Goal: Task Accomplishment & Management: Manage account settings

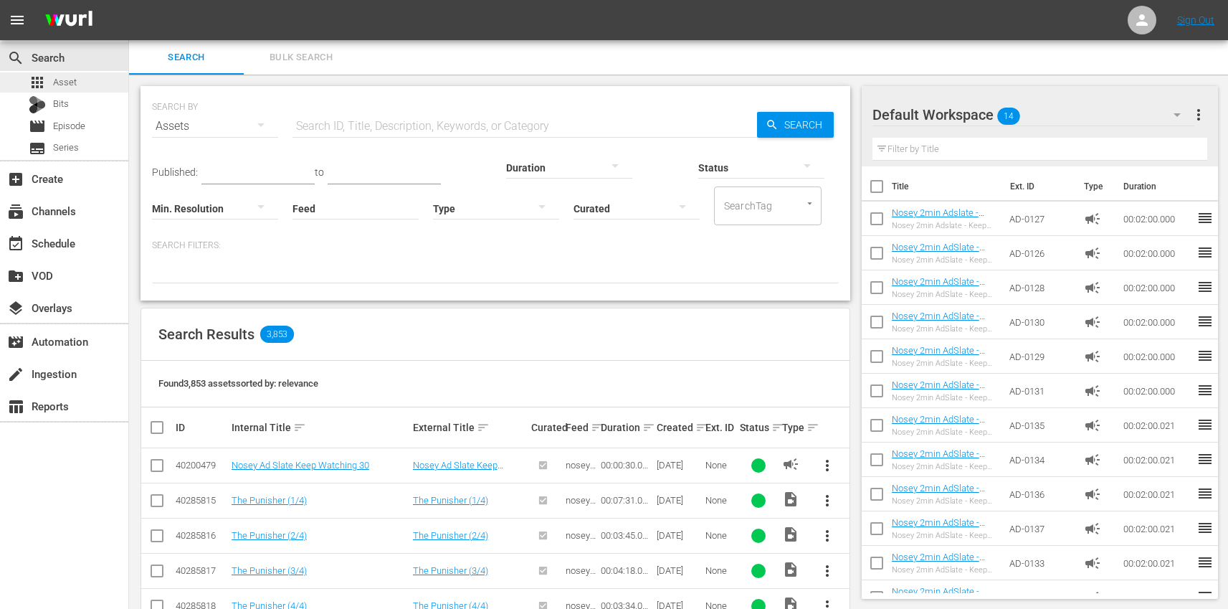
click at [73, 84] on span "Asset" at bounding box center [65, 82] width 24 height 14
click at [343, 118] on input "text" at bounding box center [524, 126] width 465 height 34
paste input "TR-1770"
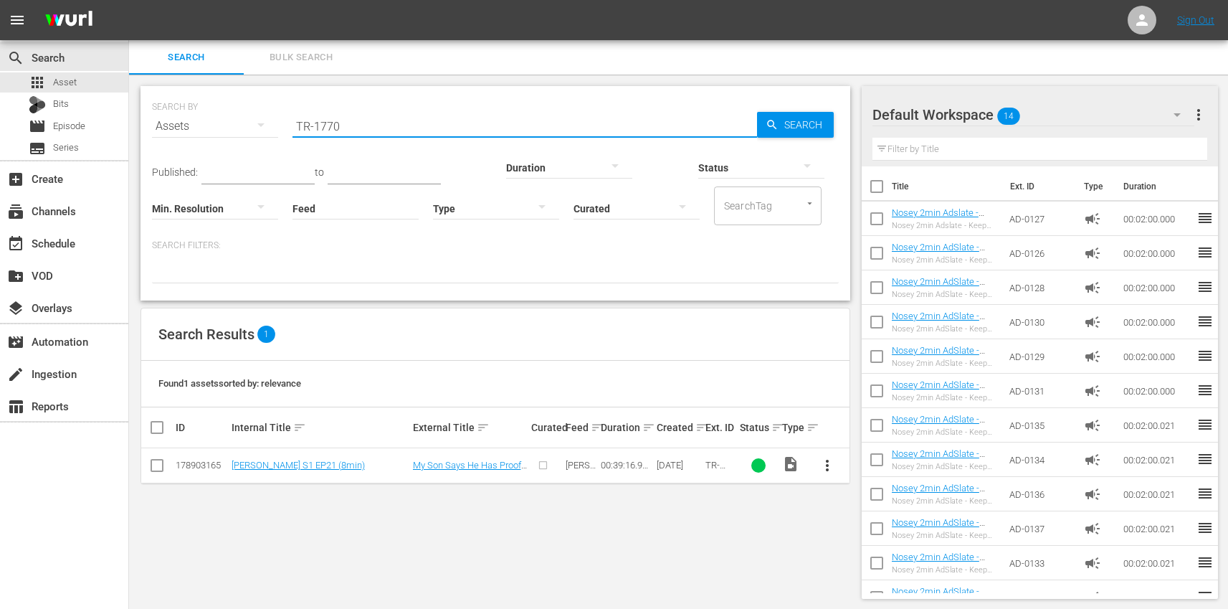
type input "TR-1770"
click at [405, 545] on div "SEARCH BY Search By Assets Search ID, Title, Description, Keywords, or Category…" at bounding box center [495, 343] width 733 height 536
click at [830, 467] on span "more_vert" at bounding box center [827, 465] width 17 height 17
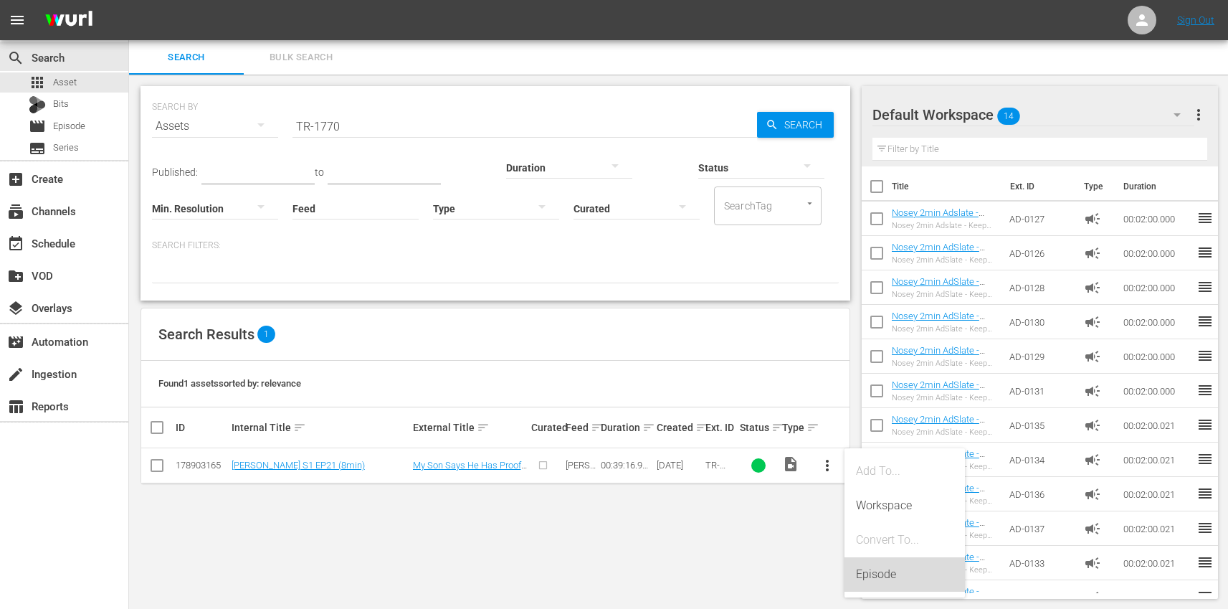
click at [900, 561] on div "Episode" at bounding box center [904, 574] width 97 height 34
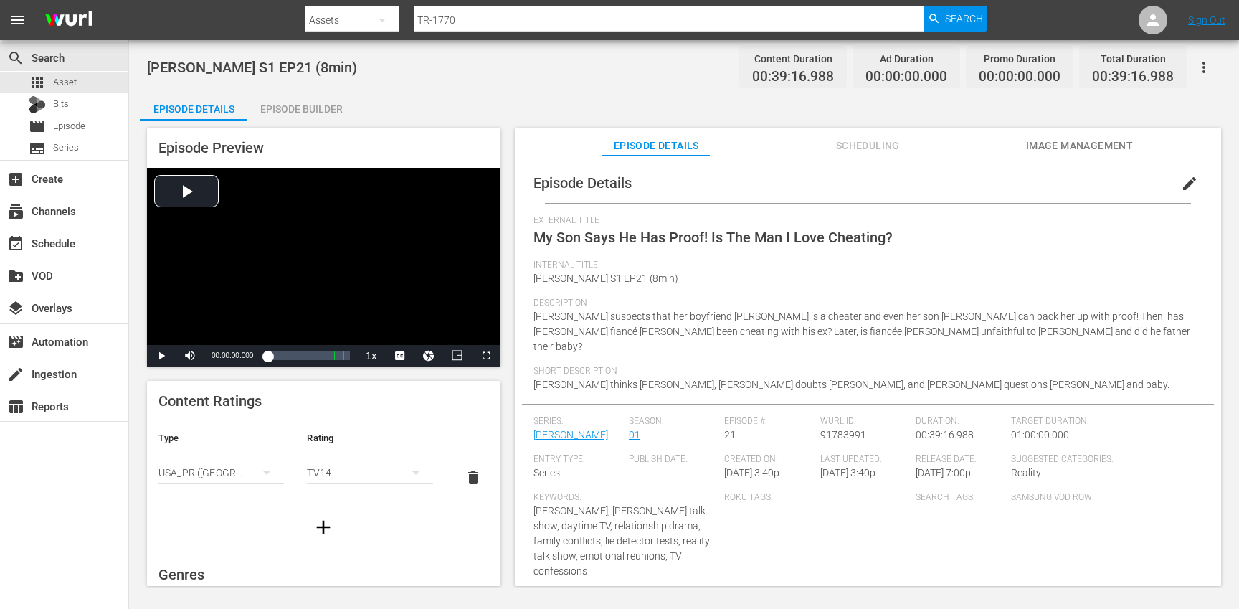
click at [1185, 182] on span "edit" at bounding box center [1189, 183] width 17 height 17
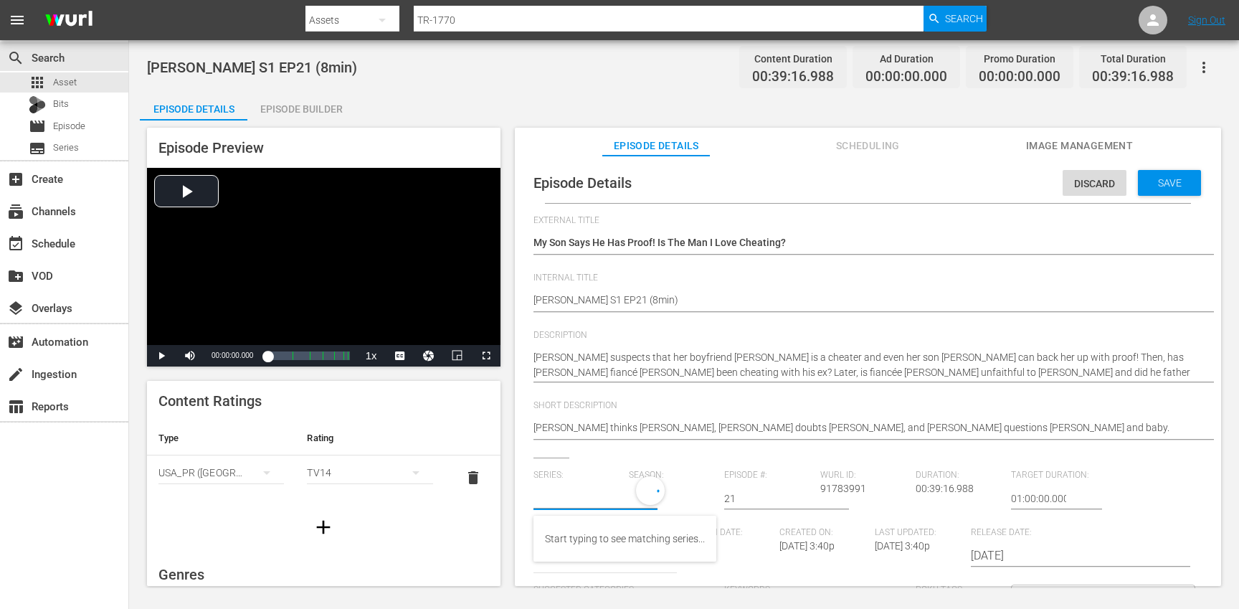
click at [561, 497] on input "text" at bounding box center [577, 498] width 88 height 34
click at [555, 538] on div "[PERSON_NAME] (TR)" at bounding box center [592, 538] width 95 height 34
type input "[PERSON_NAME] (TR)"
click at [683, 500] on icon "button" at bounding box center [691, 495] width 17 height 17
click at [656, 579] on div "1" at bounding box center [646, 579] width 39 height 14
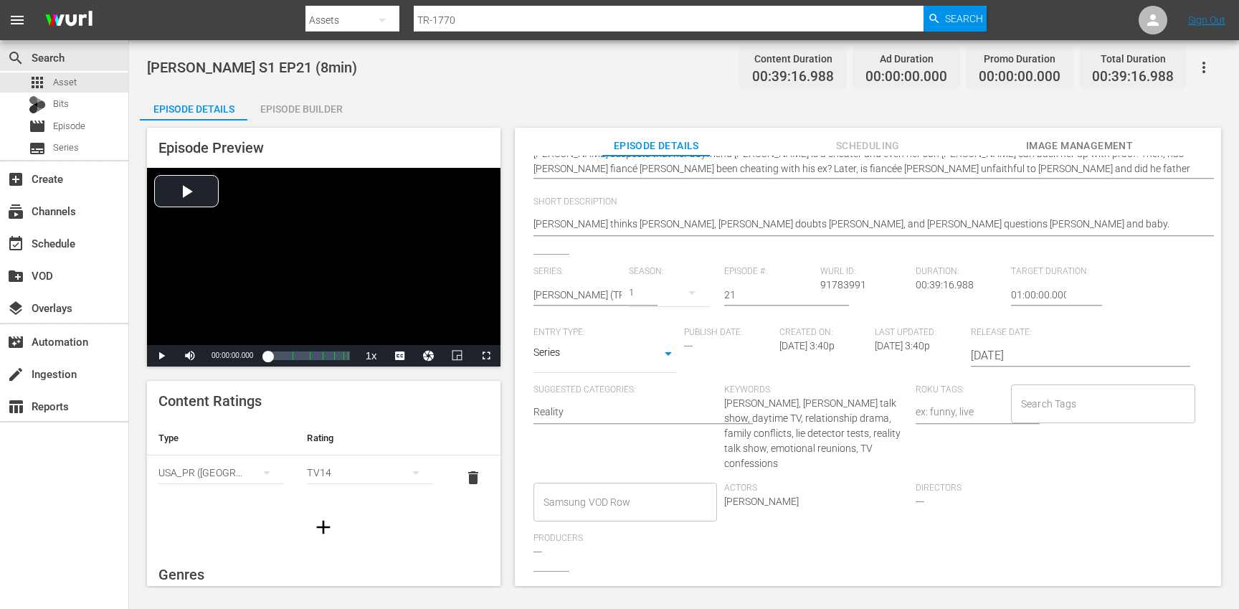
scroll to position [232, 0]
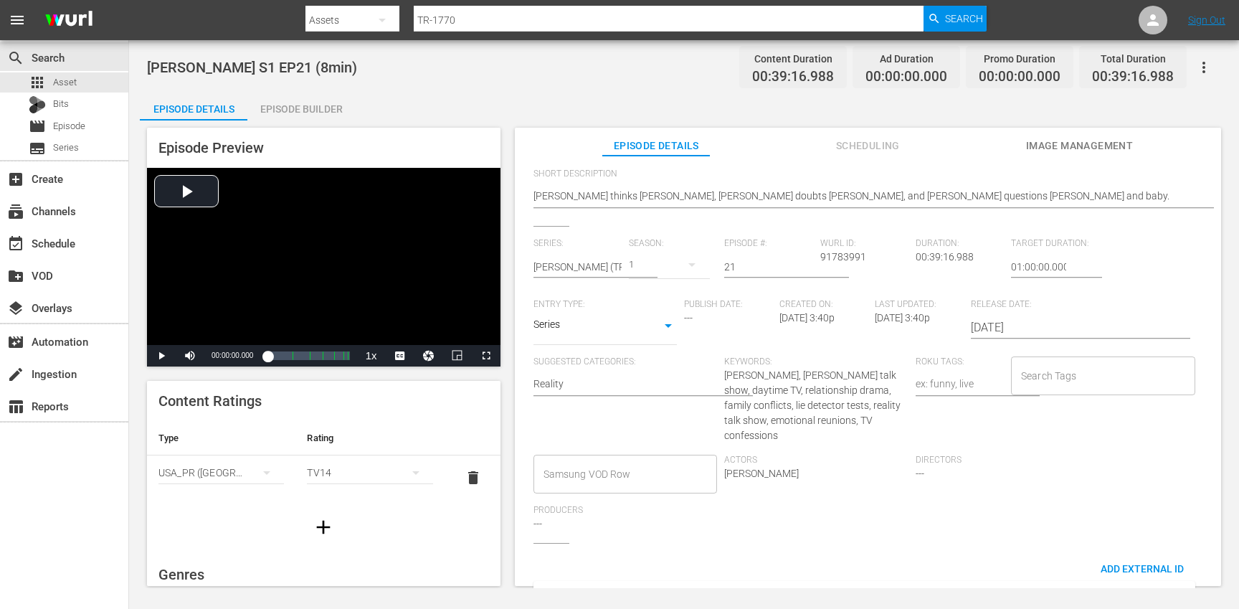
click at [1082, 371] on input "Search Tags" at bounding box center [1092, 376] width 150 height 26
type input "tr"
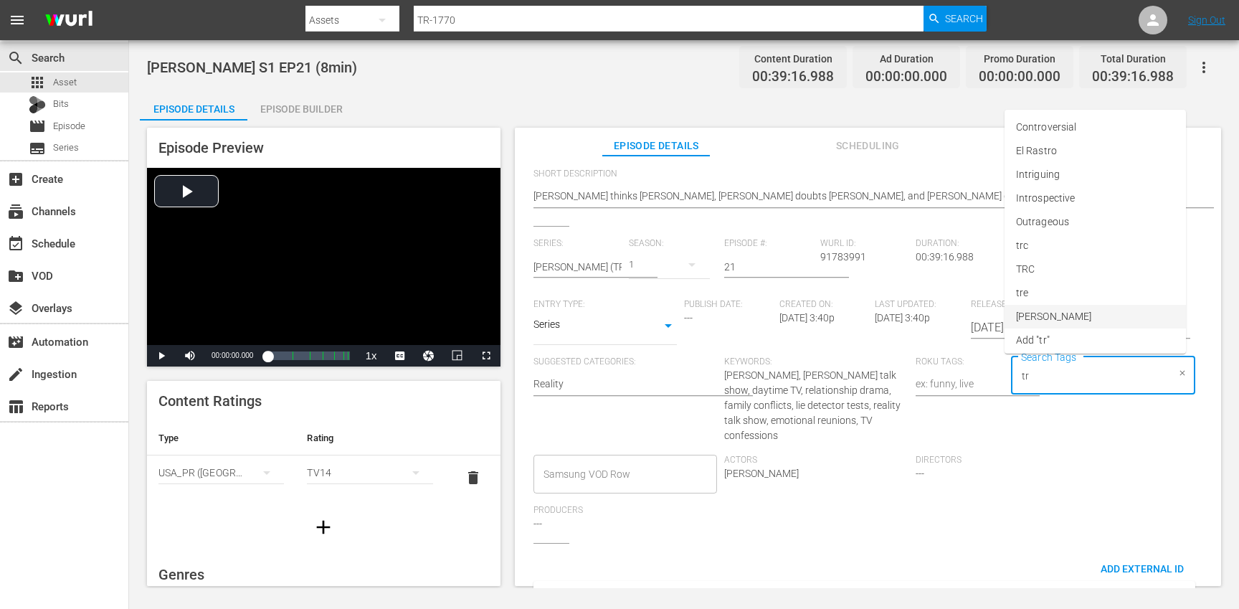
click at [1053, 326] on li "[PERSON_NAME]" at bounding box center [1094, 317] width 181 height 24
type input "trc"
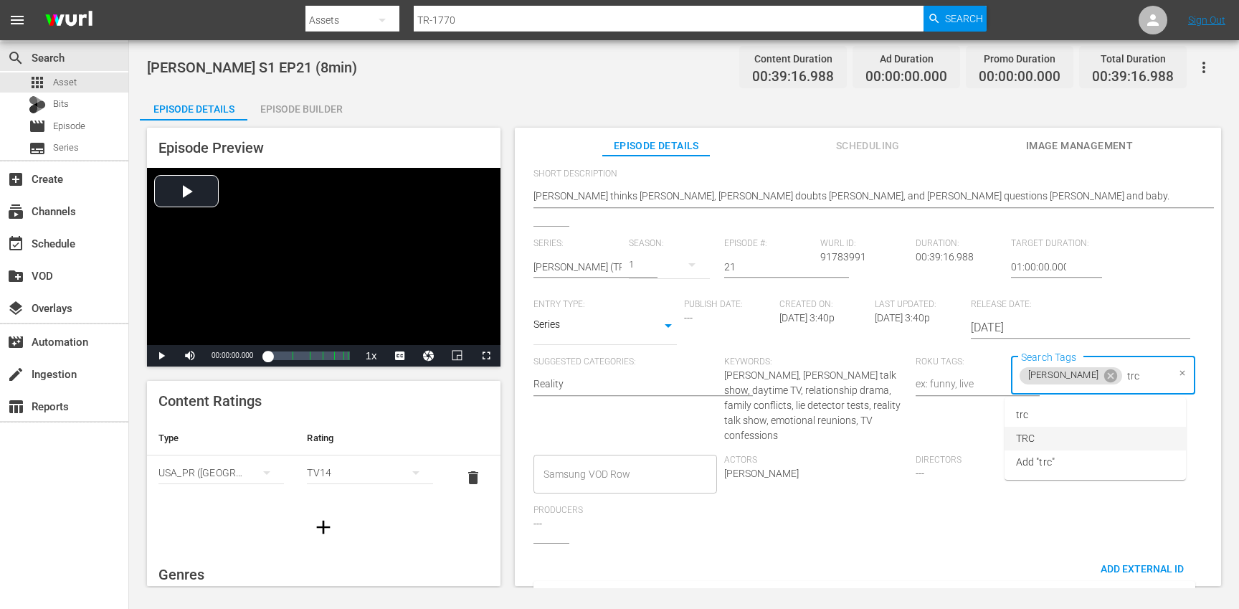
click at [1052, 441] on li "TRC" at bounding box center [1094, 439] width 181 height 24
type input "8"
click at [1048, 417] on li "8min" at bounding box center [1094, 415] width 181 height 24
click at [1072, 436] on div "Search Tags [PERSON_NAME] TRC 8min Search Tags" at bounding box center [1106, 405] width 191 height 98
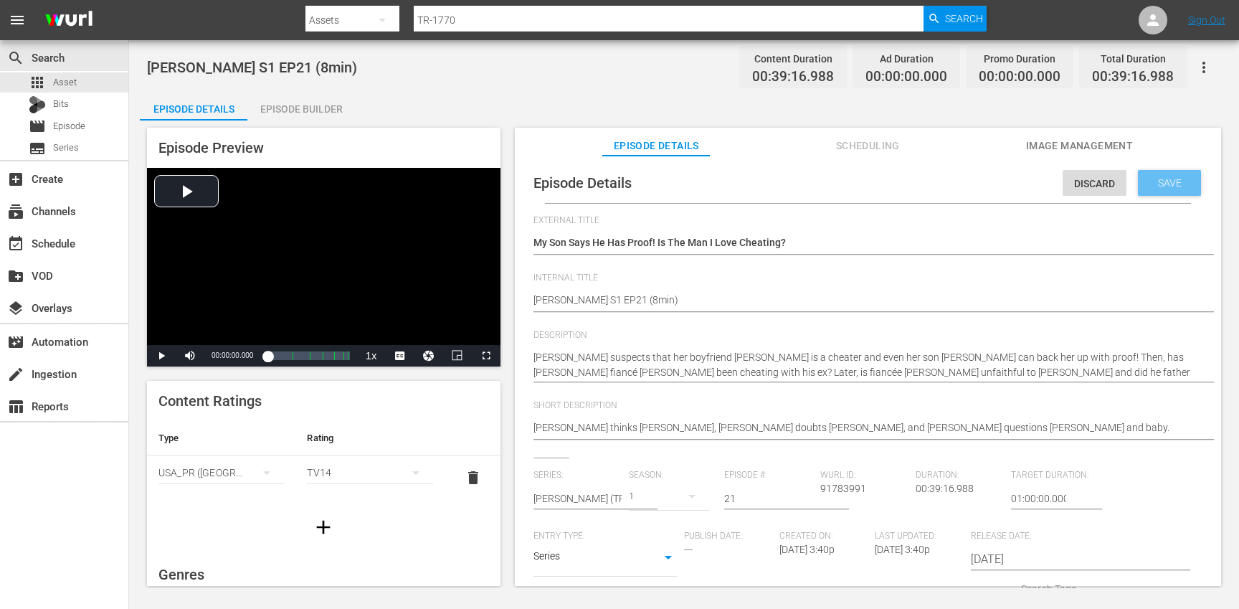
click at [1177, 183] on span "Save" at bounding box center [1169, 182] width 47 height 11
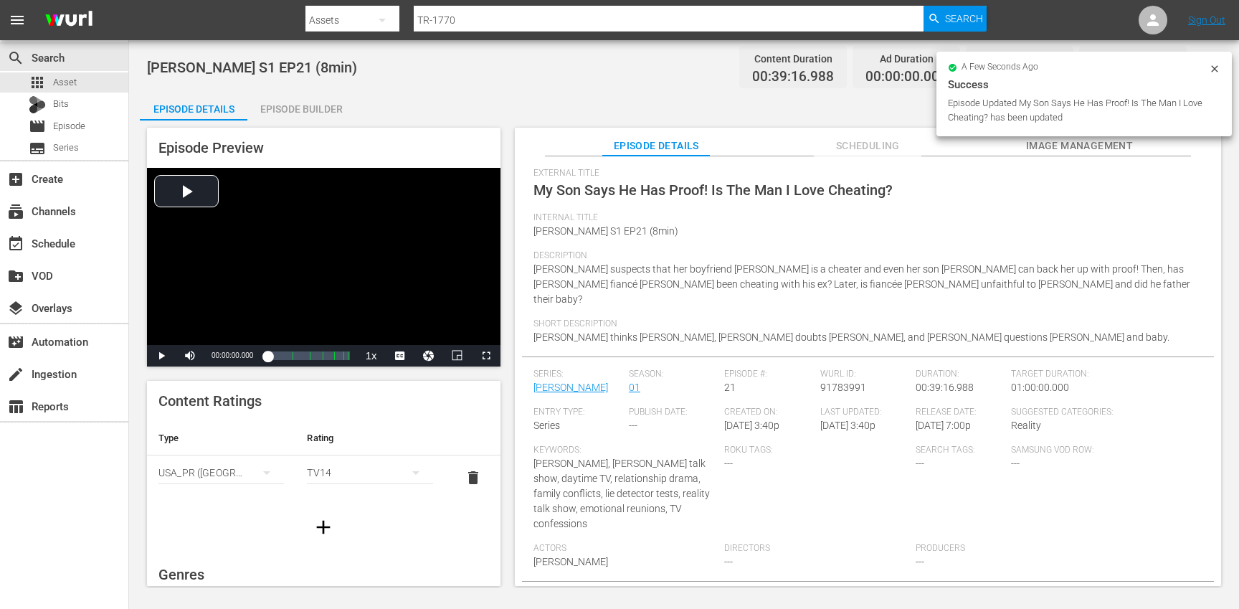
scroll to position [90, 0]
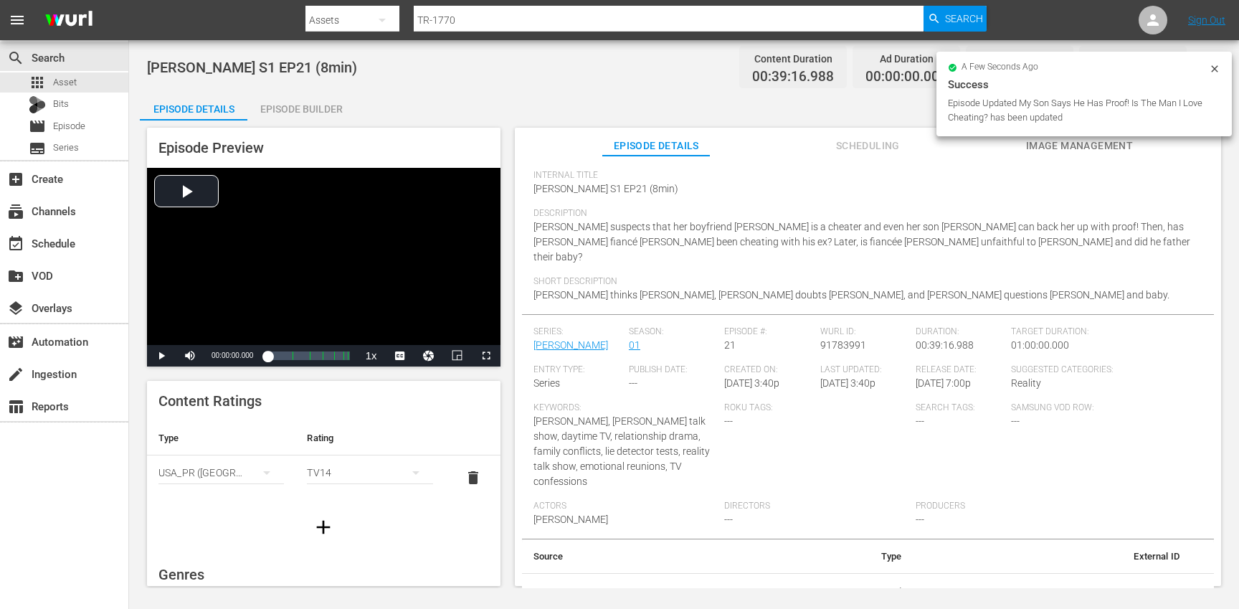
click at [331, 516] on button "button" at bounding box center [323, 527] width 40 height 40
click at [220, 519] on div "simple table" at bounding box center [220, 517] width 125 height 40
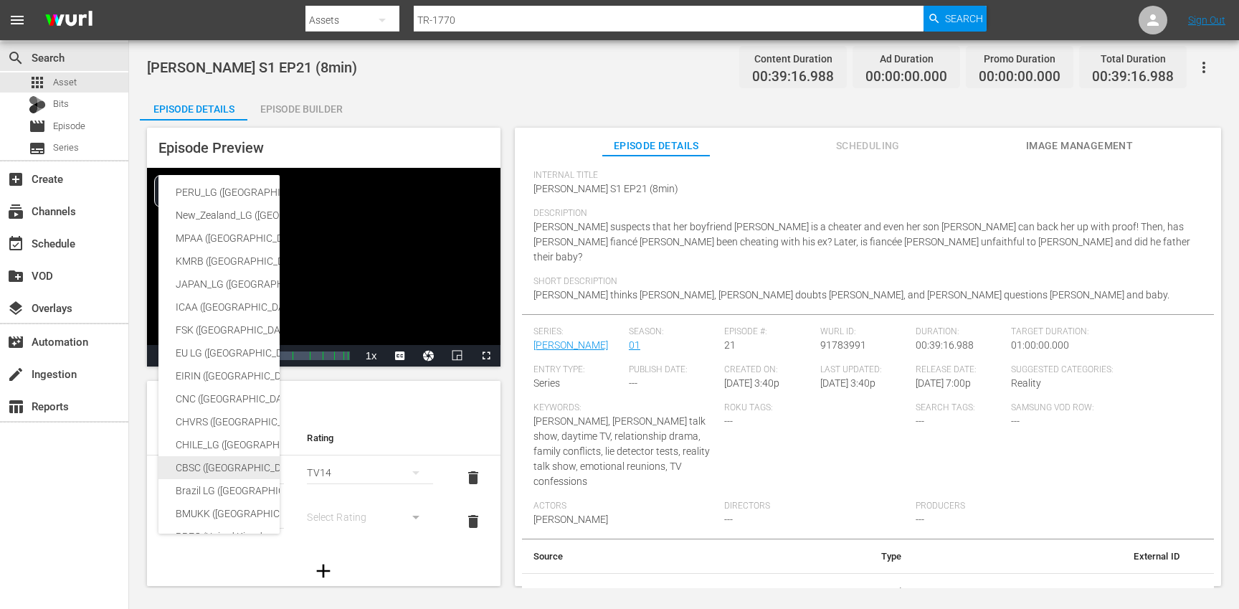
click at [221, 467] on div "CBSC ([GEOGRAPHIC_DATA])" at bounding box center [352, 467] width 352 height 23
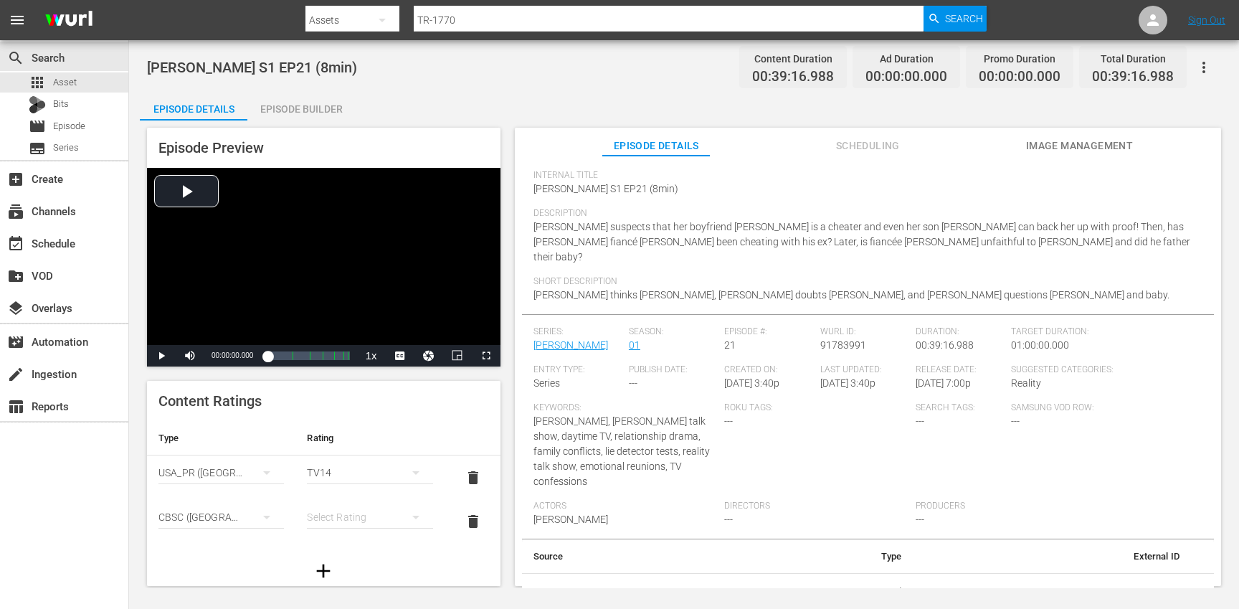
click at [338, 520] on div "simple table" at bounding box center [369, 517] width 125 height 40
click at [346, 492] on div "14+" at bounding box center [363, 487] width 87 height 23
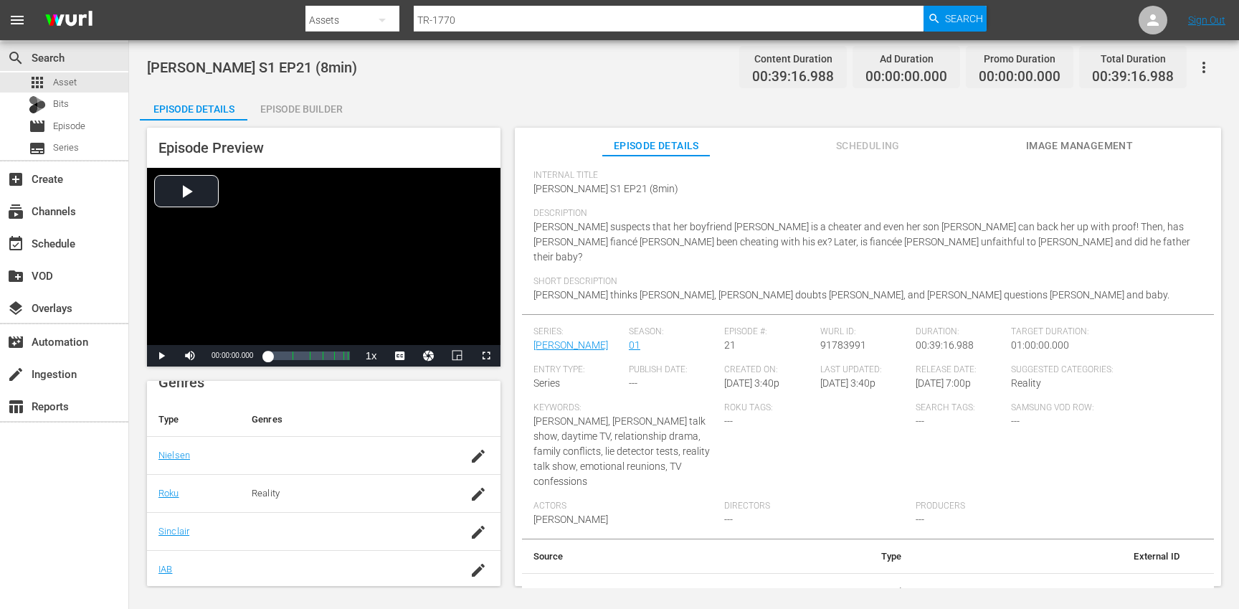
scroll to position [342, 0]
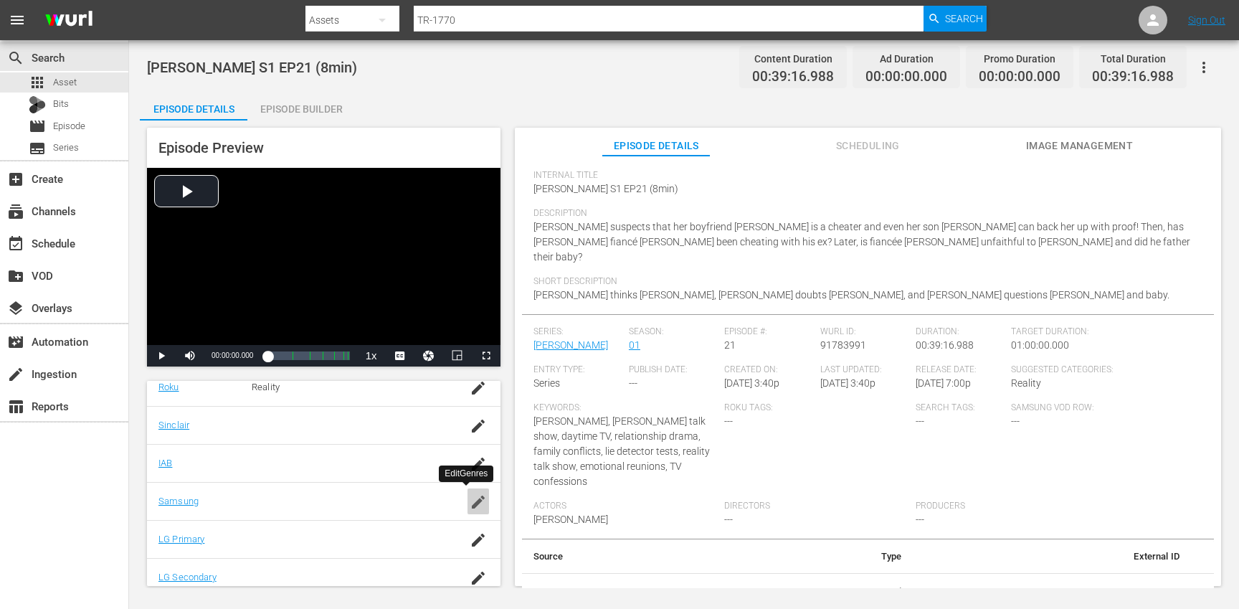
click at [472, 501] on icon "button" at bounding box center [478, 501] width 13 height 13
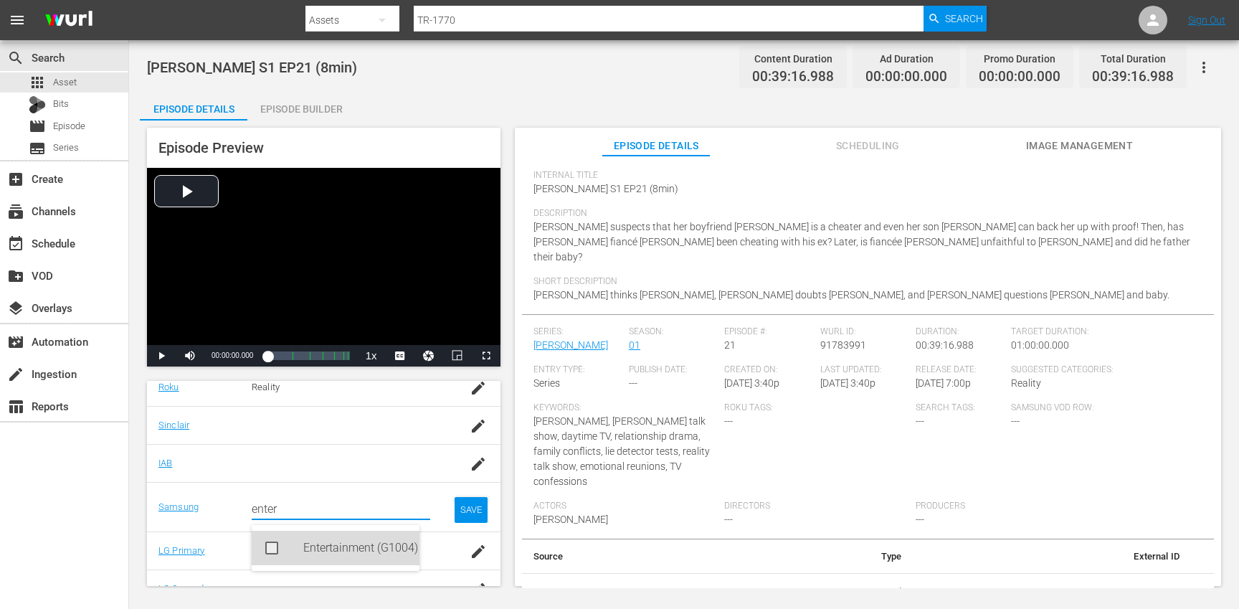
click at [316, 545] on div "Entertainment (G1004)" at bounding box center [355, 547] width 105 height 34
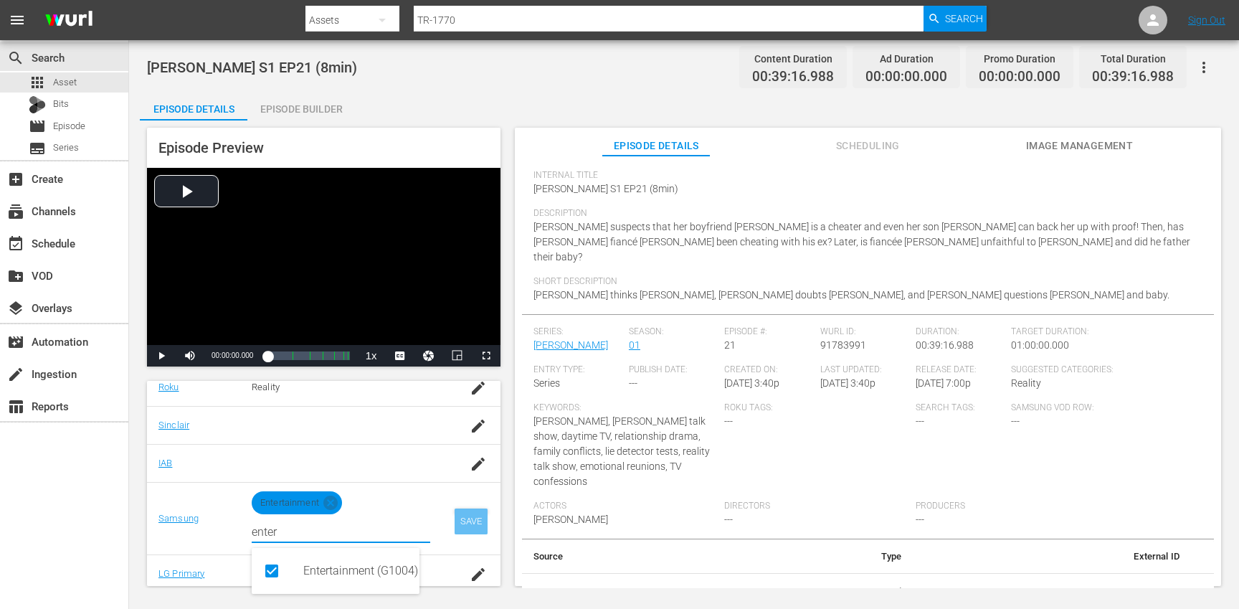
type input "enter"
click at [455, 520] on div "SAVE" at bounding box center [471, 521] width 33 height 26
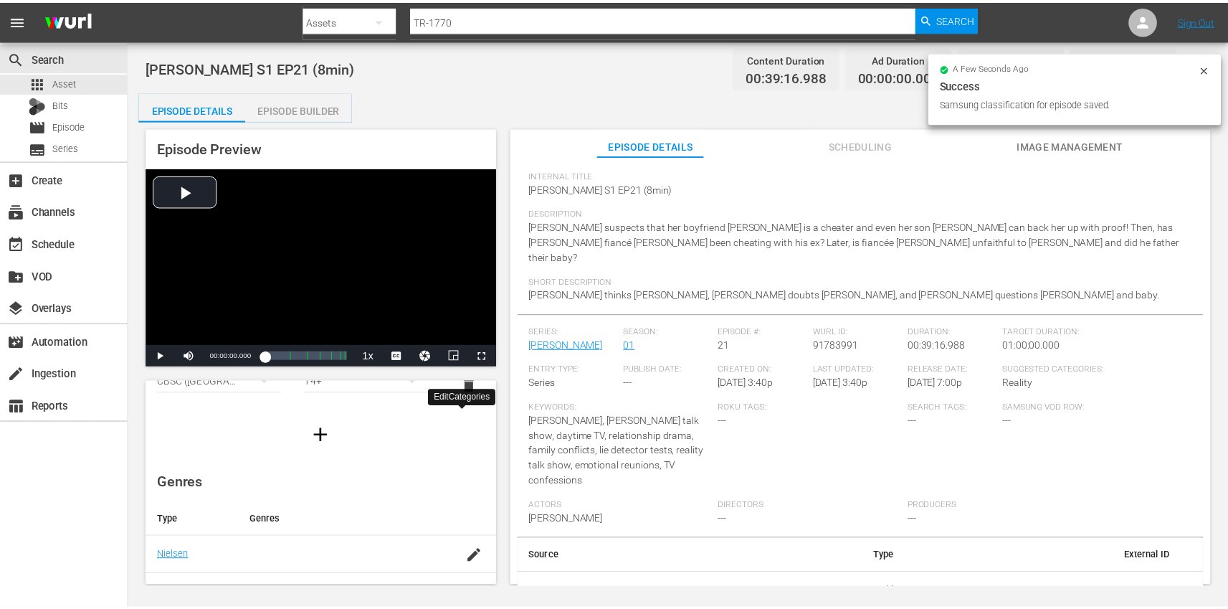
scroll to position [0, 0]
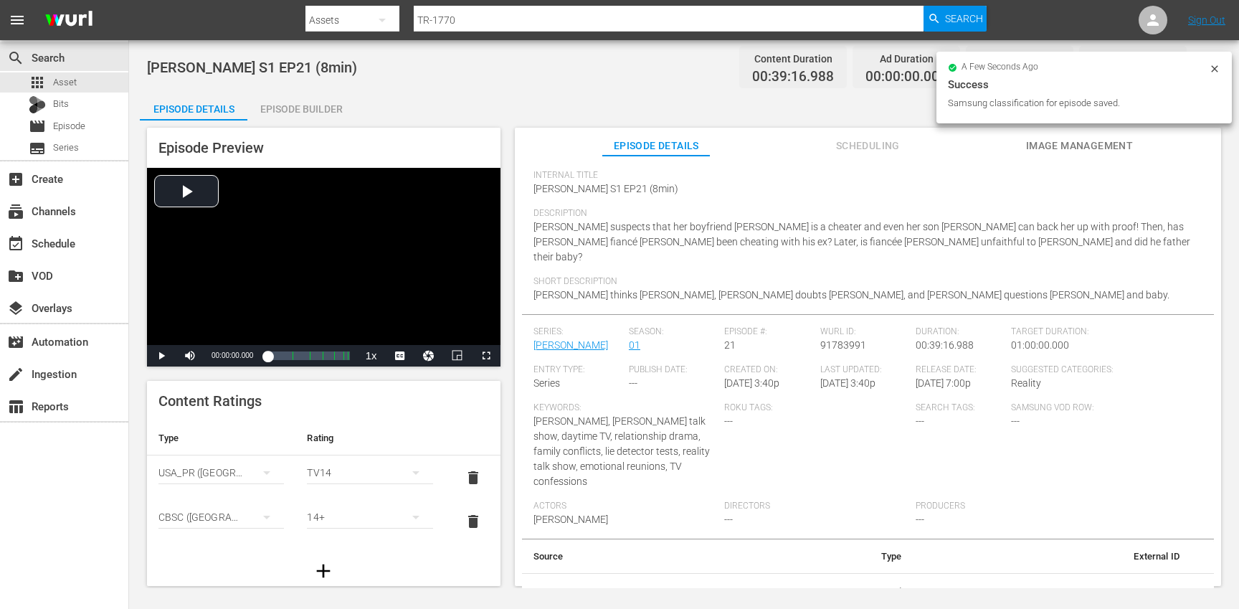
click at [295, 115] on div "Episode Builder" at bounding box center [301, 109] width 108 height 34
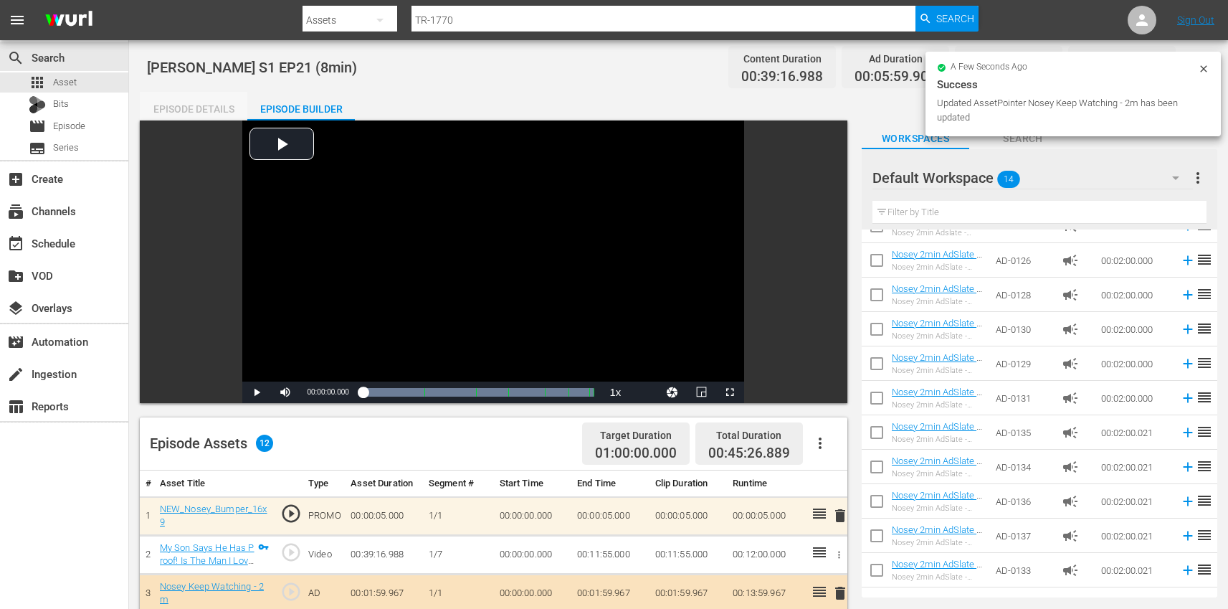
click at [191, 103] on div "Episode Details" at bounding box center [194, 109] width 108 height 34
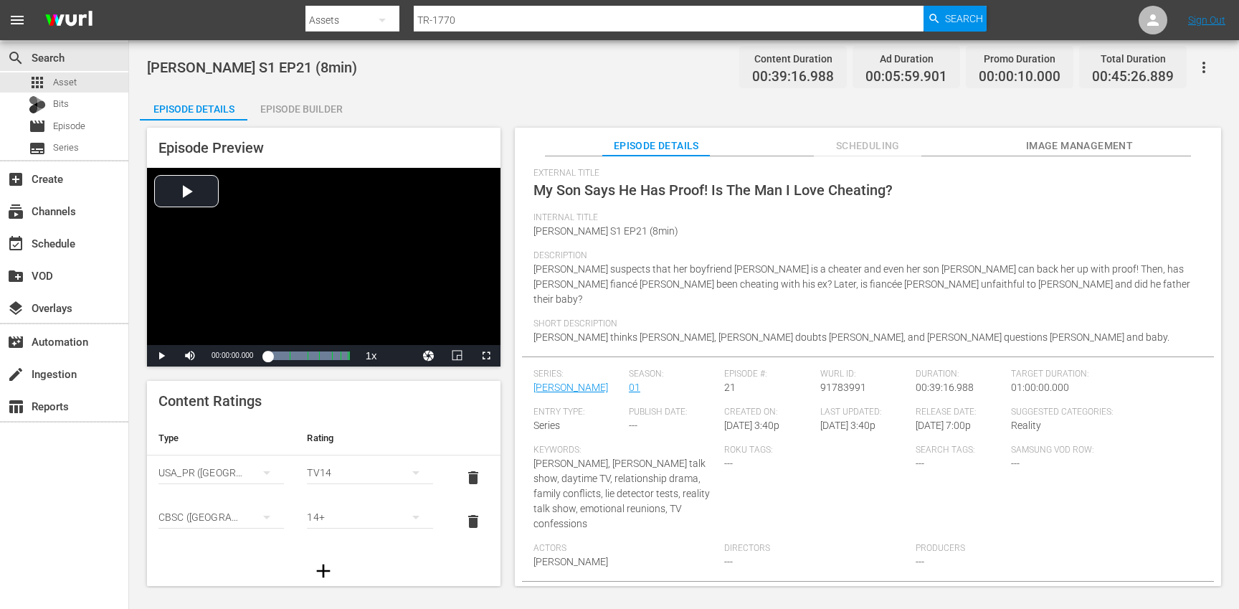
click at [1211, 68] on icon "button" at bounding box center [1203, 67] width 17 height 17
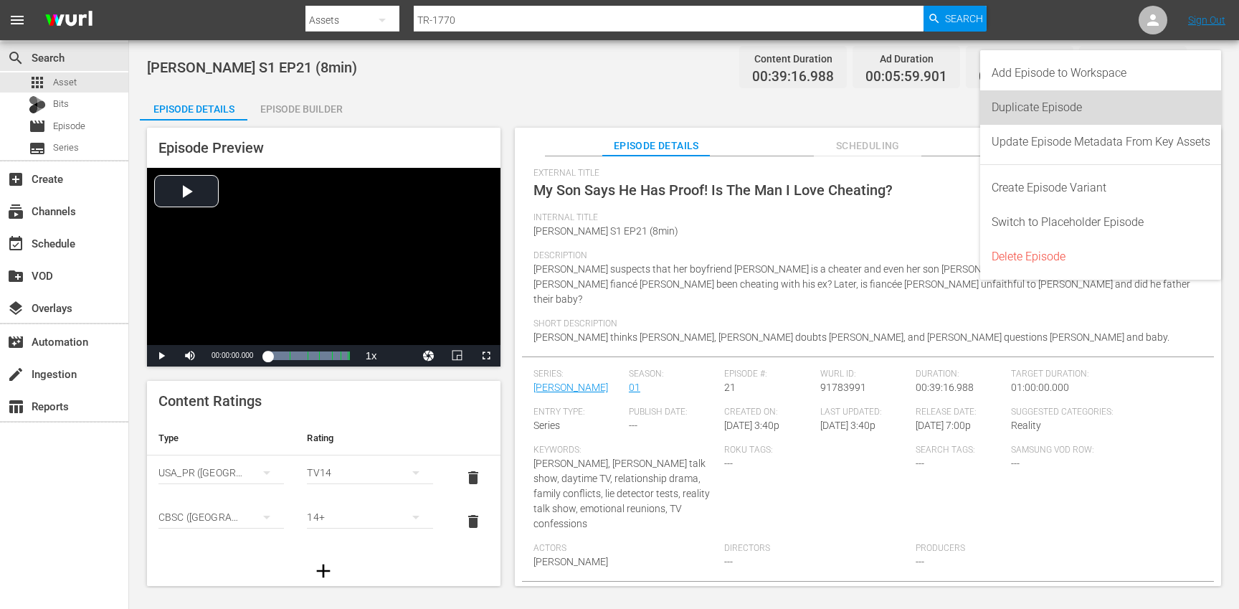
click at [1157, 98] on div "Duplicate Episode" at bounding box center [1100, 107] width 219 height 34
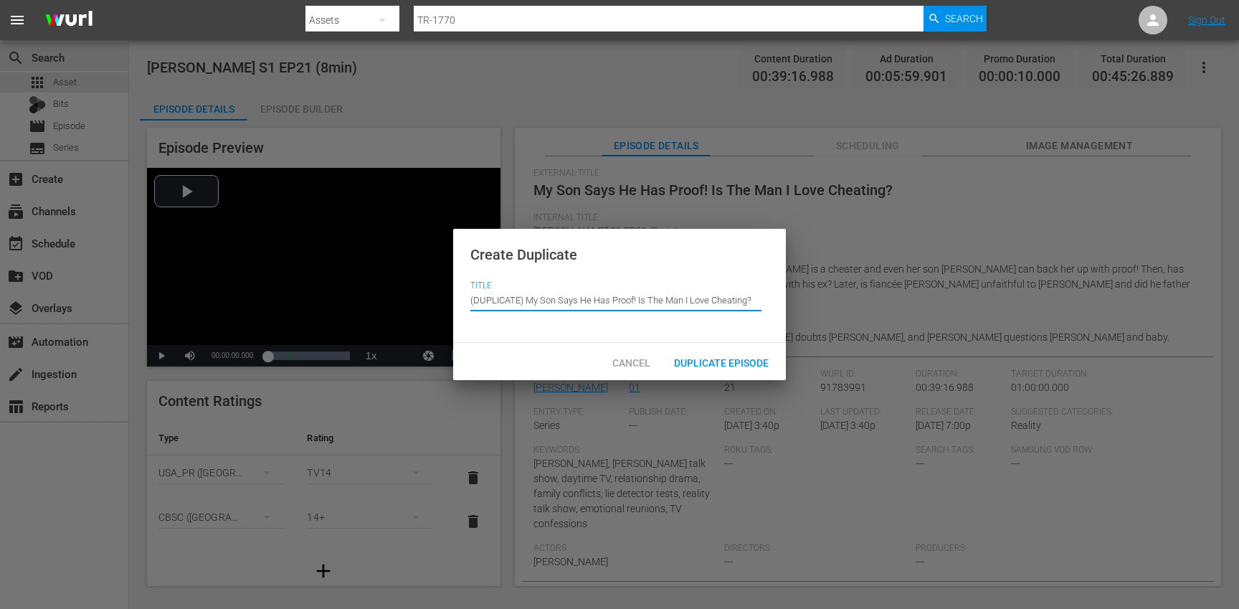
drag, startPoint x: 527, startPoint y: 301, endPoint x: 505, endPoint y: 256, distance: 50.3
click at [505, 256] on div "Create Duplicate Title Episode Title (DUPLICATE) My Son Says He Has Proof! Is T…" at bounding box center [619, 286] width 333 height 115
type input "My Son Says He Has Proof! Is The Man I Love Cheating?"
click at [722, 359] on span "Duplicate Episode" at bounding box center [721, 362] width 118 height 11
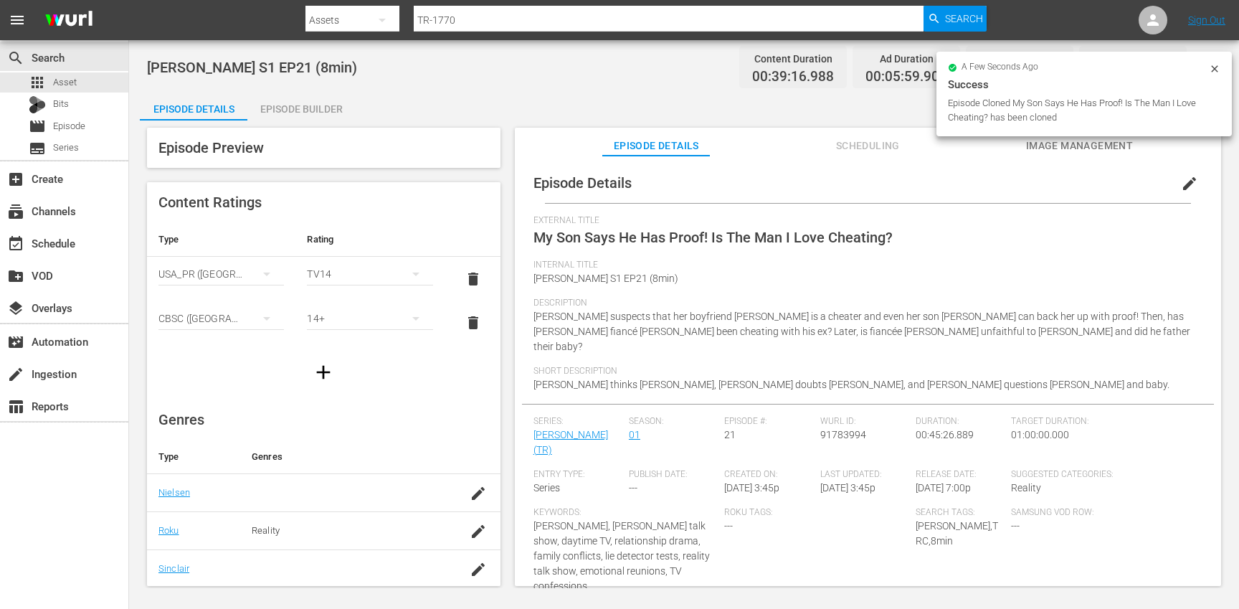
click at [1188, 179] on span "edit" at bounding box center [1189, 183] width 17 height 17
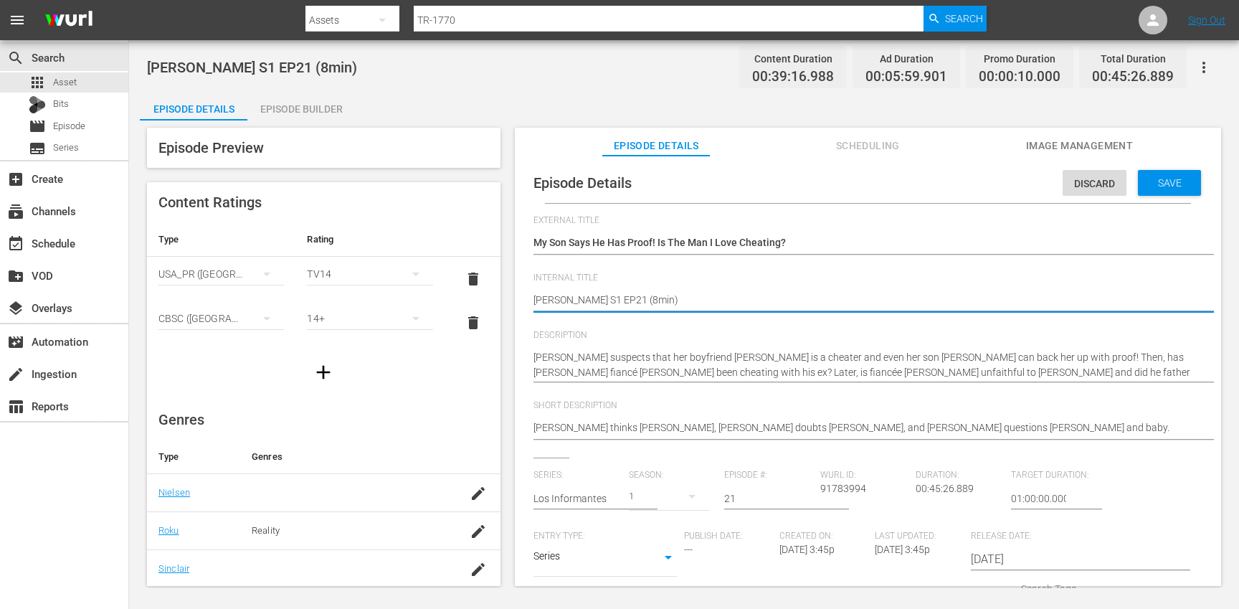
type textarea "[PERSON_NAME] S1 EP21 (min)"
type textarea "[PERSON_NAME] S1 EP21 (1min)"
type textarea "[PERSON_NAME] S1 EP21 (10min)"
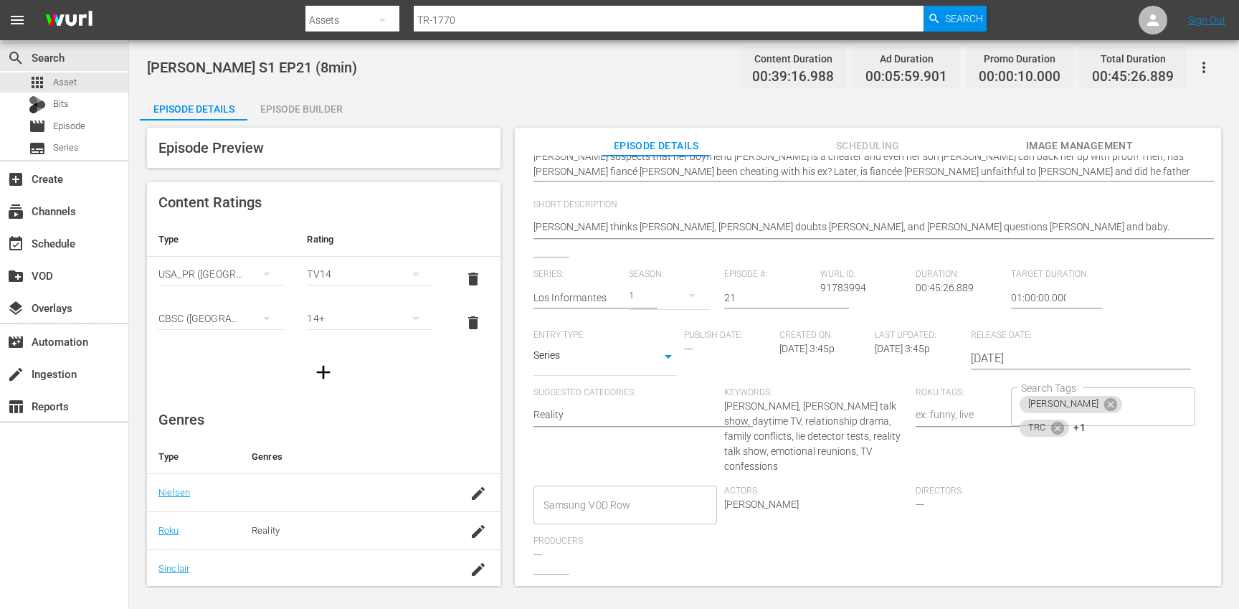
scroll to position [244, 0]
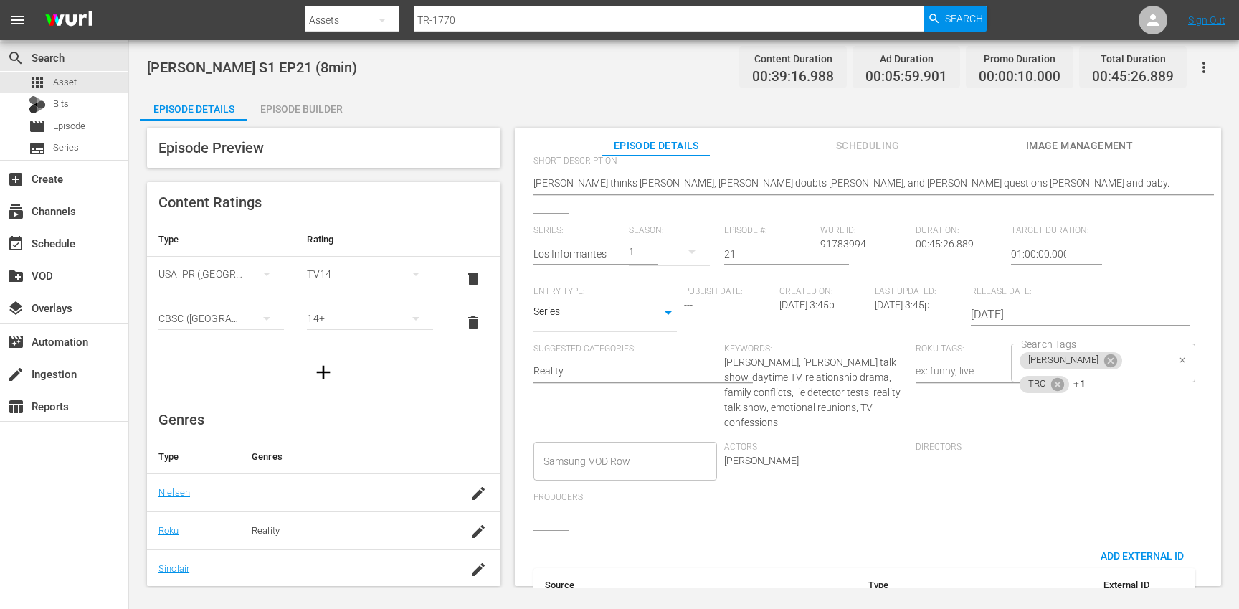
click at [1150, 366] on div "[PERSON_NAME] TRC +1 Search Tags" at bounding box center [1103, 362] width 184 height 39
type textarea "[PERSON_NAME] S1 EP21 (10min)"
click at [1065, 376] on icon at bounding box center [1058, 384] width 16 height 16
click at [1070, 376] on icon at bounding box center [1062, 384] width 16 height 16
type input "10"
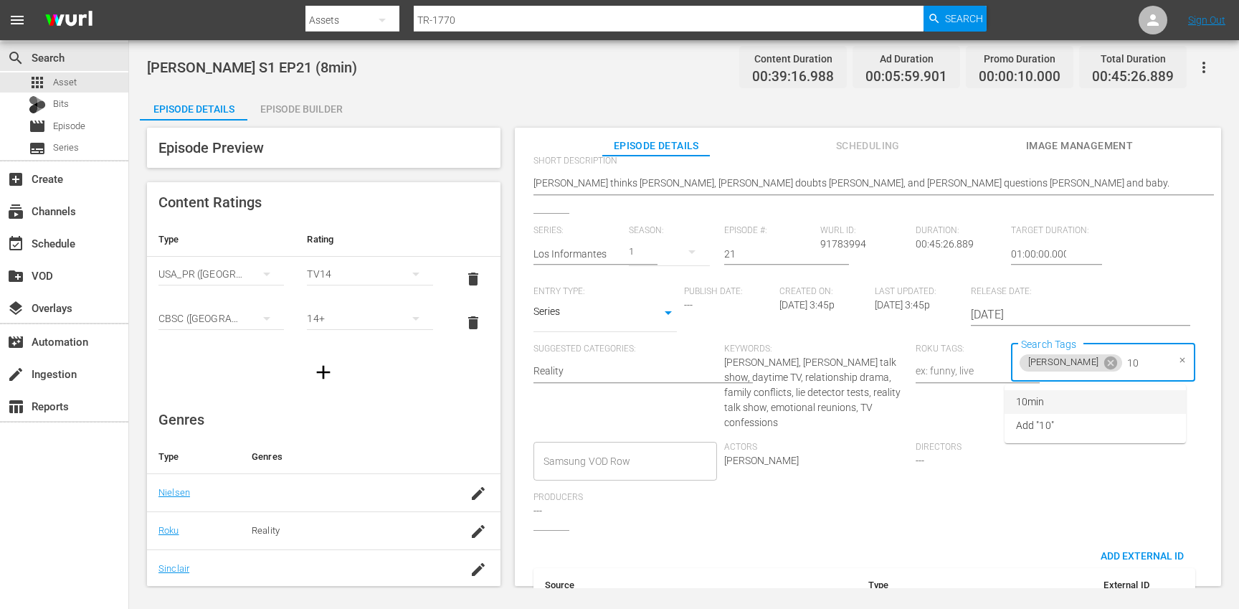
click at [1112, 397] on li "10min" at bounding box center [1094, 402] width 181 height 24
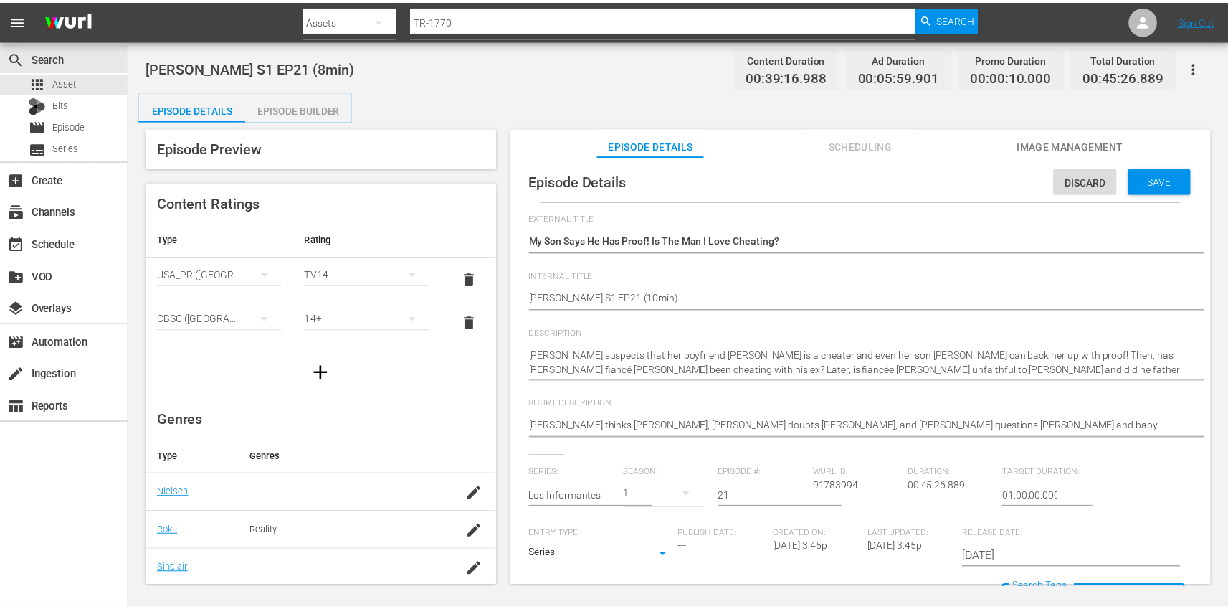
scroll to position [0, 0]
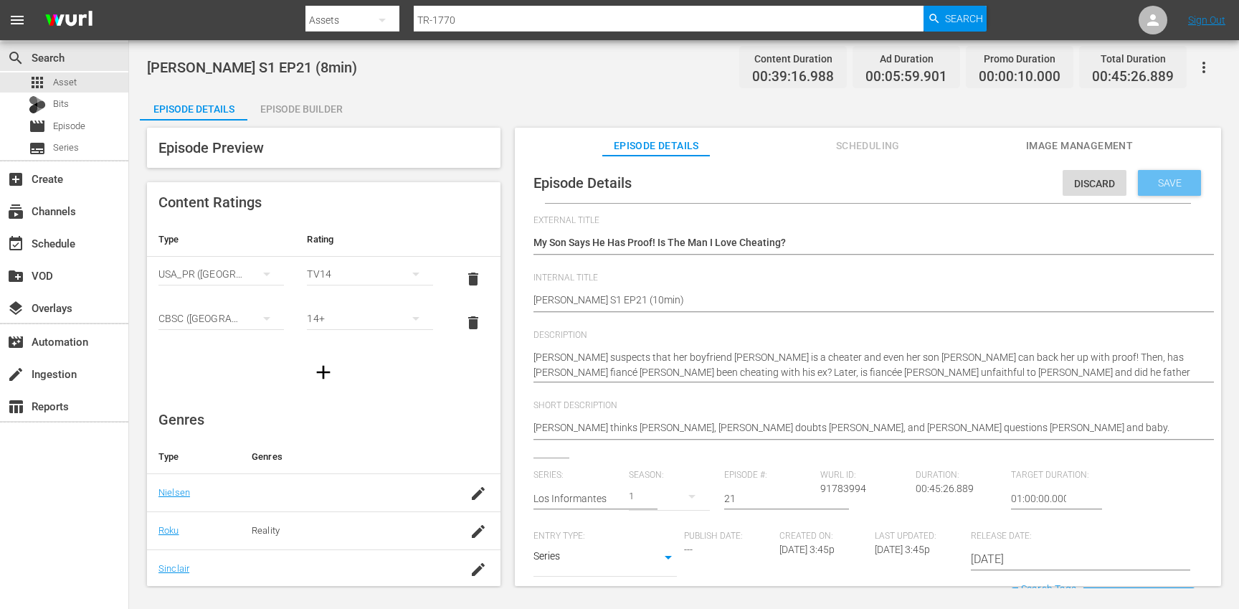
click at [1172, 182] on span "Save" at bounding box center [1169, 182] width 47 height 11
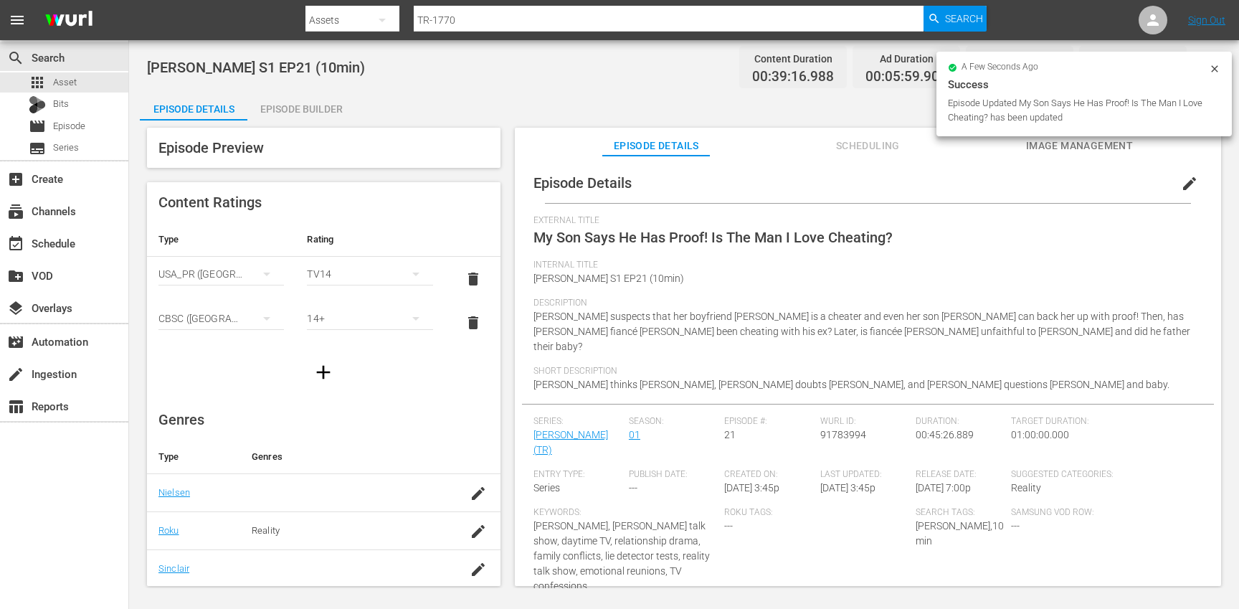
click at [305, 100] on div "Episode Builder" at bounding box center [301, 109] width 108 height 34
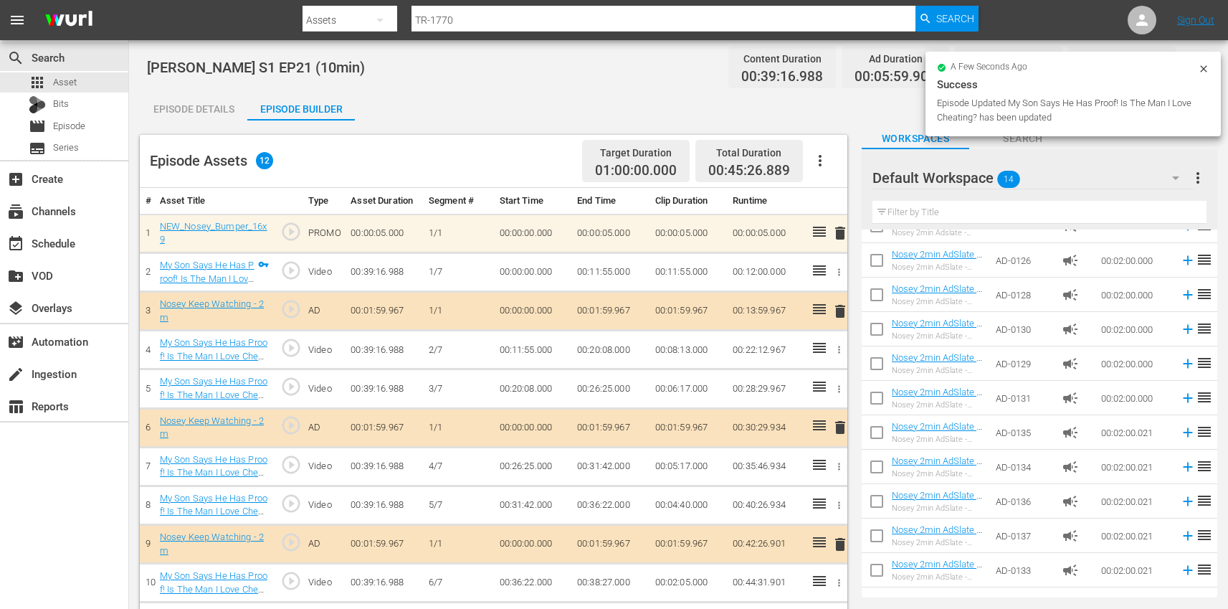
click at [825, 158] on icon "button" at bounding box center [820, 160] width 17 height 17
click at [873, 200] on div "Clear Ads" at bounding box center [862, 201] width 97 height 34
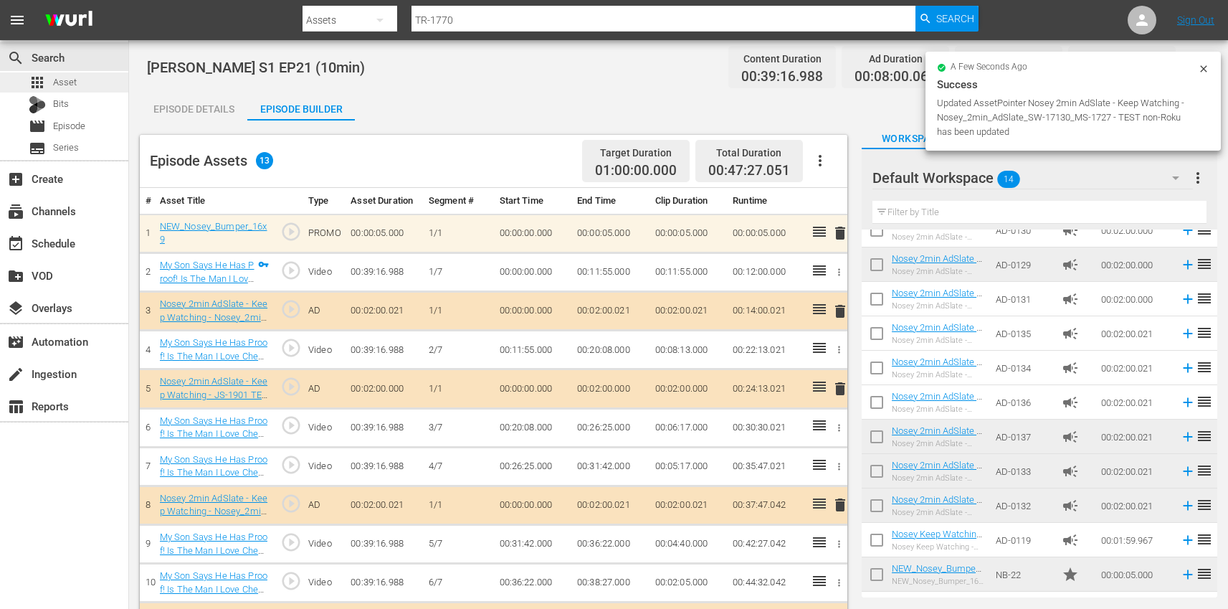
click at [77, 80] on div "apps Asset" at bounding box center [64, 82] width 128 height 20
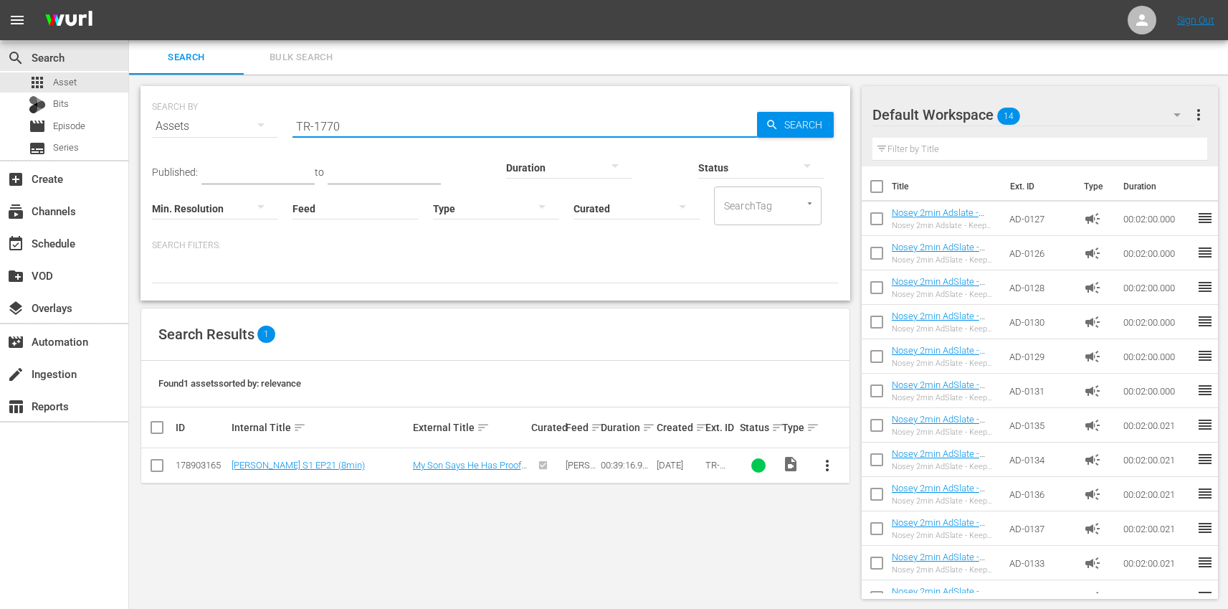
click at [368, 130] on input "TR-1770" at bounding box center [524, 126] width 465 height 34
paste input "6"
type input "TR-1776"
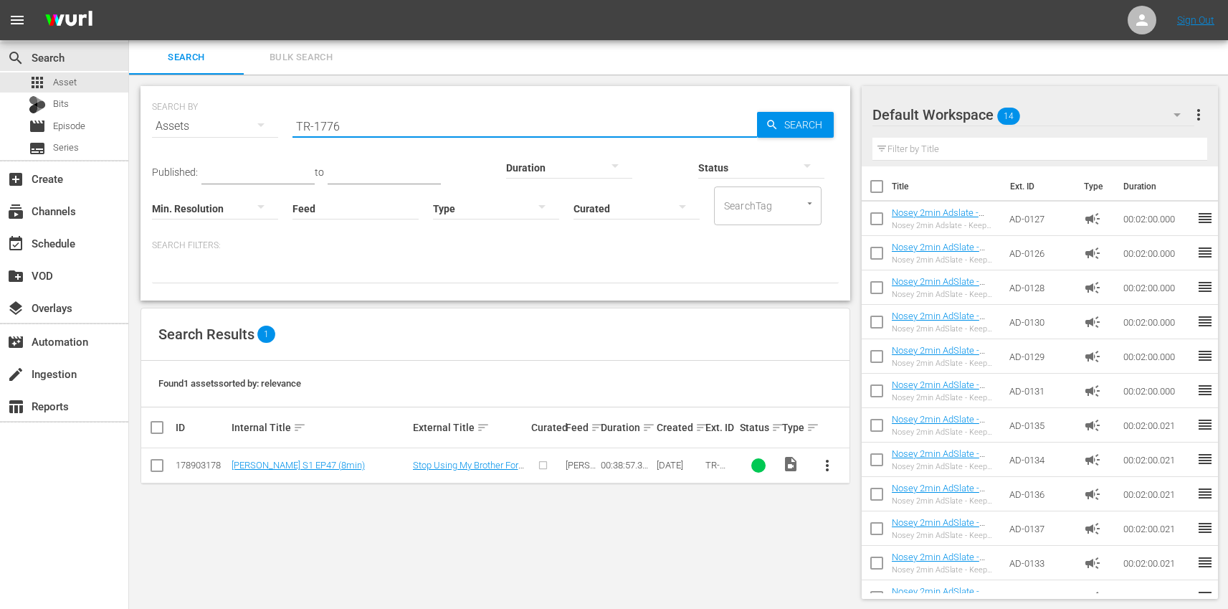
click at [829, 465] on span "more_vert" at bounding box center [827, 465] width 17 height 17
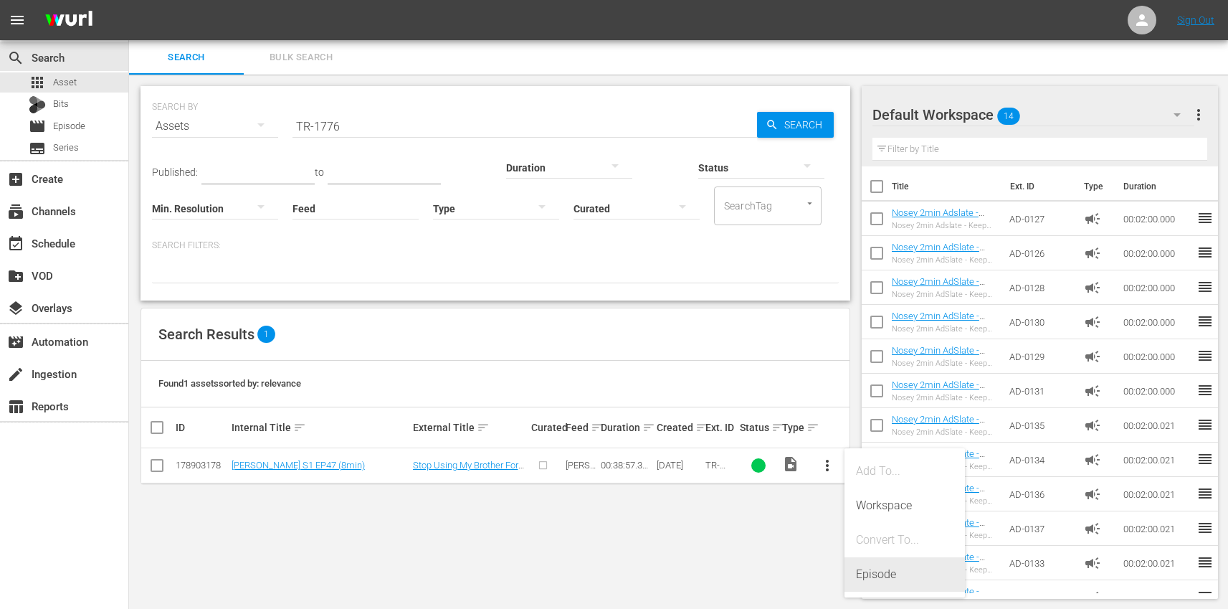
click at [917, 576] on div "Episode" at bounding box center [904, 574] width 97 height 34
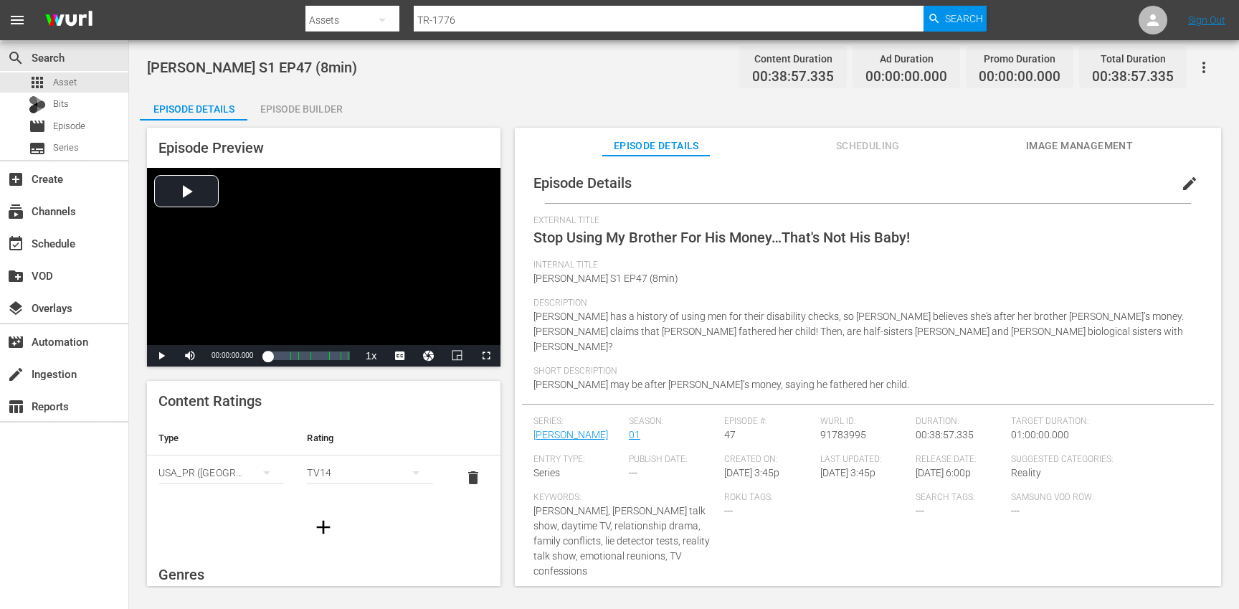
click at [1186, 181] on span "edit" at bounding box center [1189, 183] width 17 height 17
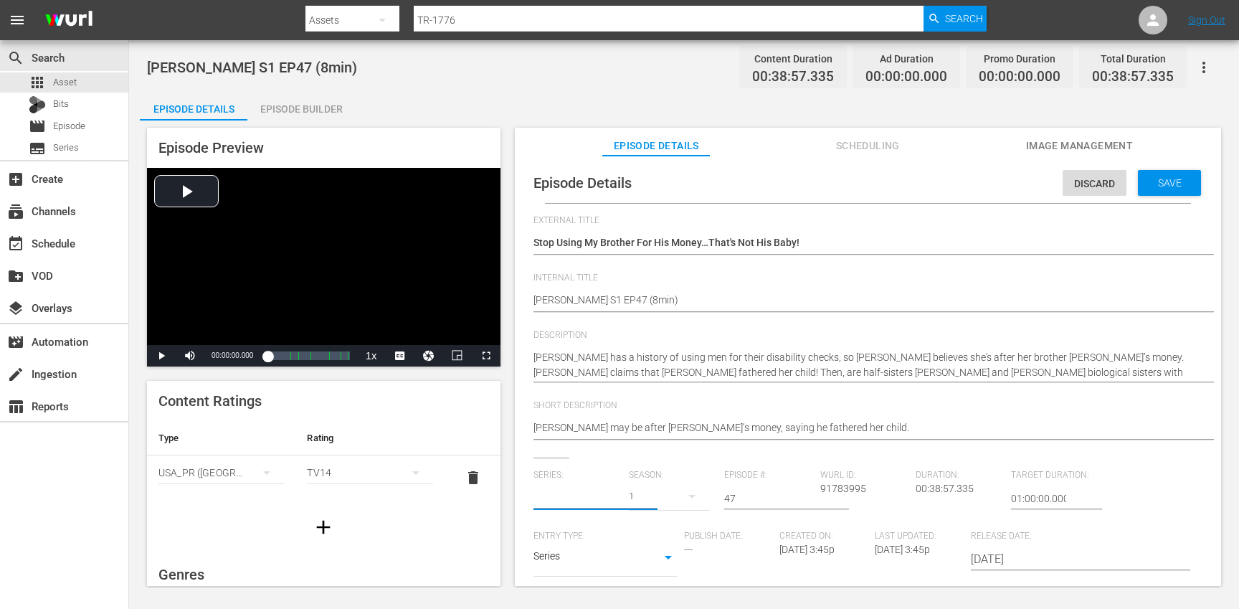
click at [563, 490] on input "text" at bounding box center [577, 498] width 88 height 34
click at [565, 535] on div "[PERSON_NAME] (TR)" at bounding box center [592, 538] width 95 height 34
type input "[PERSON_NAME] (TR)"
click at [665, 500] on div "17" at bounding box center [669, 496] width 81 height 40
click at [650, 576] on div "1" at bounding box center [646, 579] width 39 height 14
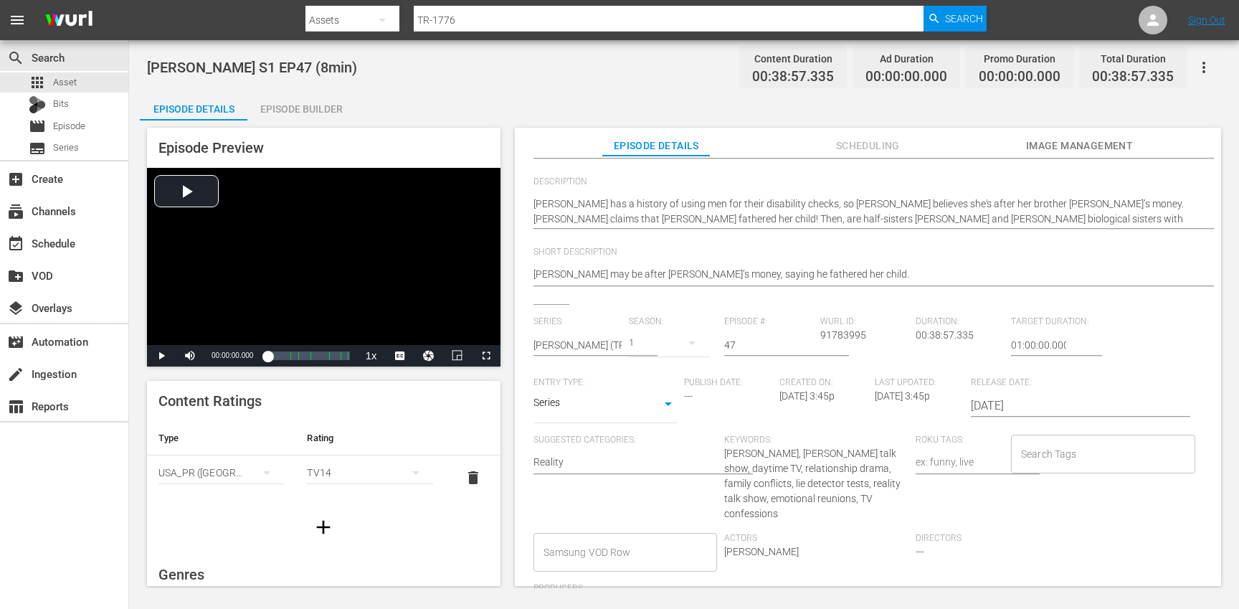
scroll to position [160, 0]
click at [1058, 458] on input "Search Tags" at bounding box center [1092, 447] width 150 height 26
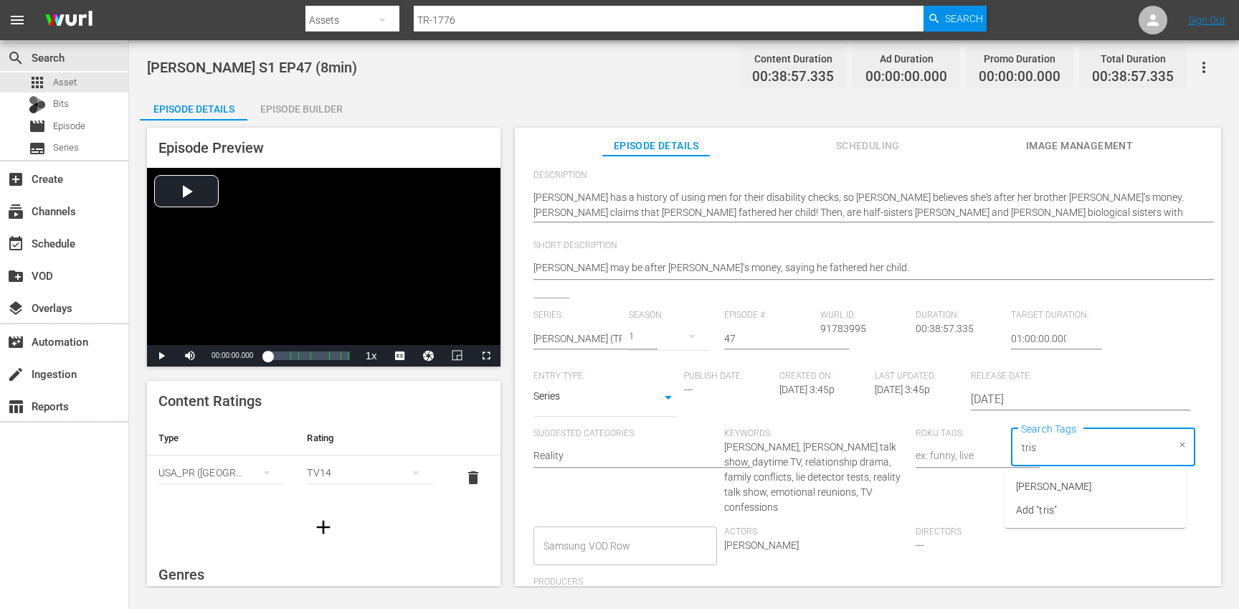
type input "[PERSON_NAME]"
click at [1060, 482] on li "[PERSON_NAME]" at bounding box center [1094, 487] width 181 height 24
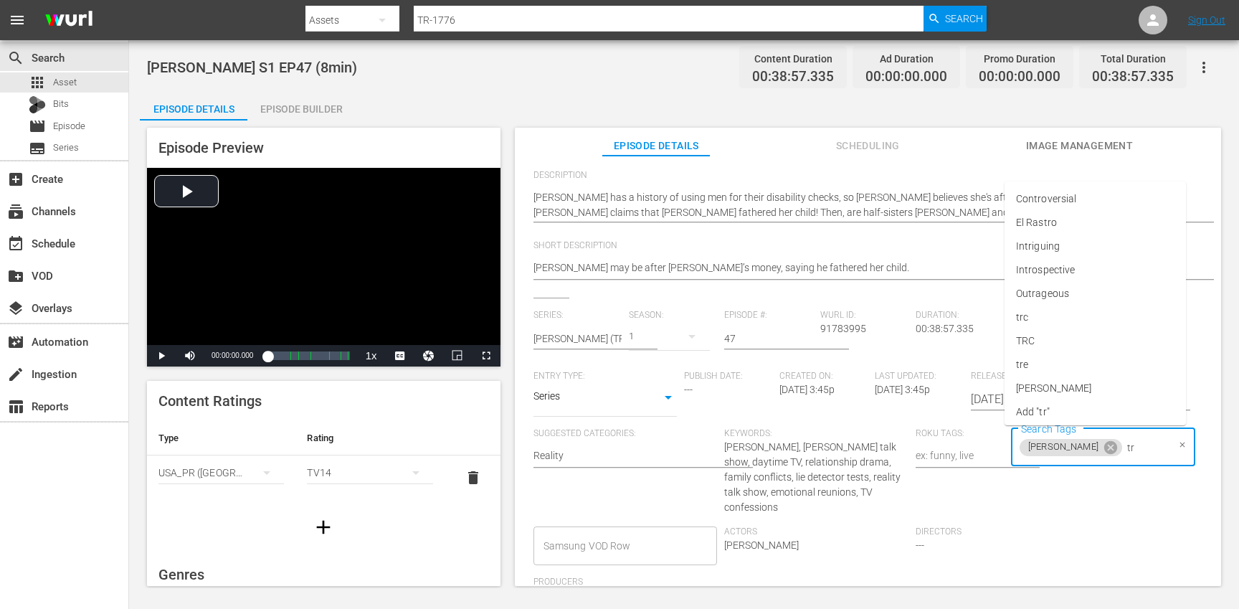
type input "trc"
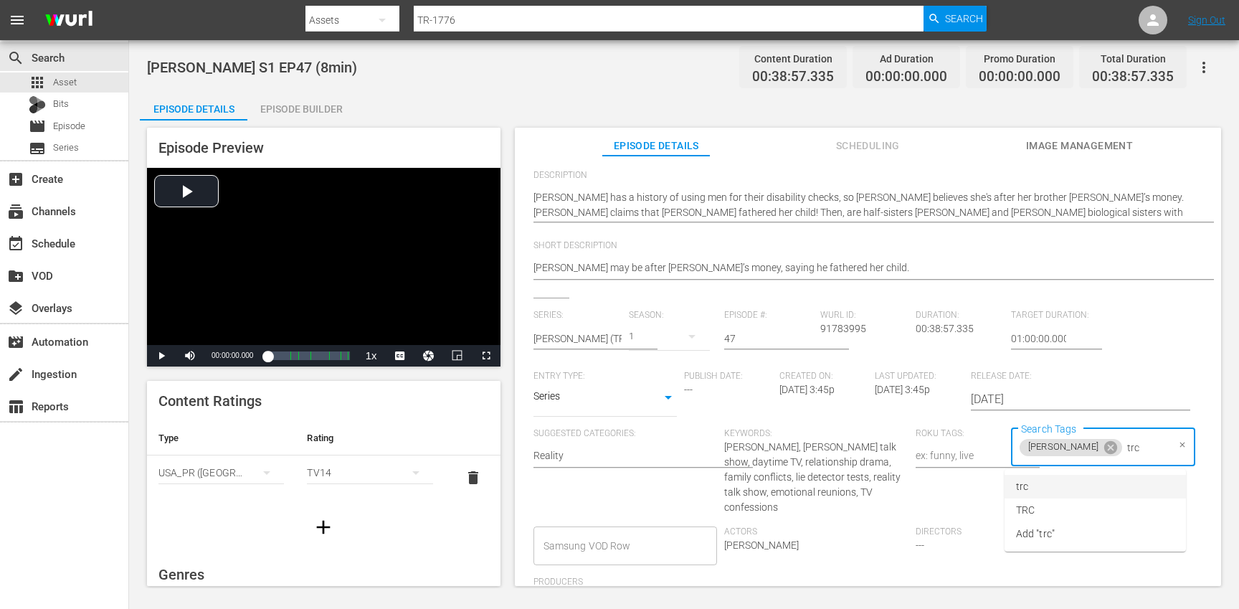
click at [1058, 482] on li "trc" at bounding box center [1094, 487] width 181 height 24
click at [1057, 462] on icon at bounding box center [1051, 468] width 13 height 13
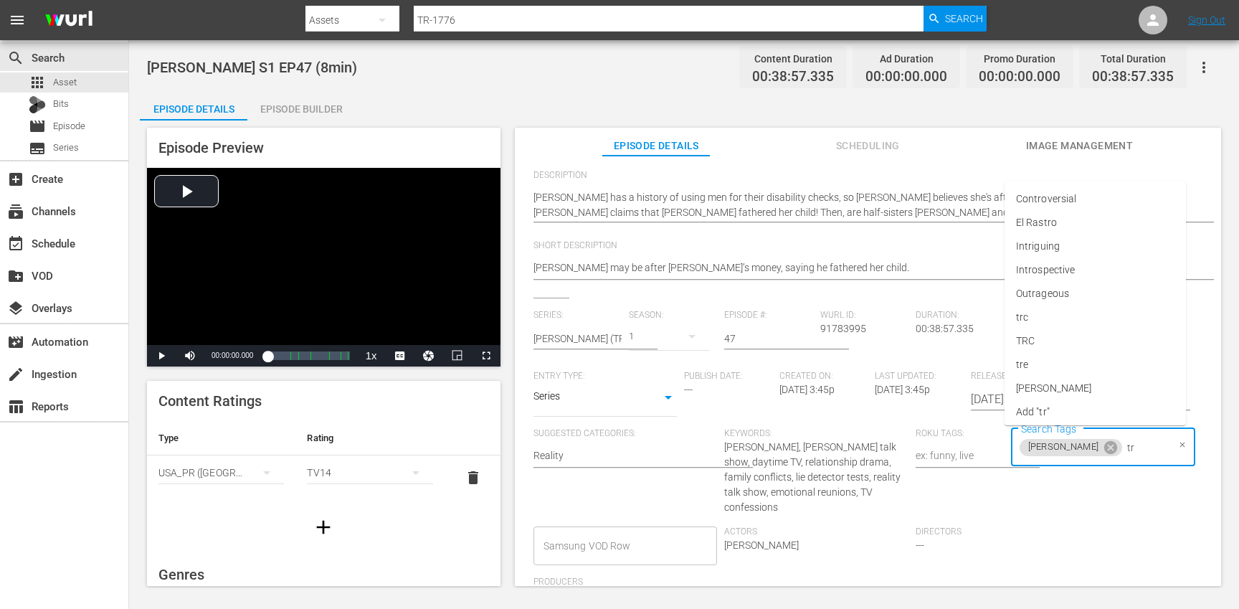
type input "trc"
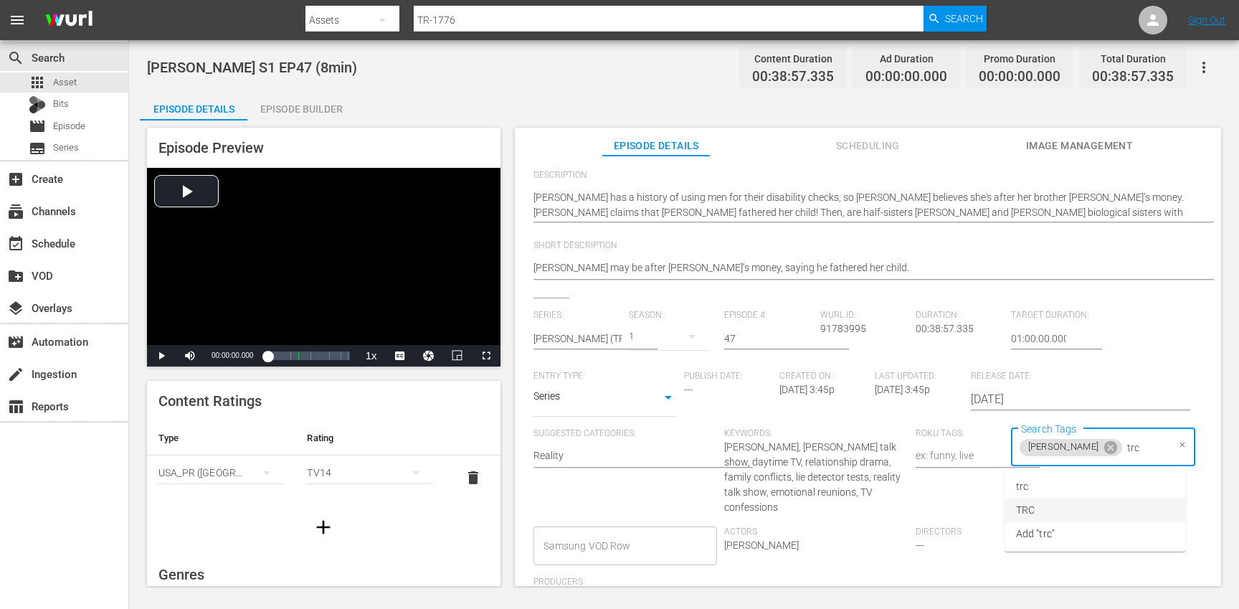
click at [1062, 513] on li "TRC" at bounding box center [1094, 510] width 181 height 24
type input "8"
click at [1047, 492] on li "8min" at bounding box center [1094, 487] width 181 height 24
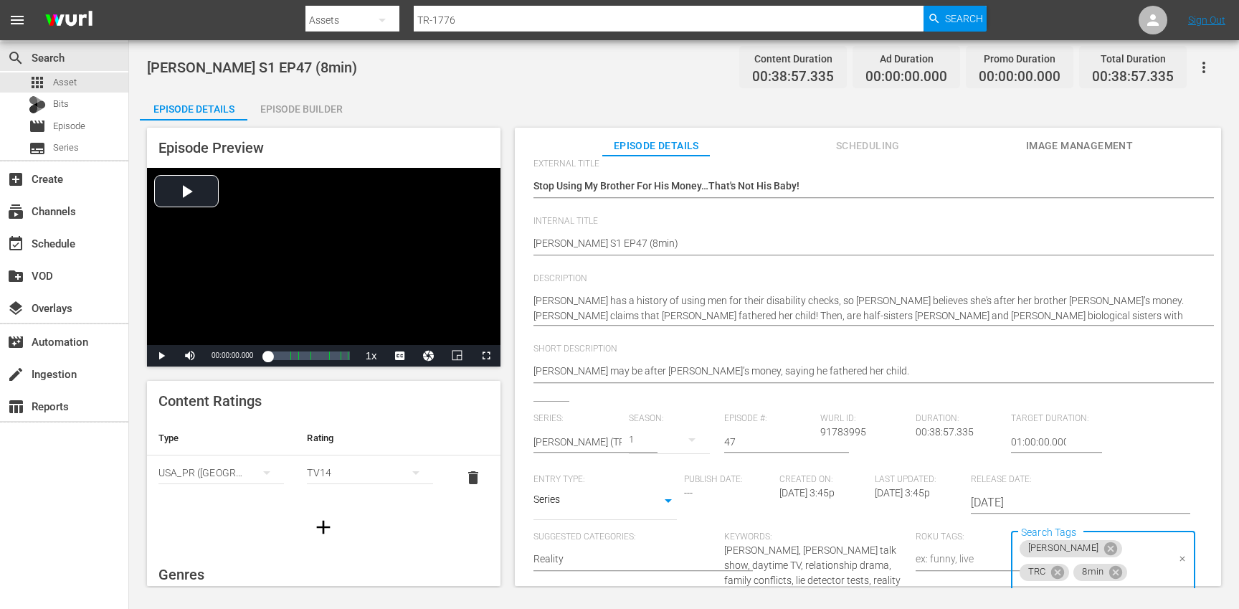
scroll to position [0, 0]
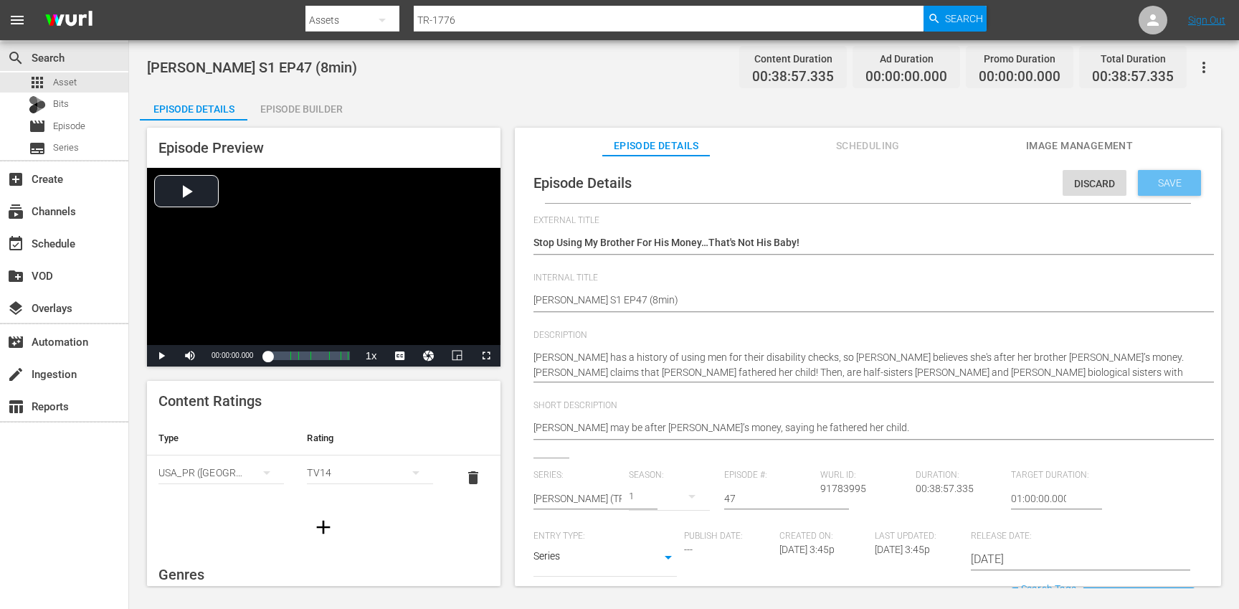
click at [1169, 191] on div "Save" at bounding box center [1169, 183] width 63 height 26
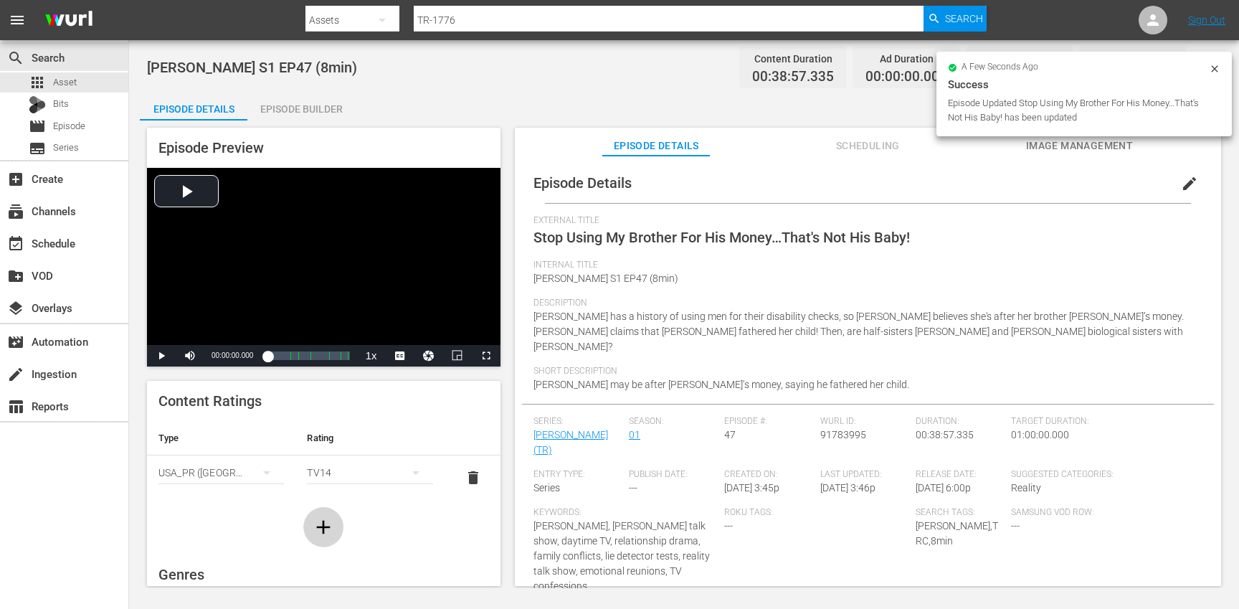
click at [313, 516] on icon "button" at bounding box center [323, 526] width 23 height 23
click at [202, 521] on div "simple table" at bounding box center [220, 517] width 125 height 40
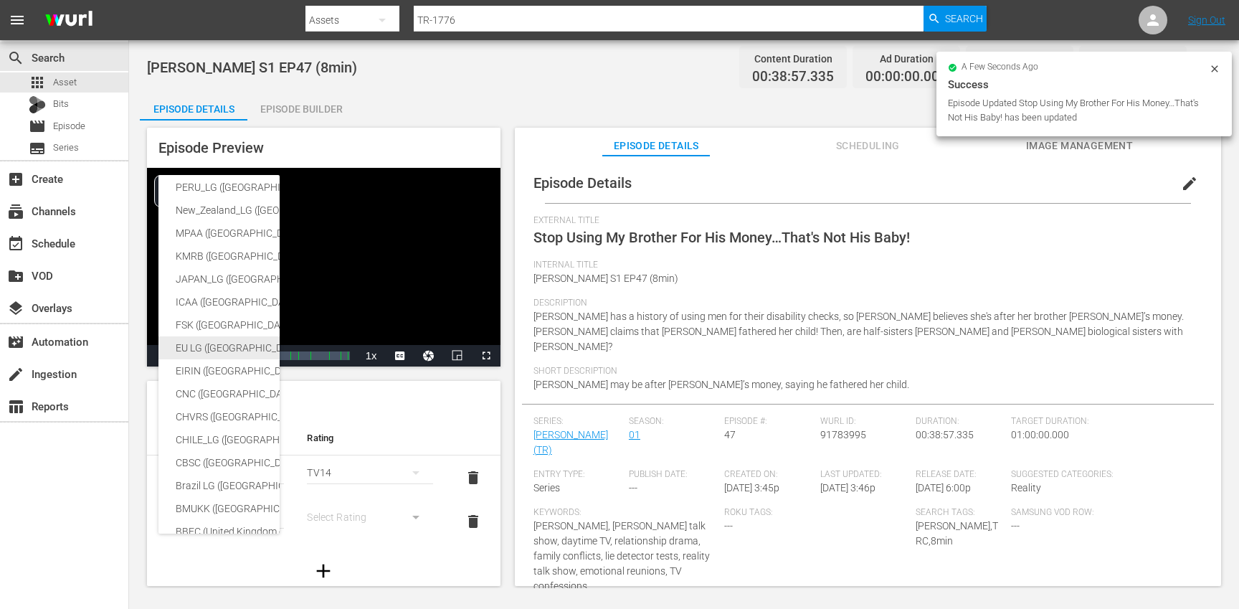
click at [230, 467] on div "CBSC ([GEOGRAPHIC_DATA])" at bounding box center [352, 462] width 352 height 23
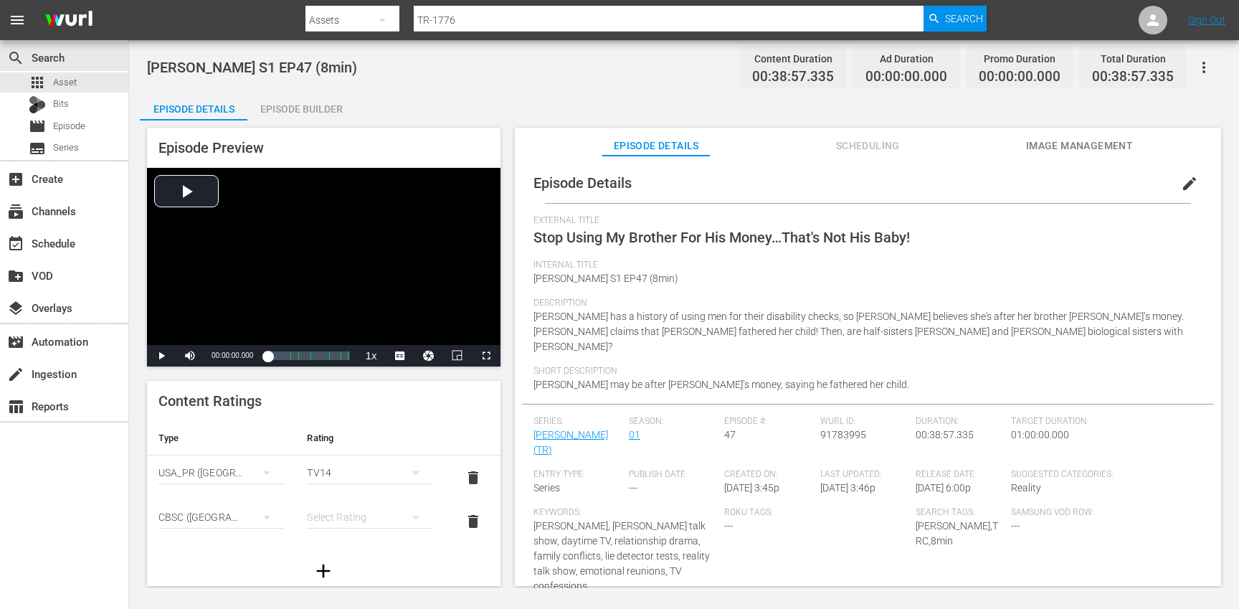
scroll to position [239, 0]
click at [342, 523] on div "SNJ ([GEOGRAPHIC_DATA]) SAMSUNG_NZ ([GEOGRAPHIC_DATA]) SAMSUNG ([GEOGRAPHIC_DAT…" at bounding box center [619, 304] width 1239 height 609
click at [346, 518] on div "simple table" at bounding box center [369, 517] width 125 height 40
click at [348, 487] on div "14+" at bounding box center [363, 487] width 87 height 23
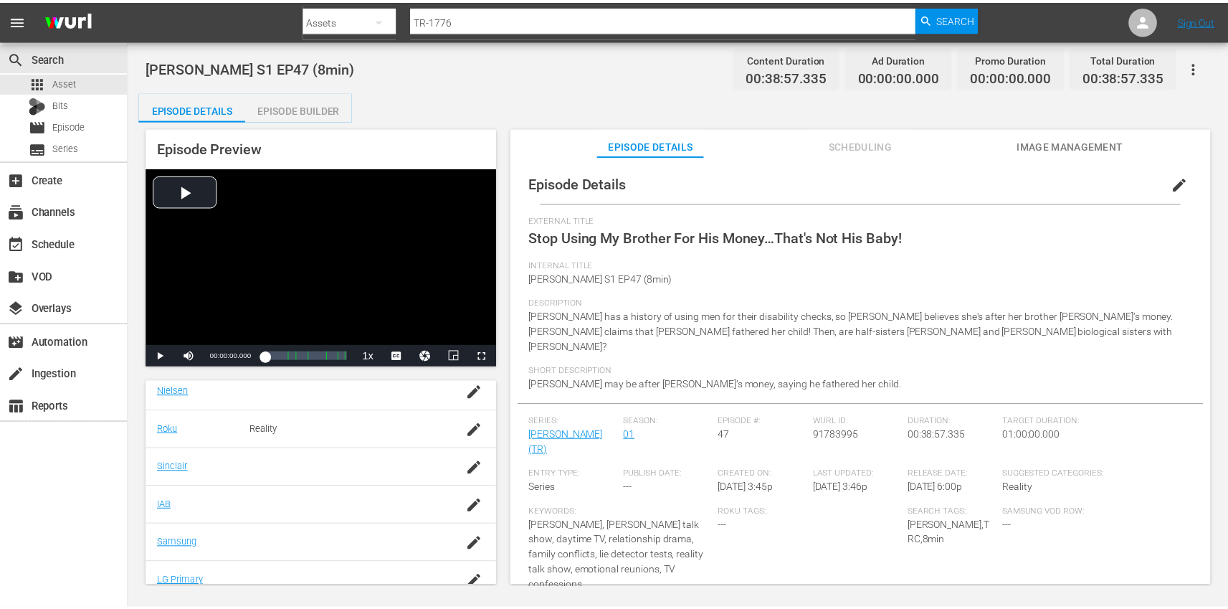
scroll to position [305, 0]
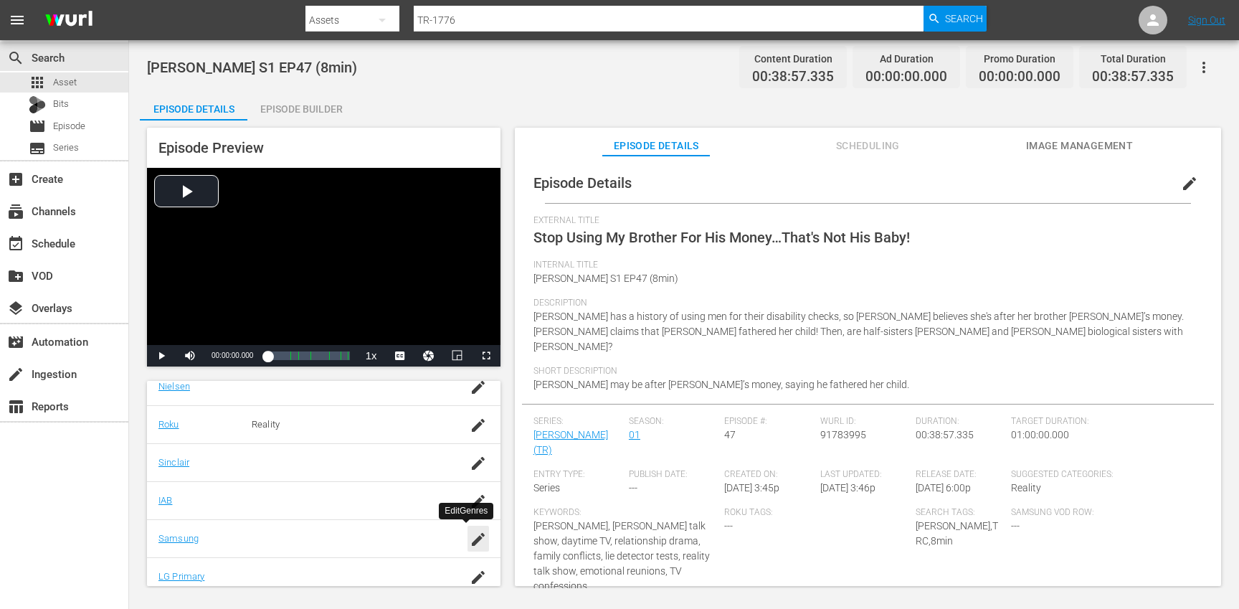
click at [472, 538] on icon "button" at bounding box center [478, 538] width 17 height 17
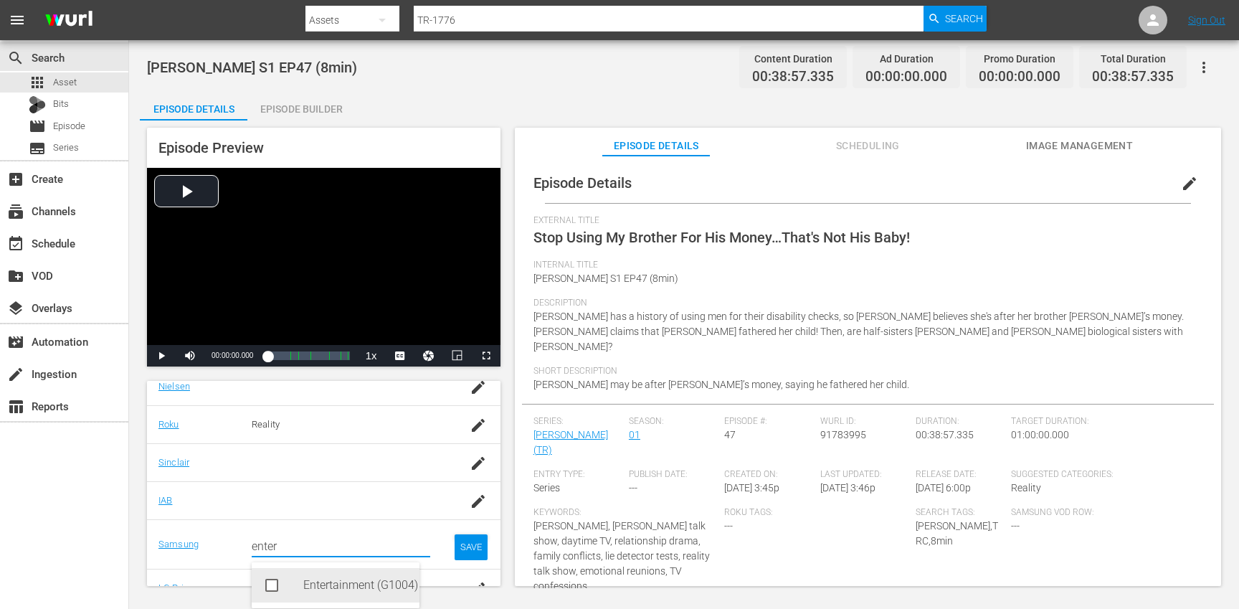
click at [328, 583] on div "Entertainment (G1004)" at bounding box center [355, 585] width 105 height 34
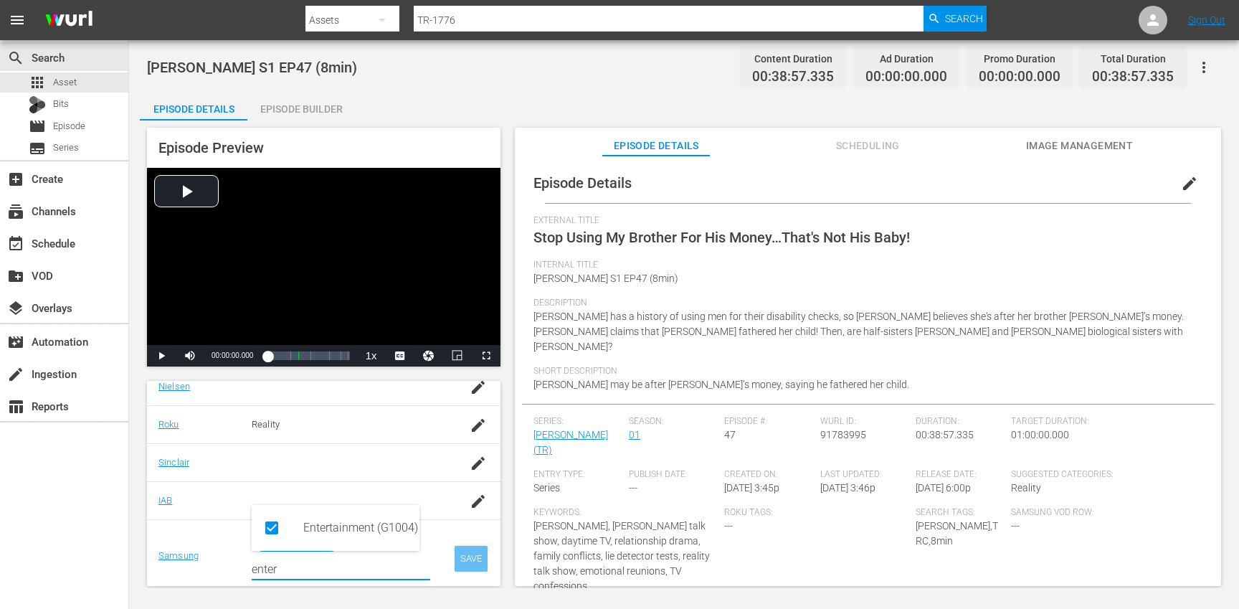
type input "enter"
click at [469, 554] on div "SAVE" at bounding box center [471, 559] width 33 height 26
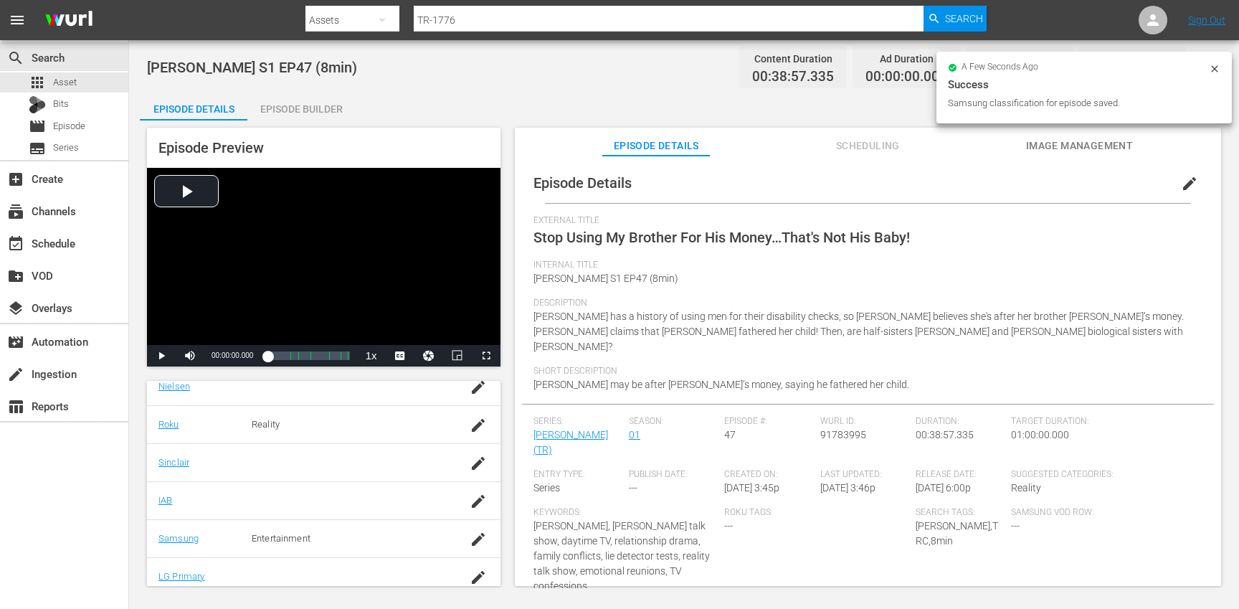
click at [313, 108] on div "Episode Builder" at bounding box center [301, 109] width 108 height 34
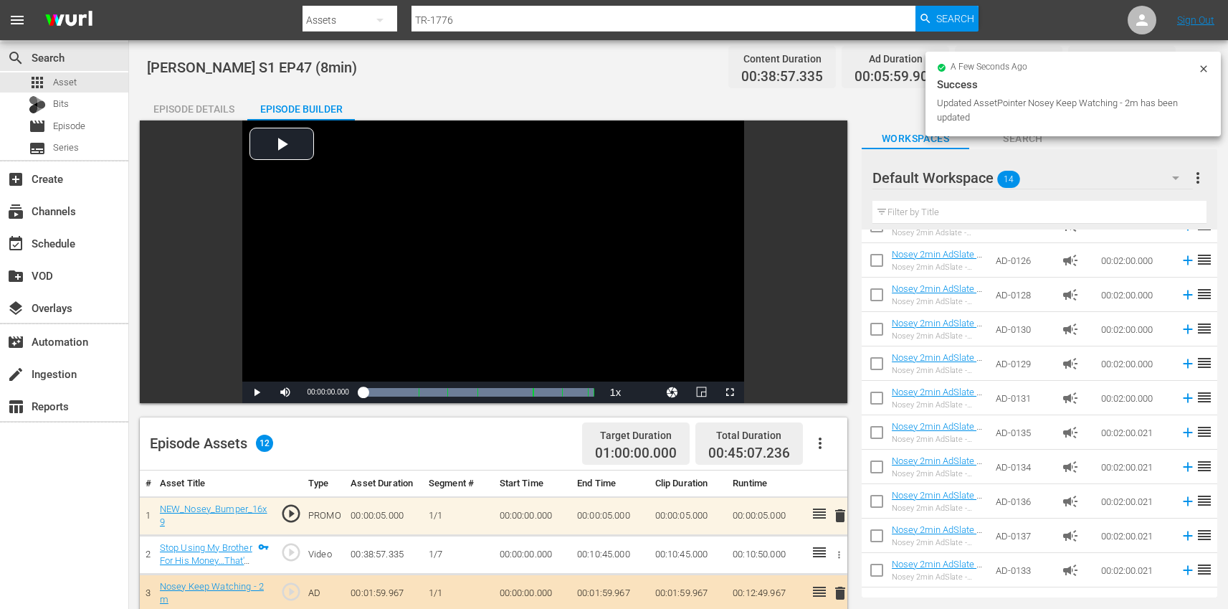
click at [184, 103] on div "Episode Details" at bounding box center [194, 109] width 108 height 34
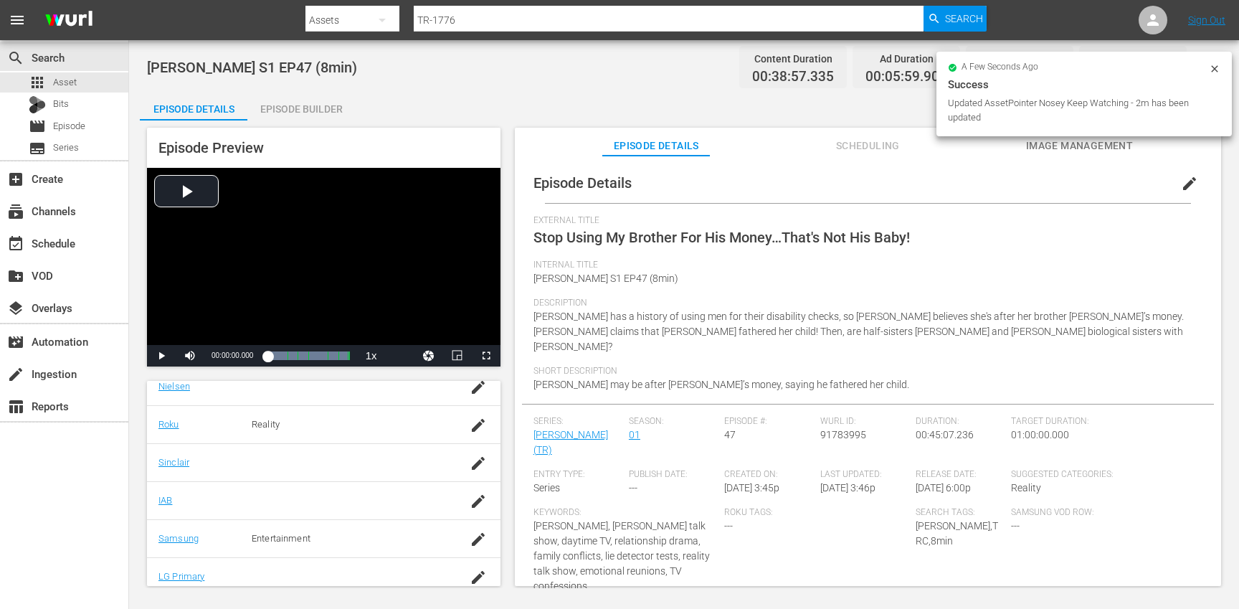
click at [1215, 65] on icon at bounding box center [1214, 68] width 11 height 11
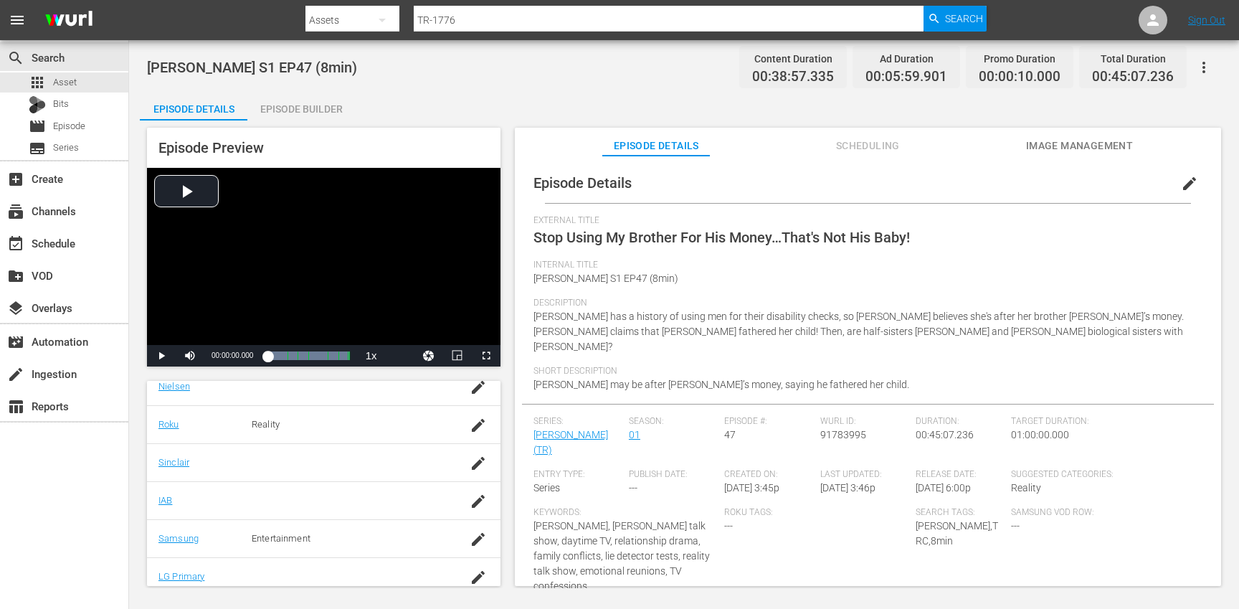
click at [1212, 67] on button "button" at bounding box center [1203, 67] width 34 height 34
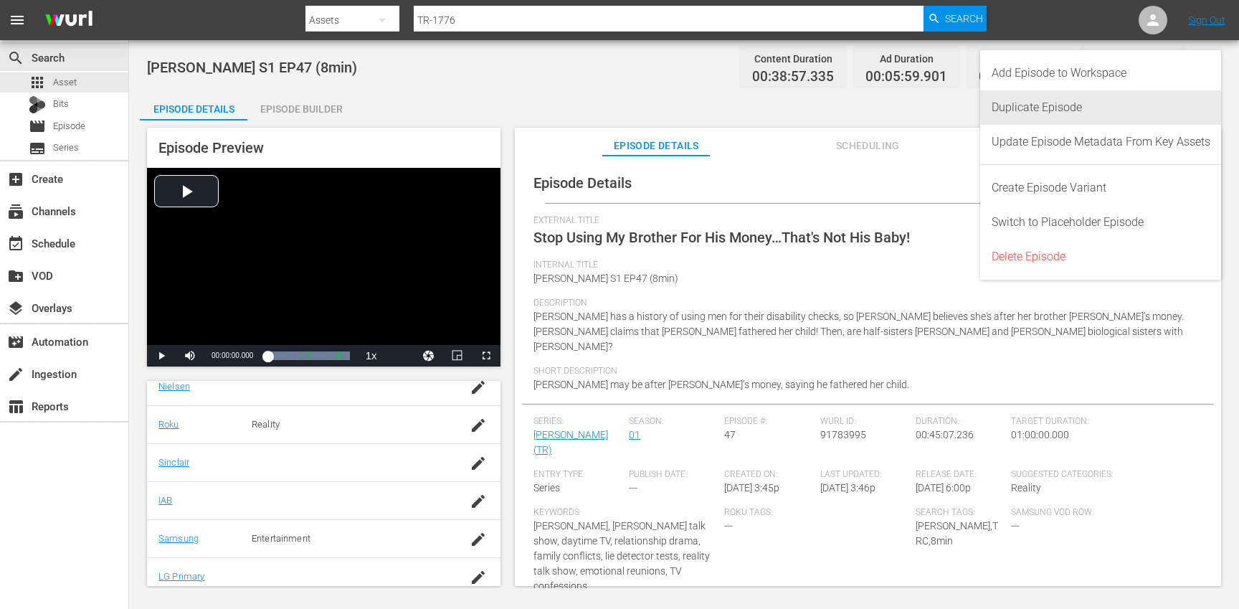
click at [1111, 100] on div "Duplicate Episode" at bounding box center [1100, 107] width 219 height 34
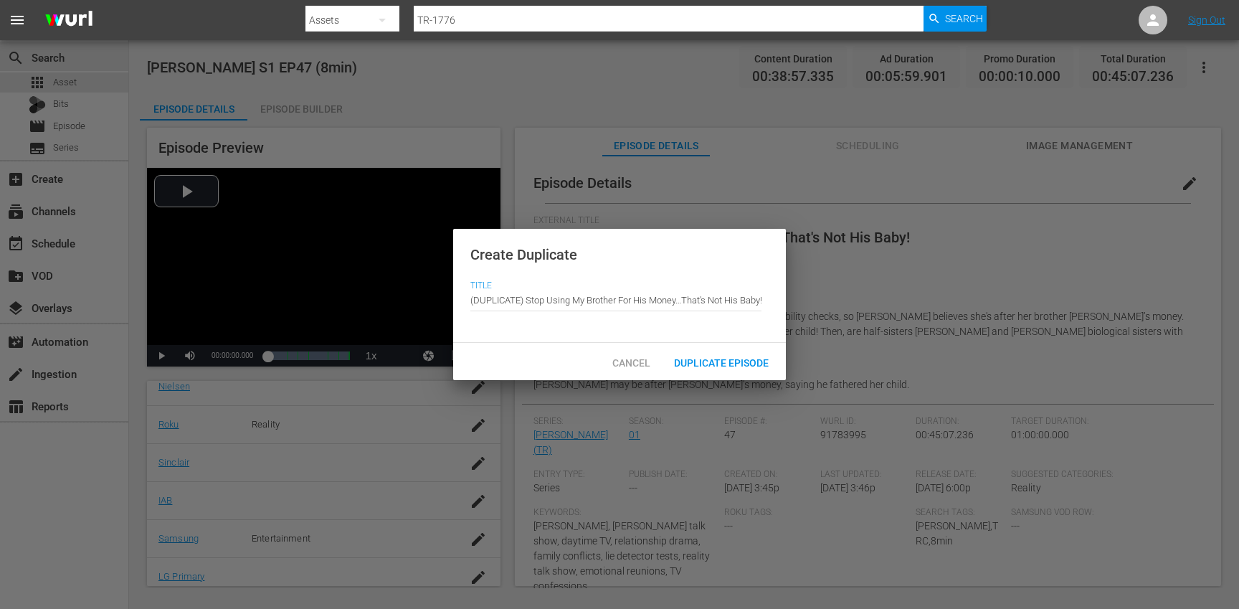
drag, startPoint x: 528, startPoint y: 300, endPoint x: 503, endPoint y: 222, distance: 82.1
click at [503, 222] on div "Create Duplicate Title Episode Title (DUPLICATE) Stop Using My Brother For His …" at bounding box center [619, 304] width 1239 height 609
type input "Stop Using My Brother For His Money…That's Not His Baby!"
click at [715, 362] on span "Duplicate Episode" at bounding box center [721, 362] width 118 height 11
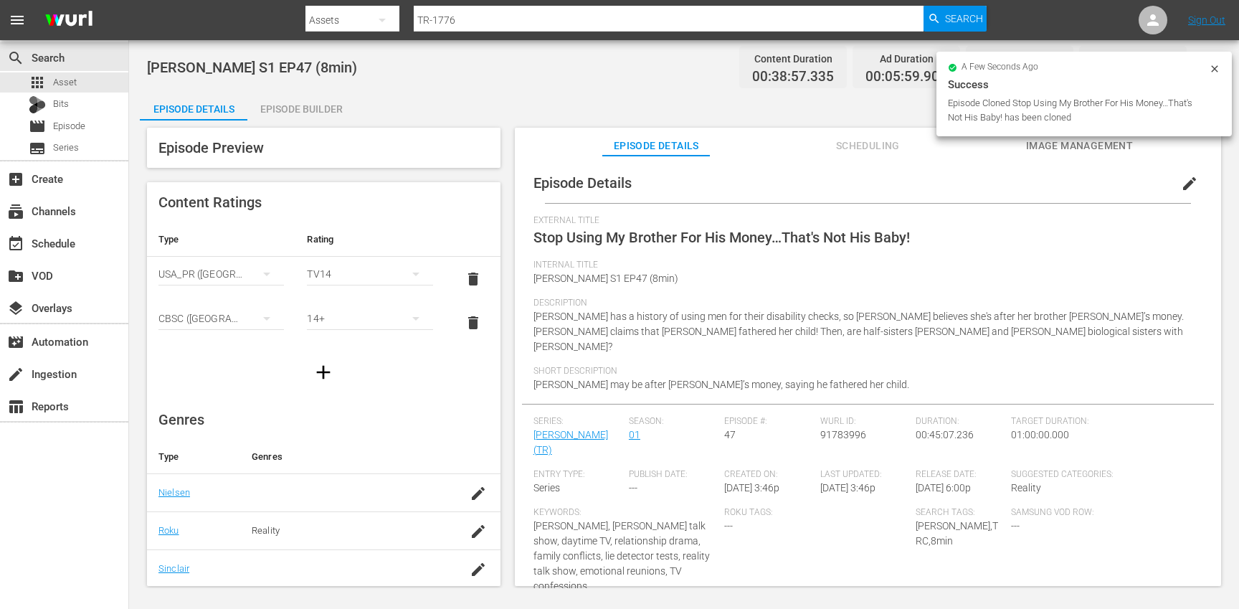
click at [1188, 187] on span "edit" at bounding box center [1189, 183] width 17 height 17
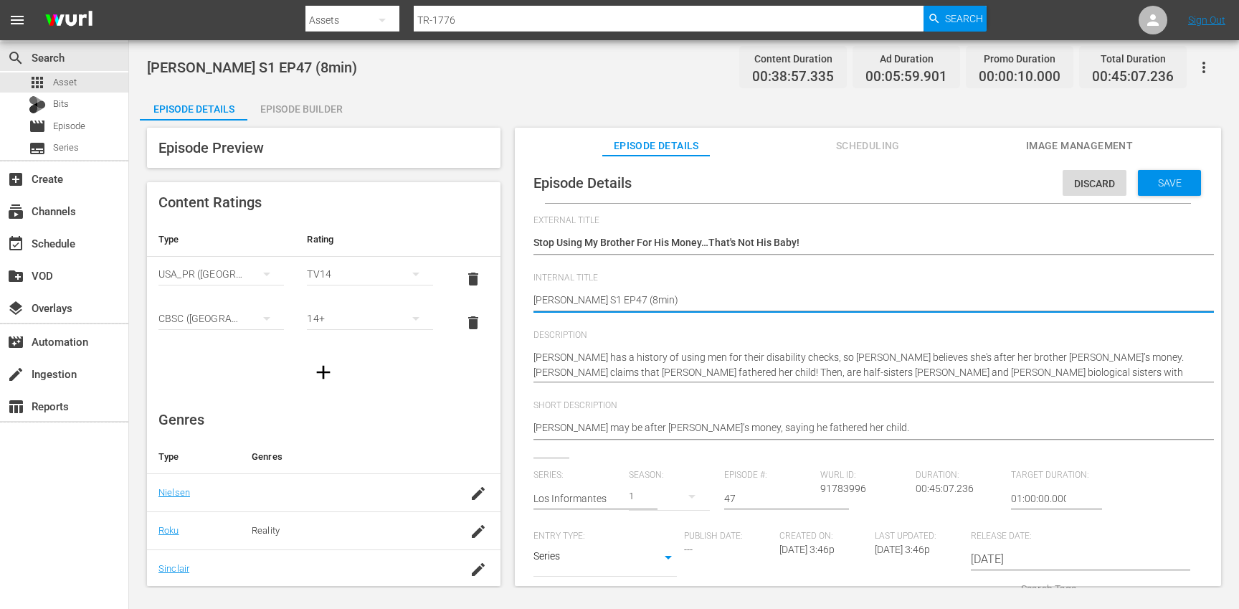
type textarea "[PERSON_NAME] S1 EP47 (min)"
type textarea "[PERSON_NAME] S1 EP47 (1min)"
type textarea "[PERSON_NAME] S1 EP47 (10min)"
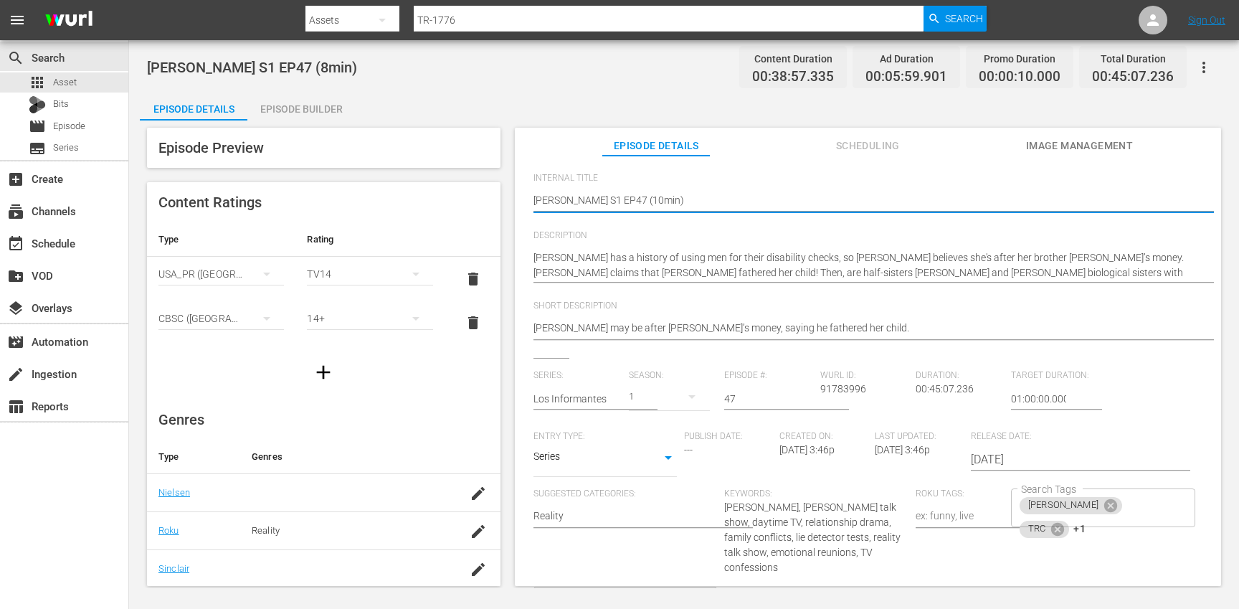
scroll to position [135, 0]
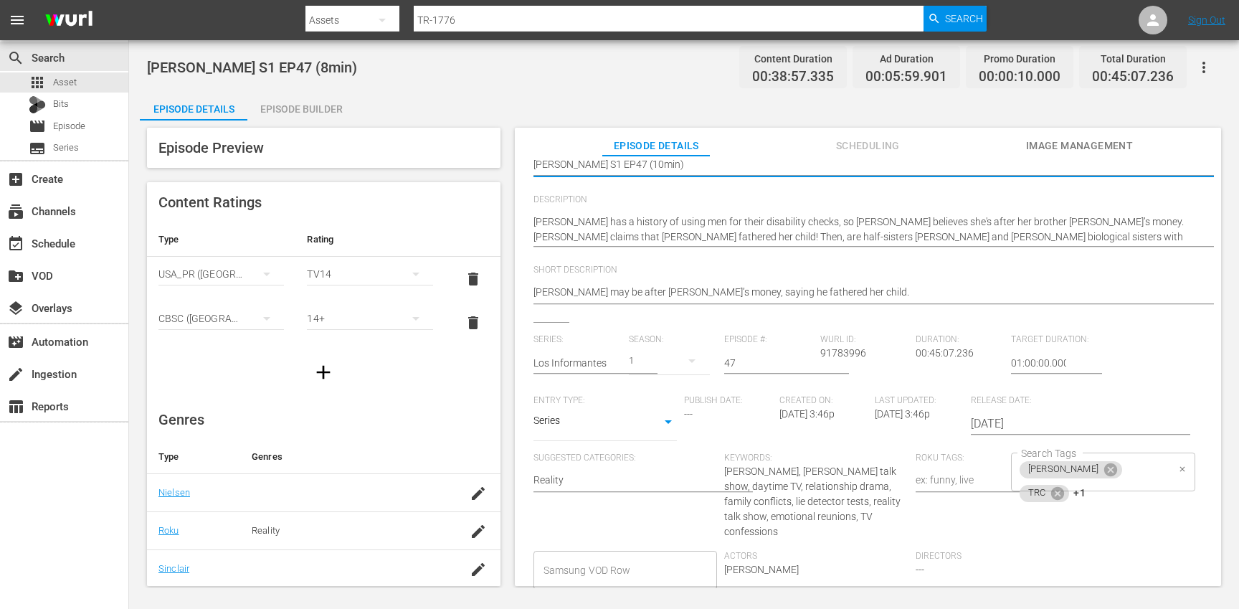
click at [1155, 473] on div "[PERSON_NAME] TRC +1 Search Tags" at bounding box center [1103, 471] width 184 height 39
type textarea "[PERSON_NAME] S1 EP47 (10min)"
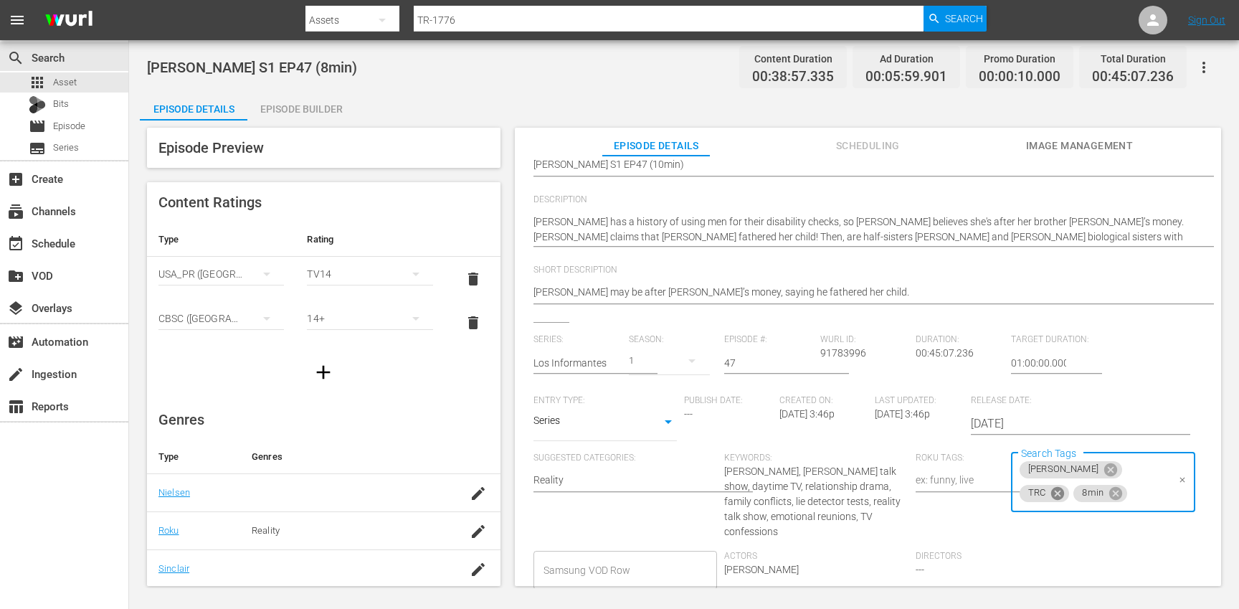
click at [1064, 486] on icon at bounding box center [1057, 492] width 13 height 13
click at [1067, 486] on icon at bounding box center [1061, 492] width 13 height 13
type input "10"
click at [1093, 506] on li "10min" at bounding box center [1094, 511] width 181 height 24
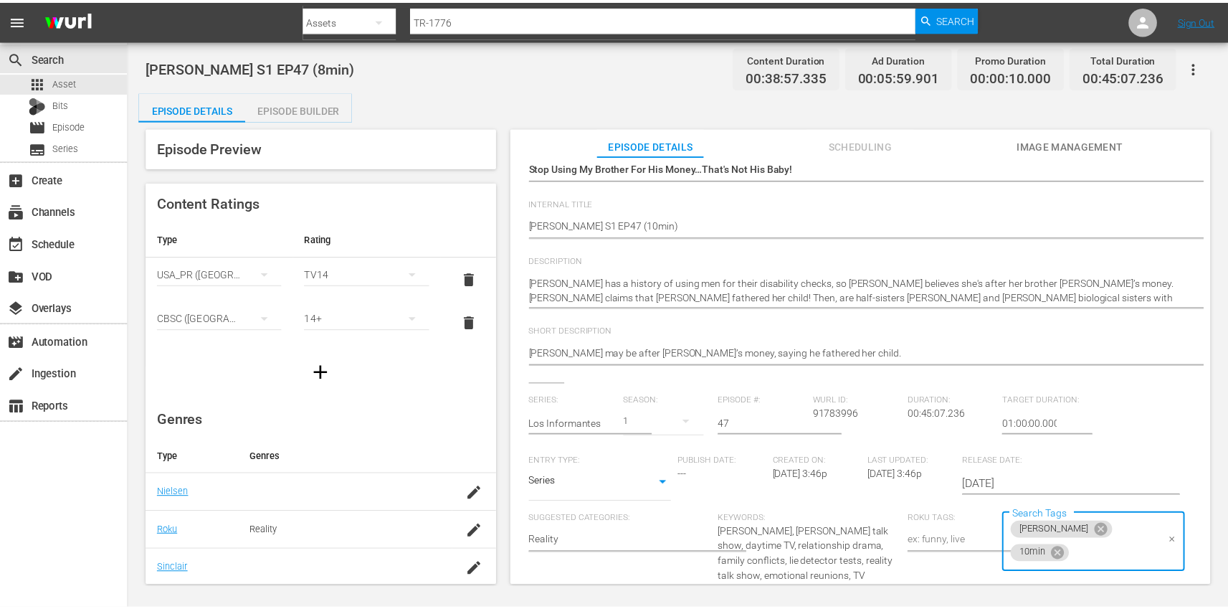
scroll to position [0, 0]
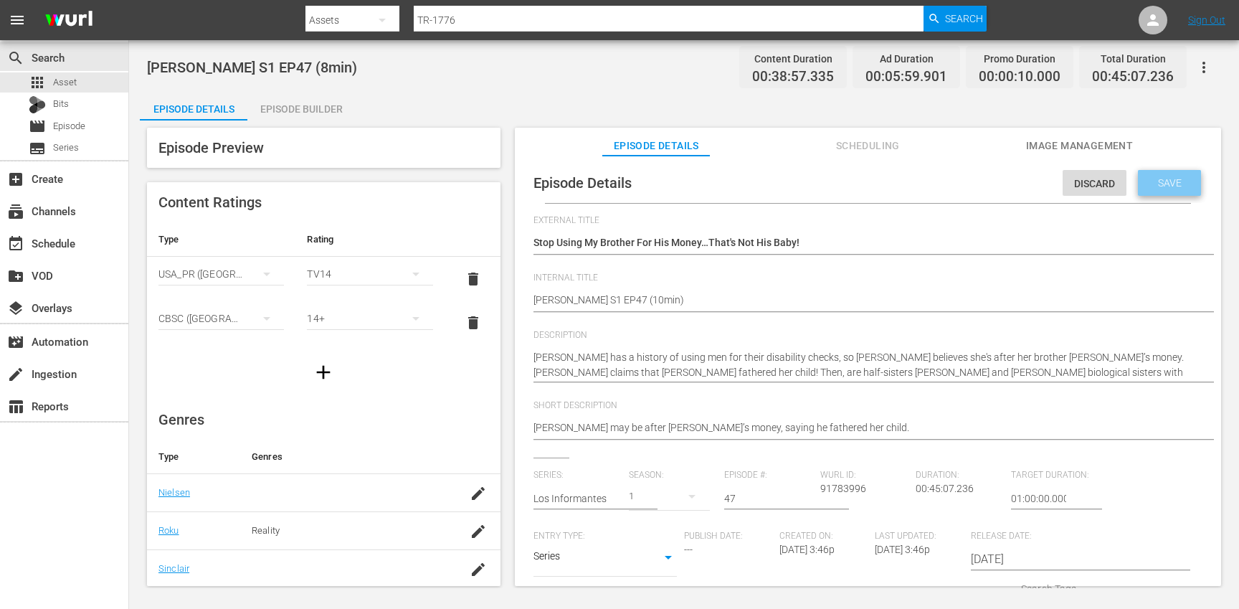
click at [1166, 190] on div "Save" at bounding box center [1169, 183] width 63 height 26
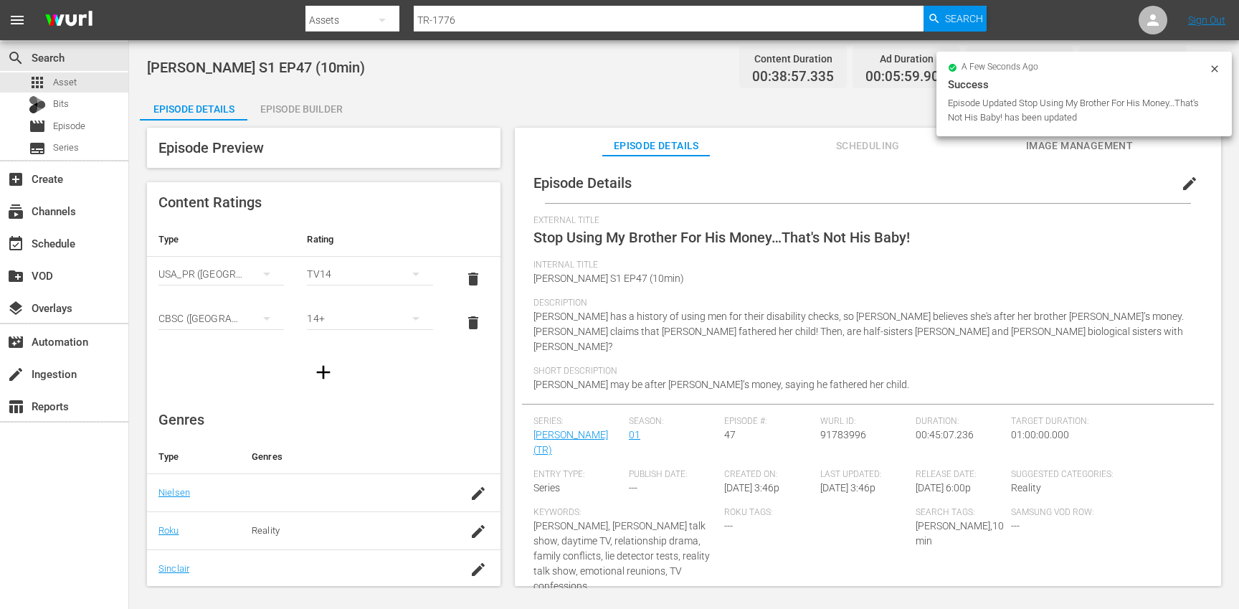
click at [310, 105] on div "Episode Builder" at bounding box center [301, 109] width 108 height 34
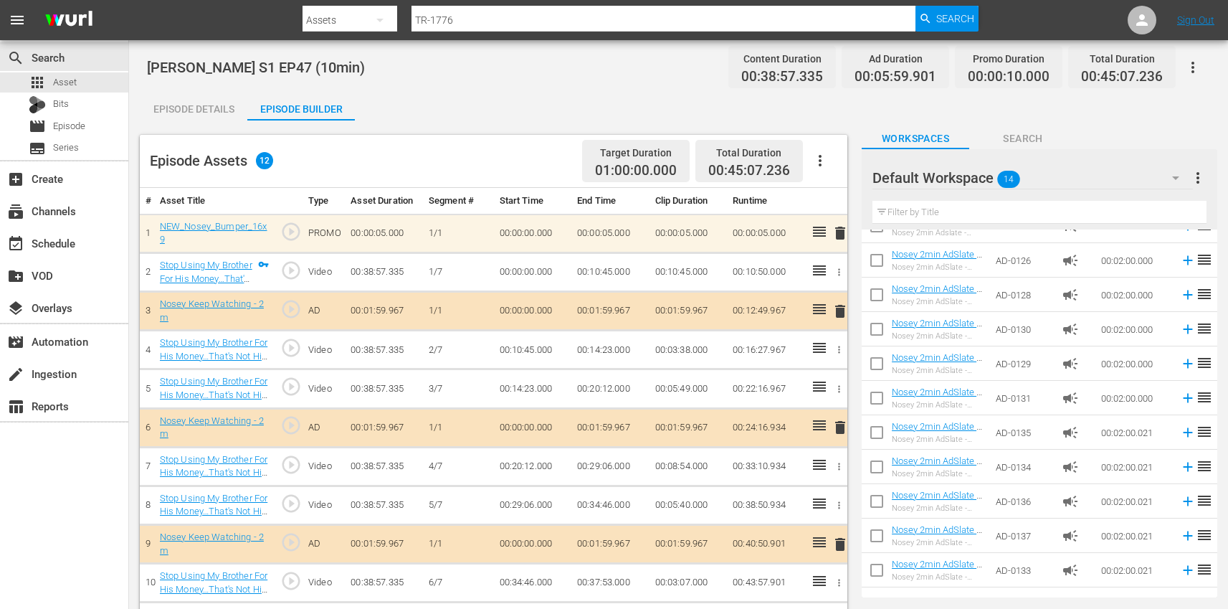
click at [828, 157] on icon "button" at bounding box center [820, 160] width 17 height 17
click at [864, 210] on div "Clear Ads" at bounding box center [862, 201] width 97 height 34
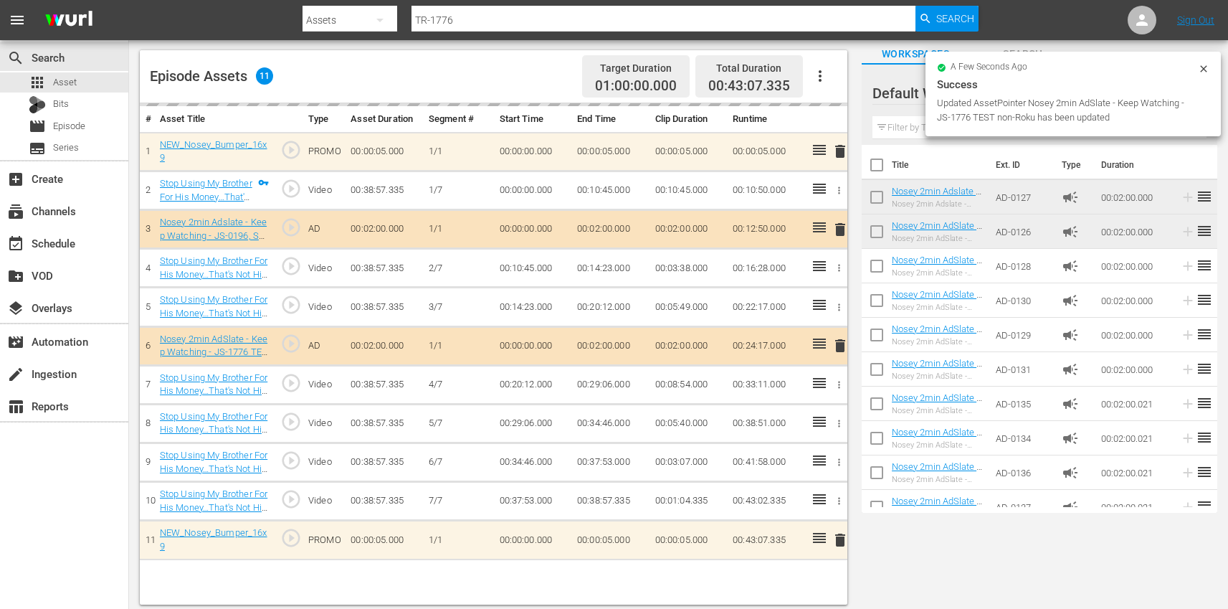
scroll to position [91, 0]
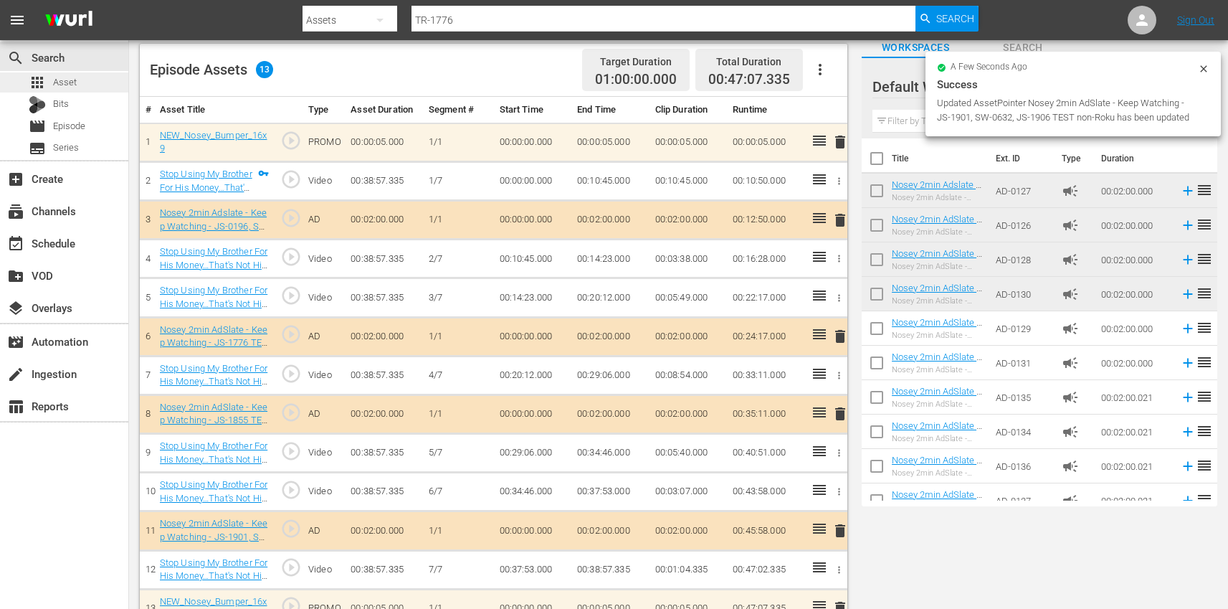
click at [62, 86] on span "Asset" at bounding box center [65, 82] width 24 height 14
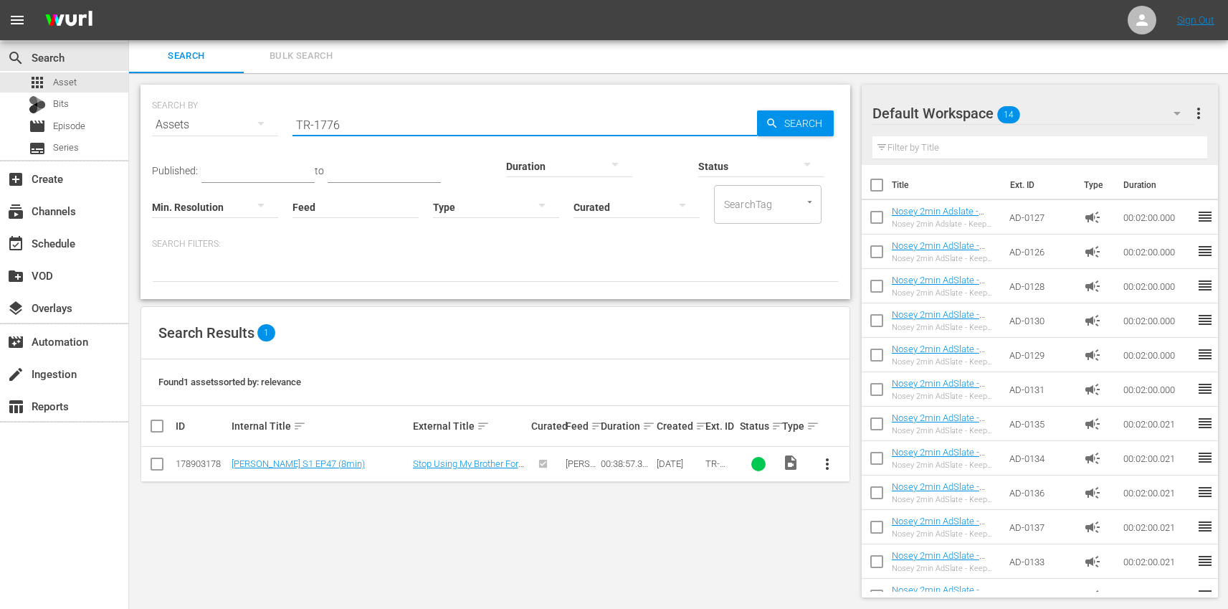
click at [463, 119] on input "TR-1776" at bounding box center [524, 125] width 465 height 34
paste input "7"
type input "TR-1777"
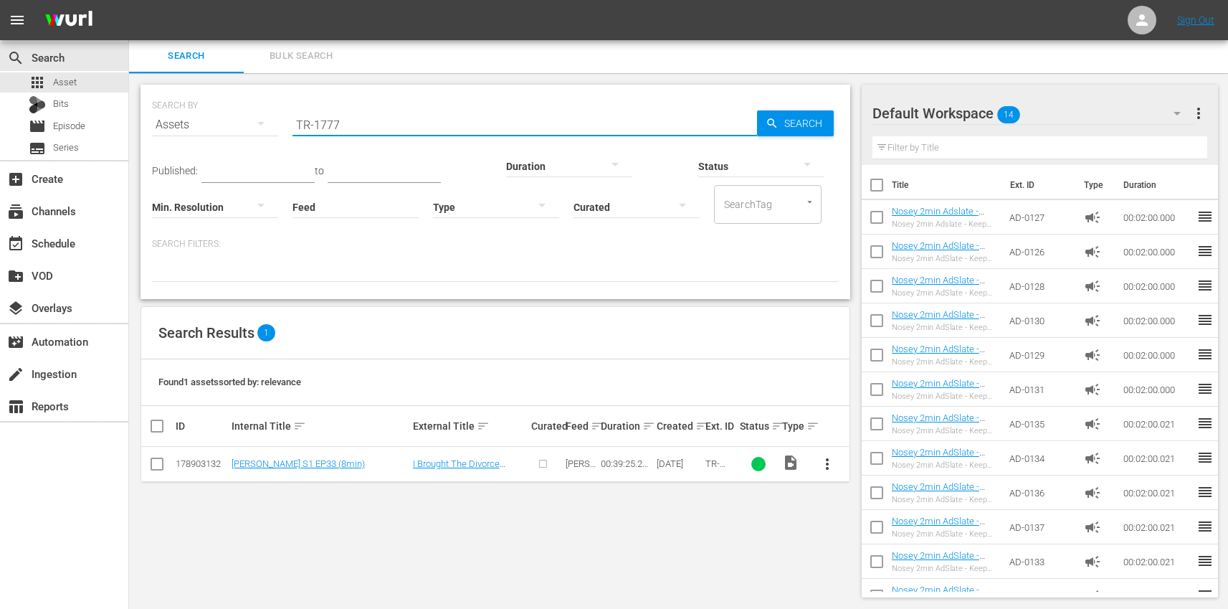
click at [827, 464] on span "more_vert" at bounding box center [827, 463] width 17 height 17
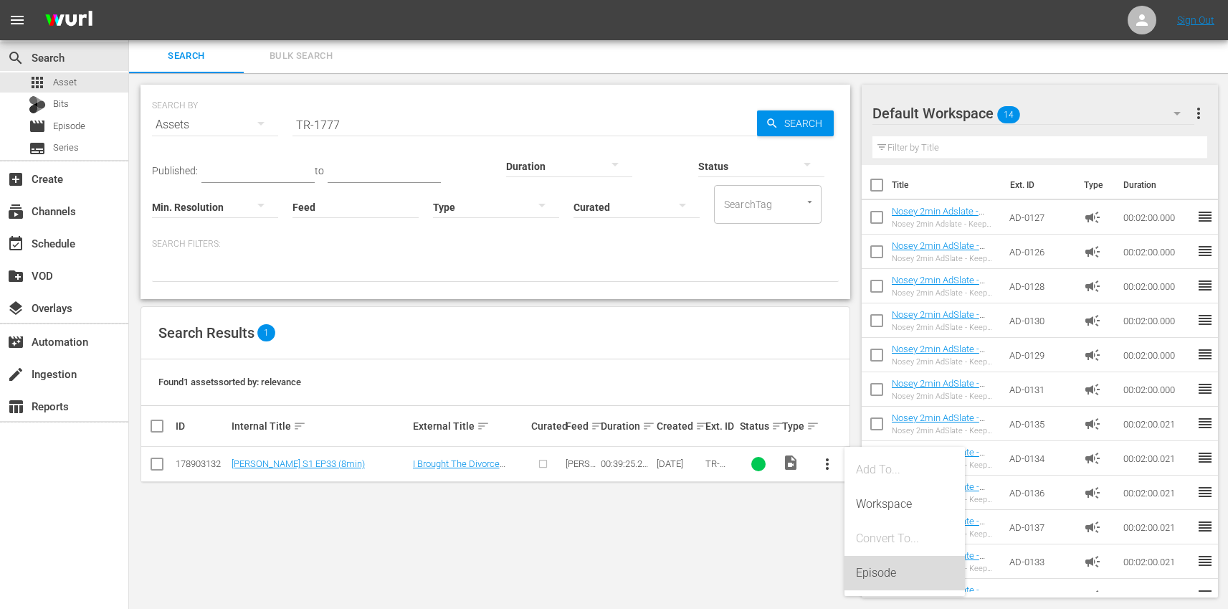
click at [899, 566] on div "Episode" at bounding box center [904, 573] width 97 height 34
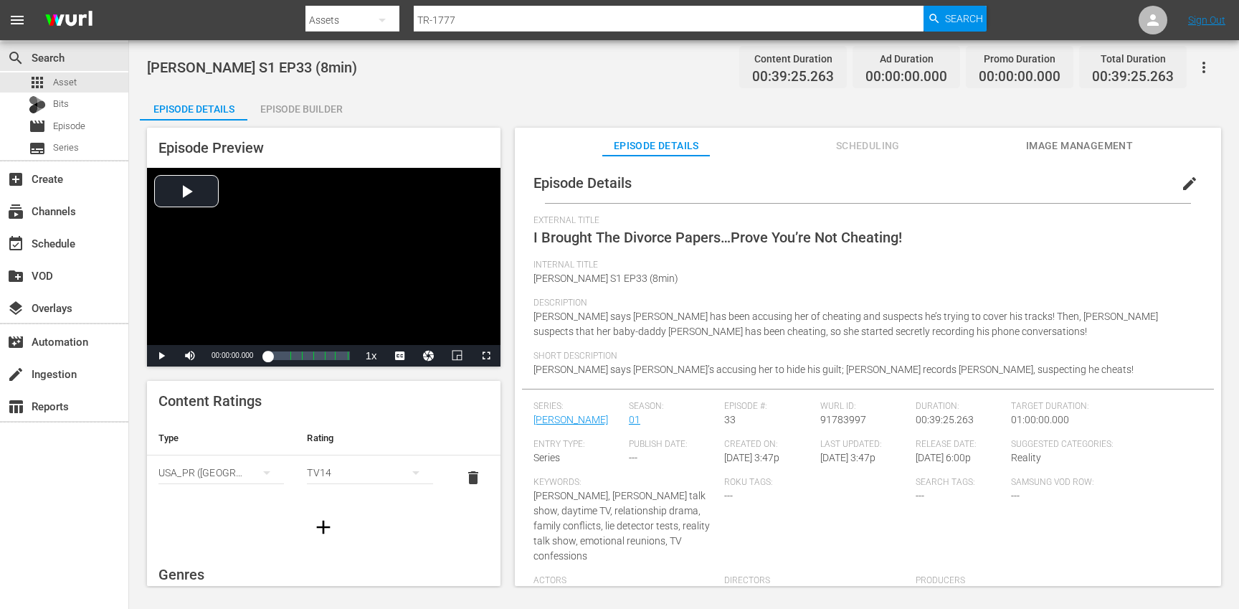
drag, startPoint x: 1184, startPoint y: 183, endPoint x: 1132, endPoint y: 209, distance: 57.7
click at [1184, 183] on span "edit" at bounding box center [1189, 183] width 17 height 17
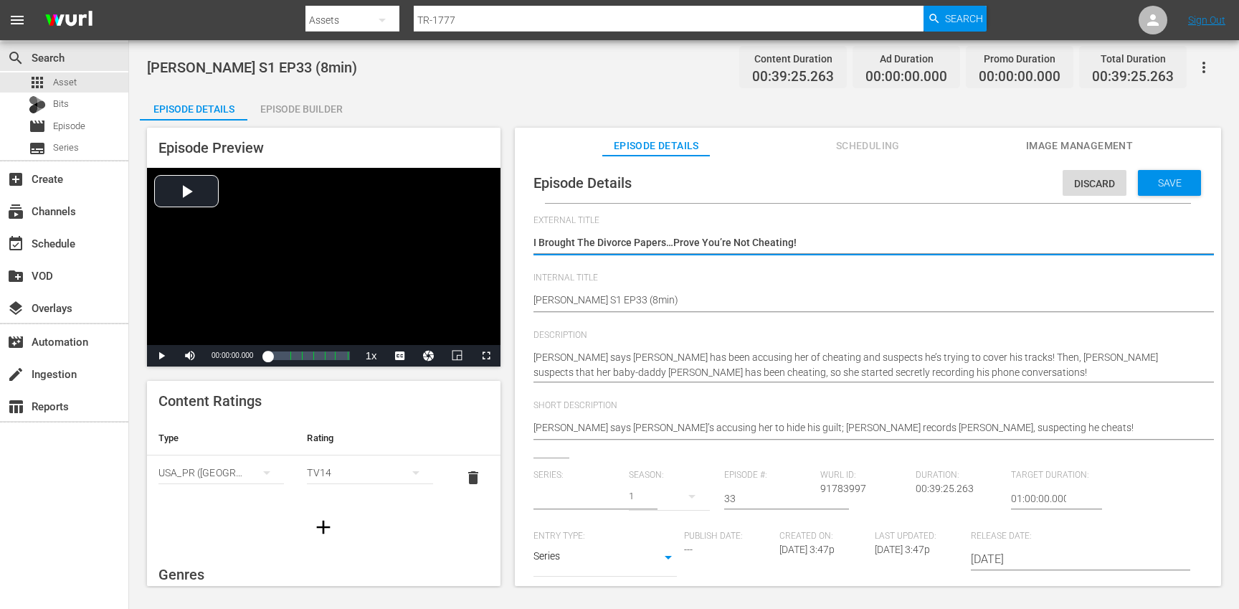
click at [556, 507] on input "text" at bounding box center [577, 498] width 88 height 34
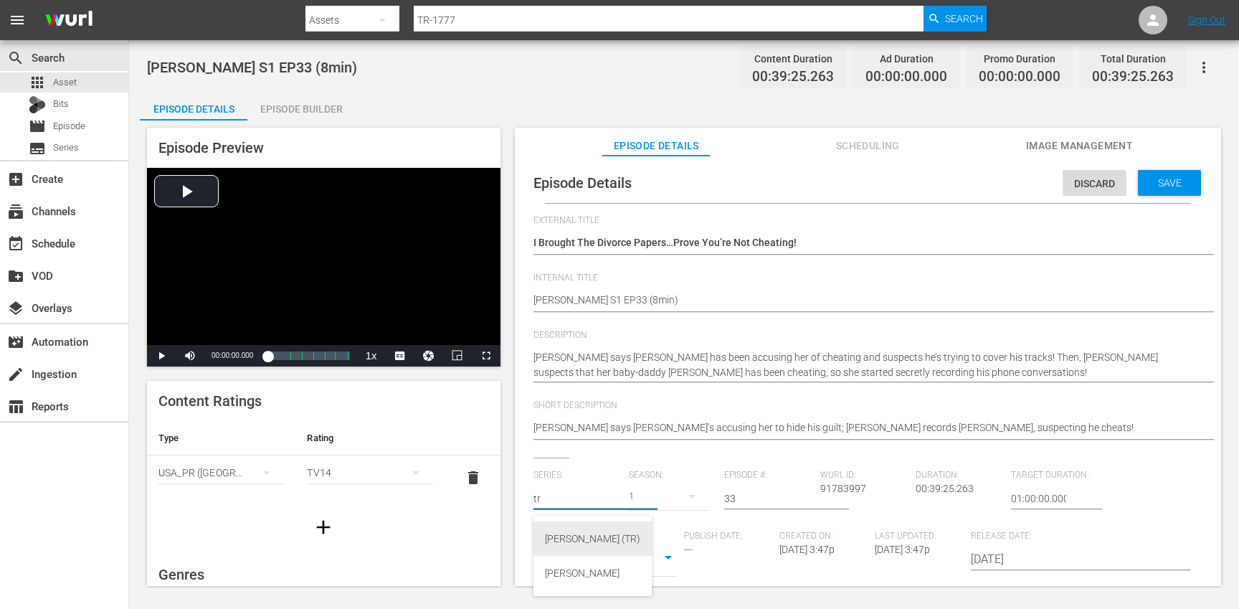
click at [579, 530] on div "[PERSON_NAME] (TR)" at bounding box center [592, 538] width 95 height 34
type input "[PERSON_NAME] (TR)"
click at [671, 498] on div "17" at bounding box center [669, 496] width 81 height 40
drag, startPoint x: 668, startPoint y: 572, endPoint x: 685, endPoint y: 545, distance: 32.2
click at [667, 572] on span "1" at bounding box center [661, 579] width 69 height 23
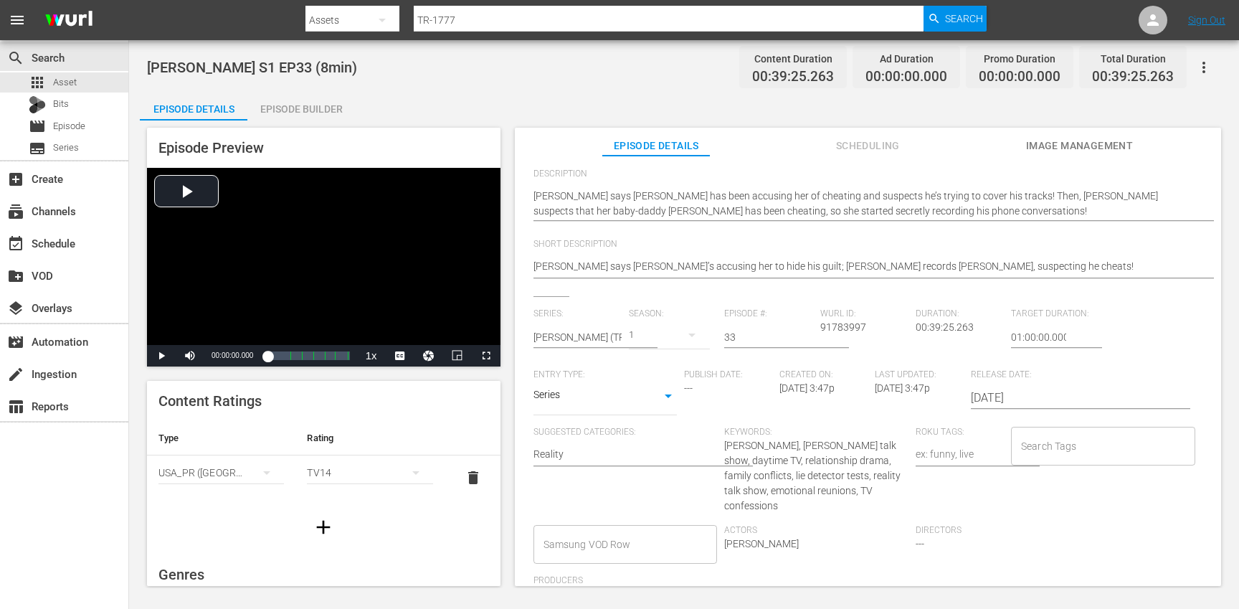
scroll to position [163, 0]
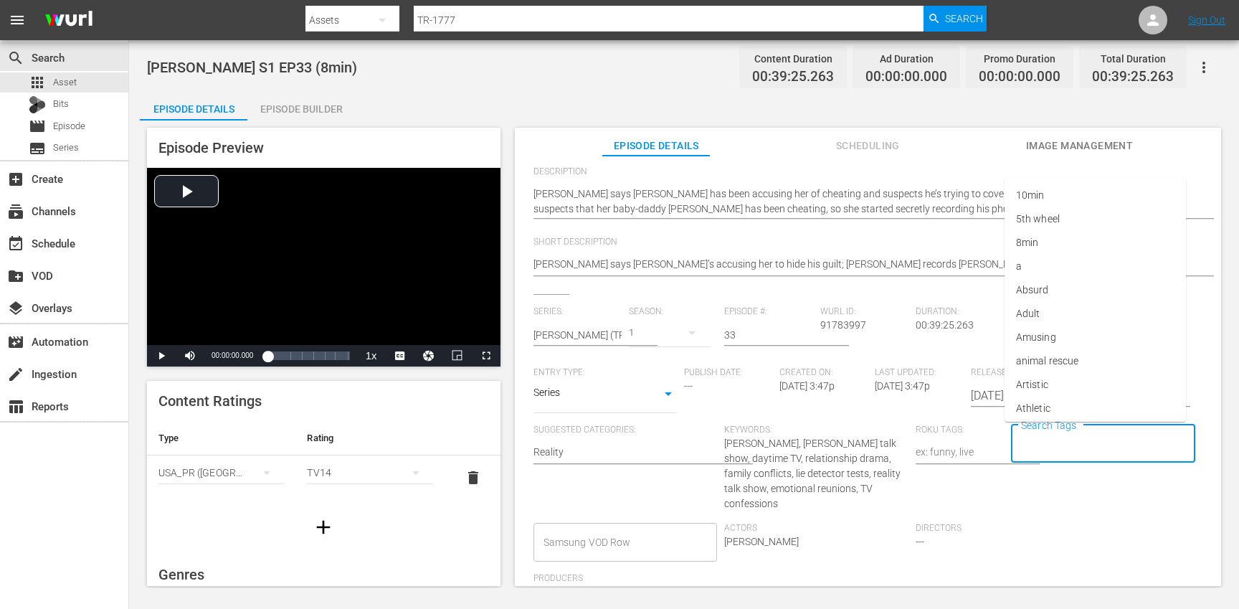
click at [1065, 440] on input "Search Tags" at bounding box center [1092, 444] width 150 height 26
type input "tr"
click at [1051, 386] on li "[PERSON_NAME]" at bounding box center [1094, 385] width 181 height 24
type input "trc"
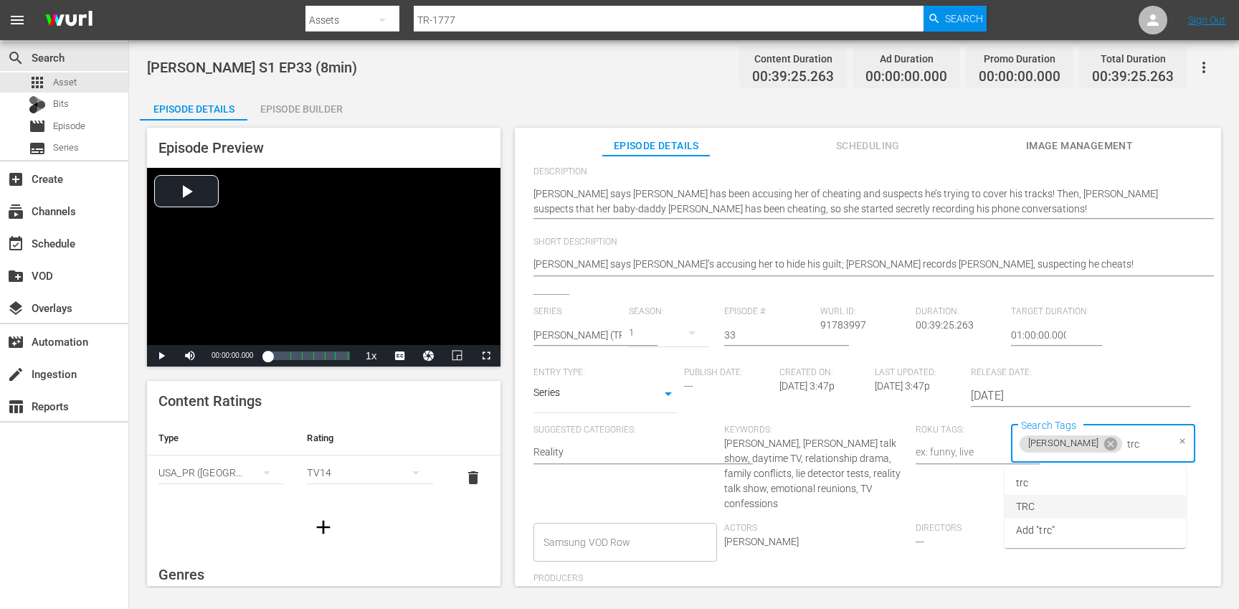
click at [1047, 513] on li "TRC" at bounding box center [1094, 507] width 181 height 24
type input "8"
click at [1057, 490] on li "8min" at bounding box center [1094, 483] width 181 height 24
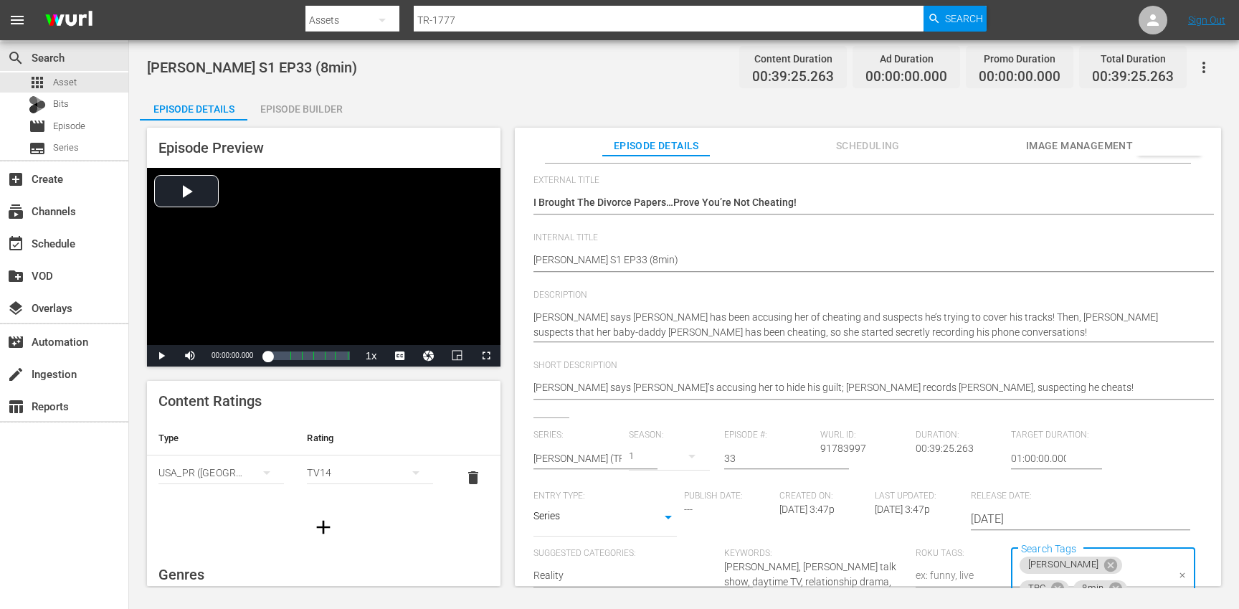
scroll to position [0, 0]
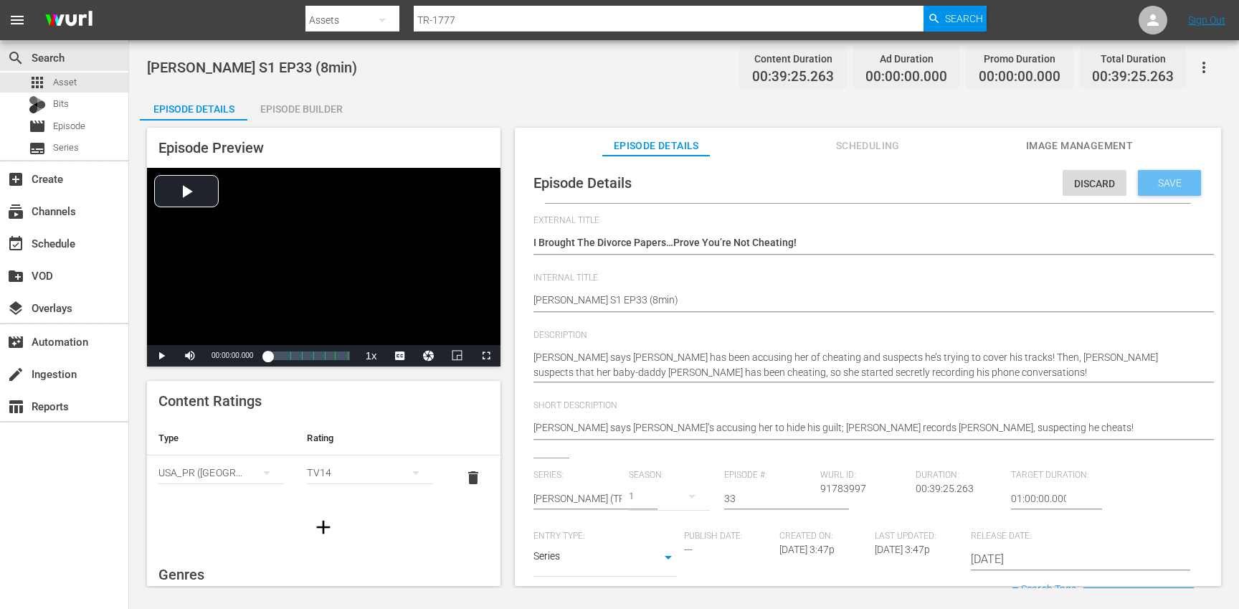
click at [1156, 182] on span "Save" at bounding box center [1169, 182] width 47 height 11
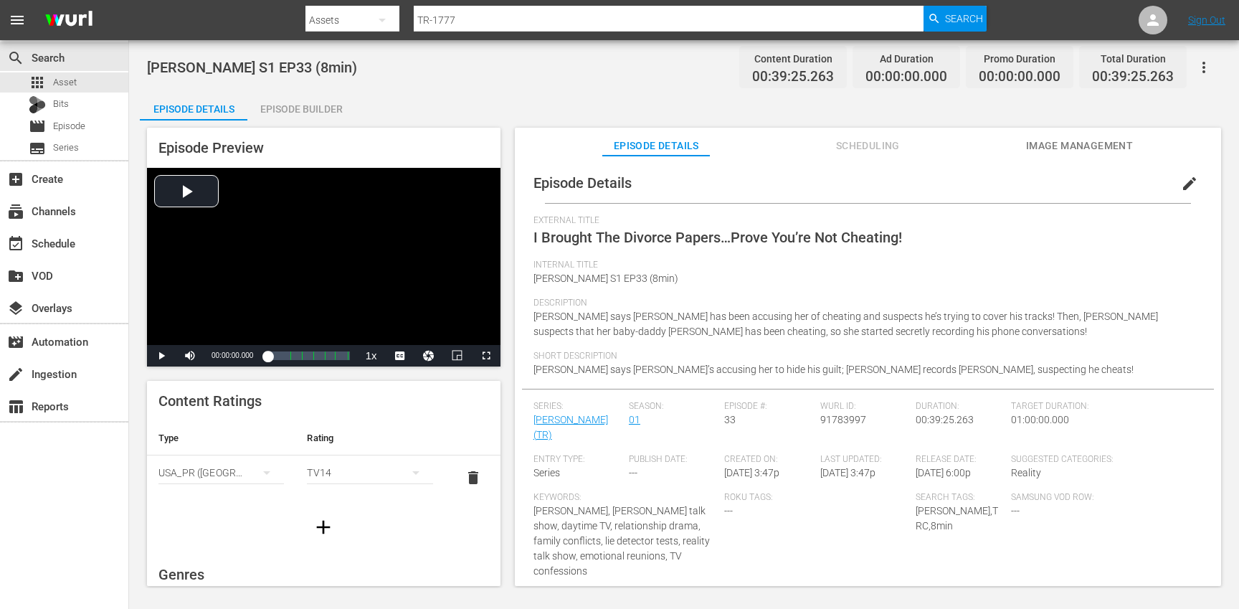
click at [305, 541] on button "button" at bounding box center [323, 527] width 40 height 40
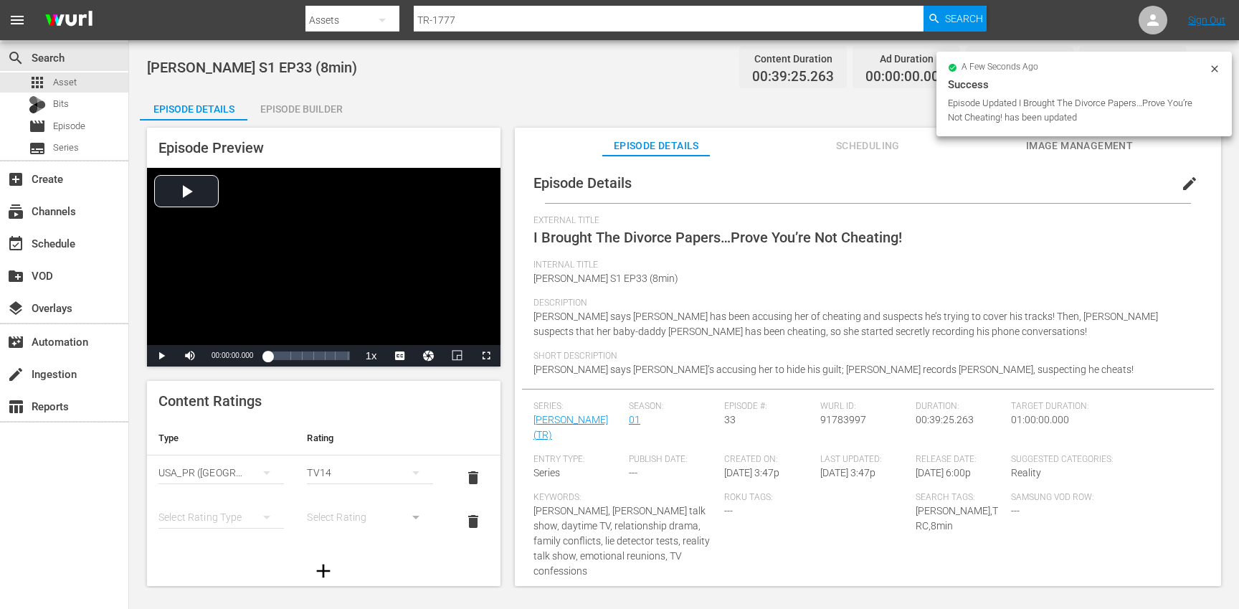
click at [219, 523] on div "simple table" at bounding box center [220, 517] width 125 height 40
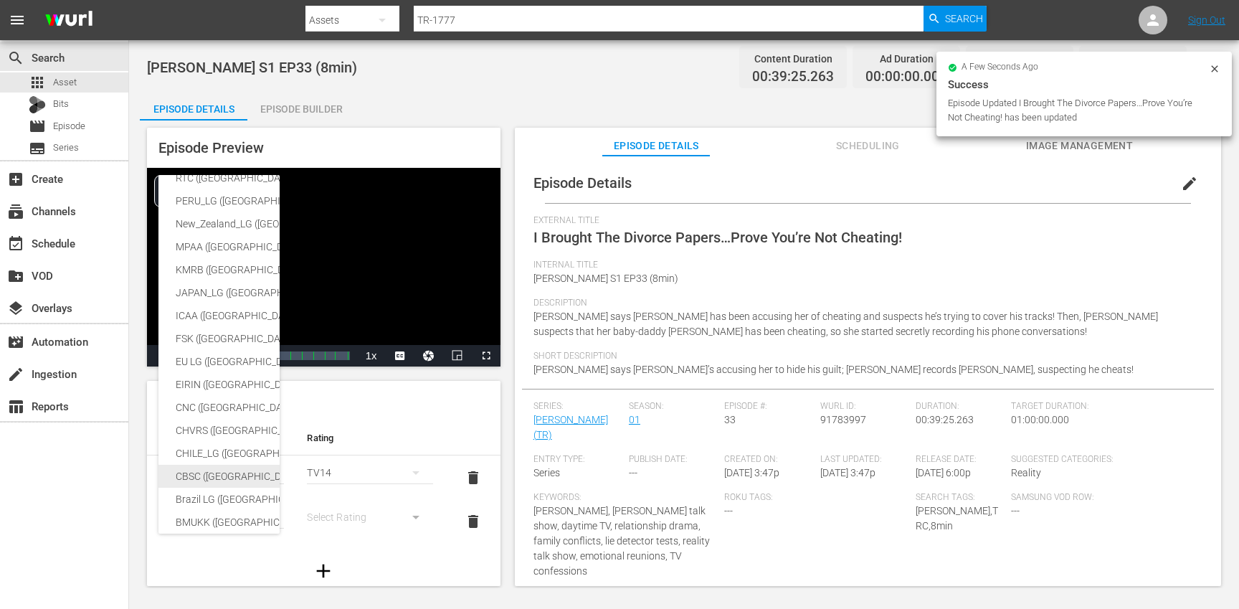
click at [224, 472] on div "CBSC ([GEOGRAPHIC_DATA])" at bounding box center [352, 476] width 352 height 23
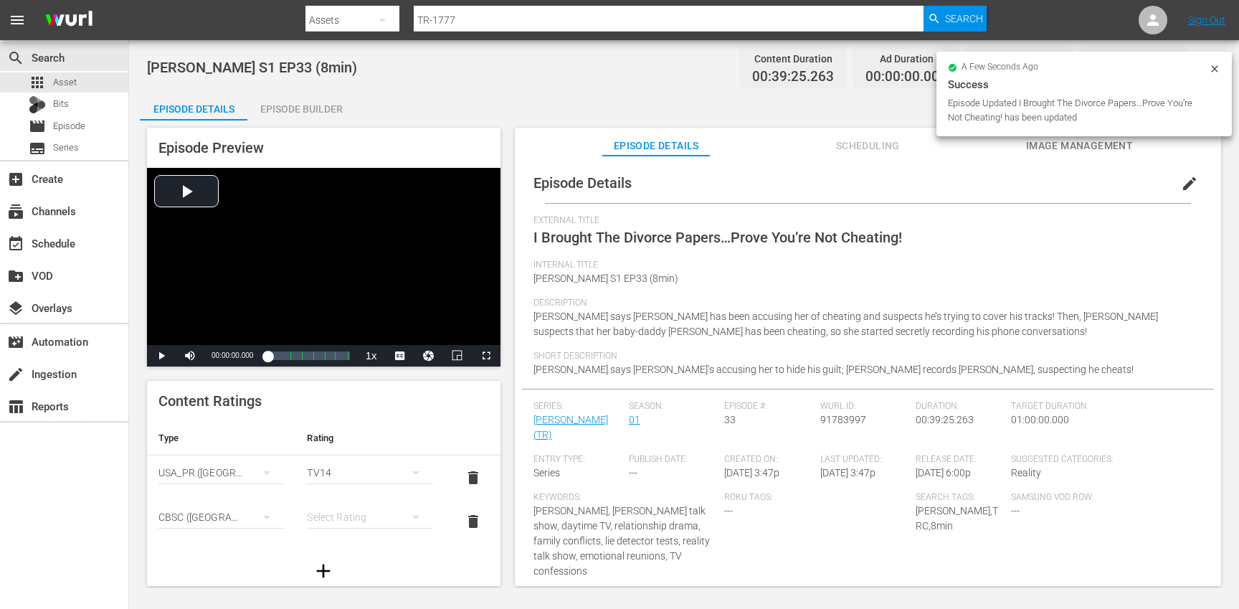
scroll to position [239, 0]
click at [338, 518] on div "SNJ ([GEOGRAPHIC_DATA]) SAMSUNG_NZ ([GEOGRAPHIC_DATA]) SAMSUNG ([GEOGRAPHIC_DAT…" at bounding box center [619, 304] width 1239 height 609
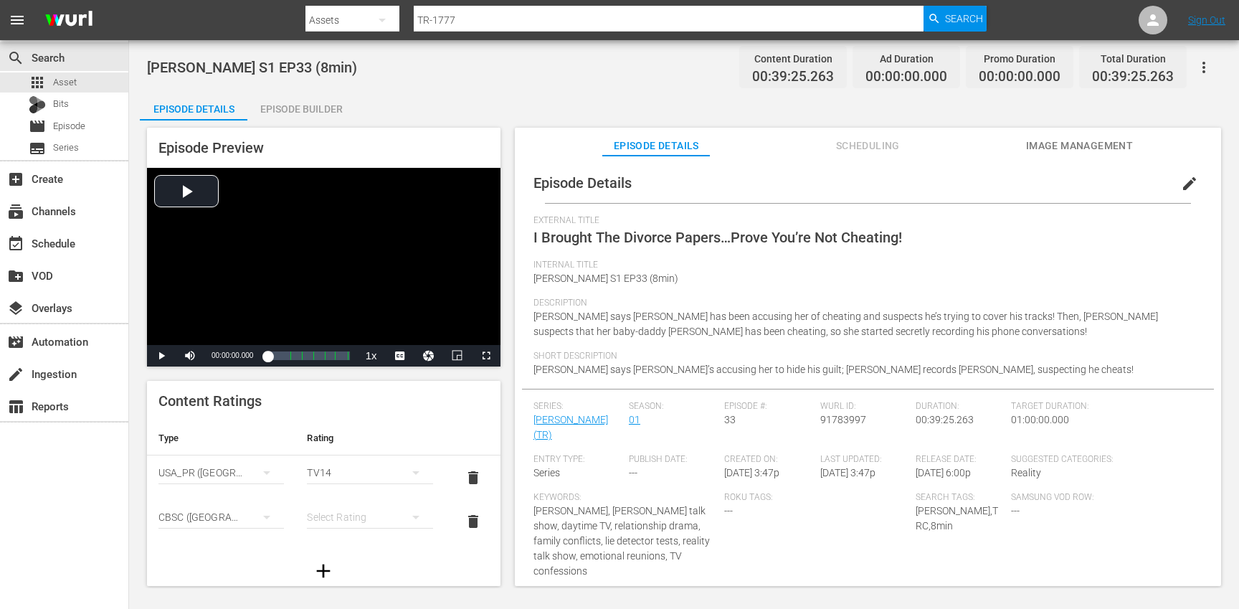
click at [342, 516] on div "simple table" at bounding box center [369, 517] width 125 height 40
click at [343, 490] on div "14+" at bounding box center [363, 487] width 87 height 23
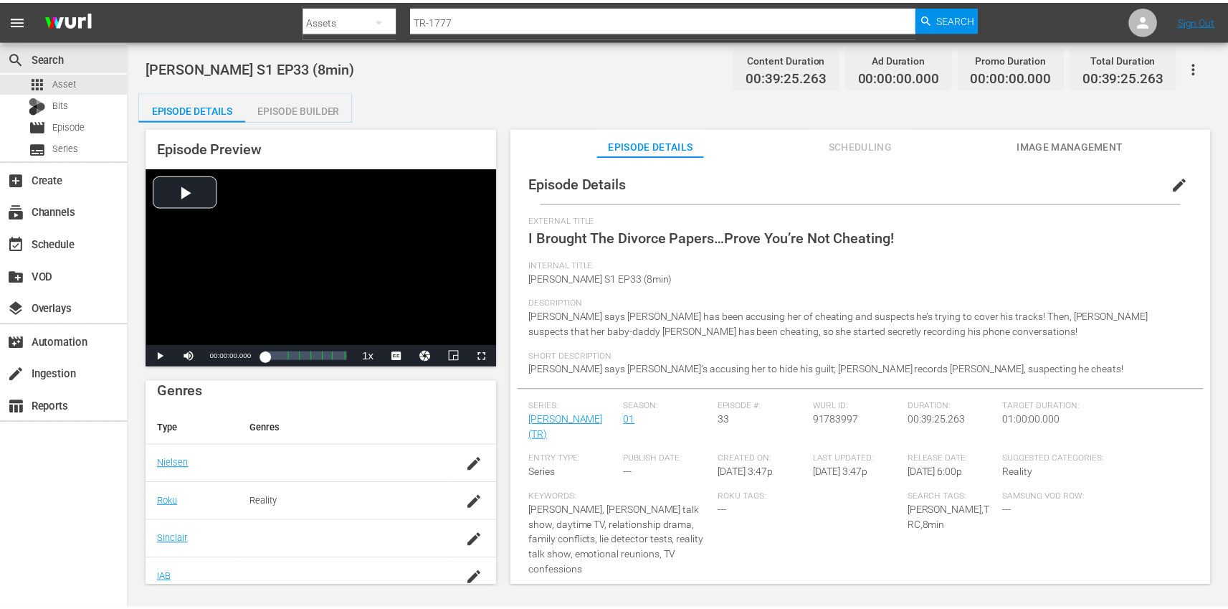
scroll to position [341, 0]
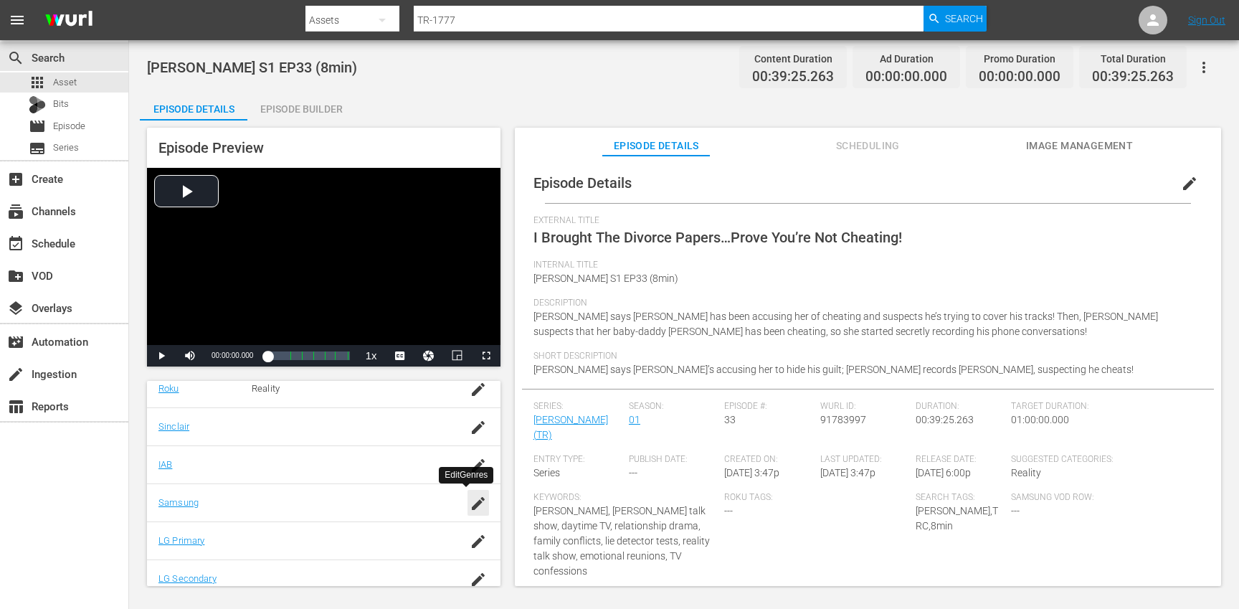
drag, startPoint x: 456, startPoint y: 501, endPoint x: 424, endPoint y: 506, distance: 32.6
click at [467, 501] on div "button" at bounding box center [478, 503] width 22 height 26
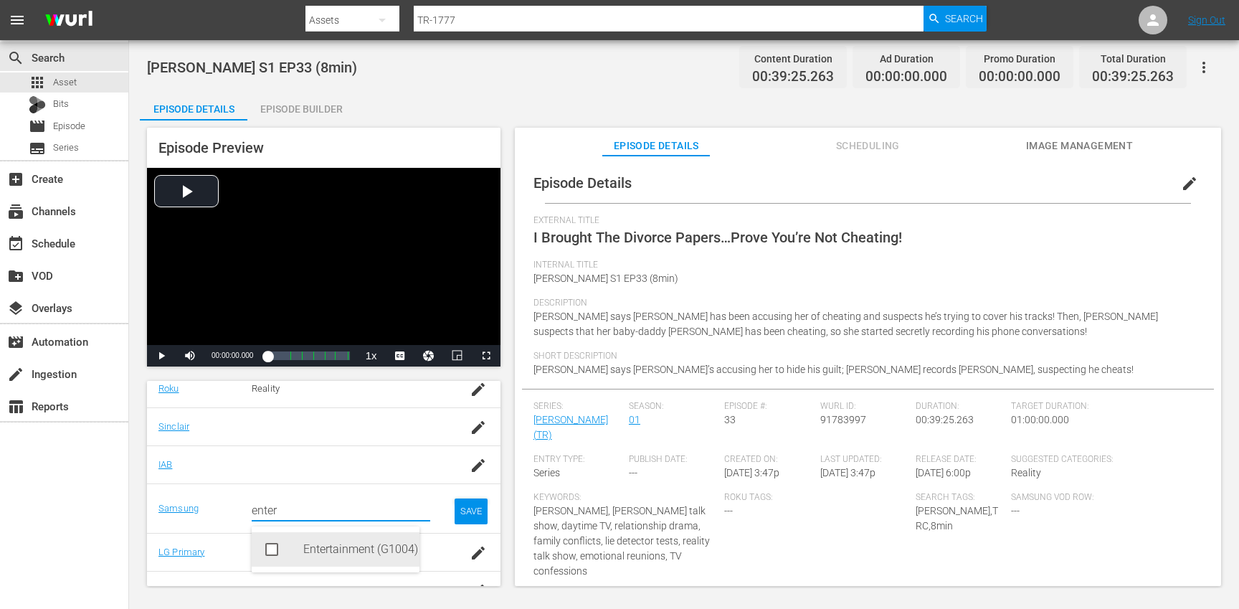
click at [304, 553] on div "Entertainment (G1004)" at bounding box center [355, 549] width 105 height 34
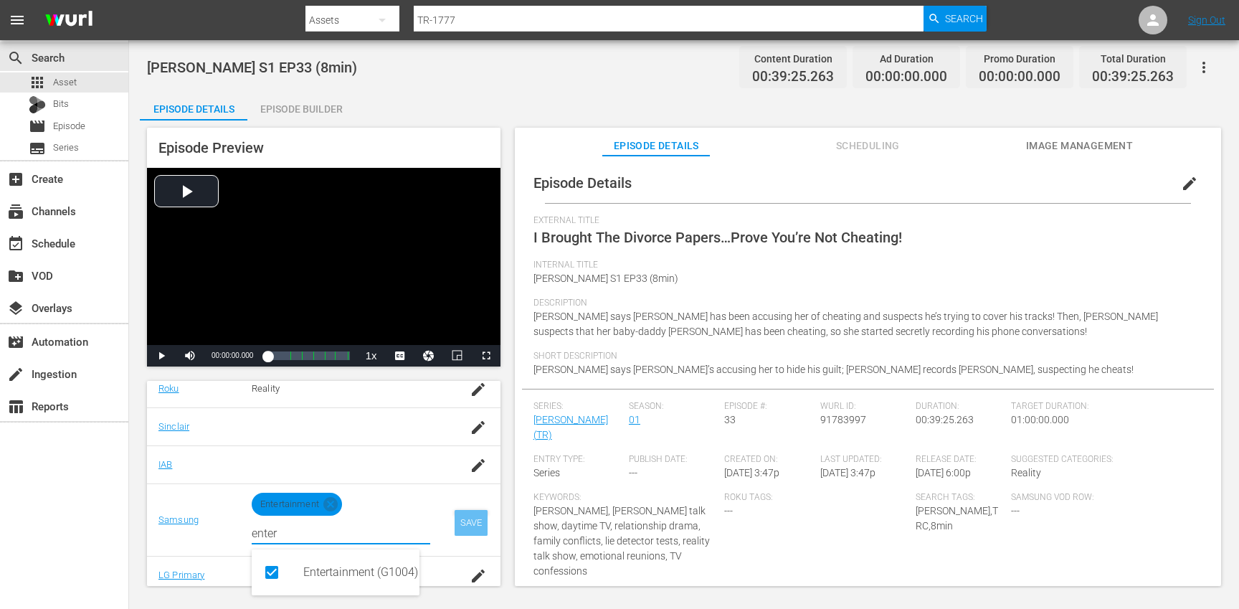
type input "enter"
click at [455, 524] on div "SAVE" at bounding box center [471, 523] width 33 height 26
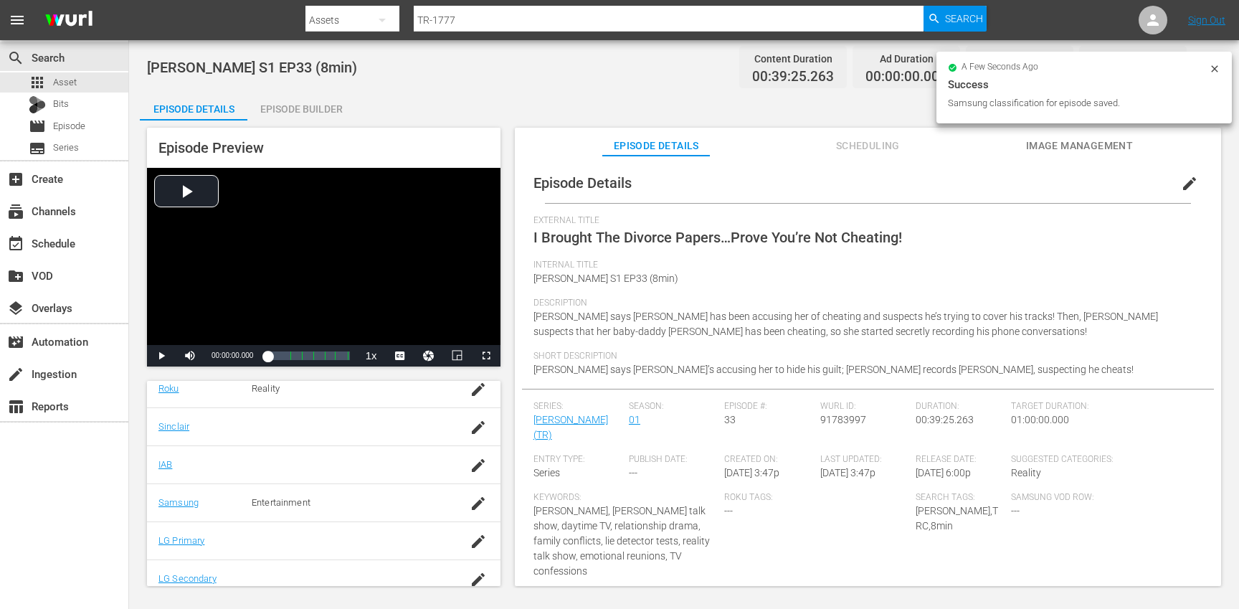
click at [319, 107] on div "Episode Builder" at bounding box center [301, 109] width 108 height 34
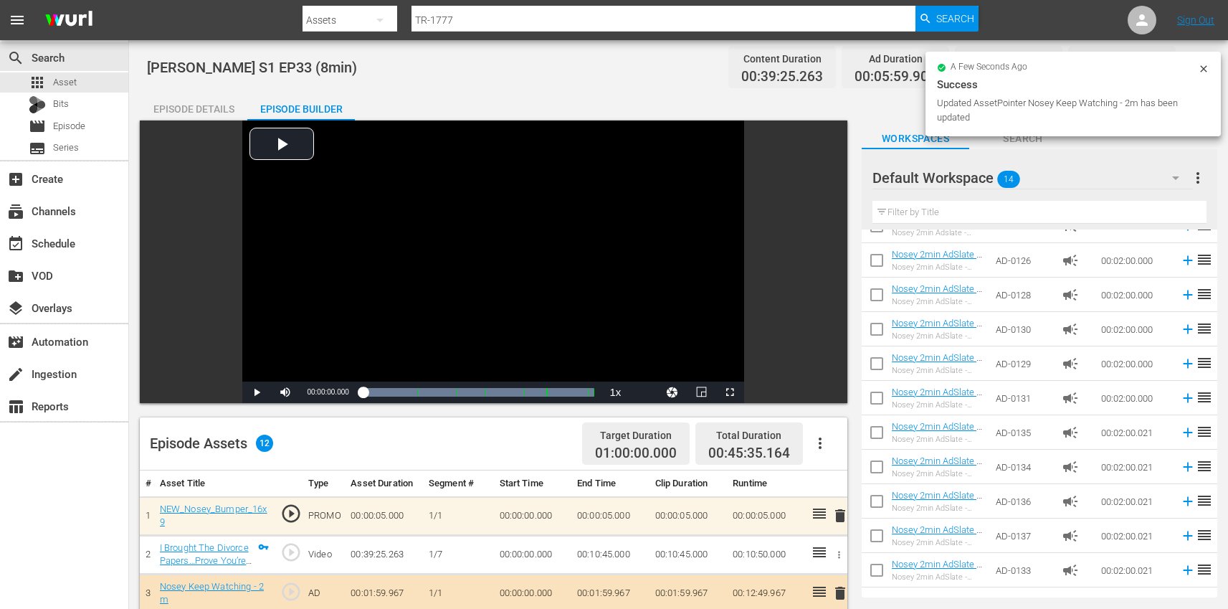
drag, startPoint x: 191, startPoint y: 99, endPoint x: 241, endPoint y: 103, distance: 49.7
click at [191, 99] on div "Episode Details" at bounding box center [194, 109] width 108 height 34
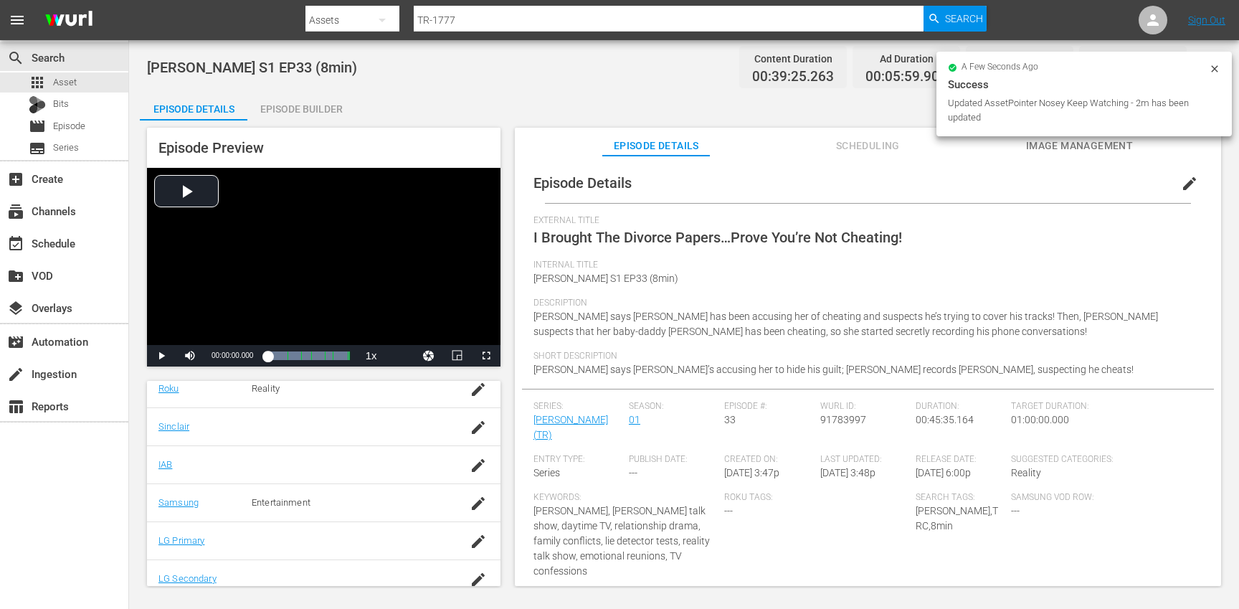
click at [1218, 68] on icon at bounding box center [1214, 68] width 11 height 11
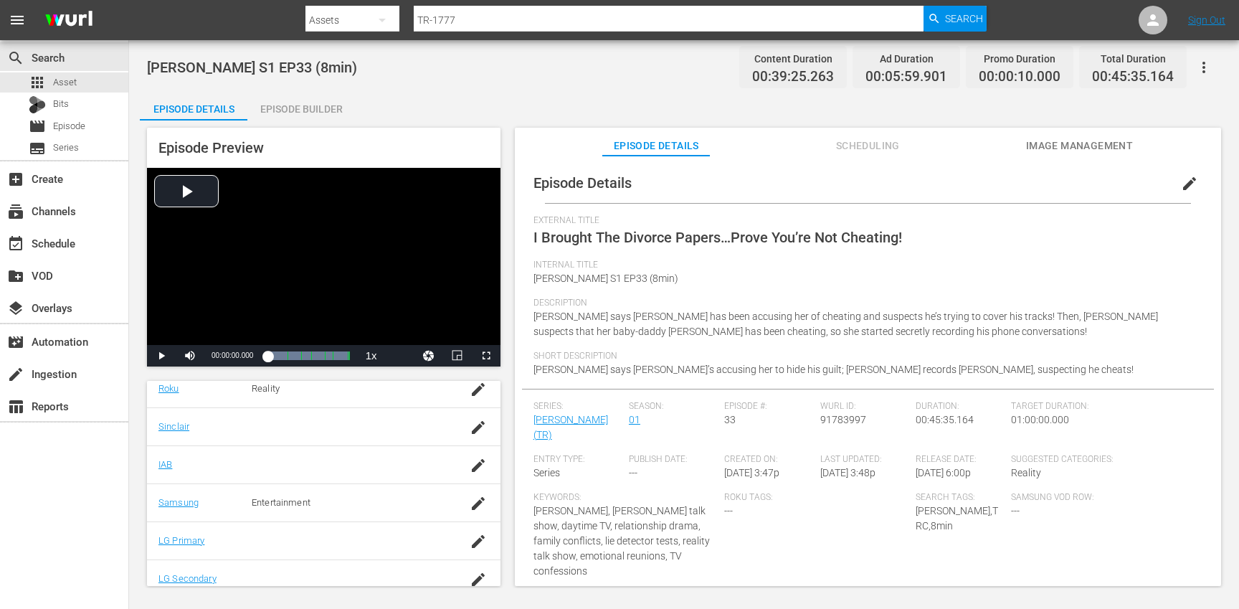
click at [1215, 68] on button "button" at bounding box center [1203, 67] width 34 height 34
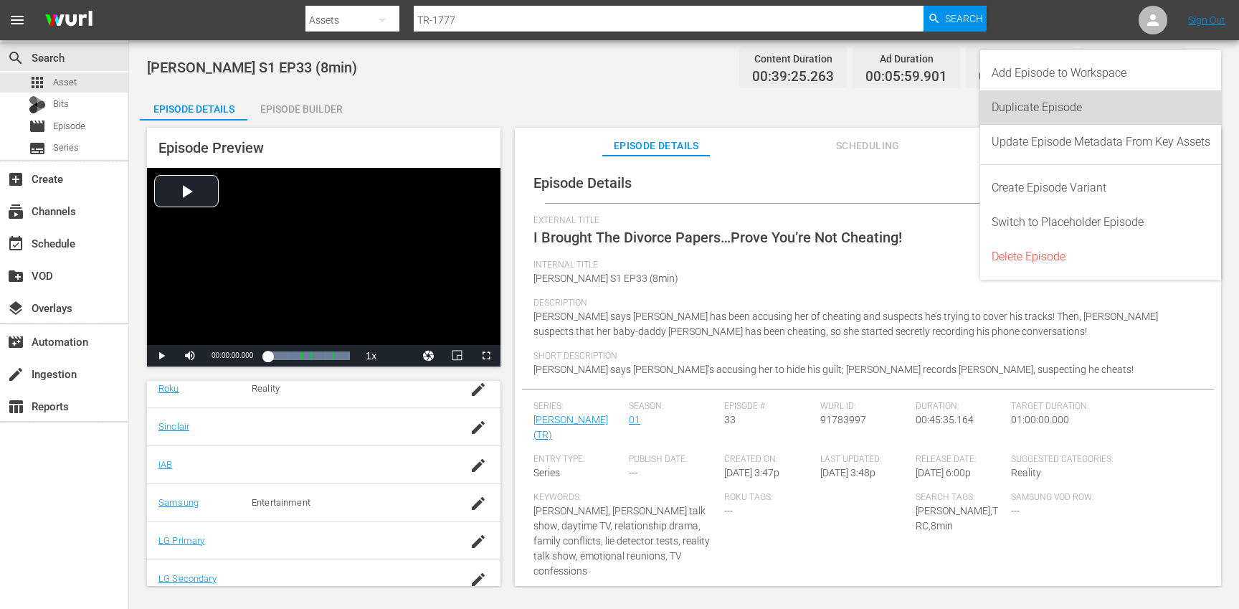
click at [1078, 115] on div "Duplicate Episode" at bounding box center [1100, 107] width 219 height 34
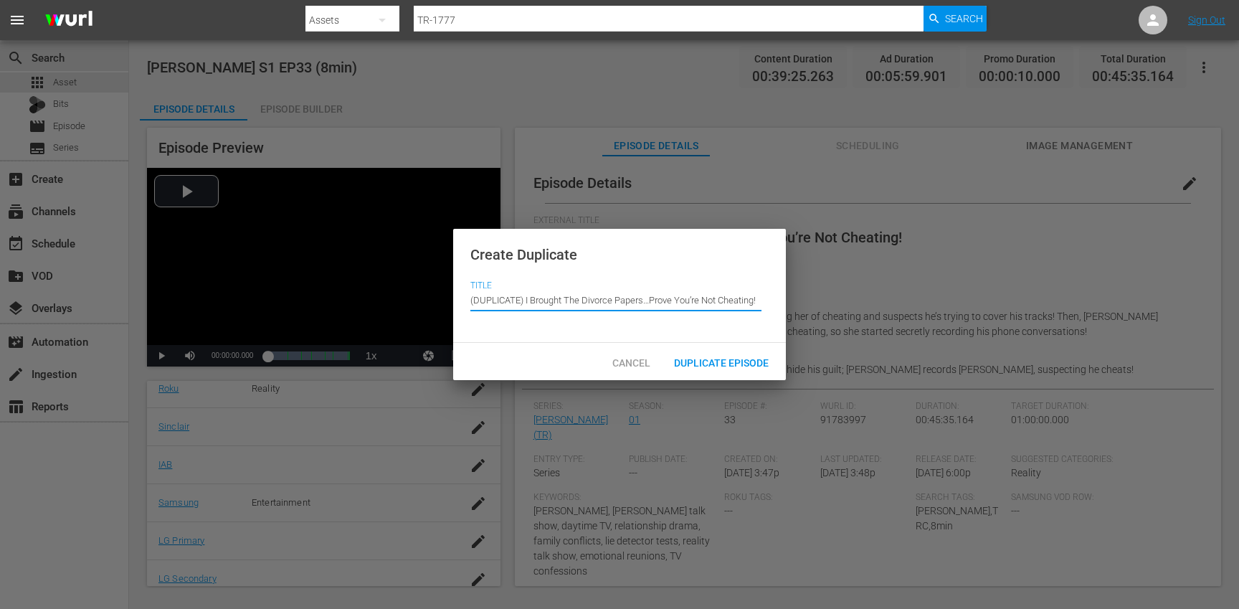
drag, startPoint x: 526, startPoint y: 300, endPoint x: 515, endPoint y: 275, distance: 28.2
click at [515, 275] on div "Create Duplicate Title Episode Title (DUPLICATE) I Brought The Divorce Papers…P…" at bounding box center [619, 286] width 333 height 115
type input "I Brought The Divorce Papers…Prove You’re Not Cheating!"
click at [708, 361] on span "Duplicate Episode" at bounding box center [721, 362] width 118 height 11
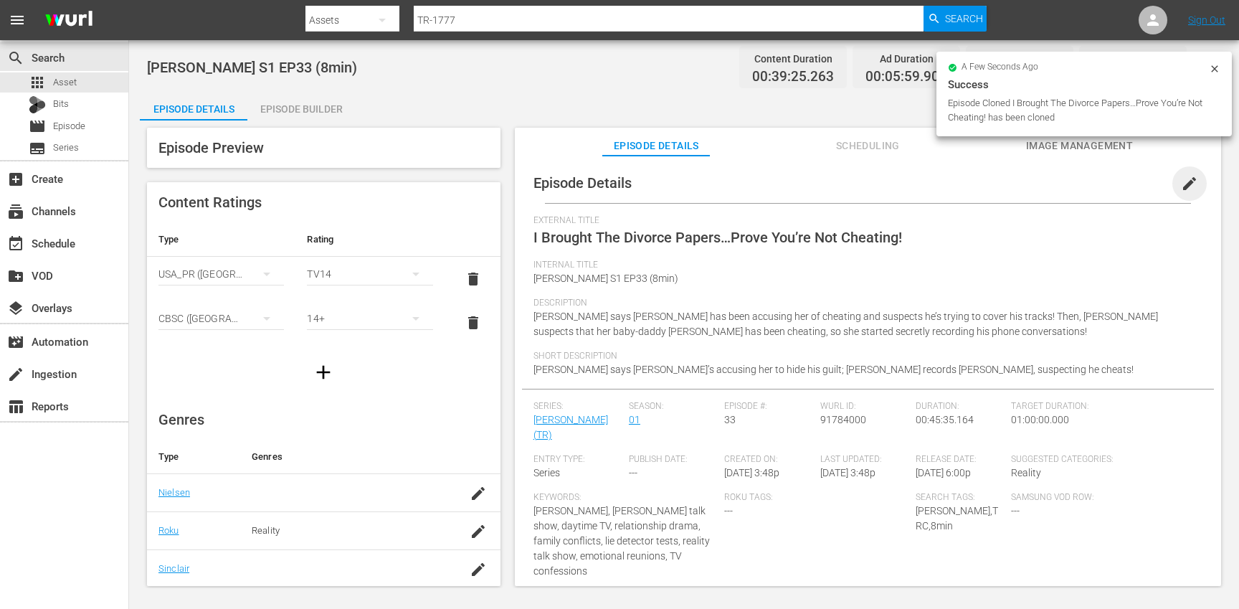
click at [1181, 177] on span "edit" at bounding box center [1189, 183] width 17 height 17
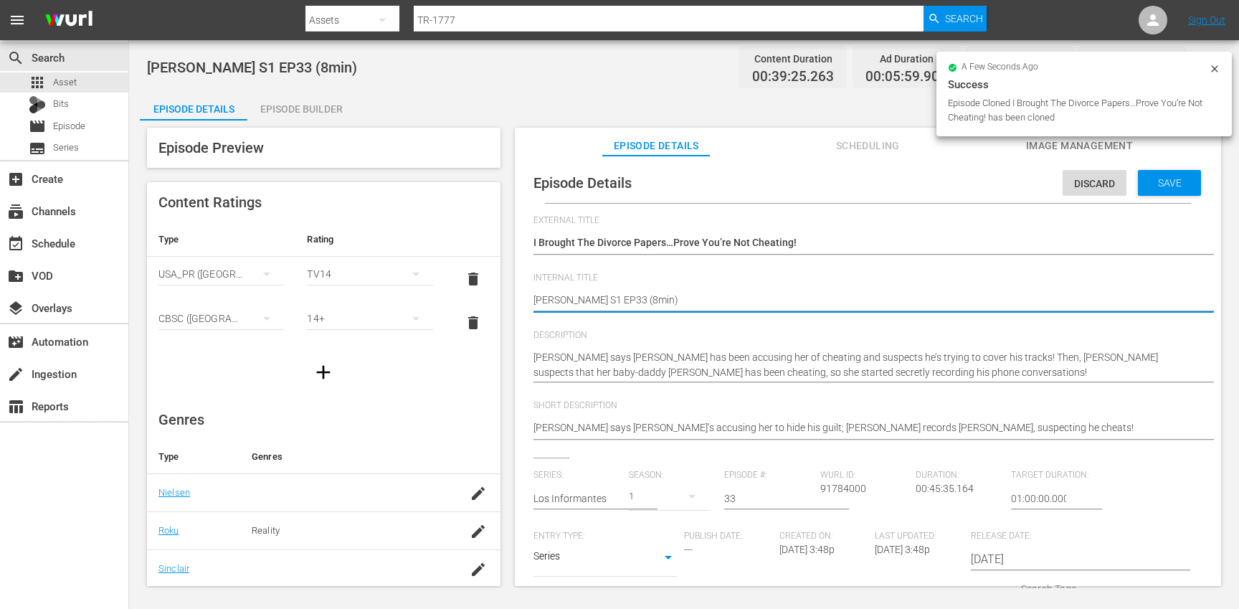
type textarea "[PERSON_NAME] S1 EP33 (1min)"
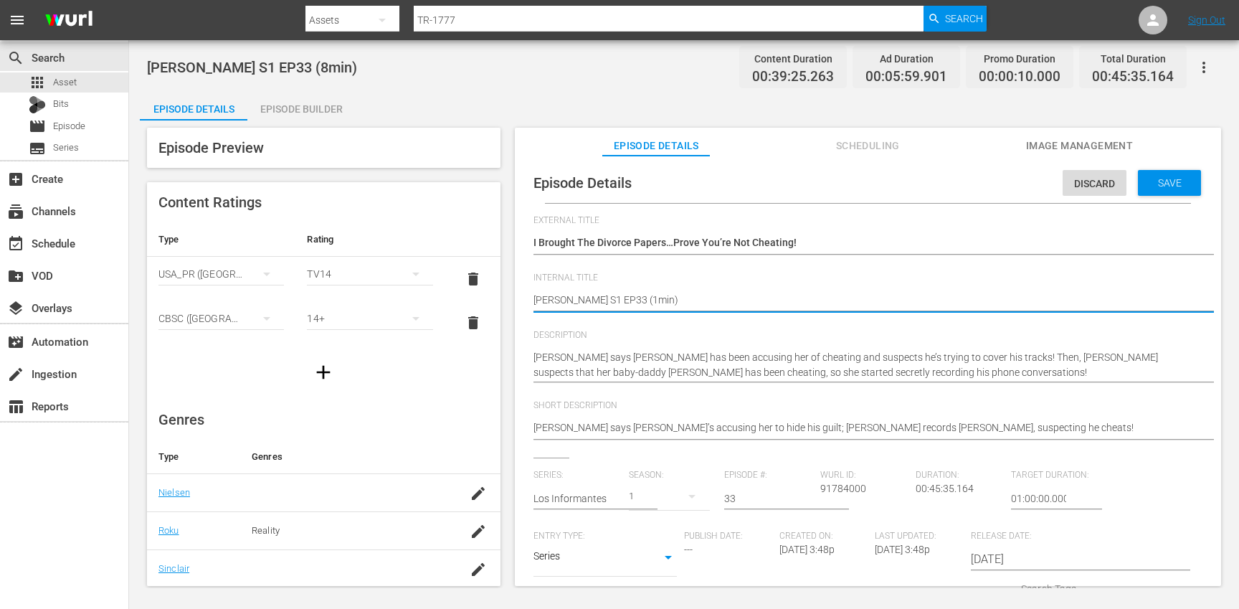
type textarea "[PERSON_NAME] S1 EP33 (10min)"
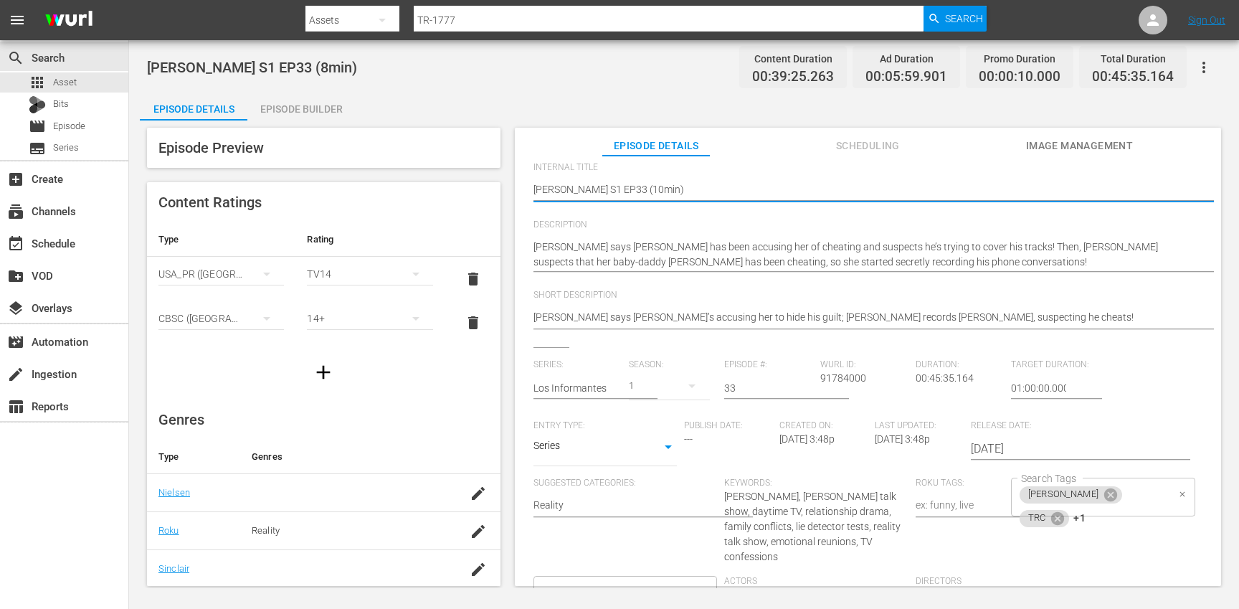
scroll to position [151, 0]
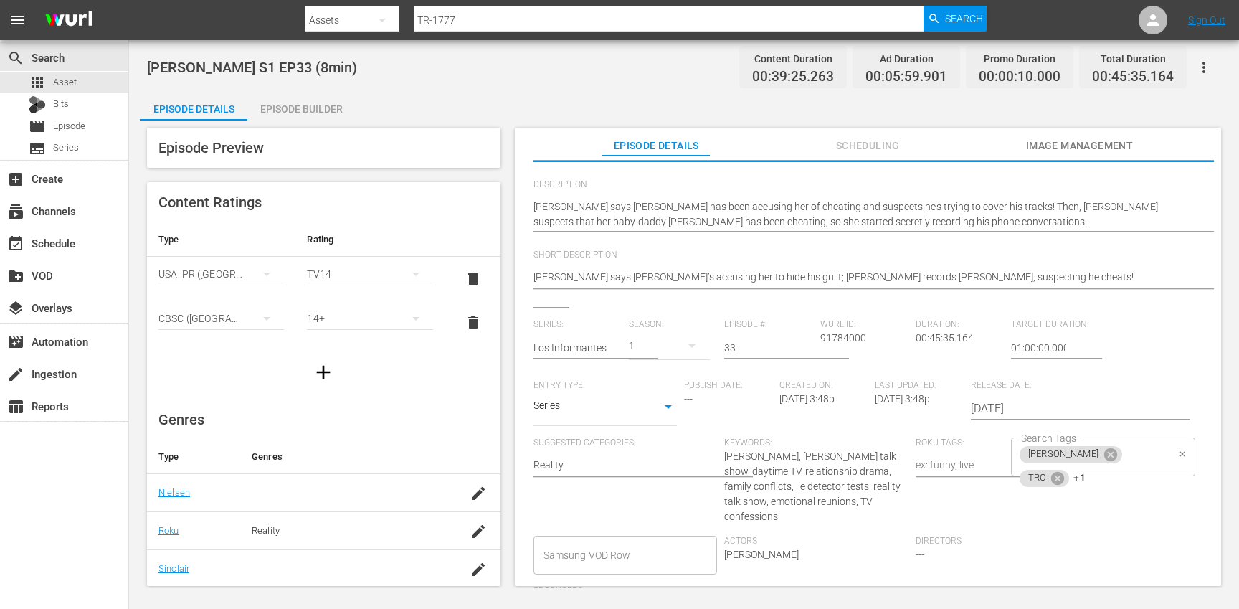
click at [1141, 453] on div "[PERSON_NAME] TRC +1 Search Tags" at bounding box center [1103, 456] width 184 height 39
type textarea "[PERSON_NAME] S1 EP33 (10min)"
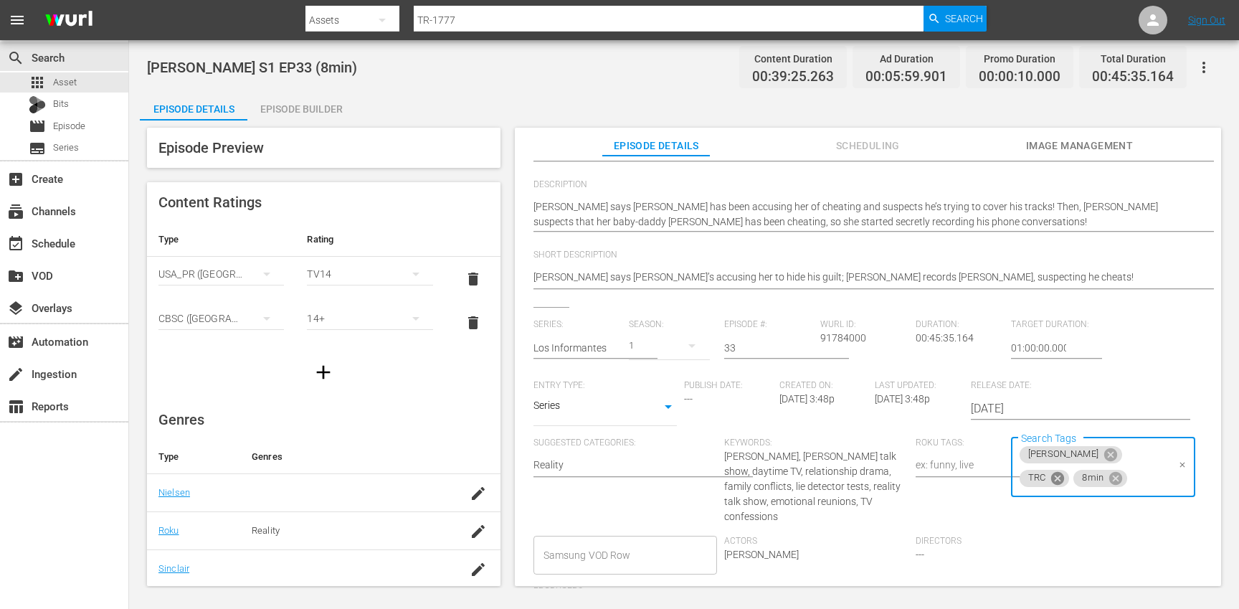
click at [1064, 471] on icon at bounding box center [1057, 477] width 13 height 13
click at [1067, 471] on icon at bounding box center [1061, 477] width 13 height 13
type input "10"
click at [1084, 496] on li "10min" at bounding box center [1094, 496] width 181 height 24
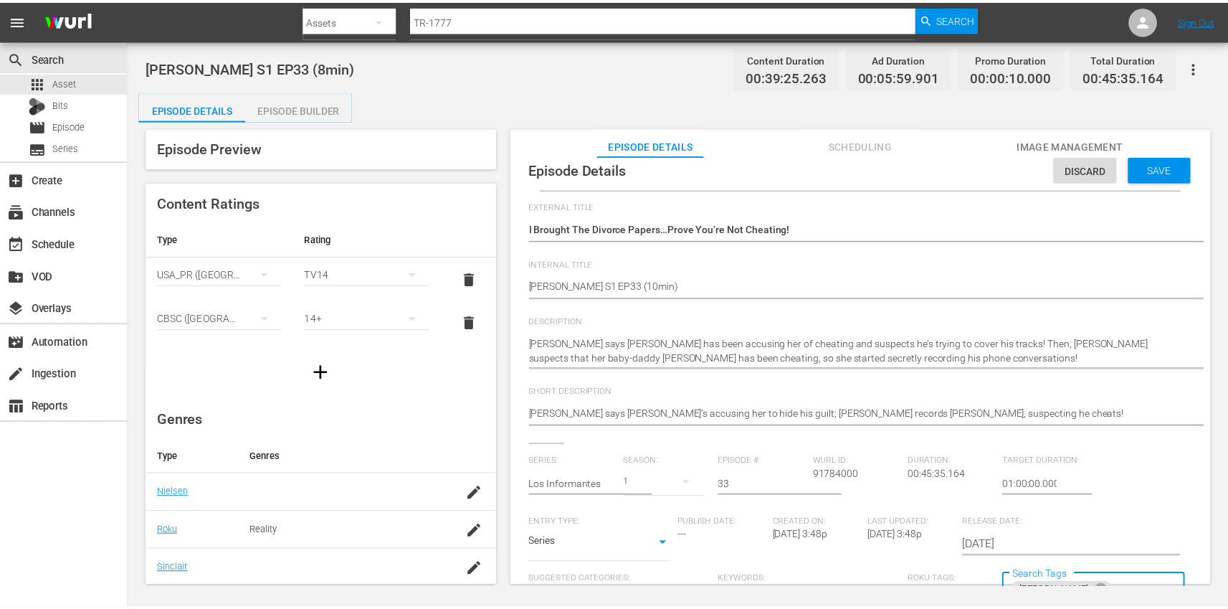
scroll to position [0, 0]
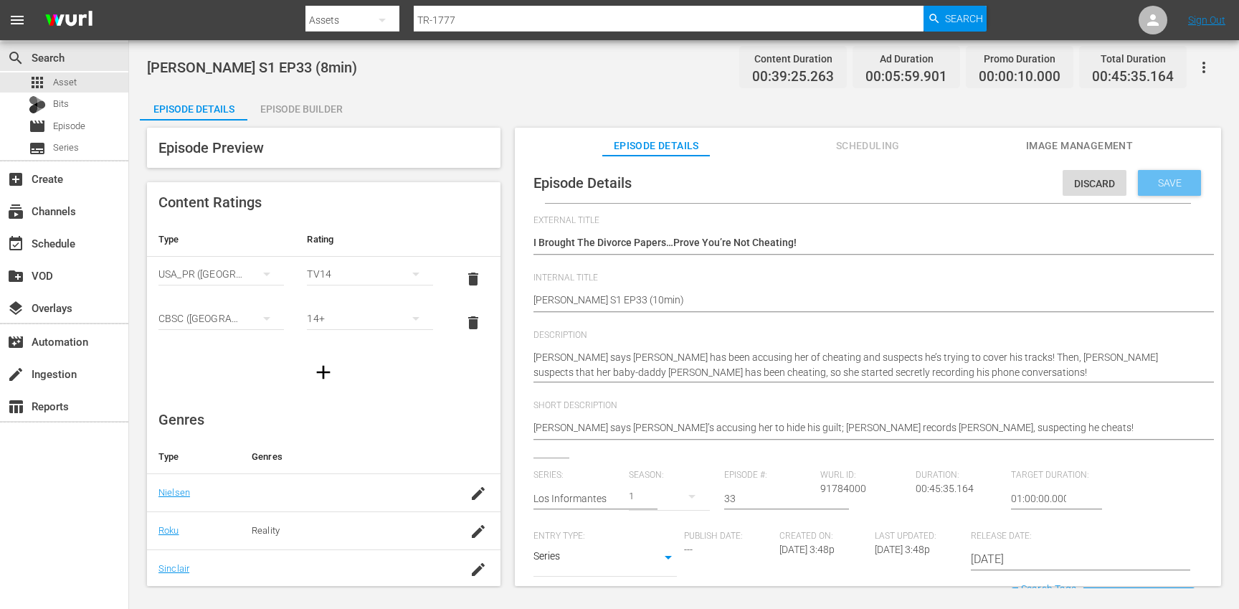
click at [1162, 178] on span "Save" at bounding box center [1169, 182] width 47 height 11
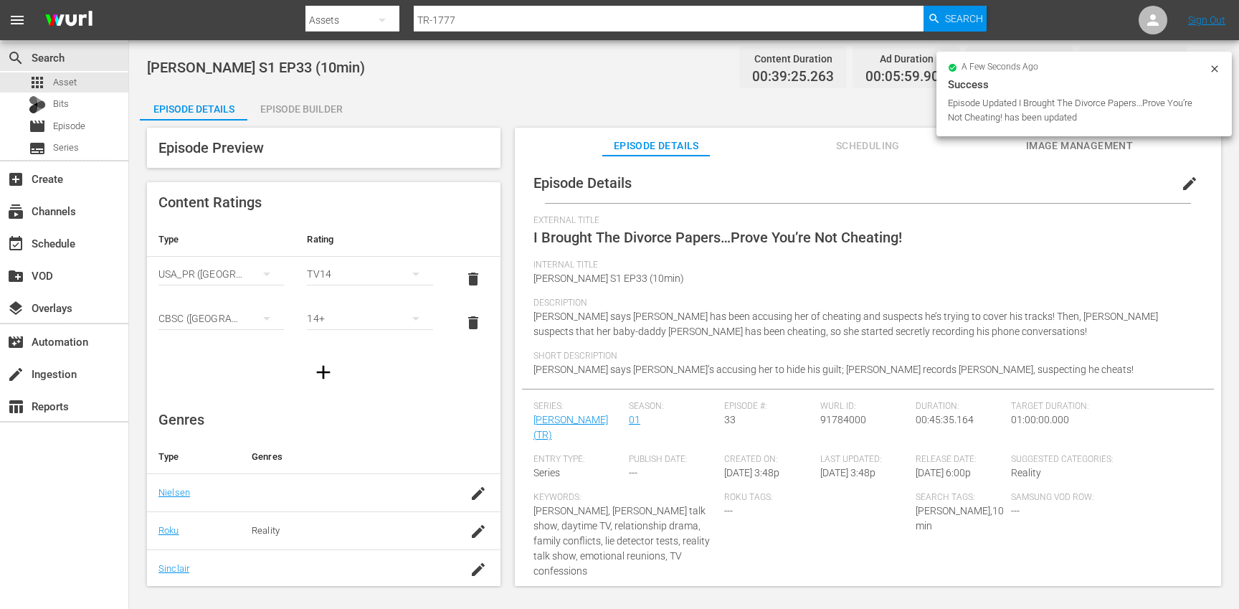
click at [316, 106] on div "Episode Builder" at bounding box center [301, 109] width 108 height 34
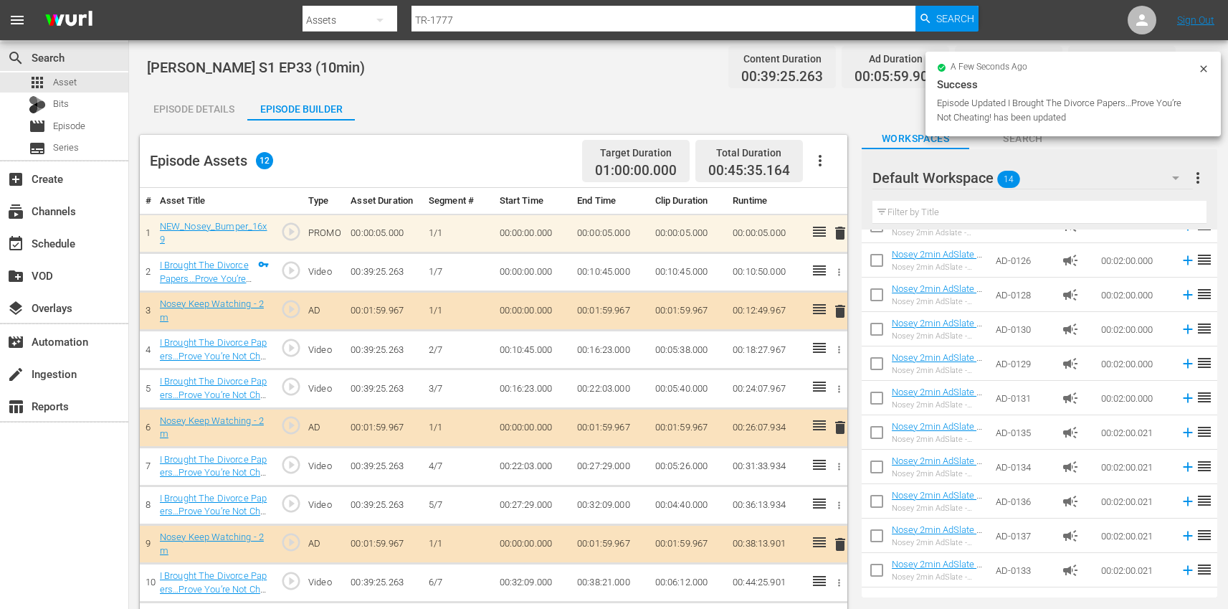
click at [823, 163] on icon "button" at bounding box center [820, 160] width 17 height 17
click at [842, 210] on div "Clear Ads" at bounding box center [862, 201] width 97 height 34
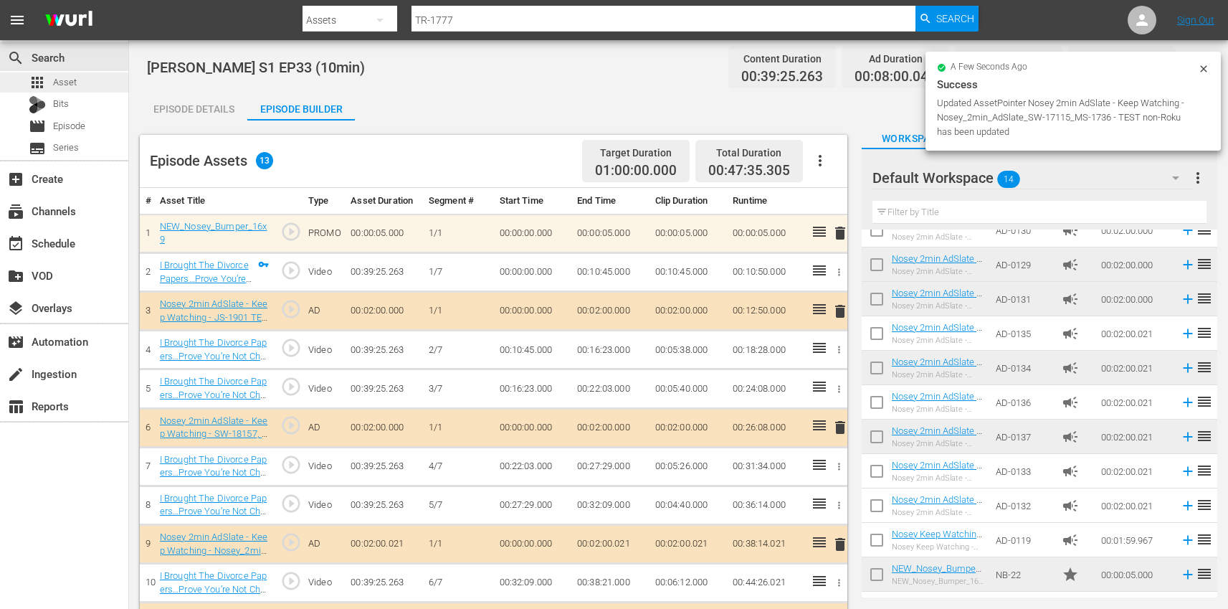
click at [86, 82] on div "apps Asset" at bounding box center [64, 82] width 128 height 20
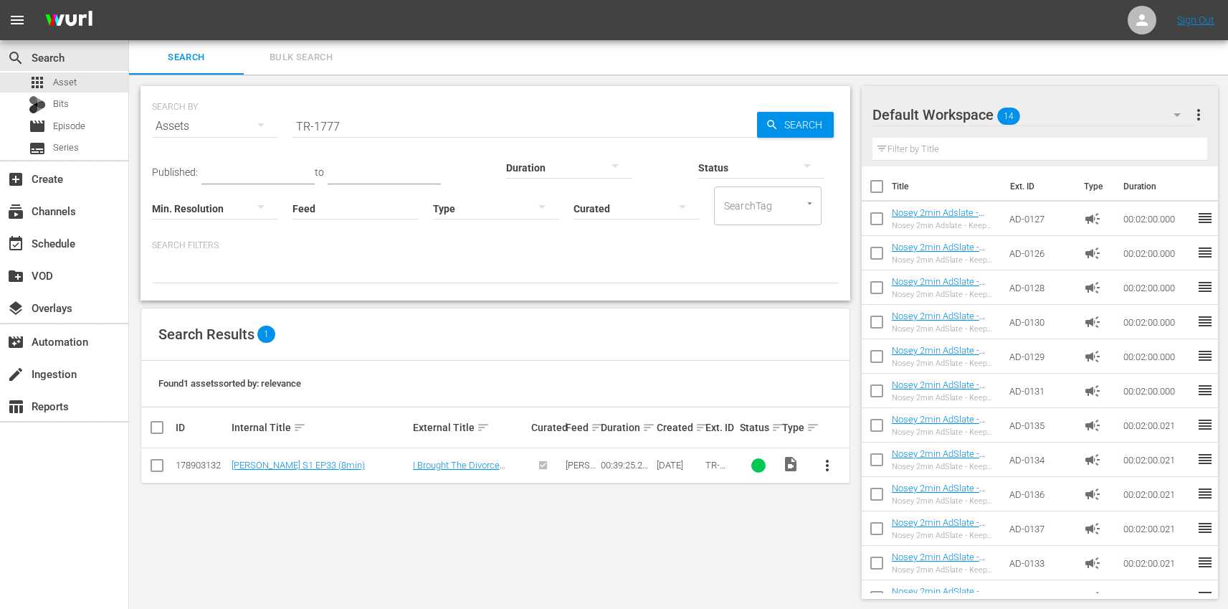
click at [383, 128] on input "TR-1777" at bounding box center [524, 126] width 465 height 34
paste input "8"
type input "TR-1778"
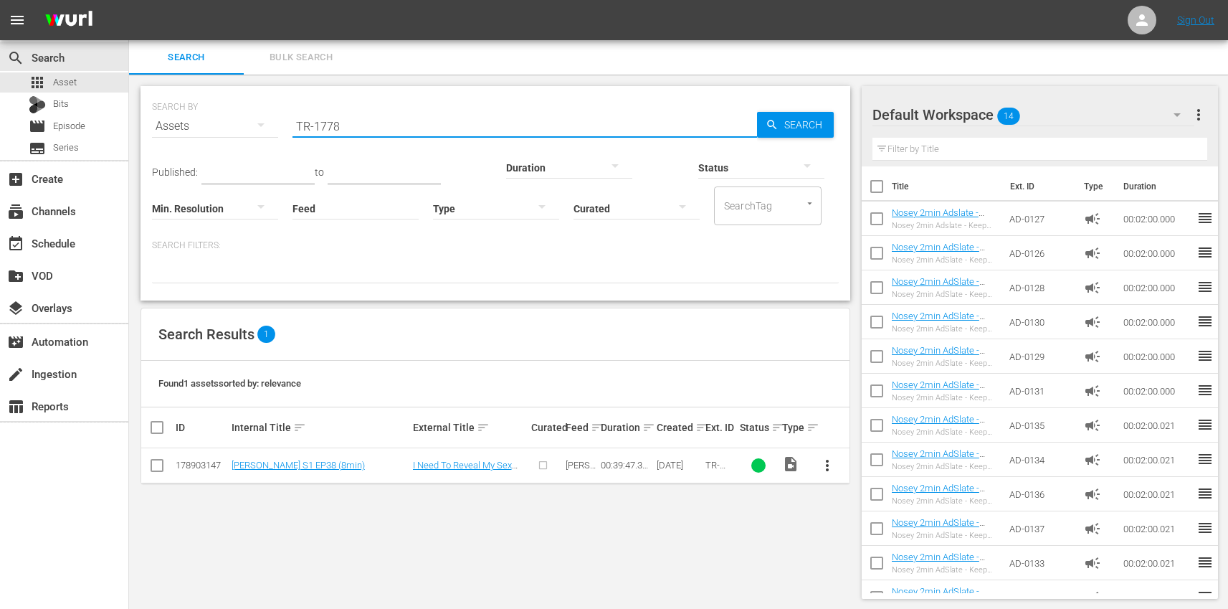
click at [819, 465] on span "more_vert" at bounding box center [827, 465] width 17 height 17
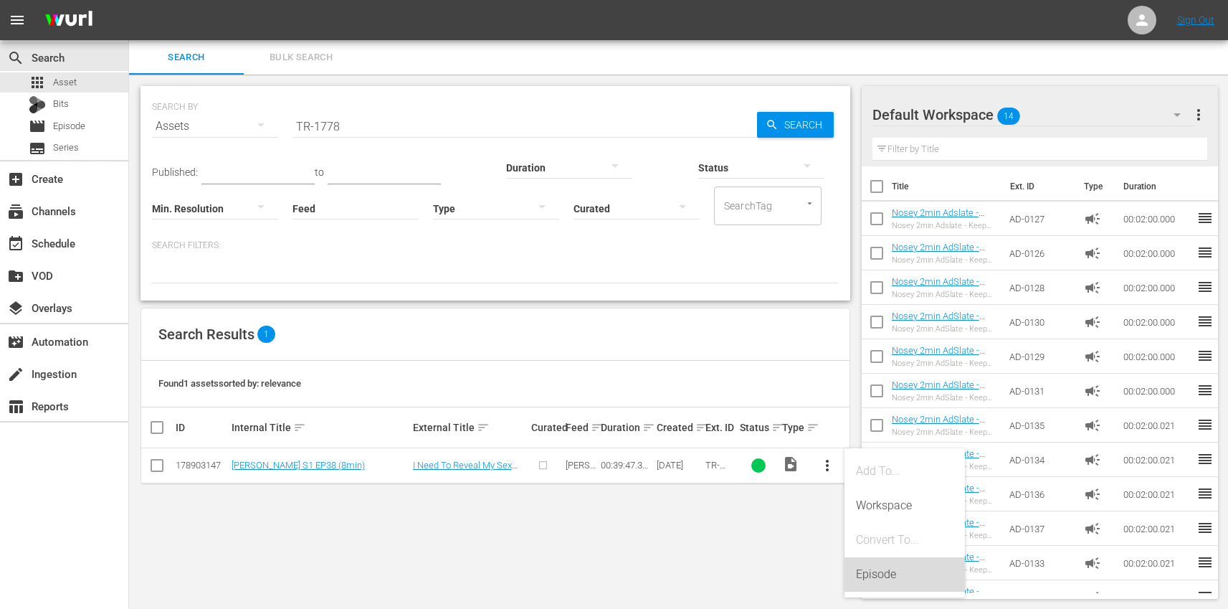
click at [901, 586] on div "Episode" at bounding box center [904, 574] width 97 height 34
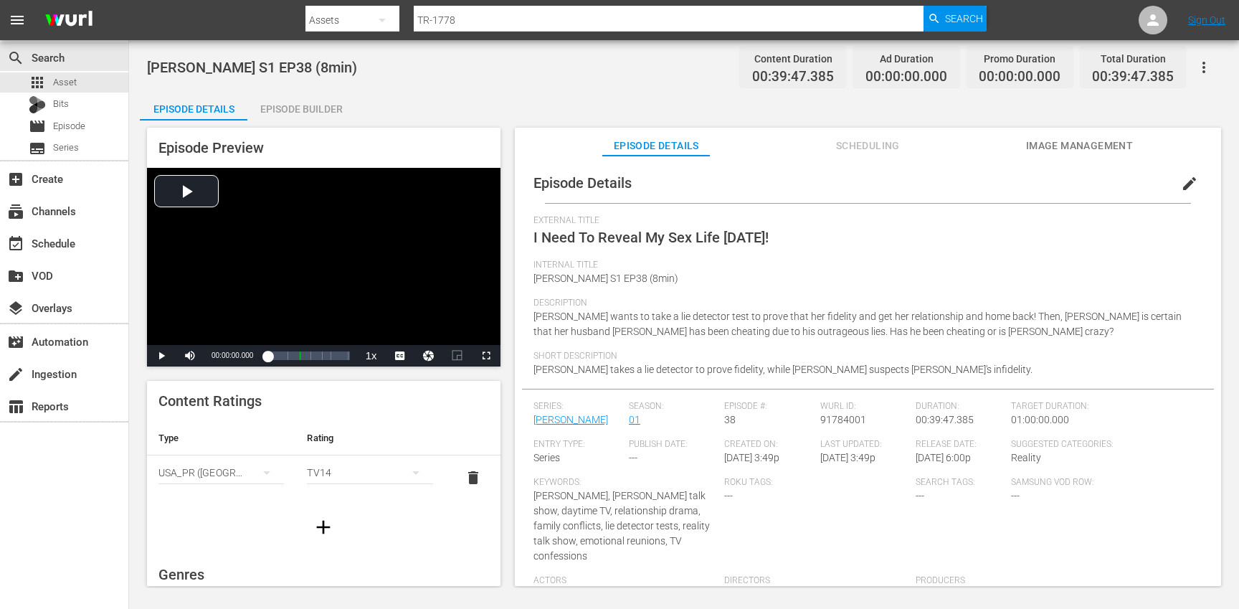
click at [1172, 186] on button "edit" at bounding box center [1189, 183] width 34 height 34
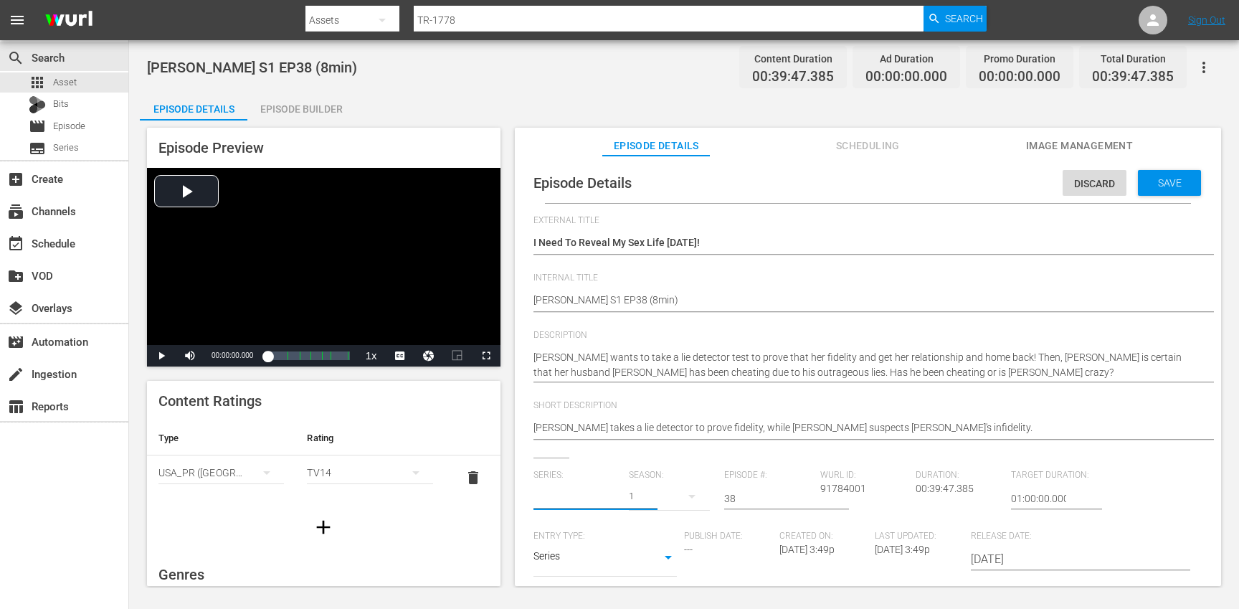
click at [558, 499] on input "text" at bounding box center [577, 498] width 88 height 34
click at [570, 533] on div "[PERSON_NAME] (TR)" at bounding box center [592, 538] width 95 height 34
type input "[PERSON_NAME] (TR)"
click at [675, 496] on button "button" at bounding box center [692, 496] width 34 height 34
click at [651, 584] on div "1" at bounding box center [646, 579] width 39 height 14
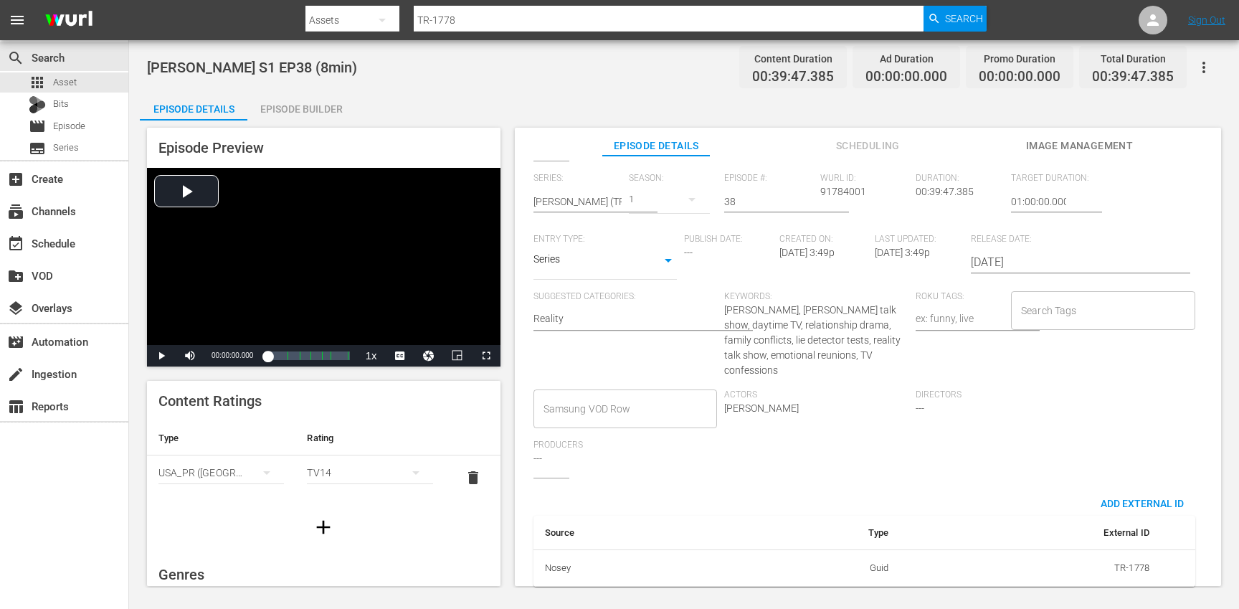
scroll to position [313, 0]
click at [1053, 303] on input "Search Tags" at bounding box center [1092, 305] width 150 height 26
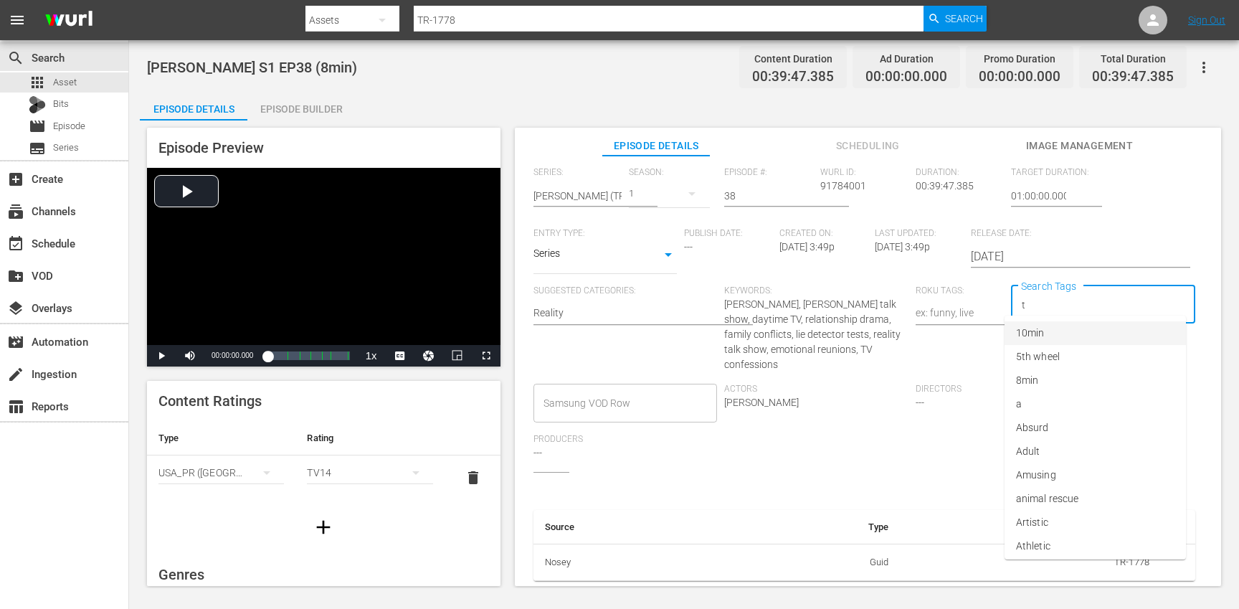
type input "tr"
click at [1067, 514] on li "[PERSON_NAME]" at bounding box center [1094, 522] width 181 height 24
type input "trc"
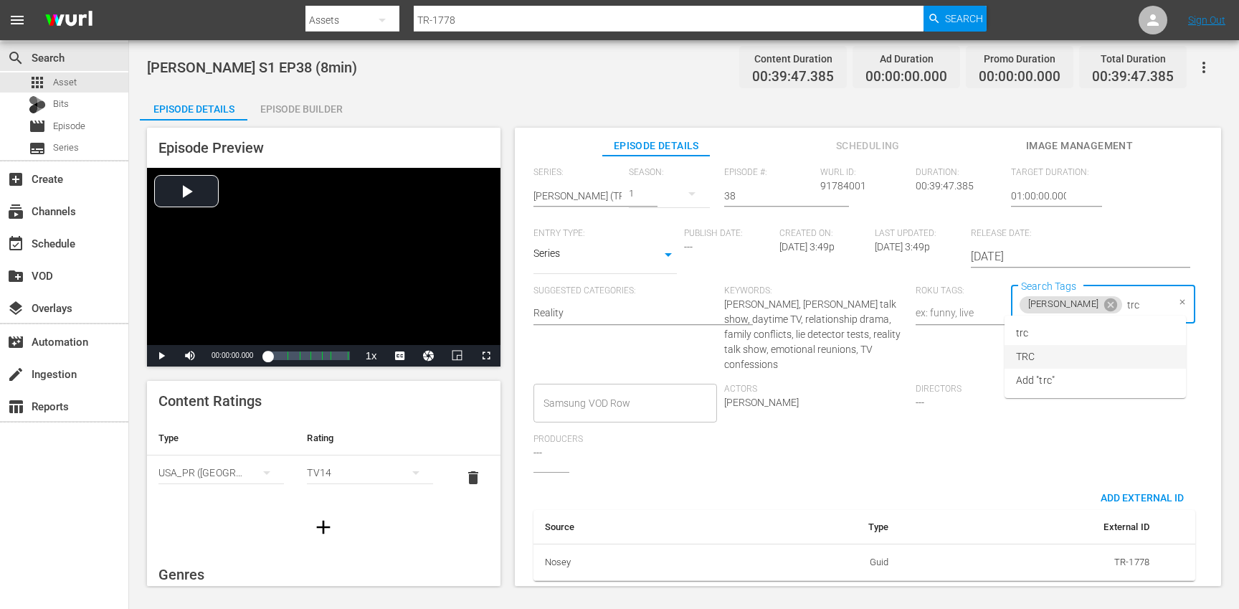
click at [1045, 363] on li "TRC" at bounding box center [1094, 357] width 181 height 24
type input "8"
click at [1044, 336] on li "8min" at bounding box center [1094, 333] width 181 height 24
click at [1082, 409] on div "Directors ---" at bounding box center [1010, 409] width 191 height 50
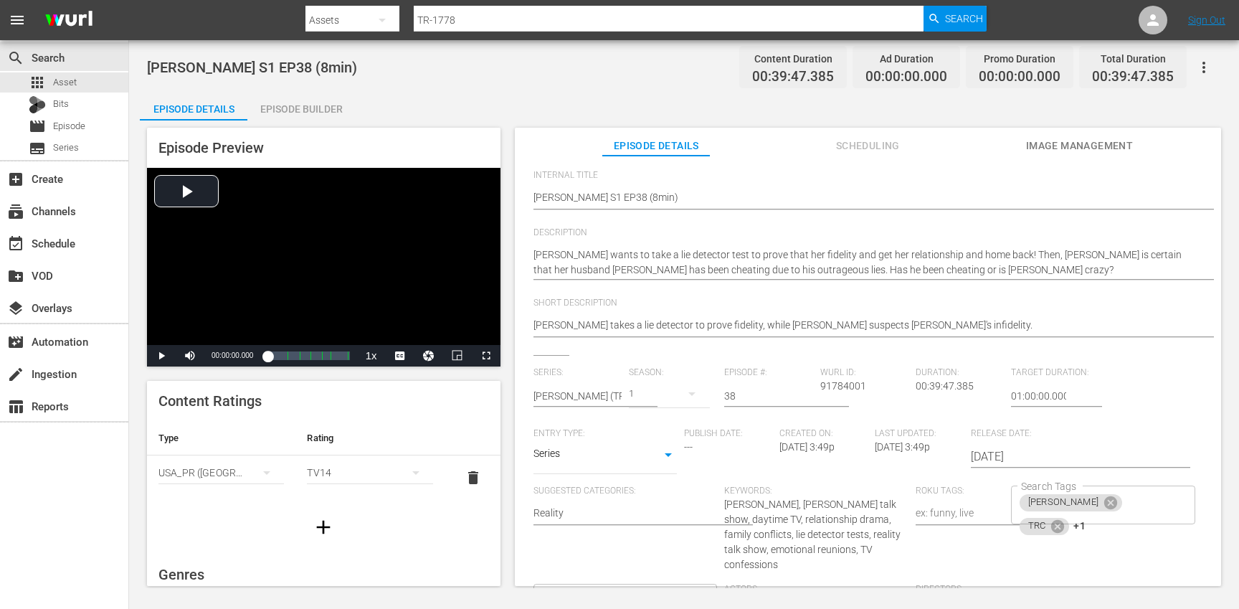
scroll to position [0, 0]
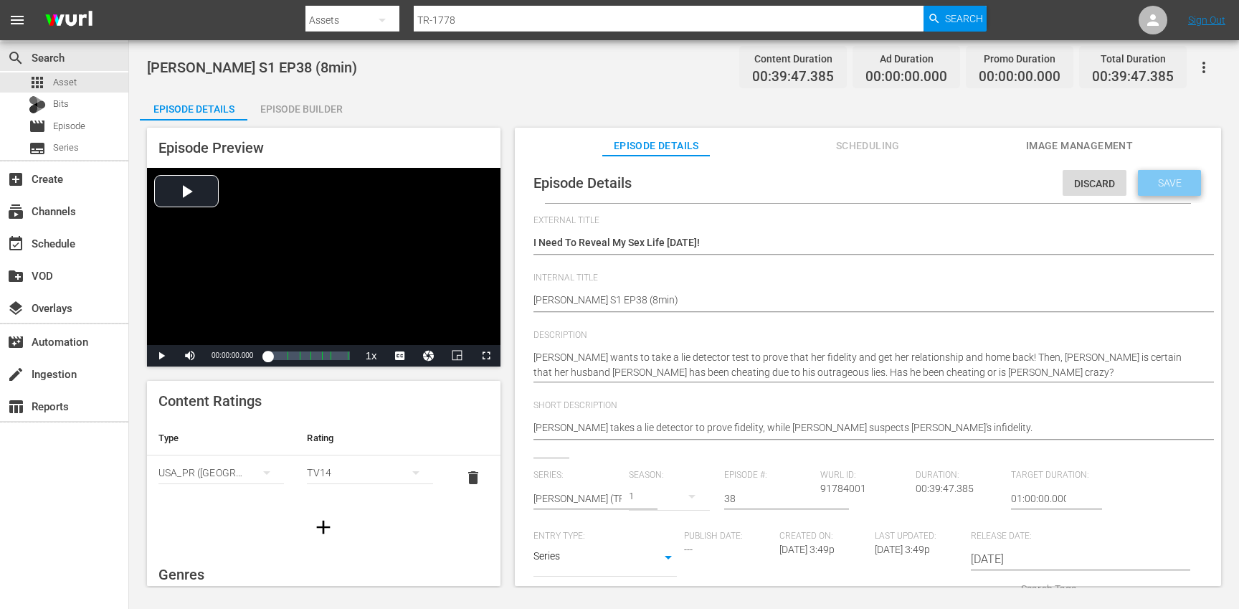
click at [1161, 182] on span "Save" at bounding box center [1169, 182] width 47 height 11
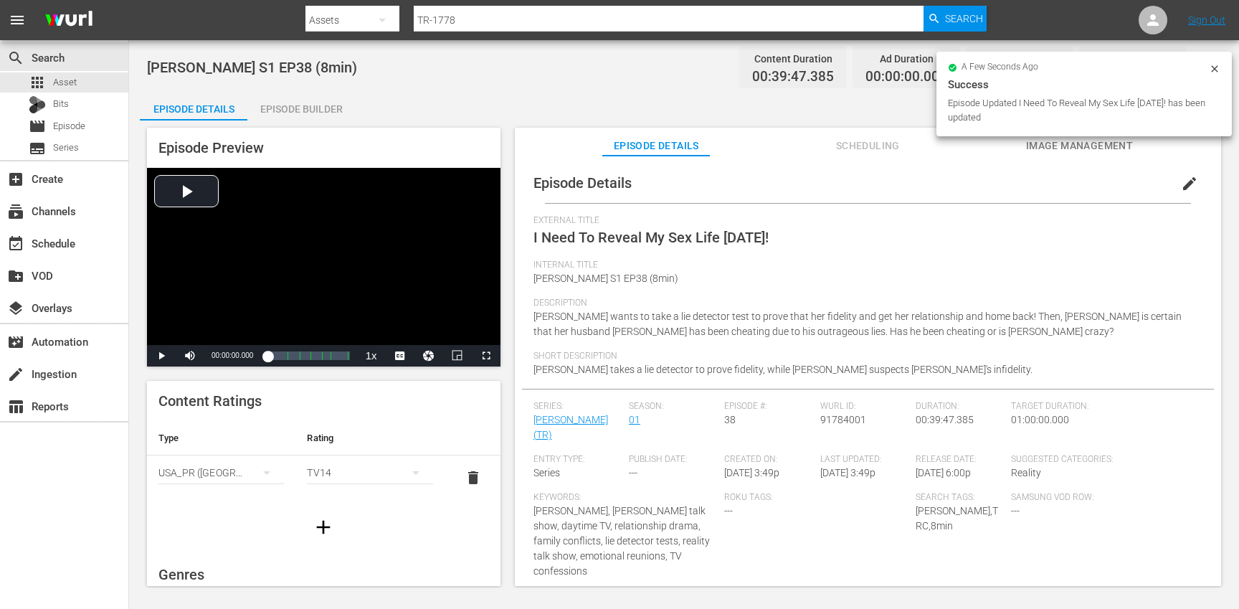
click at [327, 521] on icon "button" at bounding box center [323, 526] width 23 height 23
click at [216, 518] on div "simple table" at bounding box center [220, 517] width 125 height 40
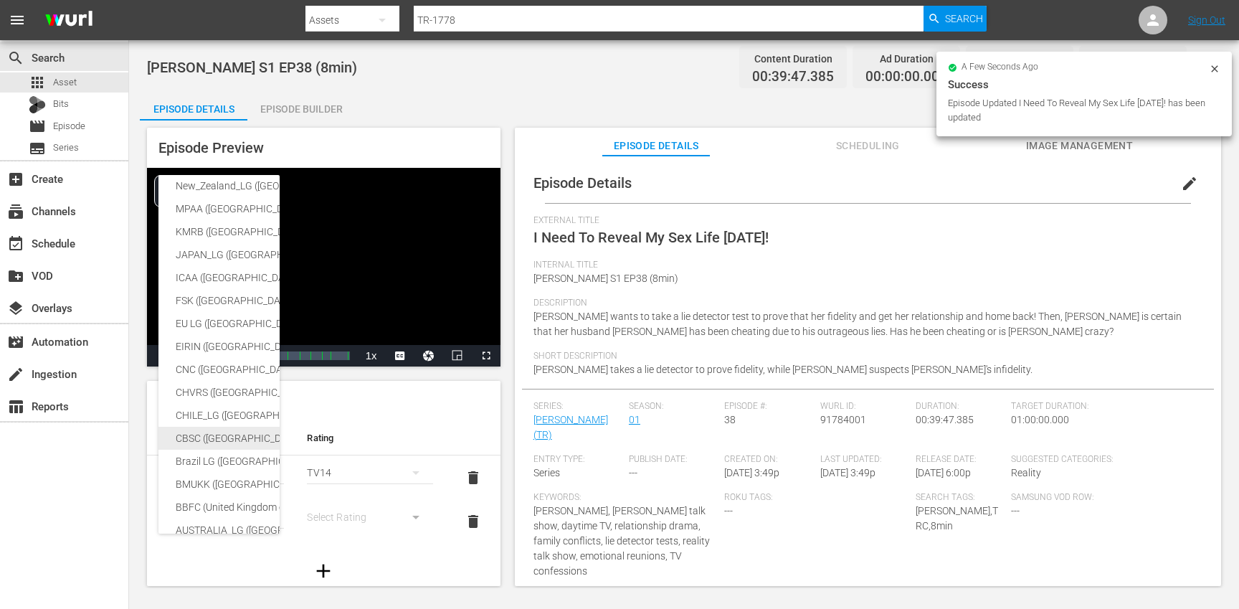
click at [220, 442] on div "CBSC ([GEOGRAPHIC_DATA])" at bounding box center [352, 438] width 352 height 23
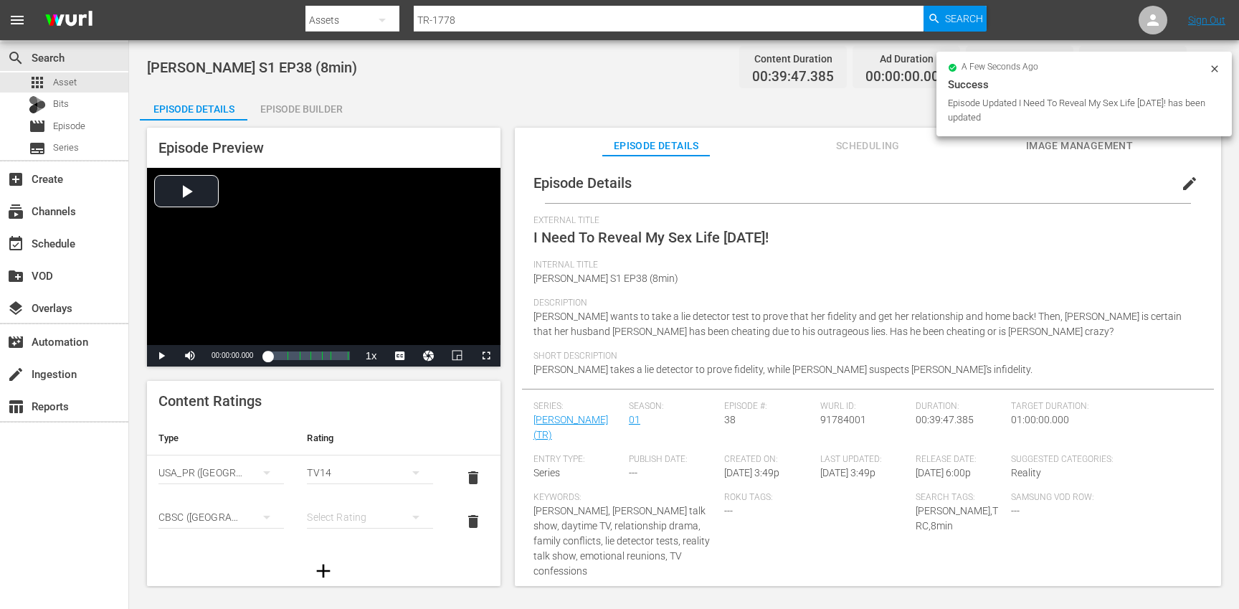
click at [330, 510] on div "SNJ ([GEOGRAPHIC_DATA]) SAMSUNG_NZ ([GEOGRAPHIC_DATA]) SAMSUNG ([GEOGRAPHIC_DAT…" at bounding box center [619, 304] width 1239 height 609
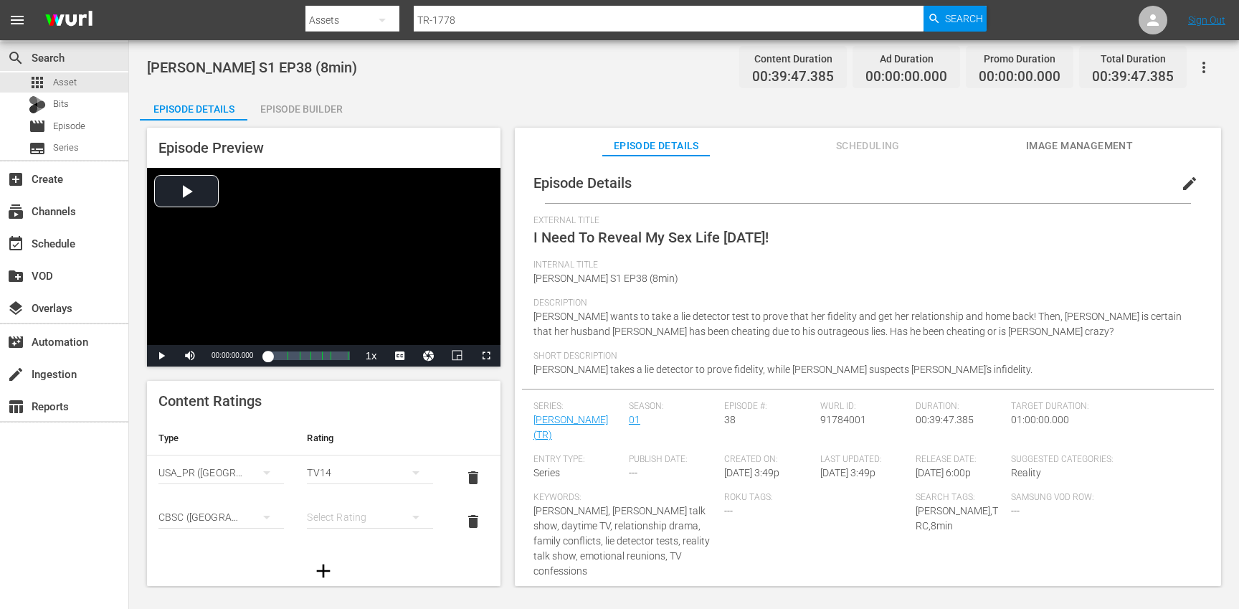
click at [351, 524] on div "simple table" at bounding box center [369, 517] width 125 height 40
click at [339, 492] on div "14+" at bounding box center [363, 487] width 87 height 23
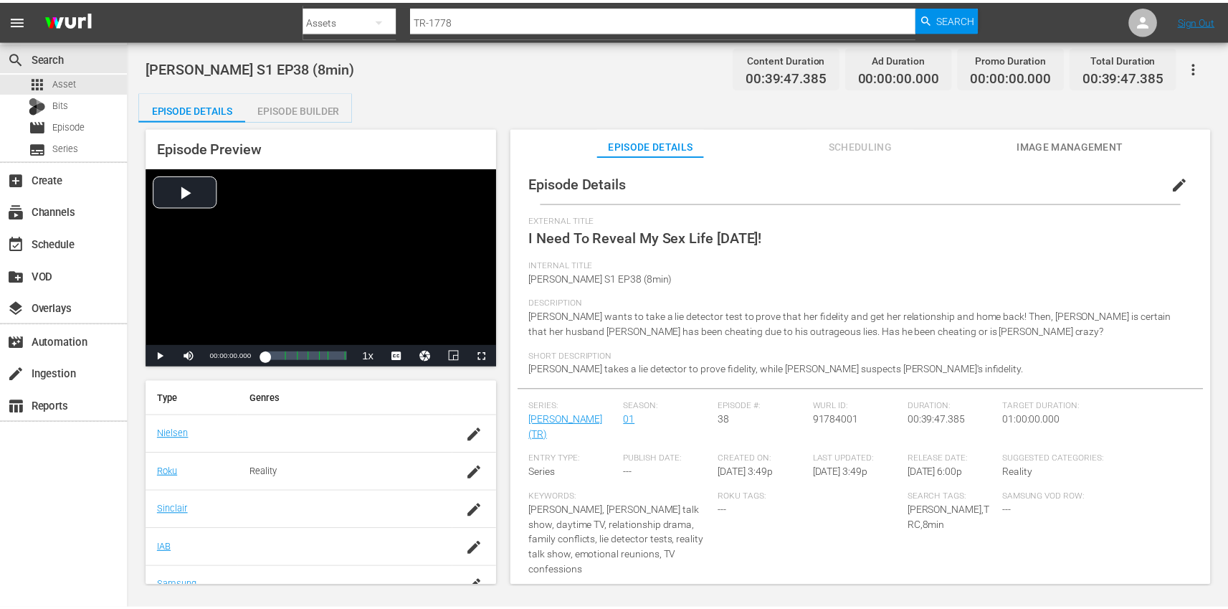
scroll to position [292, 0]
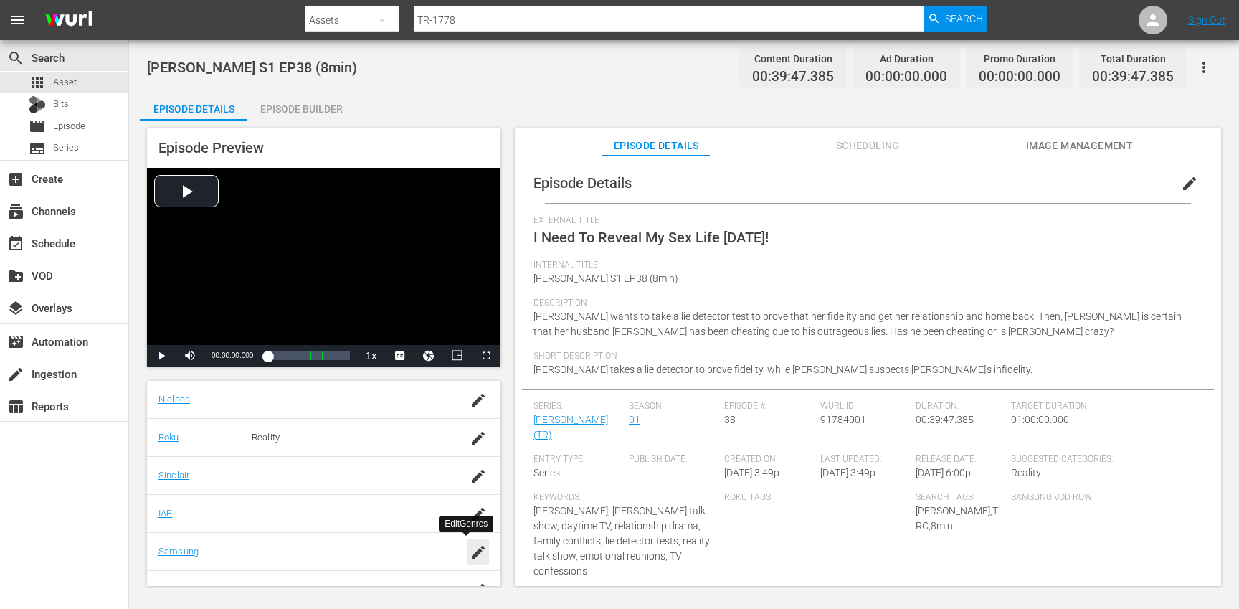
click at [475, 551] on icon "button" at bounding box center [478, 551] width 17 height 17
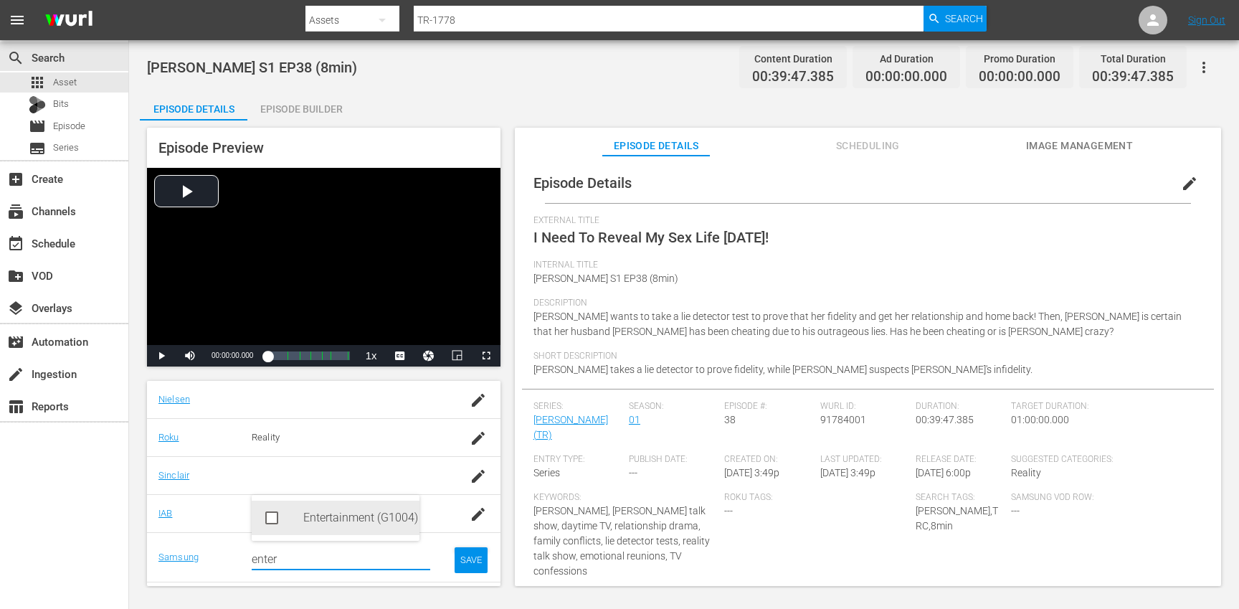
click at [317, 520] on div "Entertainment (G1004)" at bounding box center [355, 517] width 105 height 34
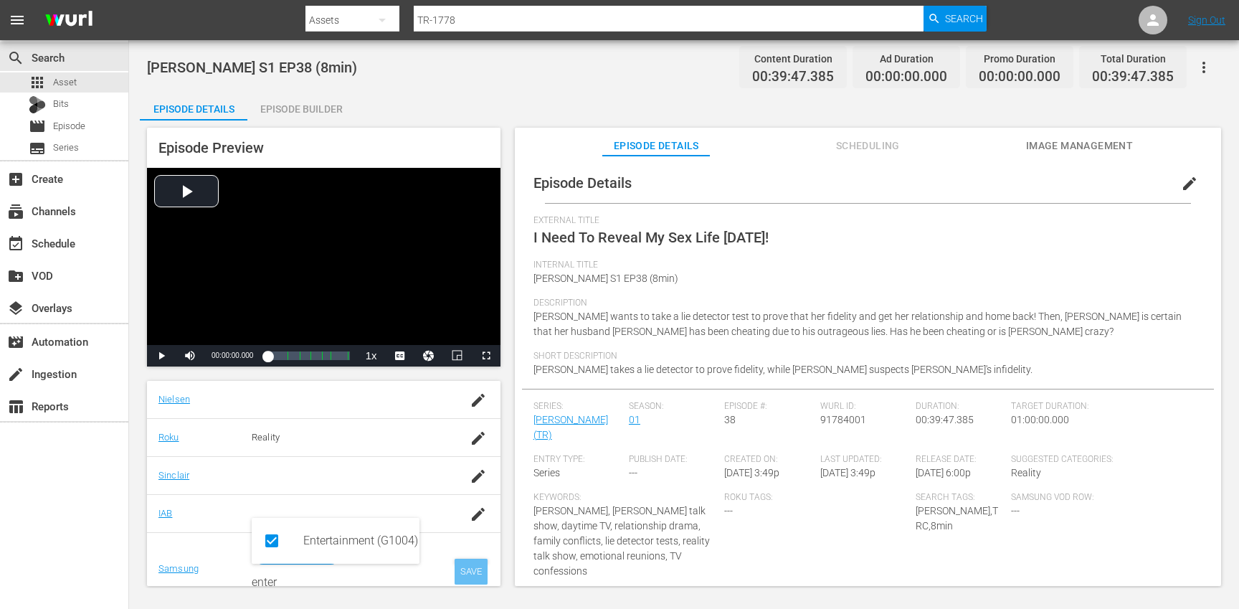
type input "enter"
click at [455, 567] on div "SAVE" at bounding box center [471, 571] width 33 height 26
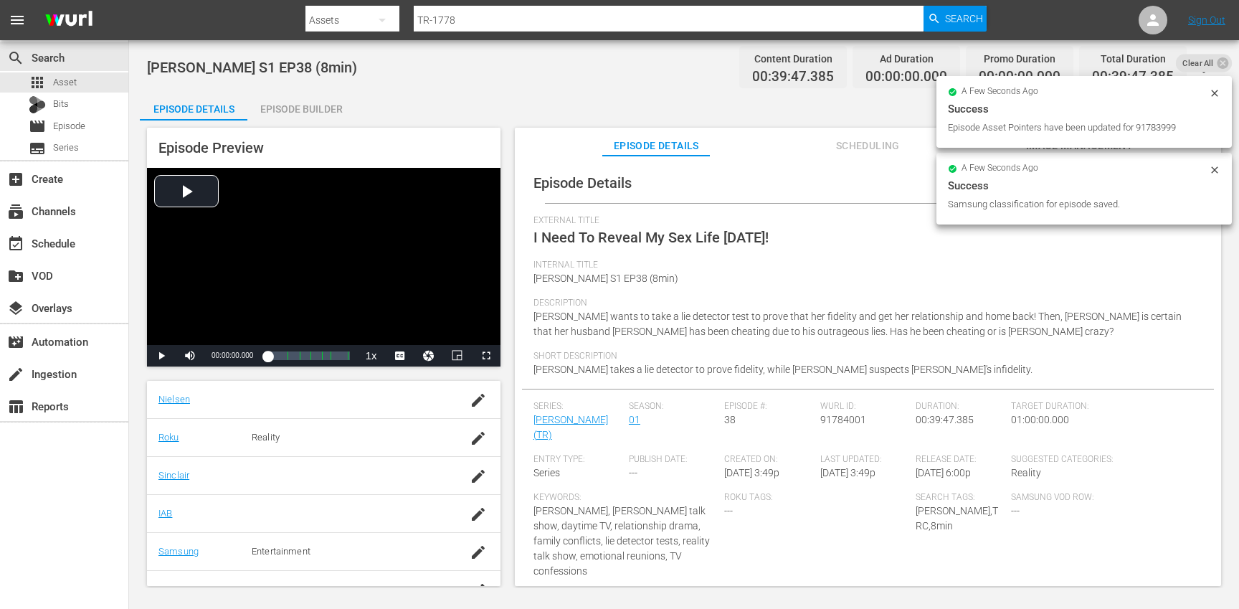
click at [308, 105] on div "Episode Builder" at bounding box center [301, 109] width 108 height 34
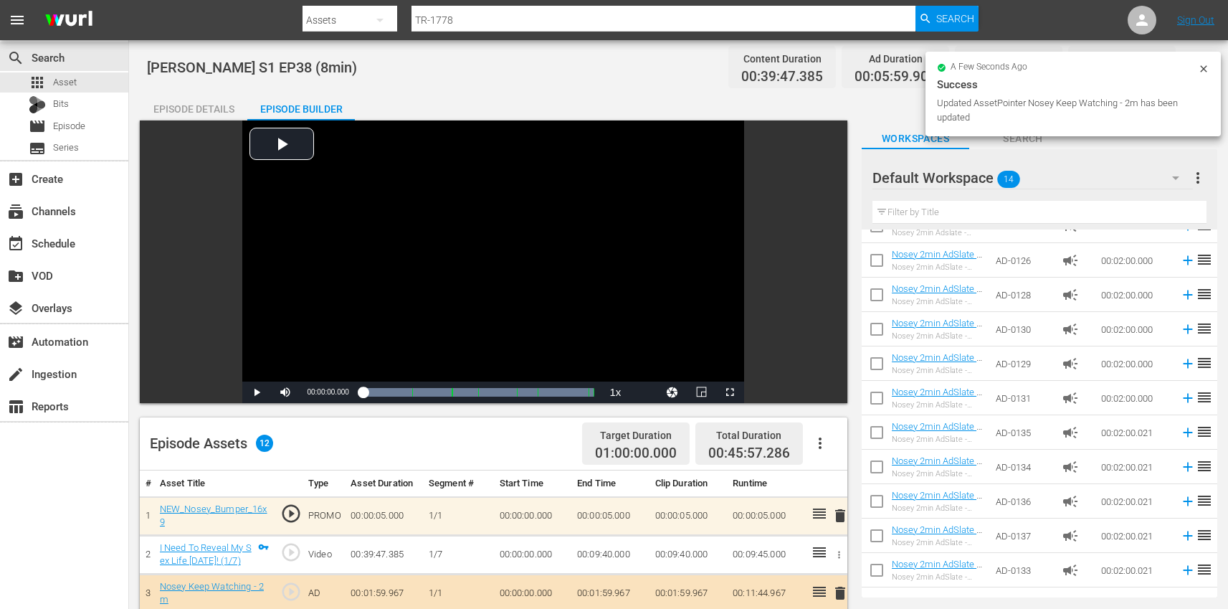
click at [199, 108] on div "Episode Details" at bounding box center [194, 109] width 108 height 34
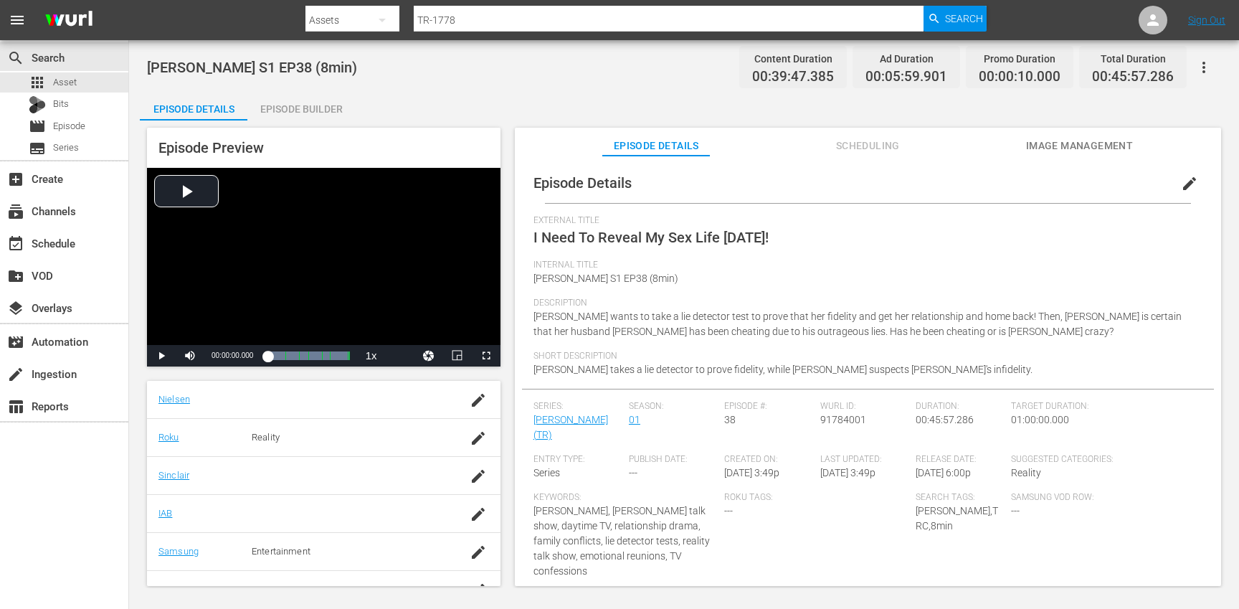
click at [1211, 67] on icon "button" at bounding box center [1203, 67] width 17 height 17
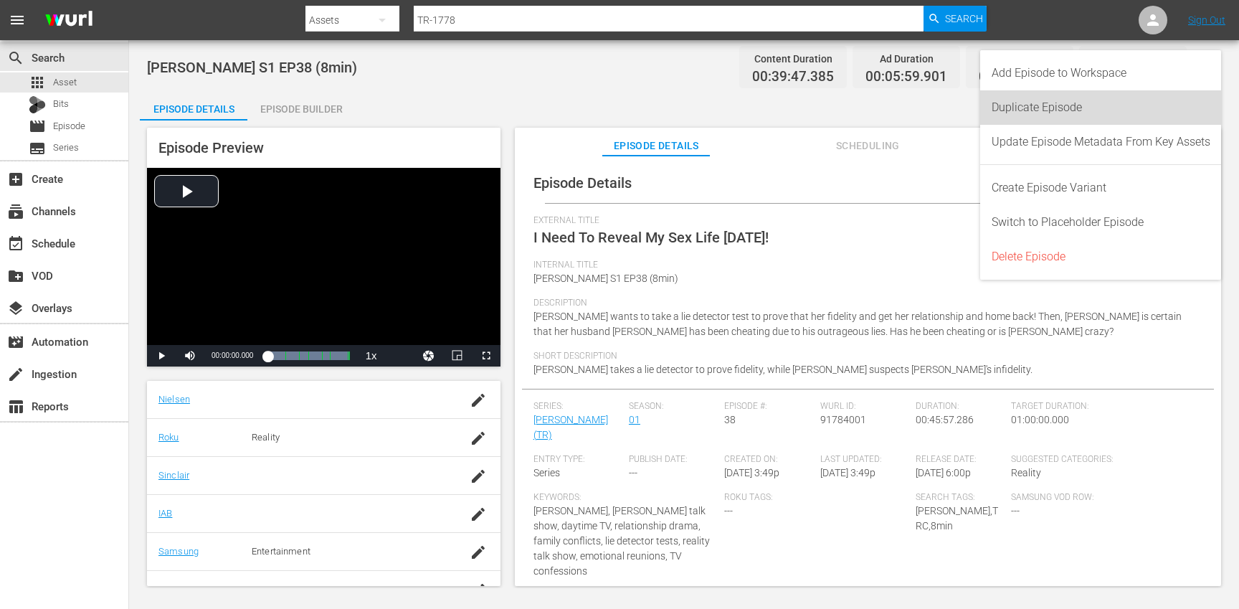
click at [1107, 105] on div "Duplicate Episode" at bounding box center [1100, 107] width 219 height 34
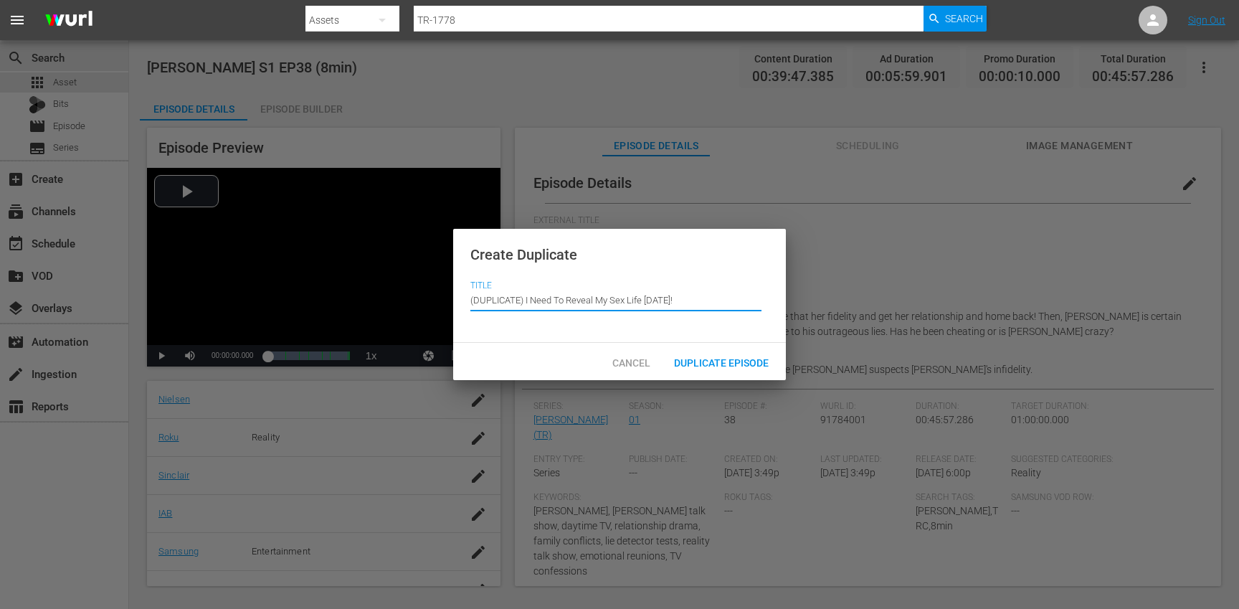
drag, startPoint x: 525, startPoint y: 298, endPoint x: 514, endPoint y: 264, distance: 35.4
click at [514, 264] on div "Create Duplicate Title Episode Title (DUPLICATE) I Need To Reveal My Sex Life […" at bounding box center [619, 286] width 333 height 115
type input "I Need To Reveal My Sex Life [DATE]!"
click at [733, 369] on div "Duplicate Episode" at bounding box center [721, 361] width 118 height 27
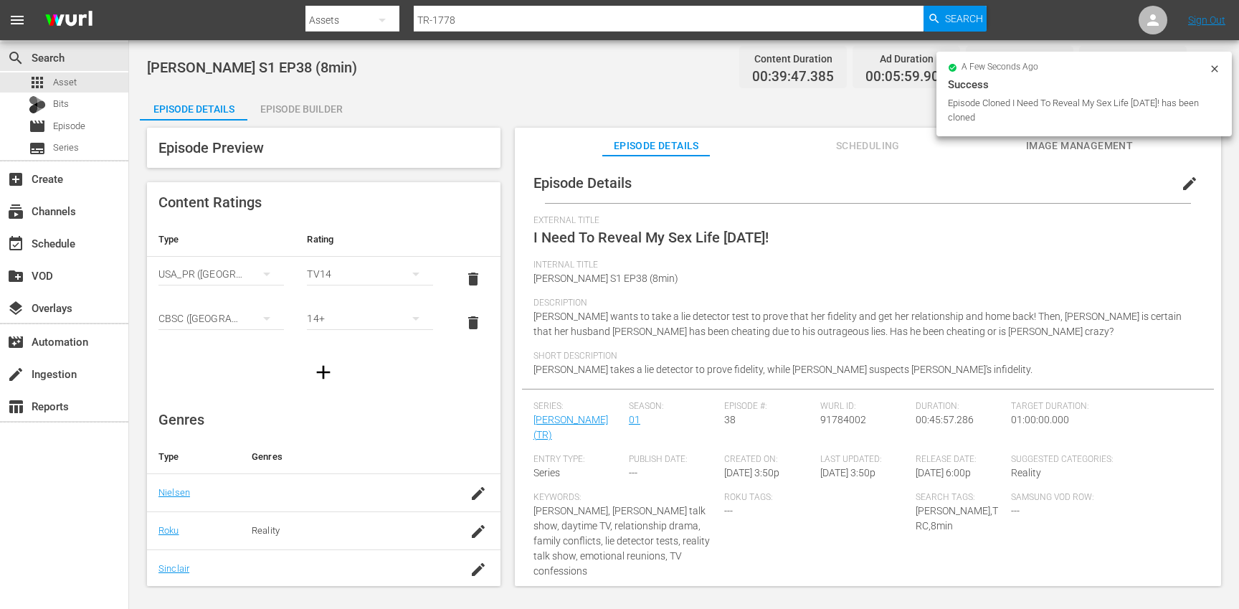
click at [1182, 181] on span "edit" at bounding box center [1189, 183] width 17 height 17
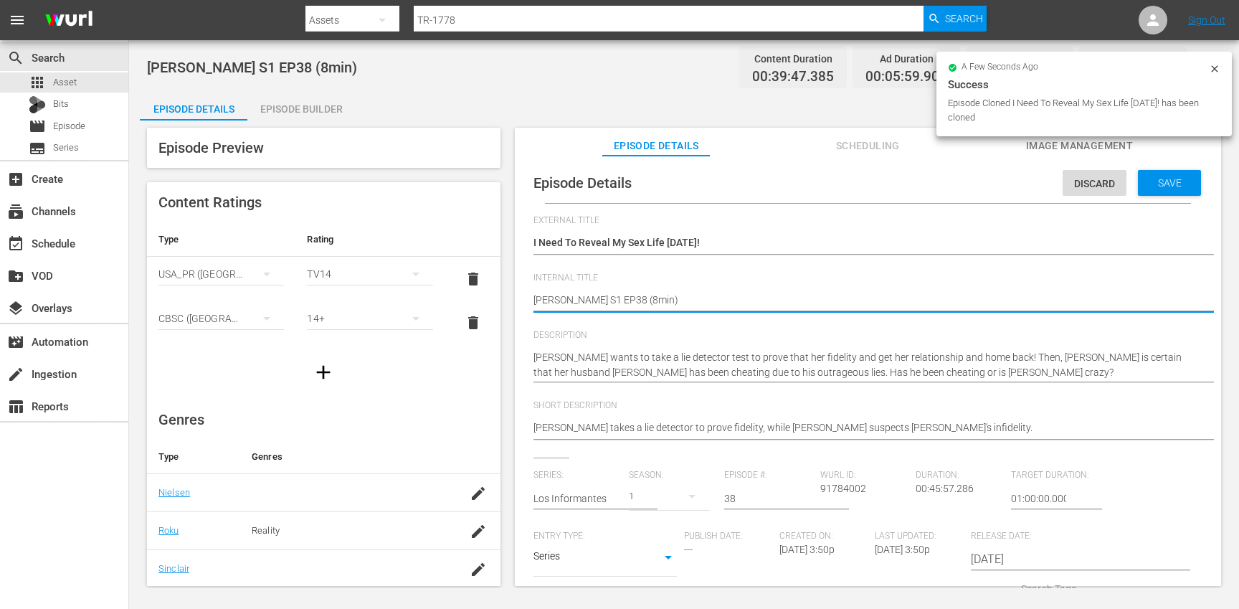
type textarea "[PERSON_NAME] S1 EP38 (min)"
type textarea "[PERSON_NAME] S1 EP38 (1min)"
type textarea "[PERSON_NAME] S1 EP38 (10min)"
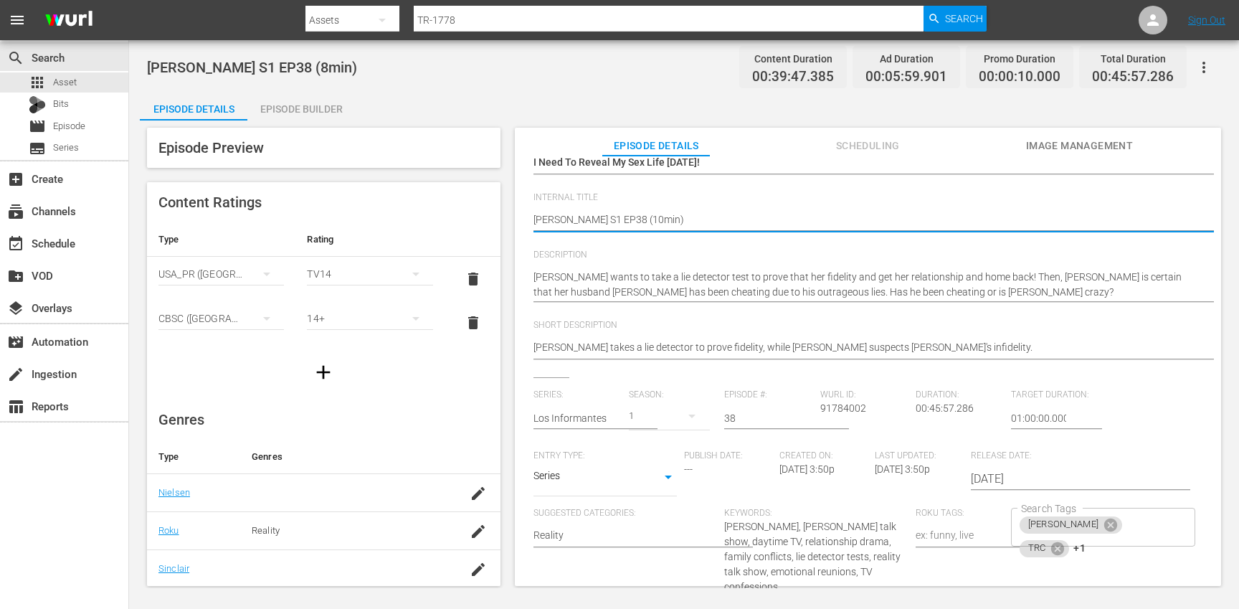
scroll to position [269, 0]
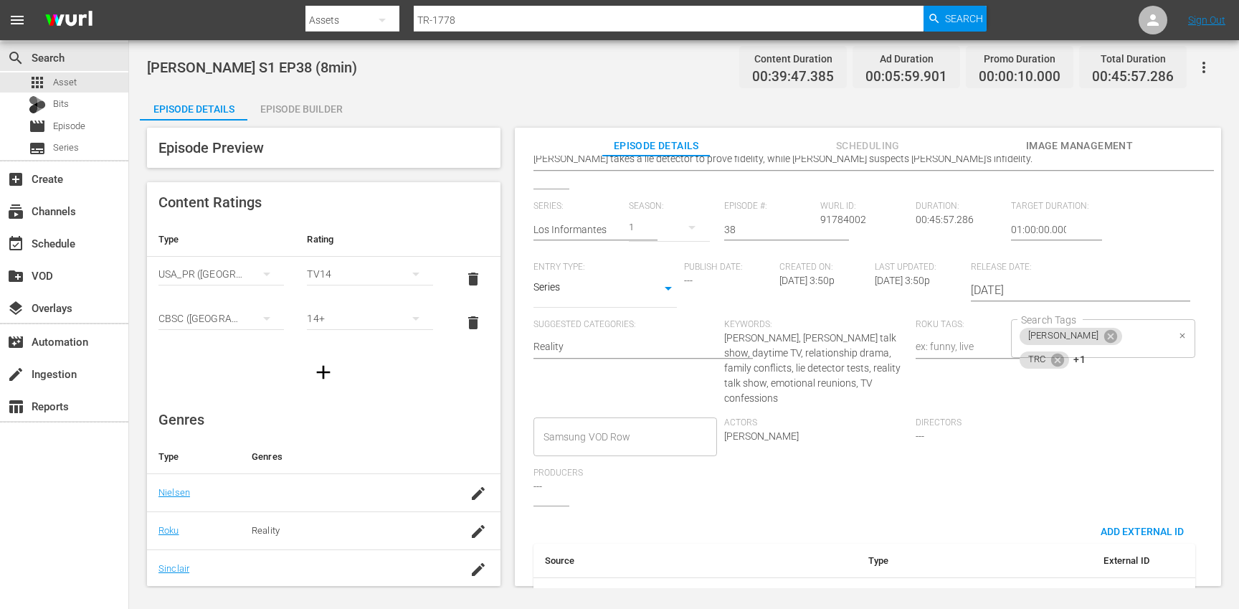
click at [1155, 340] on div "[PERSON_NAME] TRC +1 Search Tags" at bounding box center [1103, 338] width 184 height 39
type textarea "[PERSON_NAME] S1 EP38 (10min)"
click at [1064, 353] on icon at bounding box center [1057, 359] width 13 height 13
type input "10"
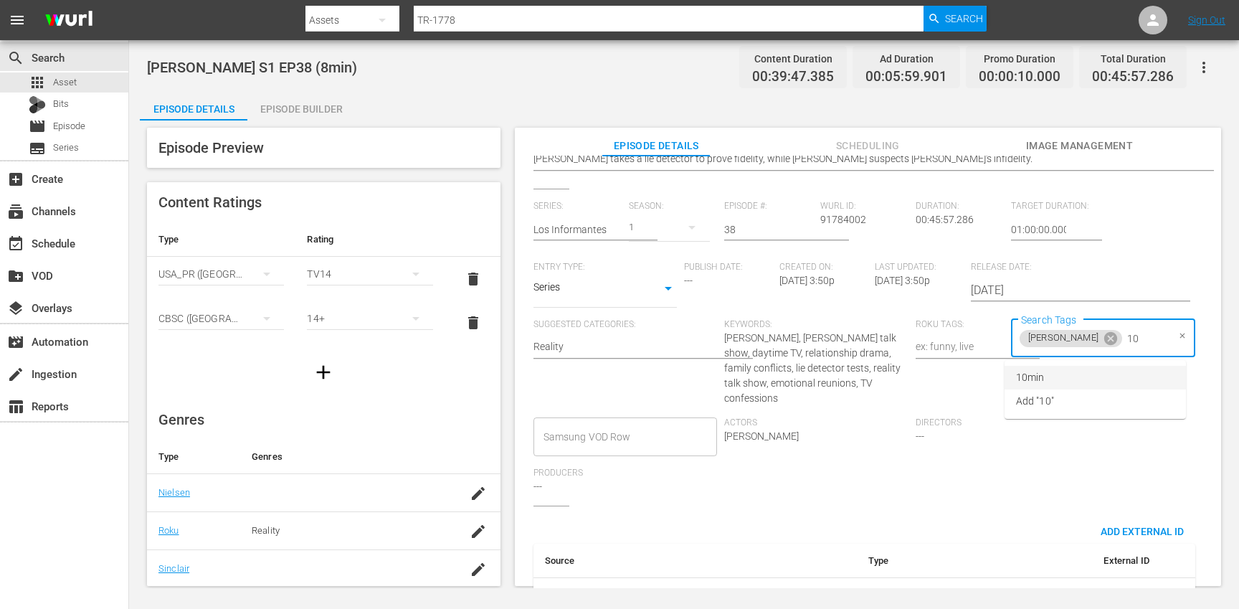
click at [1091, 366] on li "10min" at bounding box center [1094, 378] width 181 height 24
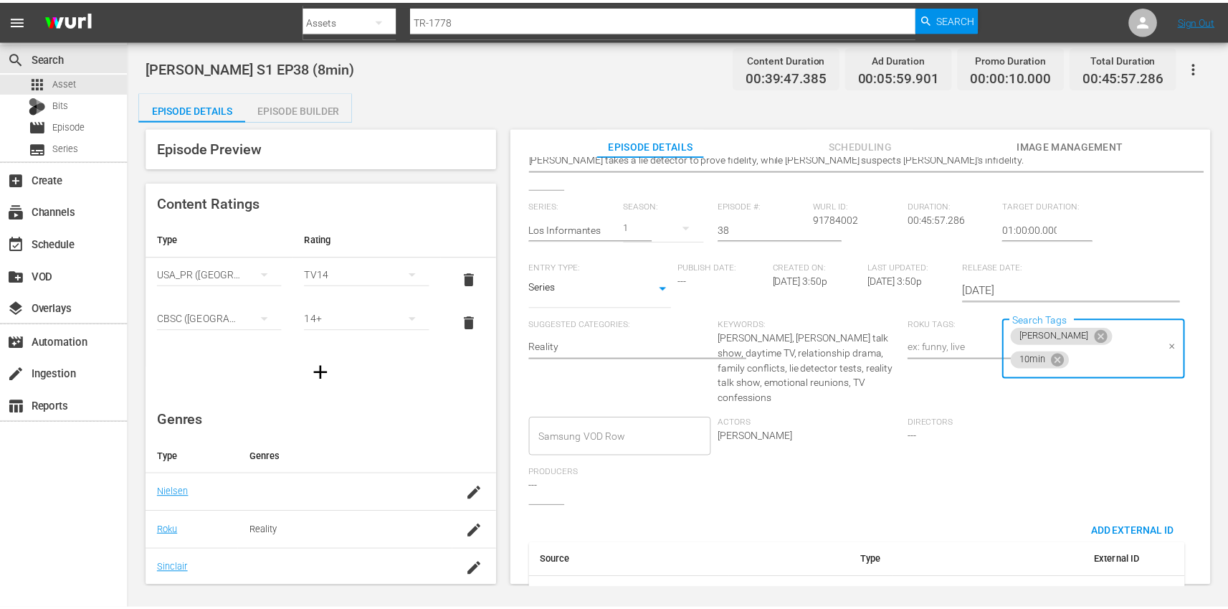
scroll to position [0, 0]
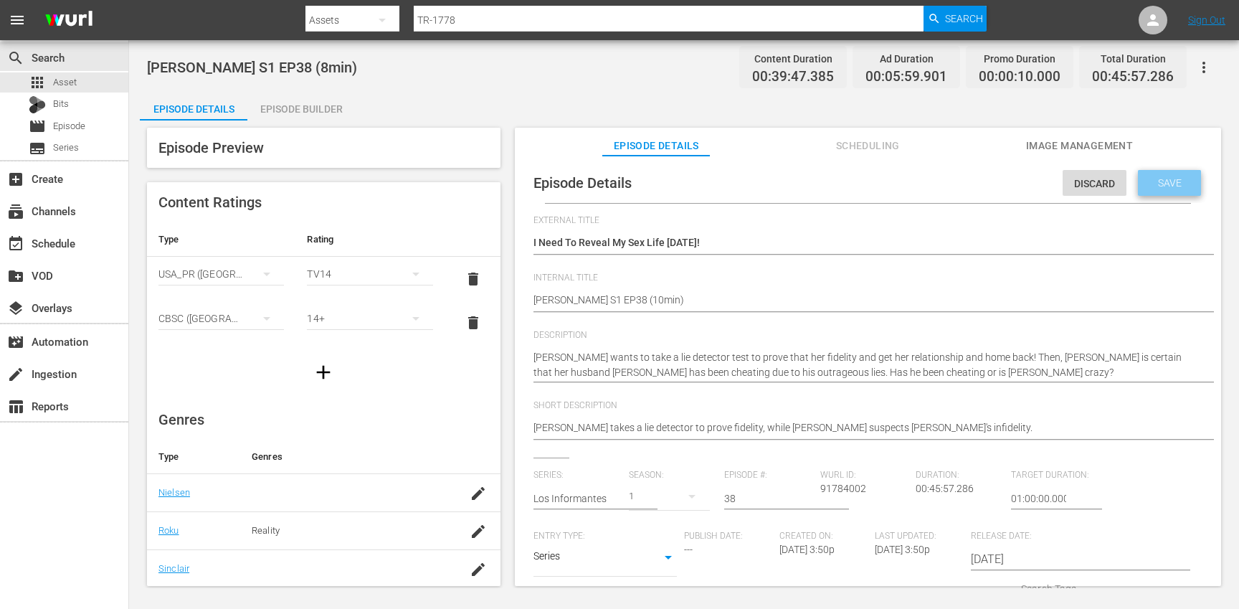
click at [1164, 179] on span "Save" at bounding box center [1169, 182] width 47 height 11
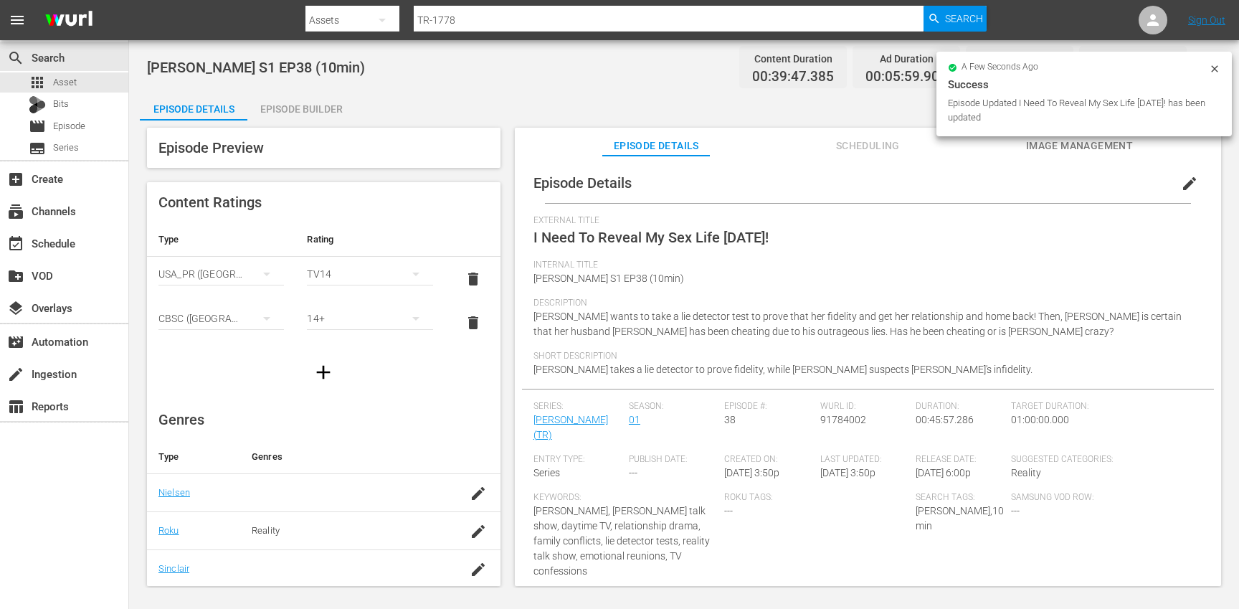
click at [301, 110] on div "Episode Builder" at bounding box center [301, 109] width 108 height 34
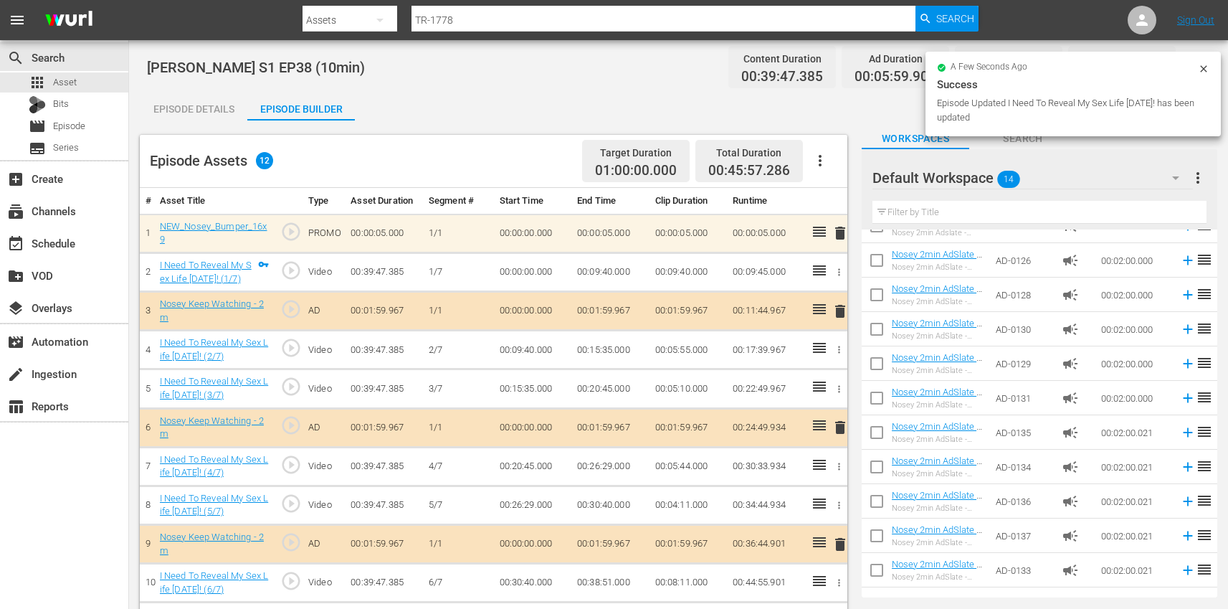
click at [822, 154] on icon "button" at bounding box center [820, 160] width 17 height 17
click at [854, 207] on div "Clear Ads" at bounding box center [862, 201] width 97 height 34
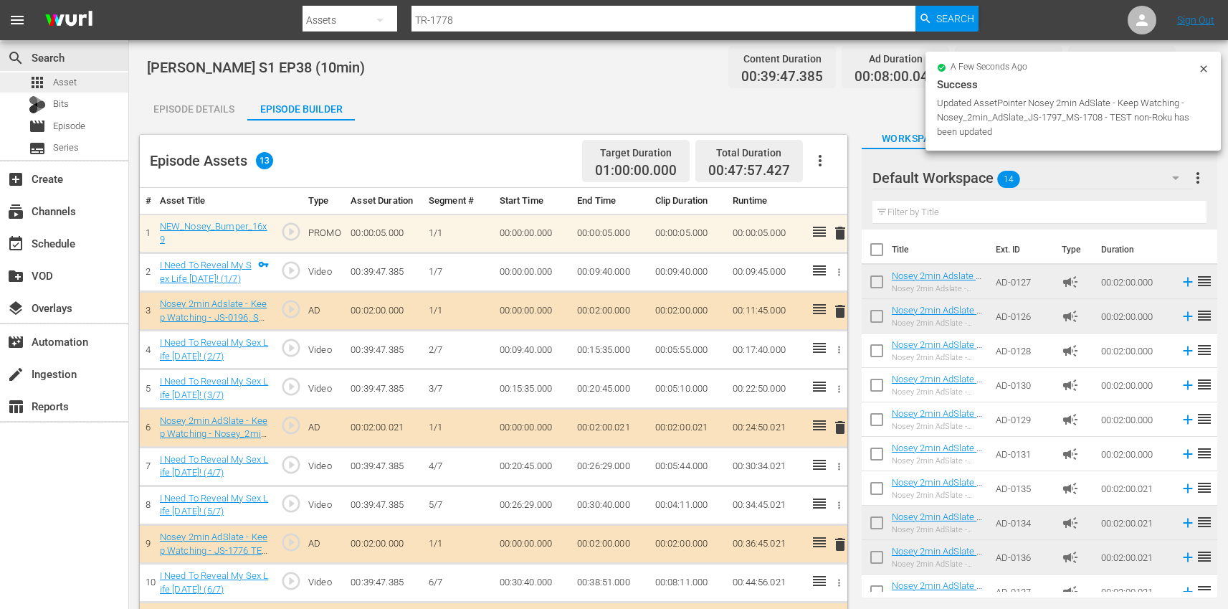
click at [112, 80] on div "apps Asset" at bounding box center [64, 82] width 128 height 20
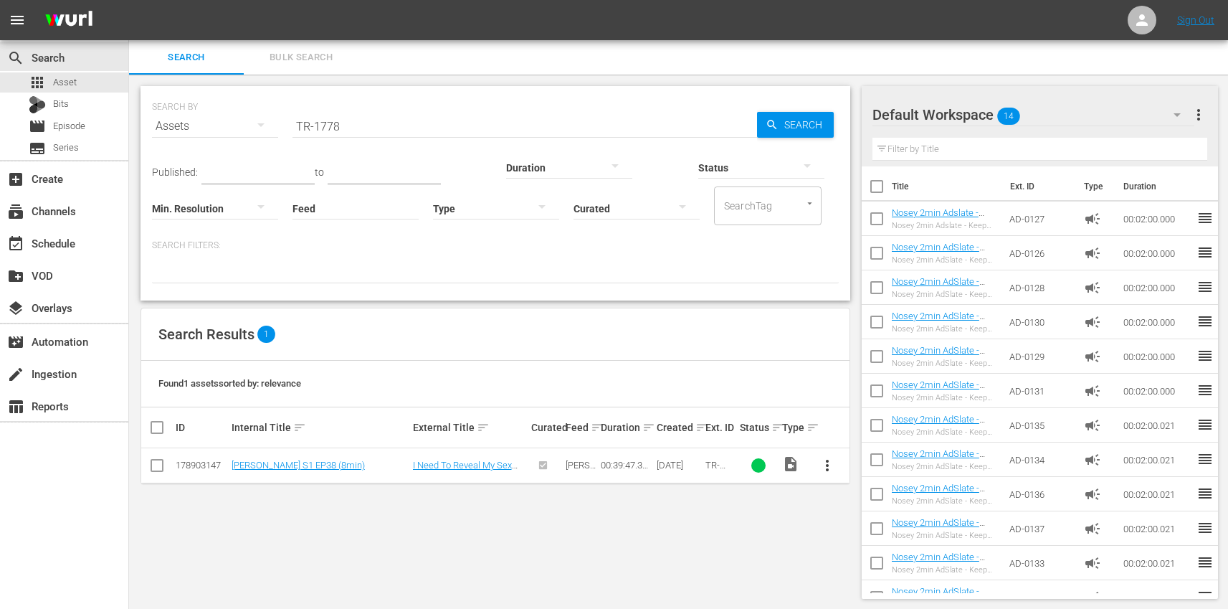
click at [381, 119] on input "TR-1778" at bounding box center [524, 126] width 465 height 34
paste input "9"
type input "TR-1779"
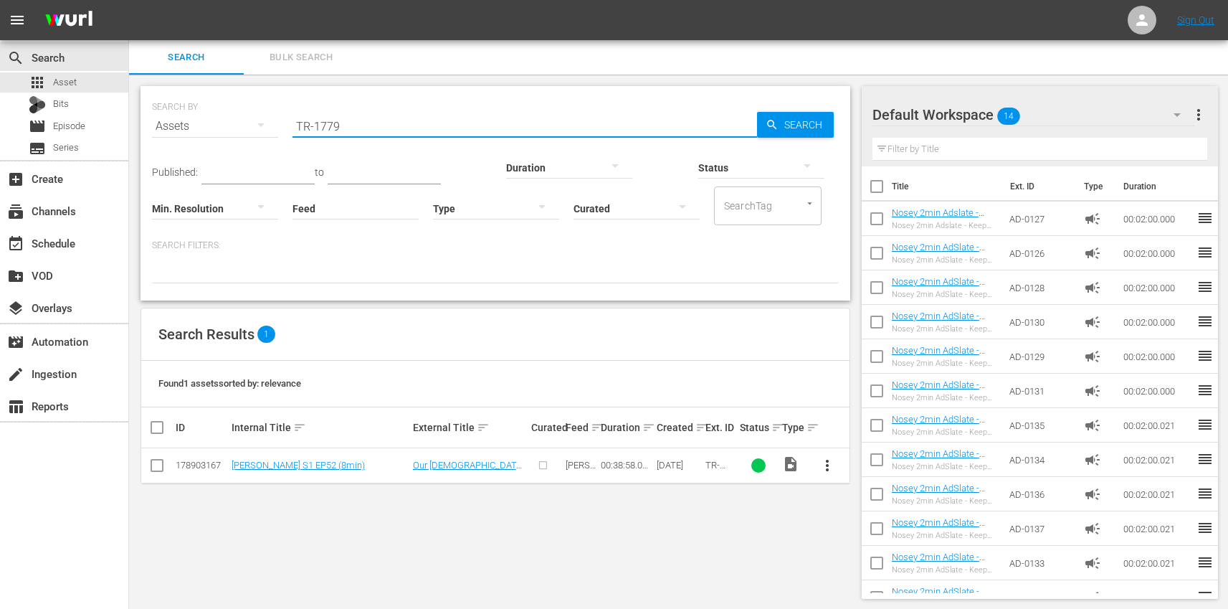
click at [823, 465] on span "more_vert" at bounding box center [827, 465] width 17 height 17
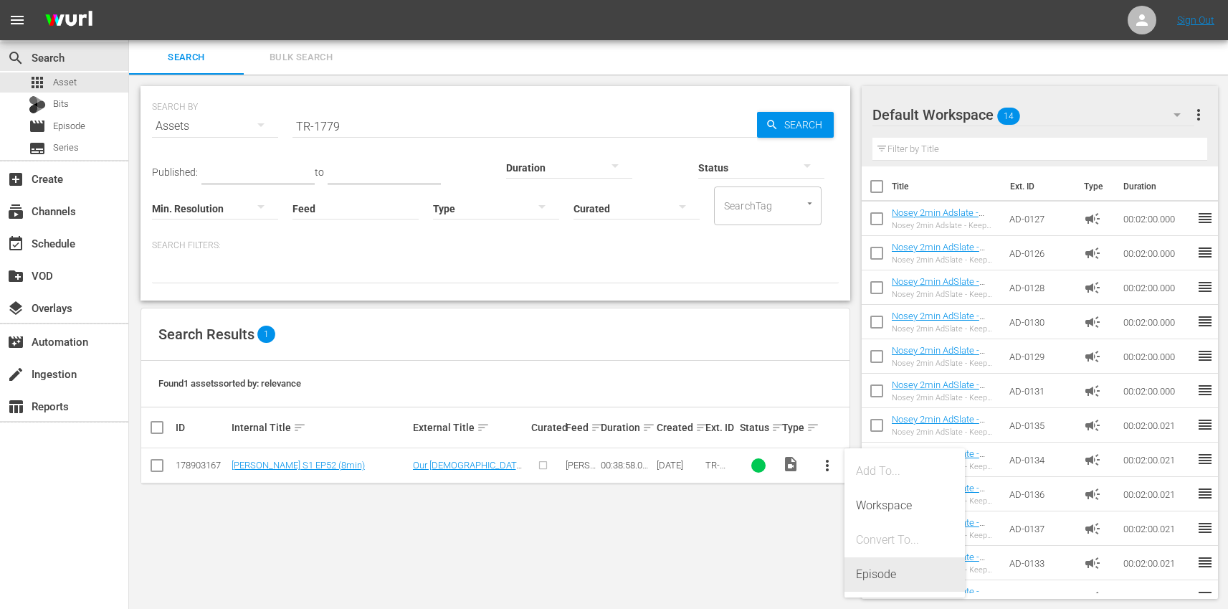
click at [883, 570] on div "Episode" at bounding box center [904, 574] width 97 height 34
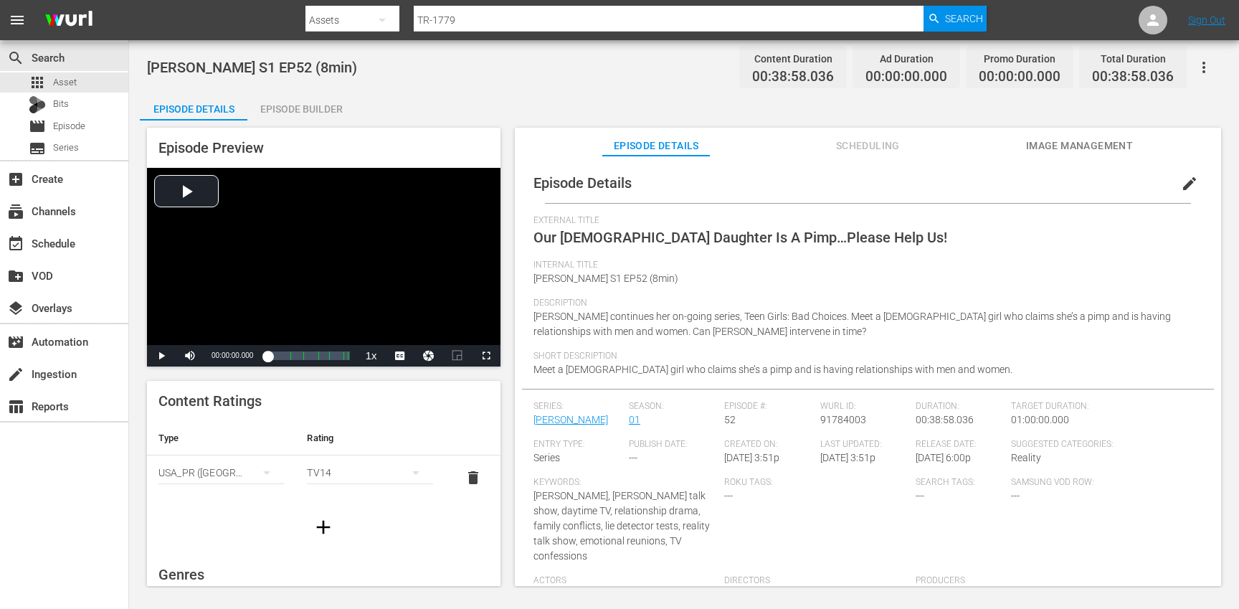
click at [1185, 173] on button "edit" at bounding box center [1189, 183] width 34 height 34
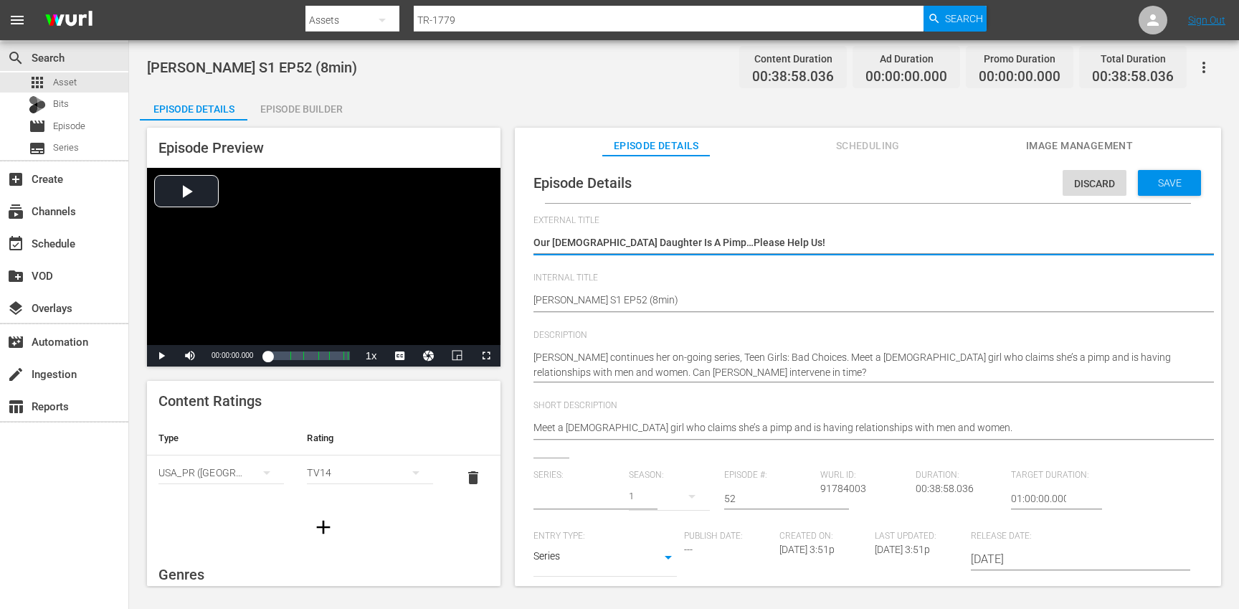
click at [553, 492] on input "text" at bounding box center [577, 498] width 88 height 34
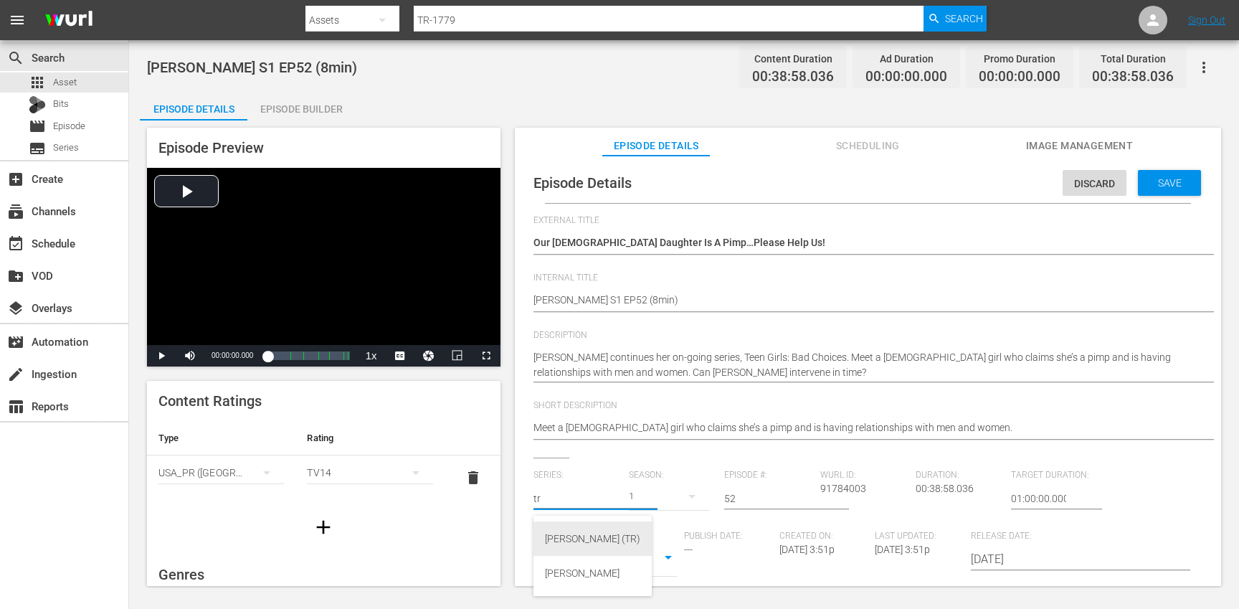
click at [561, 540] on div "[PERSON_NAME] (TR)" at bounding box center [592, 538] width 95 height 34
type input "[PERSON_NAME] (TR)"
click at [671, 497] on div "17" at bounding box center [669, 496] width 81 height 40
click at [649, 583] on div "1" at bounding box center [646, 579] width 5 height 14
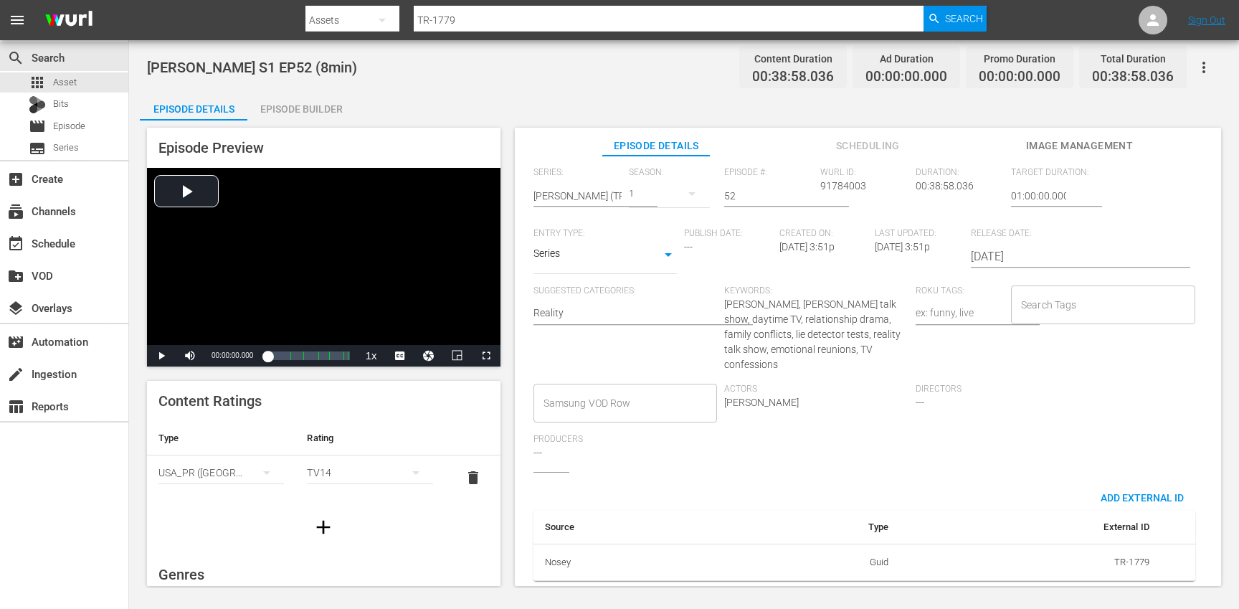
scroll to position [313, 0]
click at [1077, 303] on input "Search Tags" at bounding box center [1092, 305] width 150 height 26
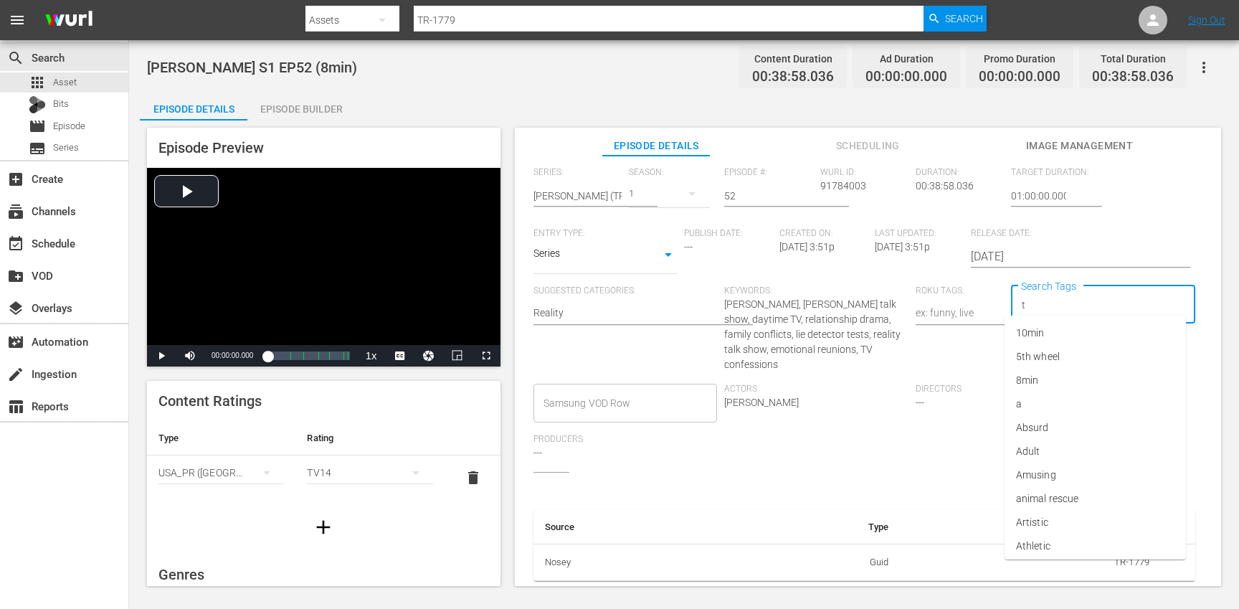
type input "tr"
click at [1094, 512] on li "[PERSON_NAME]" at bounding box center [1094, 522] width 181 height 24
type input "trc"
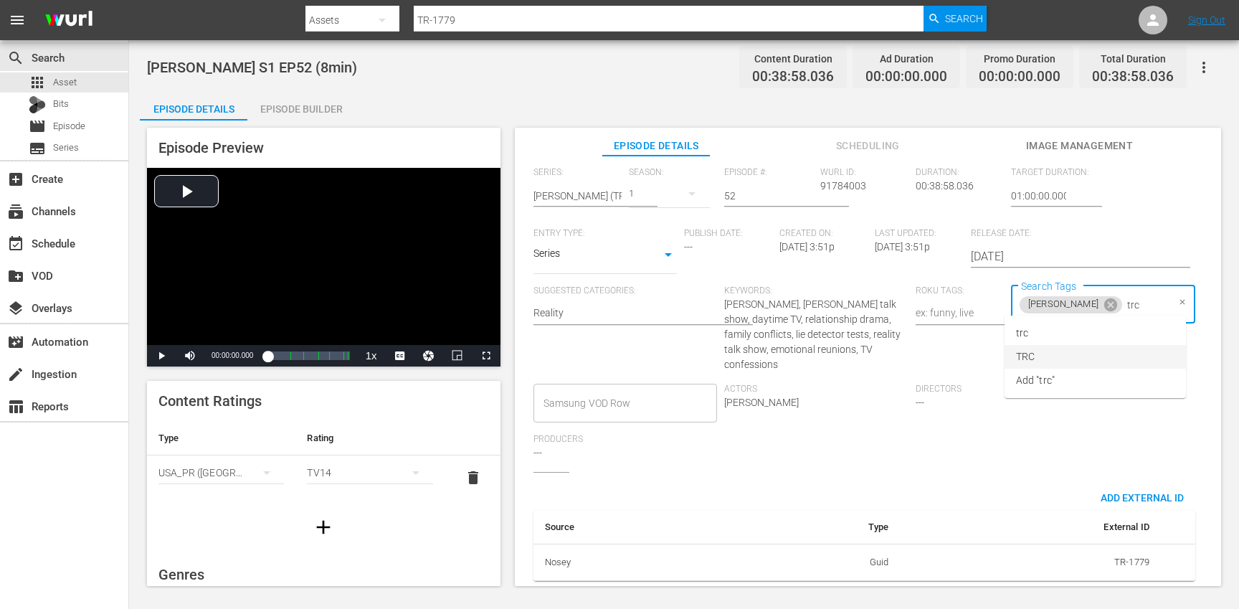
click at [1051, 358] on li "TRC" at bounding box center [1094, 357] width 181 height 24
type input "8"
click at [1045, 339] on li "8min" at bounding box center [1094, 333] width 181 height 24
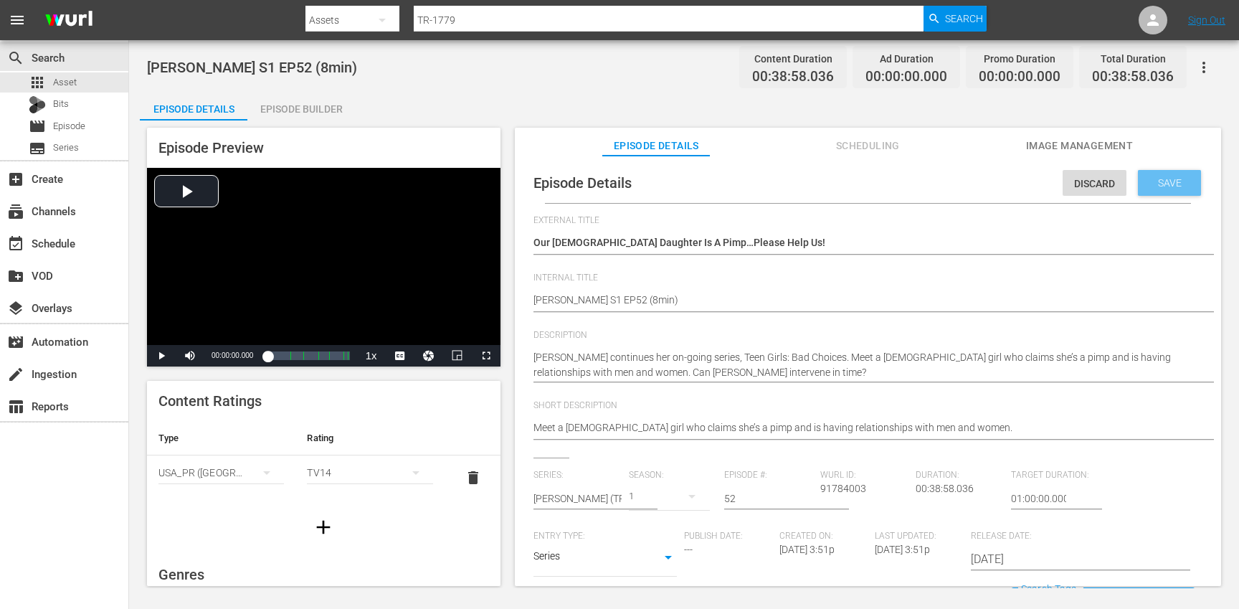
click at [1166, 189] on div "Save" at bounding box center [1169, 183] width 63 height 26
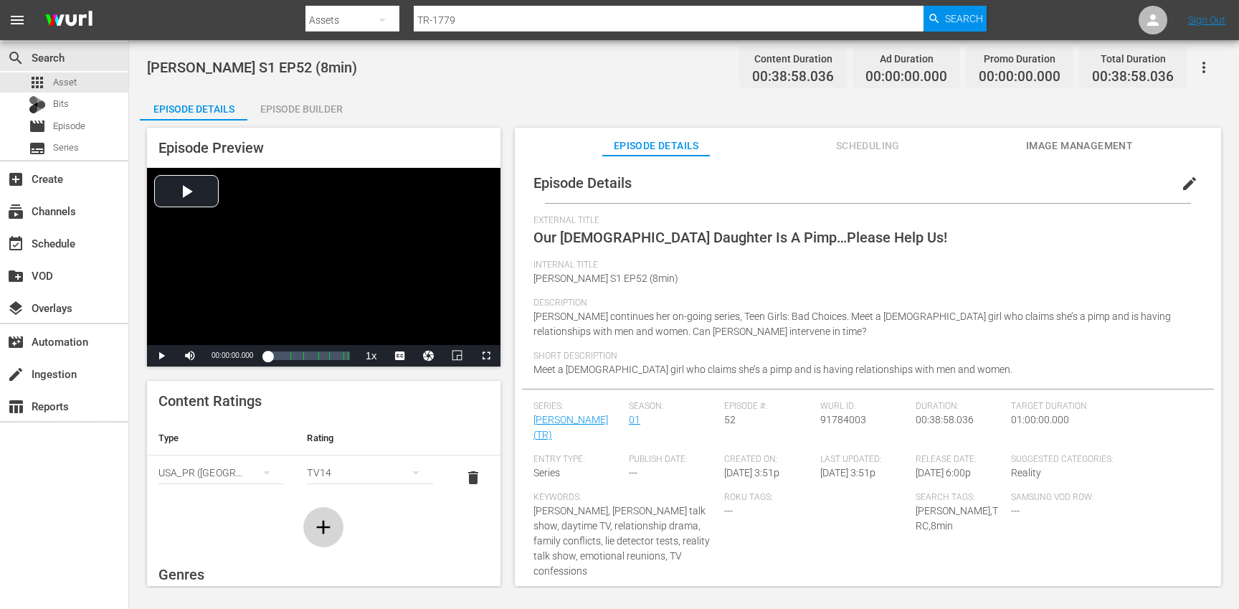
click at [328, 529] on icon "button" at bounding box center [323, 526] width 23 height 23
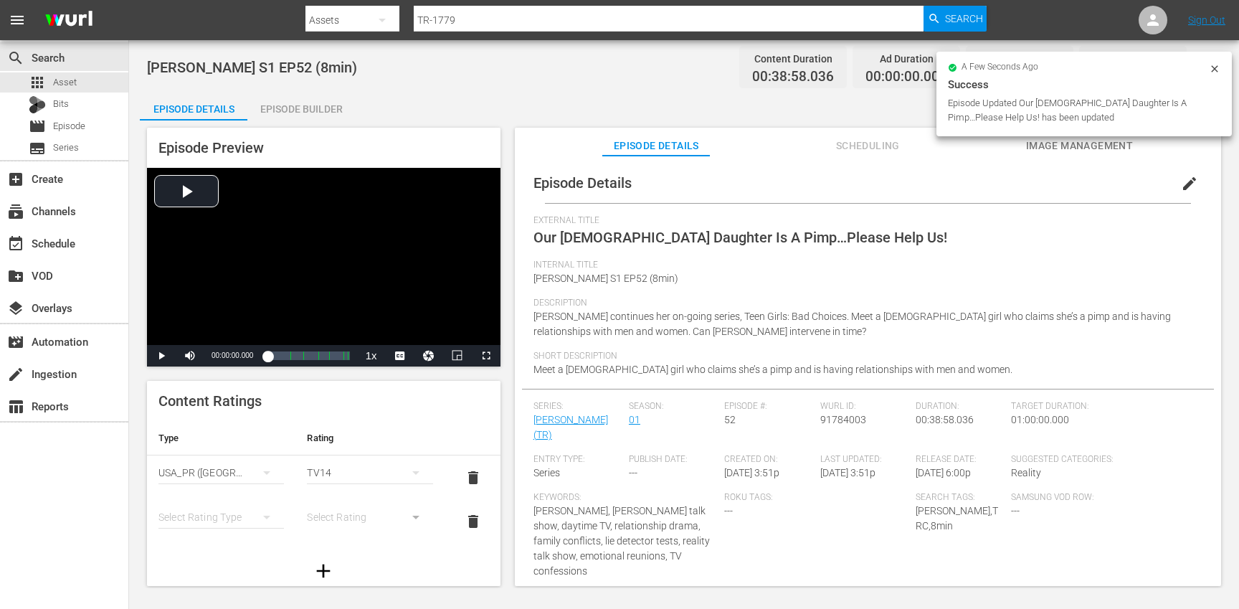
click at [222, 506] on div "simple table" at bounding box center [220, 517] width 125 height 40
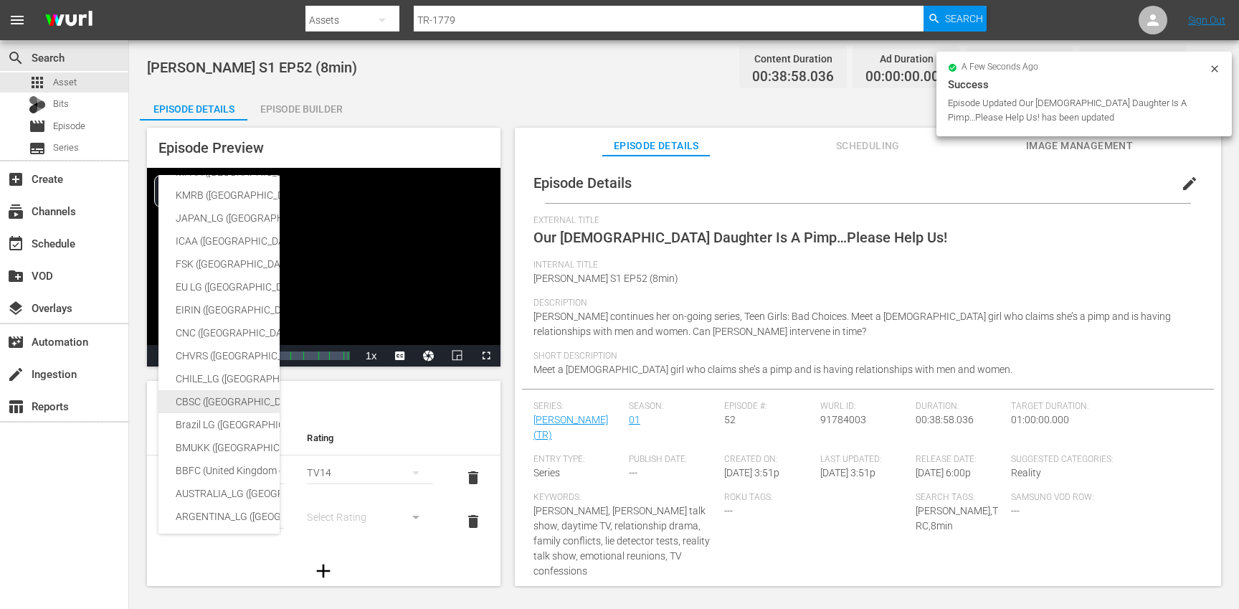
click at [206, 396] on div "CBSC ([GEOGRAPHIC_DATA])" at bounding box center [352, 401] width 352 height 23
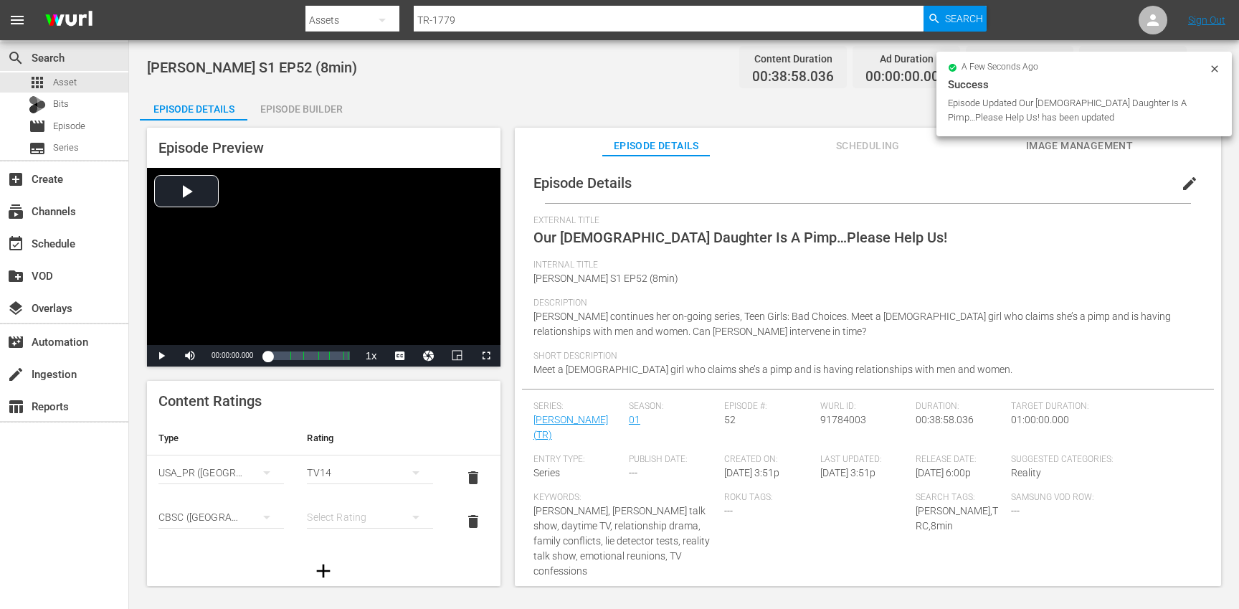
scroll to position [239, 0]
click at [338, 518] on div "simple table" at bounding box center [369, 517] width 125 height 40
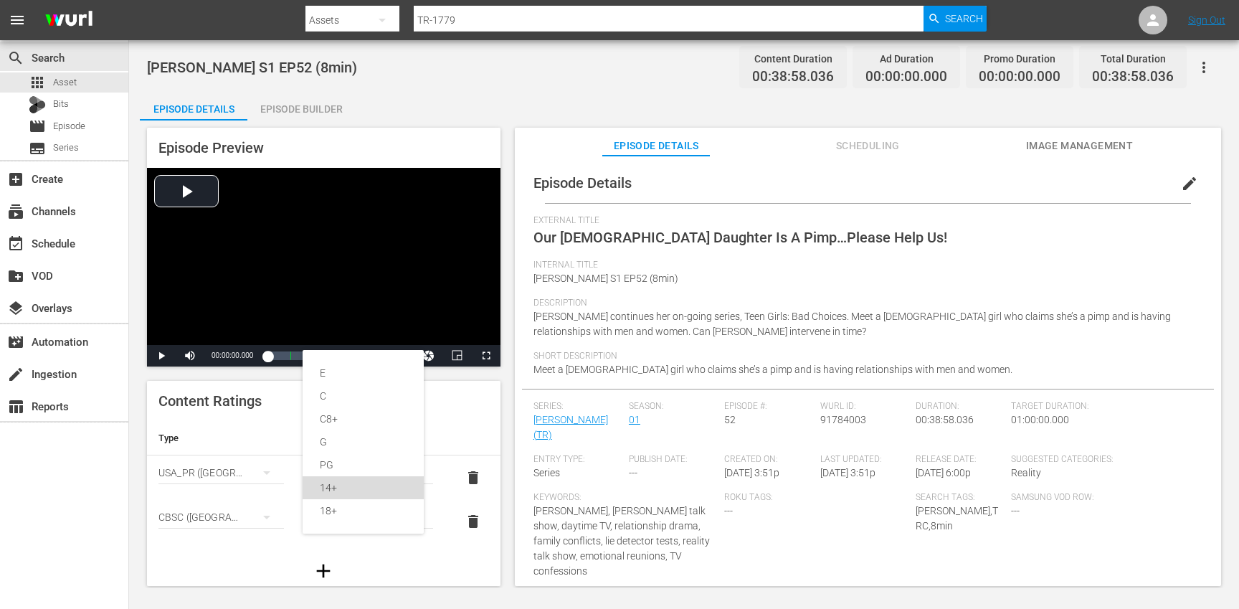
click at [351, 480] on div "14+" at bounding box center [363, 487] width 87 height 23
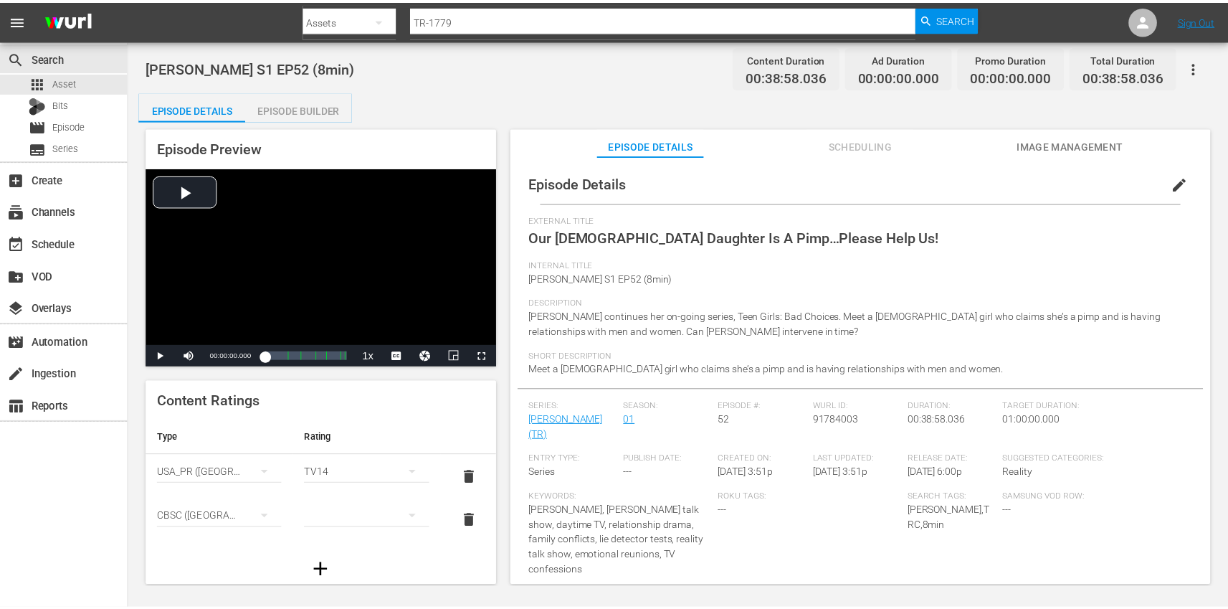
scroll to position [352, 0]
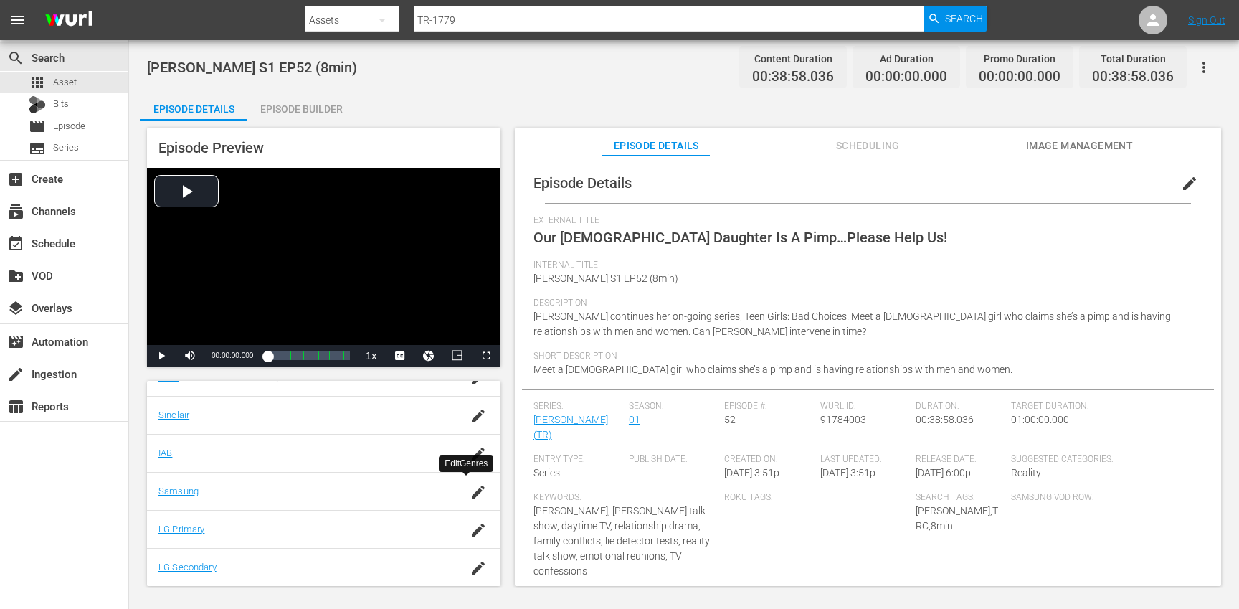
click at [467, 500] on div "button" at bounding box center [478, 491] width 22 height 26
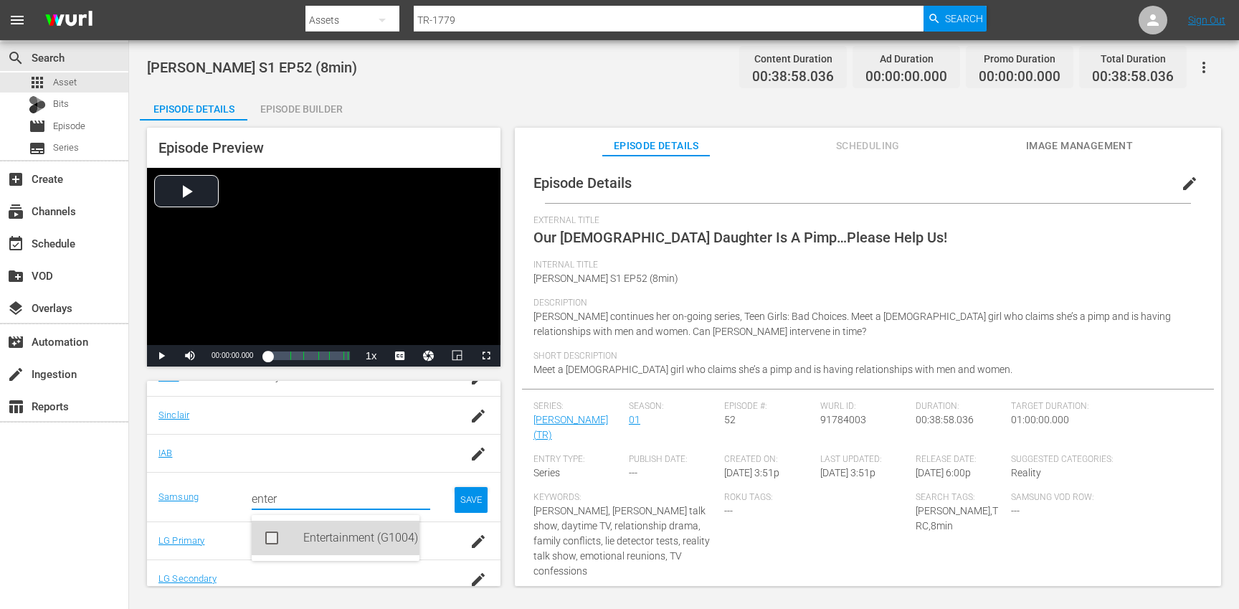
drag, startPoint x: 330, startPoint y: 534, endPoint x: 418, endPoint y: 514, distance: 89.7
click at [330, 534] on div "Entertainment (G1004)" at bounding box center [355, 537] width 105 height 34
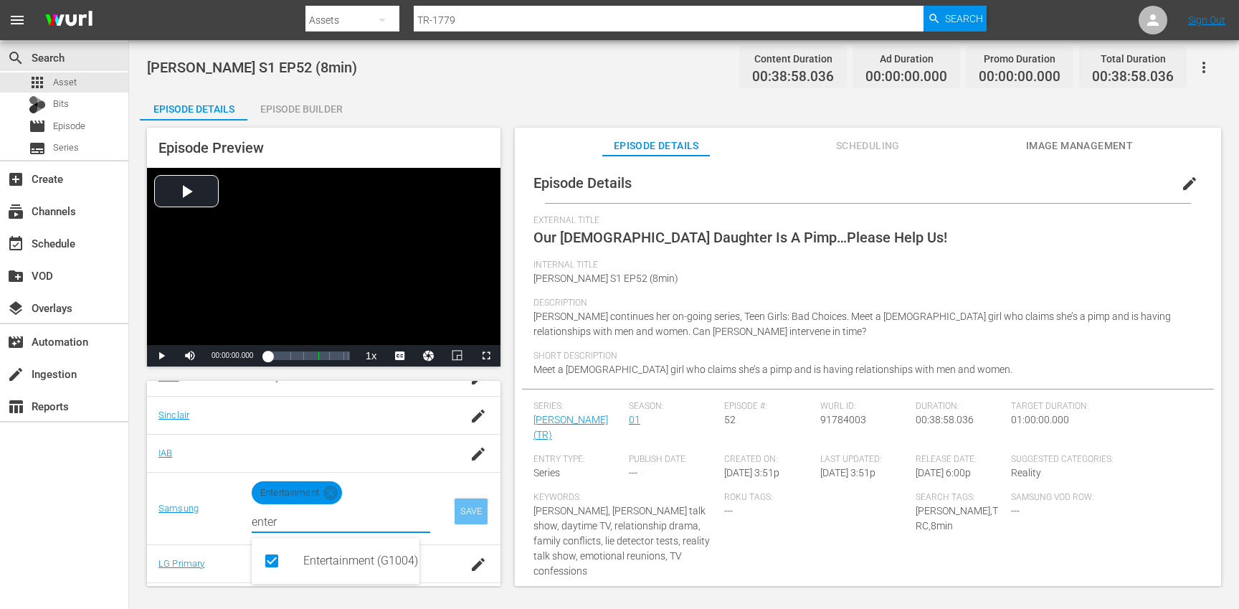
type input "enter"
click at [461, 507] on div "SAVE" at bounding box center [471, 511] width 33 height 26
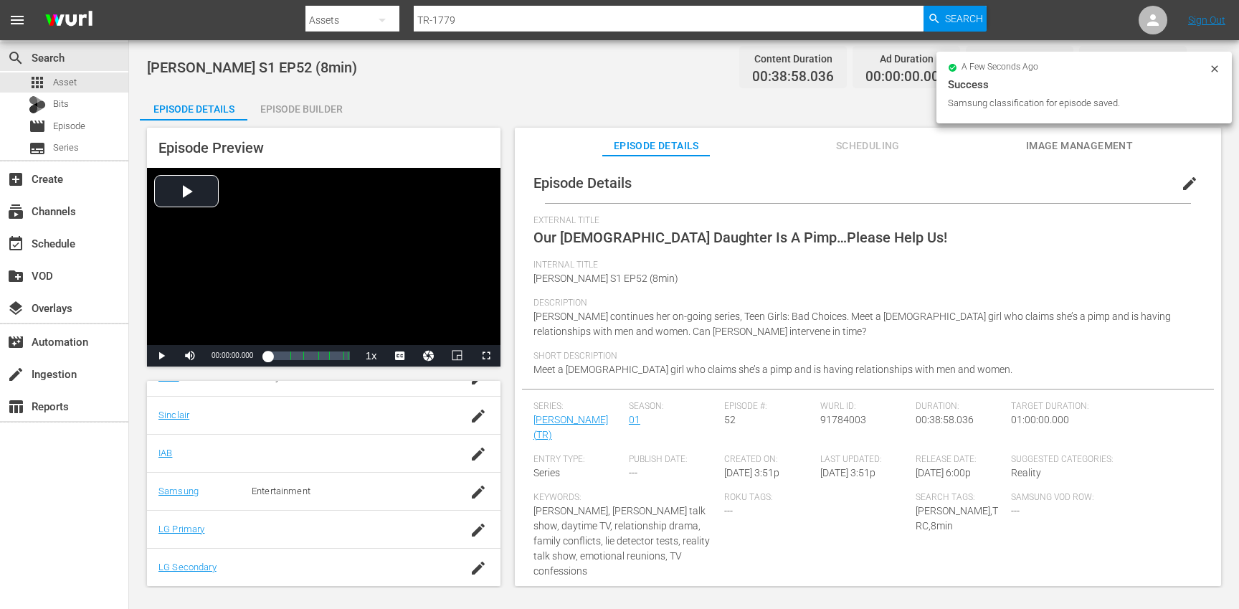
click at [333, 110] on div "Episode Builder" at bounding box center [301, 109] width 108 height 34
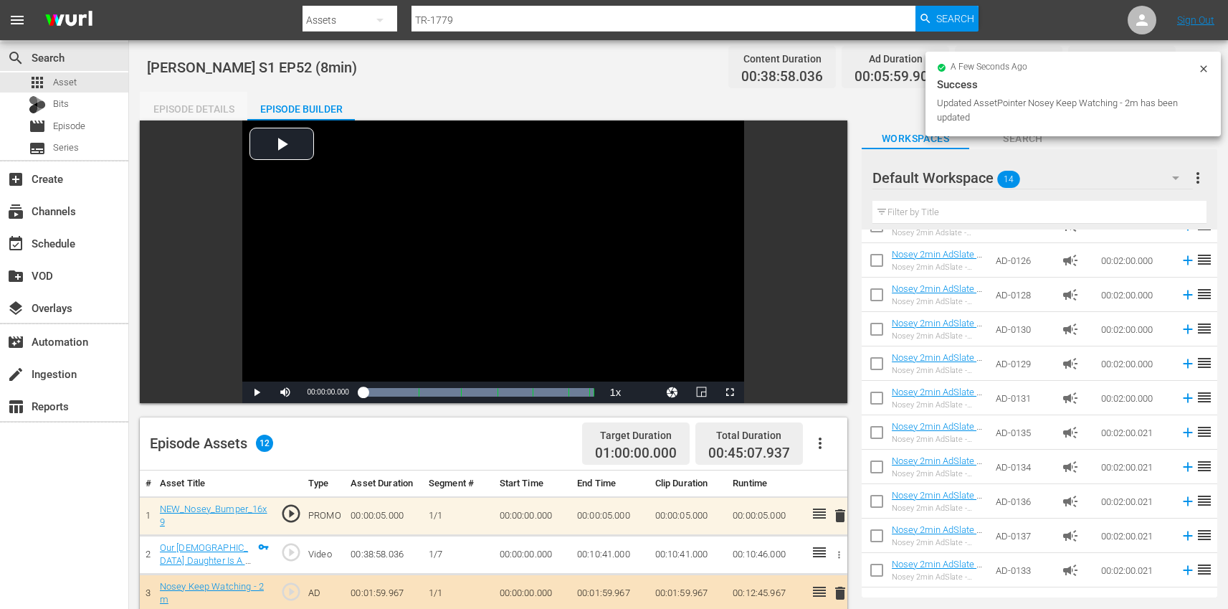
click at [204, 103] on div "Episode Details" at bounding box center [194, 109] width 108 height 34
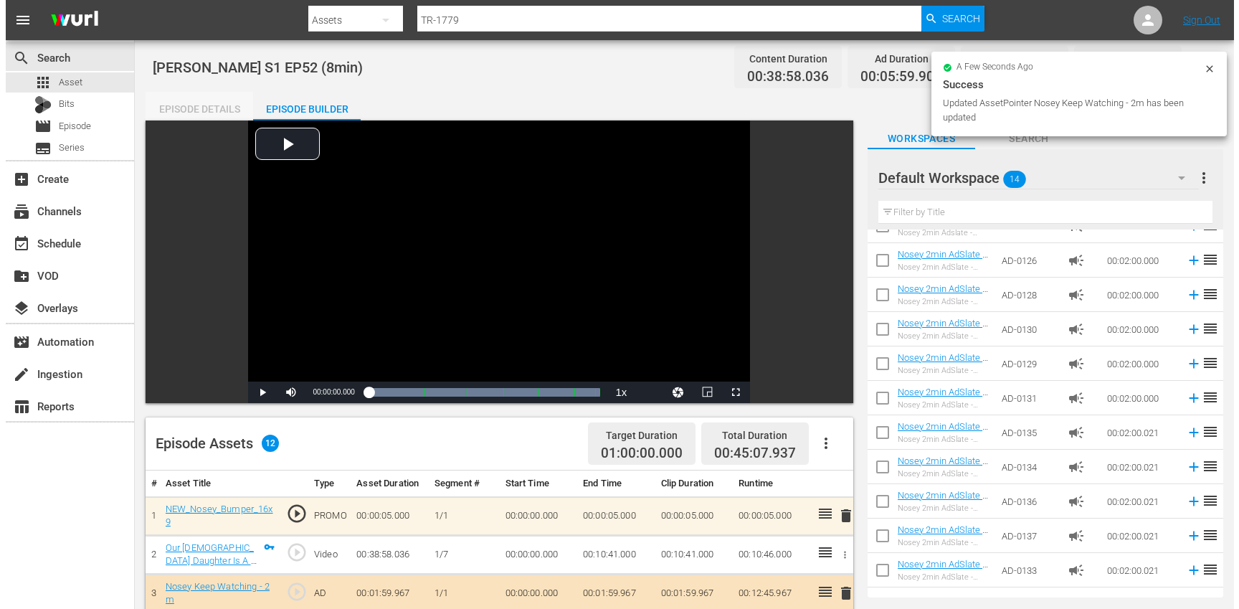
scroll to position [352, 0]
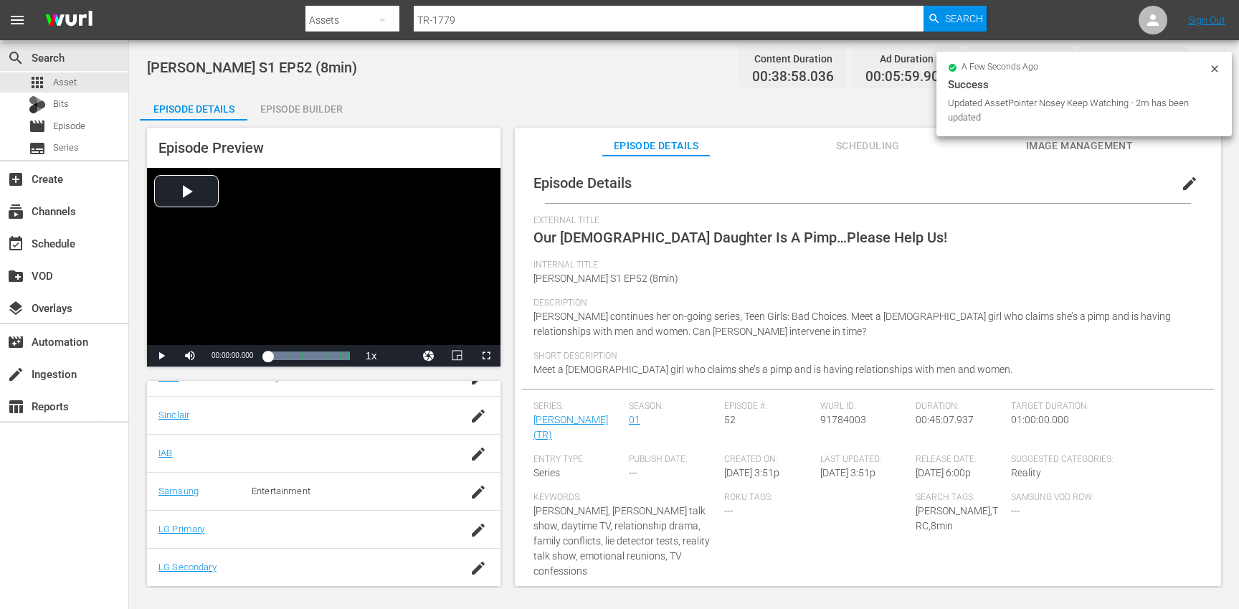
click at [1211, 67] on icon at bounding box center [1214, 68] width 11 height 11
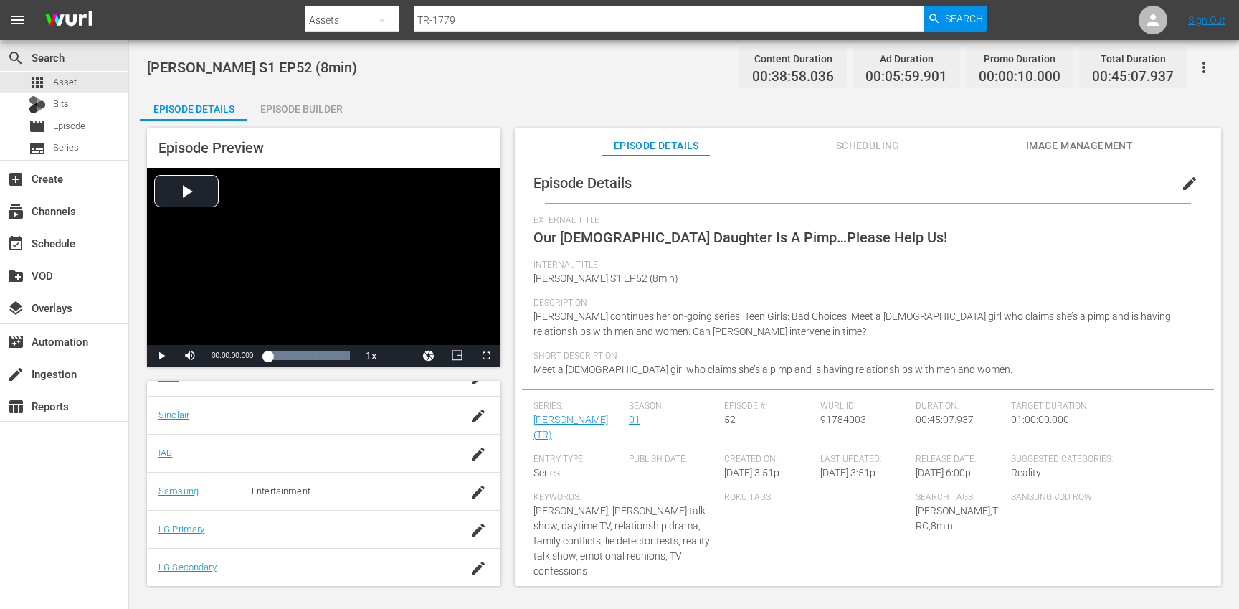
click at [1211, 67] on icon "button" at bounding box center [1203, 67] width 17 height 17
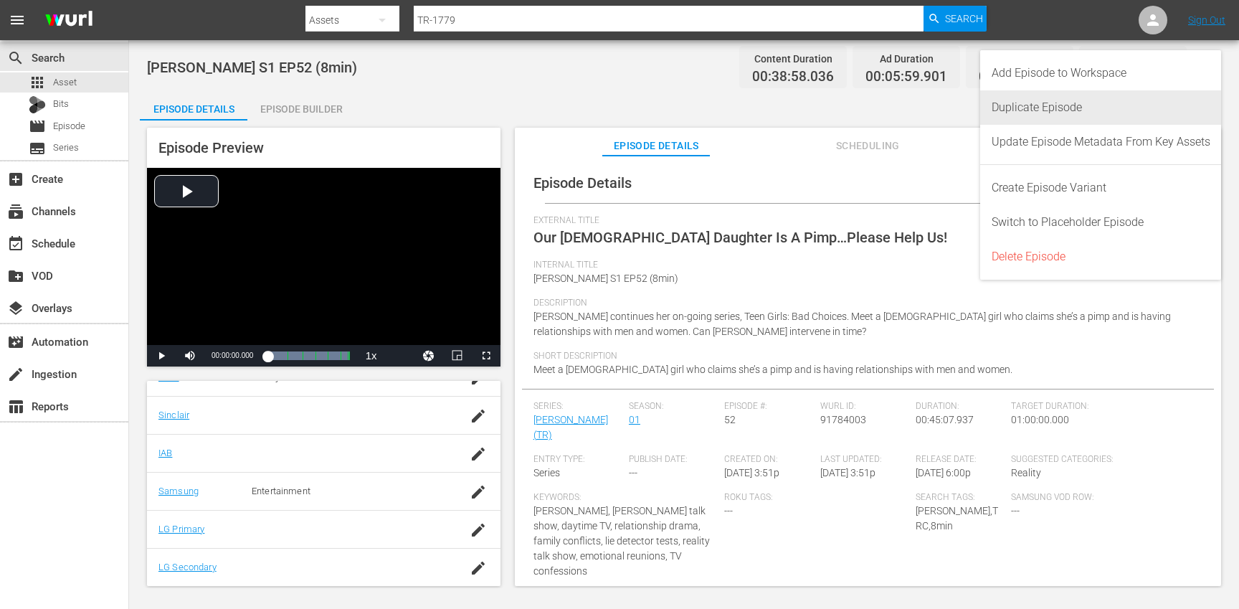
click at [1087, 113] on div "Duplicate Episode" at bounding box center [1100, 107] width 219 height 34
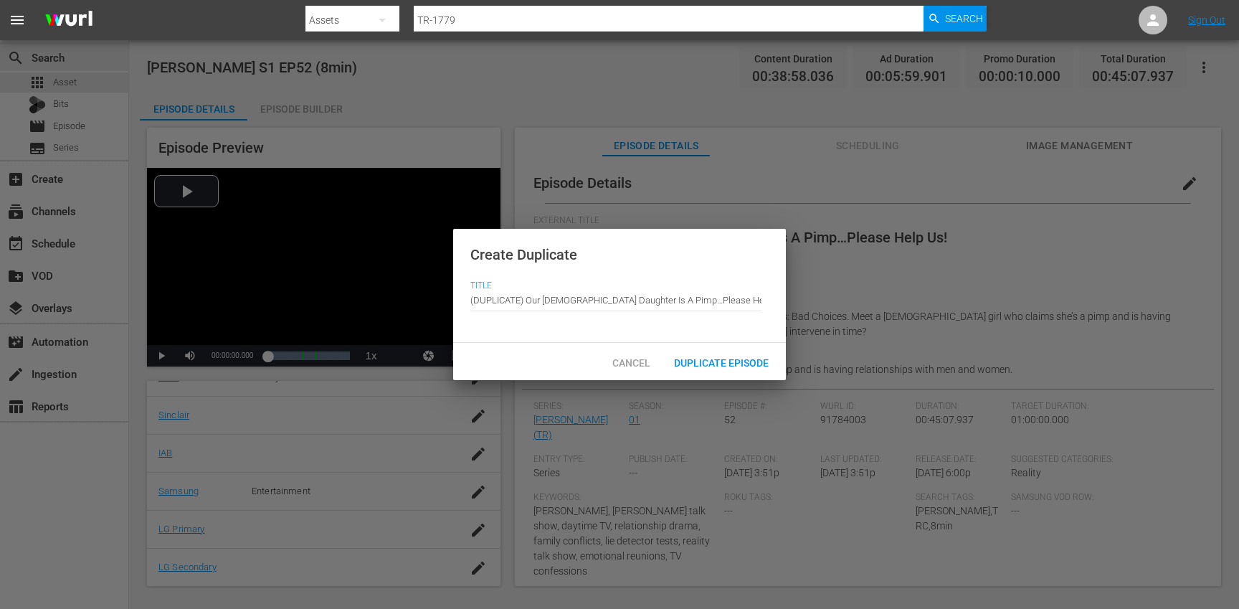
drag, startPoint x: 527, startPoint y: 300, endPoint x: 510, endPoint y: 249, distance: 53.0
click at [510, 249] on div "Create Duplicate Title Episode Title (DUPLICATE) Our [DEMOGRAPHIC_DATA] Daughte…" at bounding box center [619, 286] width 333 height 115
type input "Our [DEMOGRAPHIC_DATA] Daughter Is A Pimp…Please Help Us!"
click at [715, 361] on span "Duplicate Episode" at bounding box center [721, 362] width 118 height 11
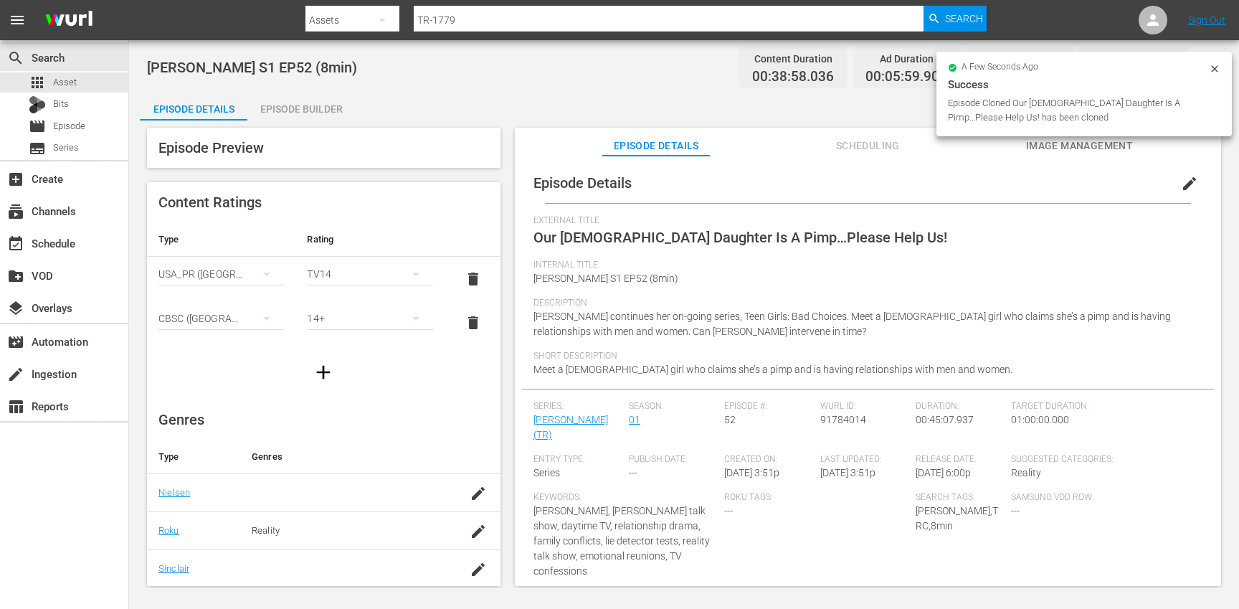
drag, startPoint x: 1184, startPoint y: 184, endPoint x: 1042, endPoint y: 213, distance: 144.8
click at [1184, 184] on span "edit" at bounding box center [1189, 183] width 17 height 17
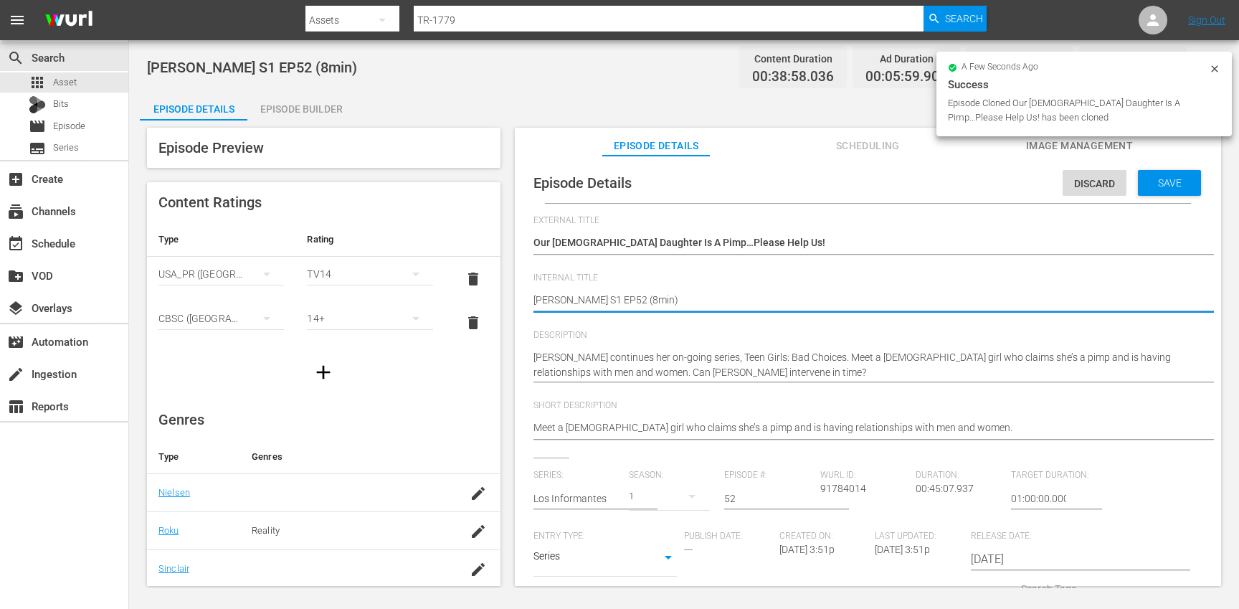
type textarea "[PERSON_NAME] S1 EP52 (min)"
type textarea "[PERSON_NAME] S1 EP52 (1min)"
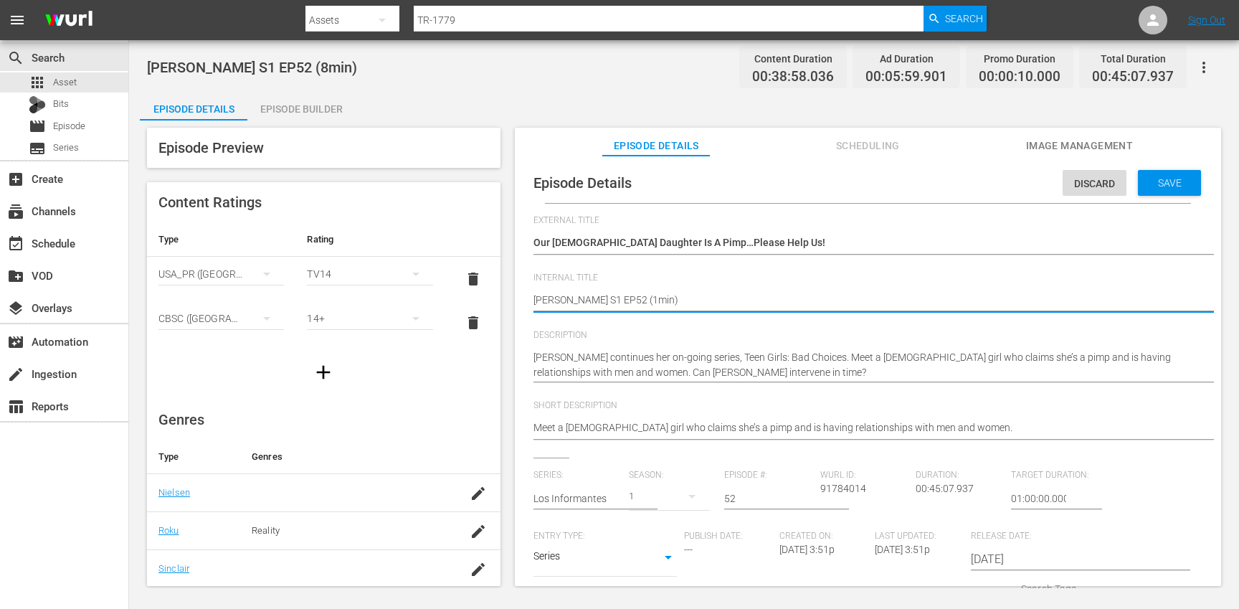
type textarea "[PERSON_NAME] S1 EP52 (10min)"
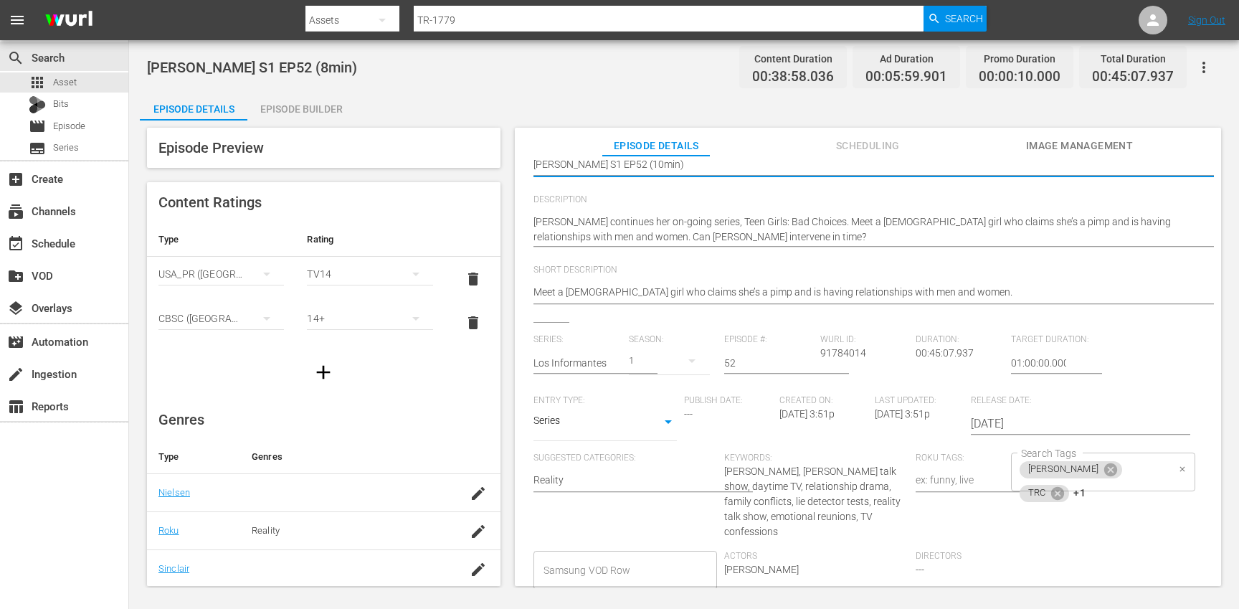
scroll to position [158, 0]
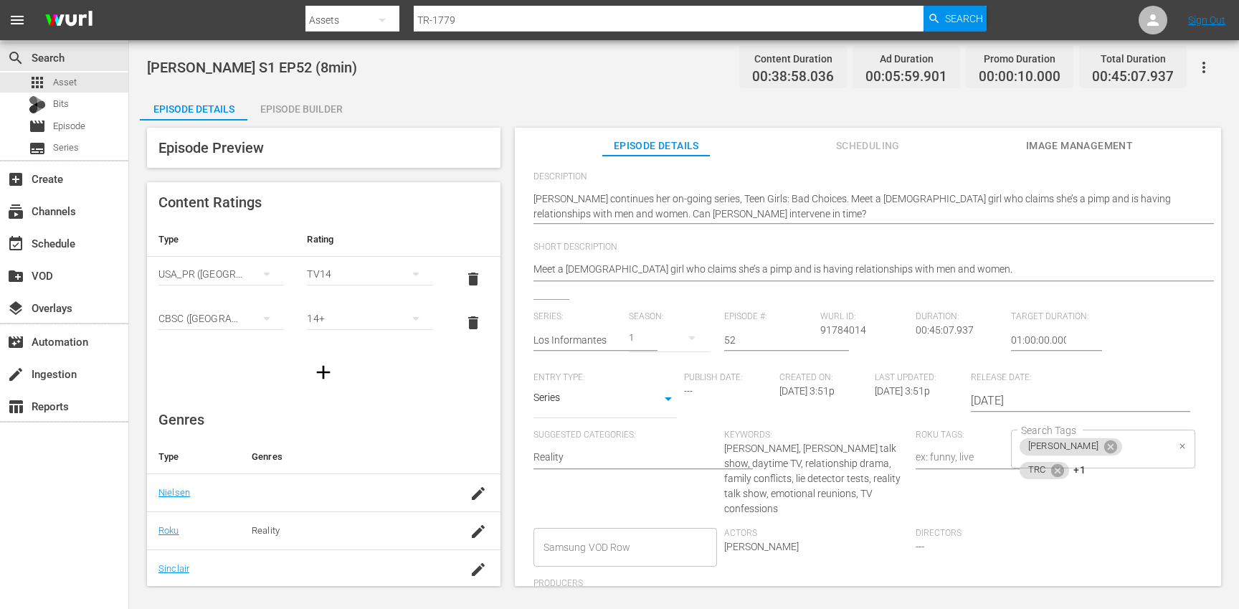
click at [1143, 443] on div "[PERSON_NAME] TRC +1 Search Tags" at bounding box center [1103, 448] width 184 height 39
type textarea "[PERSON_NAME] S1 EP52 (10min)"
click at [1065, 462] on icon at bounding box center [1058, 470] width 16 height 16
click at [1067, 463] on icon at bounding box center [1061, 469] width 13 height 13
type input "10"
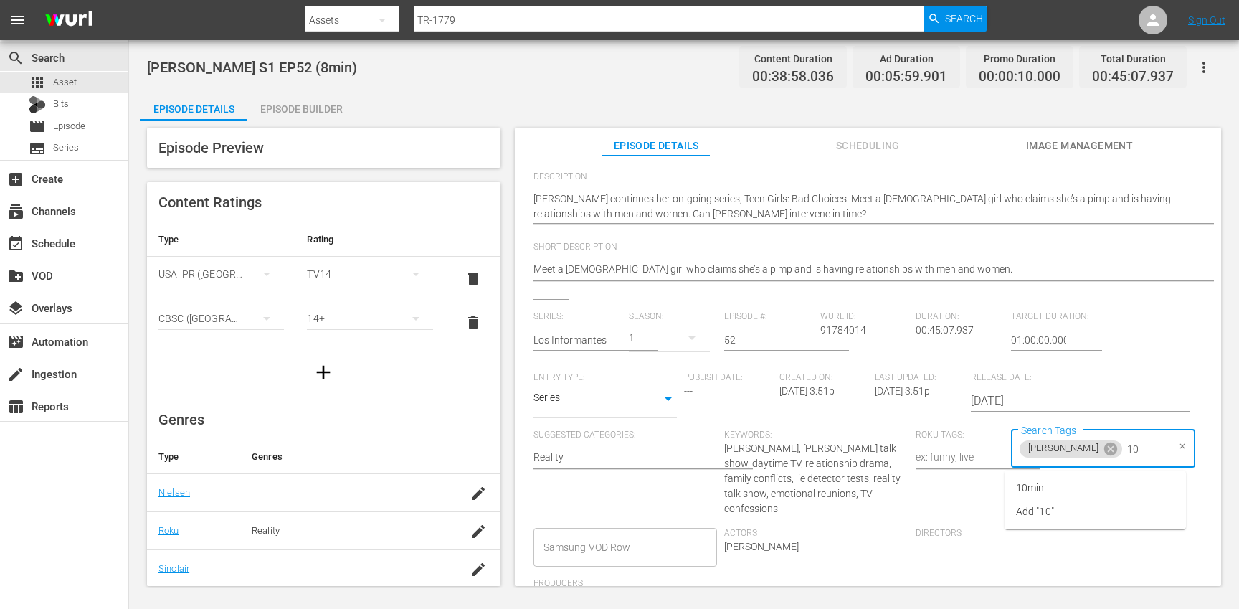
click at [1069, 474] on ul "10min Add "10"" at bounding box center [1094, 499] width 181 height 59
click at [1067, 485] on li "10min" at bounding box center [1094, 488] width 181 height 24
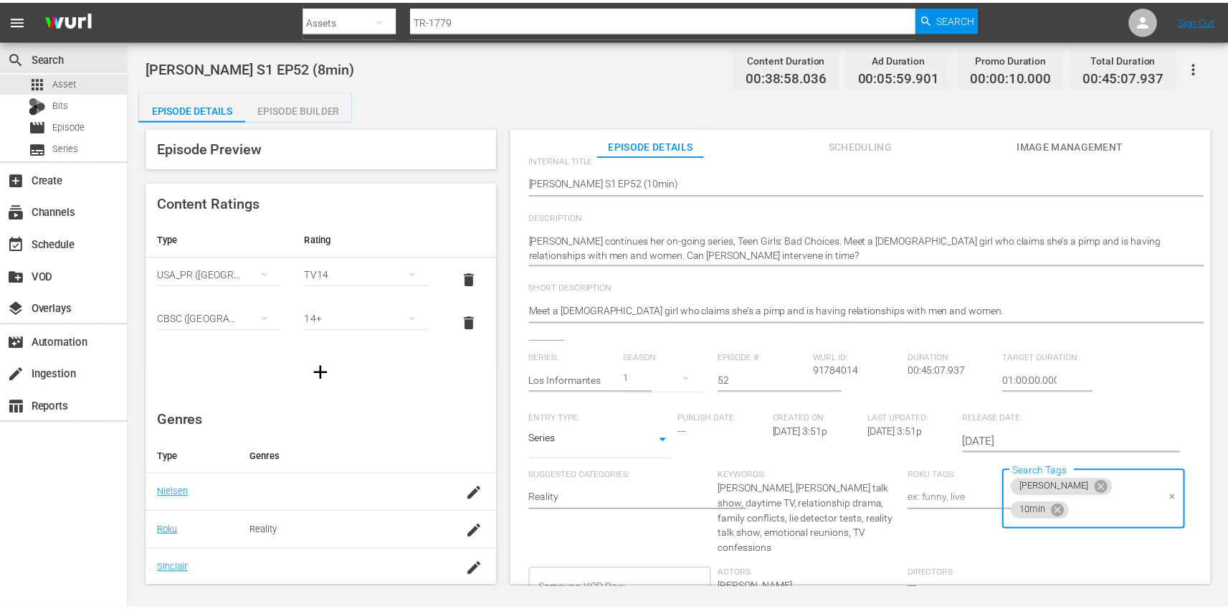
scroll to position [0, 0]
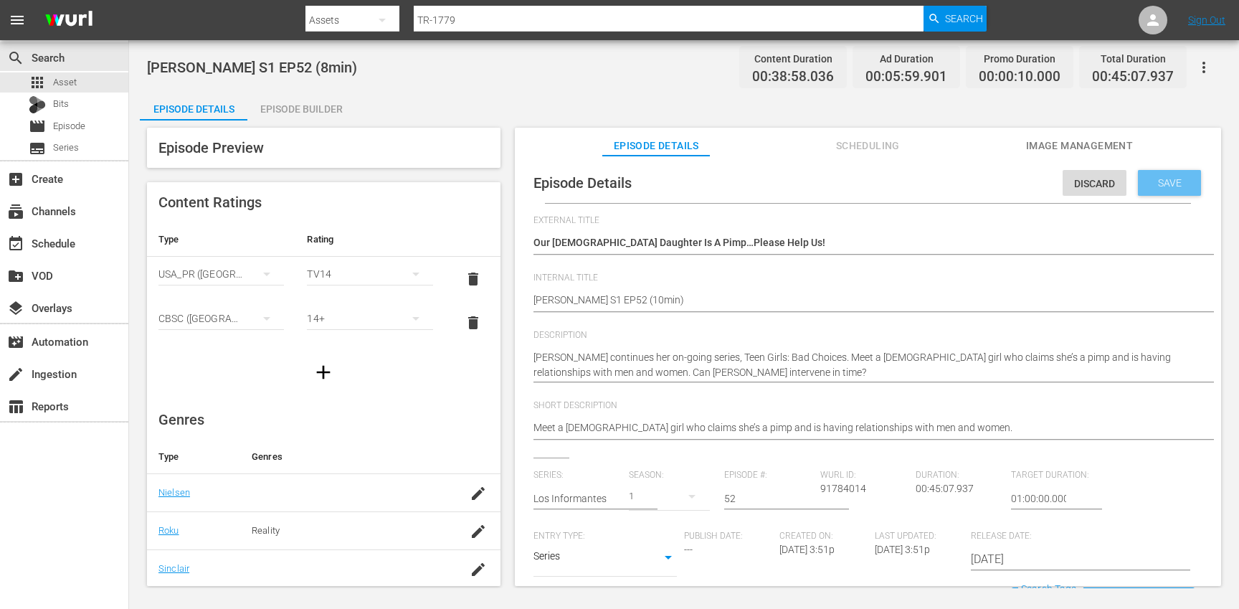
click at [1144, 189] on div "Save" at bounding box center [1169, 183] width 63 height 26
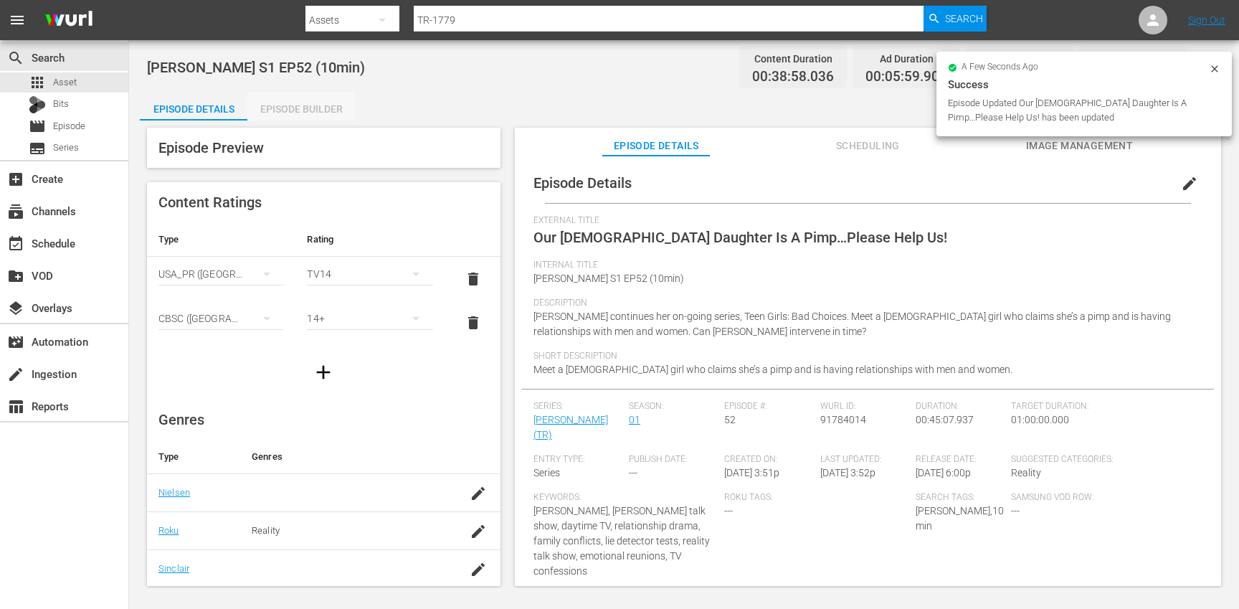
click at [309, 105] on div "Episode Builder" at bounding box center [301, 109] width 108 height 34
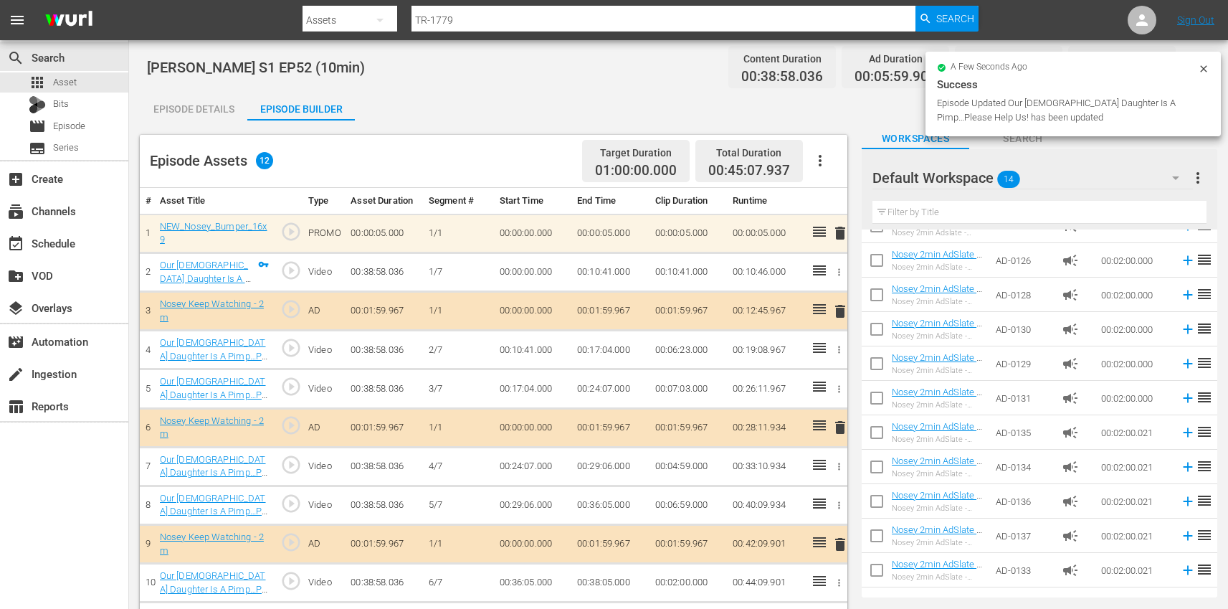
click at [813, 163] on icon "button" at bounding box center [820, 160] width 17 height 17
click at [847, 212] on div "Clear Ads" at bounding box center [862, 201] width 97 height 34
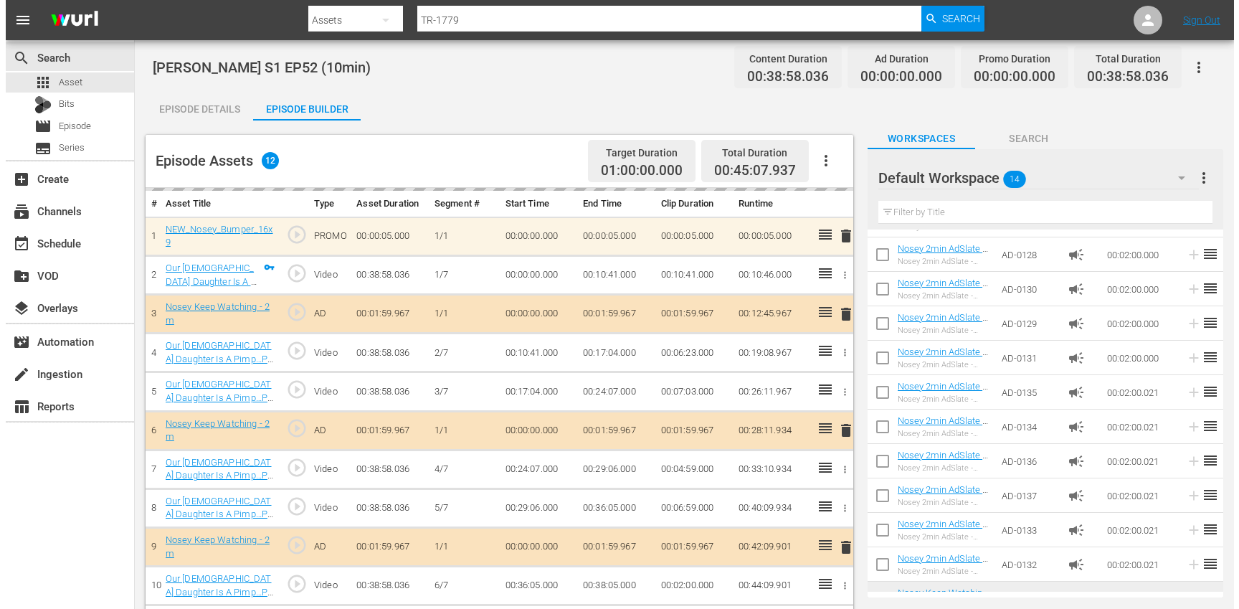
scroll to position [155, 0]
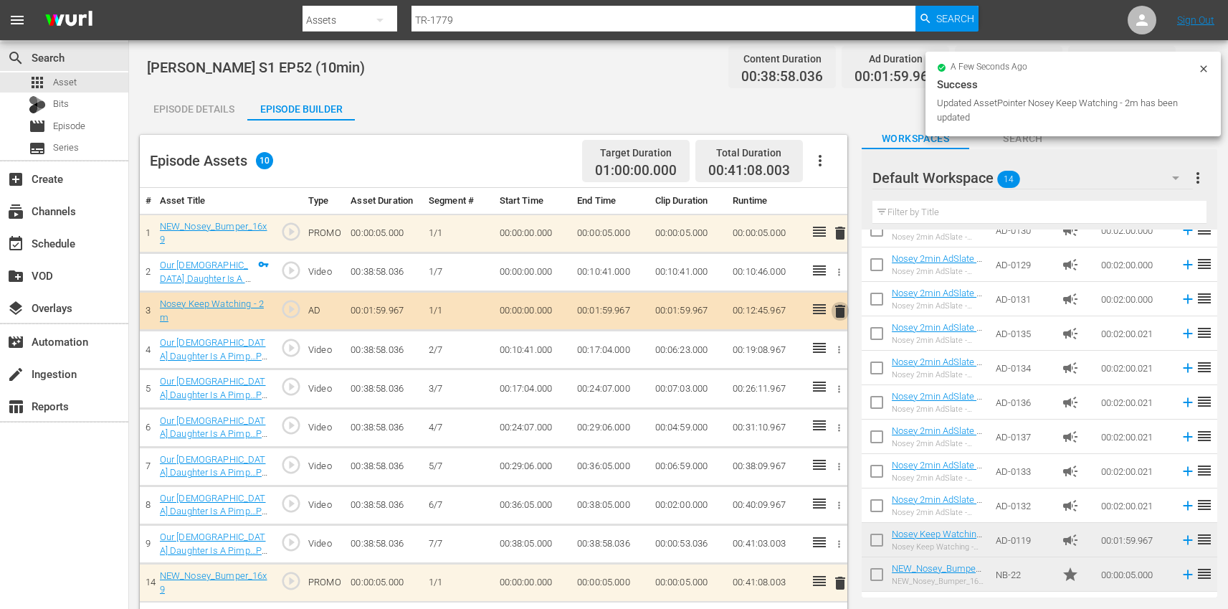
click at [835, 309] on span "delete" at bounding box center [840, 311] width 17 height 17
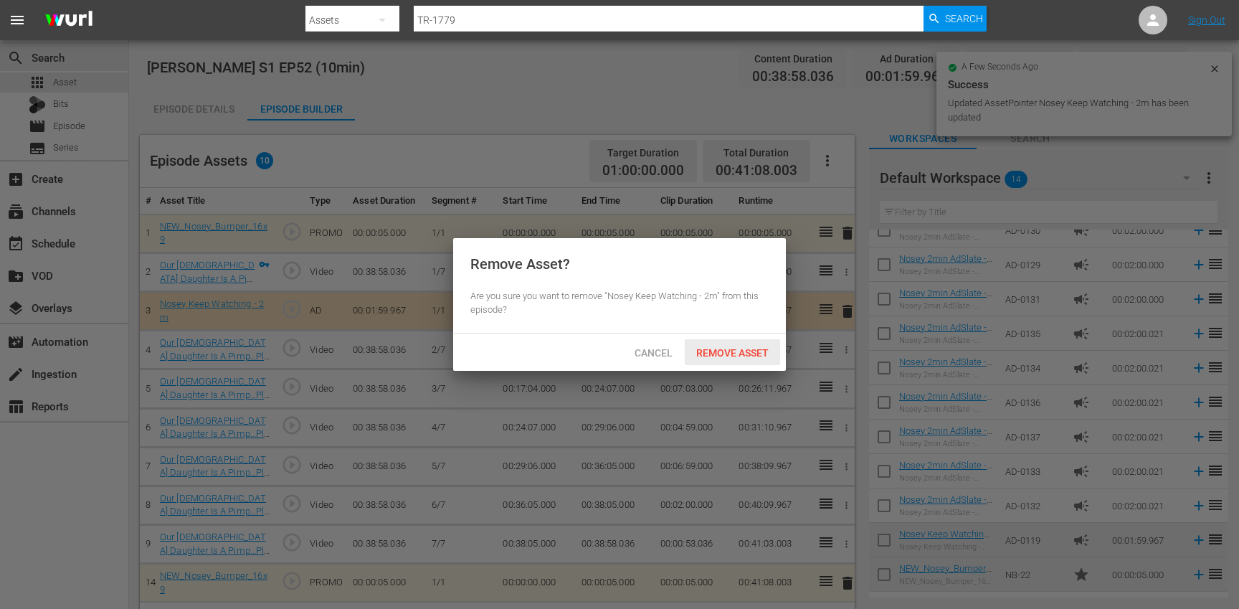
click at [743, 348] on span "Remove Asset" at bounding box center [732, 352] width 95 height 11
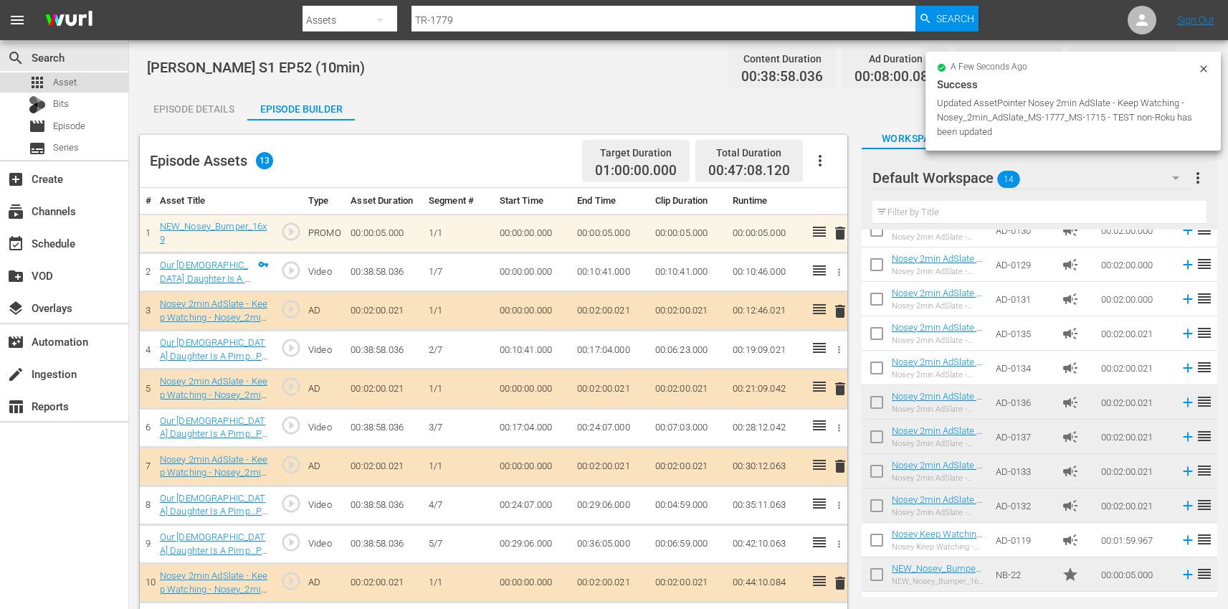
click at [89, 80] on div "apps Asset" at bounding box center [64, 82] width 128 height 20
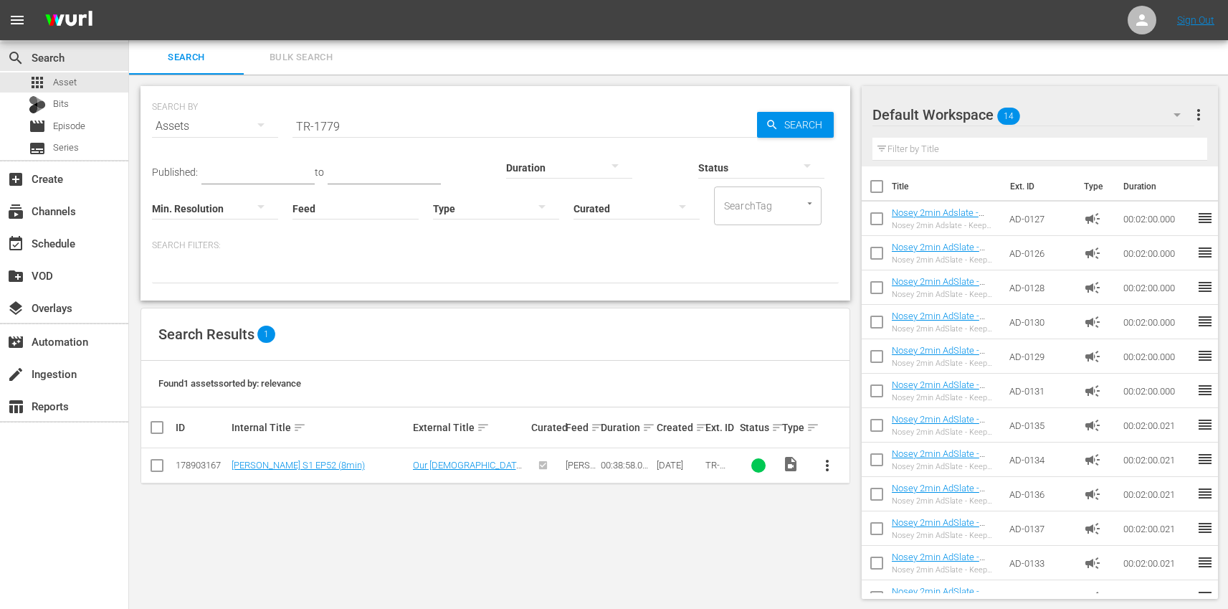
click at [446, 131] on input "TR-1779" at bounding box center [524, 126] width 465 height 34
paste input "85"
type input "TR-1785"
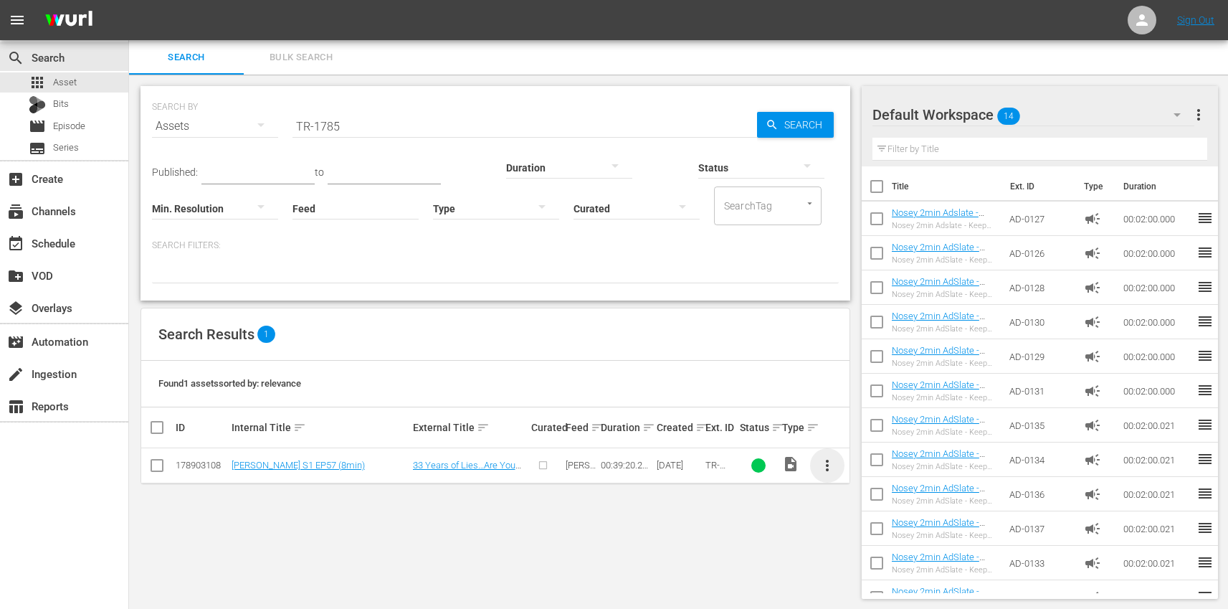
click at [828, 458] on span "more_vert" at bounding box center [827, 465] width 17 height 17
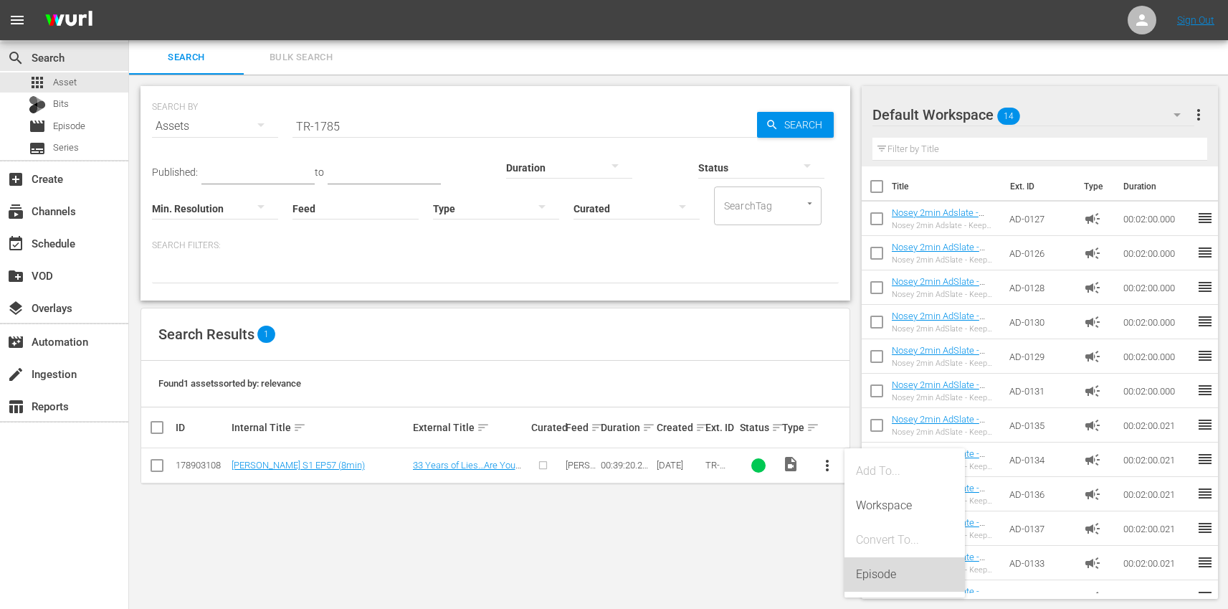
click at [896, 565] on div "Episode" at bounding box center [904, 574] width 97 height 34
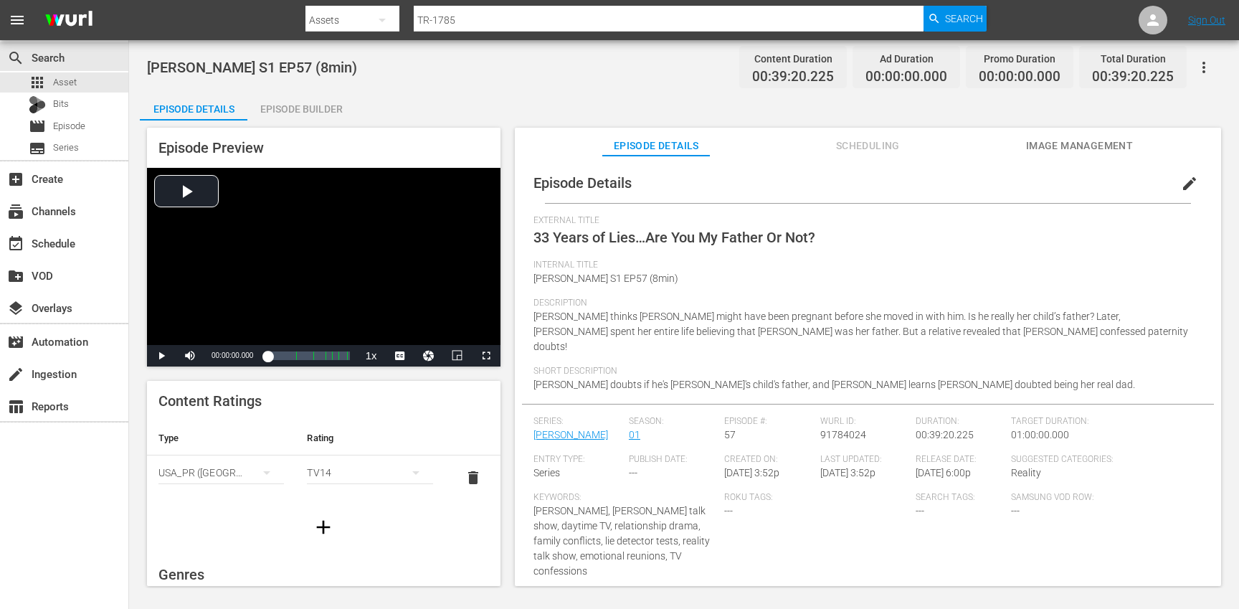
click at [1186, 183] on span "edit" at bounding box center [1189, 183] width 17 height 17
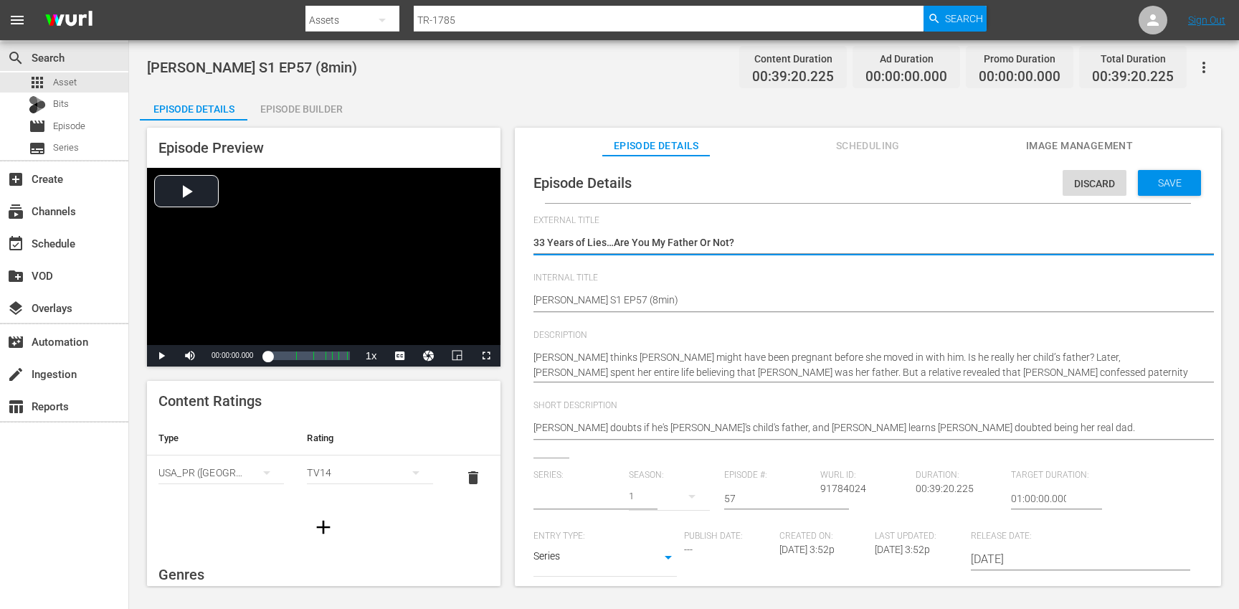
click at [565, 504] on input "text" at bounding box center [577, 498] width 88 height 34
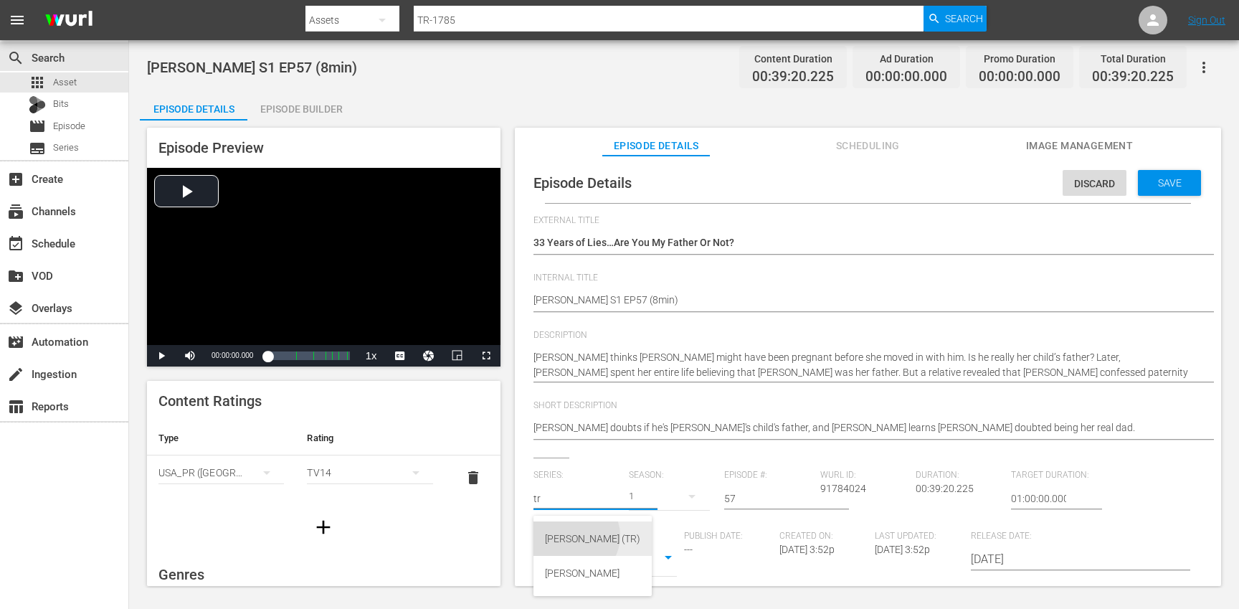
click at [574, 536] on div "[PERSON_NAME] (TR)" at bounding box center [592, 538] width 95 height 34
type input "[PERSON_NAME] (TR)"
click at [677, 503] on button "button" at bounding box center [692, 496] width 34 height 34
click at [673, 579] on span "1" at bounding box center [661, 579] width 69 height 23
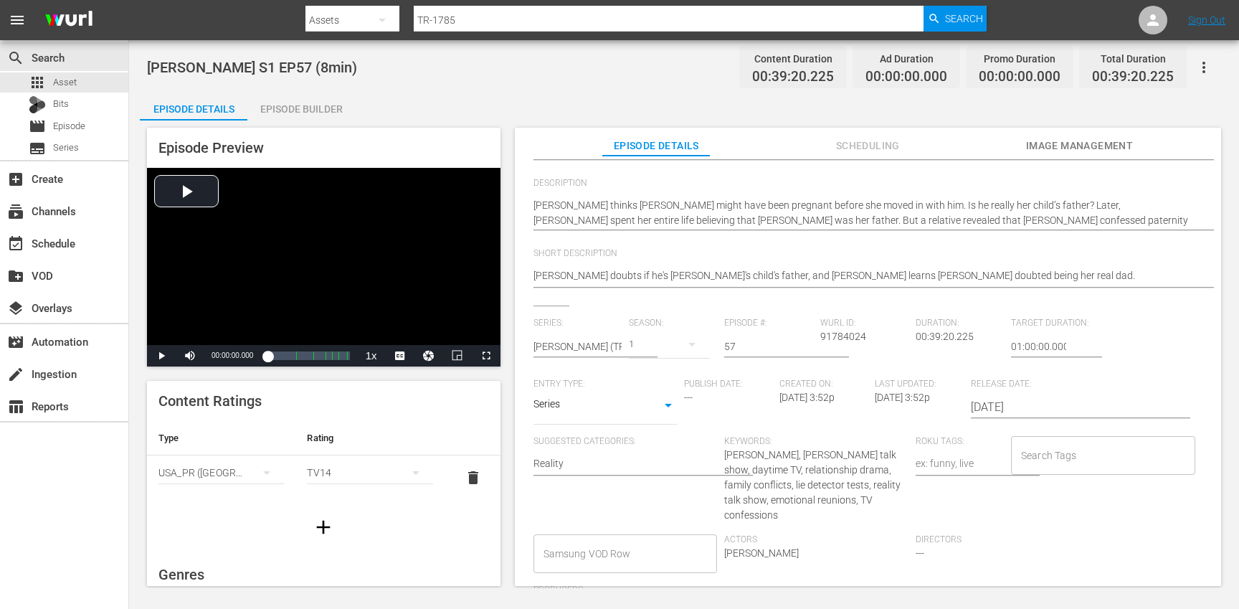
scroll to position [186, 0]
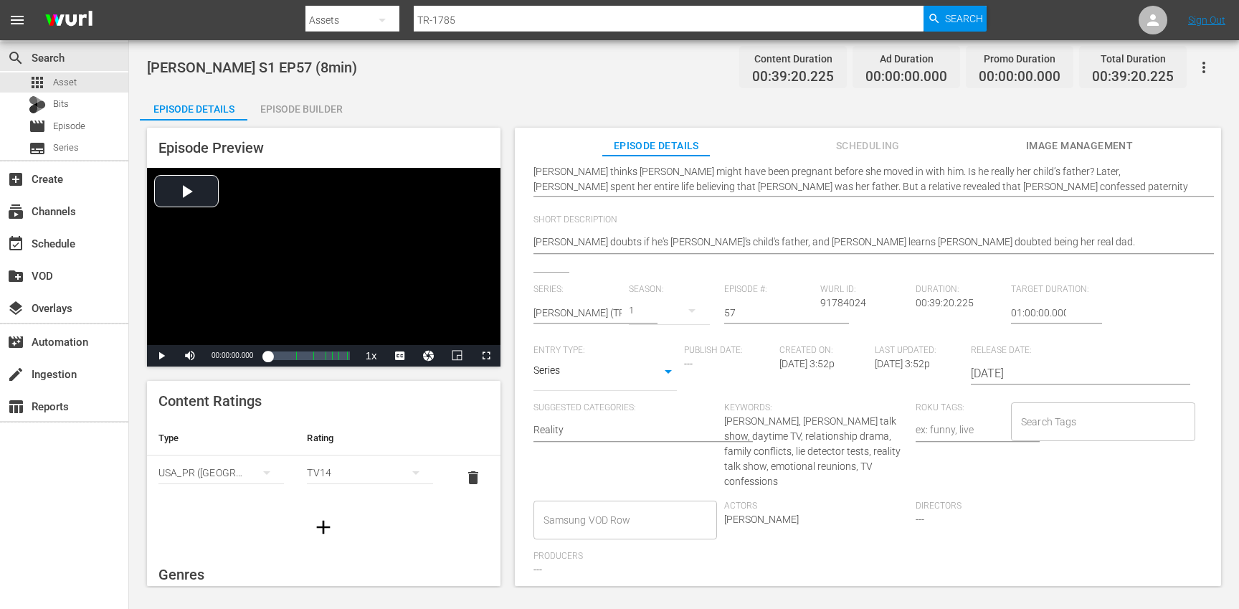
click at [1063, 417] on input "Search Tags" at bounding box center [1092, 422] width 150 height 26
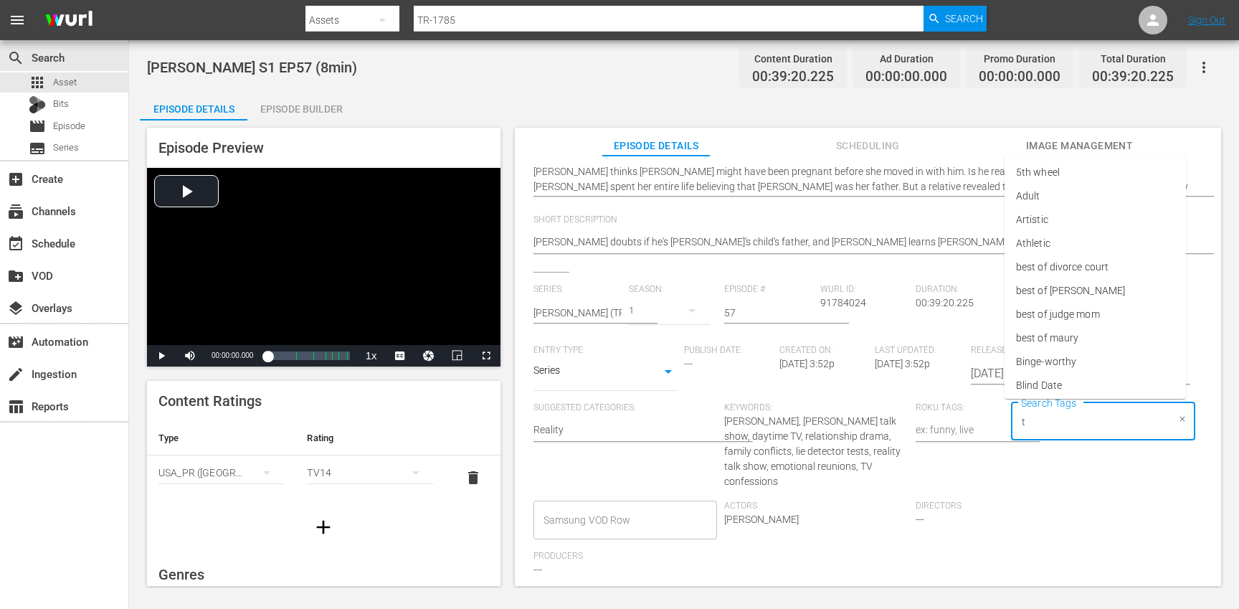
type input "tr"
click at [1048, 359] on li "[PERSON_NAME]" at bounding box center [1094, 362] width 181 height 24
type input "trc"
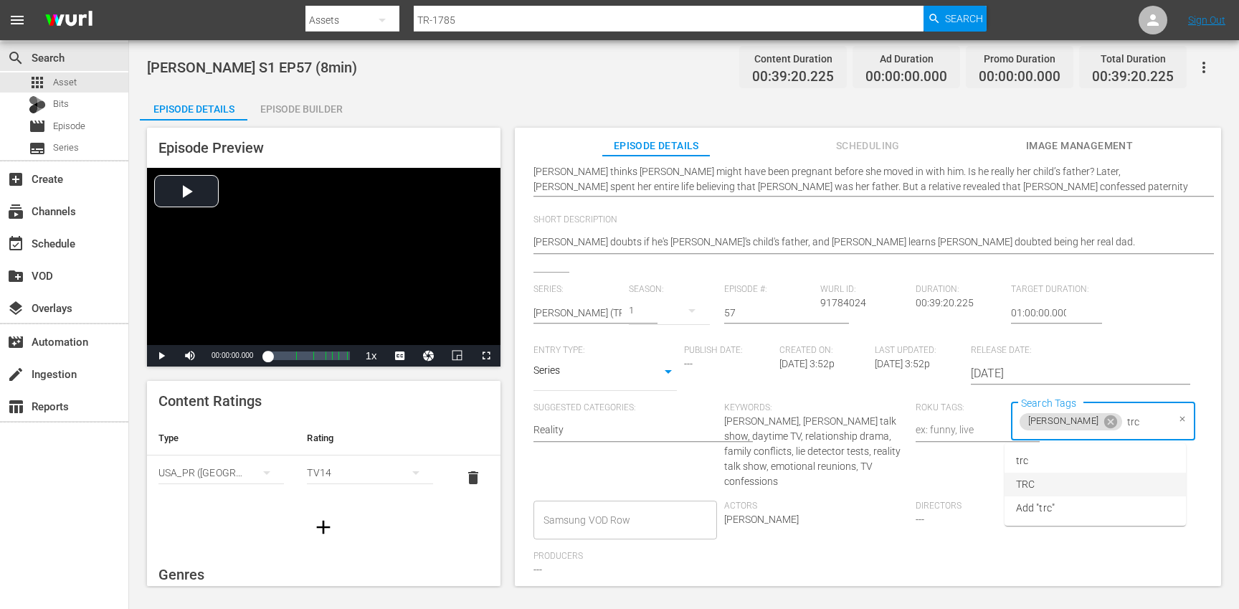
click at [1059, 485] on li "TRC" at bounding box center [1094, 484] width 181 height 24
type input "8"
click at [1045, 470] on li "8min" at bounding box center [1094, 461] width 181 height 24
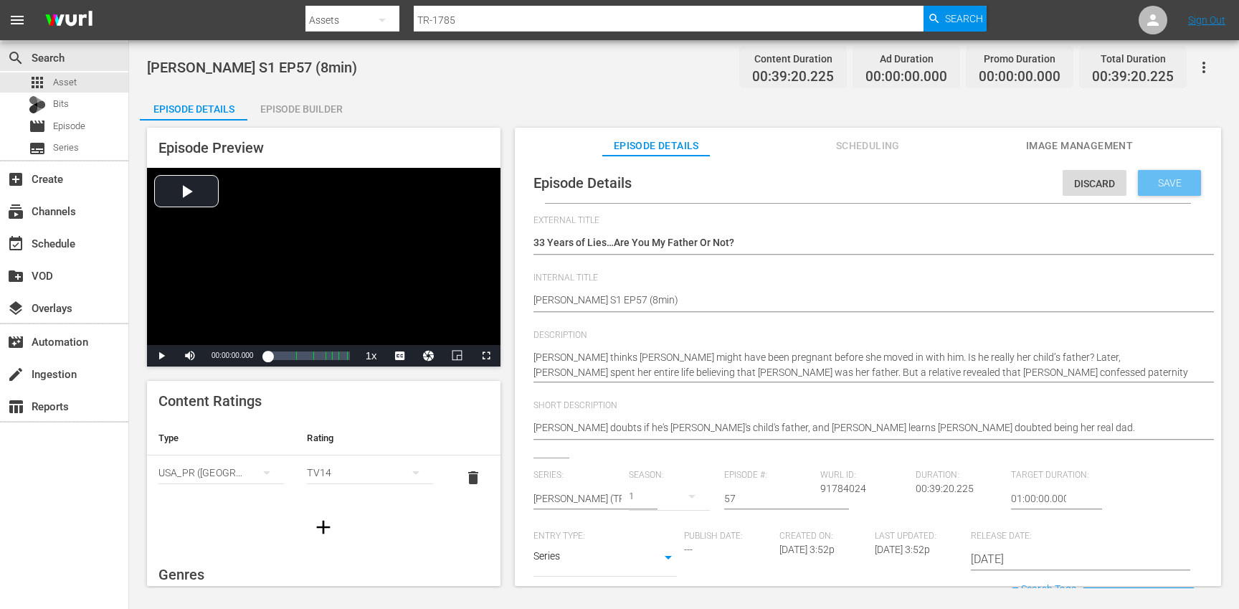
click at [1166, 178] on span "Save" at bounding box center [1169, 182] width 47 height 11
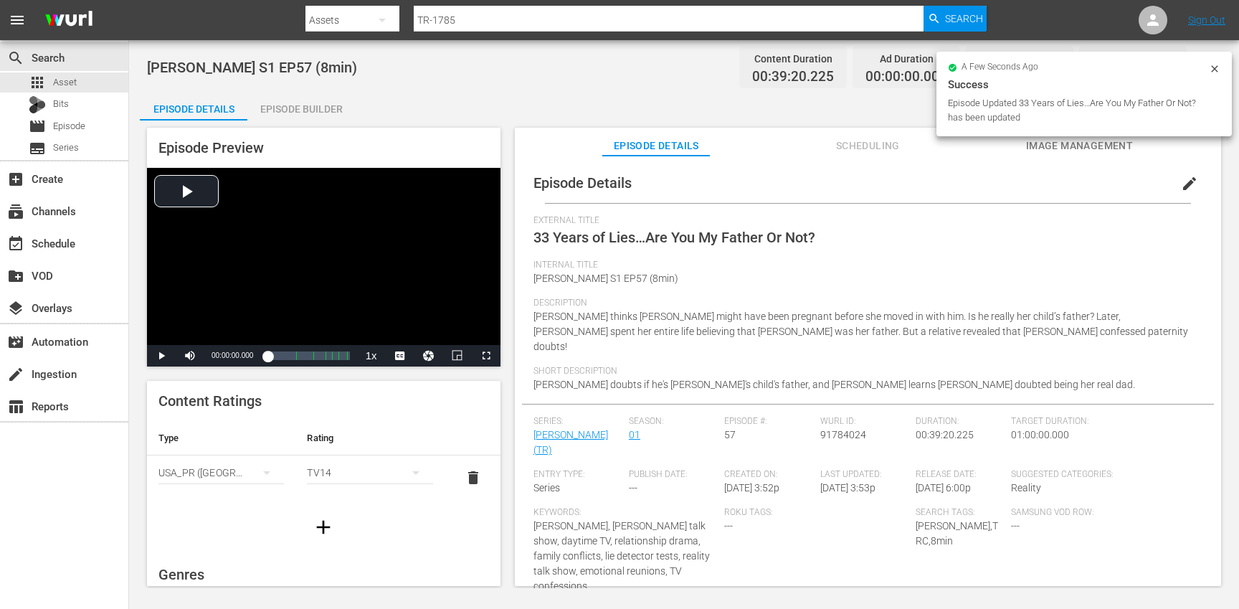
click at [314, 530] on icon "button" at bounding box center [323, 526] width 23 height 23
click at [201, 503] on div "simple table" at bounding box center [220, 517] width 125 height 40
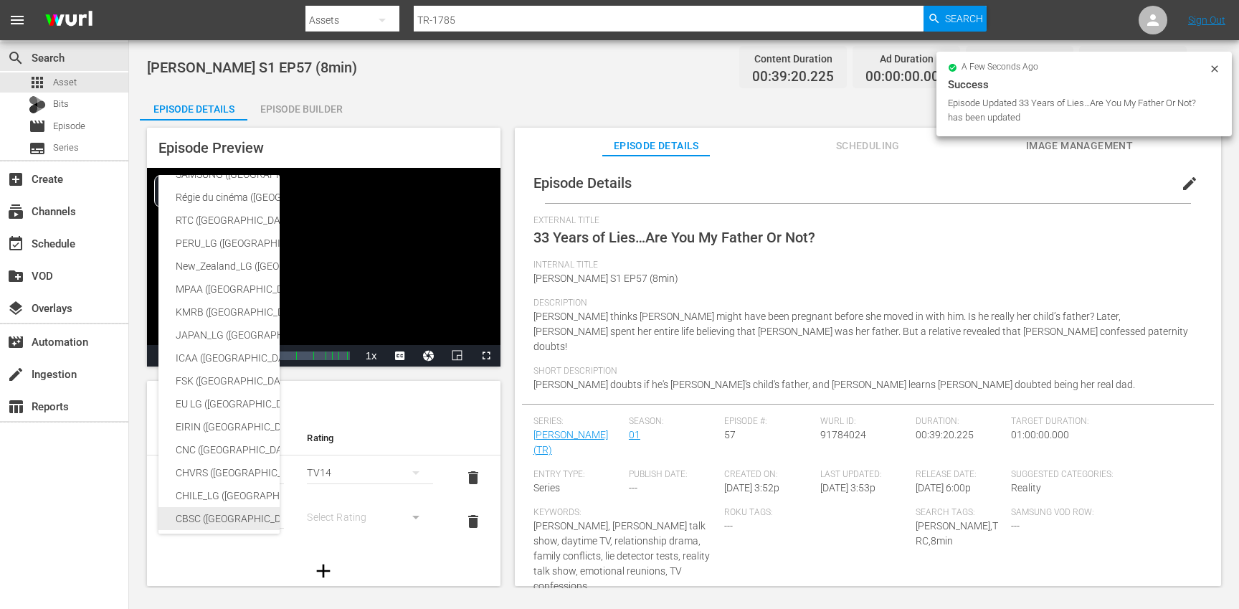
click at [219, 521] on div "CBSC ([GEOGRAPHIC_DATA])" at bounding box center [352, 518] width 352 height 23
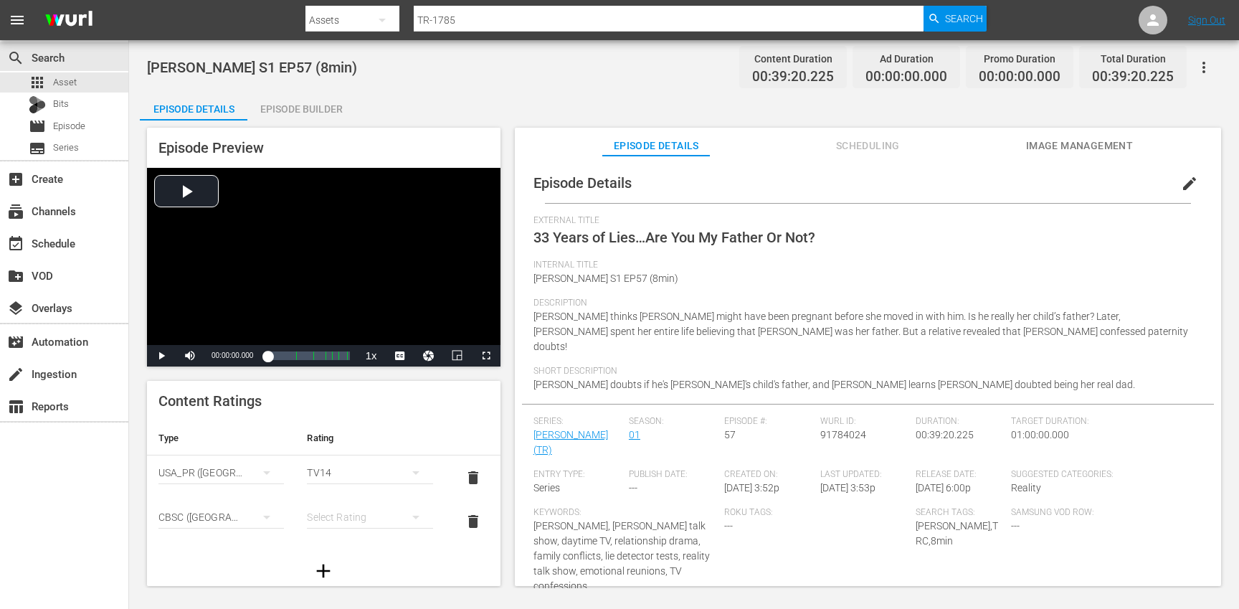
click at [352, 522] on div "SNJ ([GEOGRAPHIC_DATA]) SAMSUNG_NZ ([GEOGRAPHIC_DATA]) SAMSUNG ([GEOGRAPHIC_DAT…" at bounding box center [619, 304] width 1239 height 609
click at [351, 517] on div "simple table" at bounding box center [369, 517] width 125 height 40
click at [341, 483] on div "14+" at bounding box center [363, 487] width 87 height 23
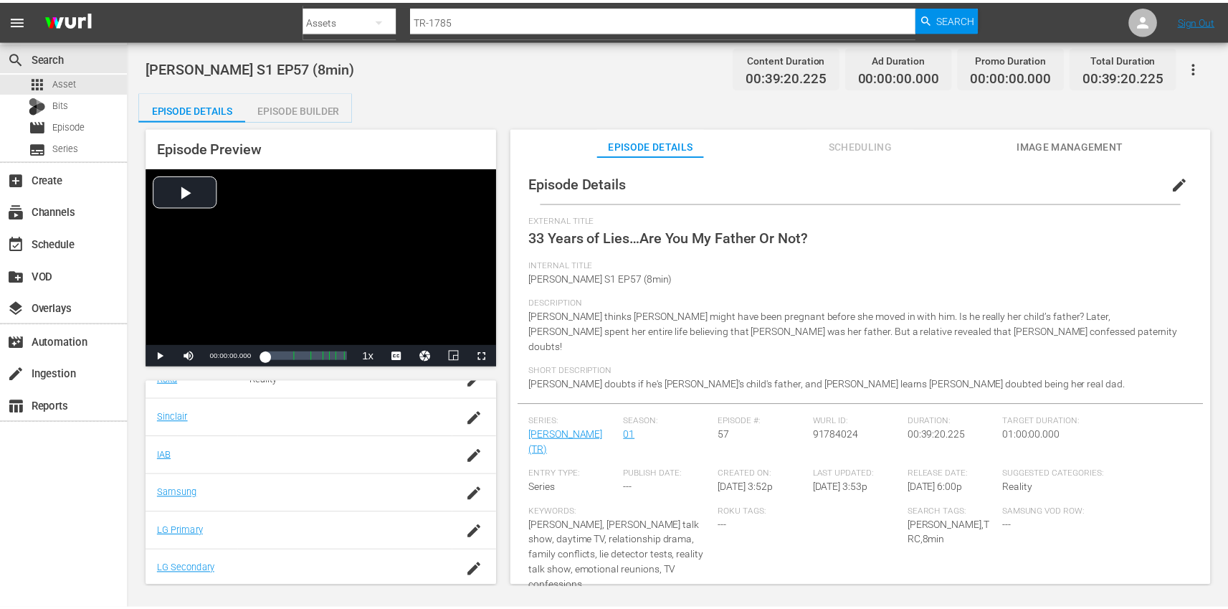
scroll to position [352, 0]
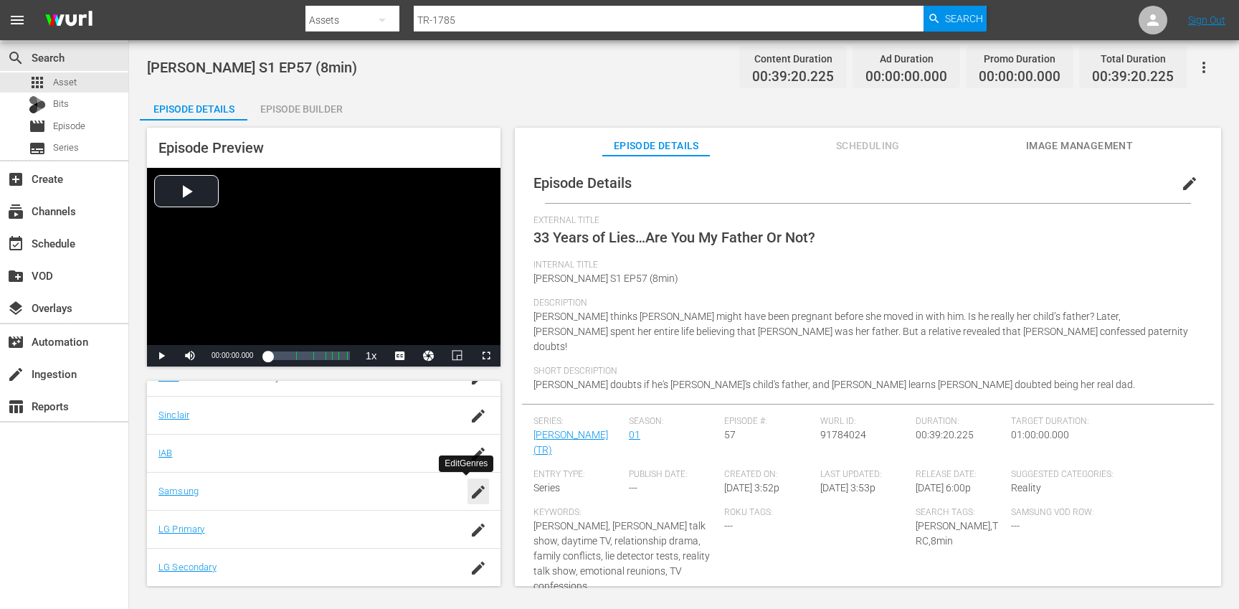
click at [472, 490] on icon "button" at bounding box center [478, 491] width 13 height 13
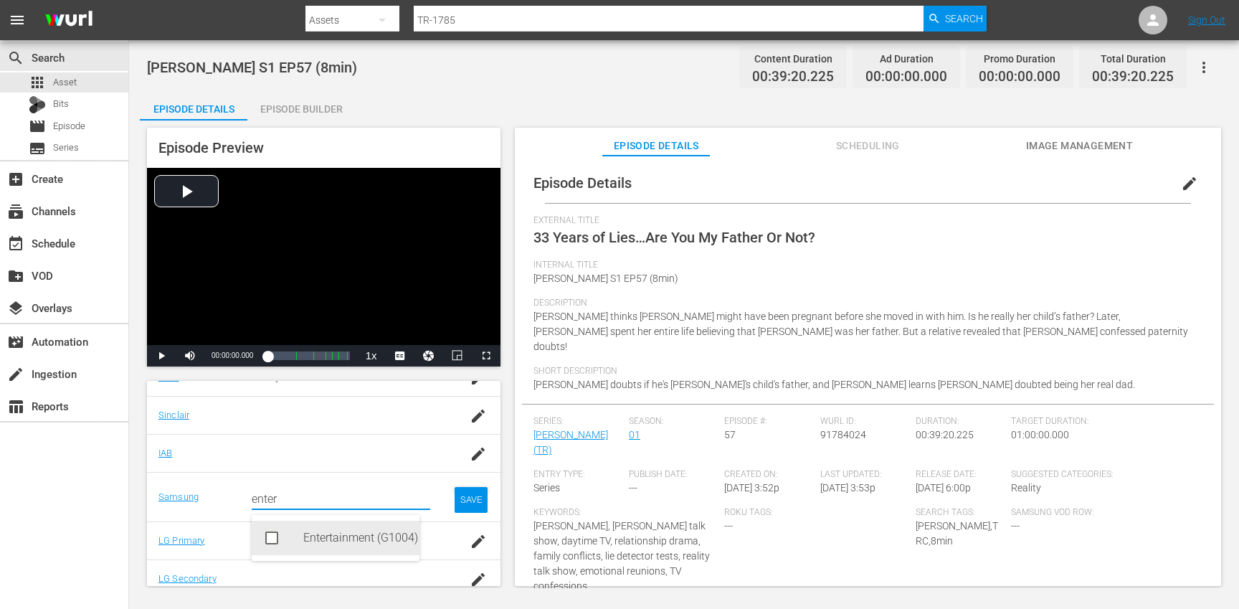
click at [326, 546] on div "Entertainment (G1004)" at bounding box center [355, 537] width 105 height 34
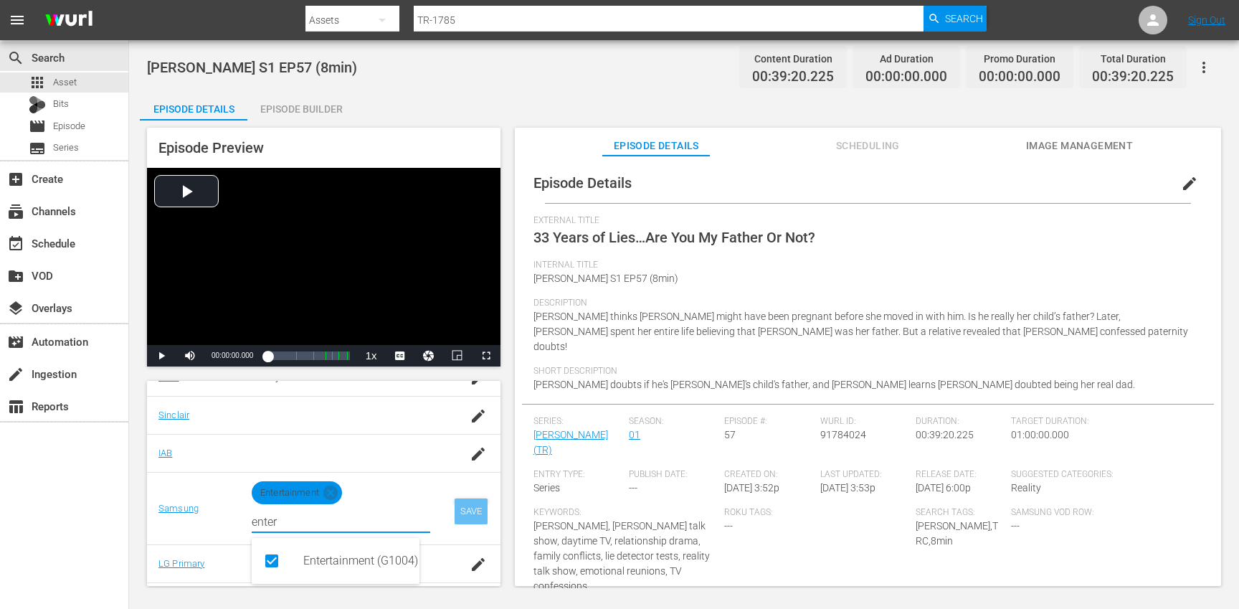
type input "enter"
click at [455, 519] on div "SAVE" at bounding box center [471, 511] width 33 height 26
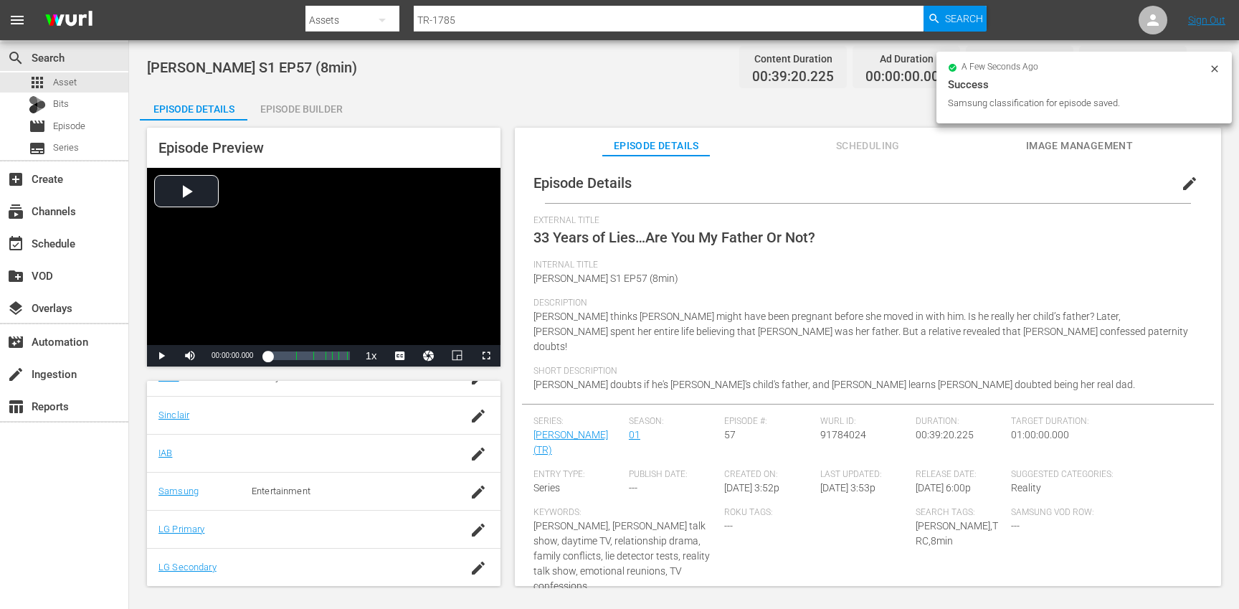
click at [322, 100] on div "Episode Builder" at bounding box center [301, 109] width 108 height 34
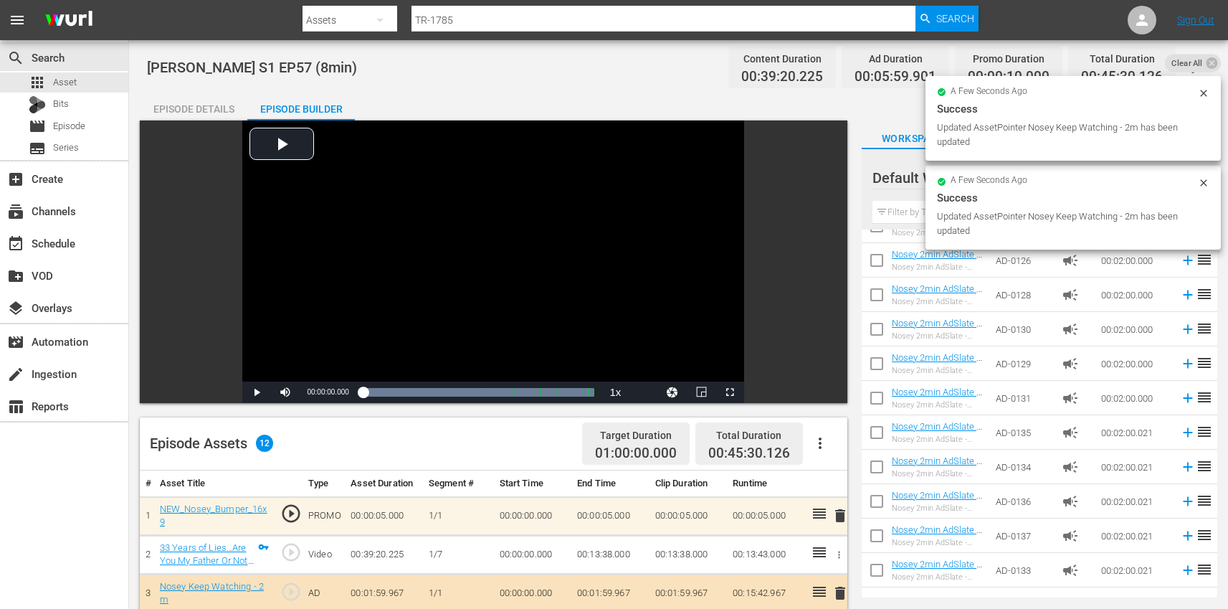
click at [197, 100] on div "Episode Details" at bounding box center [194, 109] width 108 height 34
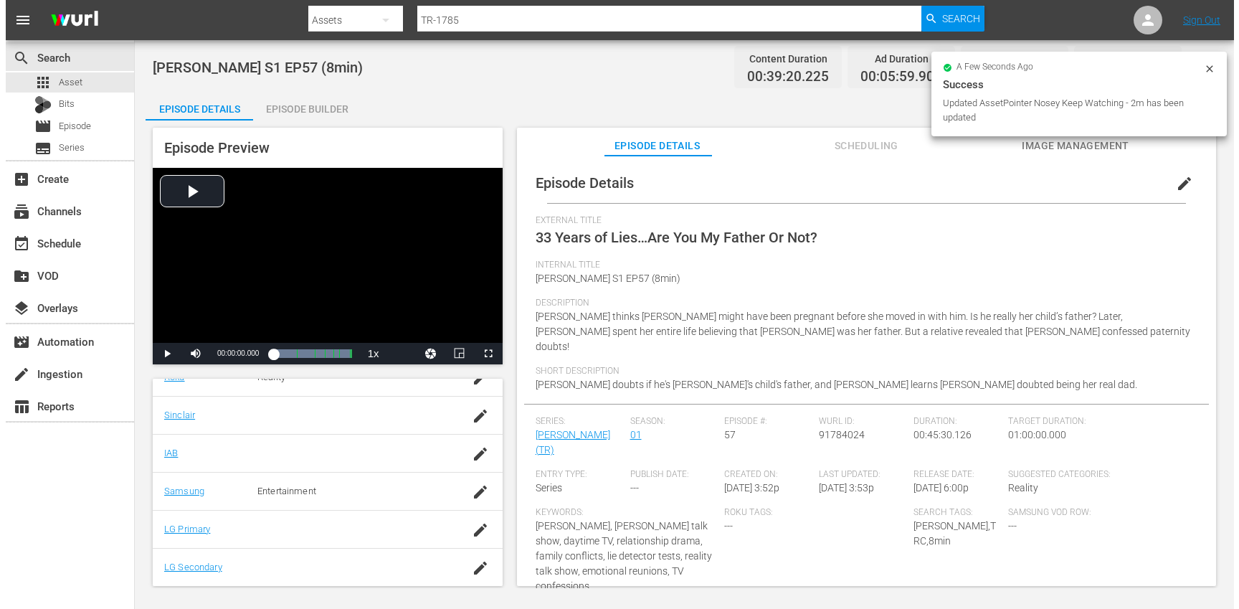
scroll to position [352, 0]
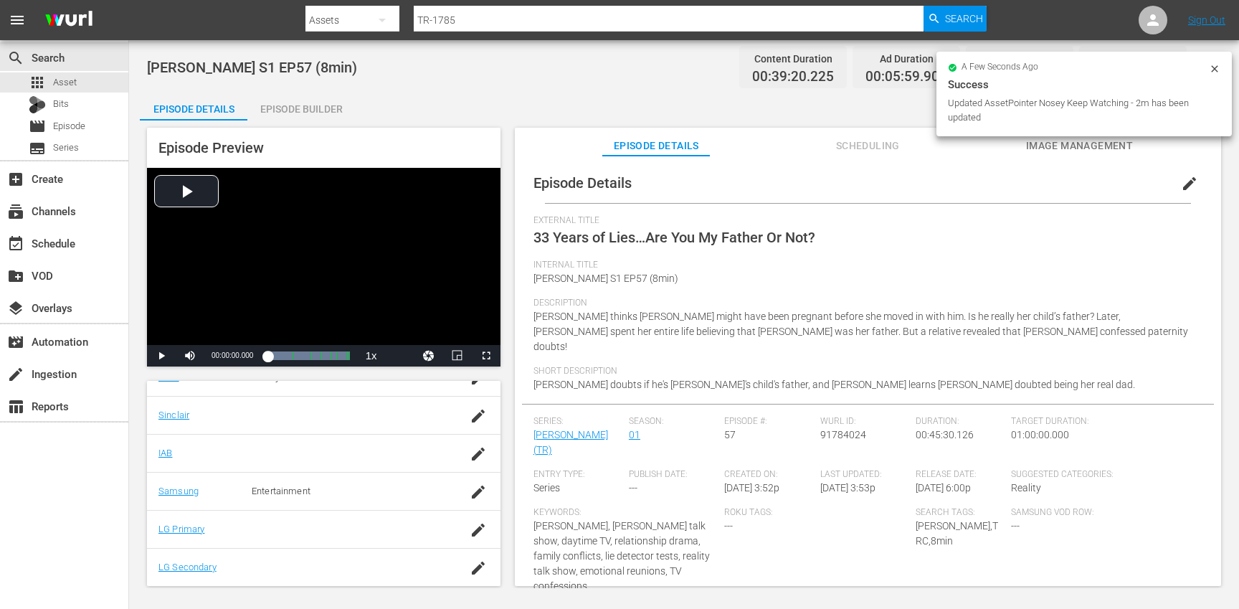
click at [1213, 72] on icon at bounding box center [1214, 68] width 11 height 11
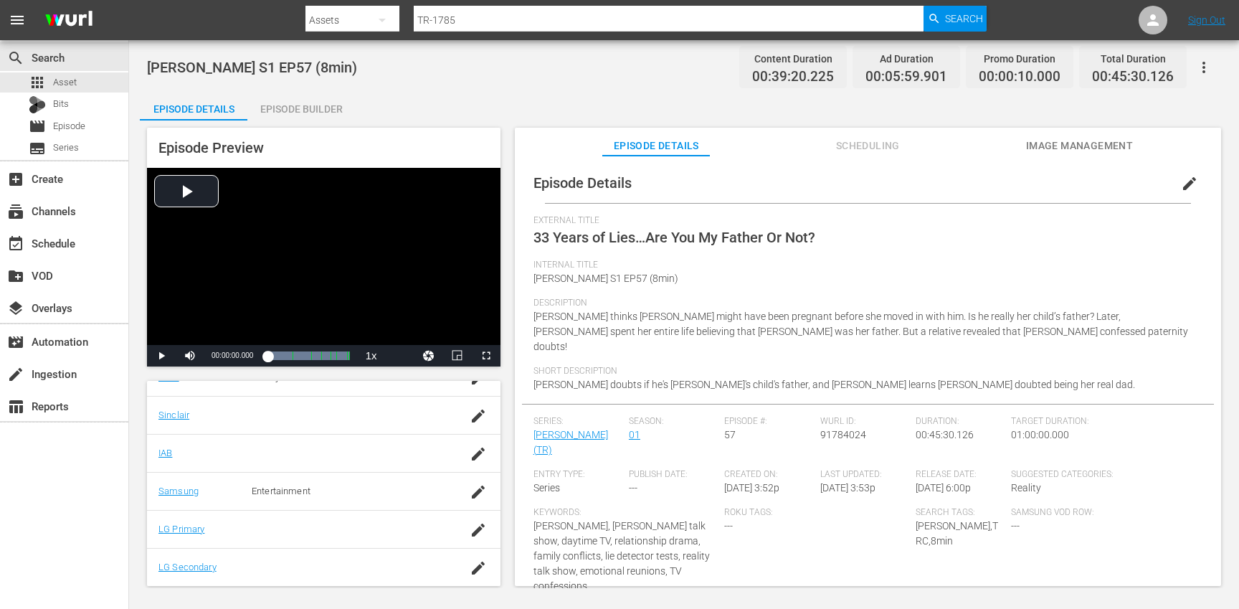
click at [1211, 65] on icon "button" at bounding box center [1203, 67] width 17 height 17
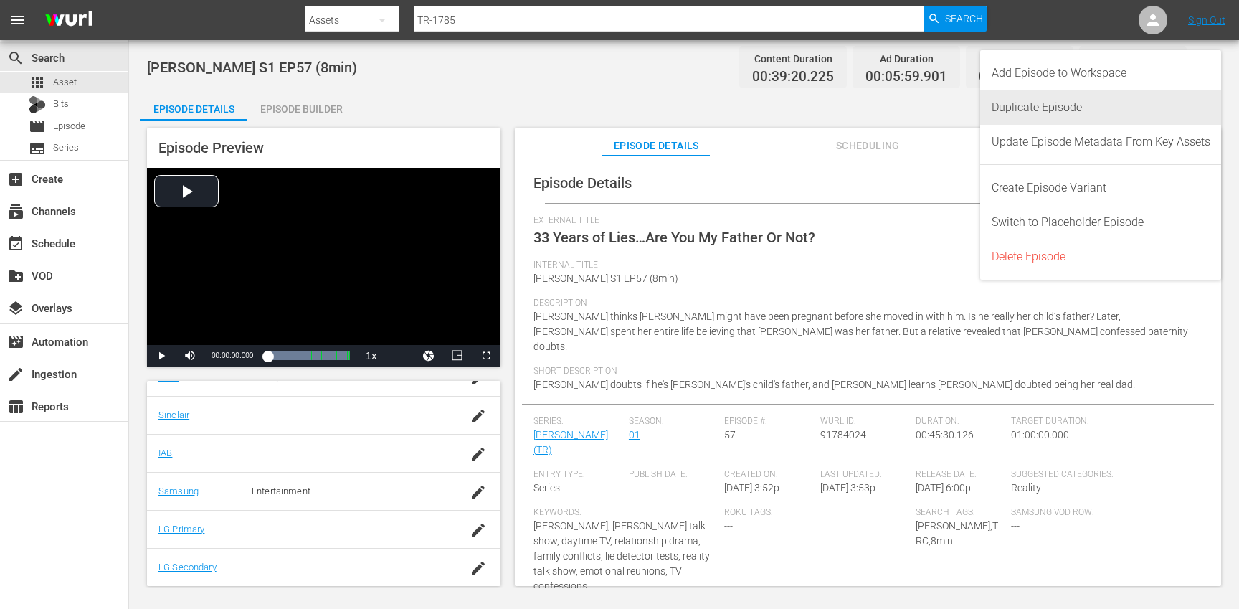
click at [1039, 108] on div "Duplicate Episode" at bounding box center [1100, 107] width 219 height 34
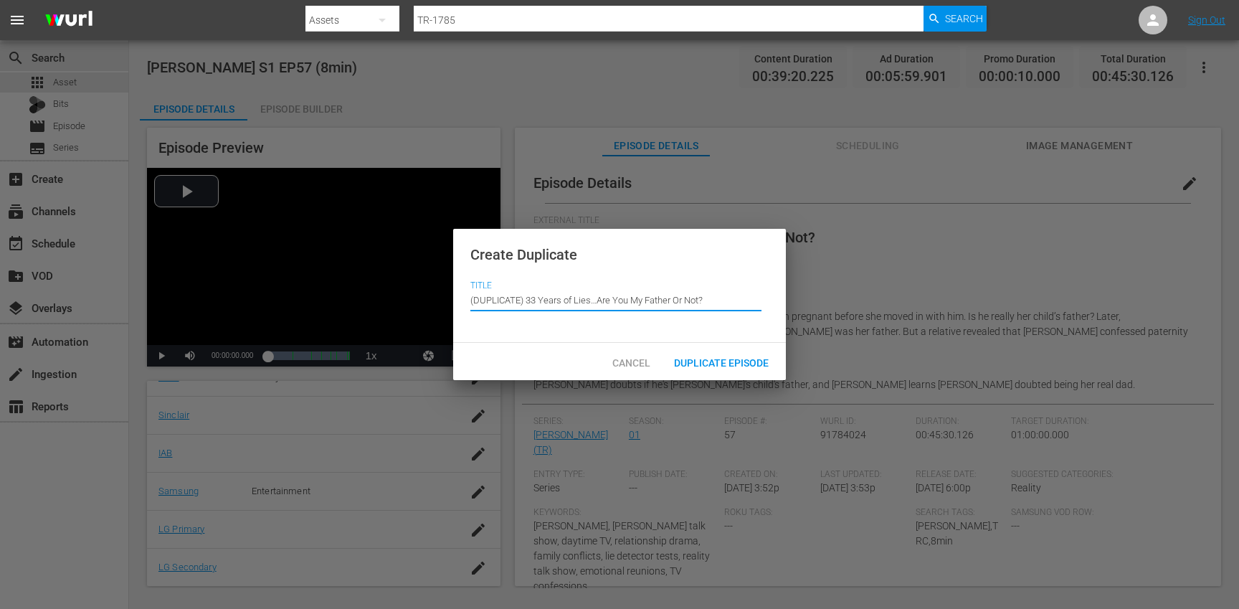
drag, startPoint x: 528, startPoint y: 300, endPoint x: 521, endPoint y: 265, distance: 35.7
click at [521, 265] on div "Create Duplicate Title Episode Title (DUPLICATE) 33 Years of Lies…Are You My Fa…" at bounding box center [619, 286] width 333 height 115
type input "33 Years of Lies…Are You My Father Or Not?"
click at [716, 363] on span "Duplicate Episode" at bounding box center [721, 362] width 118 height 11
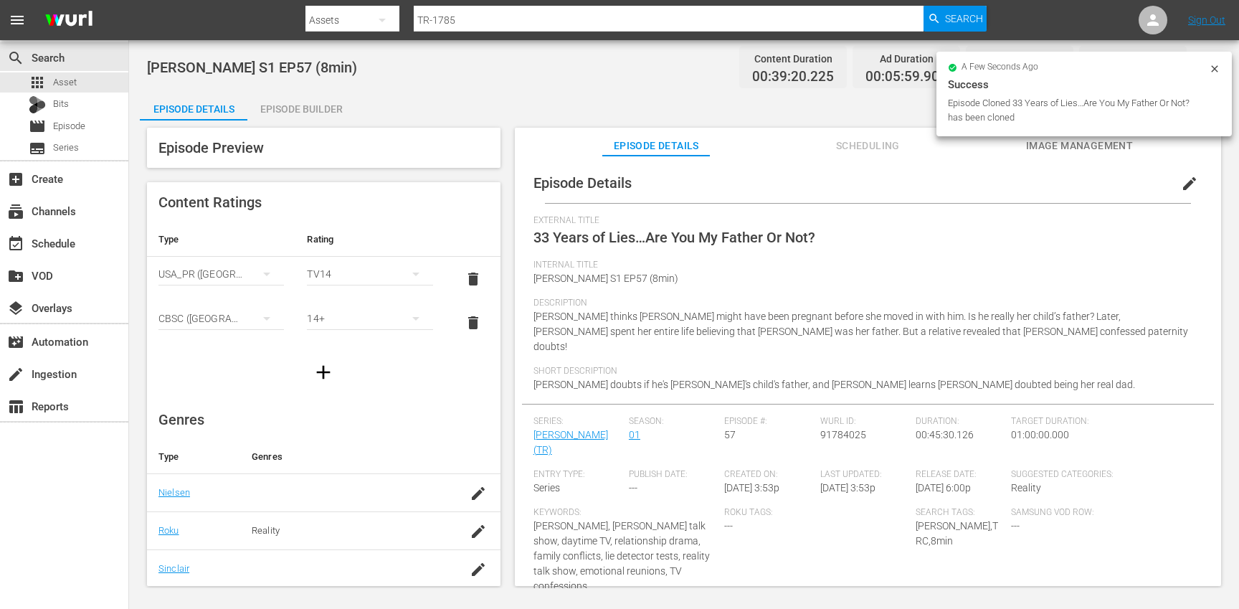
drag, startPoint x: 1189, startPoint y: 183, endPoint x: 1077, endPoint y: 214, distance: 115.3
click at [1189, 183] on span "edit" at bounding box center [1189, 183] width 17 height 17
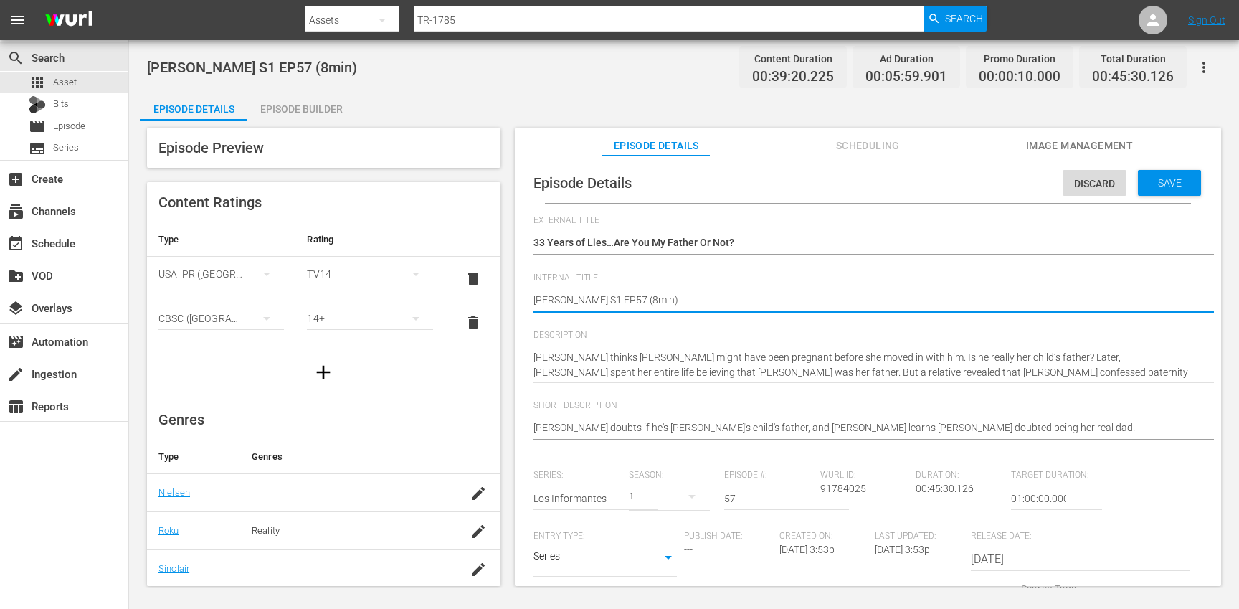
type textarea "[PERSON_NAME] S1 EP57 (min)"
type textarea "[PERSON_NAME] S1 EP57 (1min)"
type textarea "[PERSON_NAME] S1 EP57 (10min)"
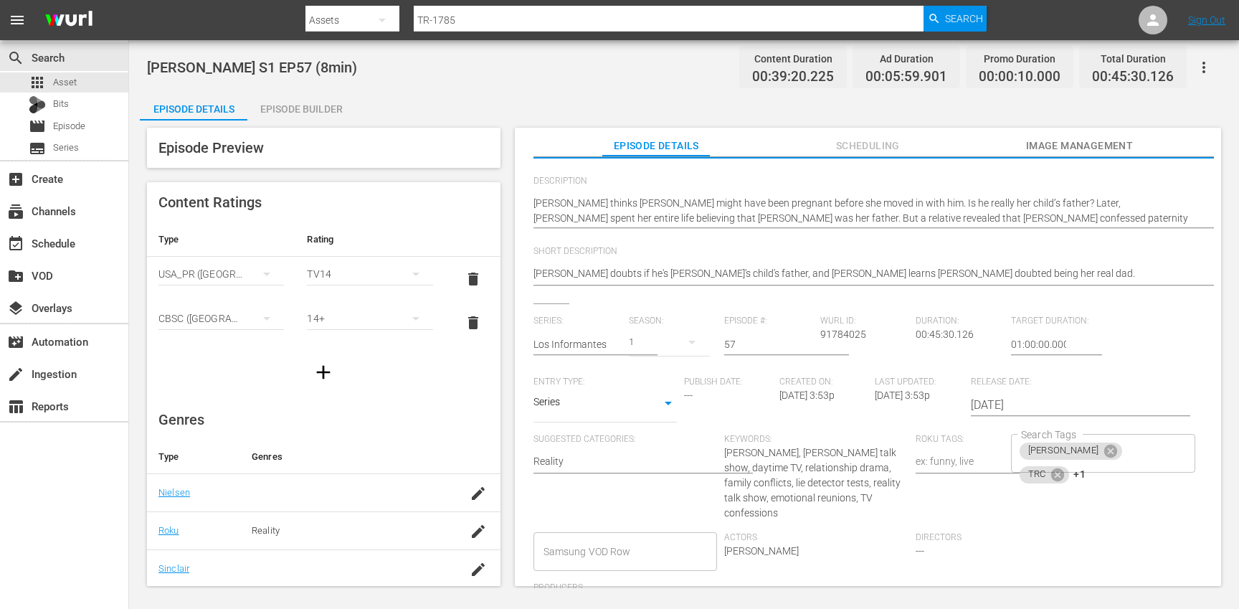
scroll to position [313, 0]
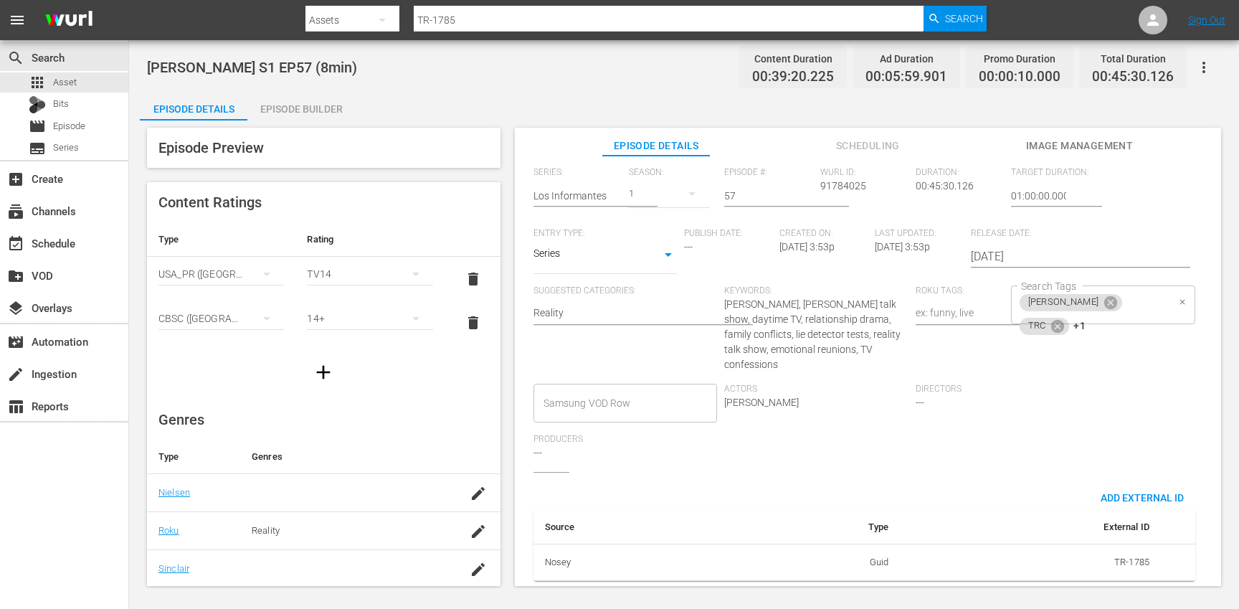
click at [1129, 298] on div "[PERSON_NAME] TRC +1 Search Tags" at bounding box center [1103, 304] width 184 height 39
type textarea "[PERSON_NAME] S1 EP57 (10min)"
click at [1065, 318] on icon at bounding box center [1058, 326] width 16 height 16
click at [1064, 319] on icon at bounding box center [1057, 325] width 13 height 13
type input "10"
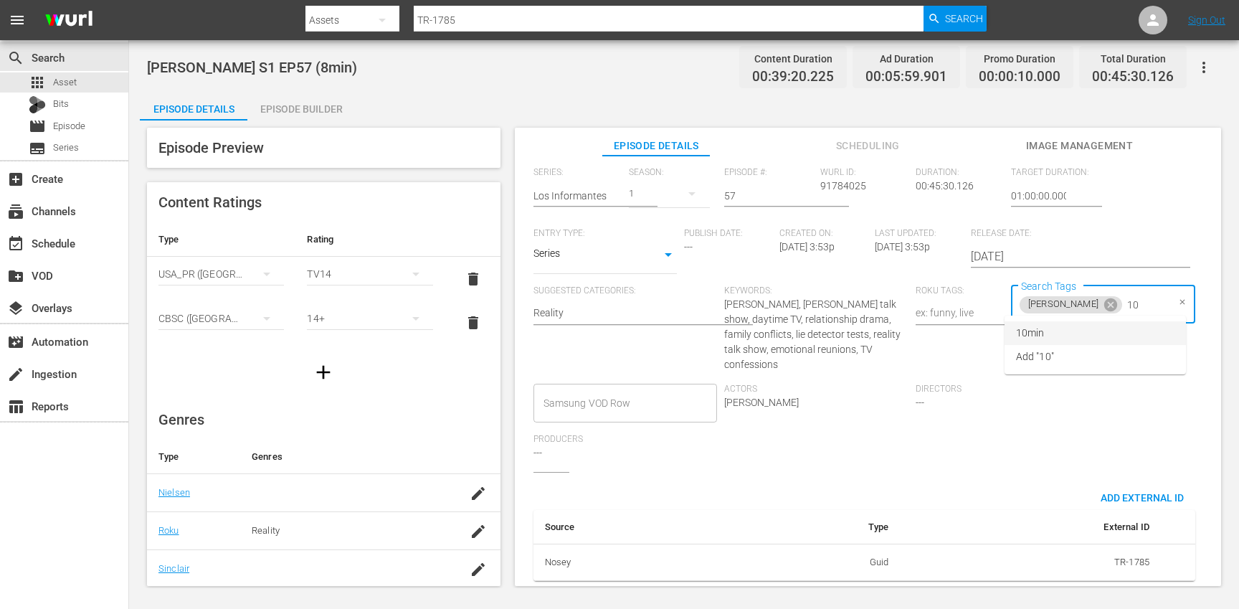
click at [1049, 331] on li "10min" at bounding box center [1094, 333] width 181 height 24
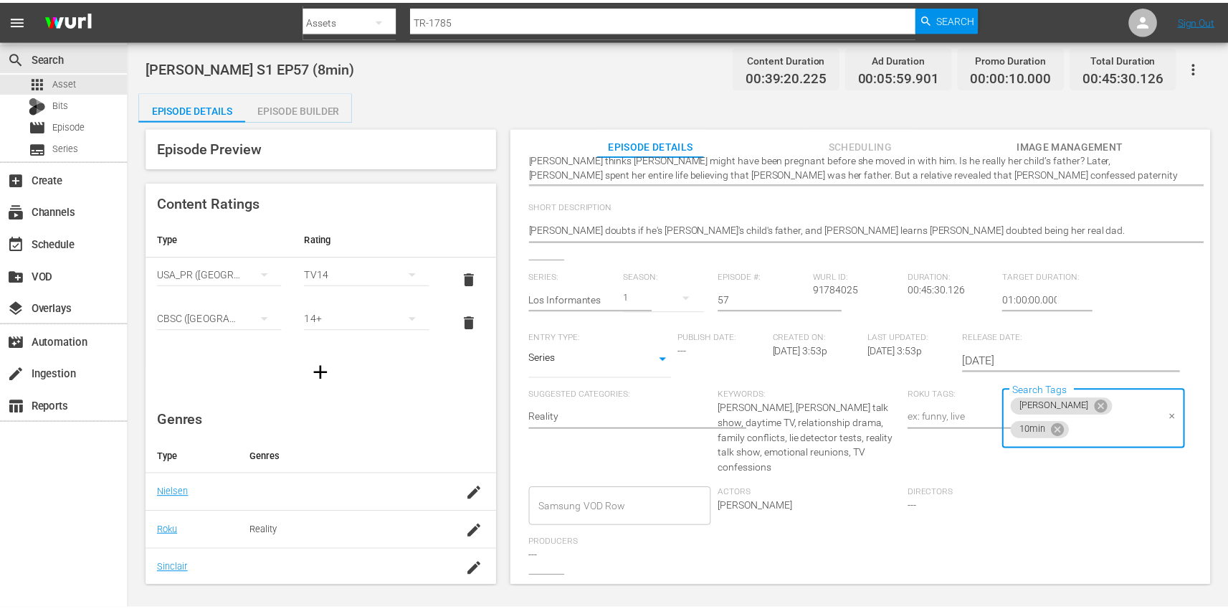
scroll to position [0, 0]
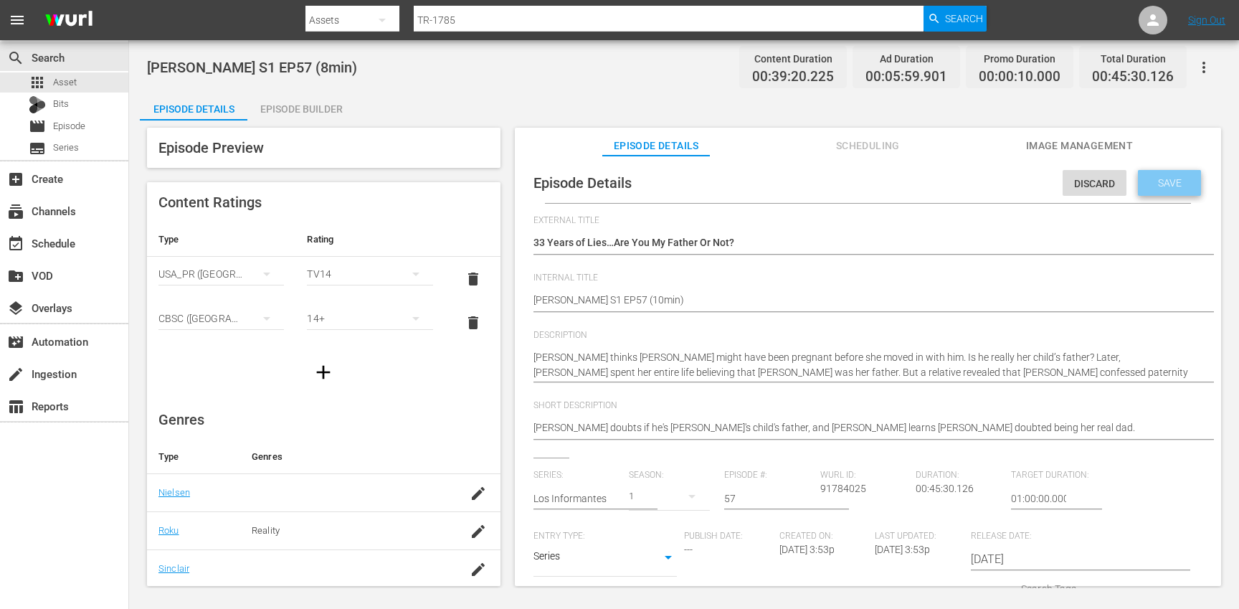
click at [1167, 185] on span "Save" at bounding box center [1169, 182] width 47 height 11
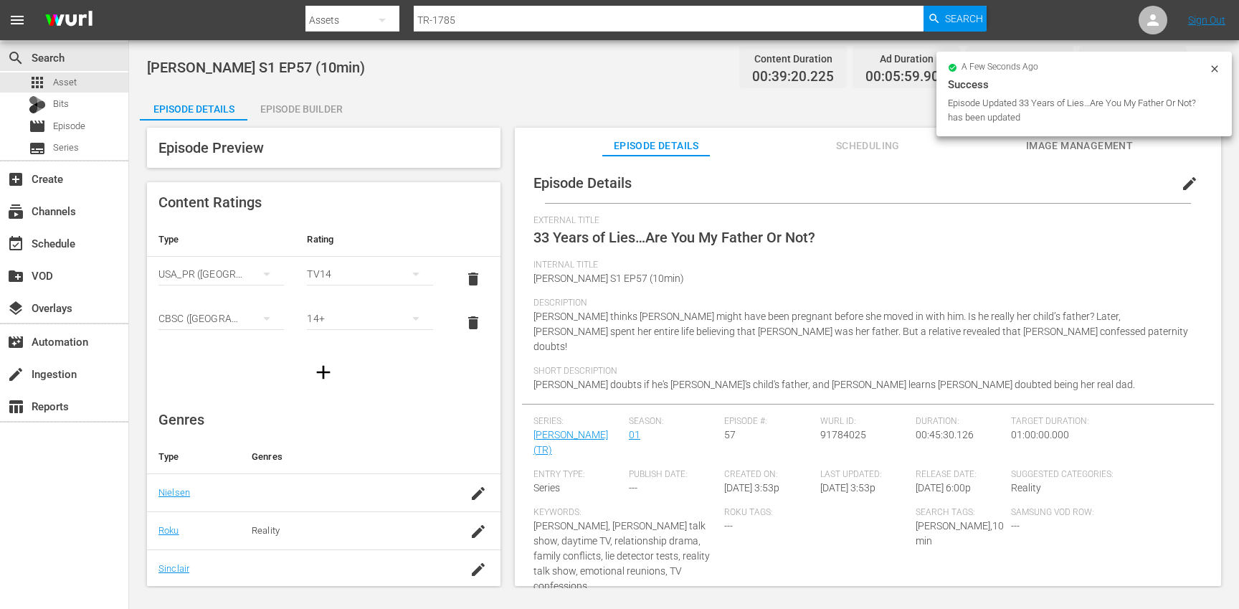
click at [325, 106] on div "Episode Builder" at bounding box center [301, 109] width 108 height 34
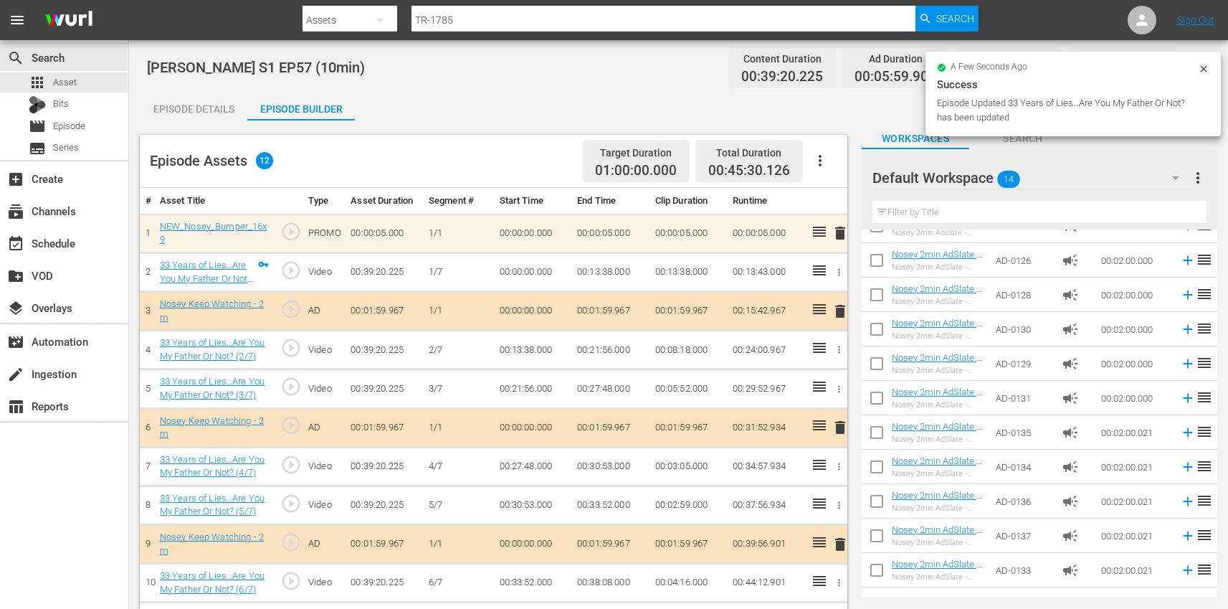
scroll to position [3, 0]
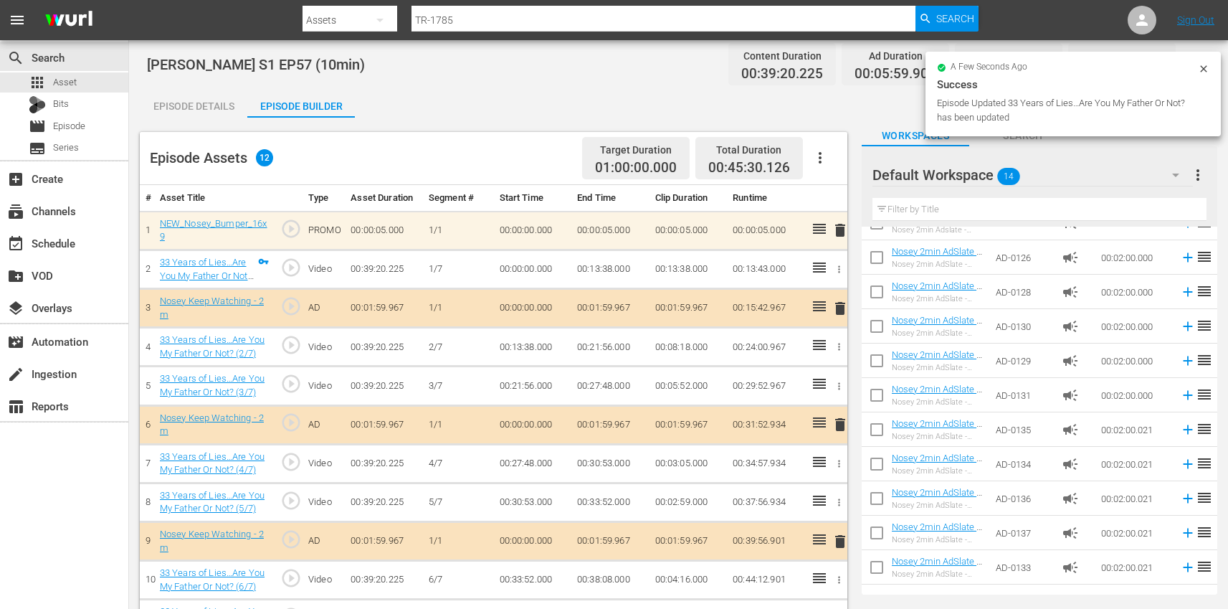
click at [828, 164] on icon "button" at bounding box center [820, 157] width 17 height 17
click at [845, 196] on div "Clear Ads" at bounding box center [862, 198] width 97 height 34
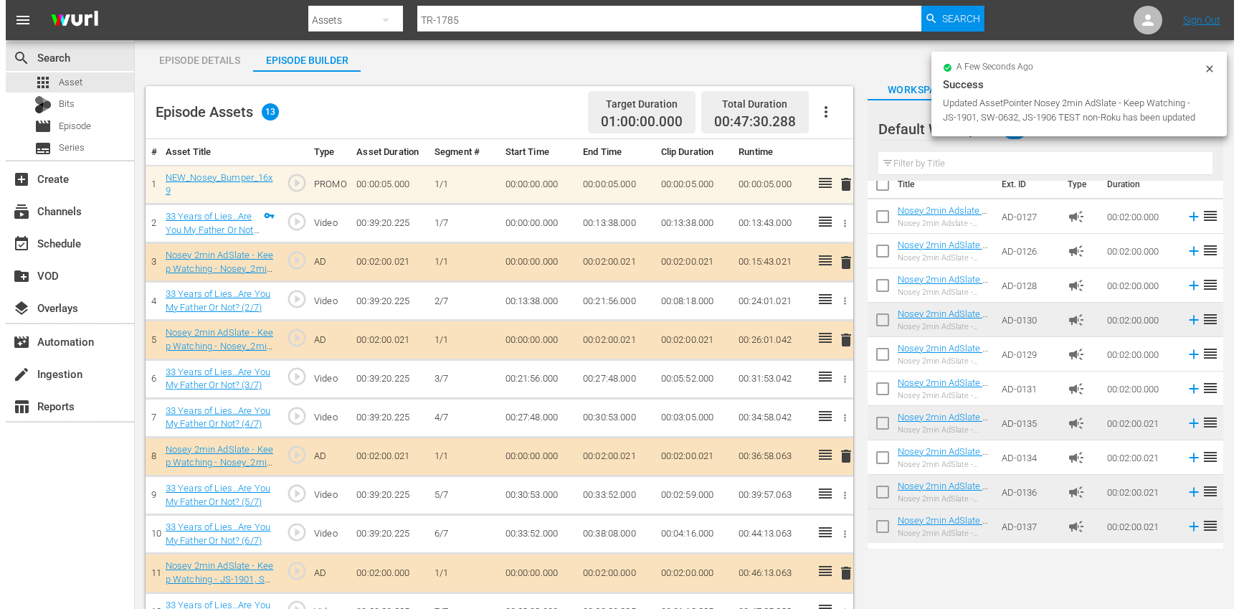
scroll to position [0, 0]
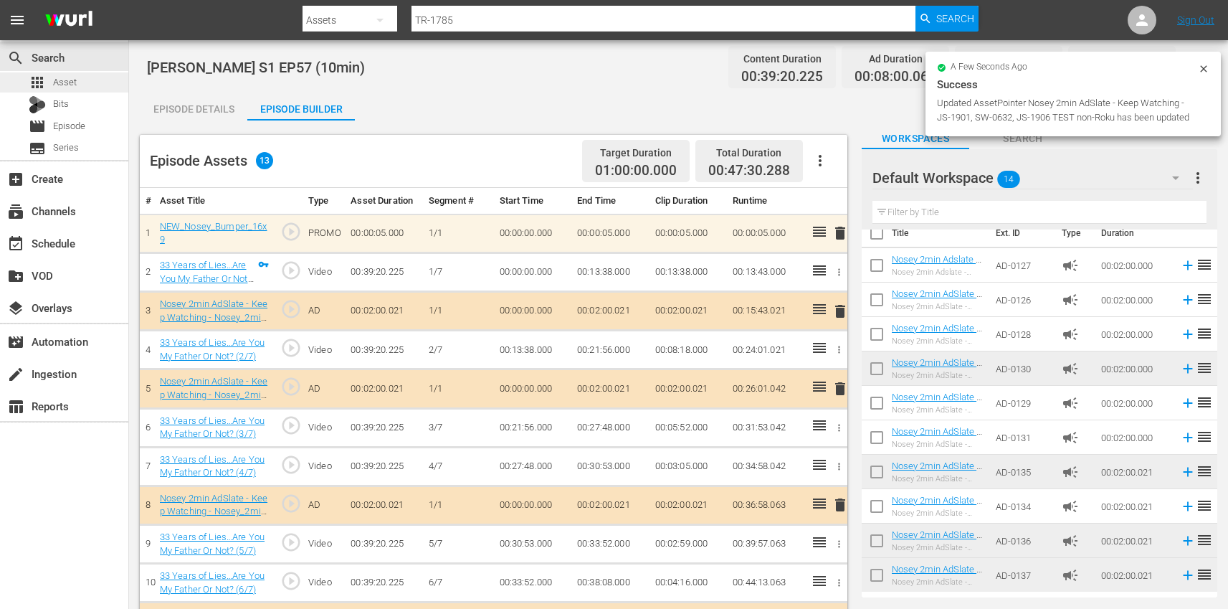
click at [95, 80] on div "apps Asset" at bounding box center [64, 82] width 128 height 20
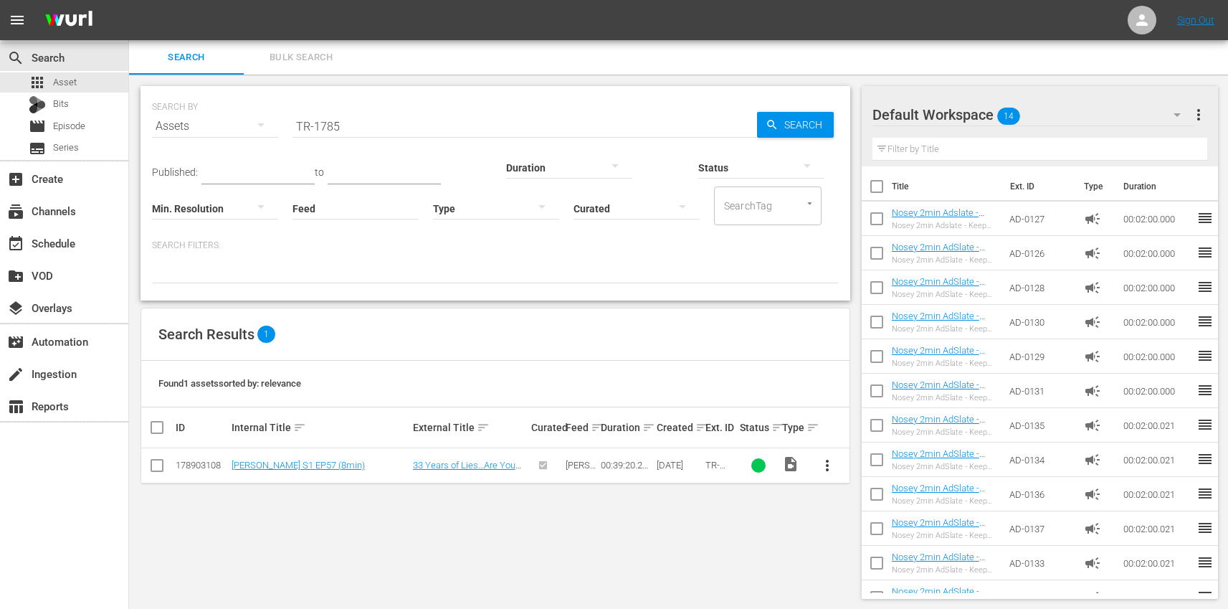
click at [389, 127] on input "TR-1785" at bounding box center [524, 126] width 465 height 34
paste input "6"
type input "TR-1786"
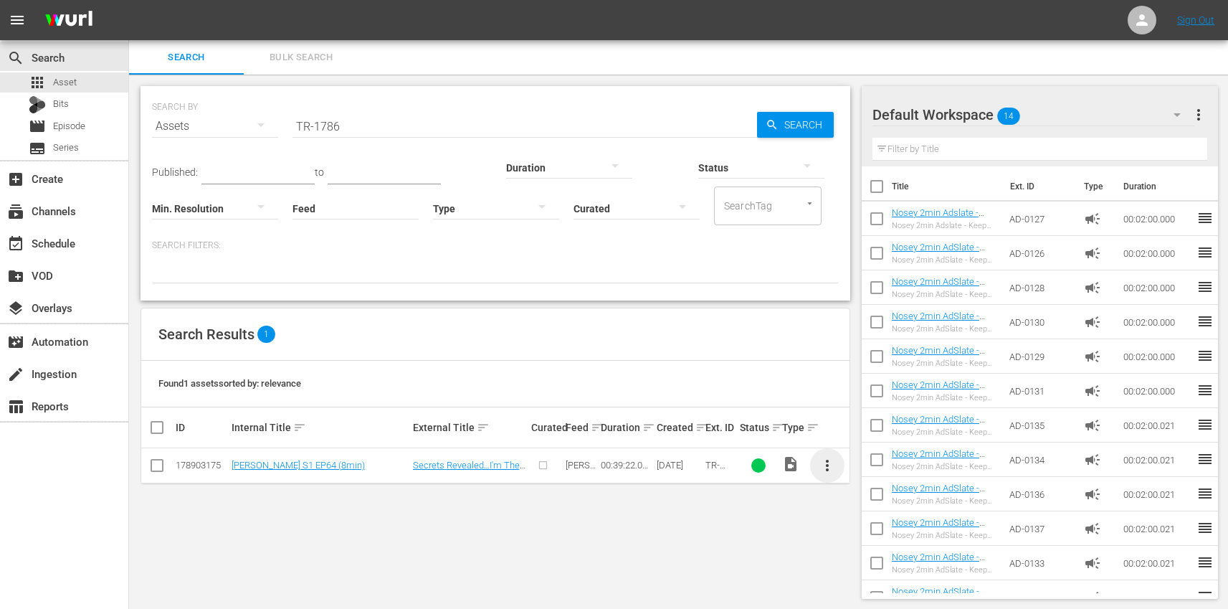
click at [827, 466] on span "more_vert" at bounding box center [827, 465] width 17 height 17
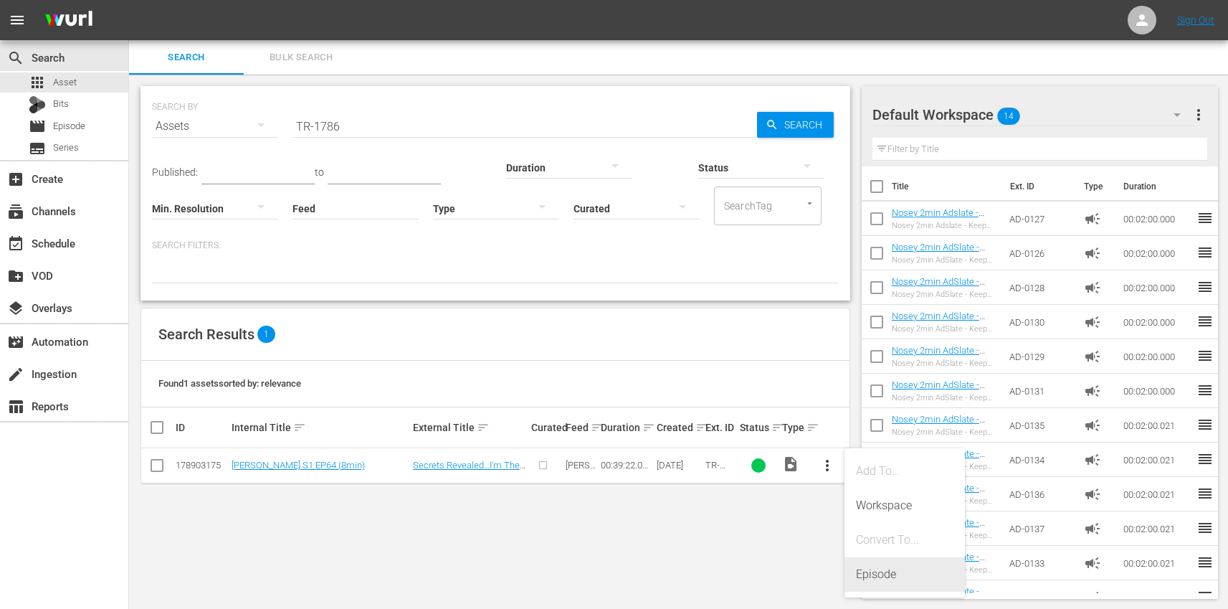
click at [898, 581] on div "Episode" at bounding box center [904, 574] width 97 height 34
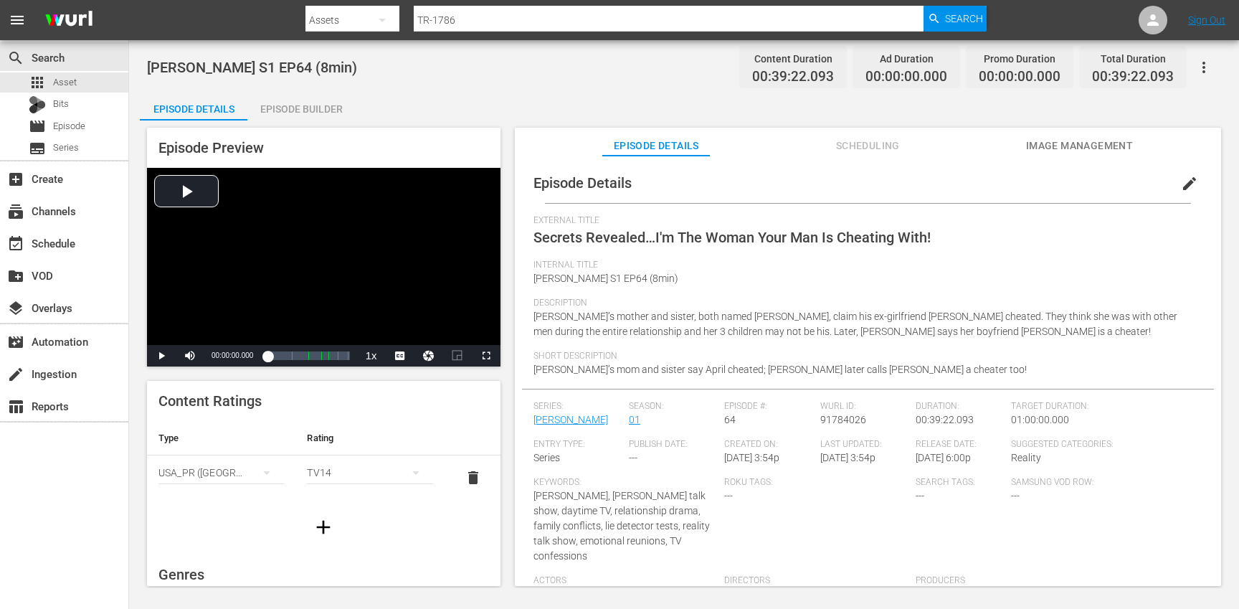
click at [1184, 177] on span "edit" at bounding box center [1189, 183] width 17 height 17
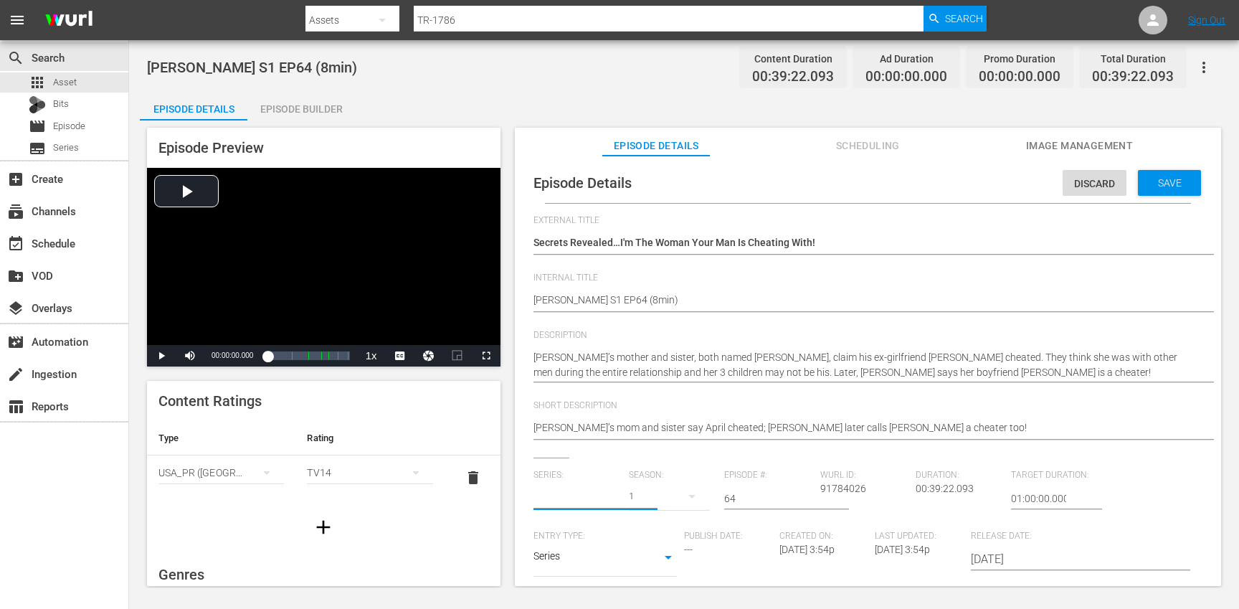
click at [574, 487] on input "text" at bounding box center [577, 498] width 88 height 34
click at [582, 533] on div "[PERSON_NAME] (TR)" at bounding box center [592, 538] width 95 height 34
type input "[PERSON_NAME] (TR)"
click at [675, 500] on button "button" at bounding box center [692, 496] width 34 height 34
click at [653, 582] on div "1" at bounding box center [646, 579] width 39 height 14
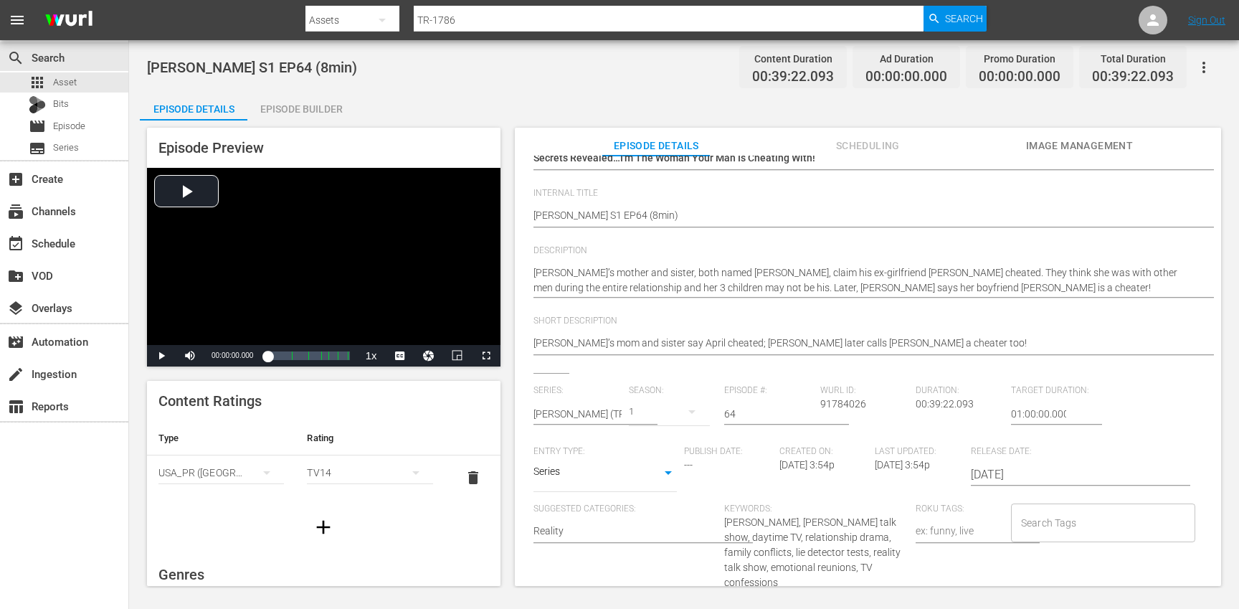
scroll to position [130, 0]
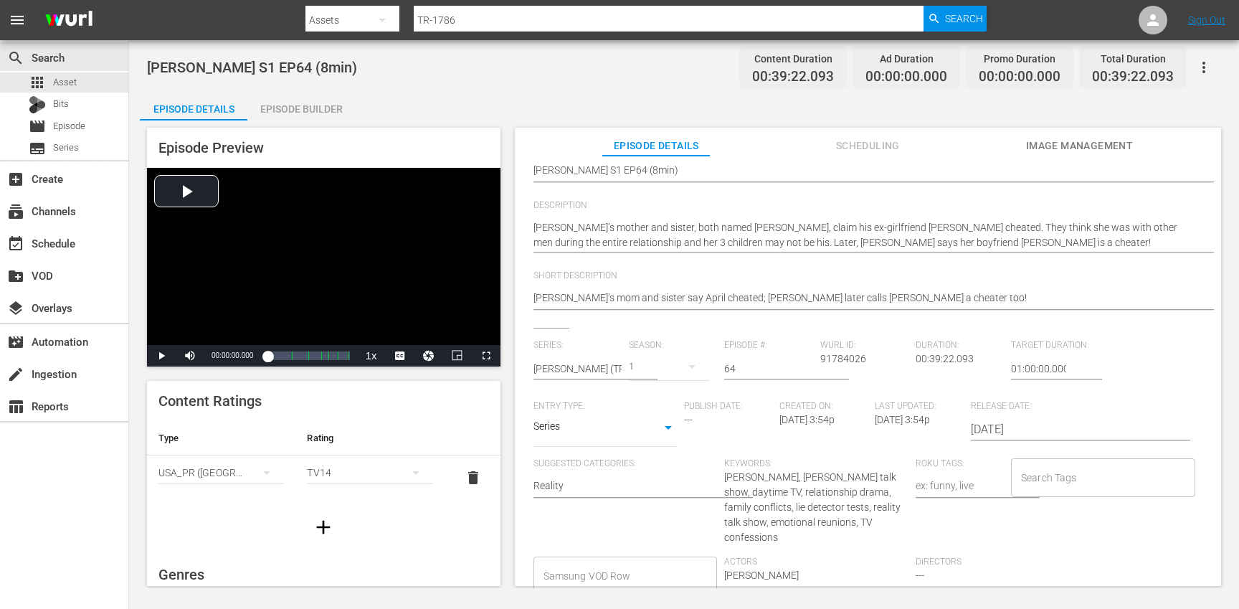
click at [1064, 482] on input "Search Tags" at bounding box center [1092, 478] width 150 height 26
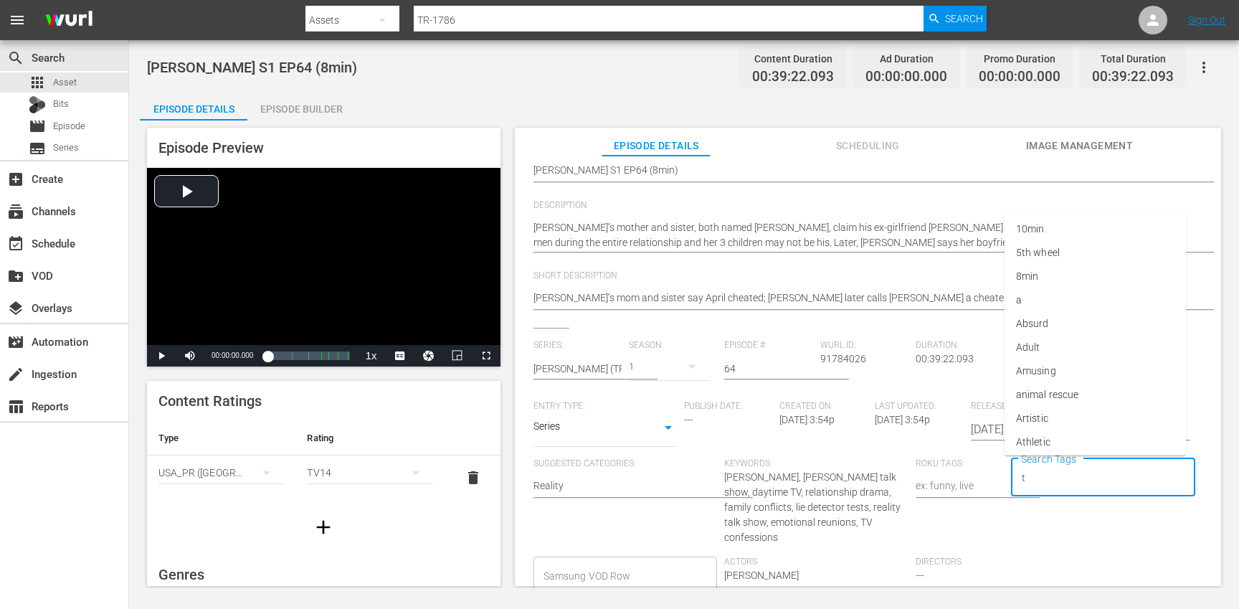
type input "tr"
click at [1063, 419] on li "[PERSON_NAME]" at bounding box center [1094, 418] width 181 height 24
type input "trc"
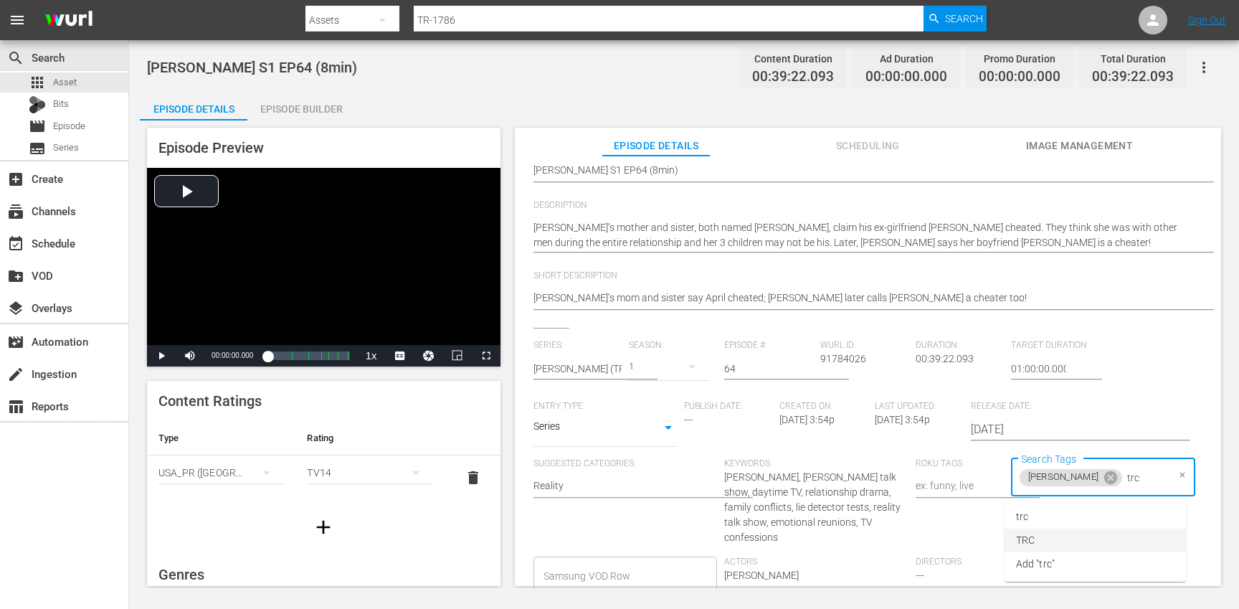
click at [1057, 532] on li "TRC" at bounding box center [1094, 540] width 181 height 24
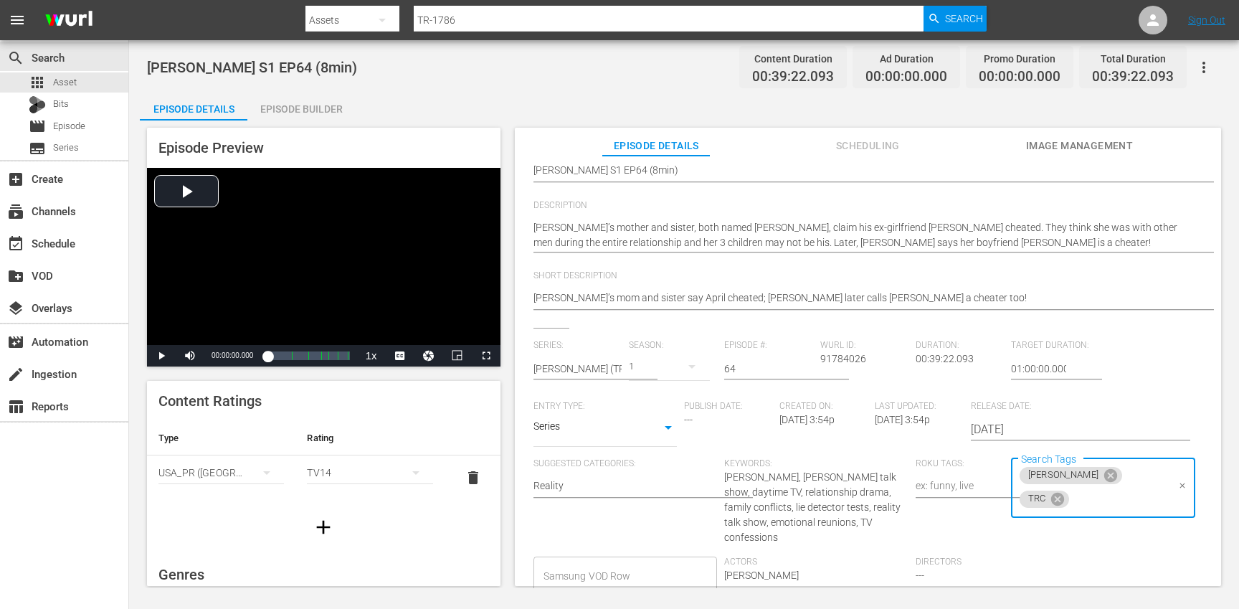
type input "8"
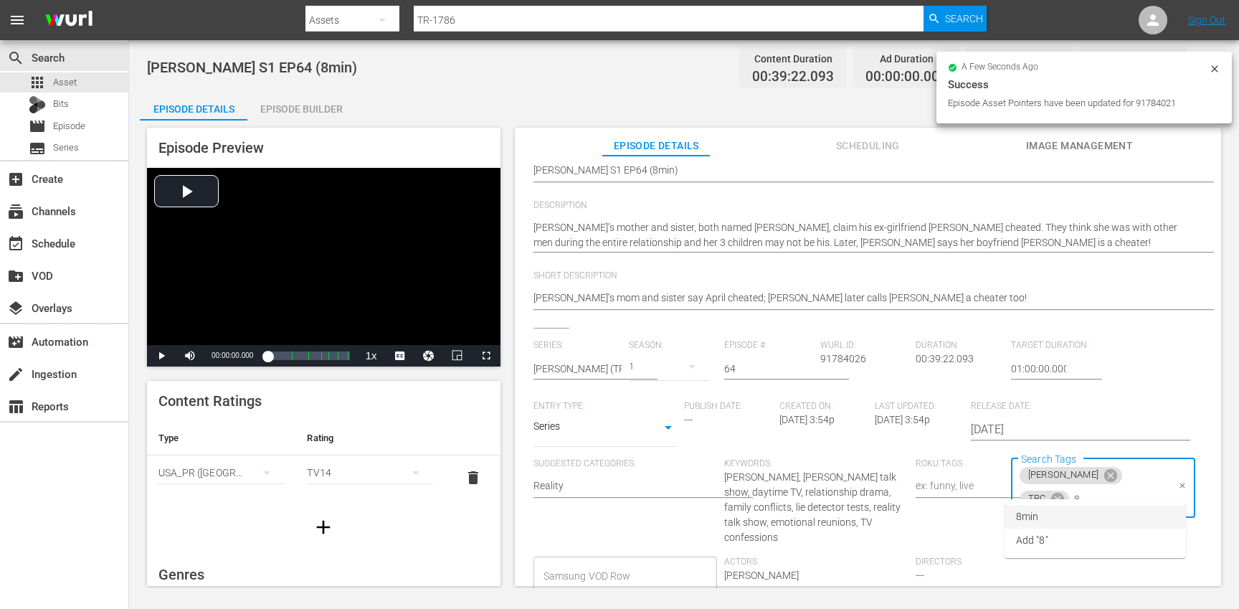
click at [1039, 514] on li "8min" at bounding box center [1094, 517] width 181 height 24
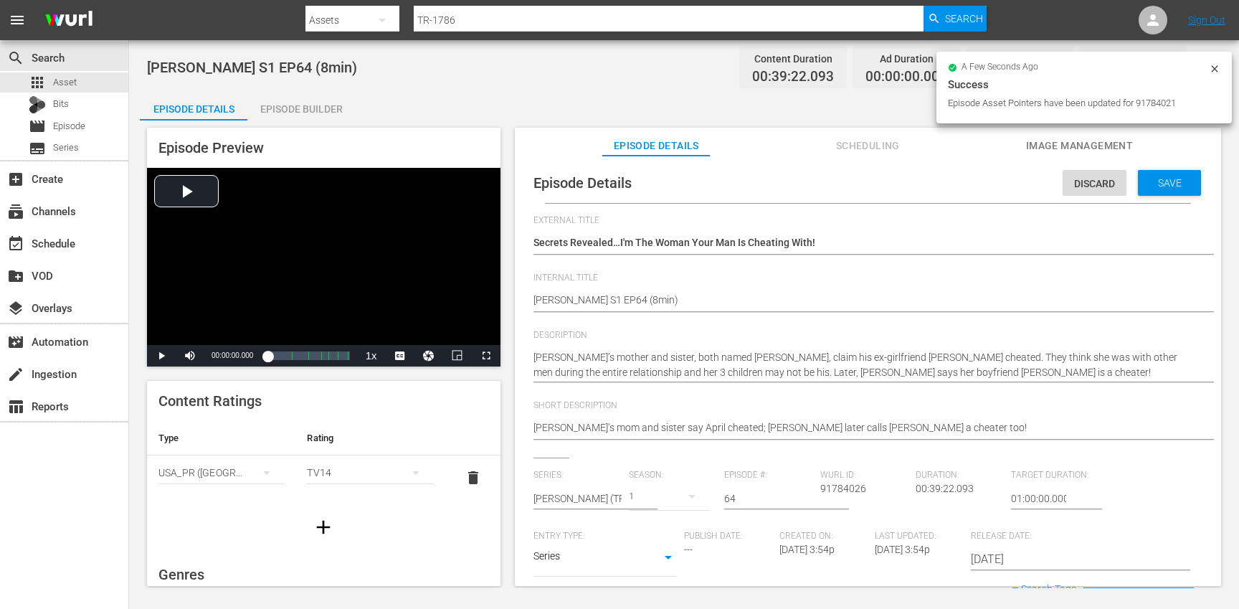
drag, startPoint x: 1155, startPoint y: 199, endPoint x: 1154, endPoint y: 189, distance: 9.3
click at [1155, 198] on div "Episode Details Discard Save" at bounding box center [868, 183] width 692 height 40
click at [1154, 189] on div "Save" at bounding box center [1169, 183] width 63 height 26
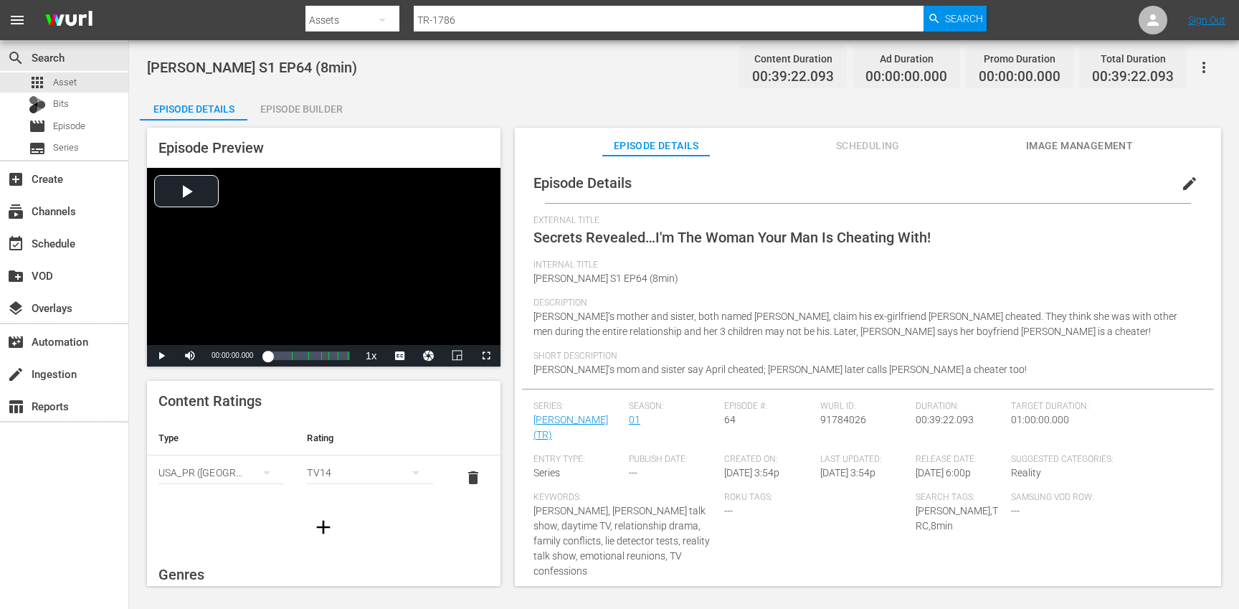
click at [312, 528] on icon "button" at bounding box center [323, 526] width 23 height 23
click at [195, 524] on div "simple table" at bounding box center [220, 517] width 125 height 40
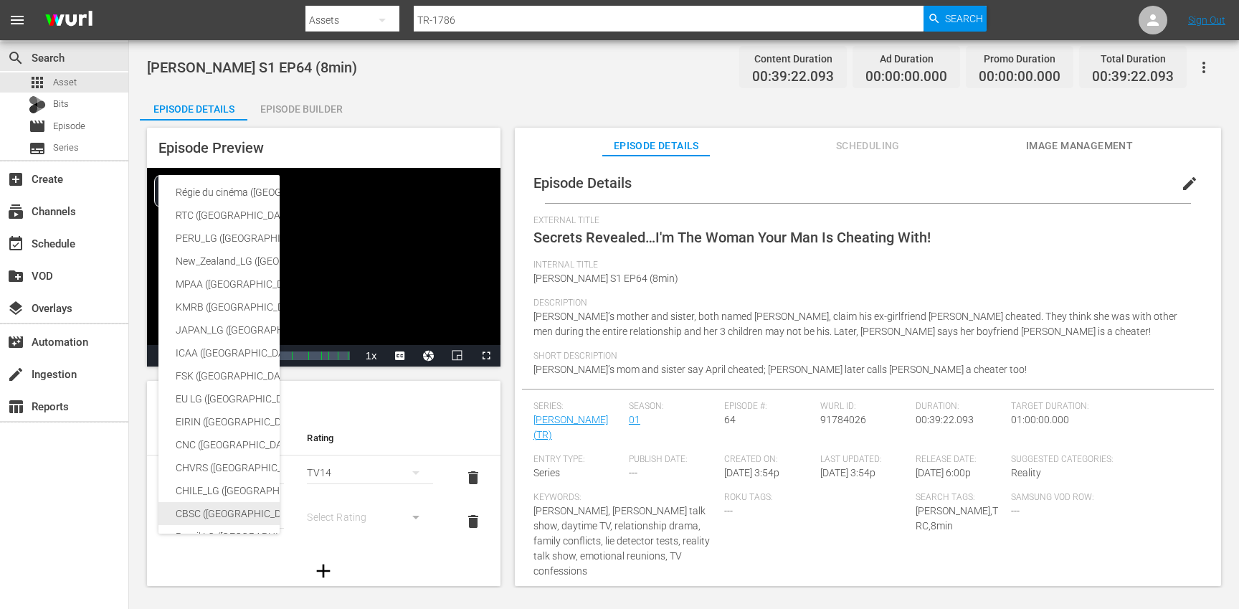
click at [209, 507] on div "CBSC ([GEOGRAPHIC_DATA])" at bounding box center [352, 513] width 352 height 23
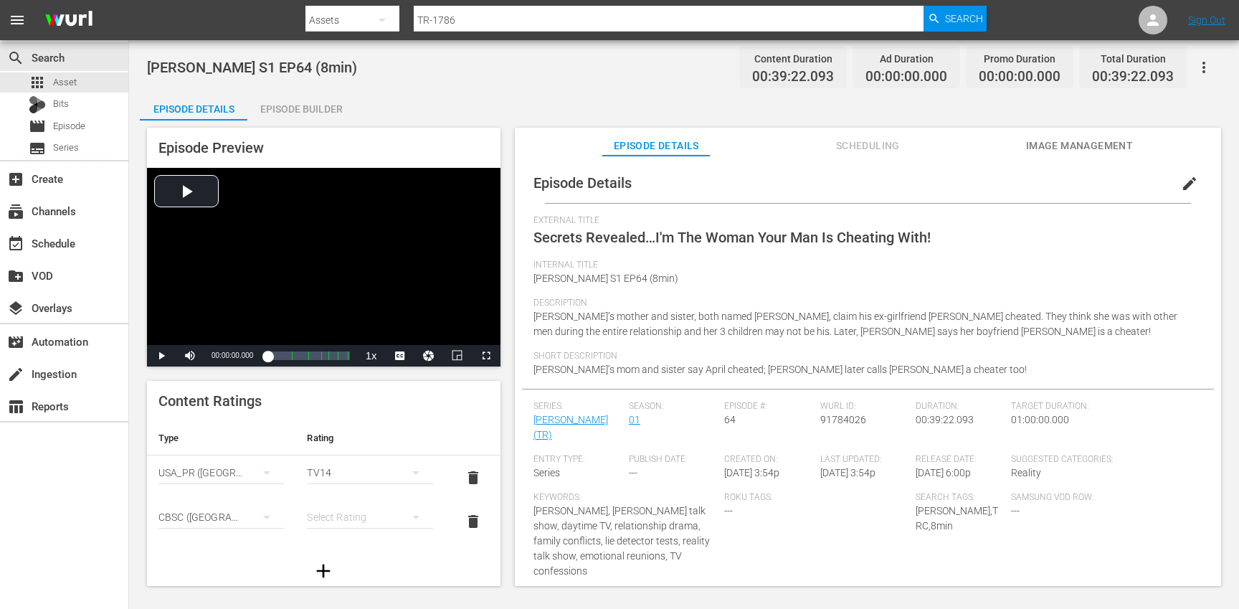
scroll to position [239, 0]
click at [343, 516] on div "simple table" at bounding box center [369, 517] width 125 height 40
click at [349, 485] on div "14+" at bounding box center [363, 487] width 87 height 23
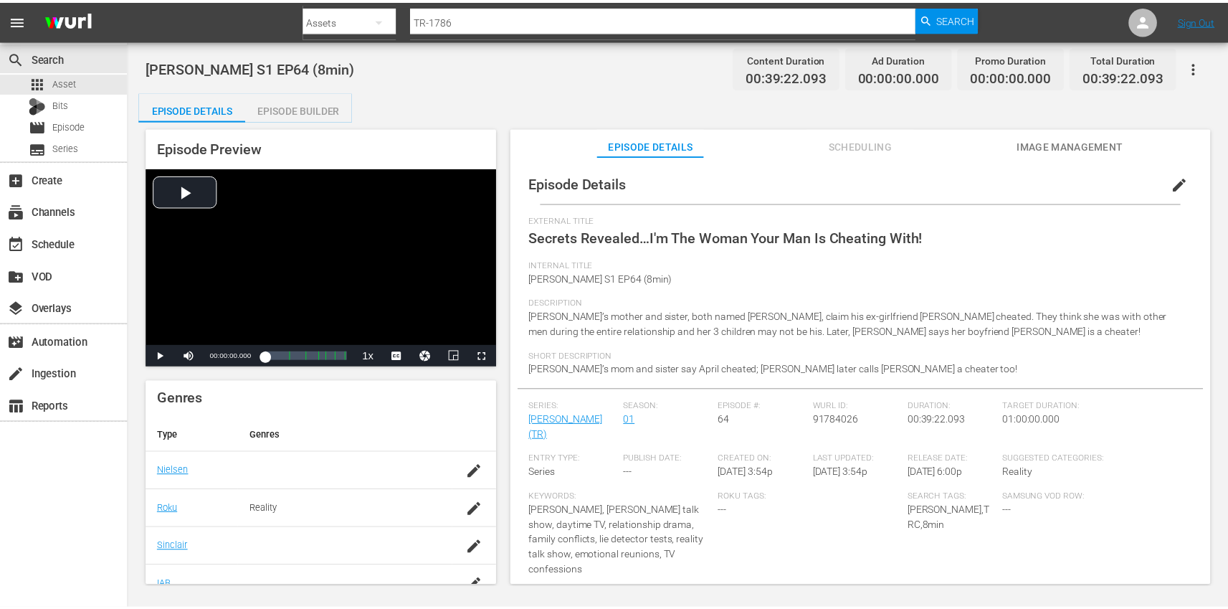
scroll to position [284, 0]
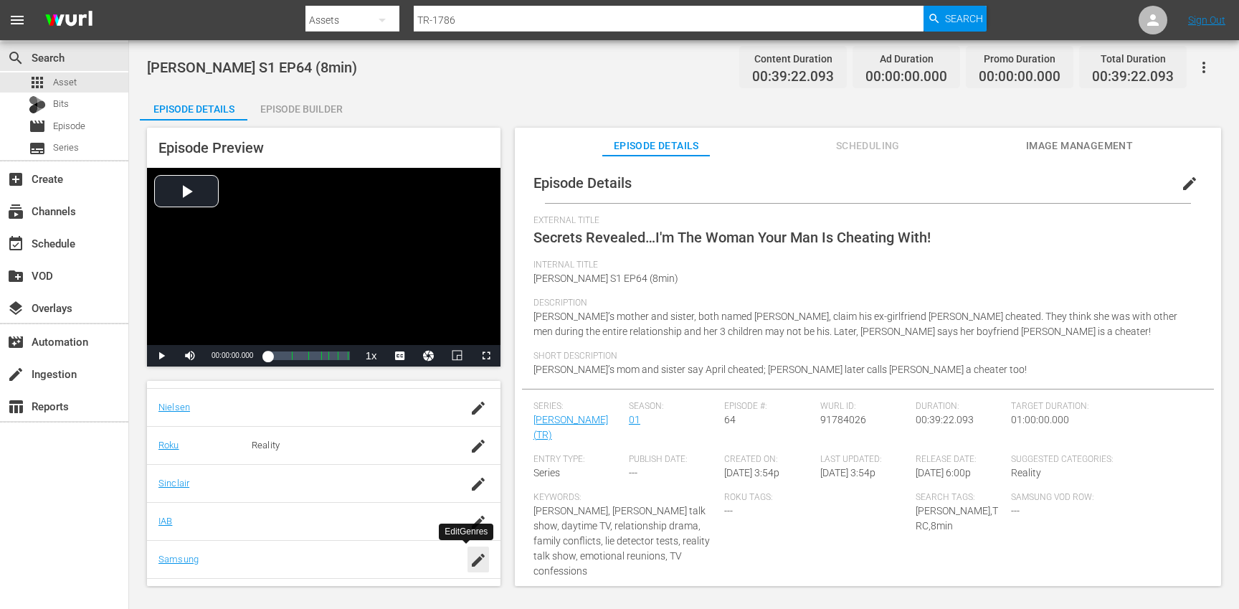
click at [470, 554] on icon "button" at bounding box center [478, 559] width 17 height 17
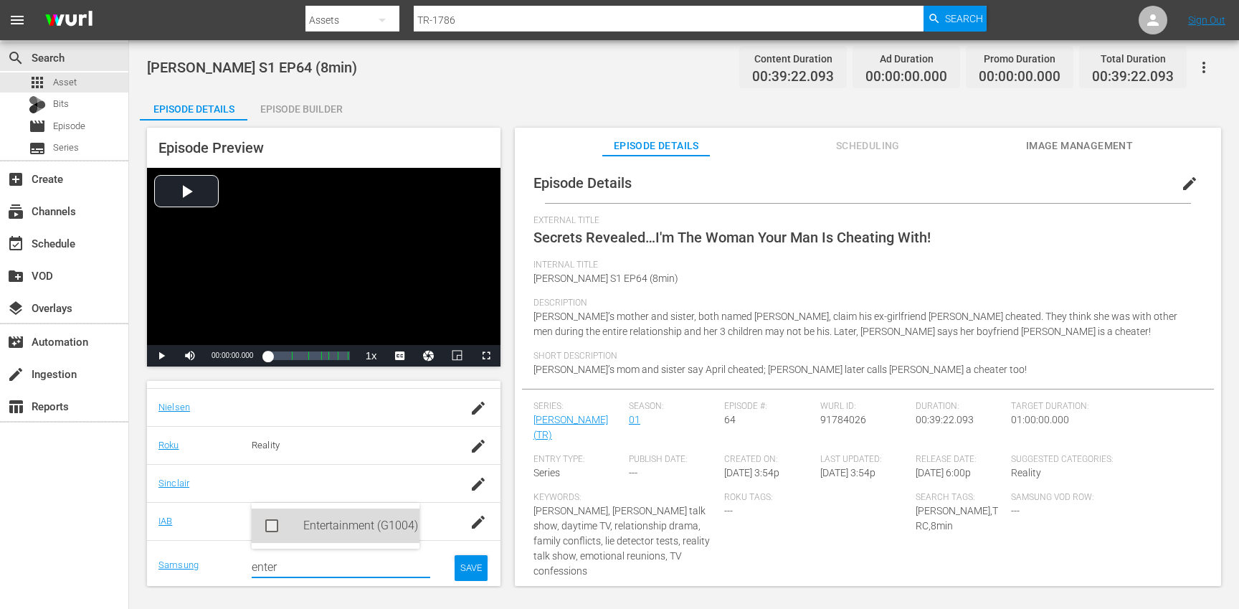
click at [336, 525] on div "Entertainment (G1004)" at bounding box center [355, 525] width 105 height 34
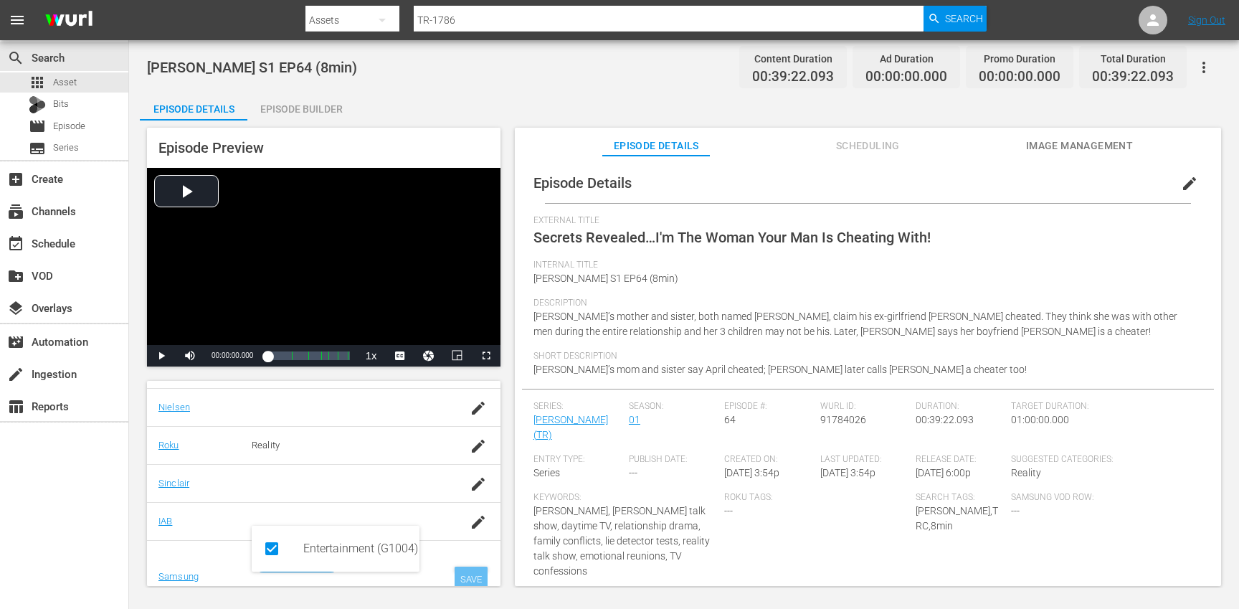
type input "enter"
click at [457, 573] on div "SAVE" at bounding box center [471, 579] width 33 height 26
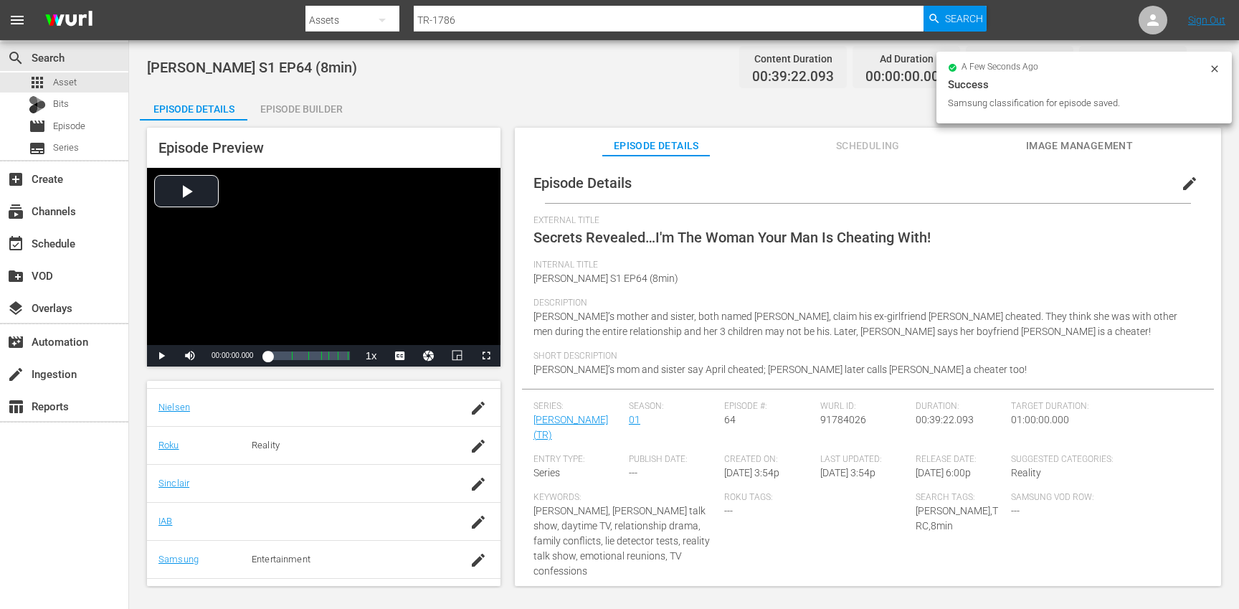
click at [300, 108] on div "Episode Builder" at bounding box center [301, 109] width 108 height 34
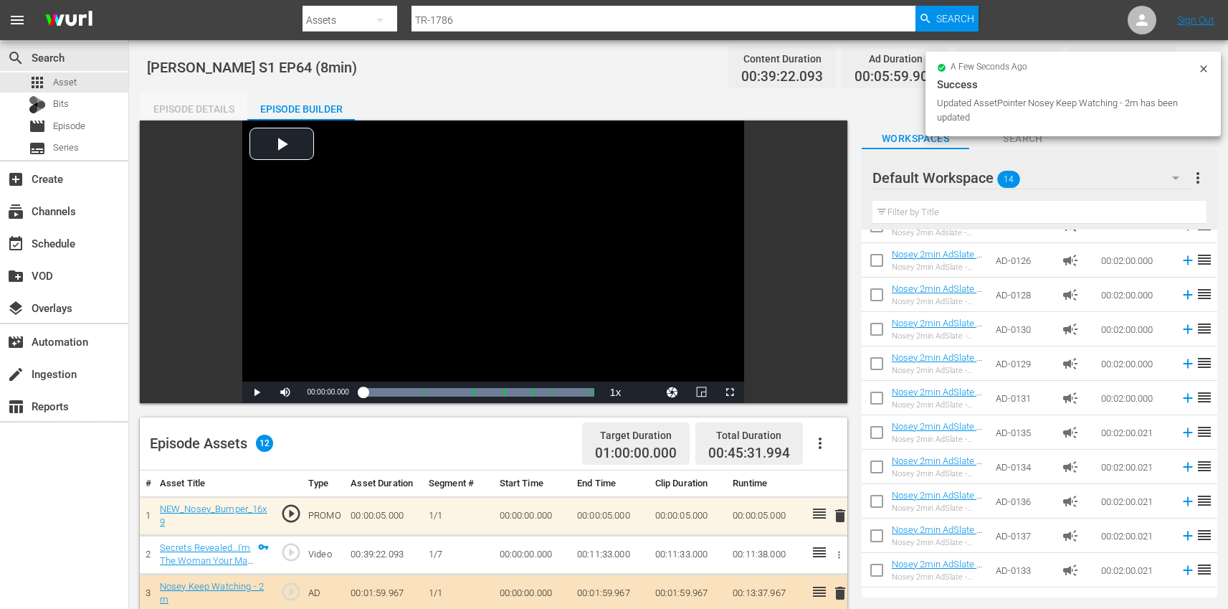
click at [201, 114] on div "Episode Details" at bounding box center [194, 109] width 108 height 34
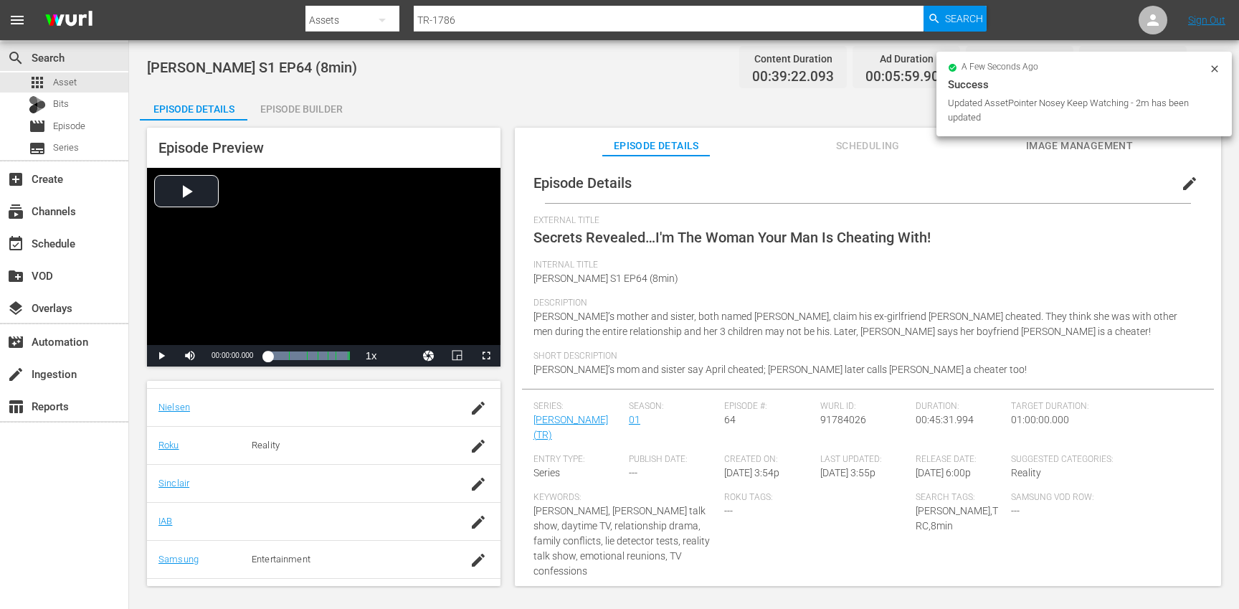
click at [1218, 70] on icon at bounding box center [1214, 68] width 11 height 11
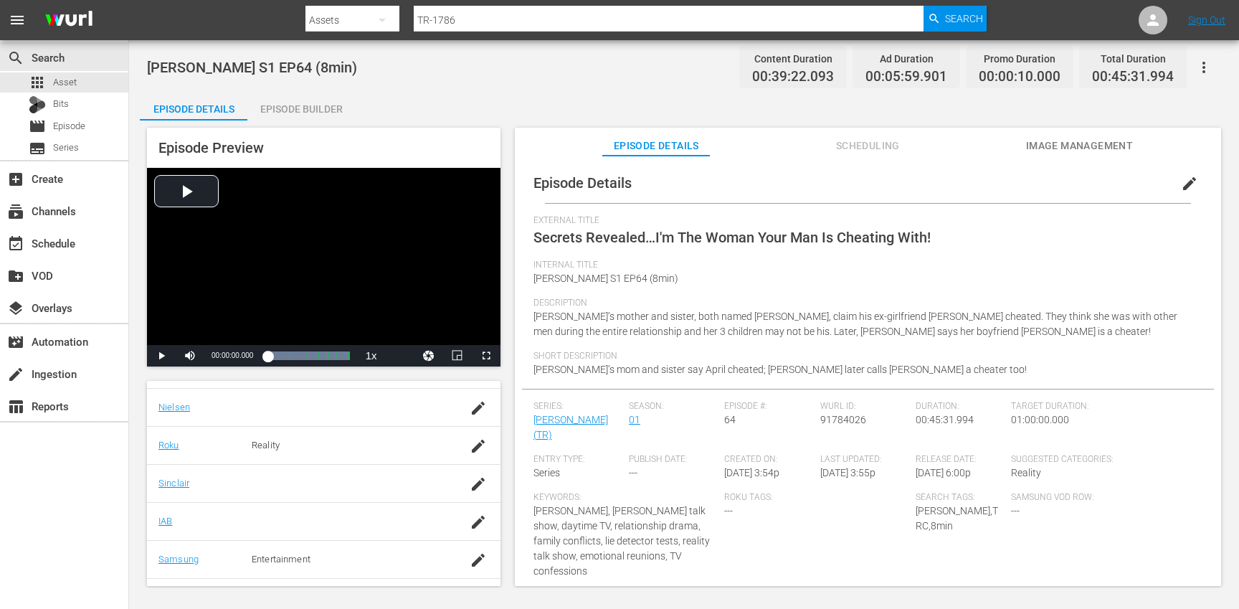
click at [1210, 63] on icon "button" at bounding box center [1203, 67] width 17 height 17
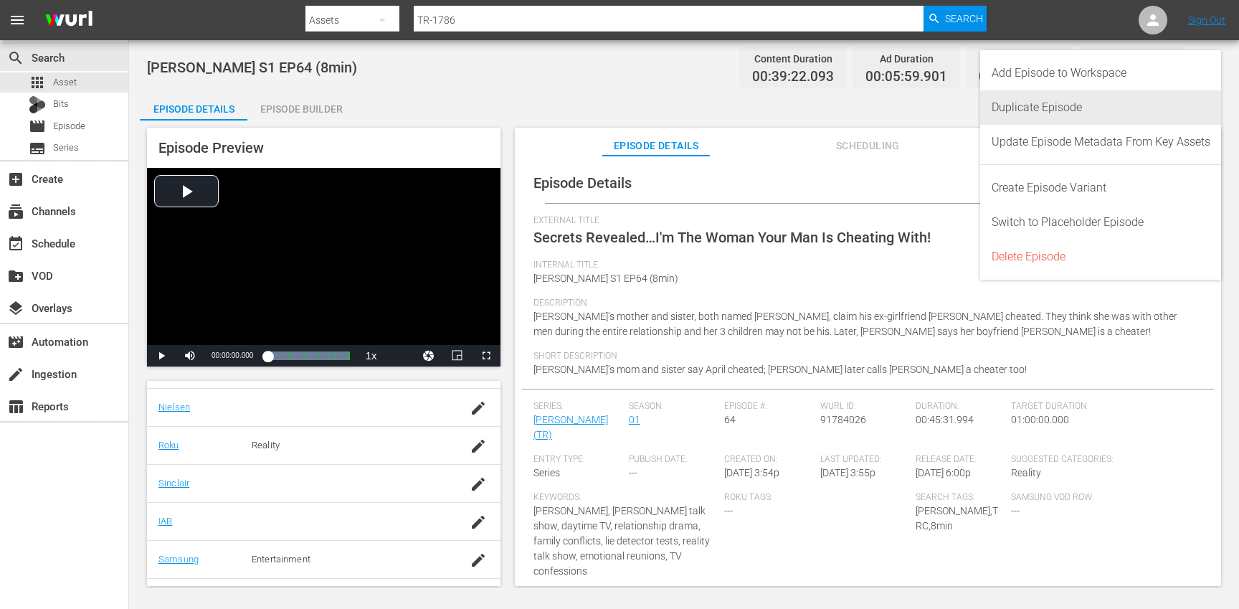
click at [1037, 108] on div "Duplicate Episode" at bounding box center [1100, 107] width 219 height 34
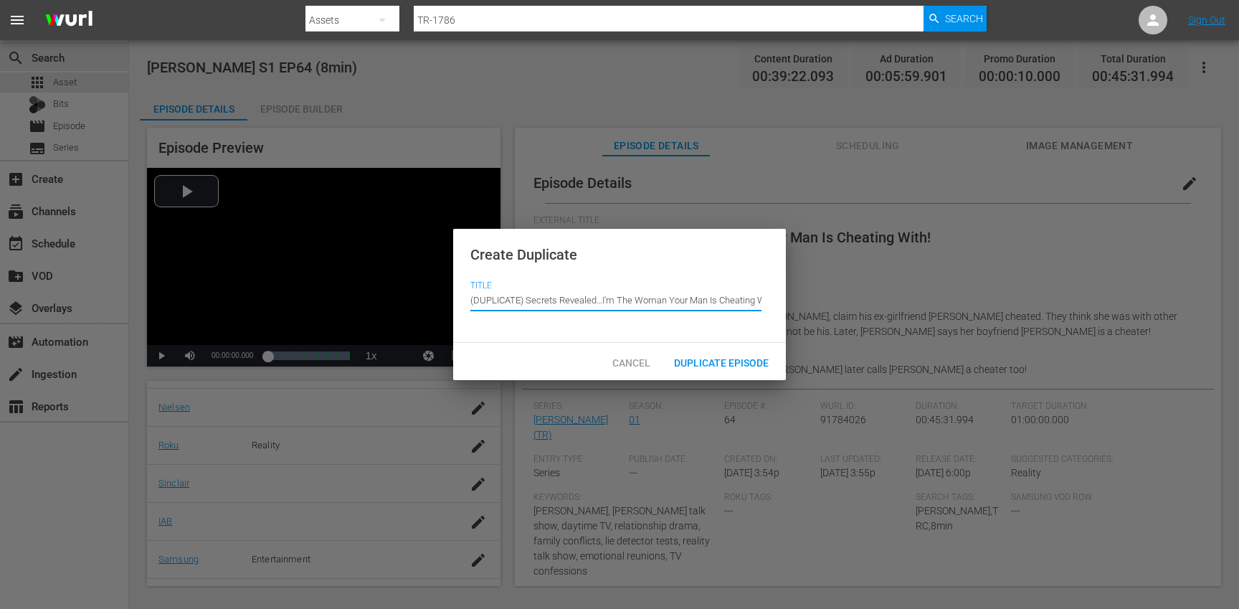
drag, startPoint x: 527, startPoint y: 300, endPoint x: 513, endPoint y: 244, distance: 57.7
click at [513, 244] on div "Create Duplicate Title Episode Title (DUPLICATE) Secrets Revealed…I'm The Woman…" at bounding box center [619, 286] width 333 height 115
type input "Secrets Revealed…I'm The Woman Your Man Is Cheating With!"
click at [733, 363] on span "Duplicate Episode" at bounding box center [721, 362] width 118 height 11
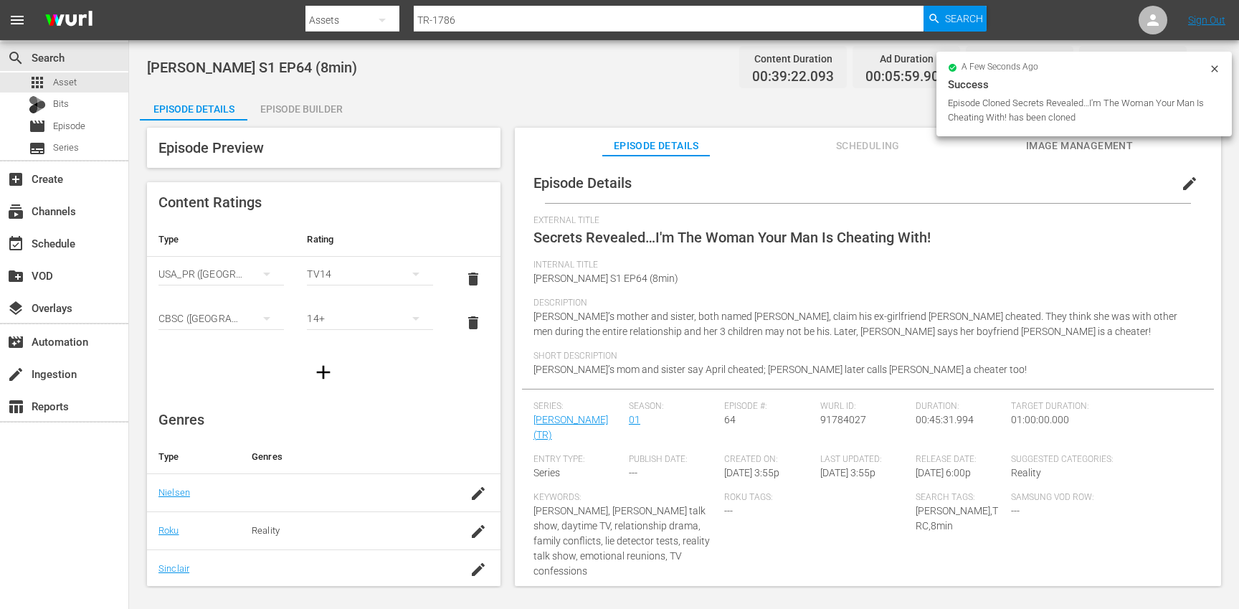
click at [1183, 186] on span "edit" at bounding box center [1189, 183] width 17 height 17
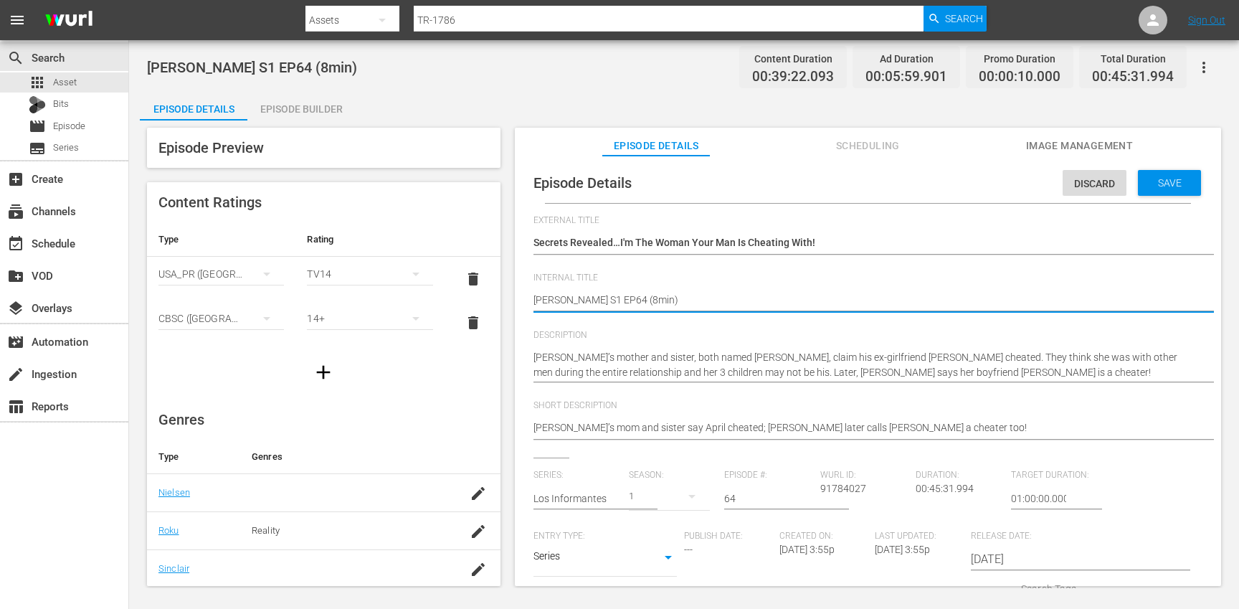
type textarea "[PERSON_NAME] S1 EP64 (min)"
type textarea "[PERSON_NAME] S1 EP64 (1min)"
type textarea "[PERSON_NAME] S1 EP64 (10min)"
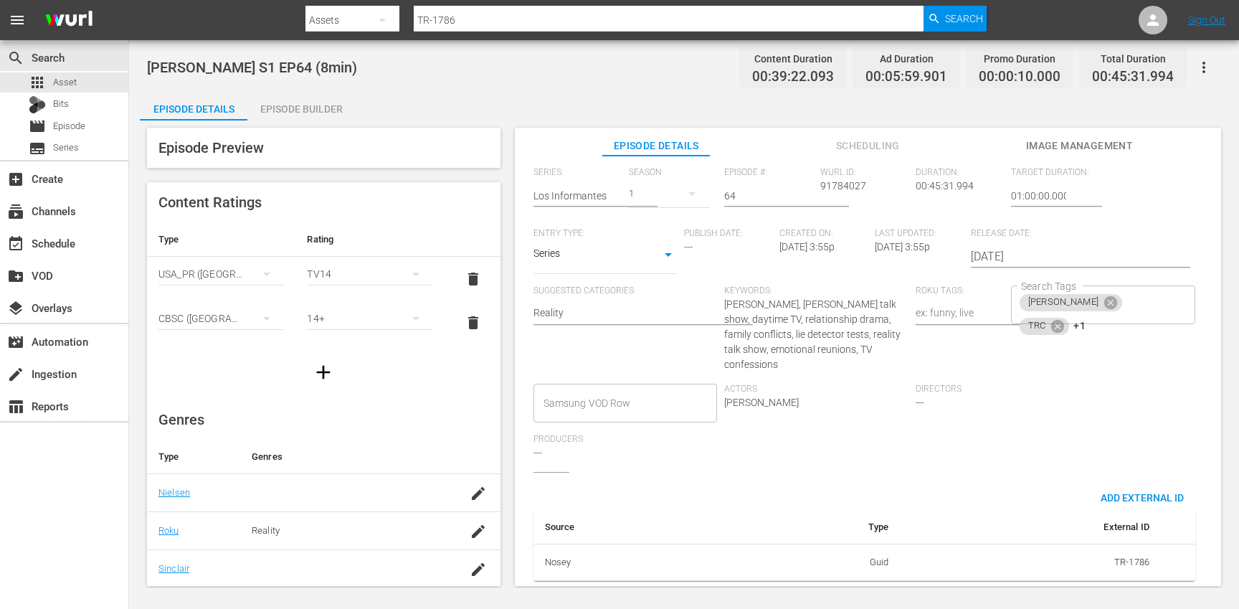
scroll to position [313, 0]
type textarea "[PERSON_NAME] S1 EP64 (10min)"
drag, startPoint x: 1138, startPoint y: 304, endPoint x: 1131, endPoint y: 297, distance: 9.6
click at [1138, 313] on input "Search Tags" at bounding box center [1128, 326] width 80 height 26
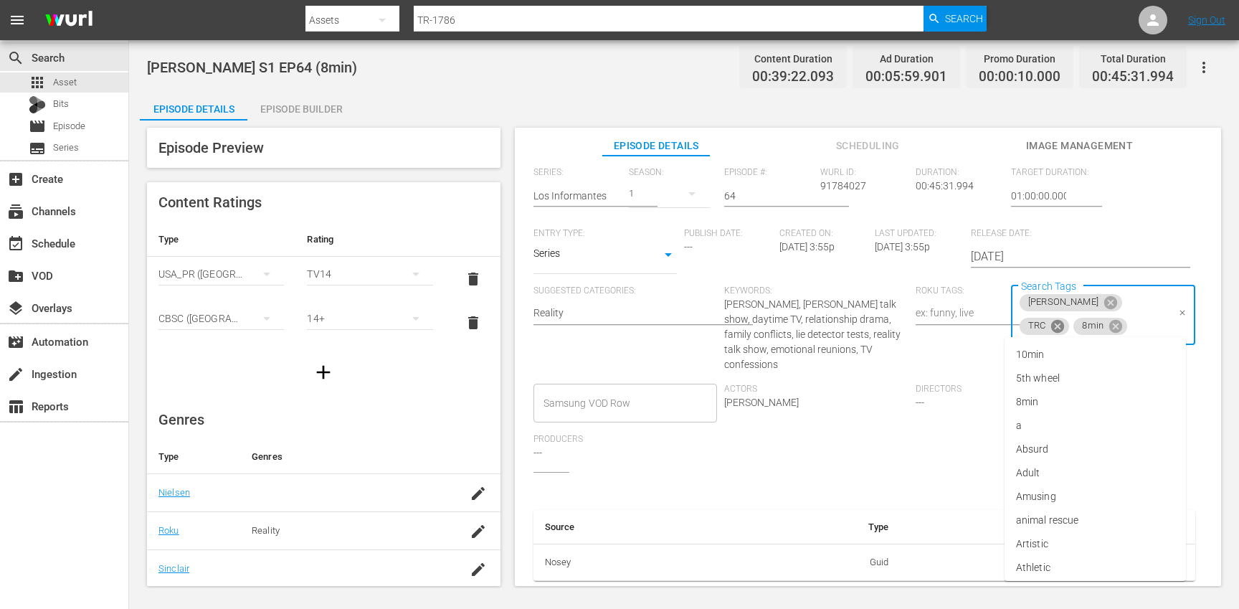
click at [1064, 319] on icon at bounding box center [1057, 325] width 13 height 13
click at [1065, 318] on icon at bounding box center [1058, 326] width 16 height 16
type input "10"
click at [1082, 331] on li "10min" at bounding box center [1094, 333] width 181 height 24
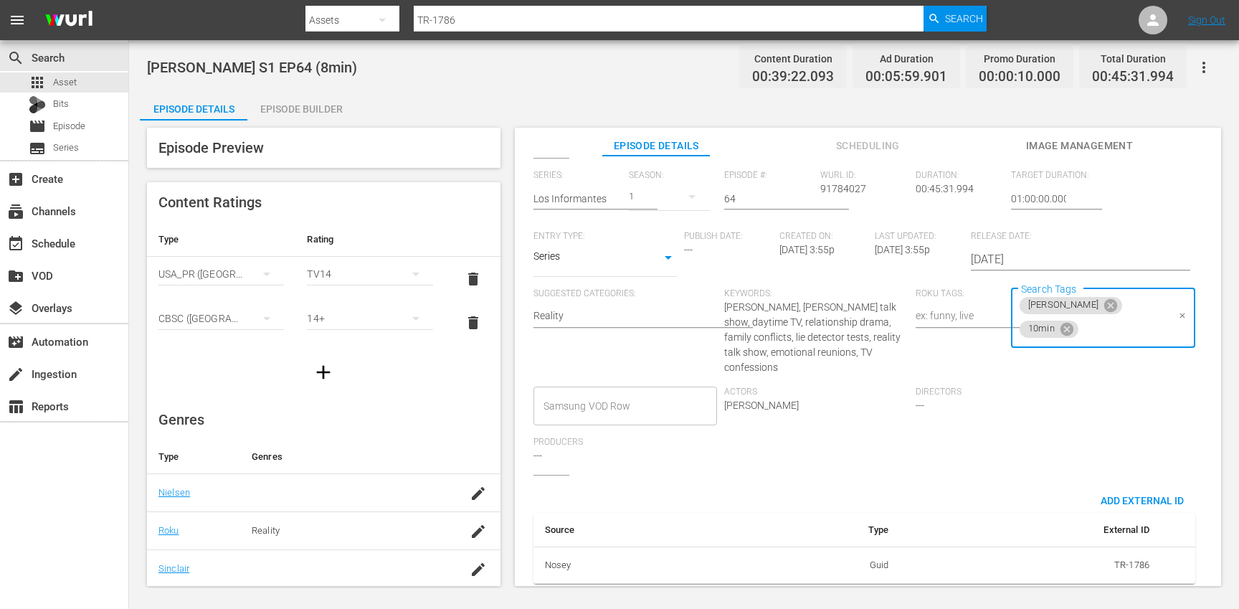
scroll to position [0, 0]
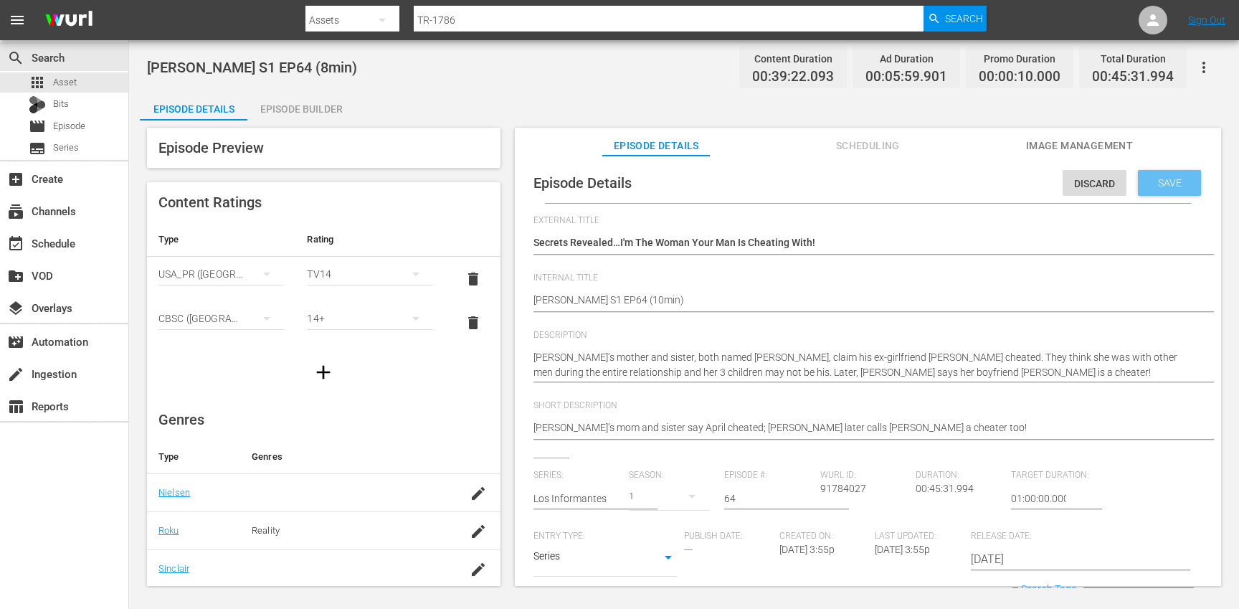
click at [1170, 181] on span "Save" at bounding box center [1169, 182] width 47 height 11
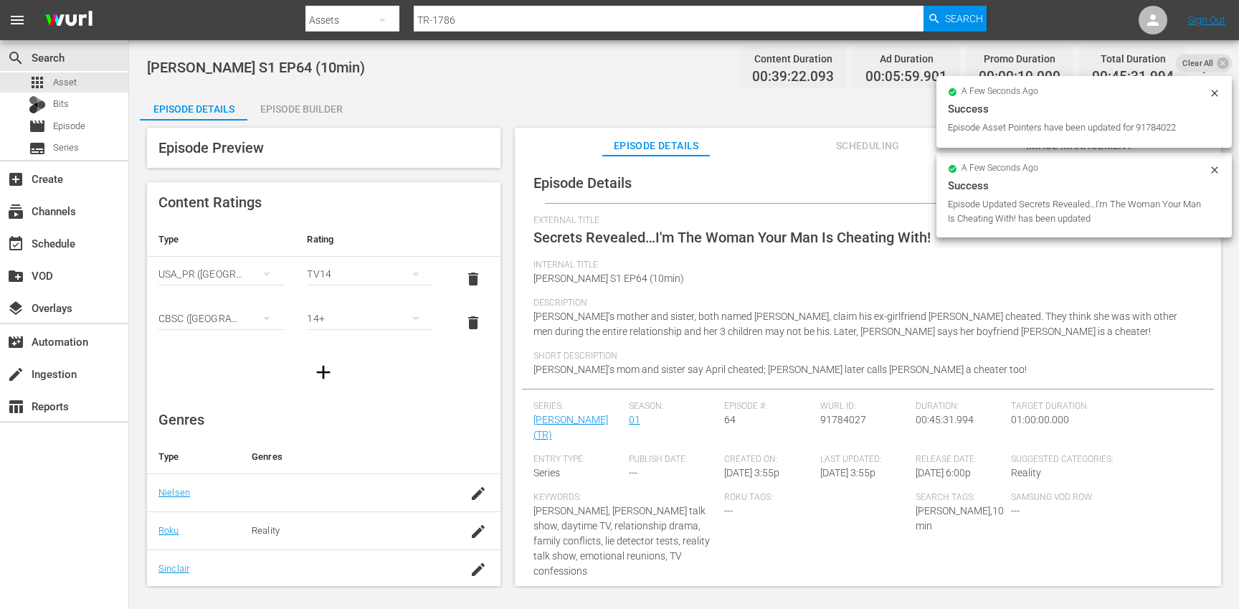
click at [310, 102] on div "Episode Builder" at bounding box center [301, 109] width 108 height 34
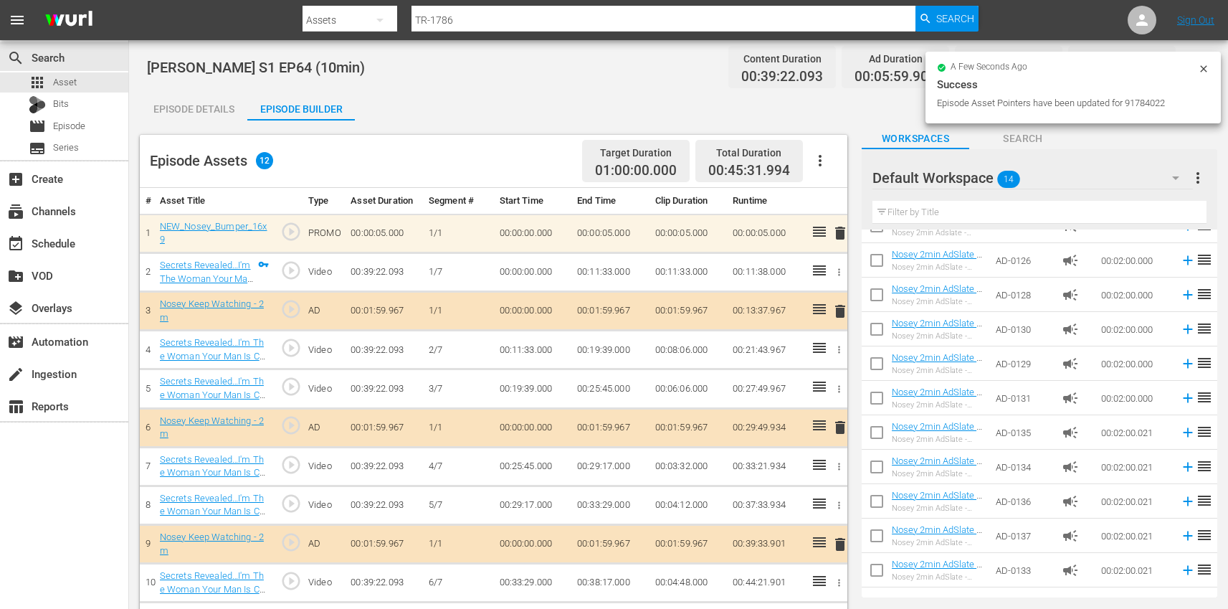
click at [825, 159] on icon "button" at bounding box center [820, 160] width 17 height 17
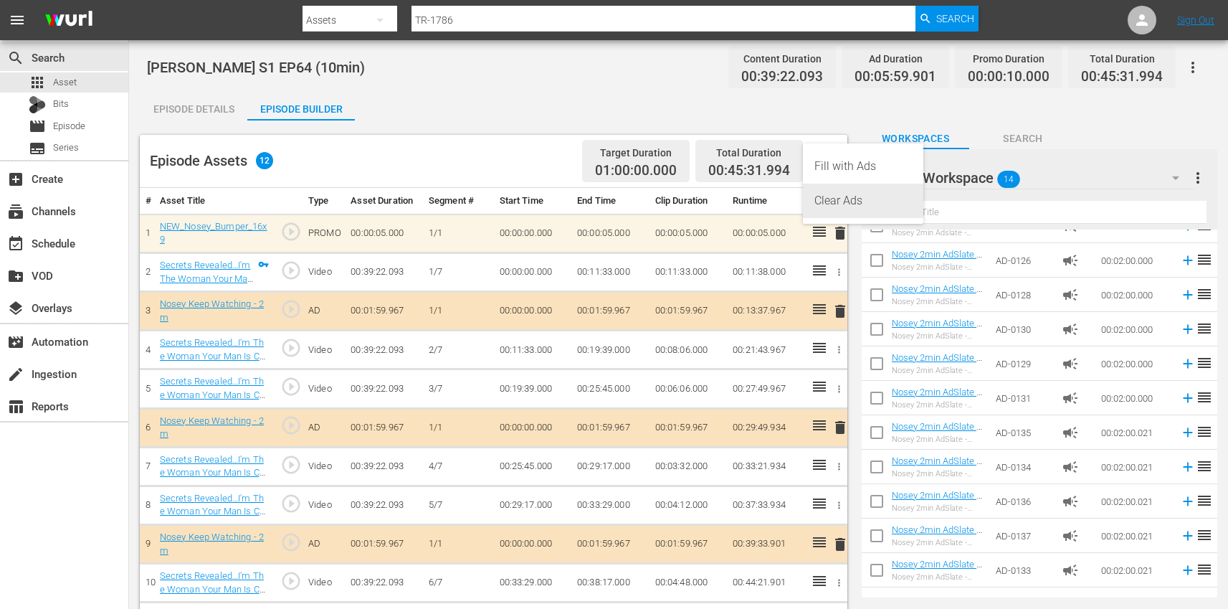
click at [875, 198] on div "Clear Ads" at bounding box center [862, 201] width 97 height 34
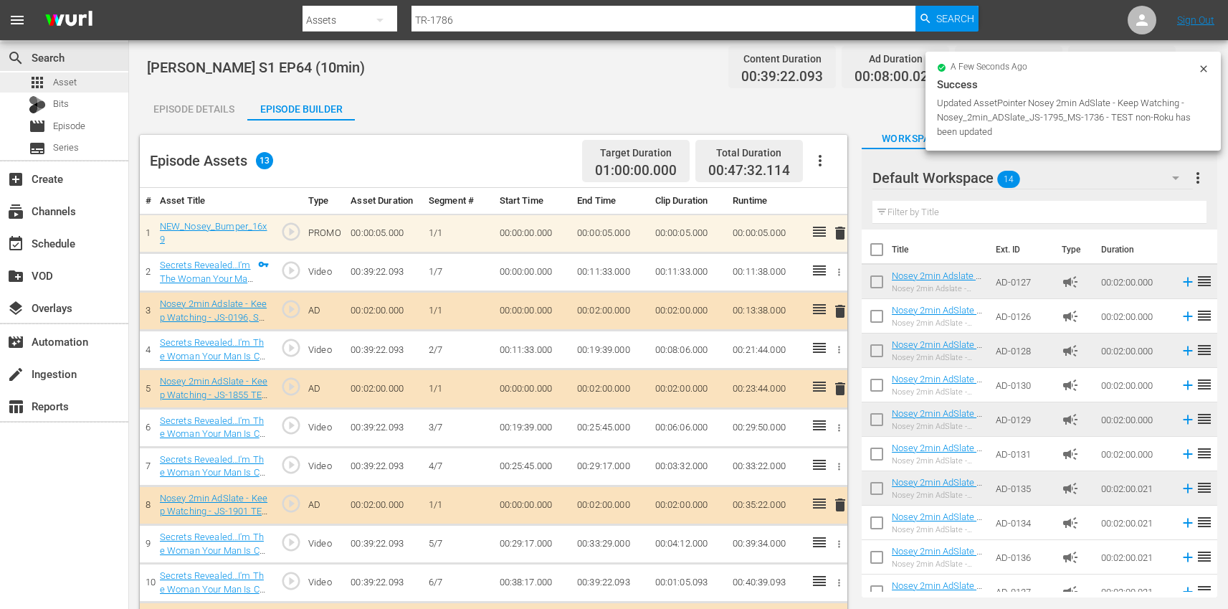
click at [109, 87] on div "apps Asset" at bounding box center [64, 82] width 128 height 20
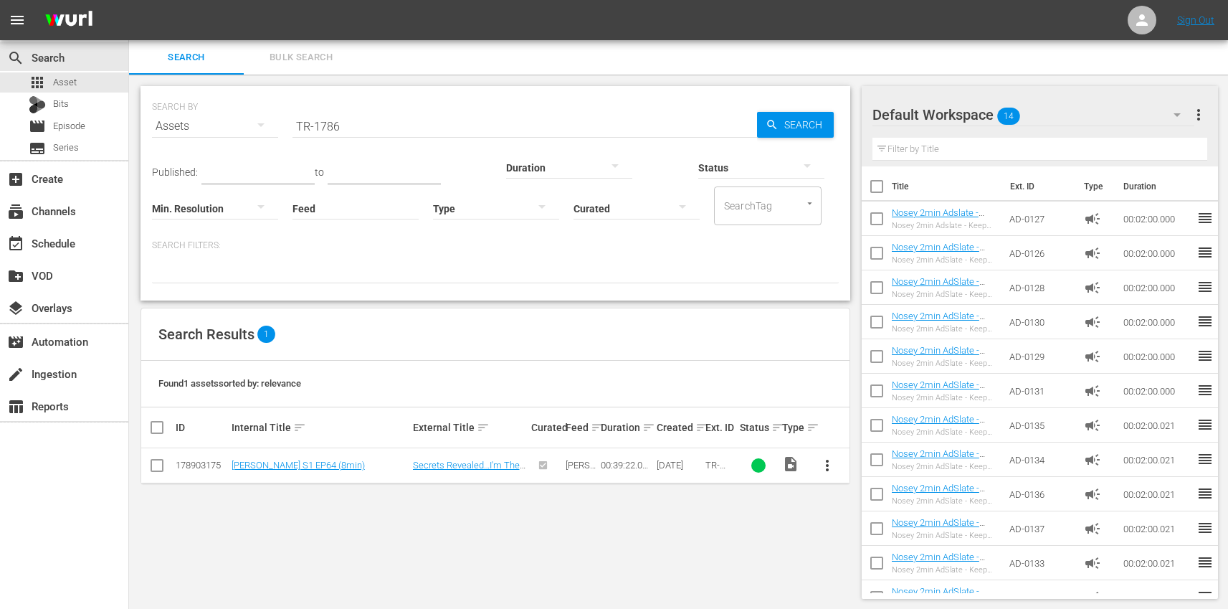
click at [357, 111] on input "TR-1786" at bounding box center [524, 126] width 465 height 34
click at [366, 122] on input "TR-1786" at bounding box center [524, 126] width 465 height 34
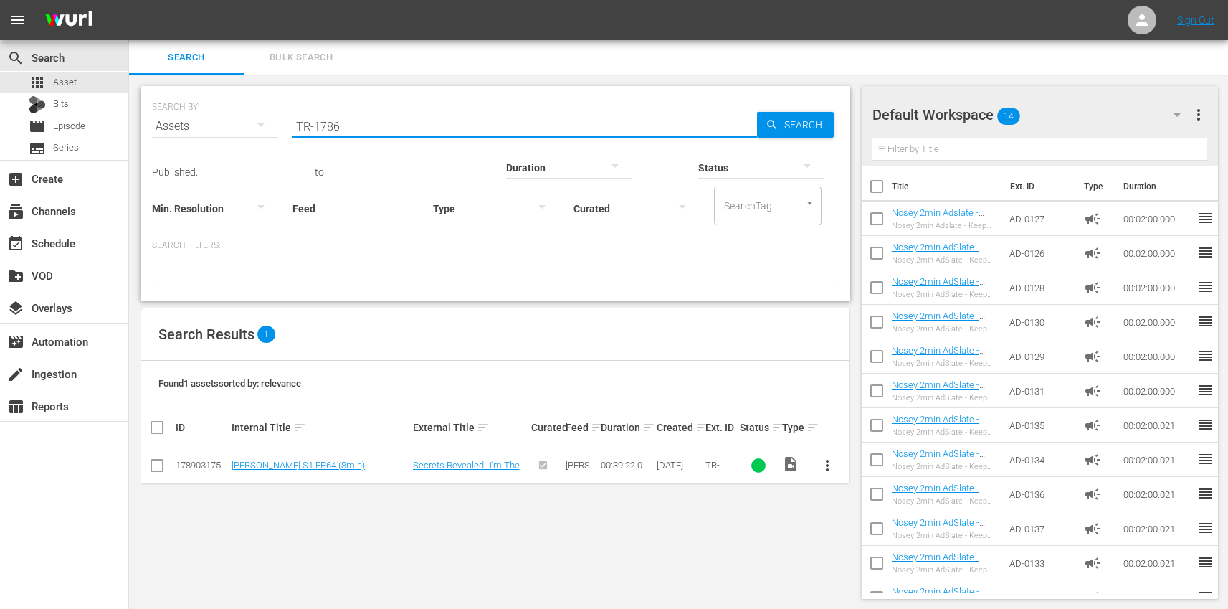
click at [366, 122] on input "TR-1786" at bounding box center [524, 126] width 465 height 34
paste input "8"
type input "TR-1788"
click at [836, 467] on button "more_vert" at bounding box center [827, 465] width 34 height 34
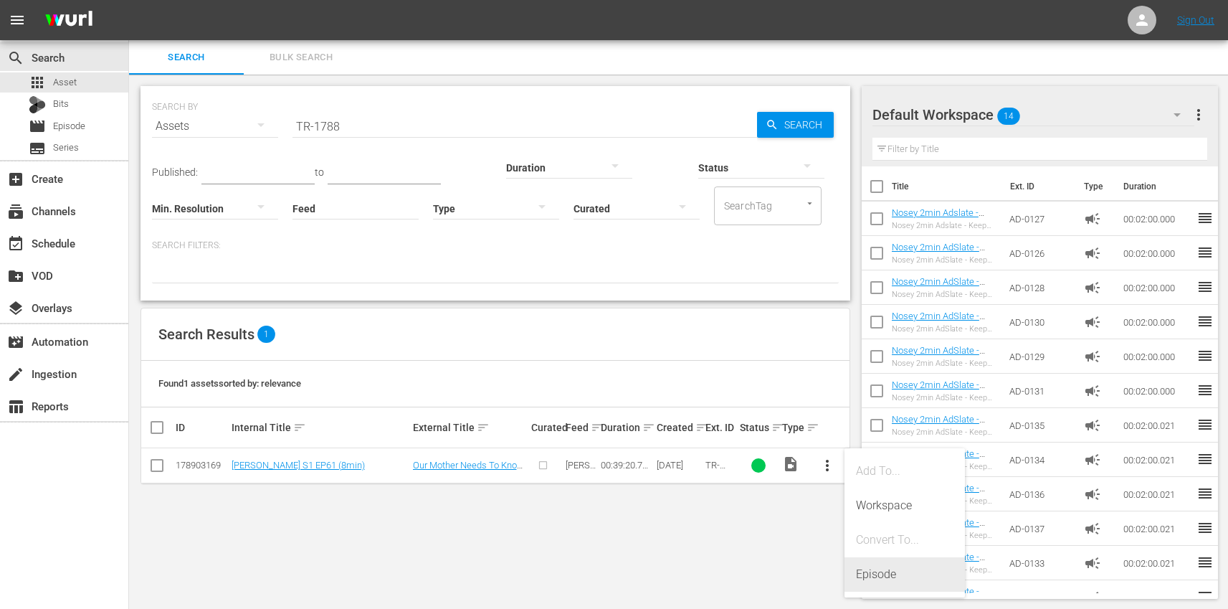
click at [910, 574] on div "Episode" at bounding box center [904, 574] width 97 height 34
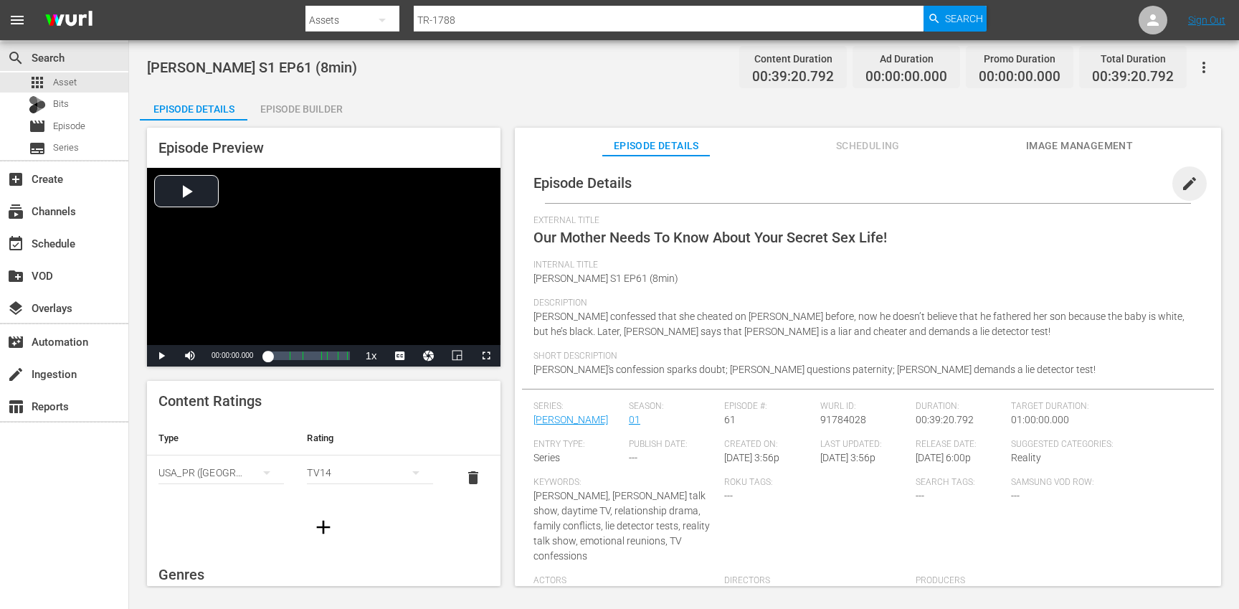
click at [1183, 186] on span "edit" at bounding box center [1189, 183] width 17 height 17
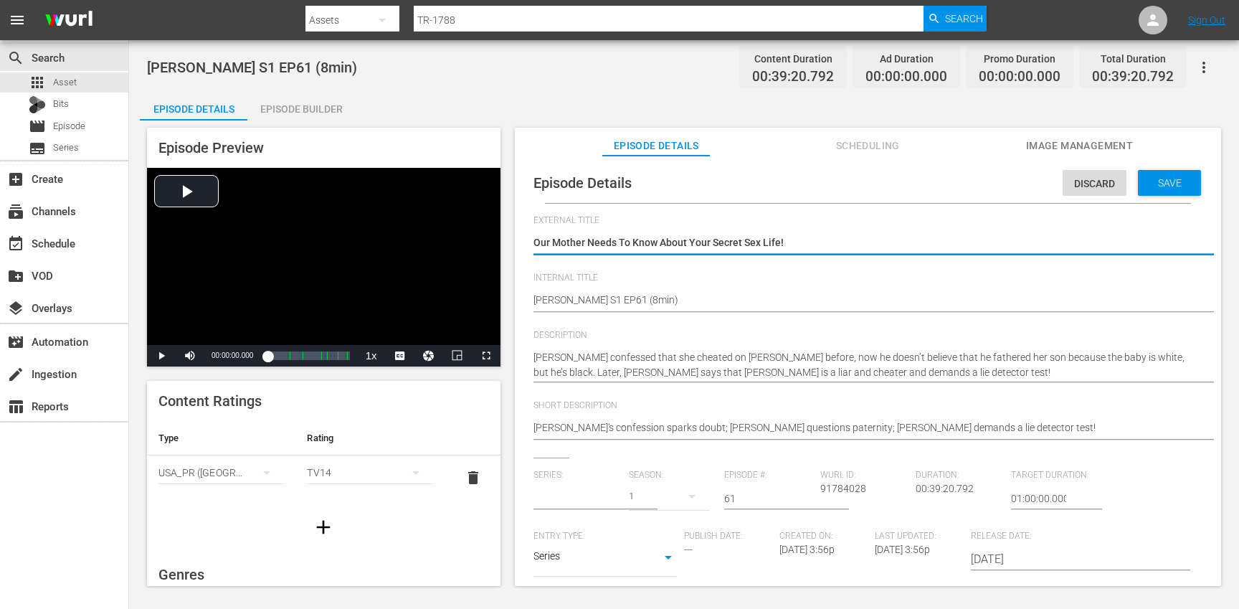
click at [588, 493] on input "text" at bounding box center [577, 498] width 88 height 34
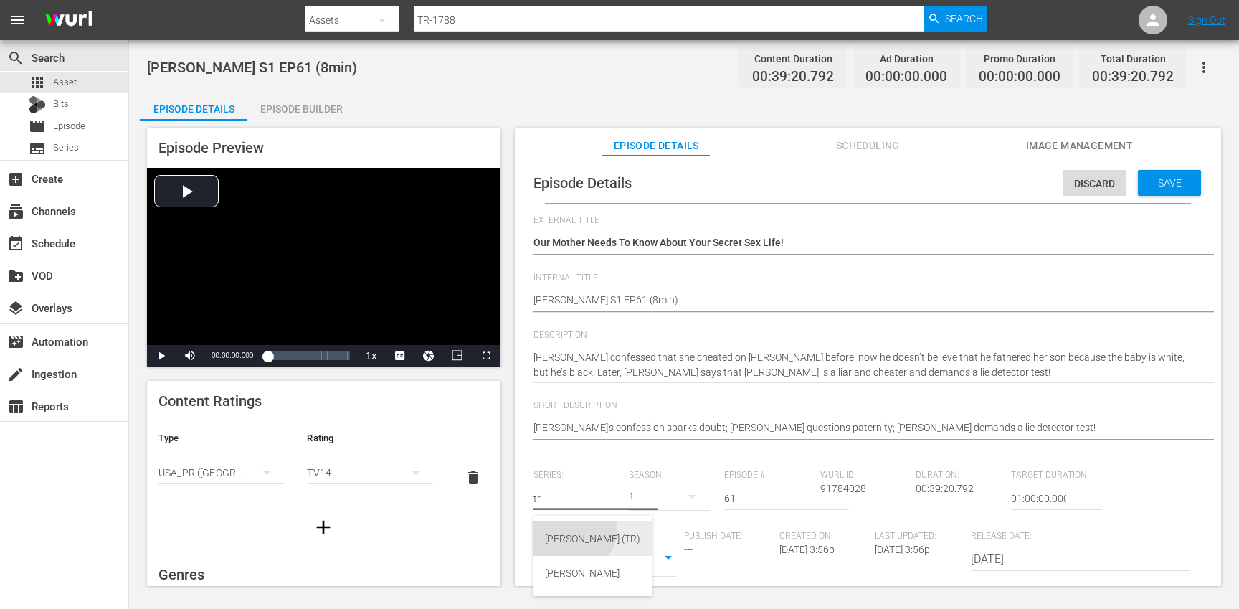
click at [571, 528] on div "[PERSON_NAME] (TR)" at bounding box center [592, 538] width 95 height 34
type input "[PERSON_NAME] (TR)"
click at [670, 497] on div "17" at bounding box center [669, 496] width 81 height 40
click at [657, 576] on div "1" at bounding box center [646, 579] width 39 height 14
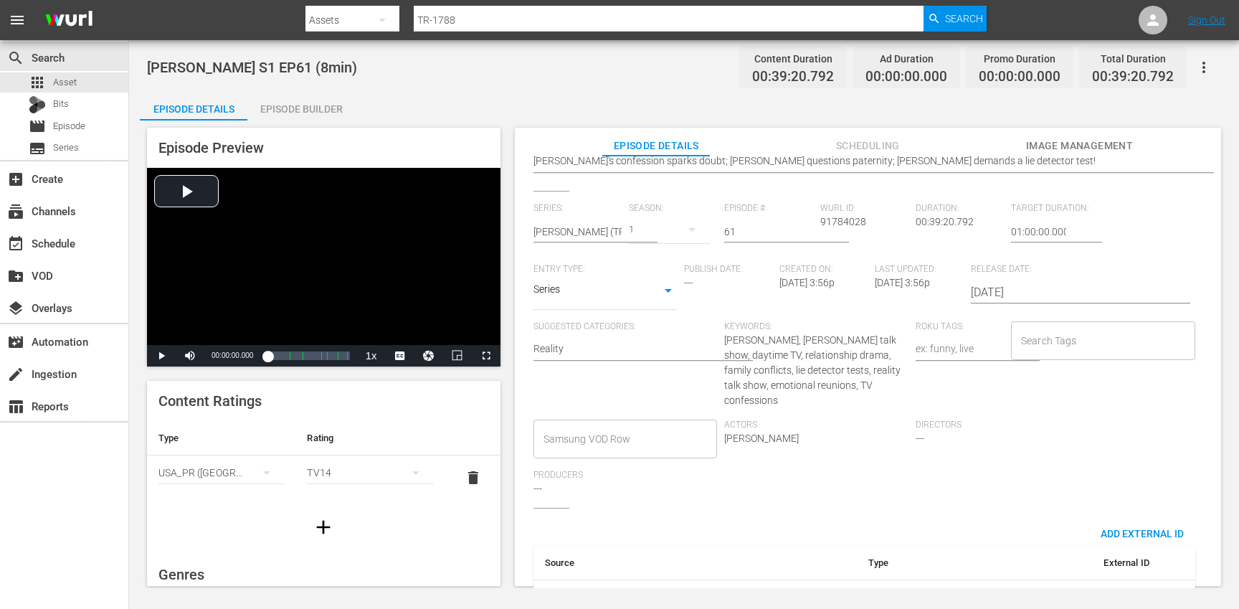
click at [1050, 332] on input "Search Tags" at bounding box center [1092, 341] width 150 height 26
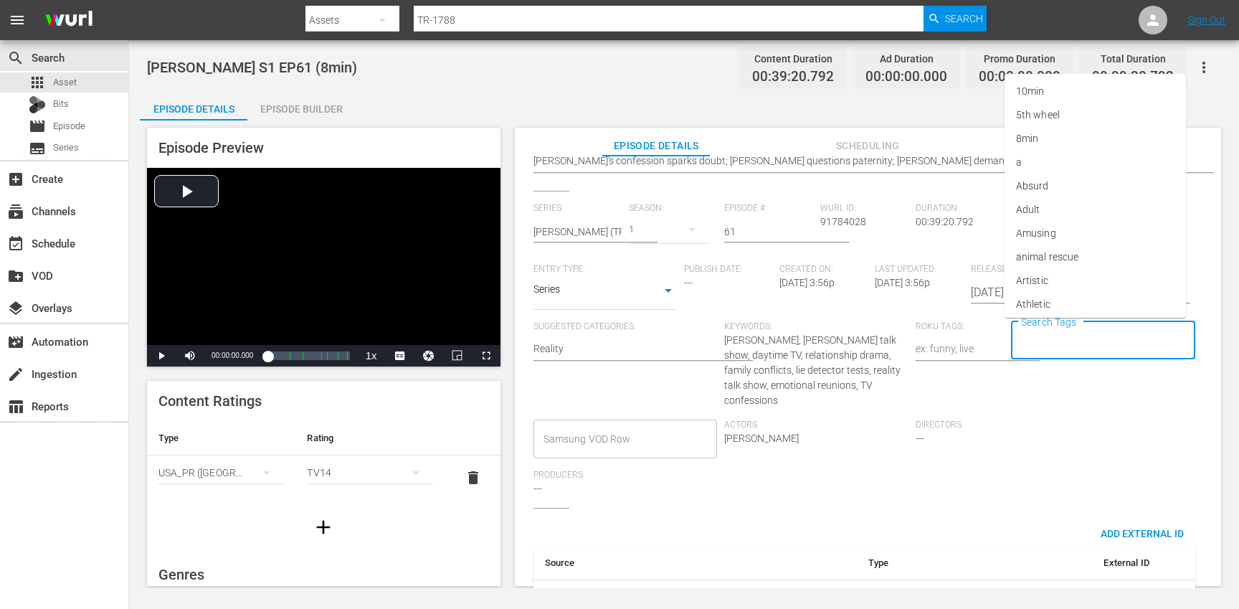
type input "8"
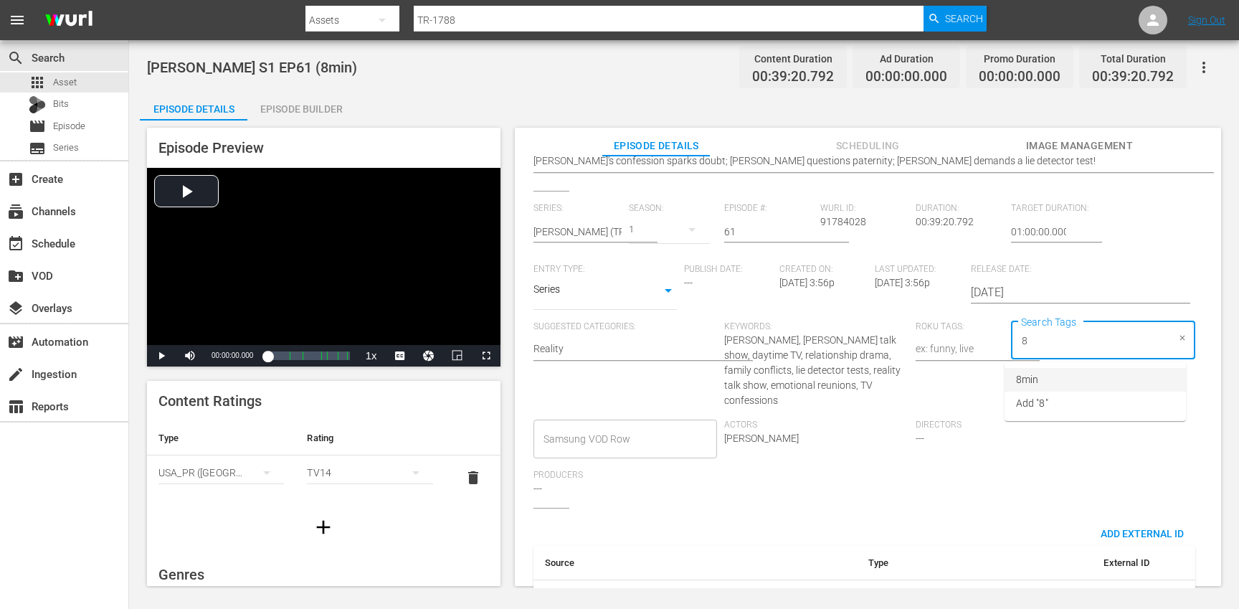
click at [1039, 376] on li "8min" at bounding box center [1094, 380] width 181 height 24
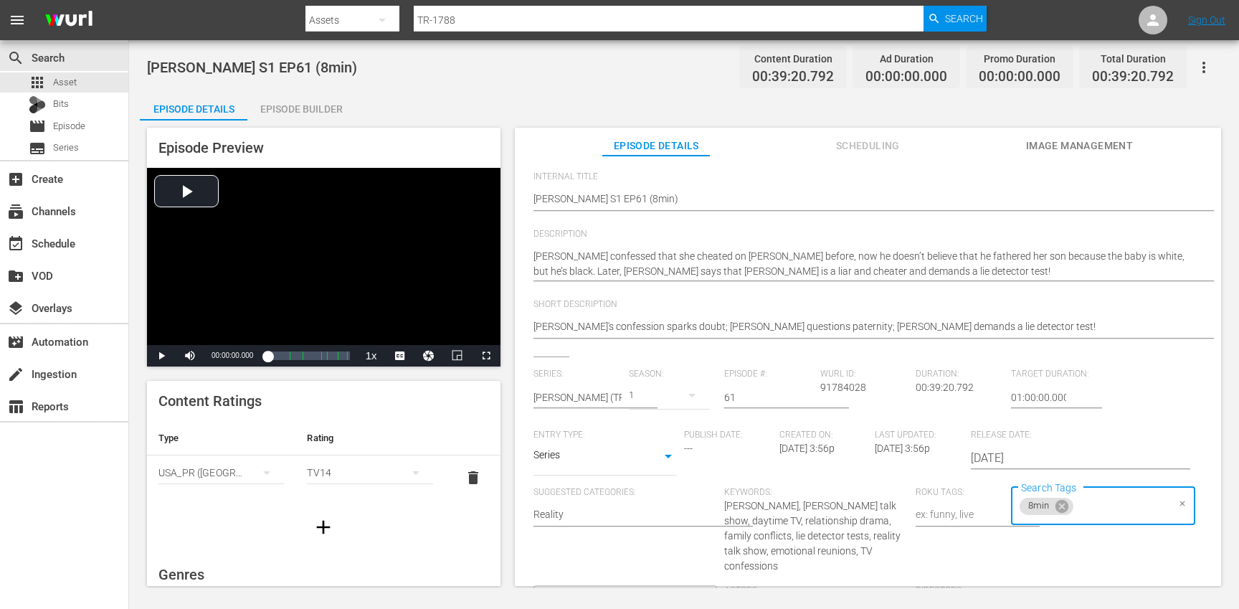
scroll to position [300, 0]
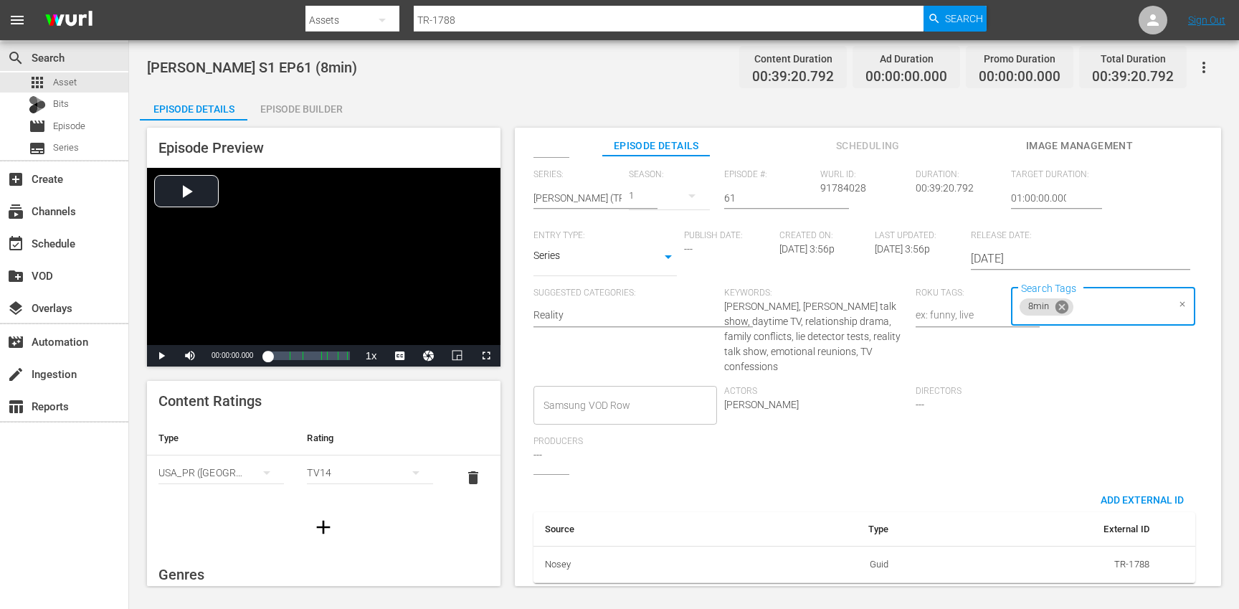
click at [1055, 309] on icon at bounding box center [1061, 306] width 13 height 13
click at [1055, 309] on input "Search Tags" at bounding box center [1092, 307] width 150 height 26
type input "tr"
click at [1038, 525] on li "[PERSON_NAME]" at bounding box center [1094, 535] width 181 height 24
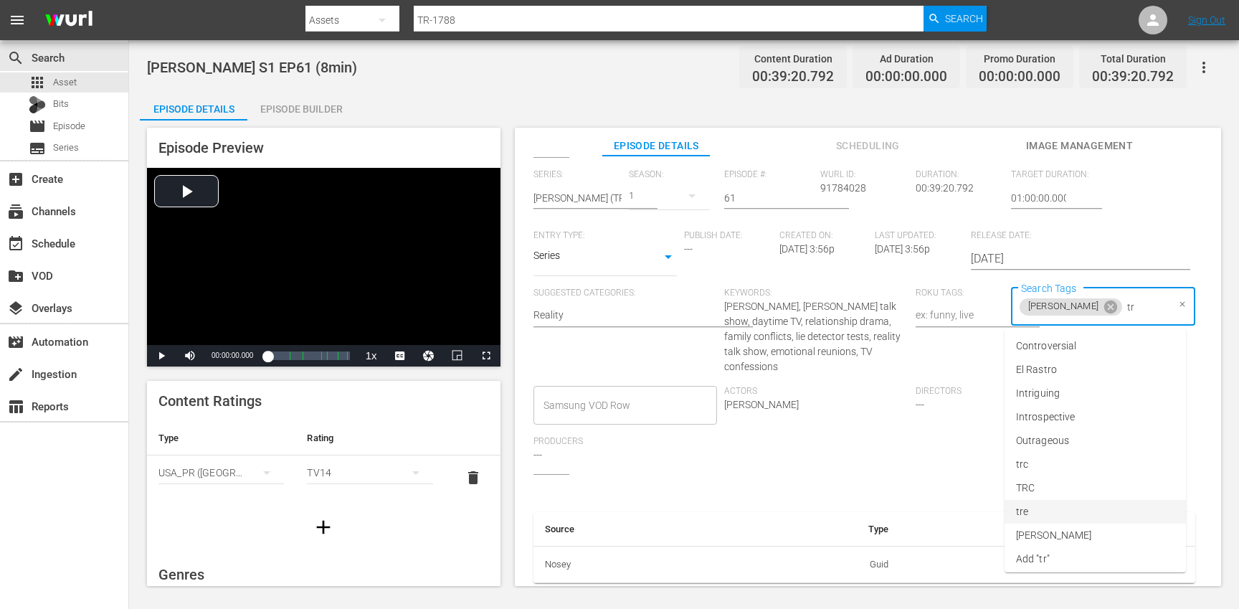
type input "trc"
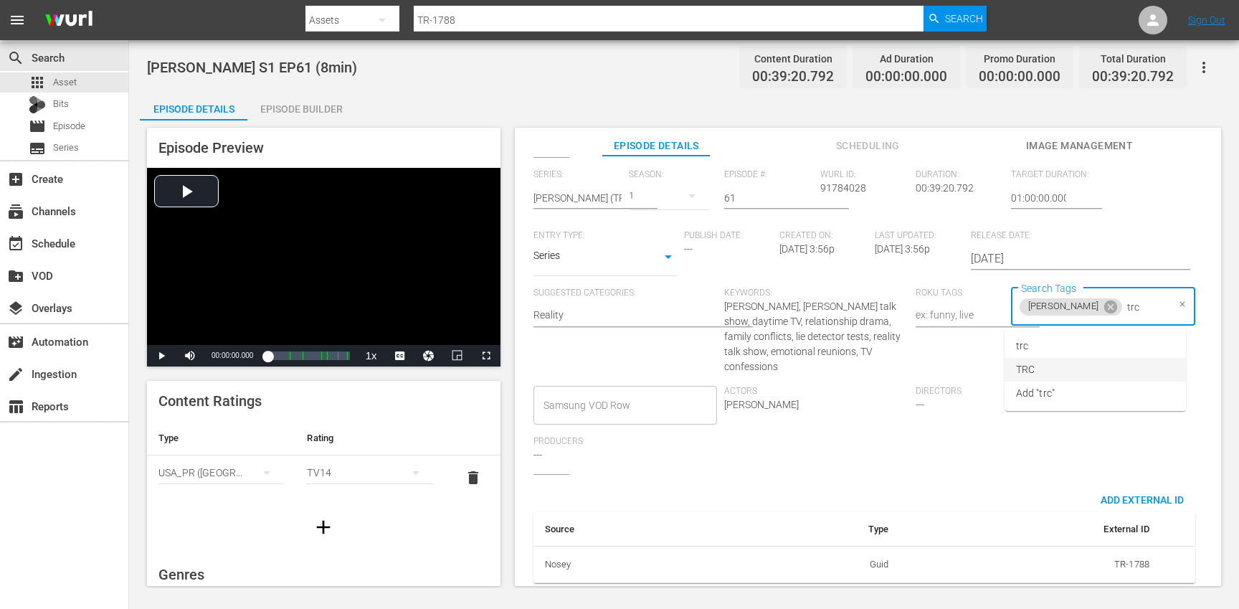
click at [1035, 376] on li "TRC" at bounding box center [1094, 370] width 181 height 24
type input "8"
click at [1036, 355] on li "8min" at bounding box center [1094, 346] width 181 height 24
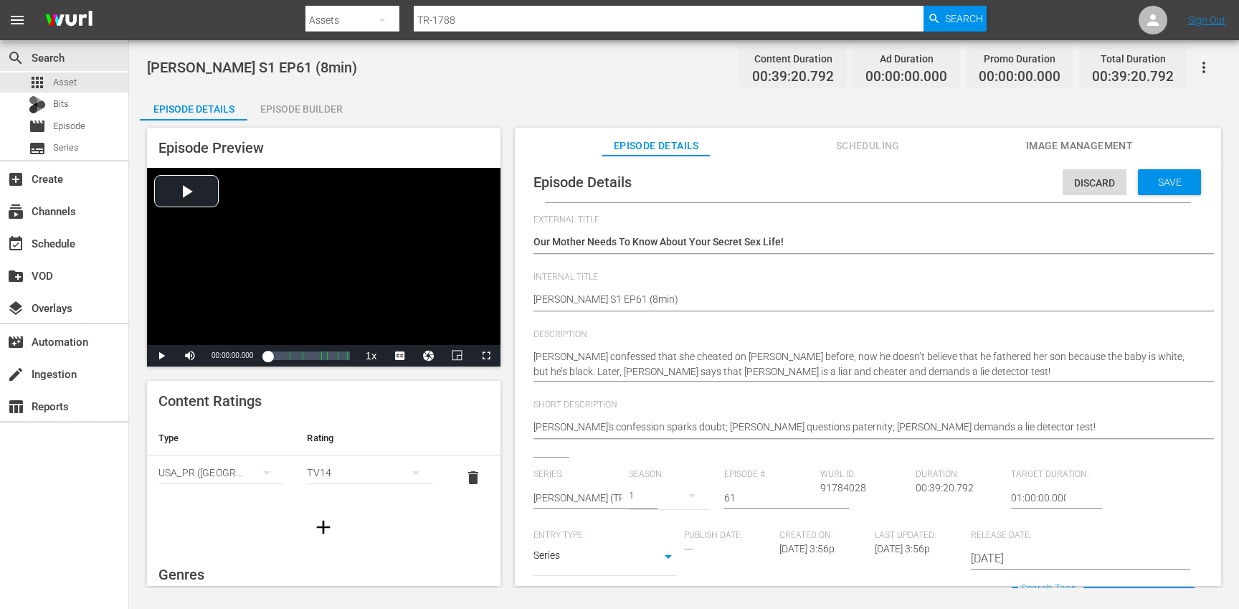
scroll to position [0, 0]
click at [1166, 170] on div "Save" at bounding box center [1169, 183] width 63 height 26
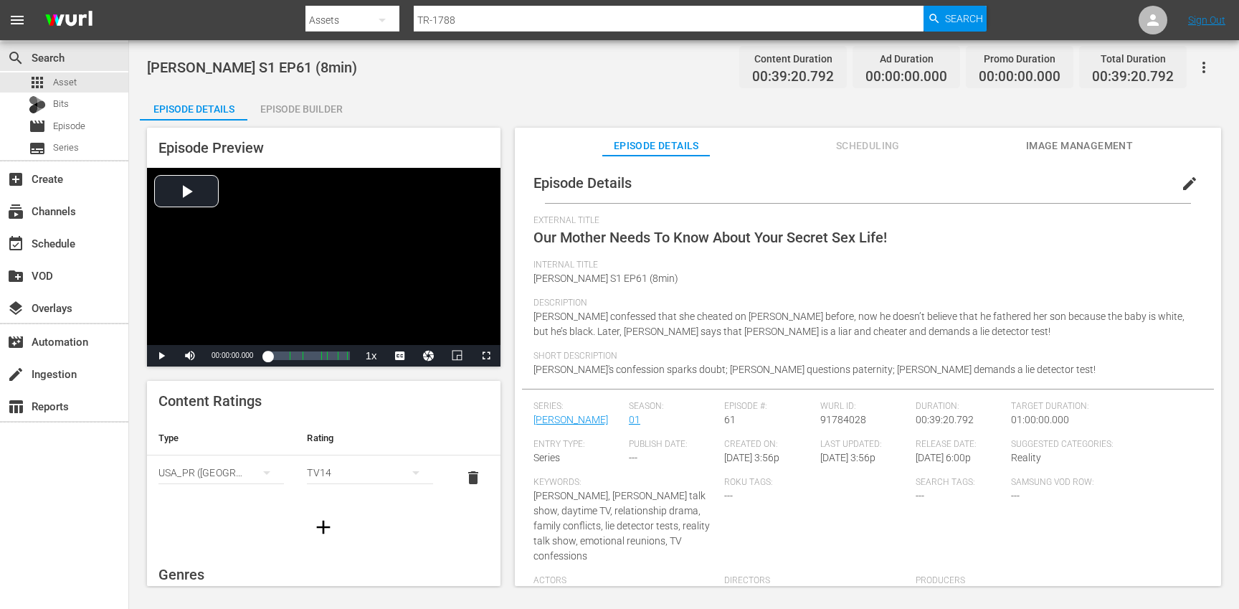
click at [317, 526] on icon "button" at bounding box center [324, 527] width 14 height 14
click at [212, 505] on div "simple table" at bounding box center [220, 517] width 125 height 40
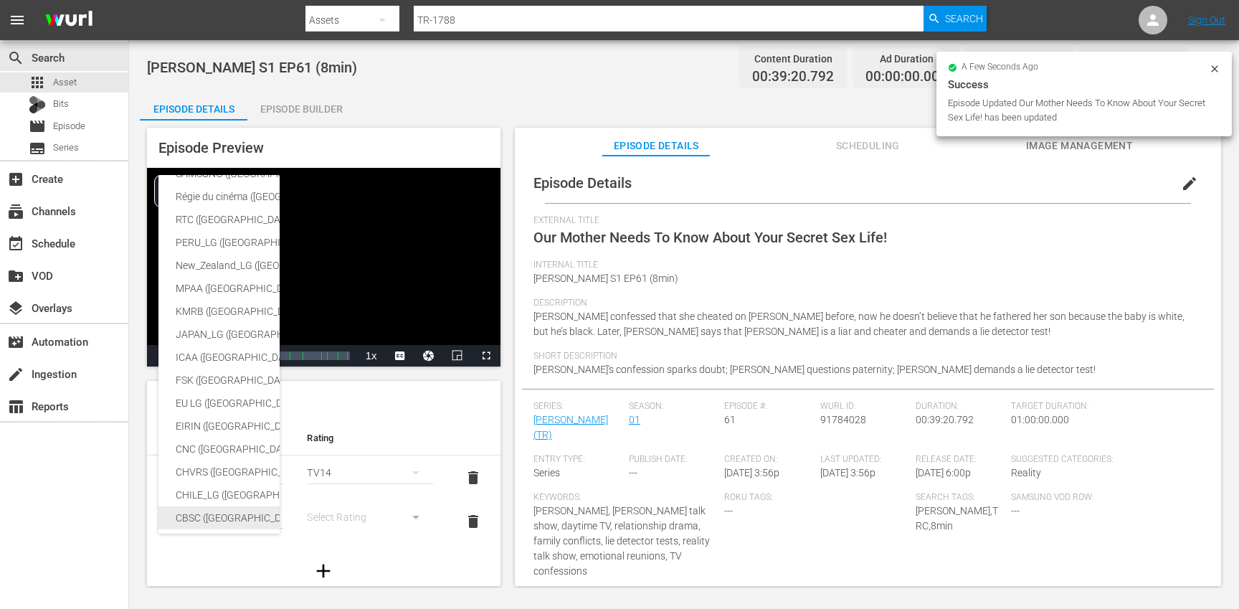
click at [213, 513] on div "CBSC ([GEOGRAPHIC_DATA])" at bounding box center [352, 517] width 352 height 23
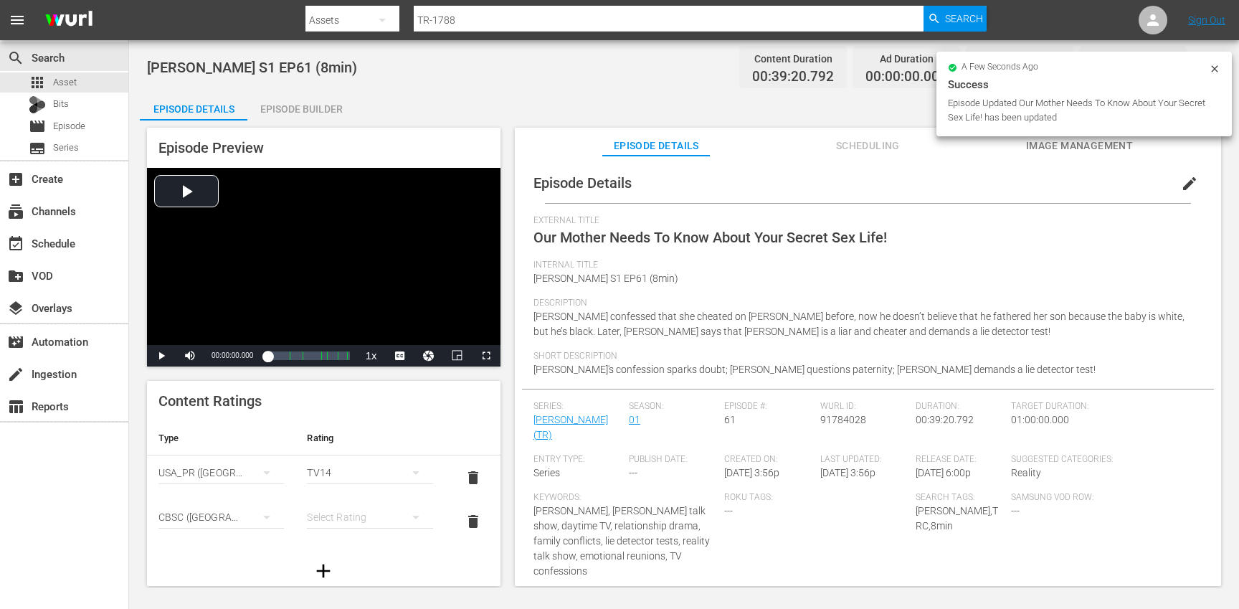
click at [363, 511] on div "simple table" at bounding box center [369, 517] width 125 height 40
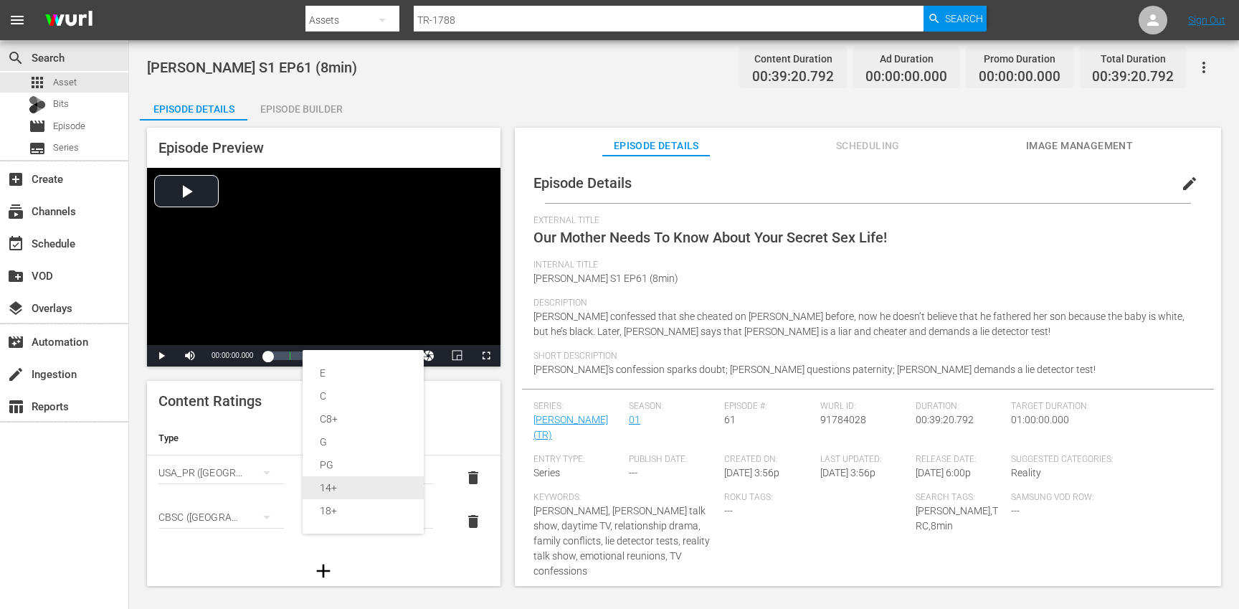
click at [346, 491] on div "14+" at bounding box center [363, 487] width 87 height 23
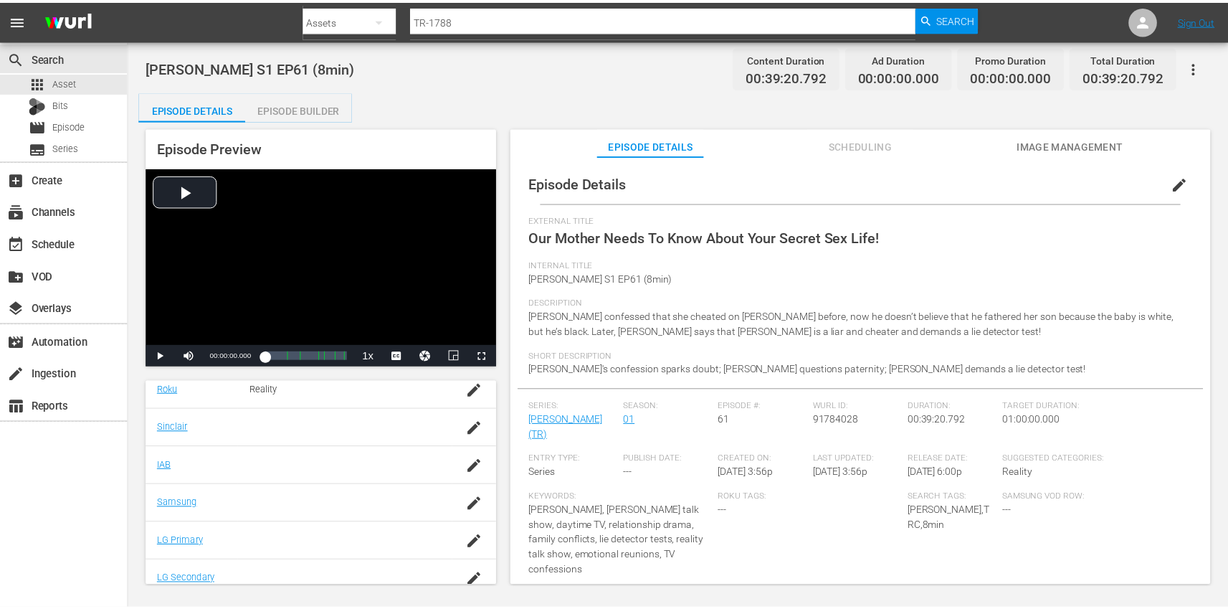
scroll to position [352, 0]
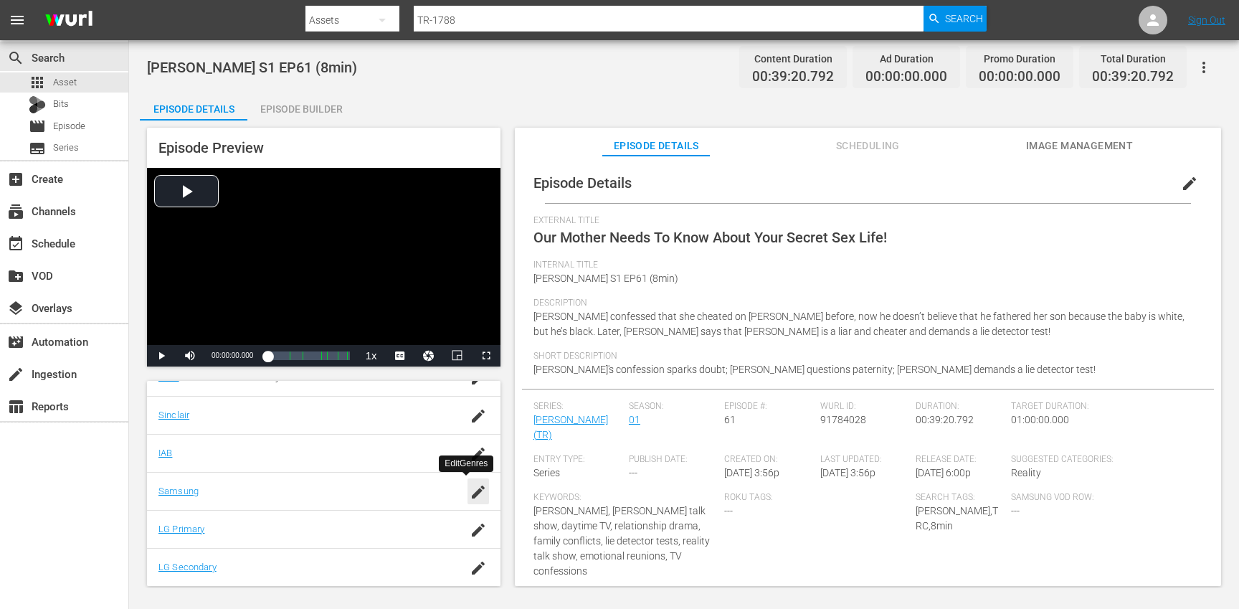
click at [472, 497] on icon "button" at bounding box center [478, 491] width 13 height 13
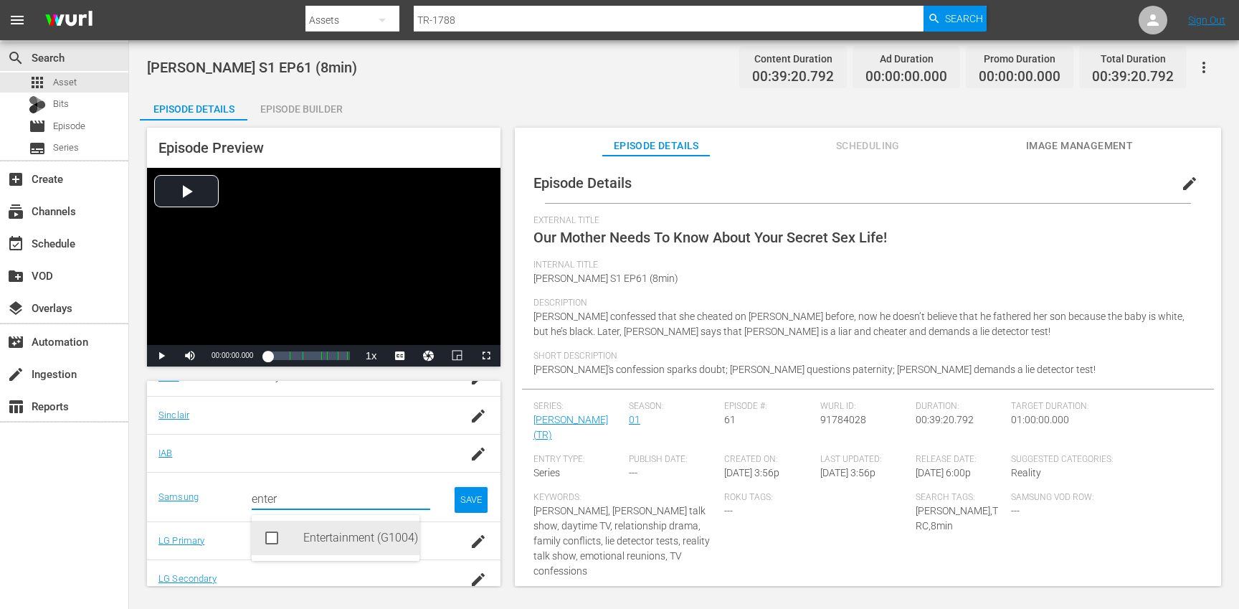
click at [318, 534] on div "Entertainment (G1004)" at bounding box center [355, 537] width 105 height 34
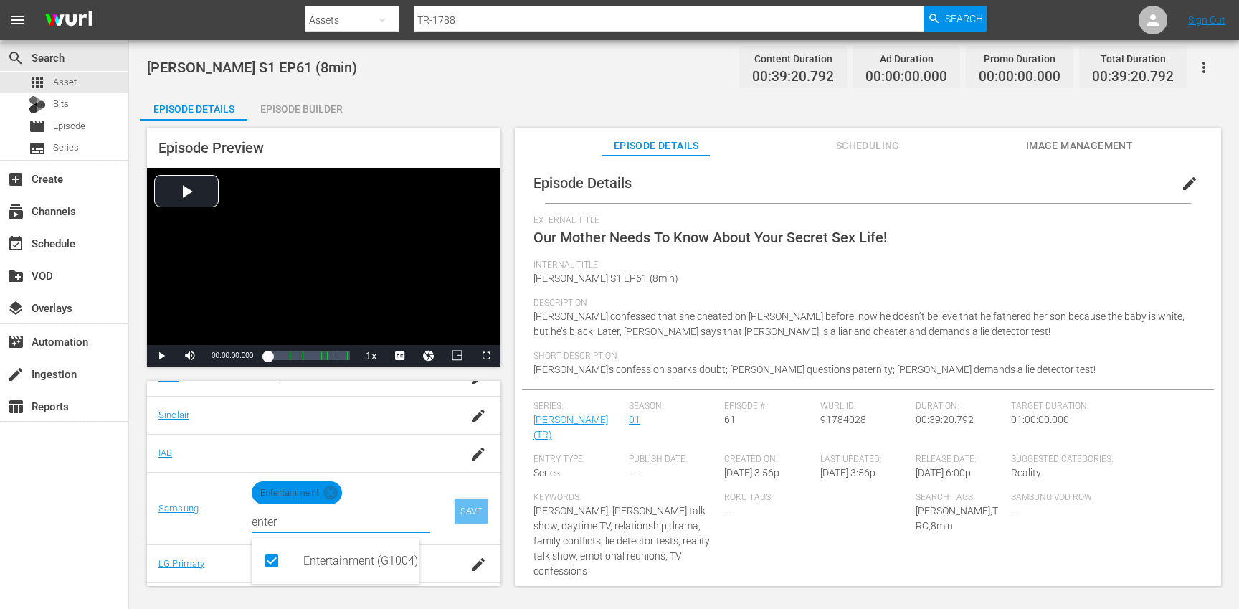
type input "enter"
click at [467, 505] on div "SAVE" at bounding box center [471, 511] width 33 height 26
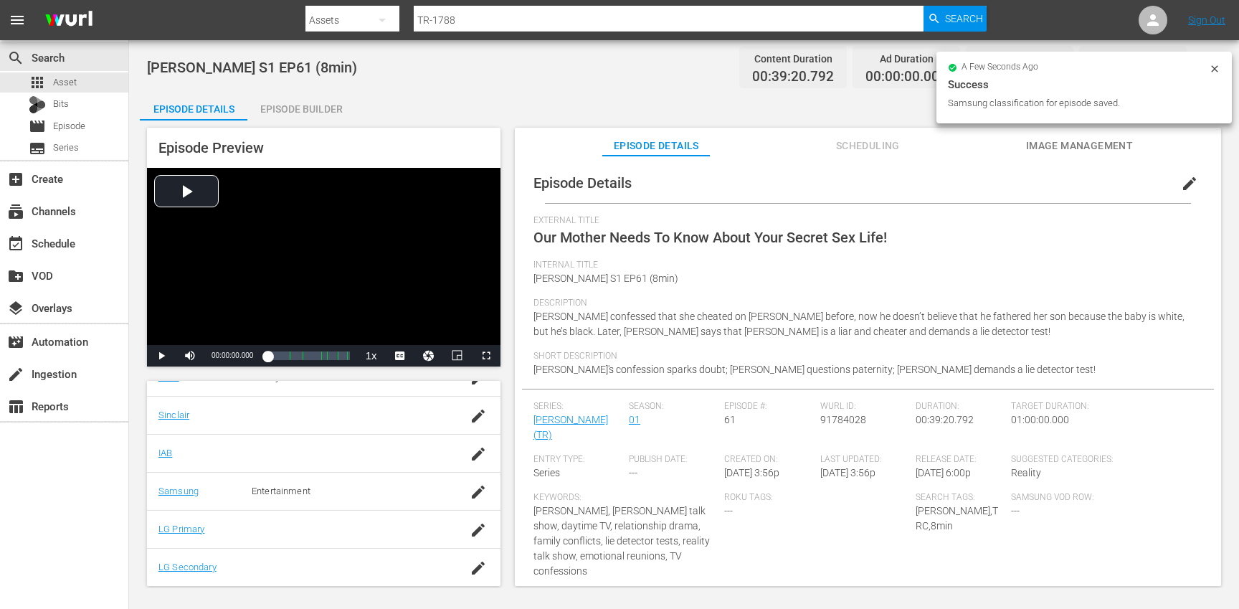
drag, startPoint x: 325, startPoint y: 115, endPoint x: 352, endPoint y: 118, distance: 26.8
click at [325, 115] on div "Episode Builder" at bounding box center [301, 109] width 108 height 34
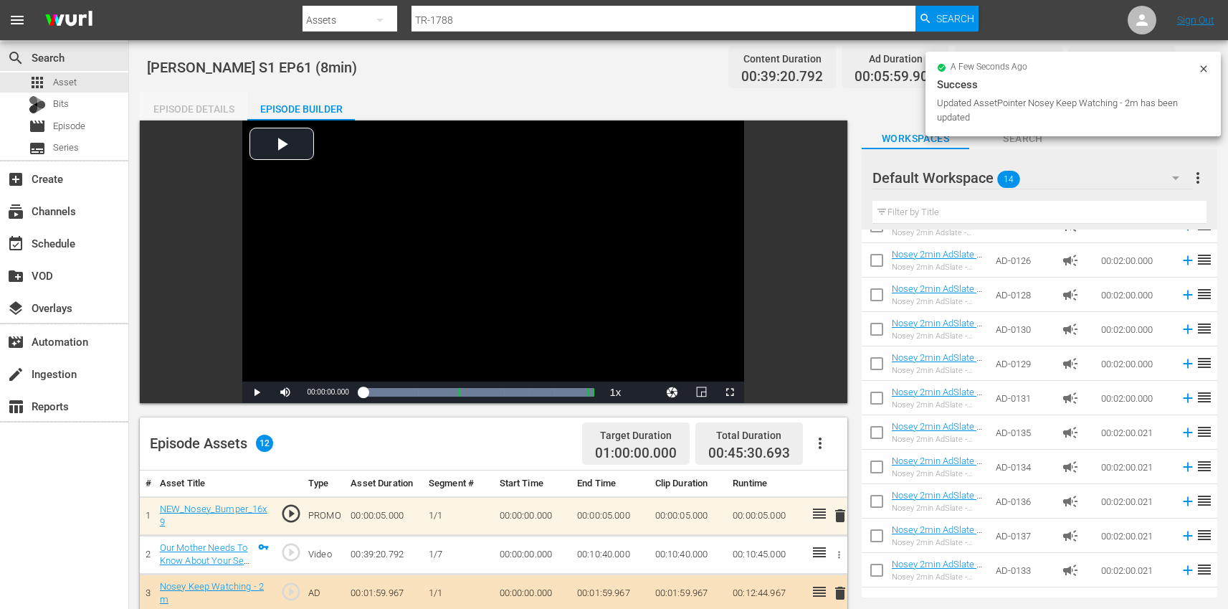
click at [200, 103] on div "Episode Details" at bounding box center [194, 109] width 108 height 34
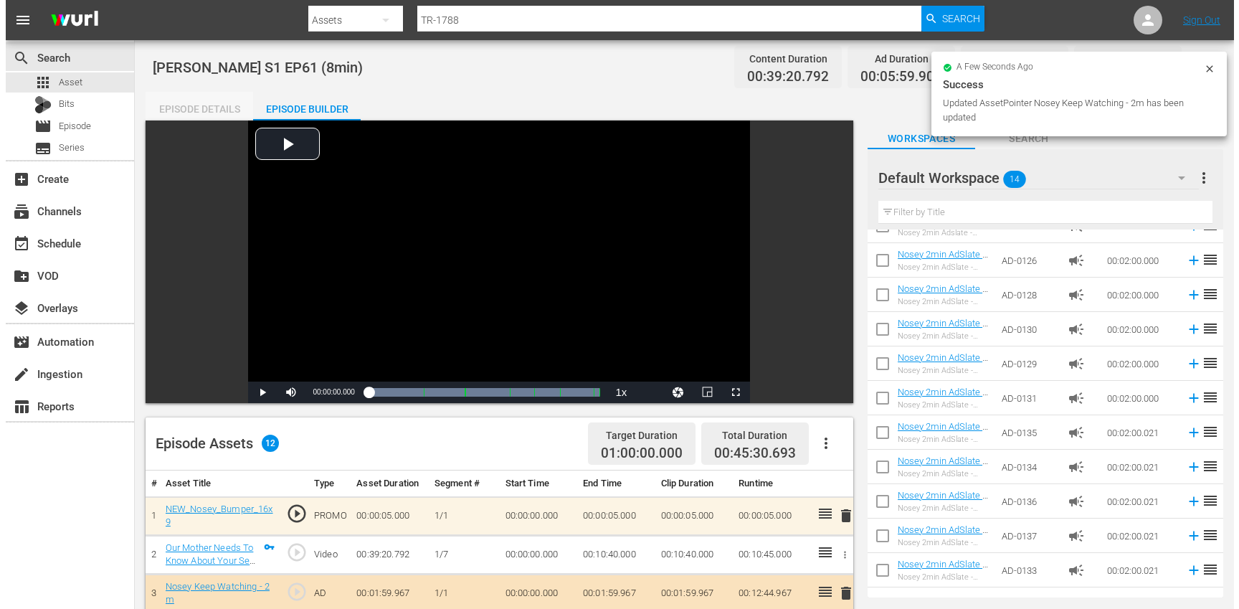
scroll to position [352, 0]
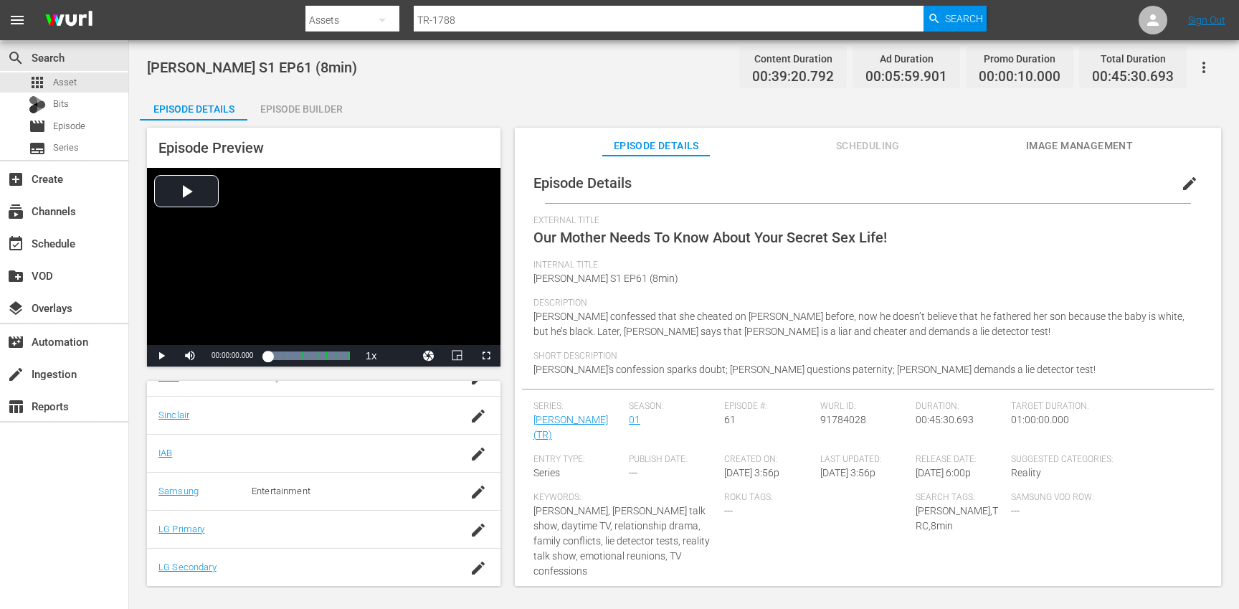
click at [1217, 68] on button "button" at bounding box center [1203, 67] width 34 height 34
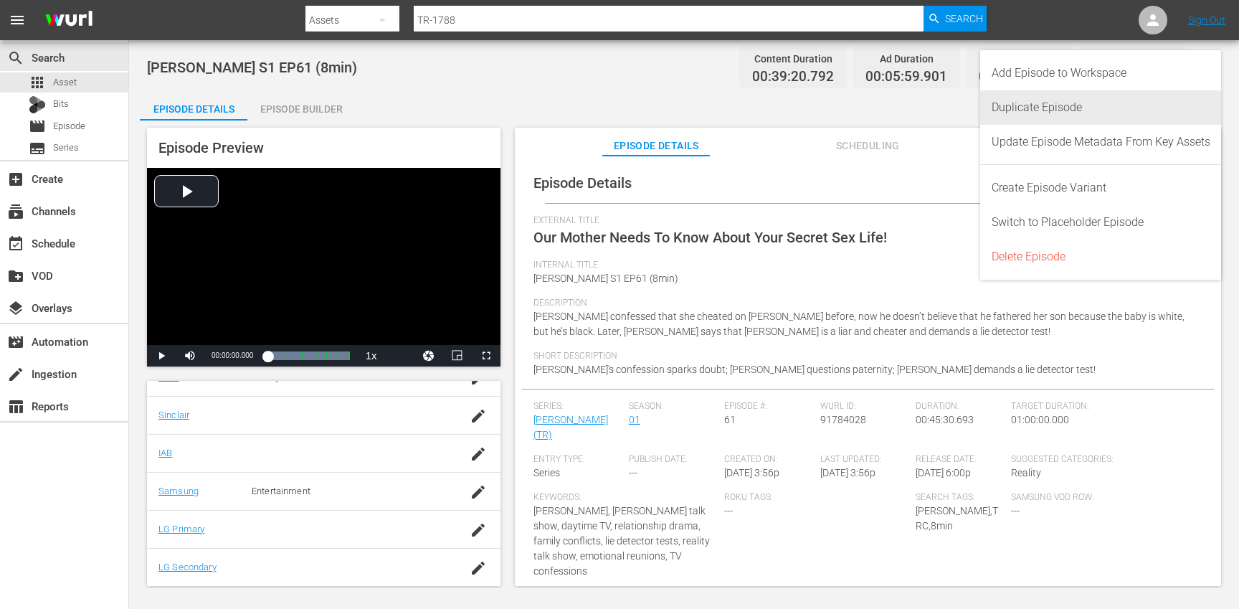
click at [1098, 97] on div "Duplicate Episode" at bounding box center [1100, 107] width 219 height 34
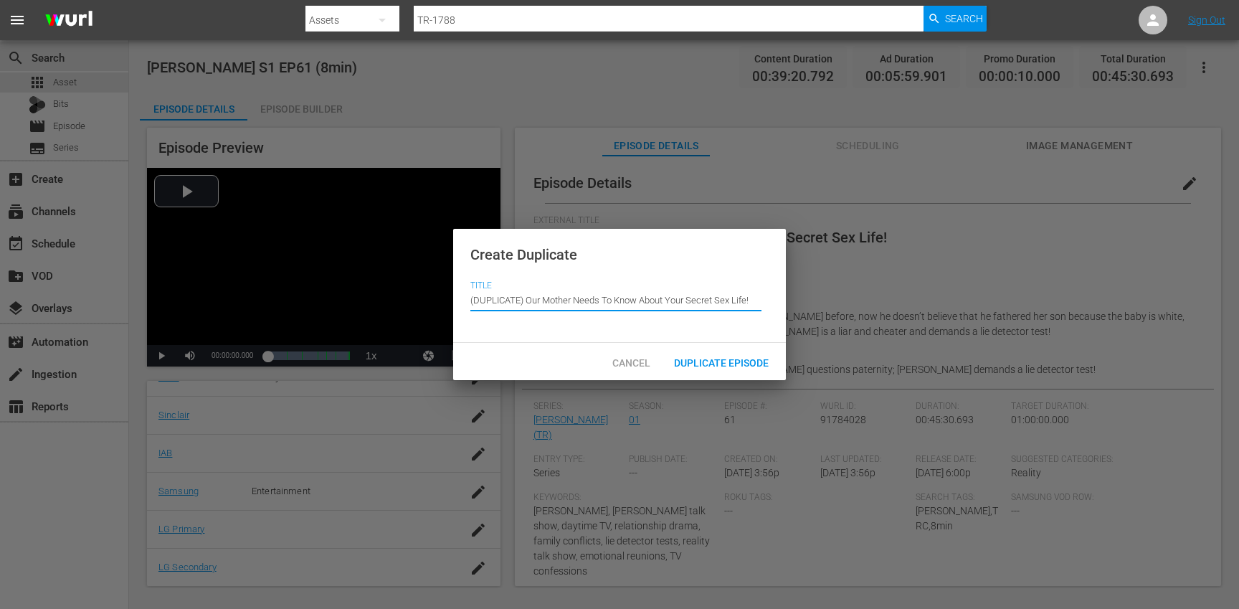
drag, startPoint x: 526, startPoint y: 300, endPoint x: 509, endPoint y: 253, distance: 50.3
click at [510, 258] on div "Create Duplicate Title Episode Title (DUPLICATE) Our Mother Needs To Know About…" at bounding box center [619, 286] width 333 height 115
type input "Our Mother Needs To Know About Your Secret Sex Life!"
click at [718, 366] on span "Duplicate Episode" at bounding box center [721, 362] width 118 height 11
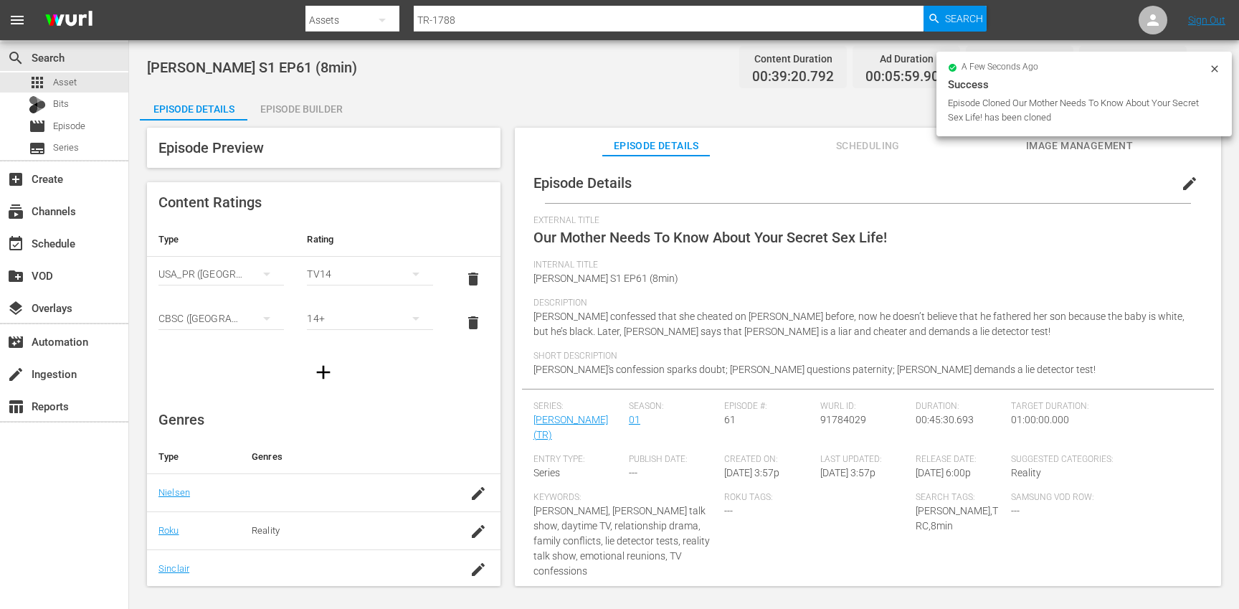
click at [1184, 179] on span "edit" at bounding box center [1189, 183] width 17 height 17
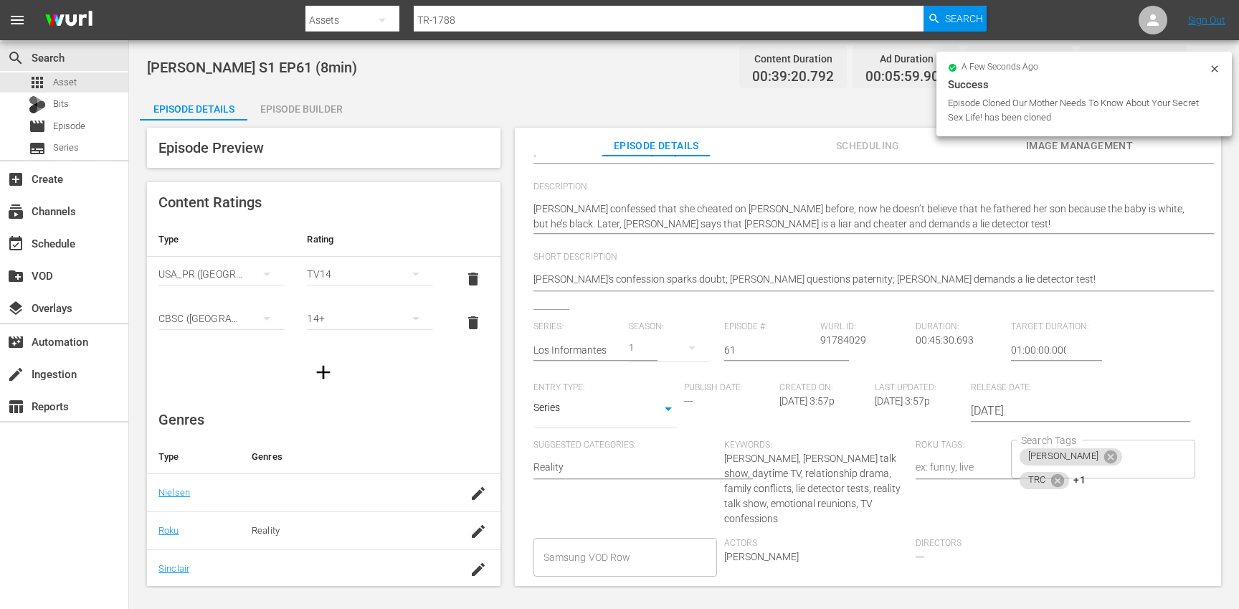
scroll to position [232, 0]
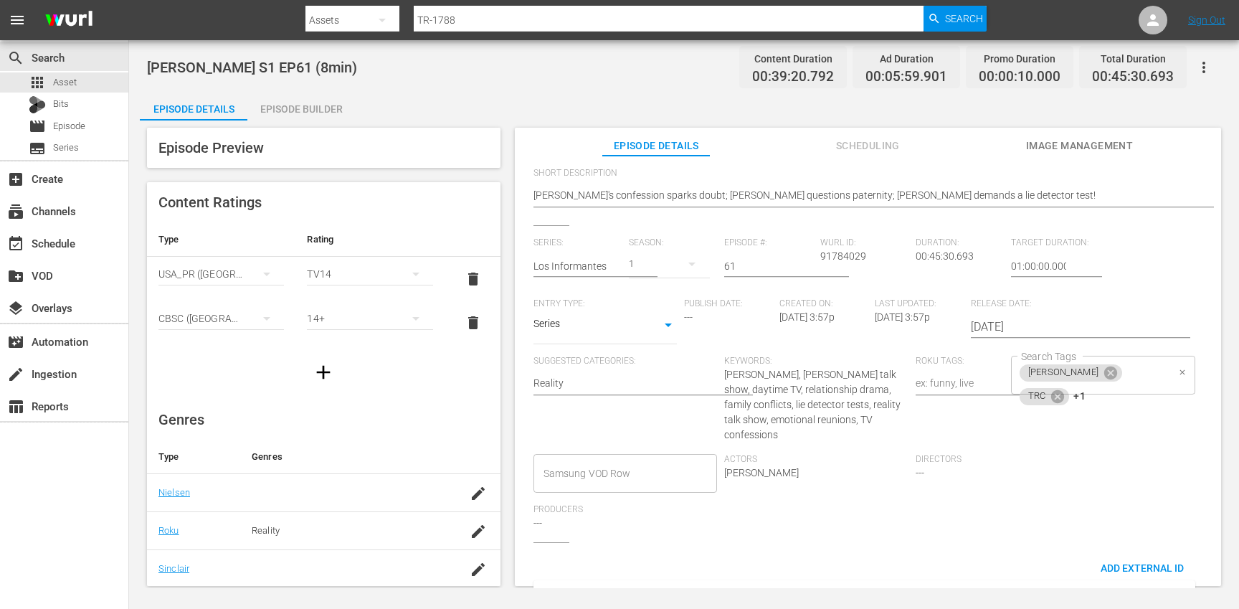
click at [1158, 356] on div "[PERSON_NAME] TRC +1 Search Tags" at bounding box center [1103, 375] width 184 height 39
click at [1064, 389] on icon at bounding box center [1057, 395] width 13 height 13
click at [1067, 389] on icon at bounding box center [1061, 395] width 13 height 13
type input "10"
click at [1077, 411] on li "10min" at bounding box center [1094, 414] width 181 height 24
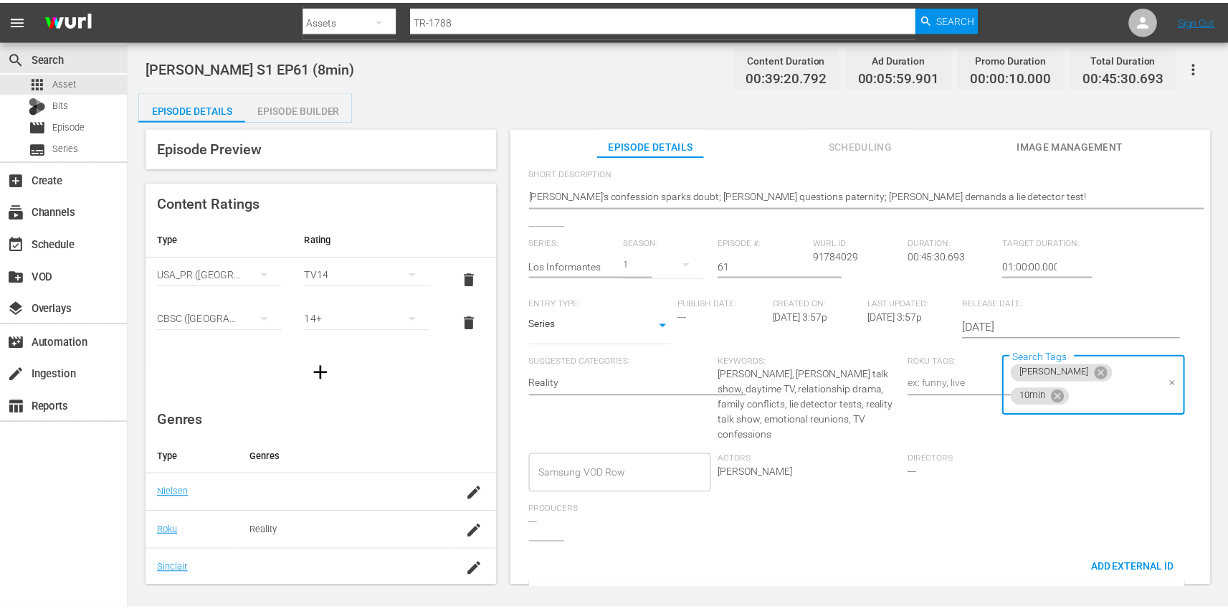
scroll to position [0, 0]
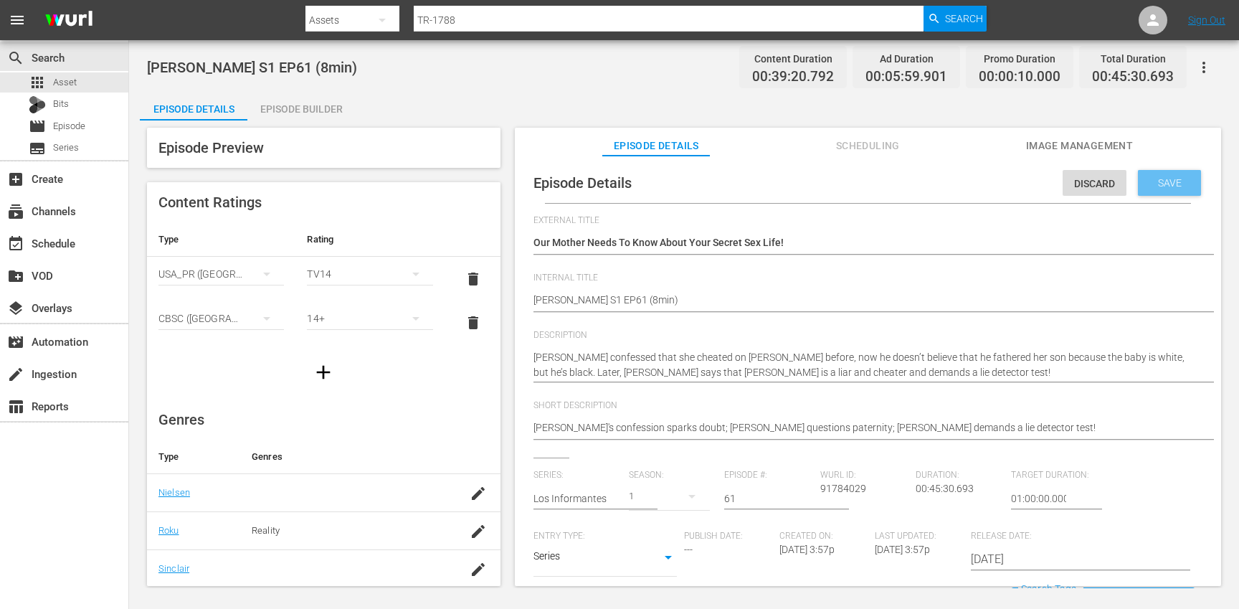
click at [1164, 174] on div "Save" at bounding box center [1169, 183] width 63 height 26
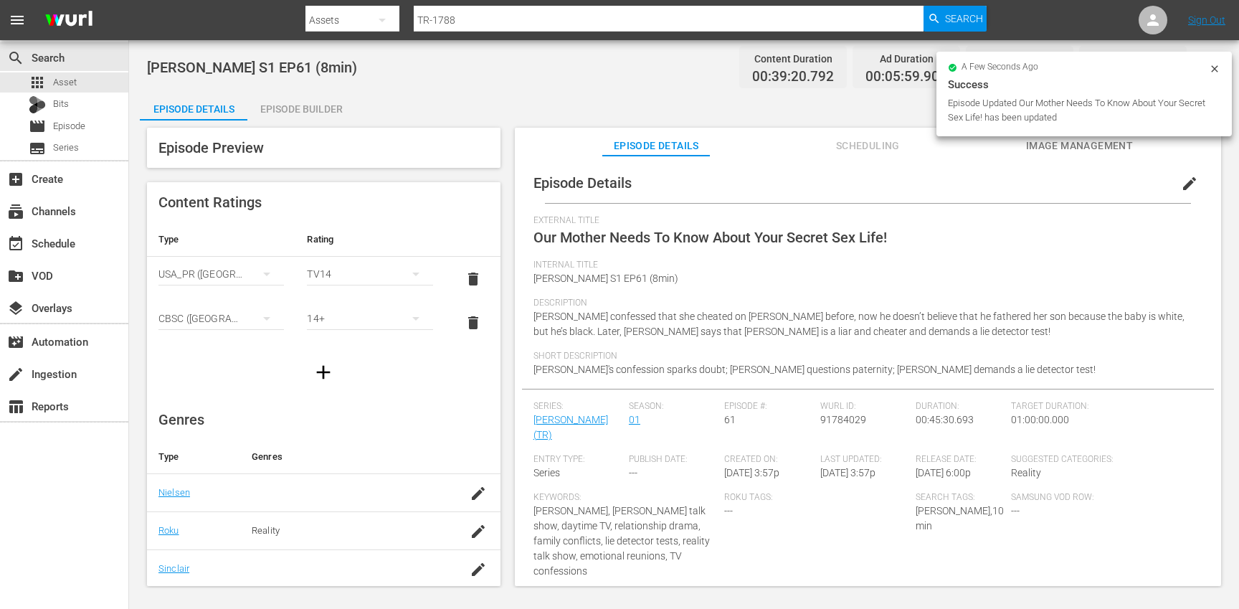
click at [336, 108] on div "Episode Builder" at bounding box center [301, 109] width 108 height 34
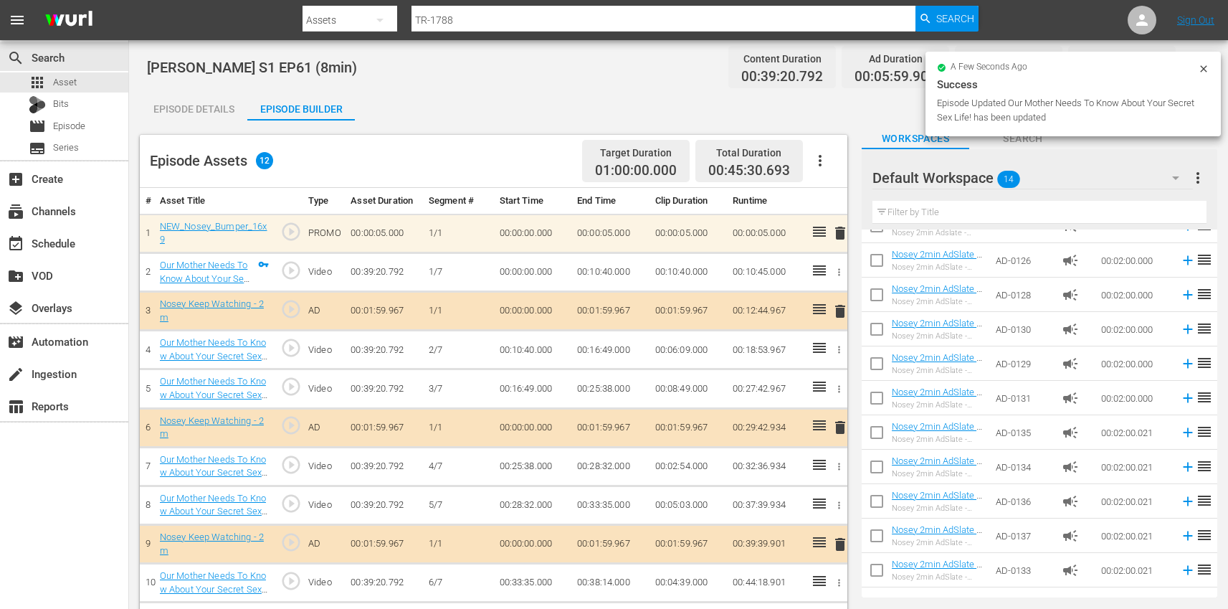
click at [821, 166] on icon "button" at bounding box center [820, 160] width 17 height 17
click at [853, 209] on div "Clear Ads" at bounding box center [862, 201] width 97 height 34
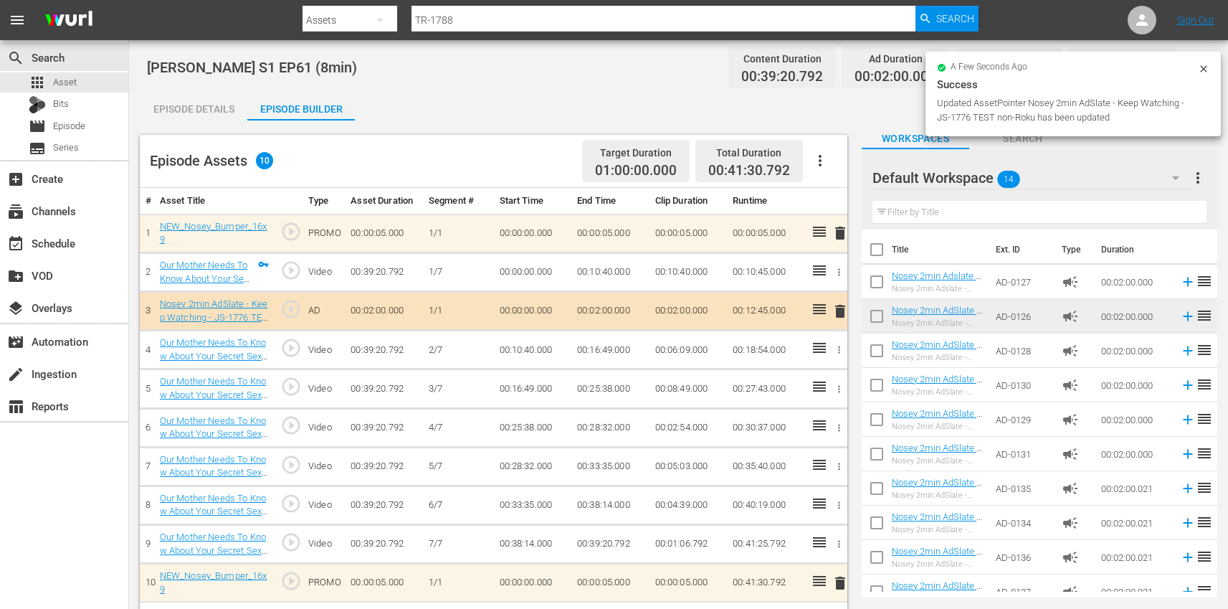
click at [840, 308] on span "delete" at bounding box center [840, 311] width 17 height 17
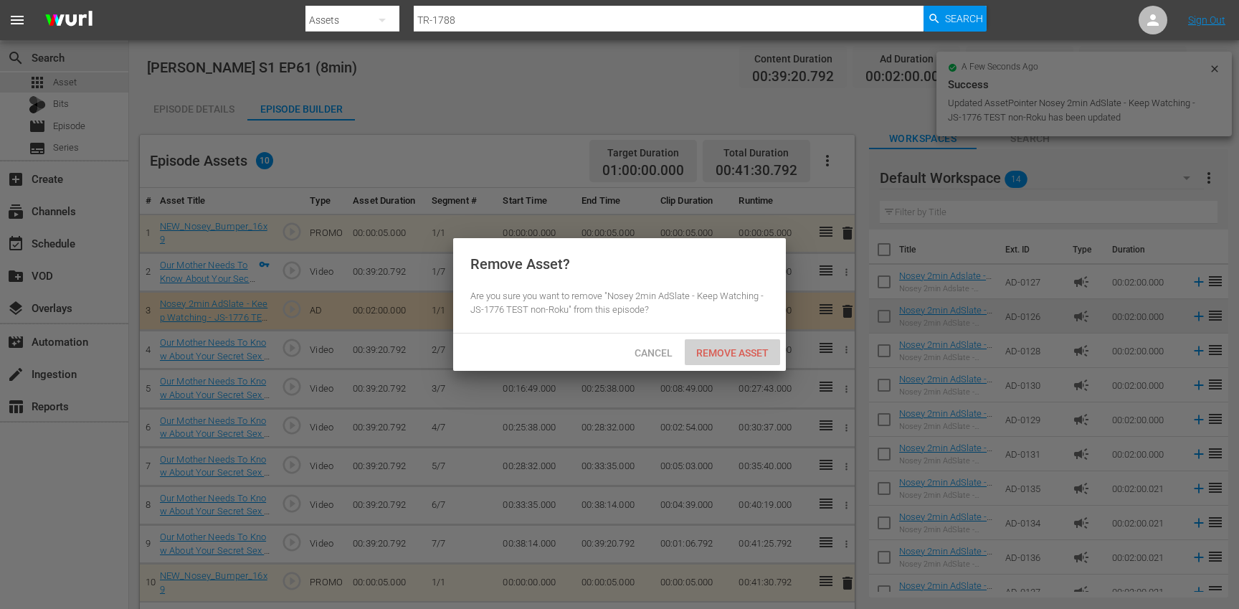
click at [702, 349] on span "Remove Asset" at bounding box center [732, 352] width 95 height 11
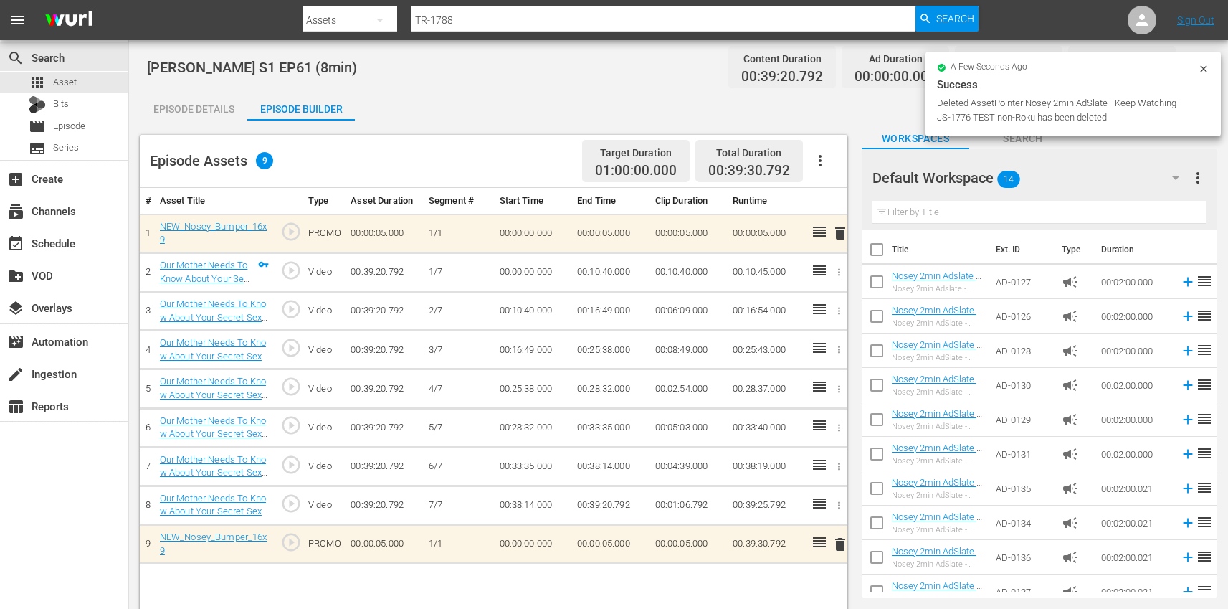
click at [168, 110] on div "Episode Details" at bounding box center [194, 109] width 108 height 34
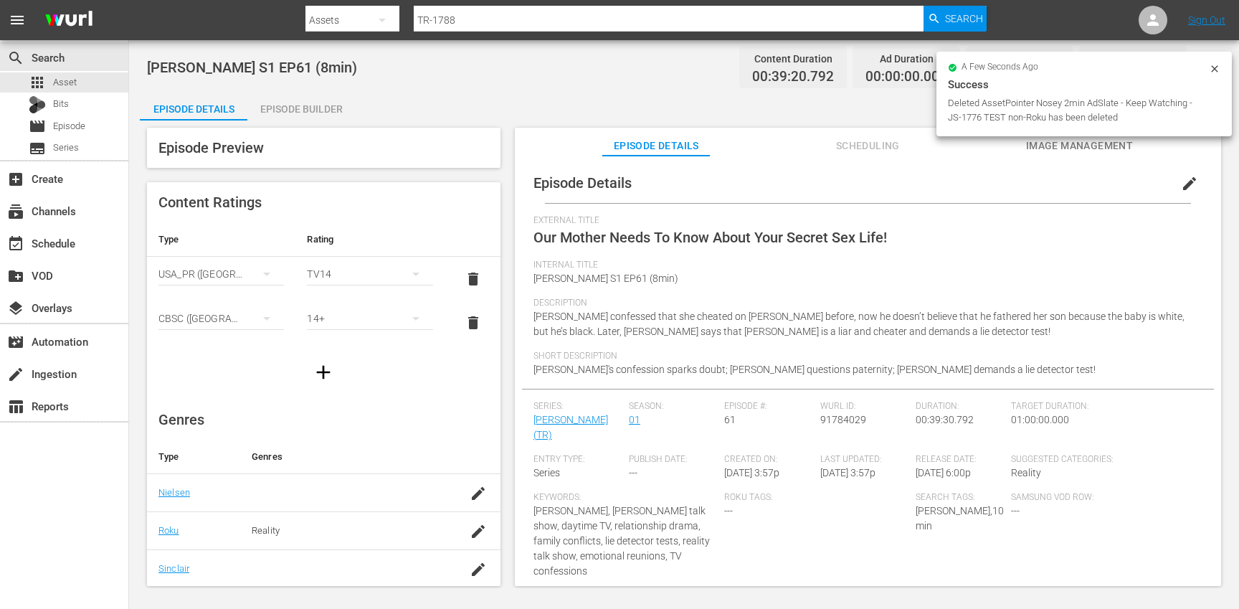
click at [1190, 176] on button "edit" at bounding box center [1189, 183] width 34 height 34
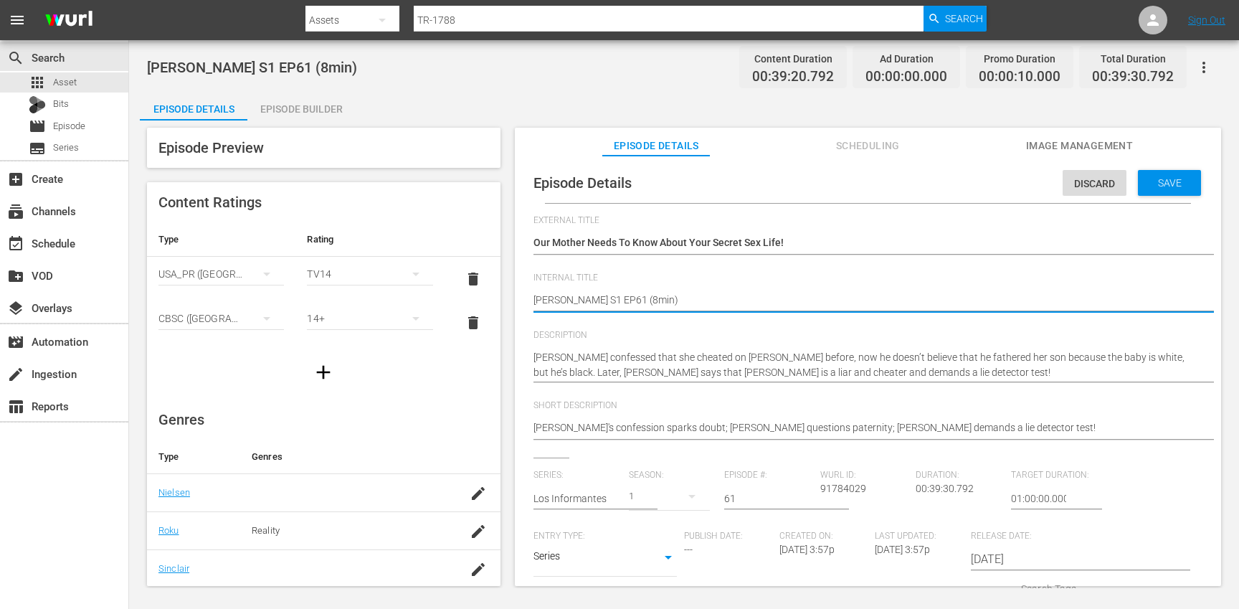
click at [610, 299] on textarea "[PERSON_NAME] S1 EP61 (8min)" at bounding box center [864, 300] width 662 height 17
type textarea "[PERSON_NAME] S1 EP61 (min)"
type textarea "[PERSON_NAME] S1 EP61 (1min)"
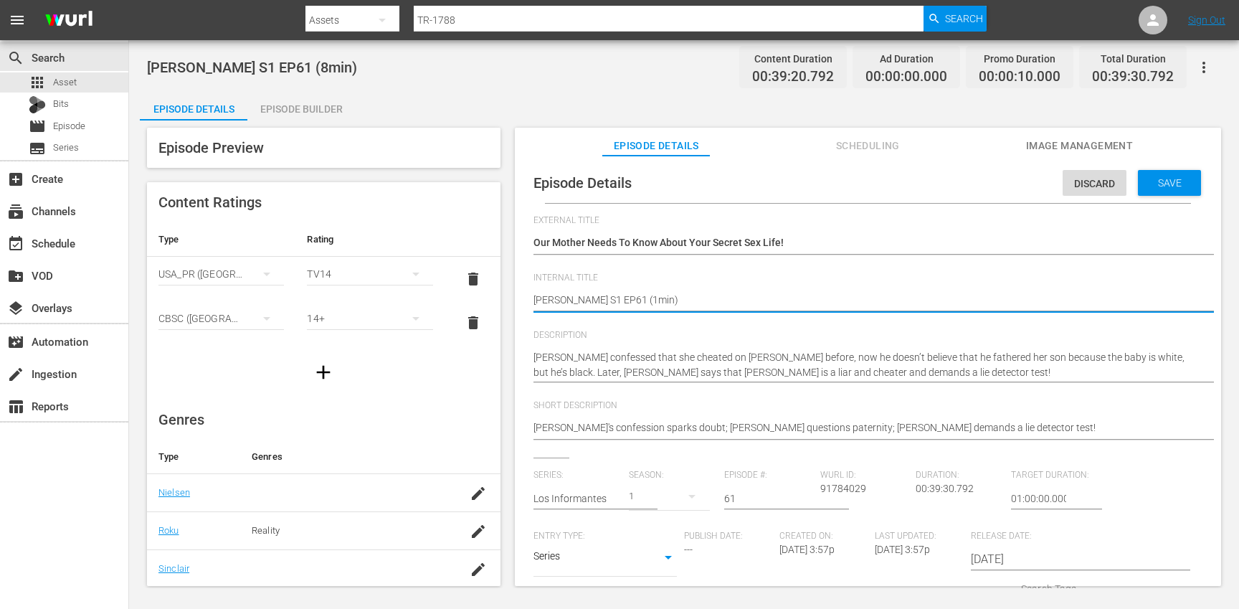
type textarea "[PERSON_NAME] S1 EP61 (10min)"
click at [1181, 184] on span "Save" at bounding box center [1169, 182] width 47 height 11
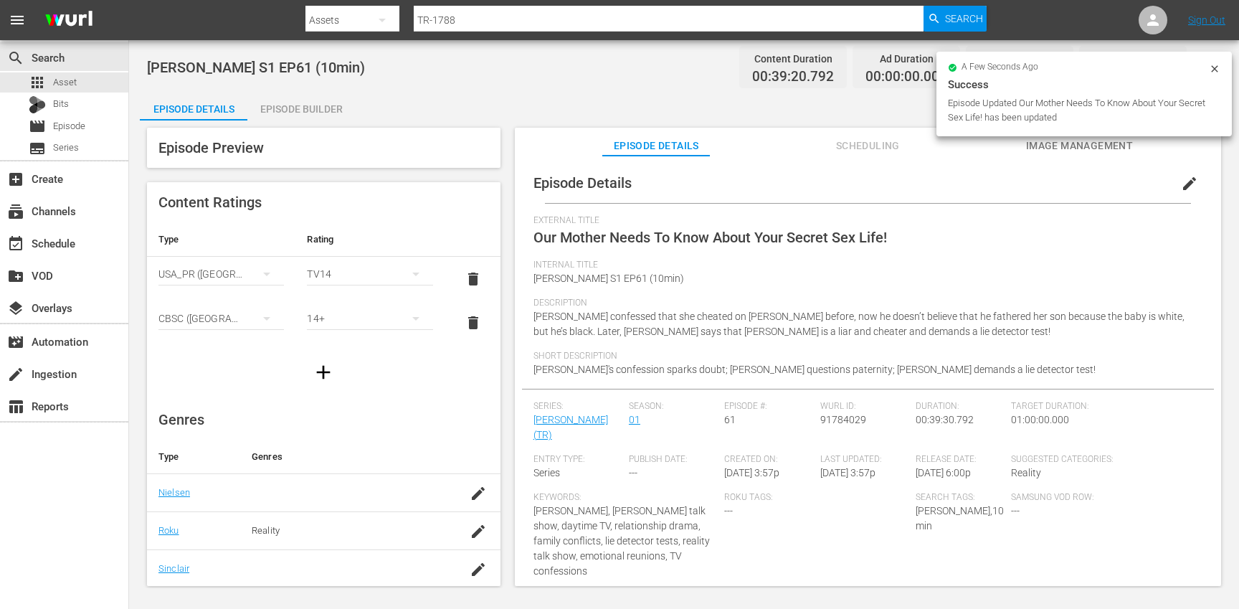
click at [323, 119] on div "Episode Builder" at bounding box center [301, 109] width 108 height 34
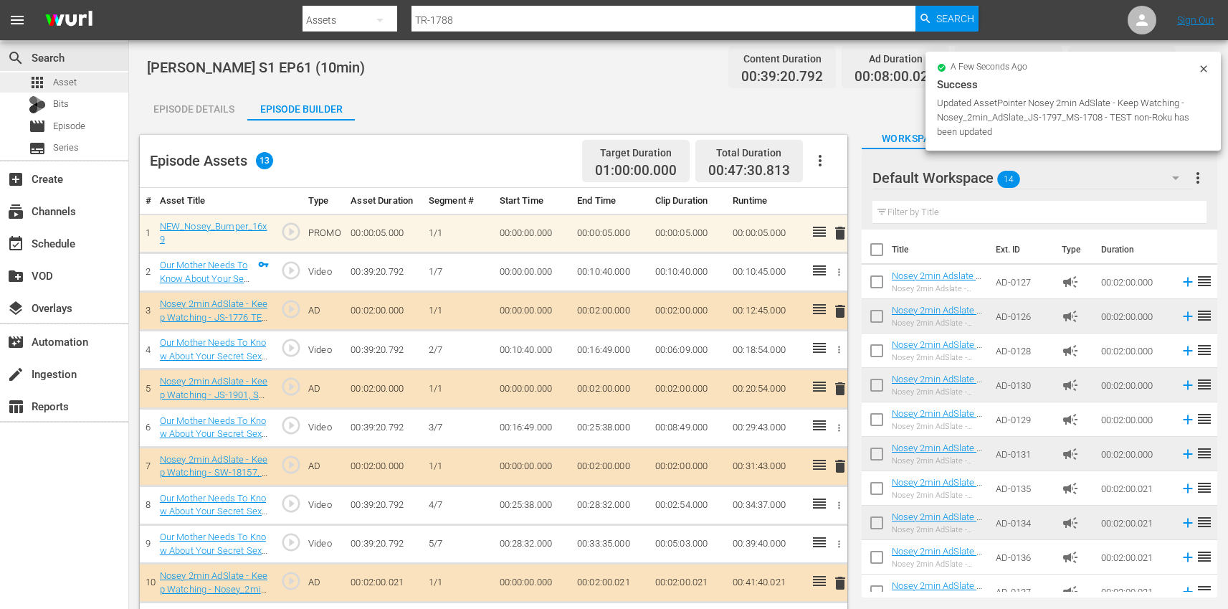
click at [96, 83] on div "apps Asset" at bounding box center [64, 82] width 128 height 20
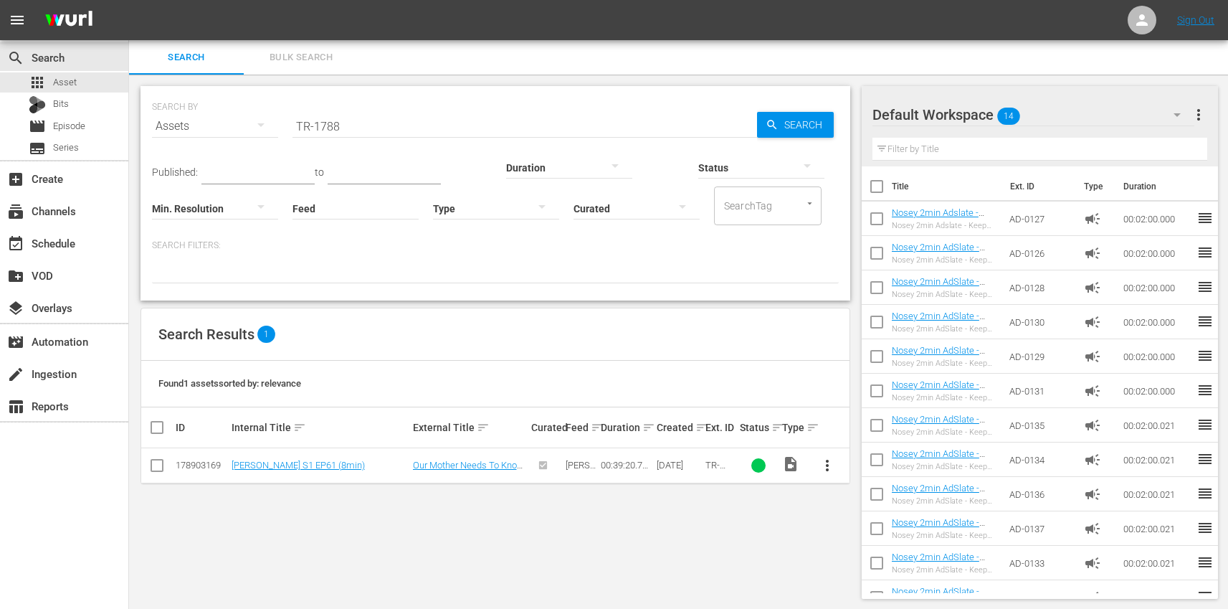
click at [448, 123] on input "TR-1788" at bounding box center [524, 126] width 465 height 34
paste input "9"
type input "TR-1789"
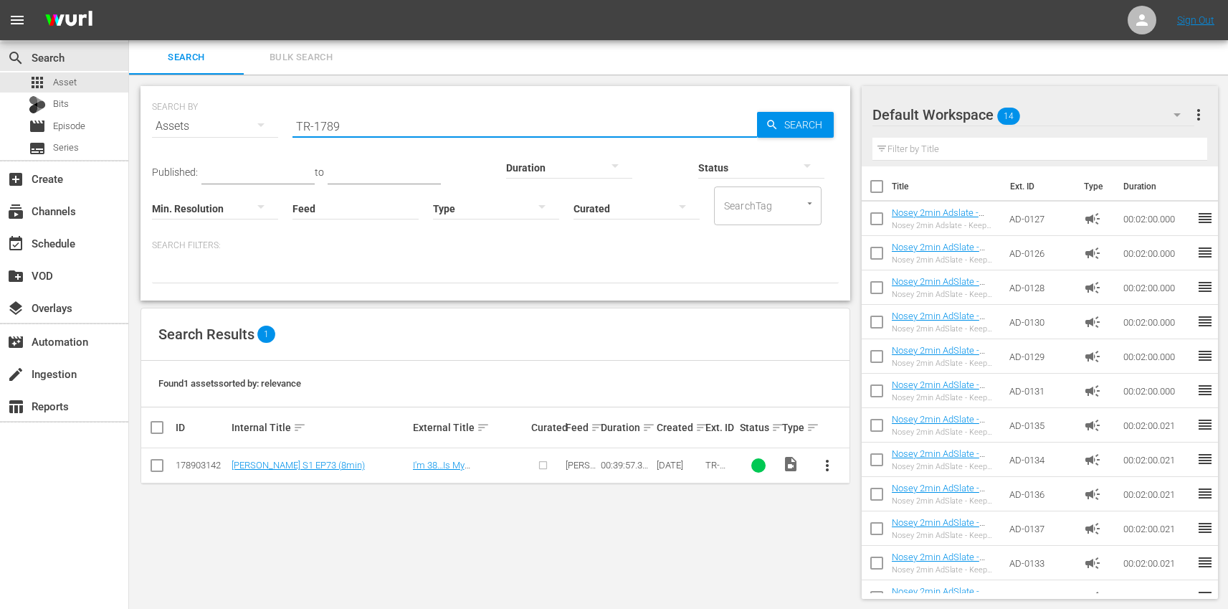
click at [827, 463] on span "more_vert" at bounding box center [827, 465] width 17 height 17
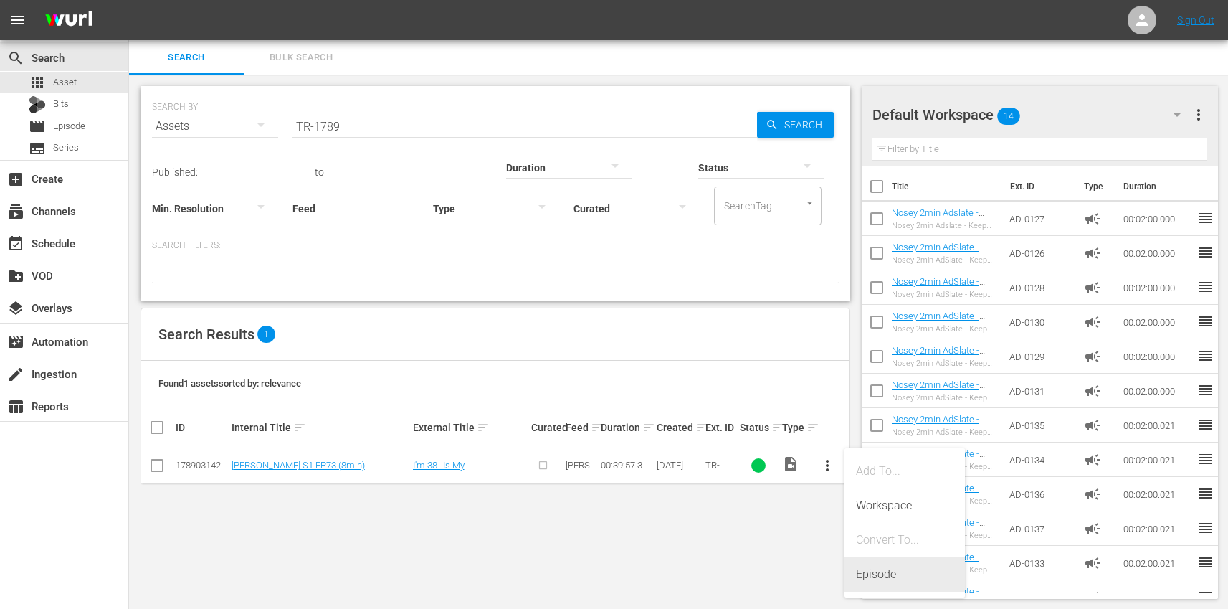
click at [889, 581] on div "Episode" at bounding box center [904, 574] width 97 height 34
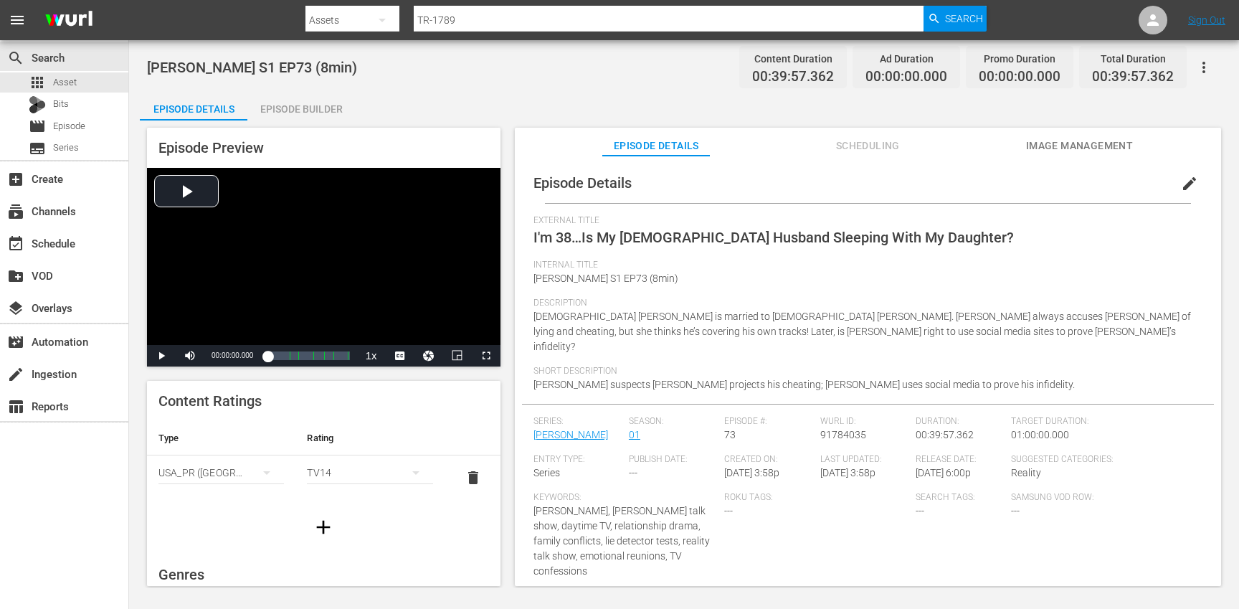
click at [1188, 182] on span "edit" at bounding box center [1189, 183] width 17 height 17
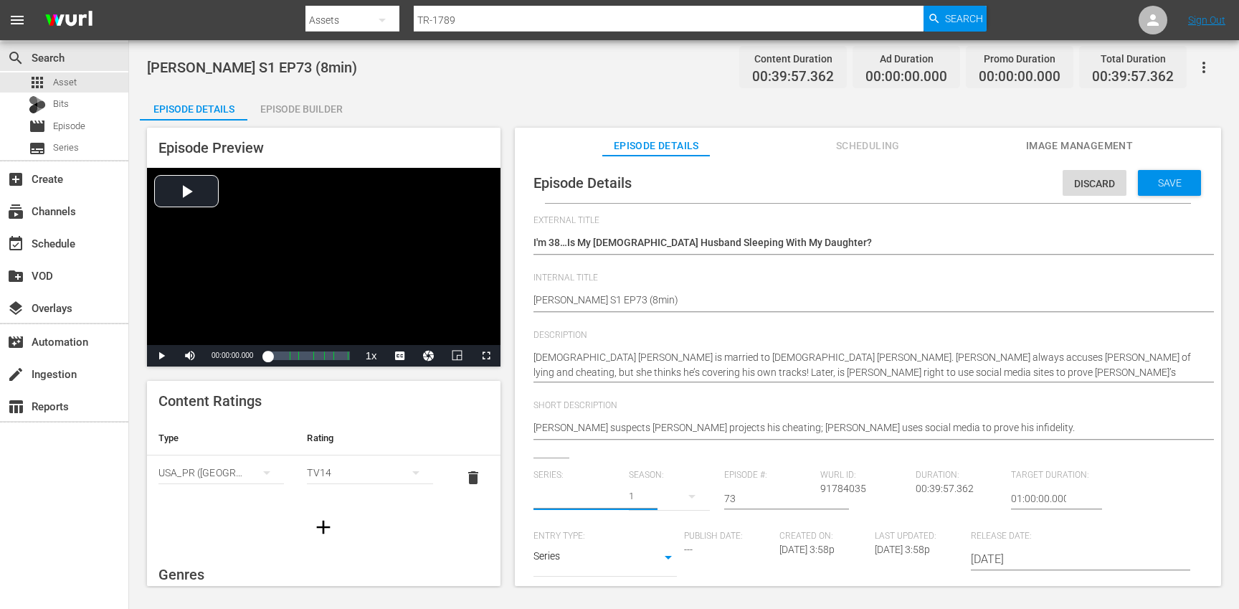
click at [556, 489] on input "text" at bounding box center [577, 498] width 88 height 34
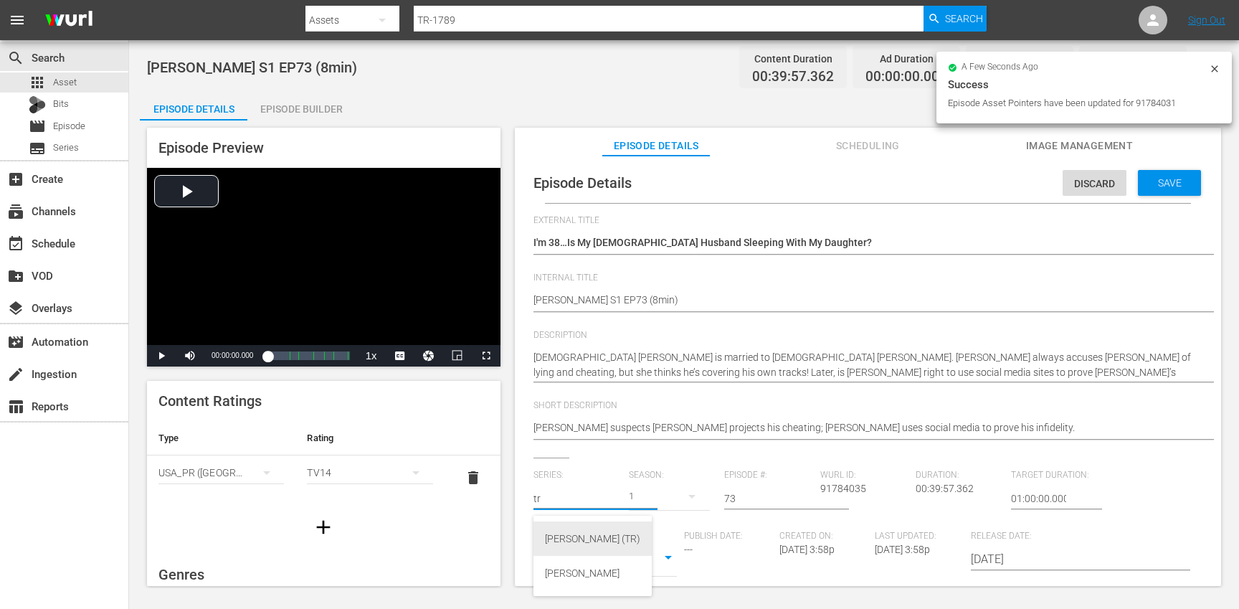
click at [569, 544] on div "[PERSON_NAME] (TR)" at bounding box center [592, 538] width 95 height 34
type input "[PERSON_NAME] (TR)"
click at [687, 498] on icon "button" at bounding box center [691, 495] width 17 height 17
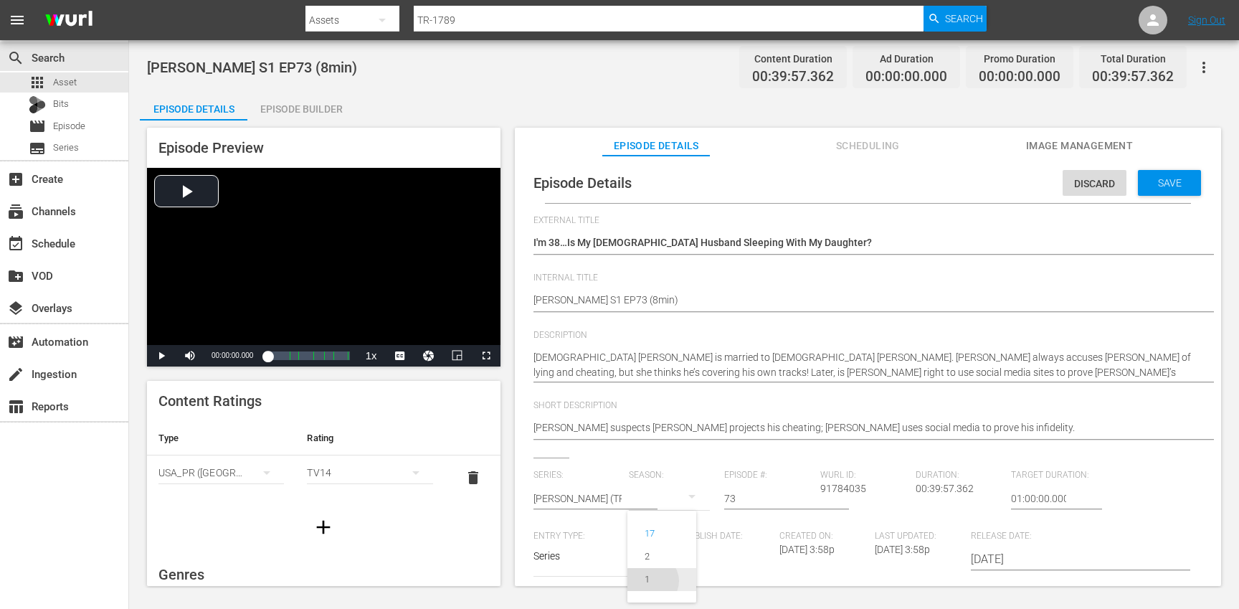
click at [652, 585] on div "1" at bounding box center [646, 579] width 39 height 14
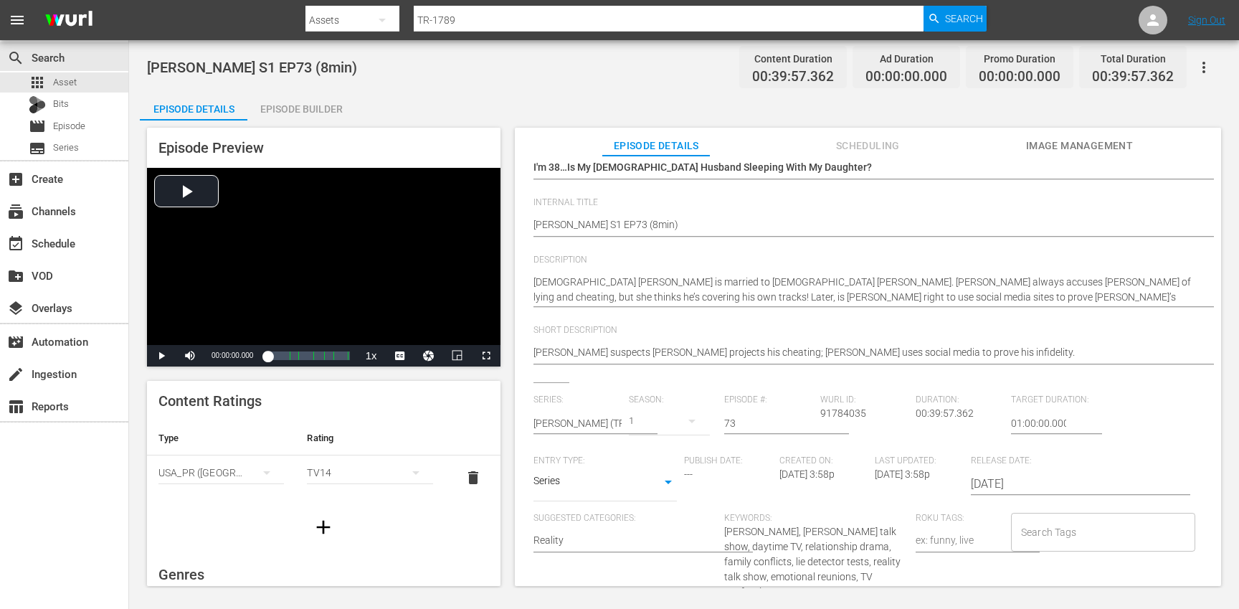
scroll to position [179, 0]
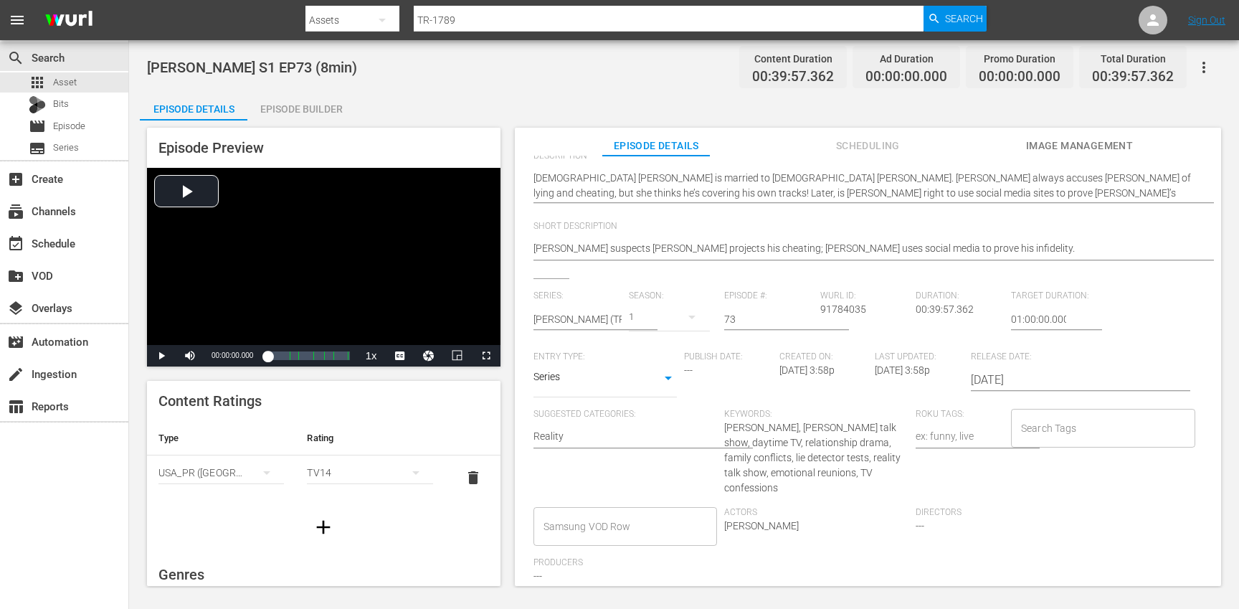
click at [1033, 424] on input "Search Tags" at bounding box center [1092, 428] width 150 height 26
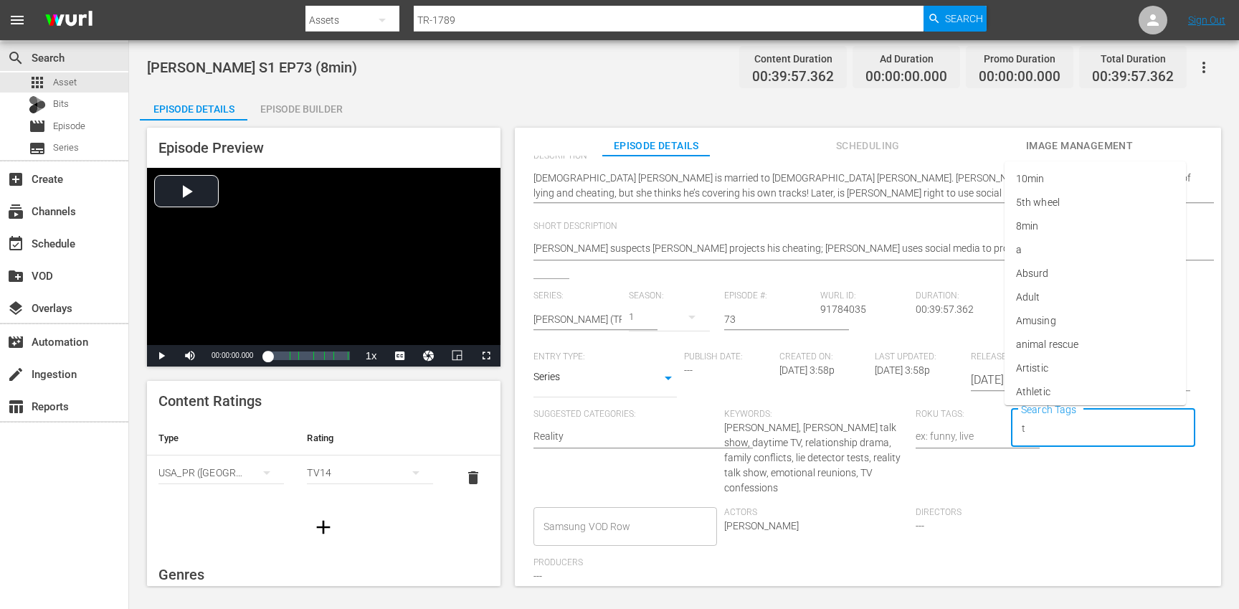
type input "tr"
click at [1045, 368] on li "[PERSON_NAME]" at bounding box center [1094, 368] width 181 height 24
type input "trc"
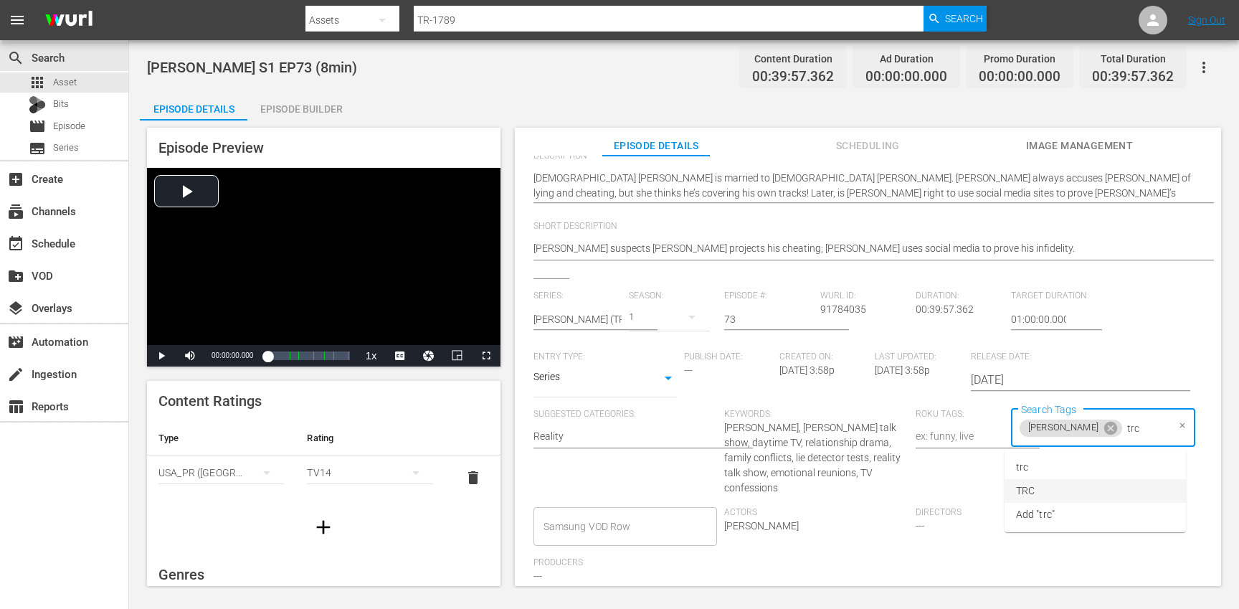
click at [1045, 485] on li "TRC" at bounding box center [1094, 491] width 181 height 24
type input "8"
click at [1037, 472] on span "8min" at bounding box center [1027, 467] width 22 height 15
click at [1055, 494] on div "Search Tags [PERSON_NAME] TRC 8min Search Tags" at bounding box center [1106, 458] width 191 height 98
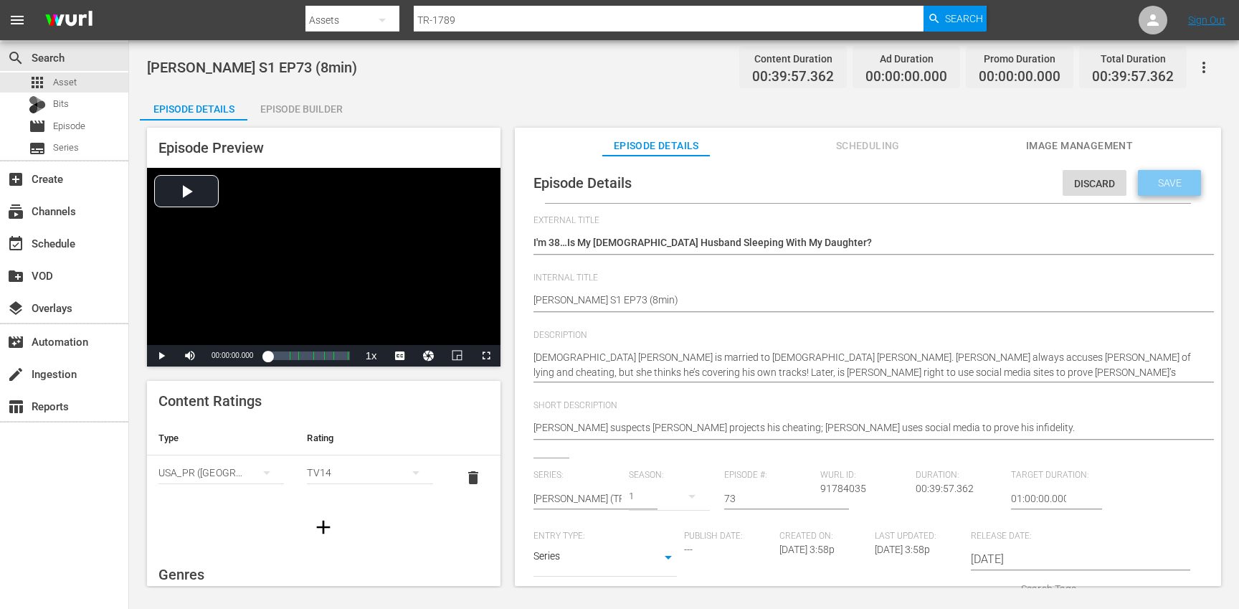
click at [1158, 174] on div "Save" at bounding box center [1169, 183] width 63 height 26
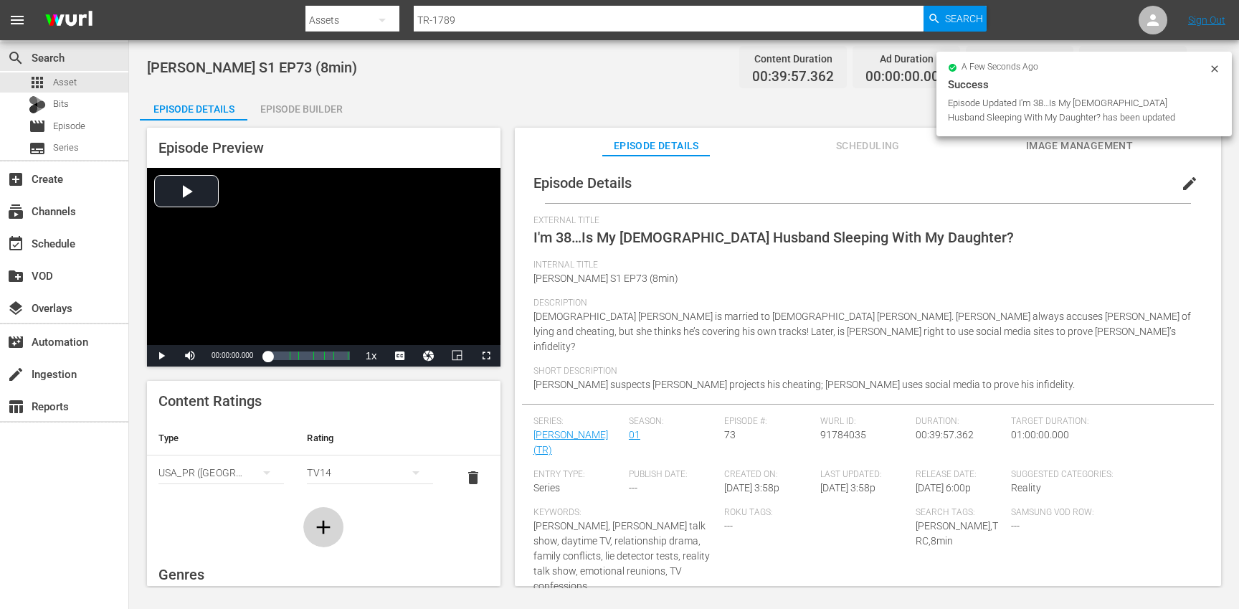
click at [339, 518] on button "button" at bounding box center [323, 527] width 40 height 40
click at [196, 520] on div "simple table" at bounding box center [220, 517] width 125 height 40
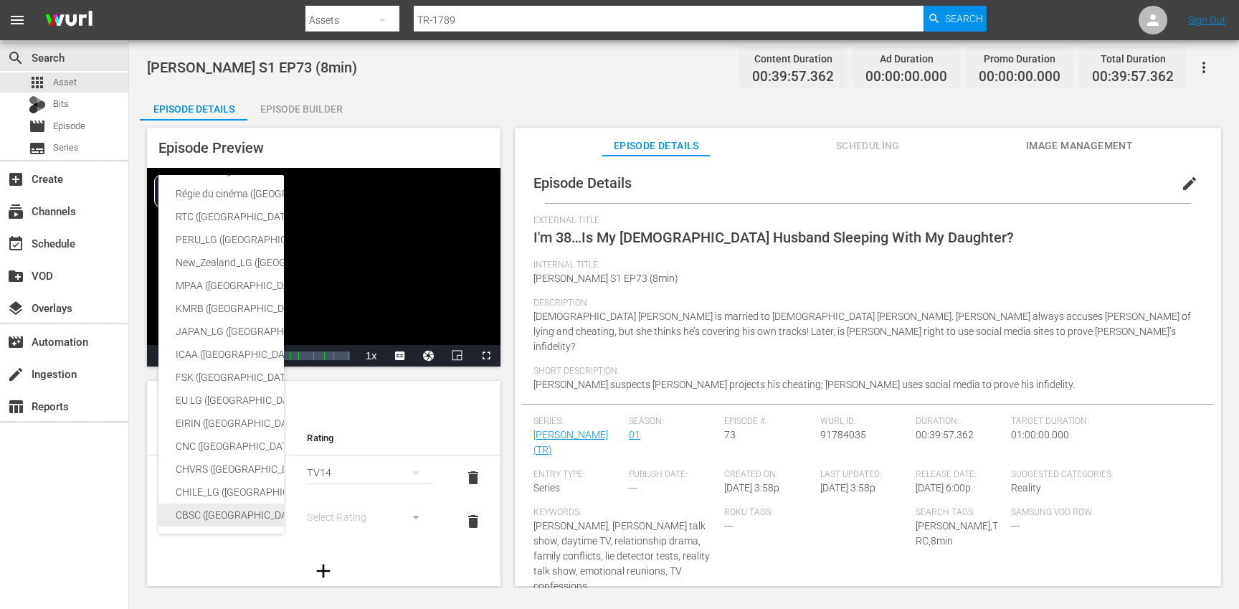
click at [193, 515] on div "CBSC ([GEOGRAPHIC_DATA])" at bounding box center [352, 514] width 352 height 23
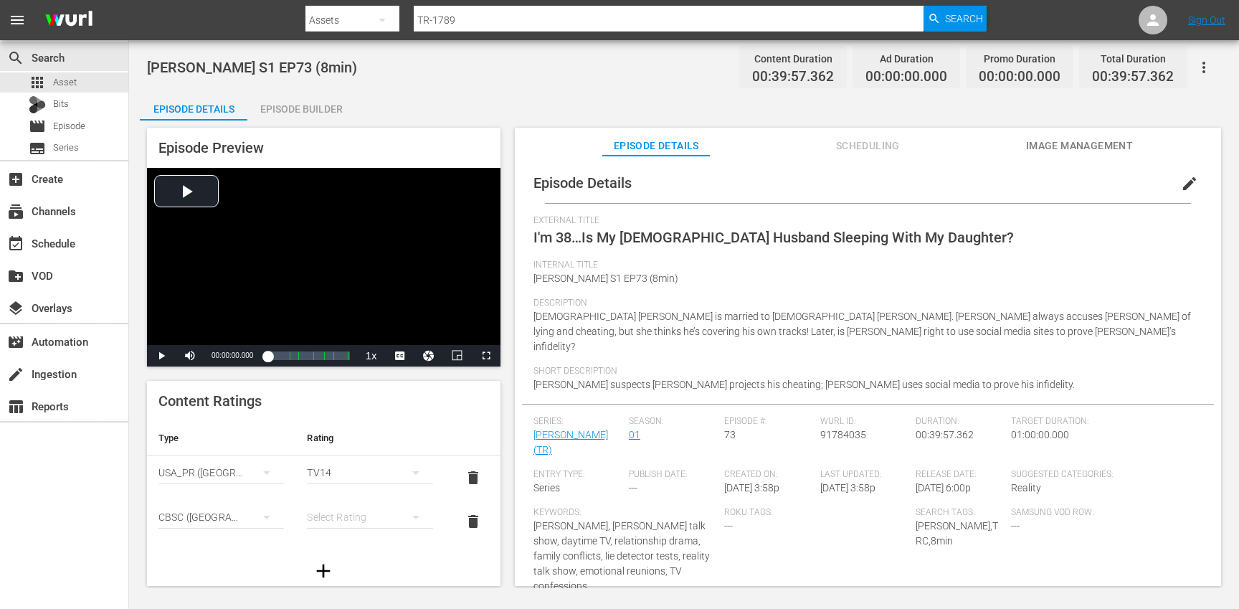
scroll to position [234, 0]
click at [330, 520] on div "simple table" at bounding box center [369, 517] width 125 height 40
click at [341, 490] on div "14+" at bounding box center [369, 487] width 91 height 23
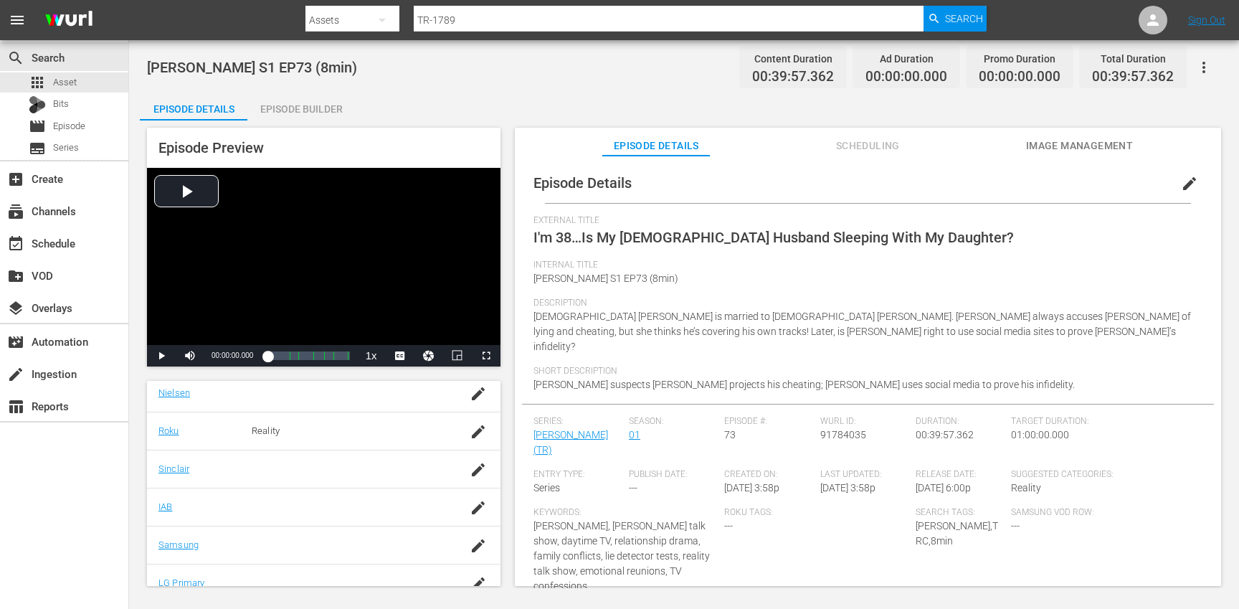
scroll to position [320, 0]
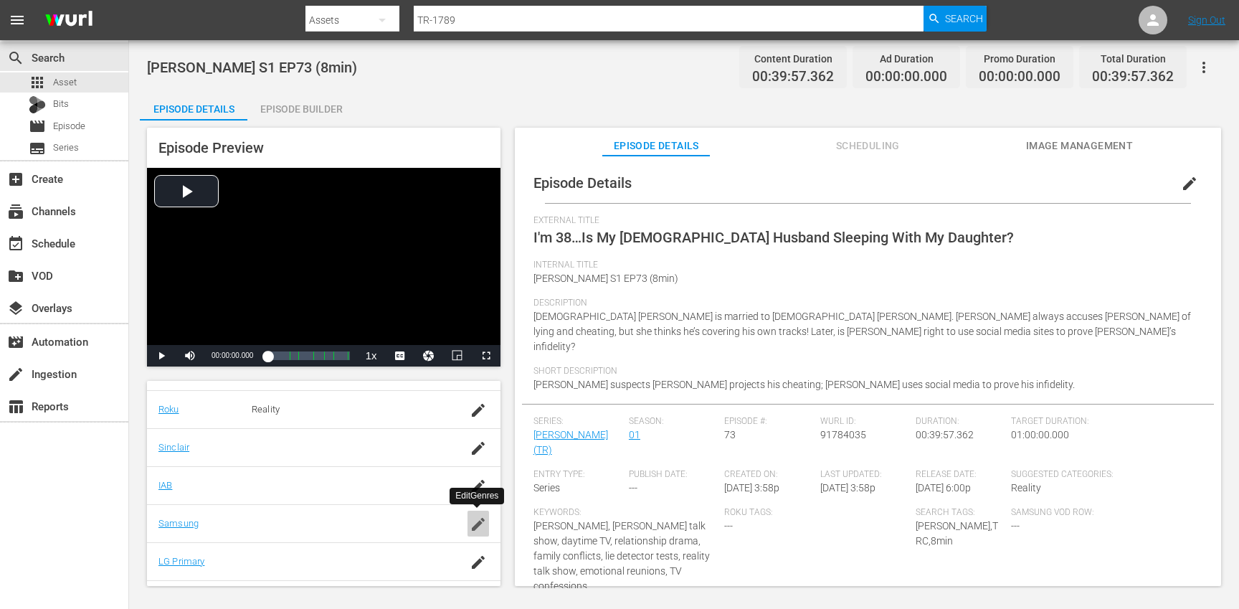
click at [470, 528] on icon "button" at bounding box center [478, 523] width 17 height 17
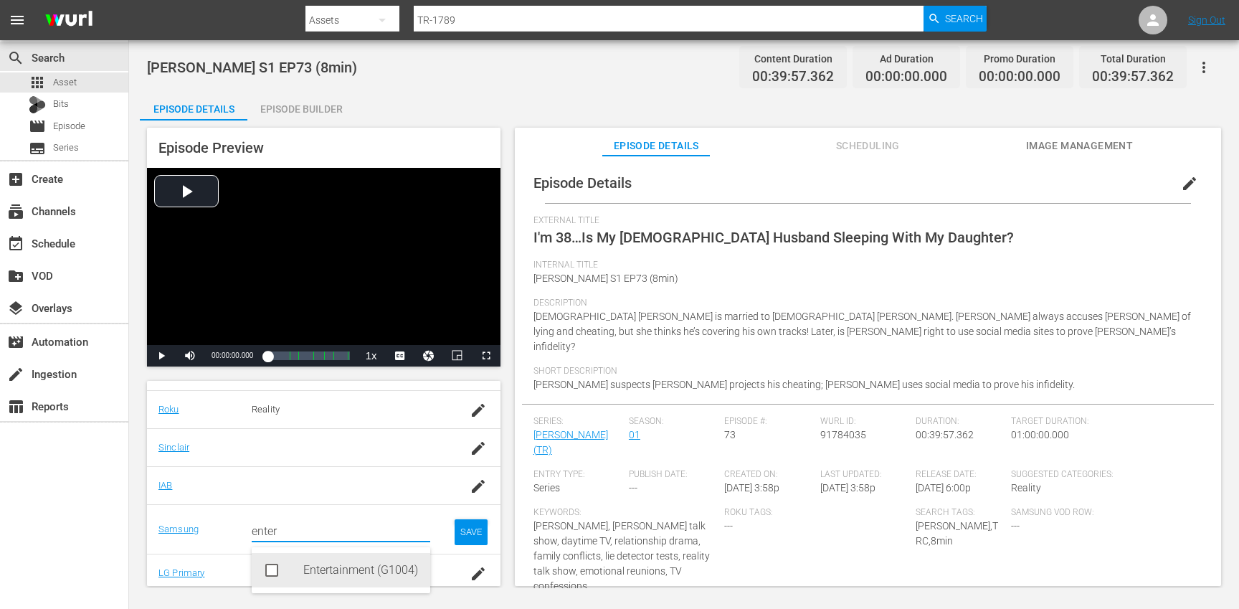
click at [353, 563] on div "Entertainment (G1004)" at bounding box center [360, 570] width 115 height 34
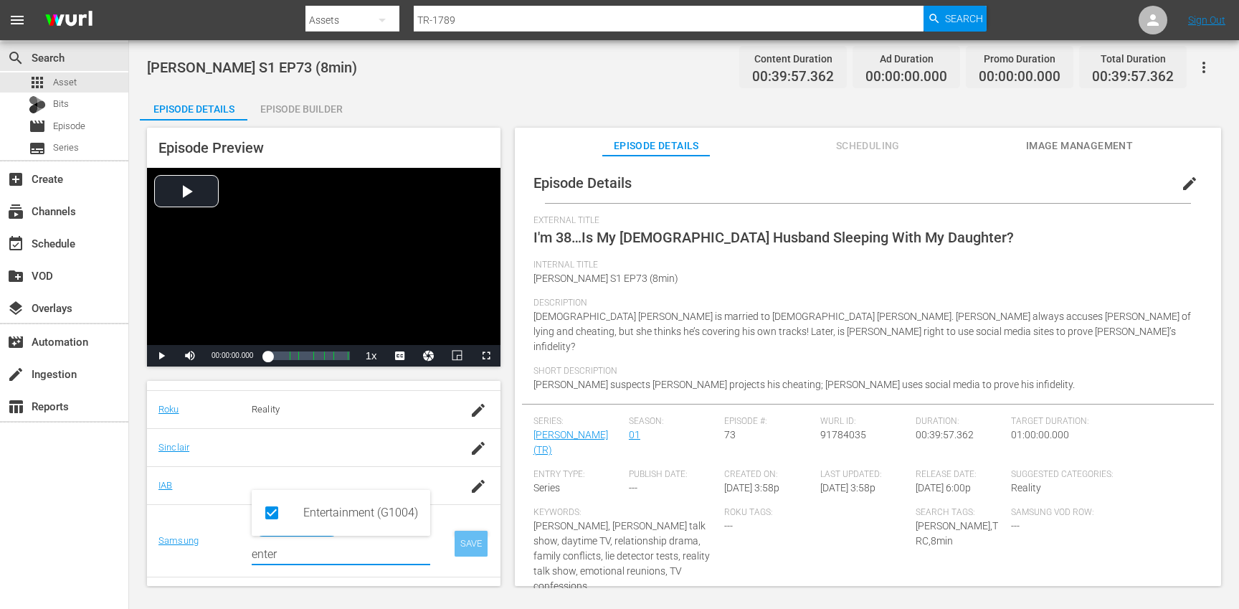
type input "enter"
click at [462, 547] on div "SAVE" at bounding box center [471, 543] width 33 height 26
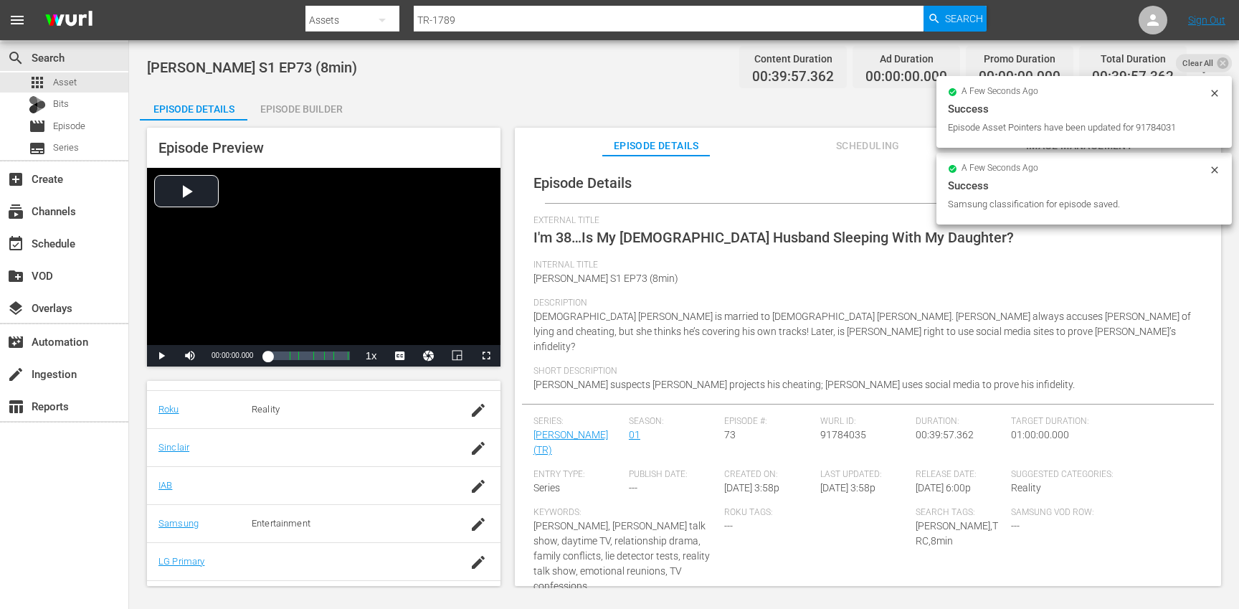
scroll to position [0, 0]
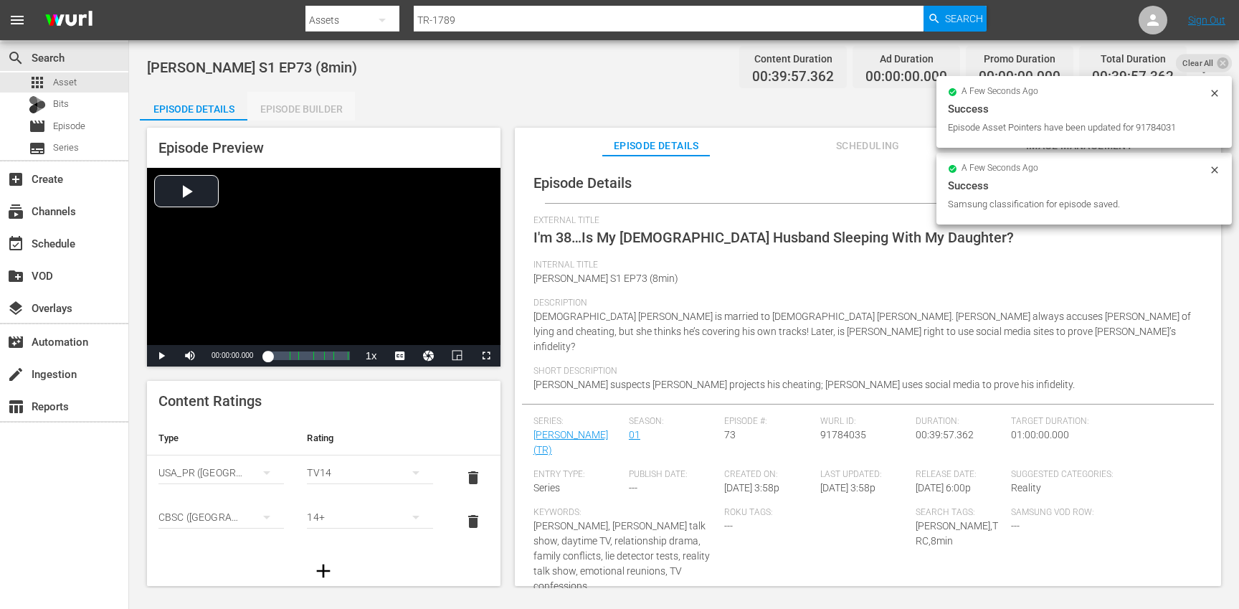
click at [299, 108] on div "Episode Builder" at bounding box center [301, 109] width 108 height 34
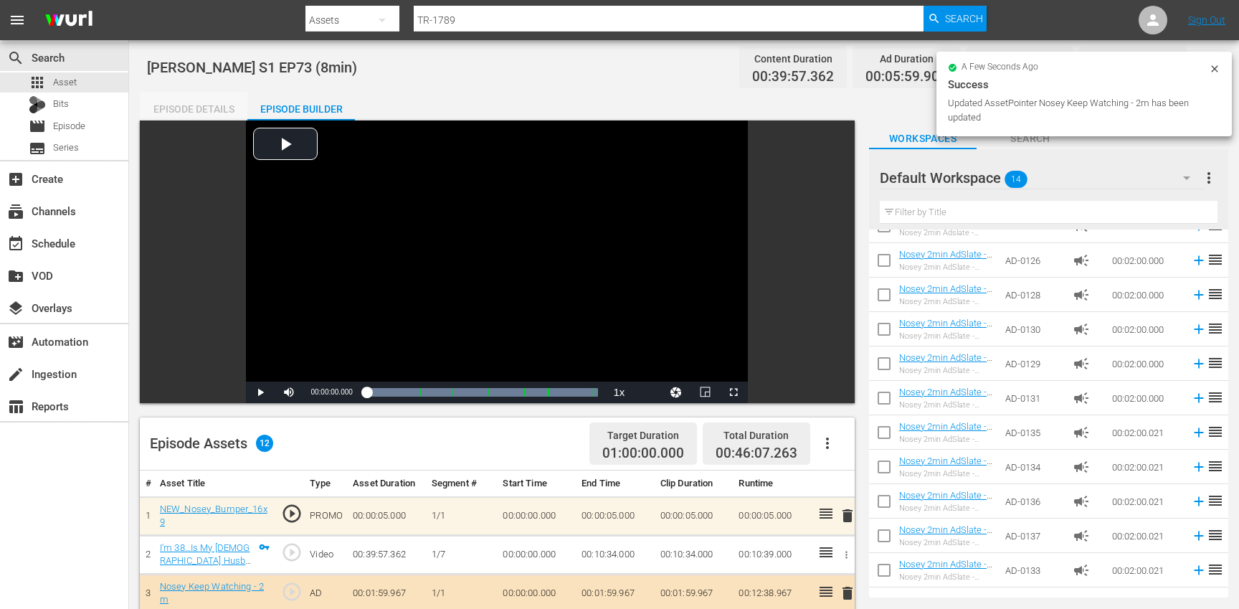
click at [189, 102] on div "Episode Details" at bounding box center [194, 109] width 108 height 34
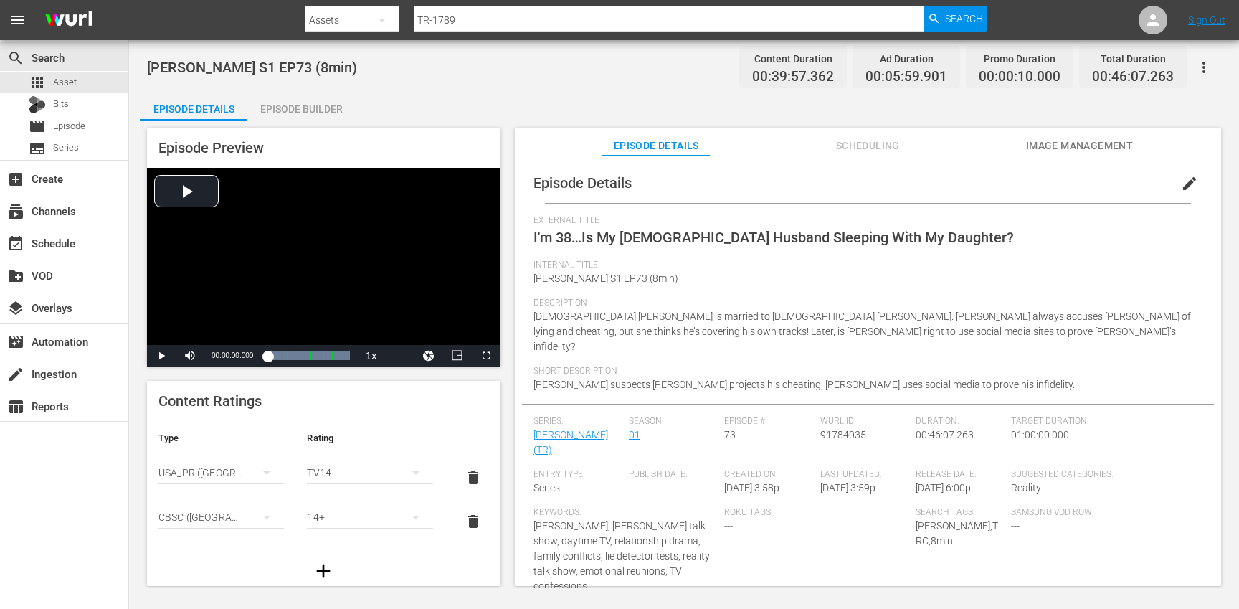
click at [1214, 69] on button "button" at bounding box center [1203, 67] width 34 height 34
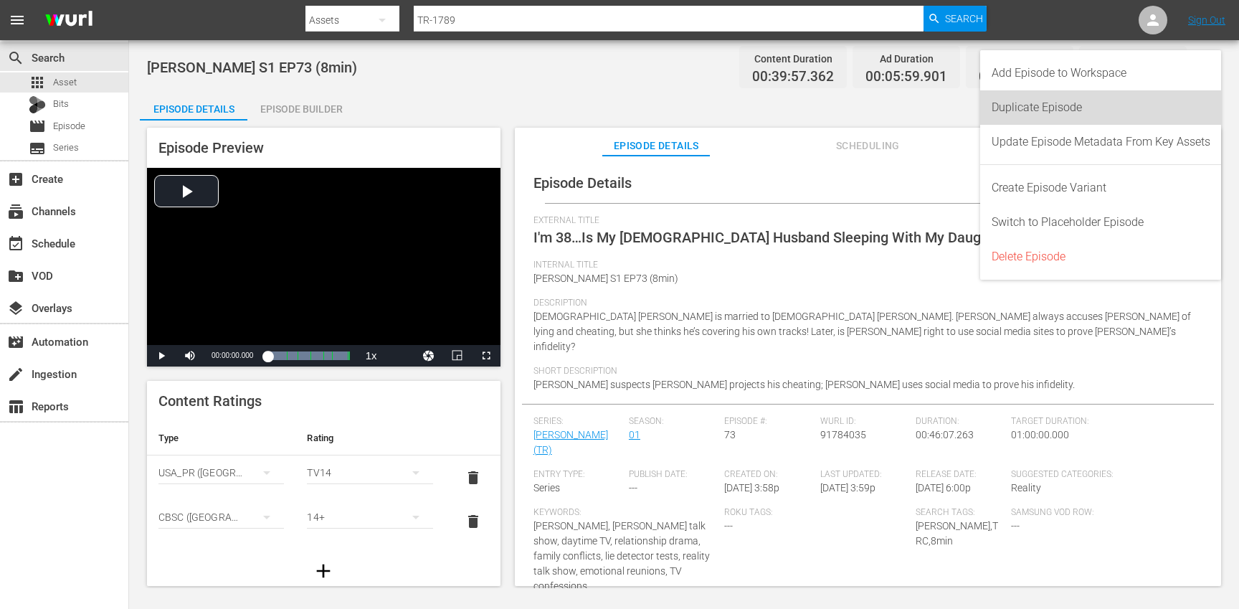
click at [1057, 113] on div "Duplicate Episode" at bounding box center [1100, 107] width 219 height 34
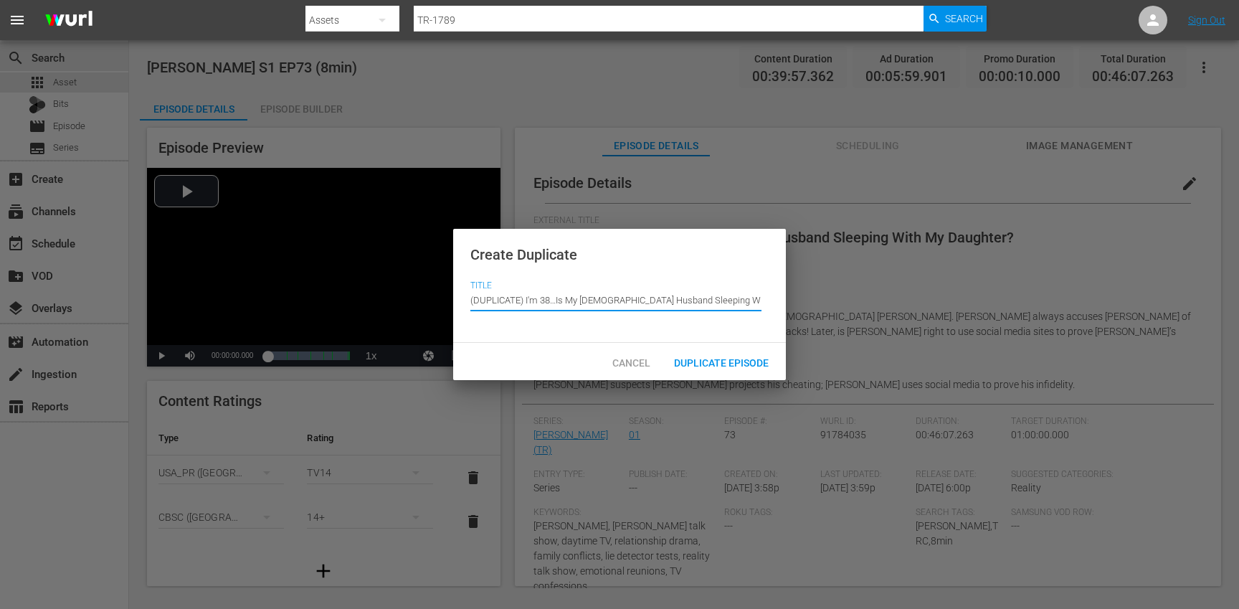
drag, startPoint x: 525, startPoint y: 300, endPoint x: 496, endPoint y: 267, distance: 43.6
click at [496, 267] on div "Create Duplicate Title Episode Title (DUPLICATE) I'm 38…Is My [DEMOGRAPHIC_DATA…" at bounding box center [619, 286] width 333 height 115
type input "I'm 38…Is My [DEMOGRAPHIC_DATA] Husband Sleeping With My Daughter?"
click at [708, 361] on span "Duplicate Episode" at bounding box center [721, 362] width 118 height 11
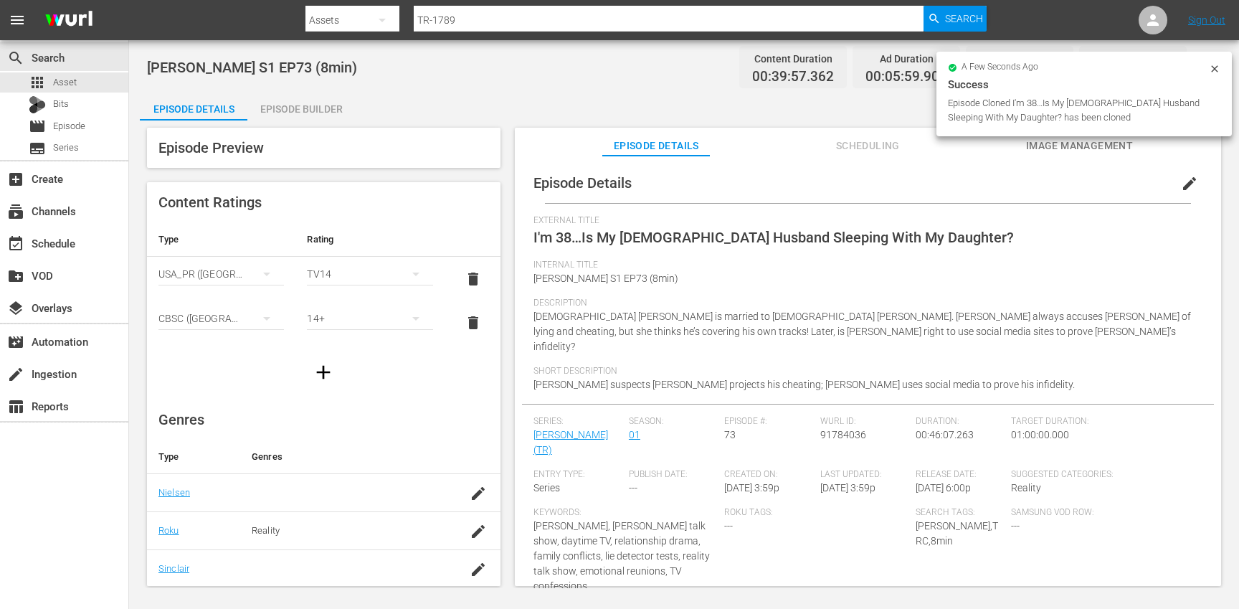
click at [1181, 181] on span "edit" at bounding box center [1189, 183] width 17 height 17
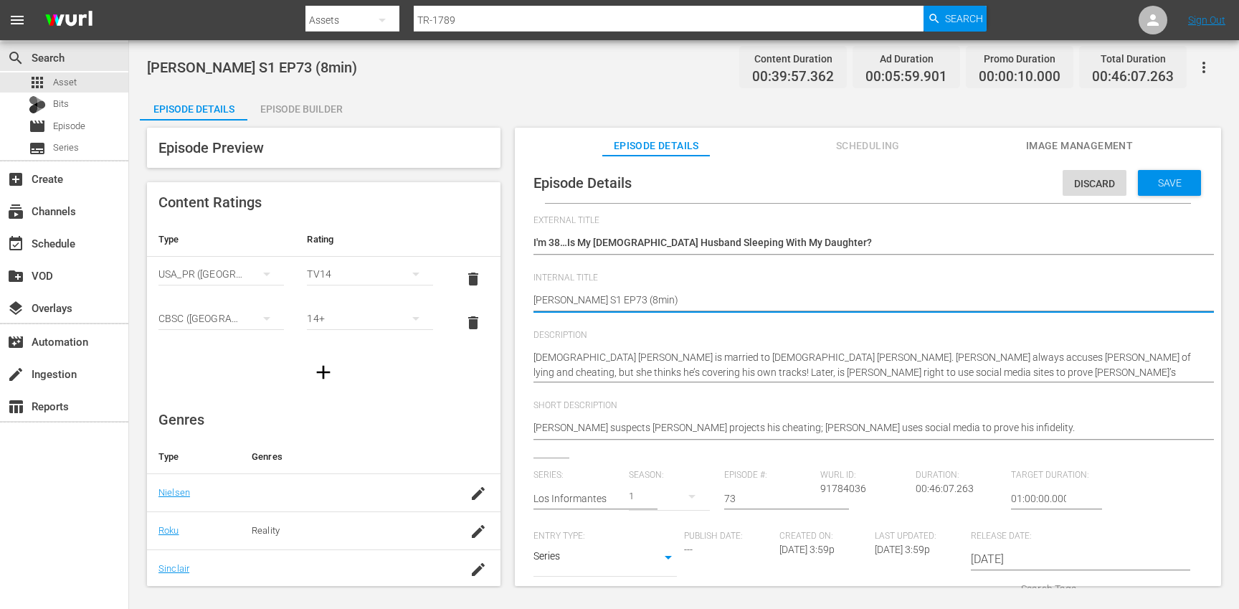
type textarea "[PERSON_NAME] S1 EP73 (min)"
type textarea "[PERSON_NAME] S1 EP73 (1min)"
type textarea "[PERSON_NAME] S1 EP73 (10min)"
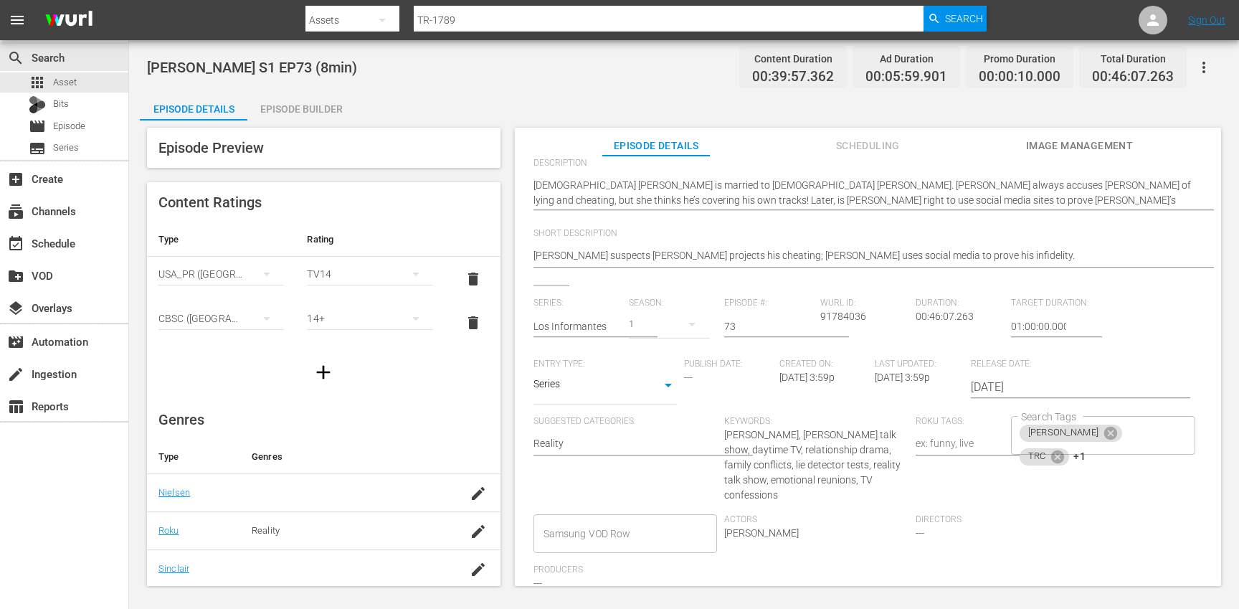
scroll to position [193, 0]
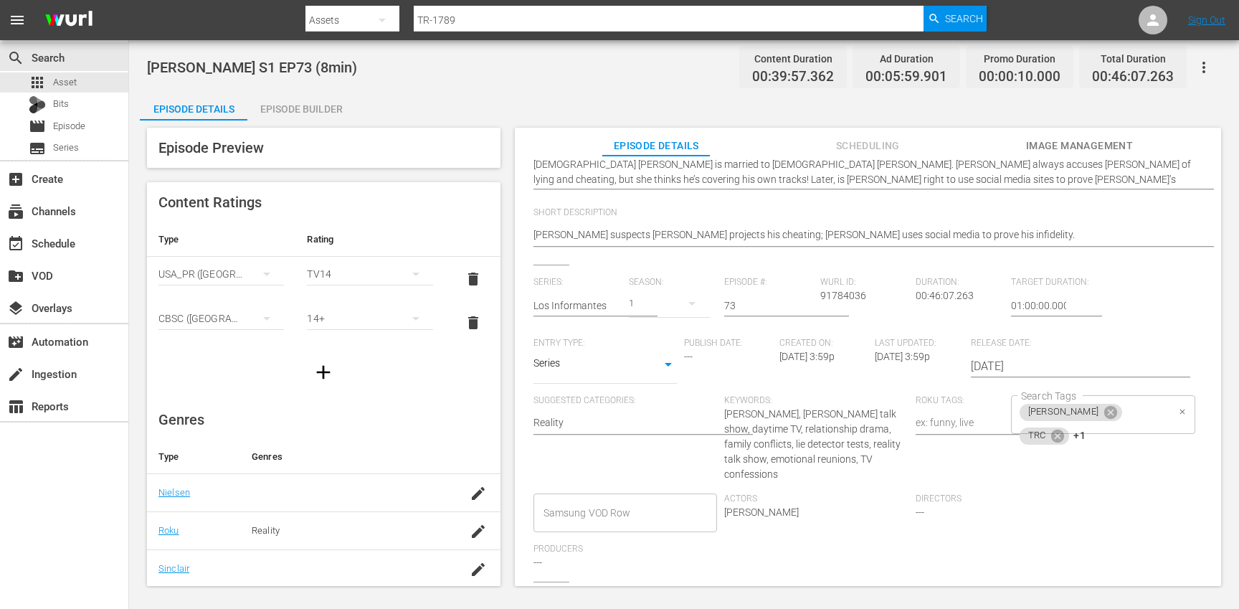
type textarea "[PERSON_NAME] S1 EP73 (10min)"
click at [1140, 423] on input "Search Tags" at bounding box center [1128, 436] width 80 height 26
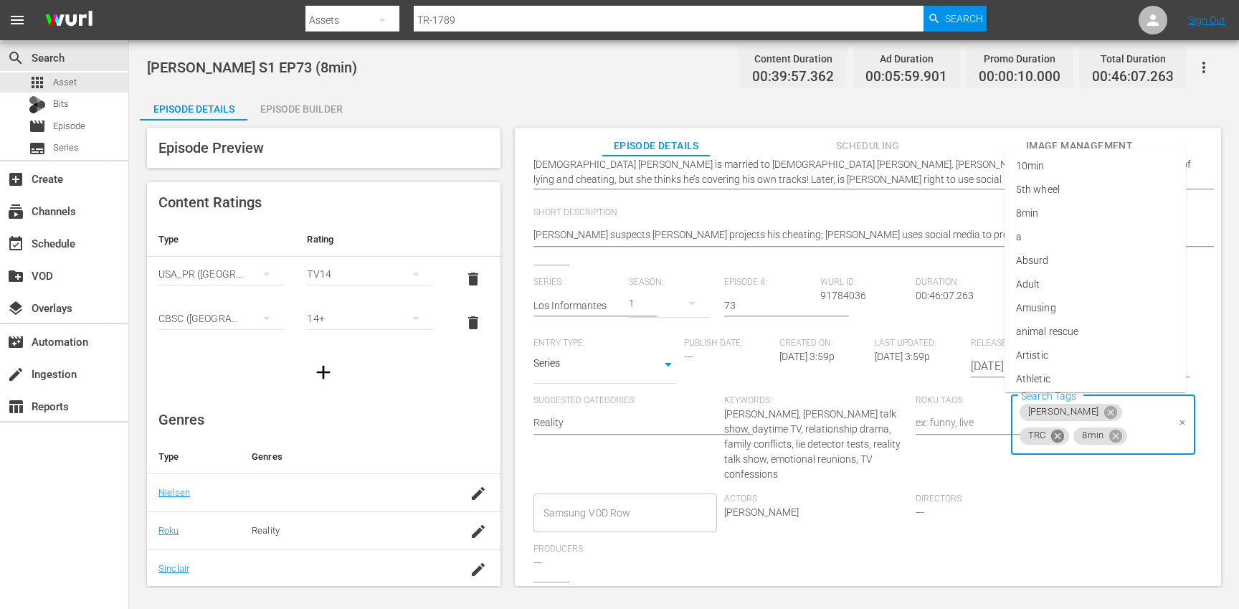
click at [1065, 428] on icon at bounding box center [1058, 436] width 16 height 16
click at [1067, 429] on icon at bounding box center [1061, 435] width 13 height 13
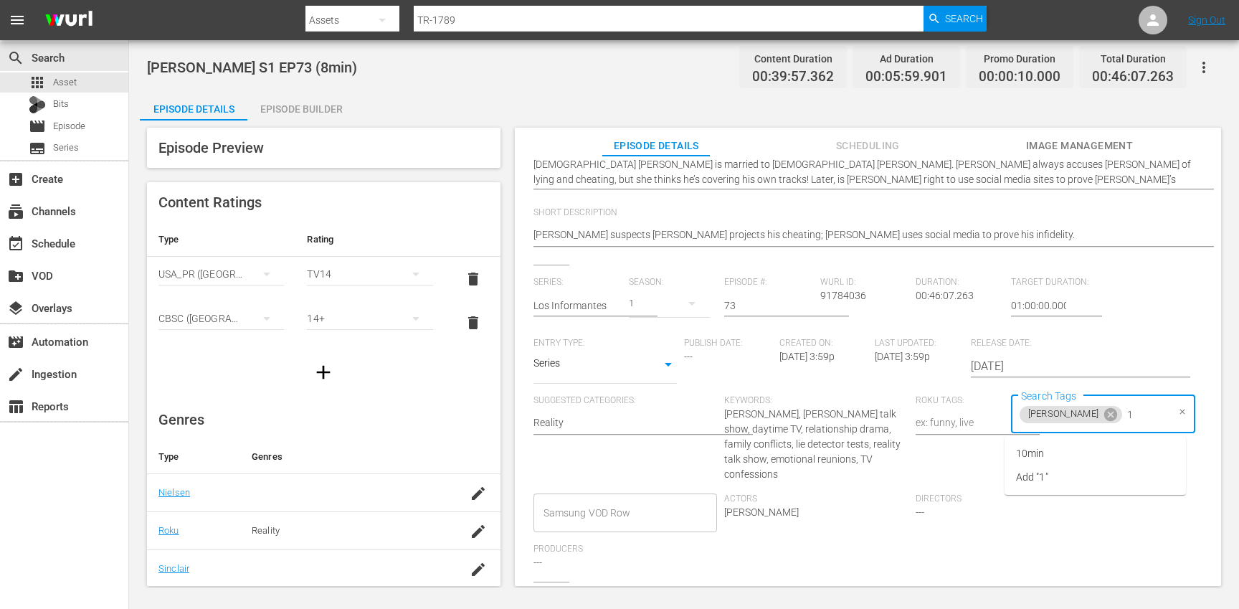
type input "10"
click at [1074, 455] on li "10min" at bounding box center [1094, 454] width 181 height 24
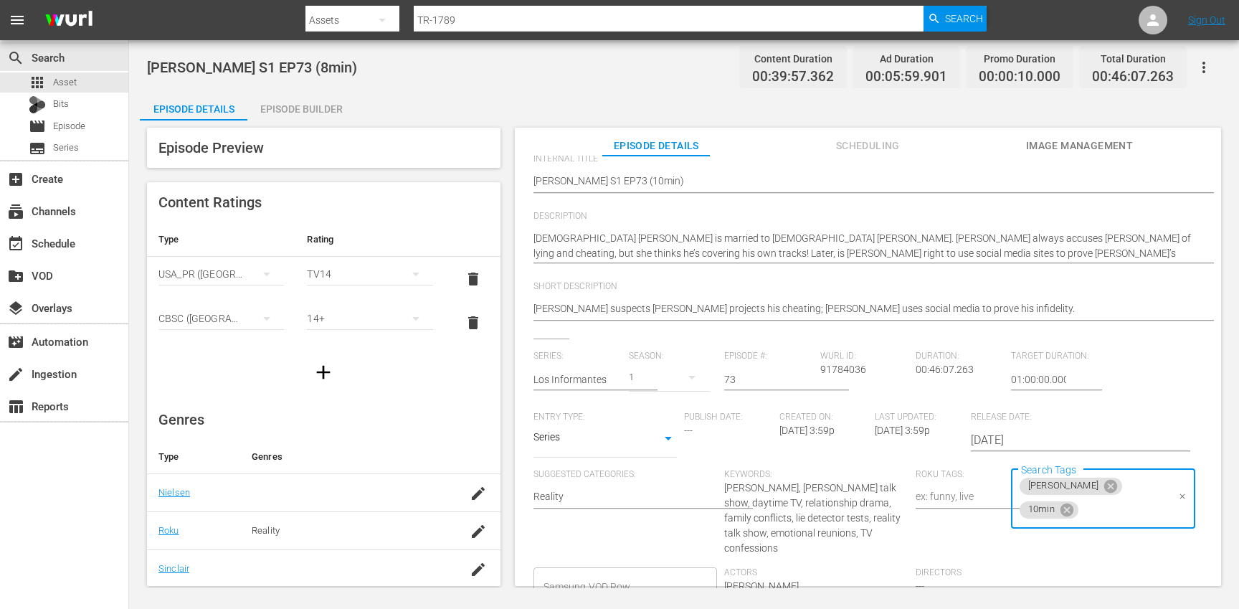
scroll to position [0, 0]
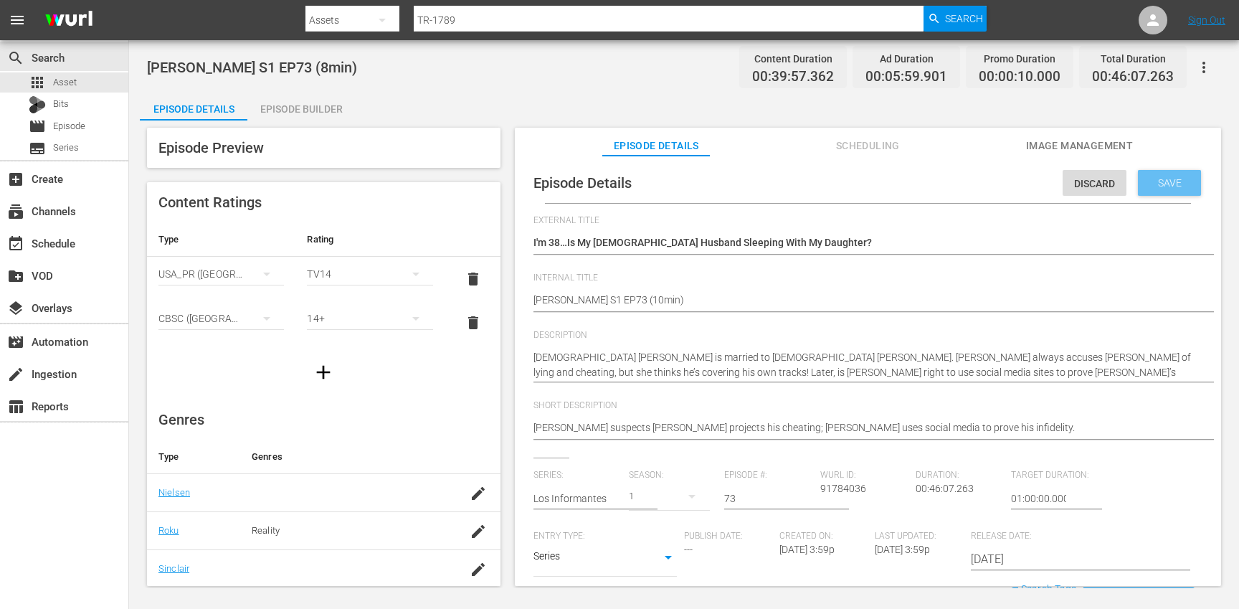
click at [1154, 192] on div "Save" at bounding box center [1169, 183] width 63 height 26
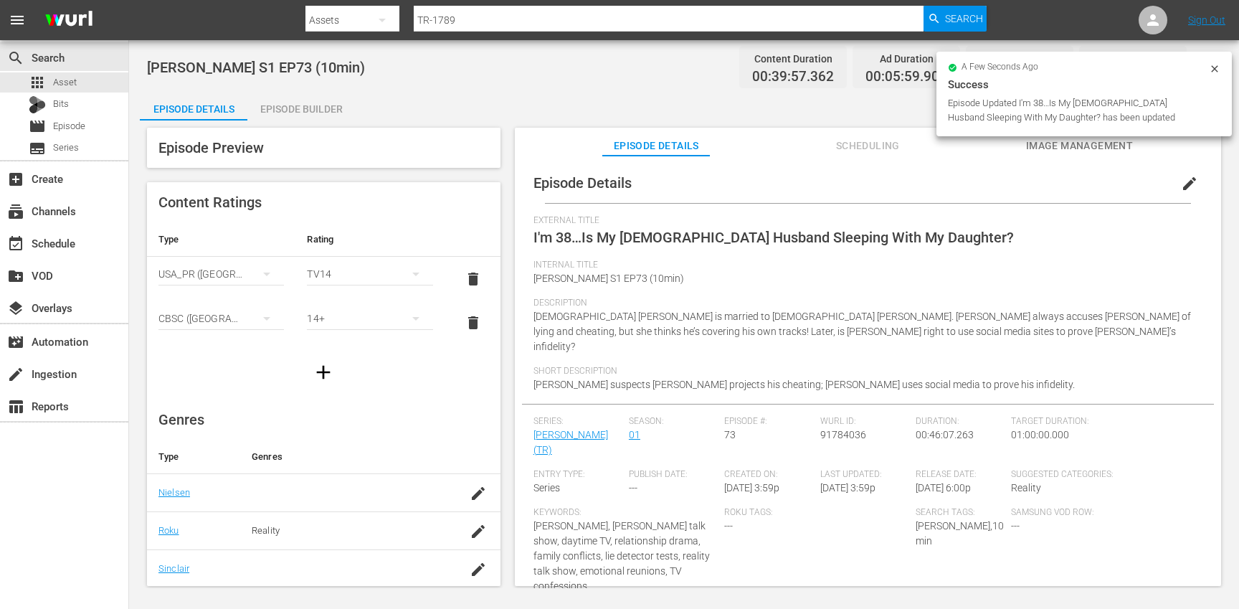
click at [282, 98] on div "Episode Builder" at bounding box center [301, 109] width 108 height 34
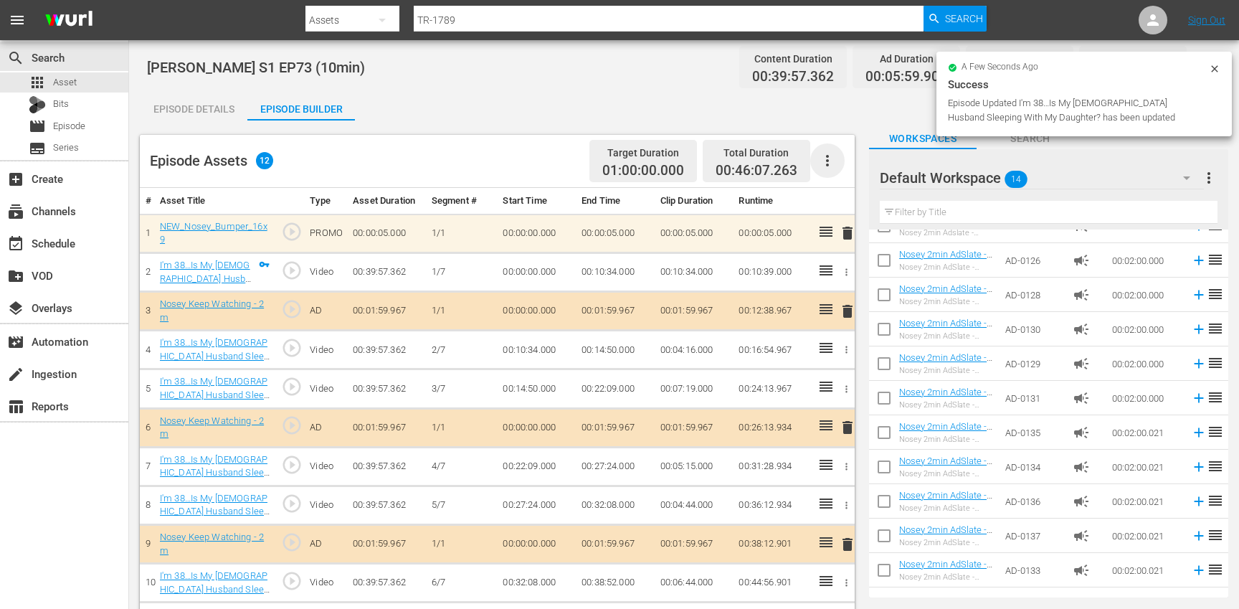
click at [827, 163] on icon "button" at bounding box center [827, 160] width 17 height 17
click at [841, 200] on div "Clear Ads" at bounding box center [870, 201] width 97 height 34
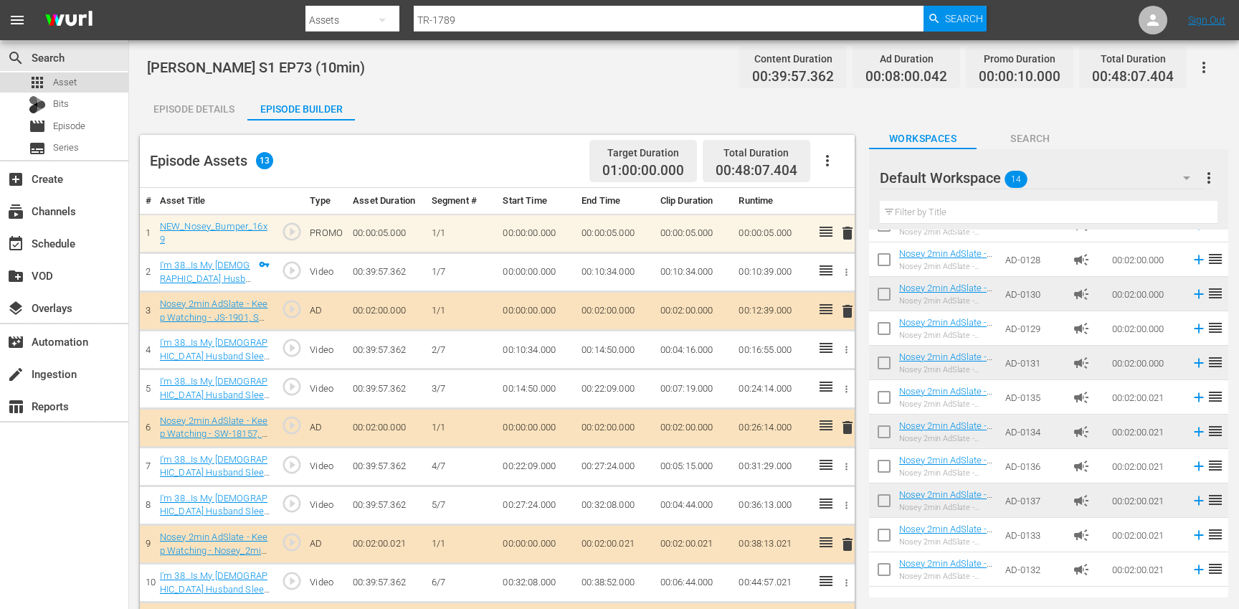
click at [97, 85] on div "apps Asset" at bounding box center [64, 82] width 128 height 20
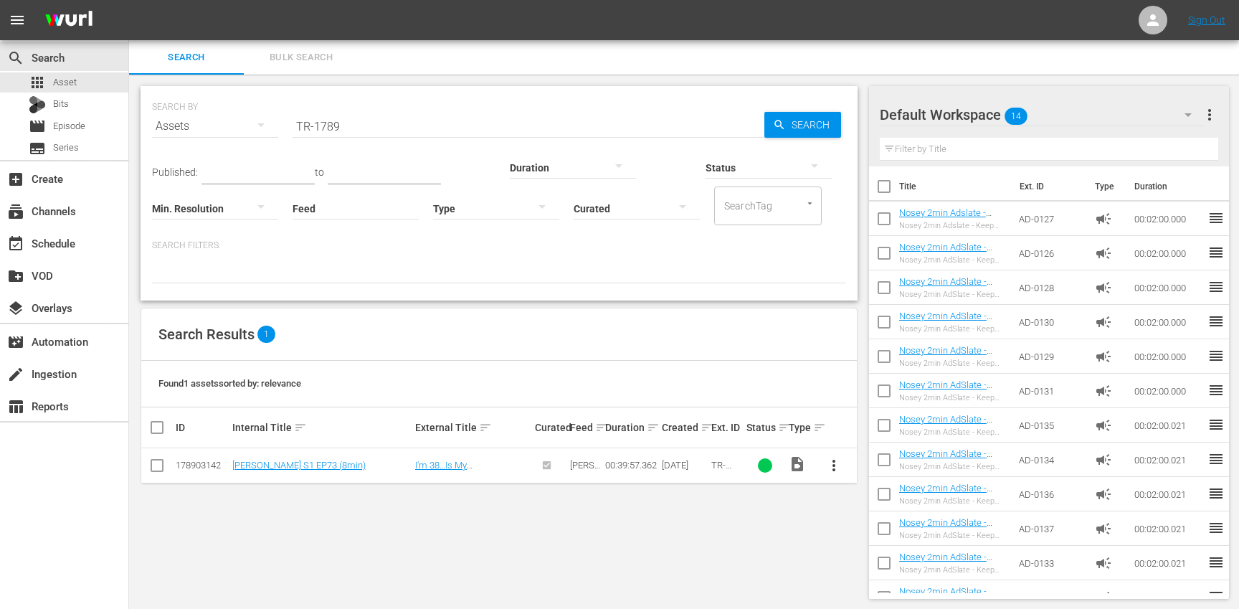
click at [380, 124] on input "TR-1789" at bounding box center [528, 126] width 472 height 34
paste input "817"
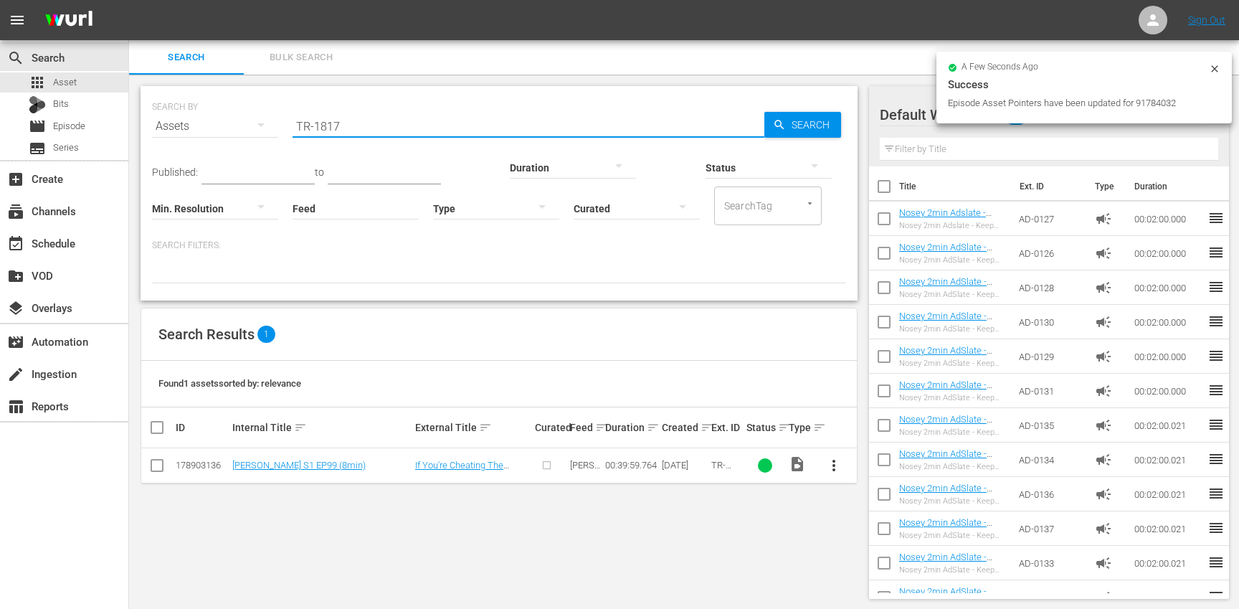
type input "TR-1817"
click at [838, 465] on span "more_vert" at bounding box center [833, 465] width 17 height 17
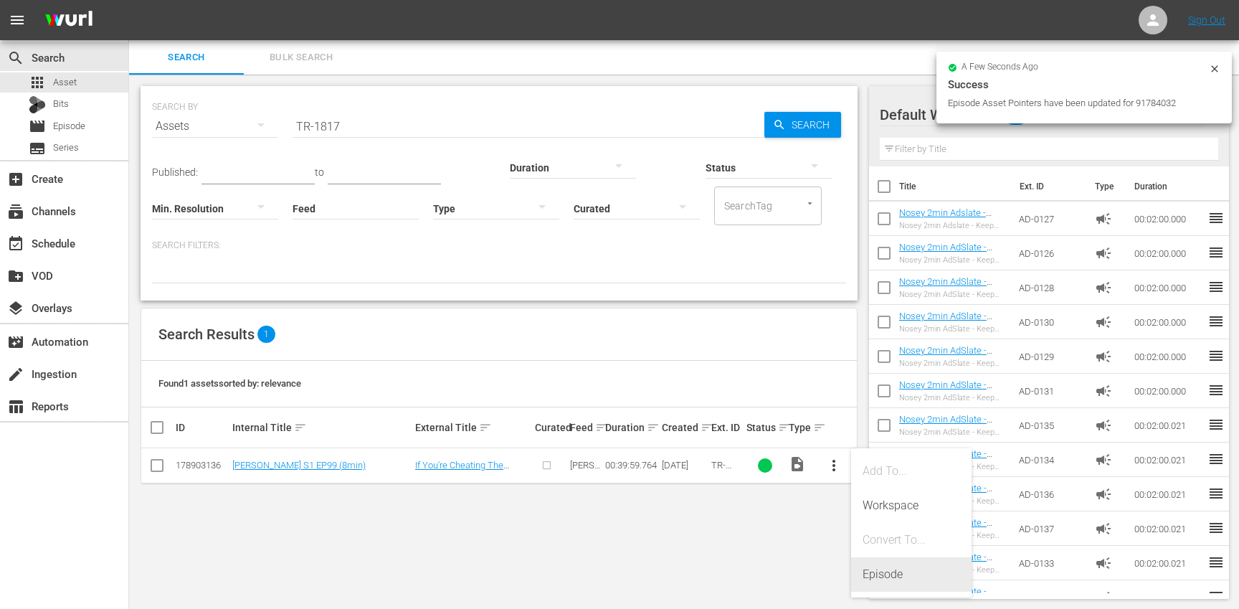
click at [883, 564] on div "Episode" at bounding box center [910, 574] width 97 height 34
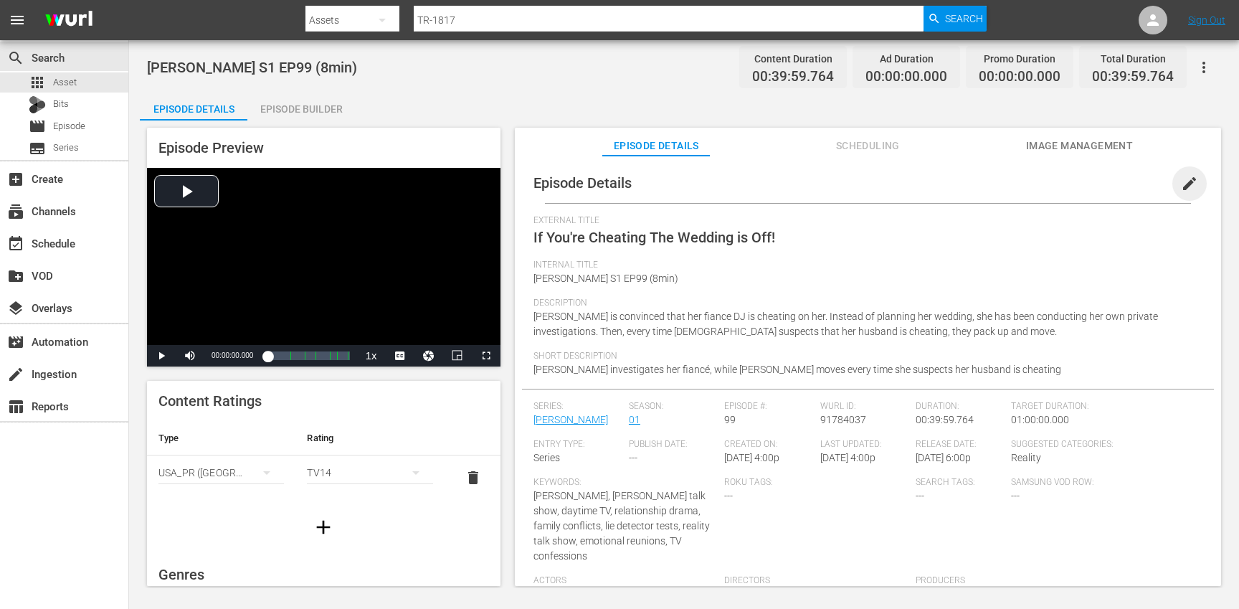
click at [1181, 187] on span "edit" at bounding box center [1189, 183] width 17 height 17
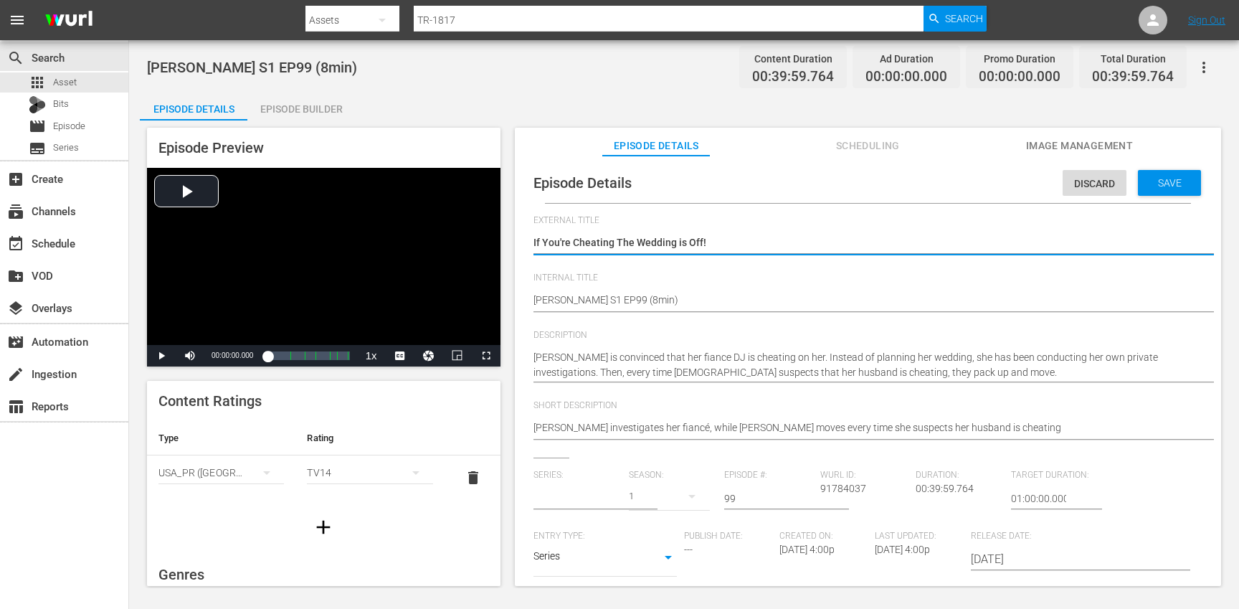
click at [543, 507] on input "text" at bounding box center [577, 498] width 88 height 34
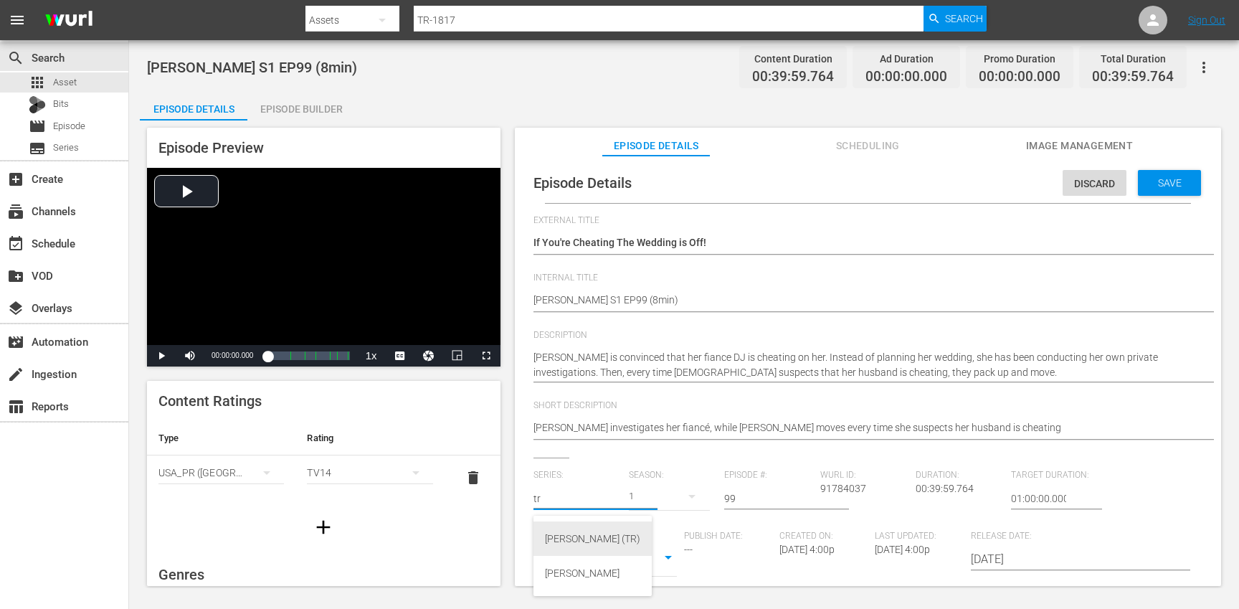
click at [557, 538] on div "[PERSON_NAME] (TR)" at bounding box center [592, 538] width 95 height 34
type input "[PERSON_NAME] (TR)"
click at [677, 500] on button "button" at bounding box center [692, 496] width 34 height 34
click at [658, 581] on div "1" at bounding box center [646, 579] width 39 height 14
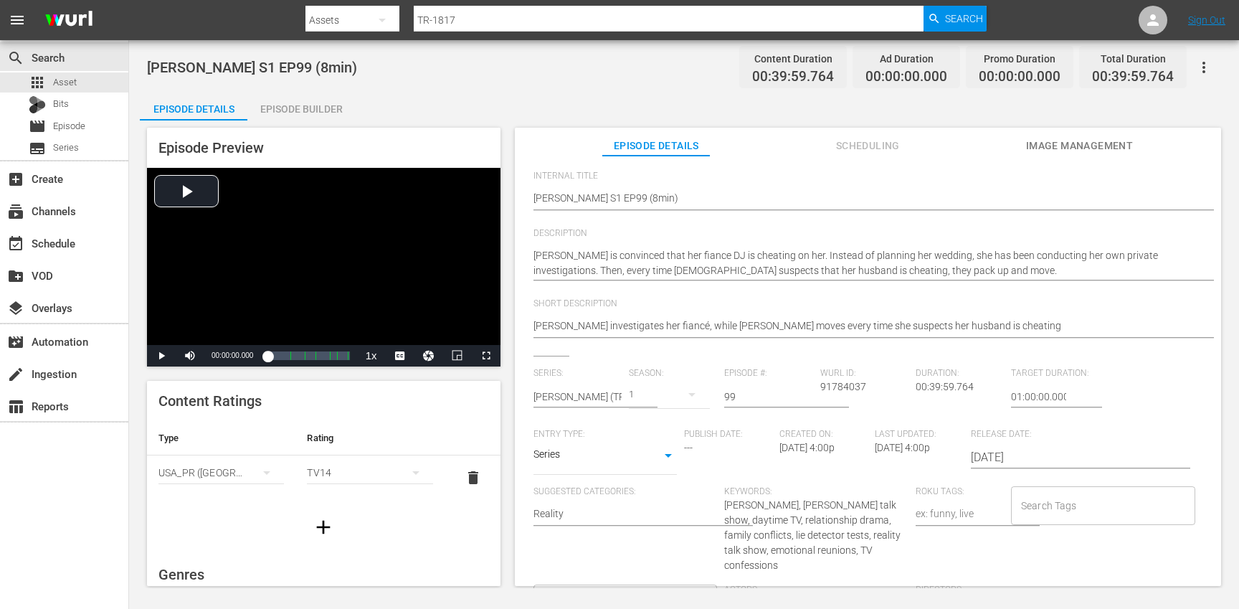
scroll to position [108, 0]
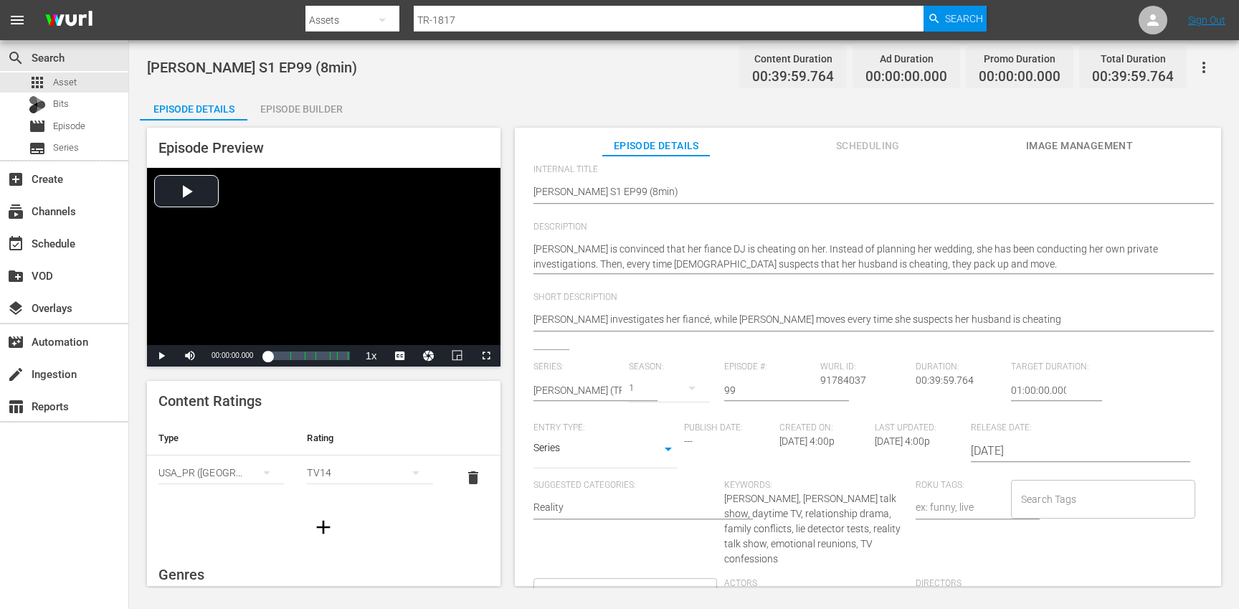
click at [1051, 497] on input "Search Tags" at bounding box center [1092, 499] width 150 height 26
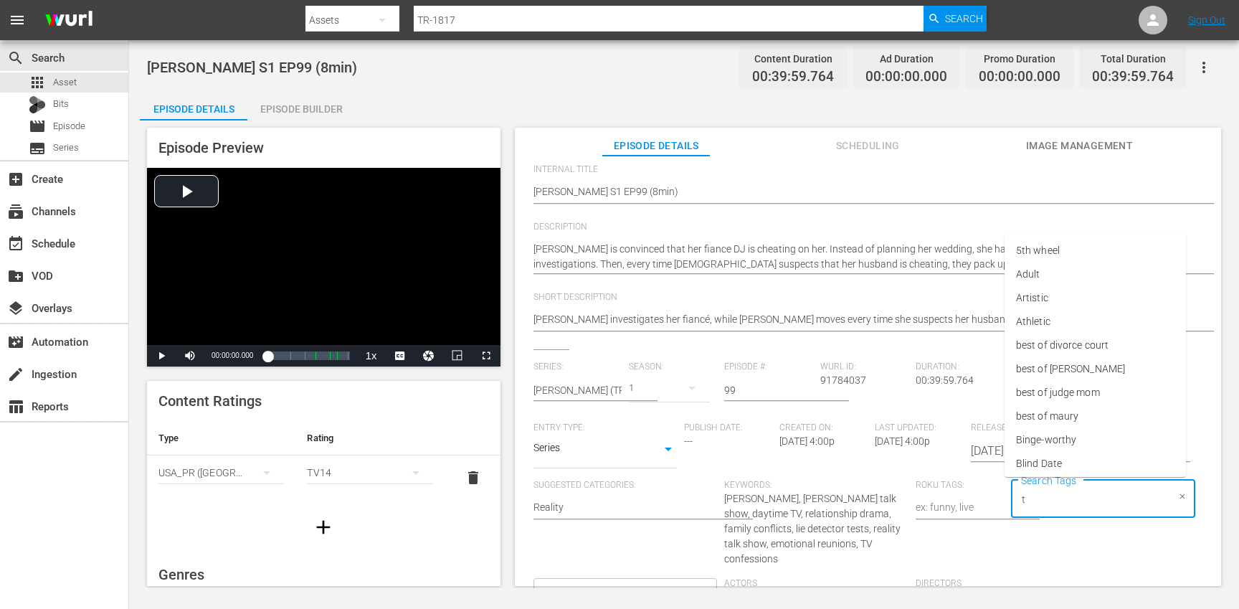
type input "tr"
click at [1032, 444] on span "[PERSON_NAME]" at bounding box center [1053, 439] width 75 height 15
type input "trc"
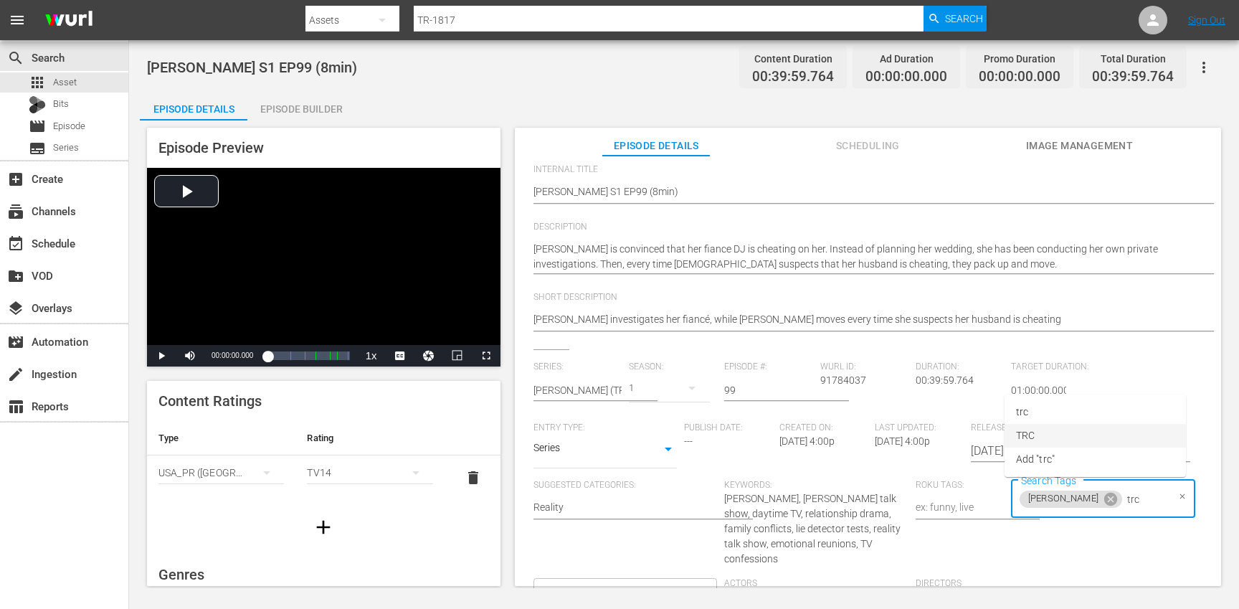
click at [1043, 438] on li "TRC" at bounding box center [1094, 436] width 181 height 24
type input "8"
click at [1022, 528] on li "8min" at bounding box center [1094, 538] width 181 height 24
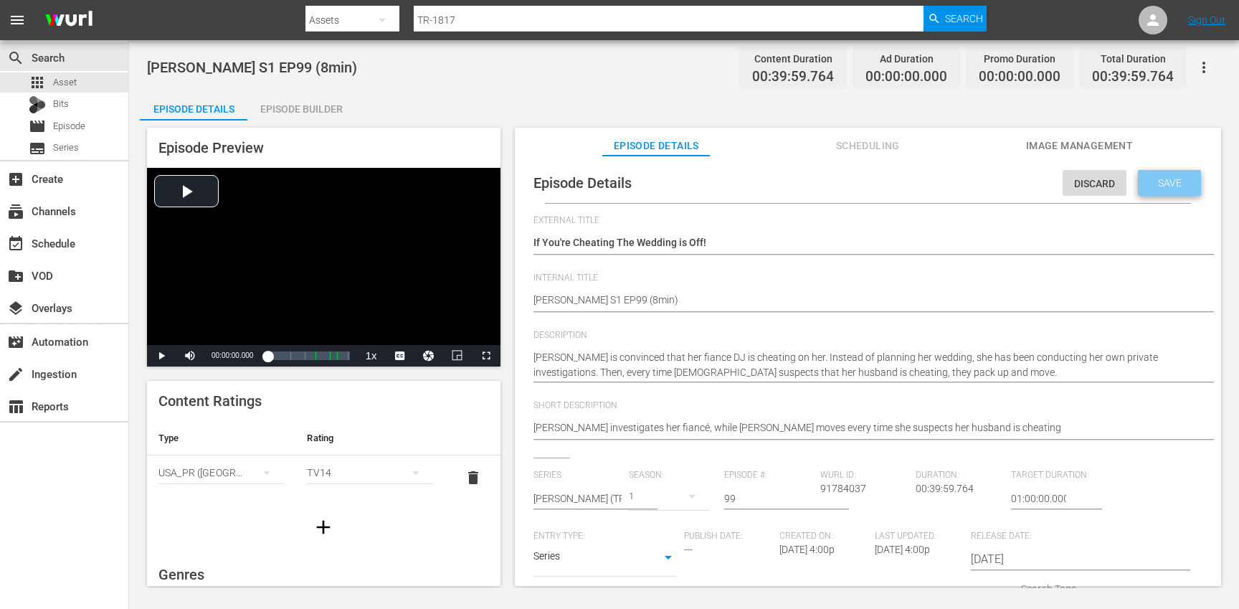
click at [1138, 186] on div "Save" at bounding box center [1169, 183] width 63 height 26
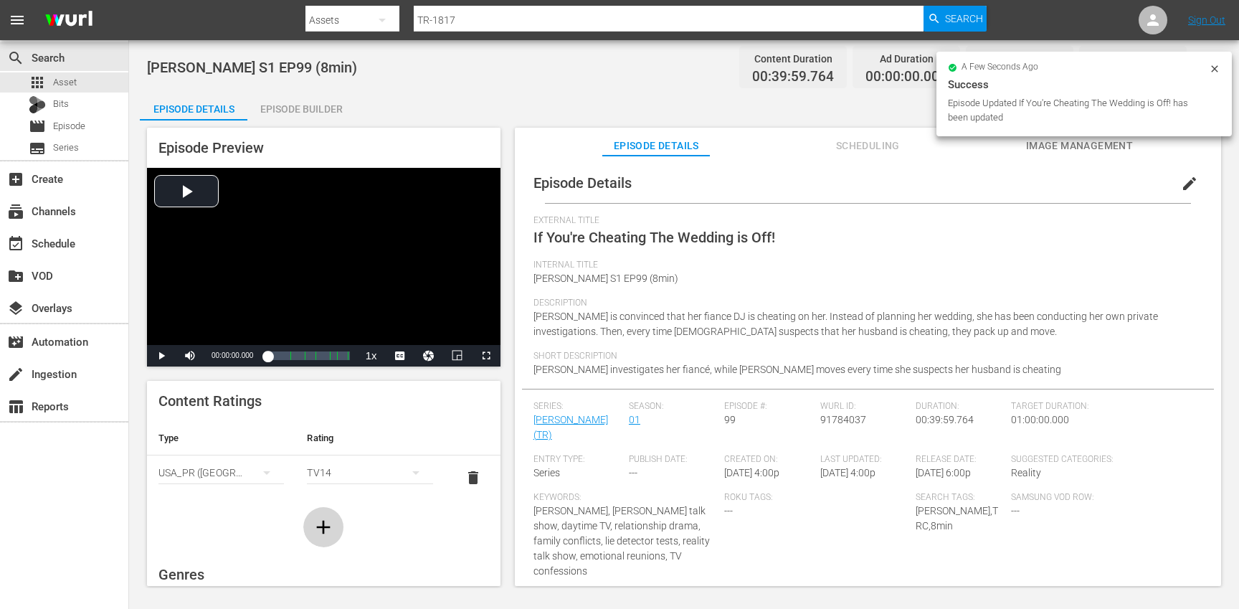
click at [322, 524] on icon "button" at bounding box center [323, 526] width 23 height 23
click at [213, 518] on div "simple table" at bounding box center [220, 517] width 125 height 40
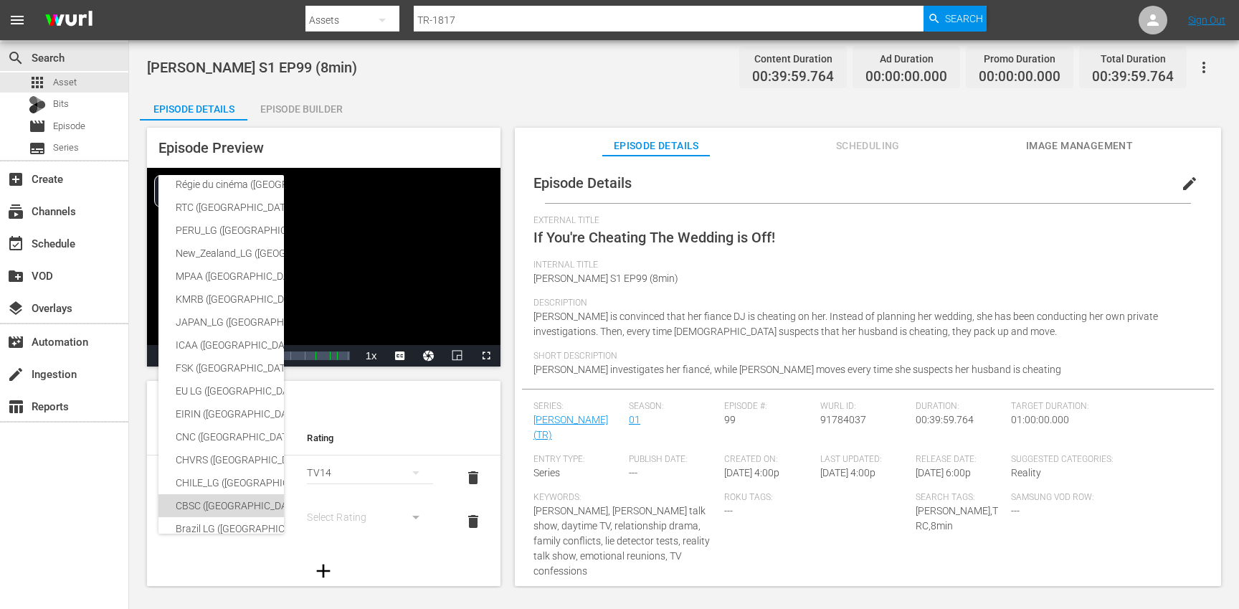
click at [199, 510] on div "CBSC ([GEOGRAPHIC_DATA])" at bounding box center [352, 505] width 352 height 23
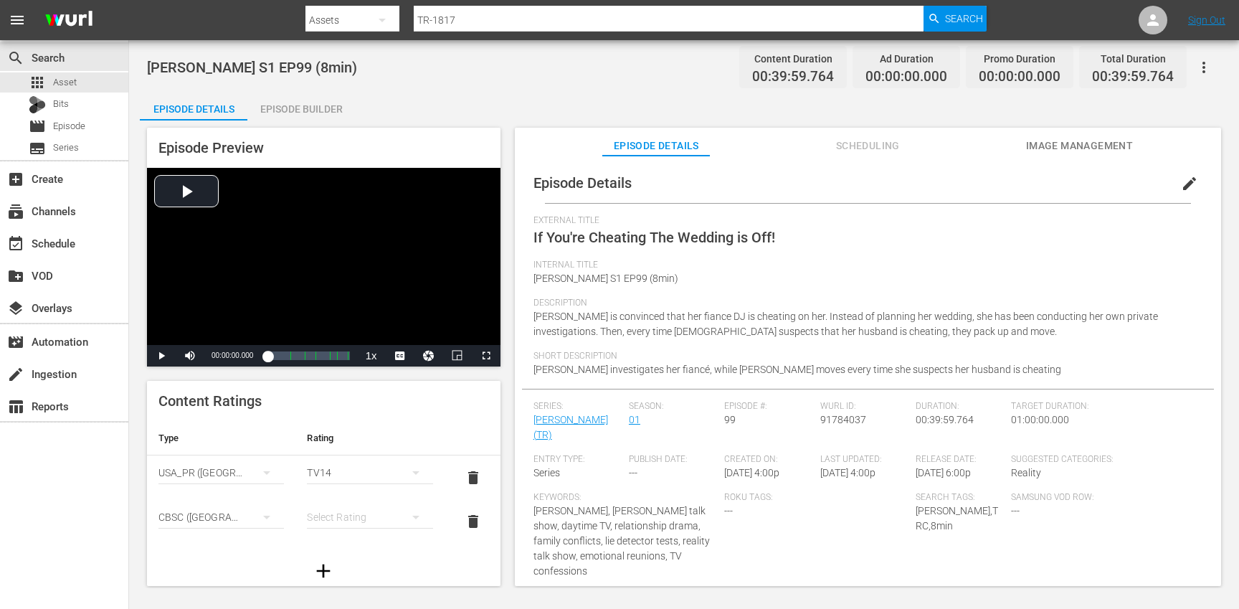
click at [345, 520] on div "simple table" at bounding box center [369, 517] width 125 height 40
click at [347, 487] on div "14+" at bounding box center [369, 487] width 91 height 23
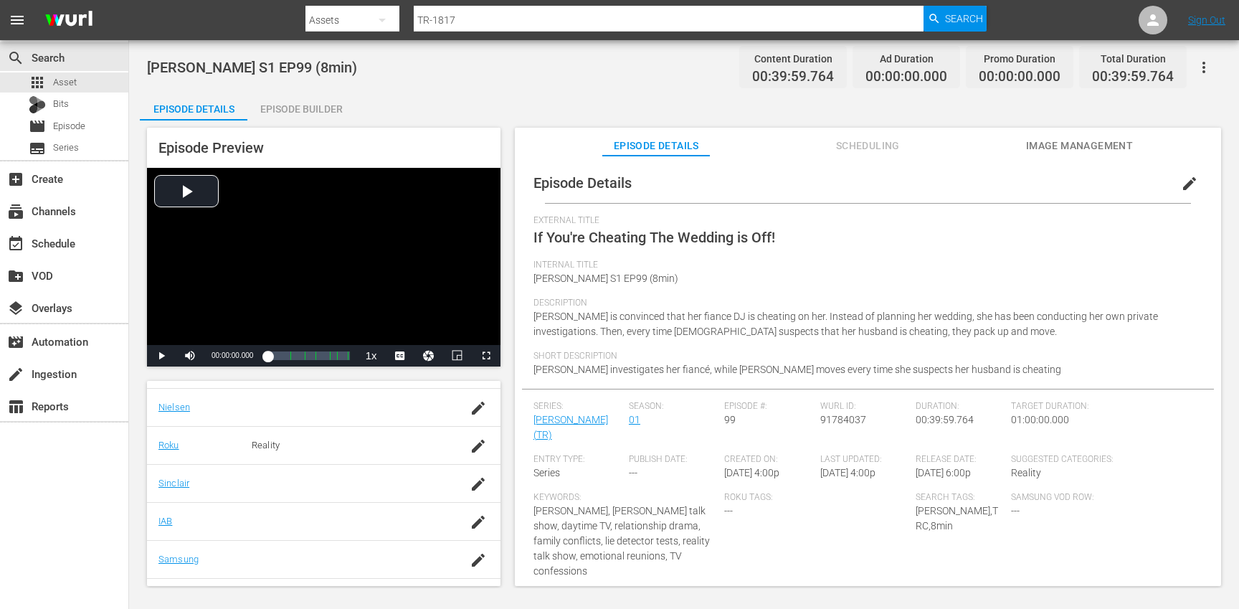
scroll to position [315, 0]
click at [470, 533] on icon "button" at bounding box center [478, 528] width 17 height 17
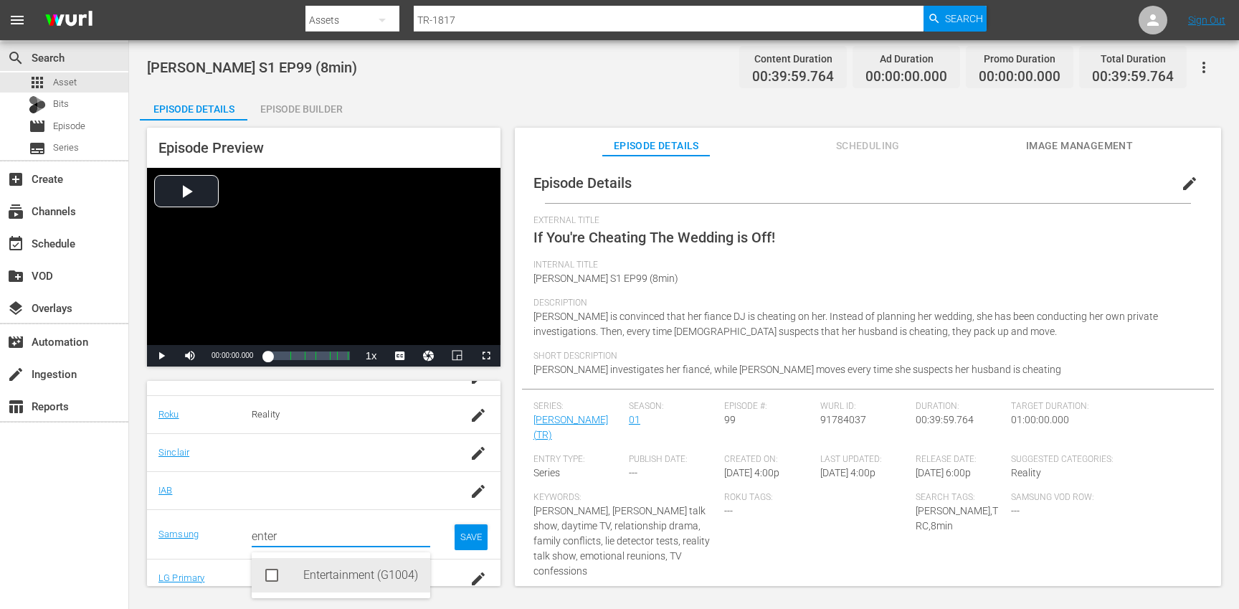
click at [352, 576] on div "Entertainment (G1004)" at bounding box center [360, 575] width 115 height 34
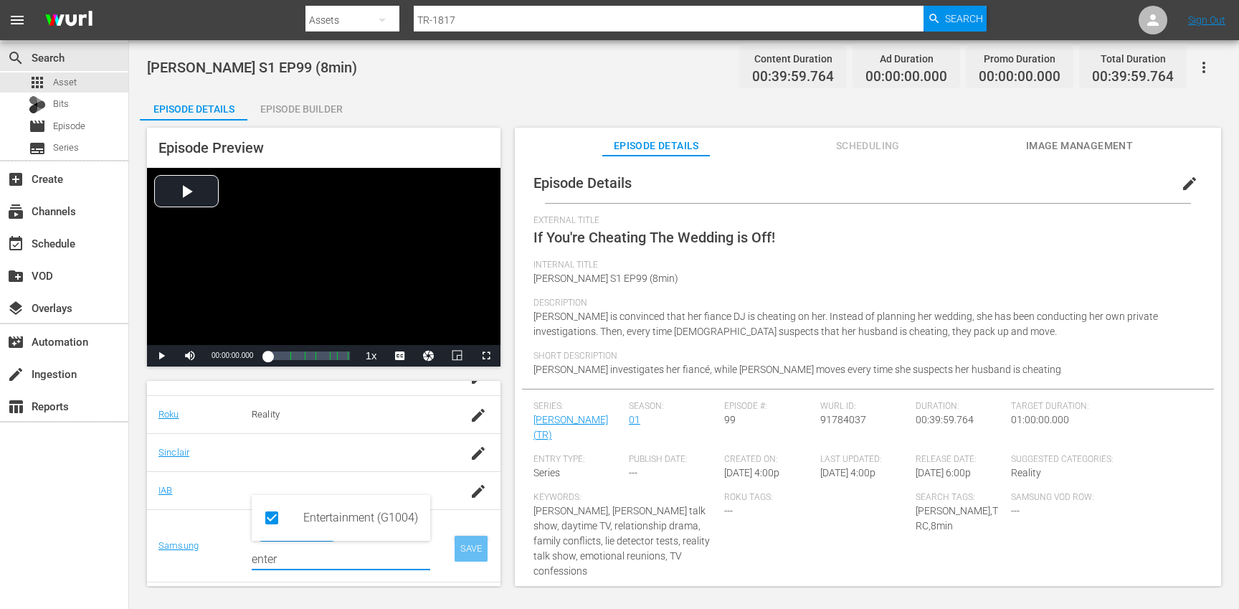
type input "enter"
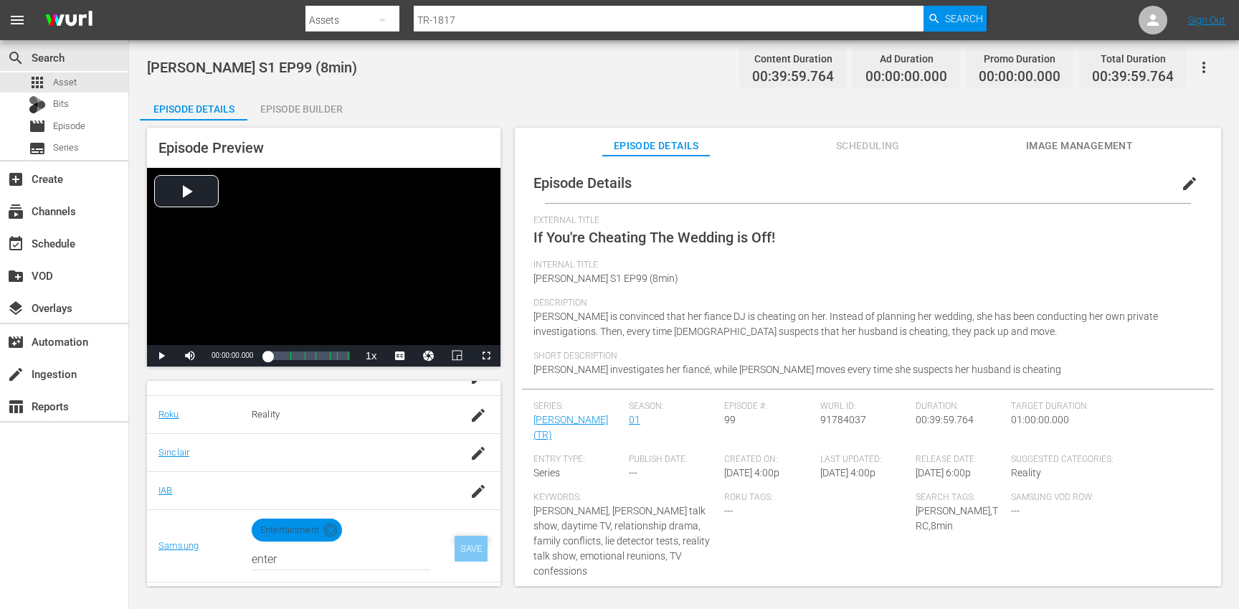
click at [468, 549] on div "SAVE" at bounding box center [471, 549] width 33 height 26
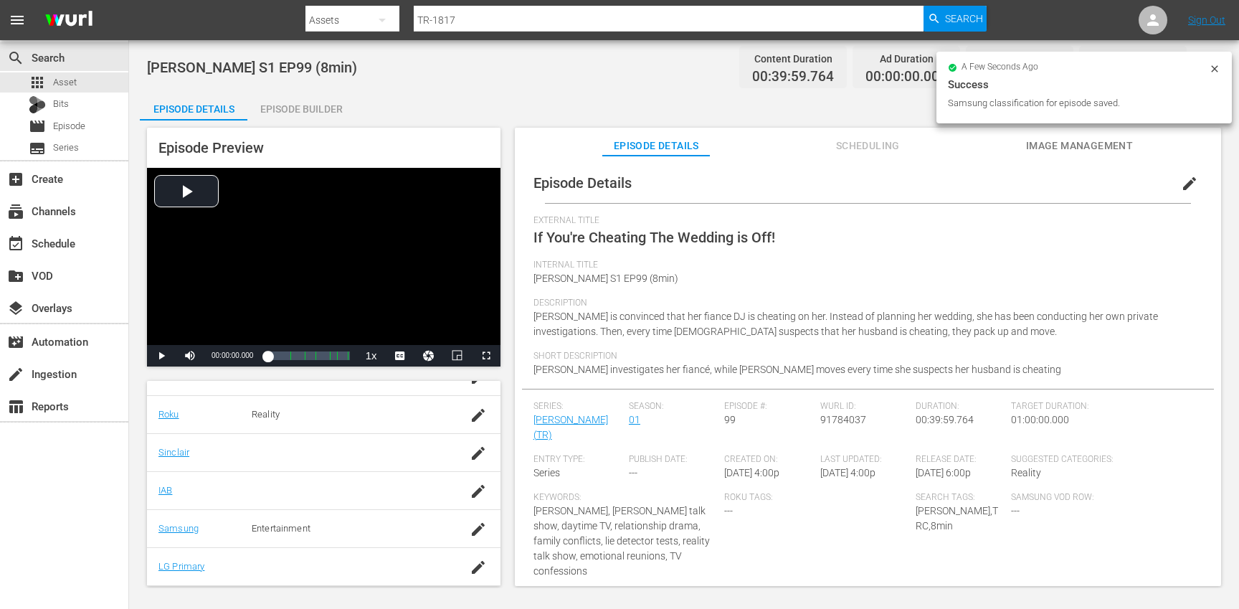
click at [300, 104] on div "Episode Builder" at bounding box center [301, 109] width 108 height 34
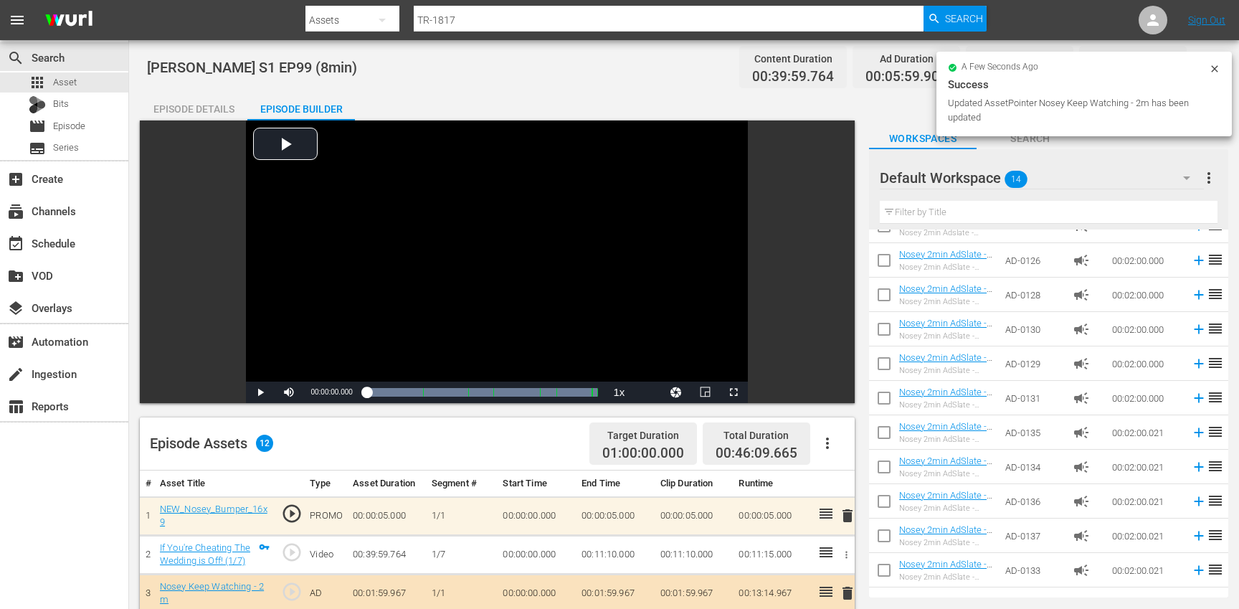
click at [214, 105] on div "Episode Details" at bounding box center [194, 109] width 108 height 34
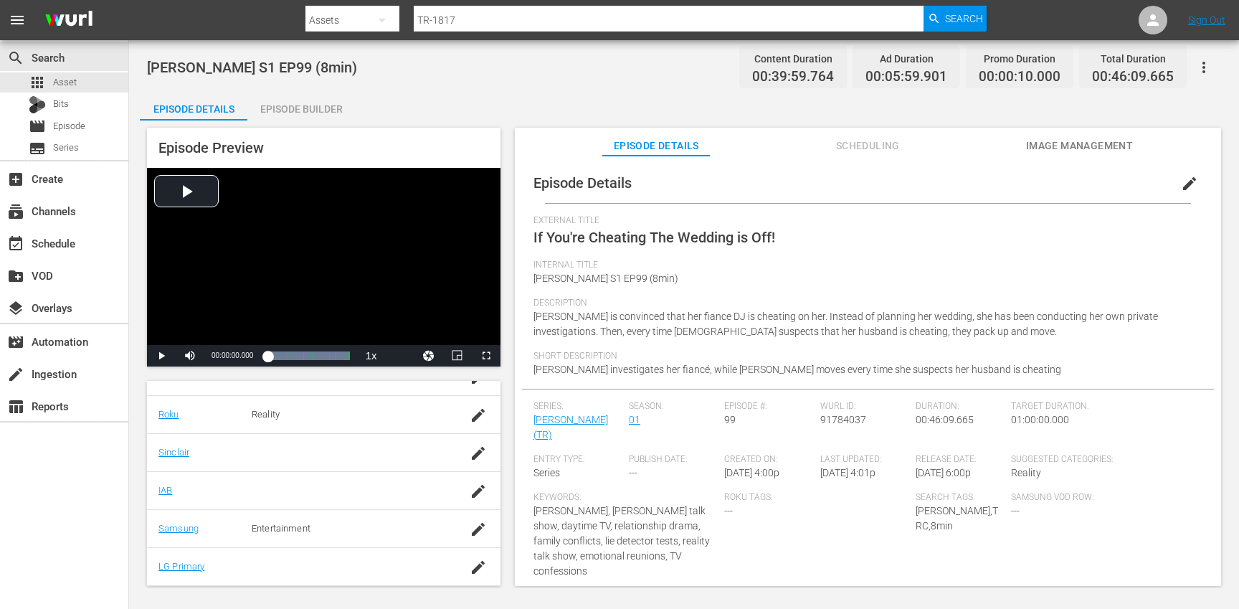
click at [1214, 72] on button "button" at bounding box center [1203, 67] width 34 height 34
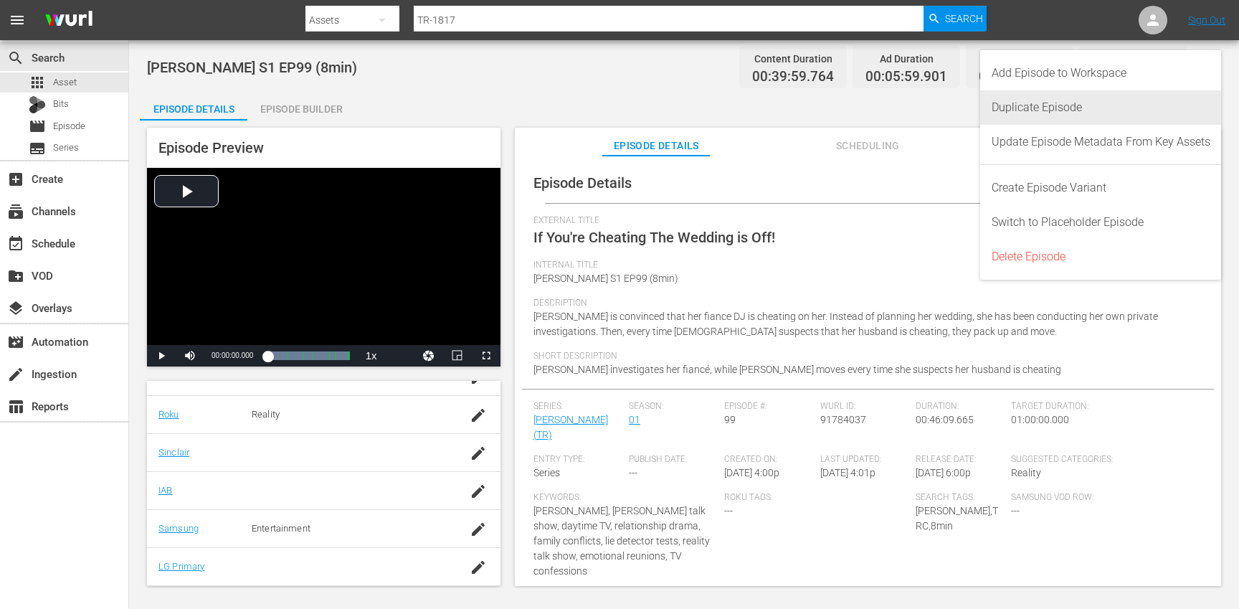
click at [1093, 111] on div "Duplicate Episode" at bounding box center [1100, 107] width 219 height 34
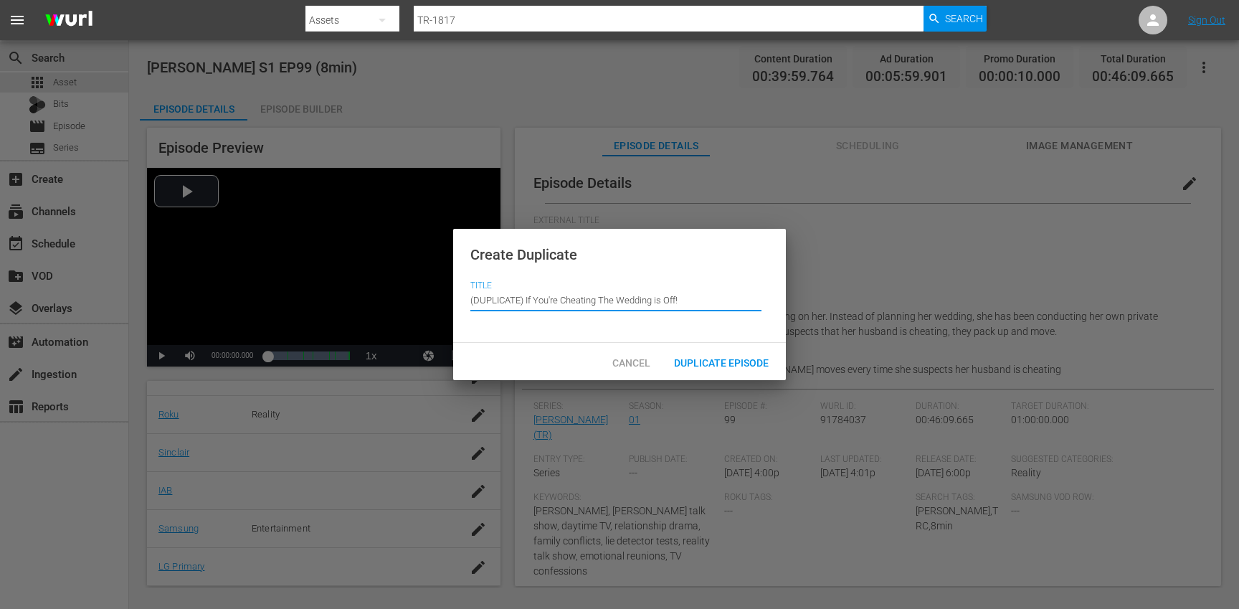
drag, startPoint x: 525, startPoint y: 303, endPoint x: 505, endPoint y: 275, distance: 34.8
click at [505, 275] on div "Create Duplicate Title Episode Title (DUPLICATE) If You're Cheating The Wedding…" at bounding box center [619, 286] width 333 height 115
type input "If You're Cheating The Wedding is Off!"
click at [722, 363] on span "Duplicate Episode" at bounding box center [721, 362] width 118 height 11
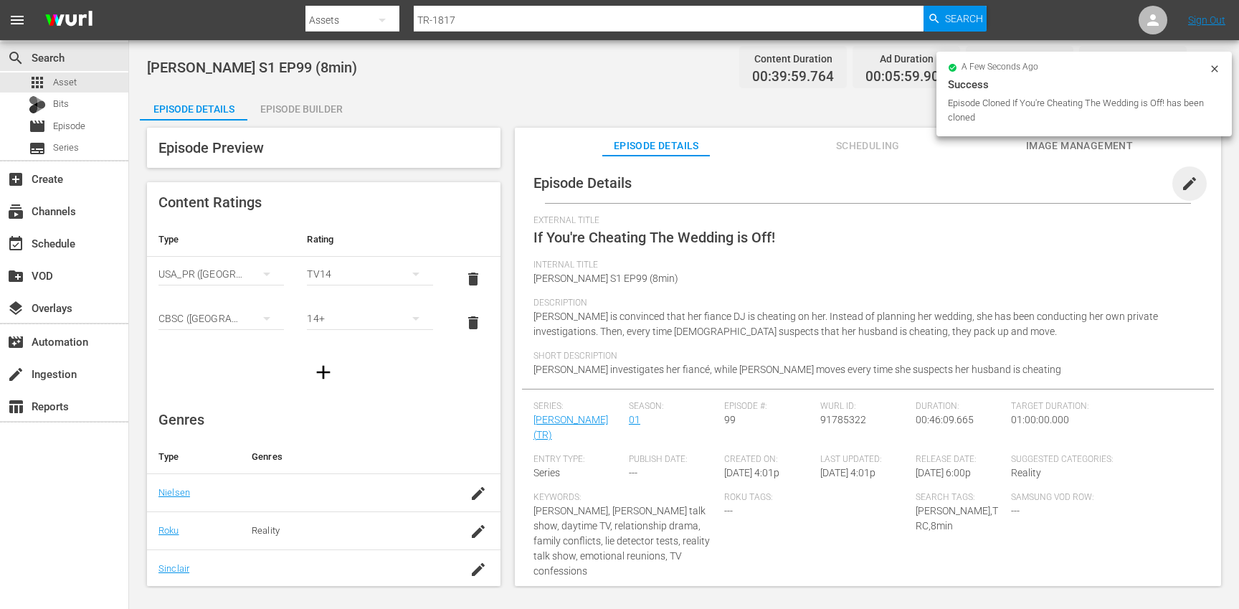
click at [1181, 185] on span "edit" at bounding box center [1189, 183] width 17 height 17
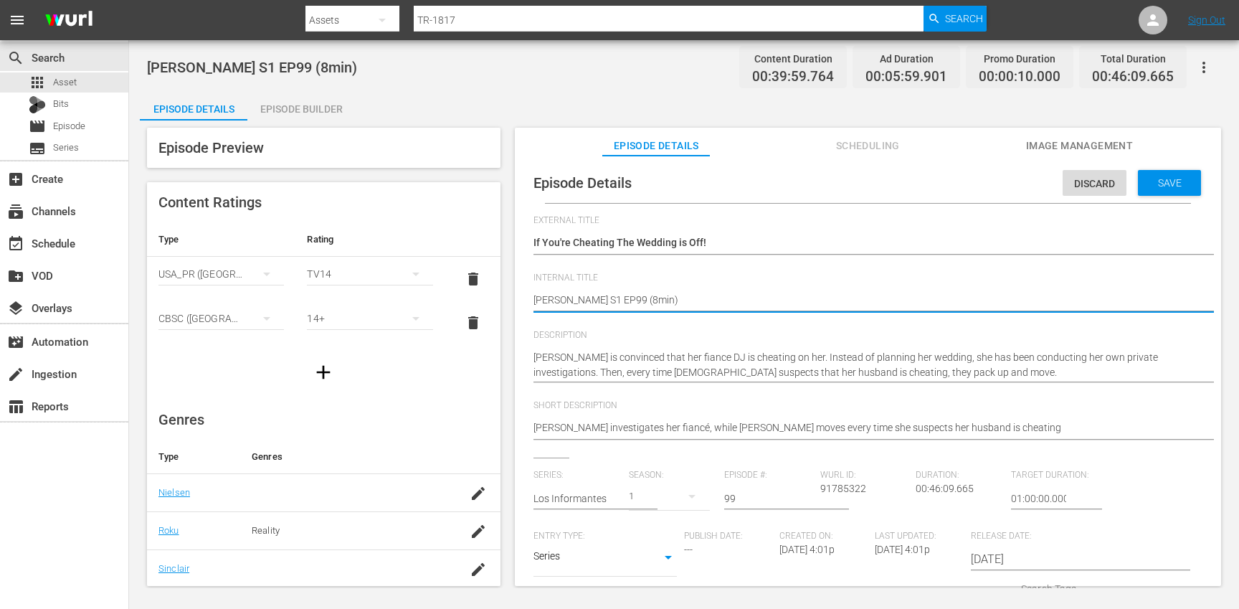
type textarea "[PERSON_NAME] S1 EP99 (min)"
type textarea "[PERSON_NAME] S1 EP99 (1min)"
type textarea "[PERSON_NAME] S1 EP99 (10min)"
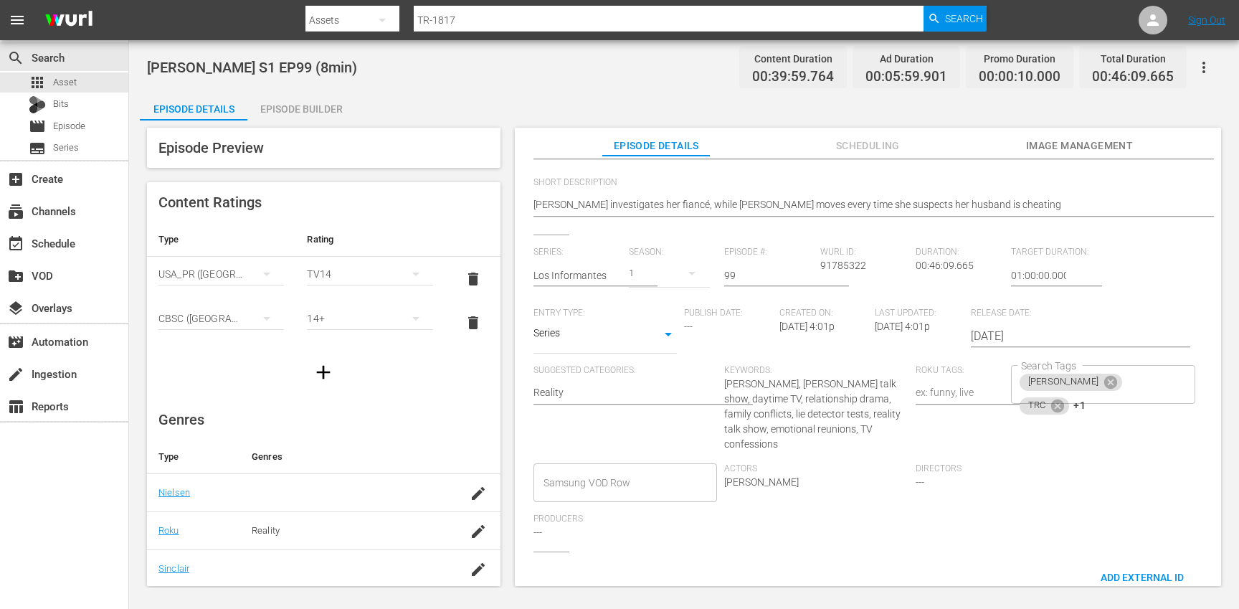
scroll to position [238, 0]
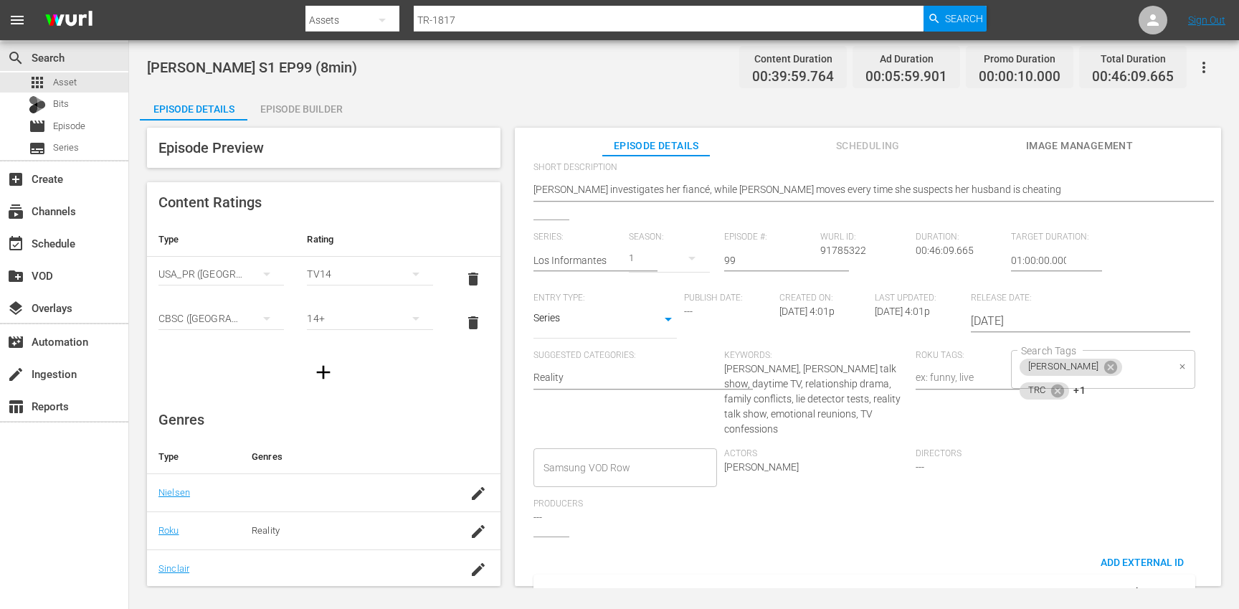
type textarea "[PERSON_NAME] S1 EP99 (10min)"
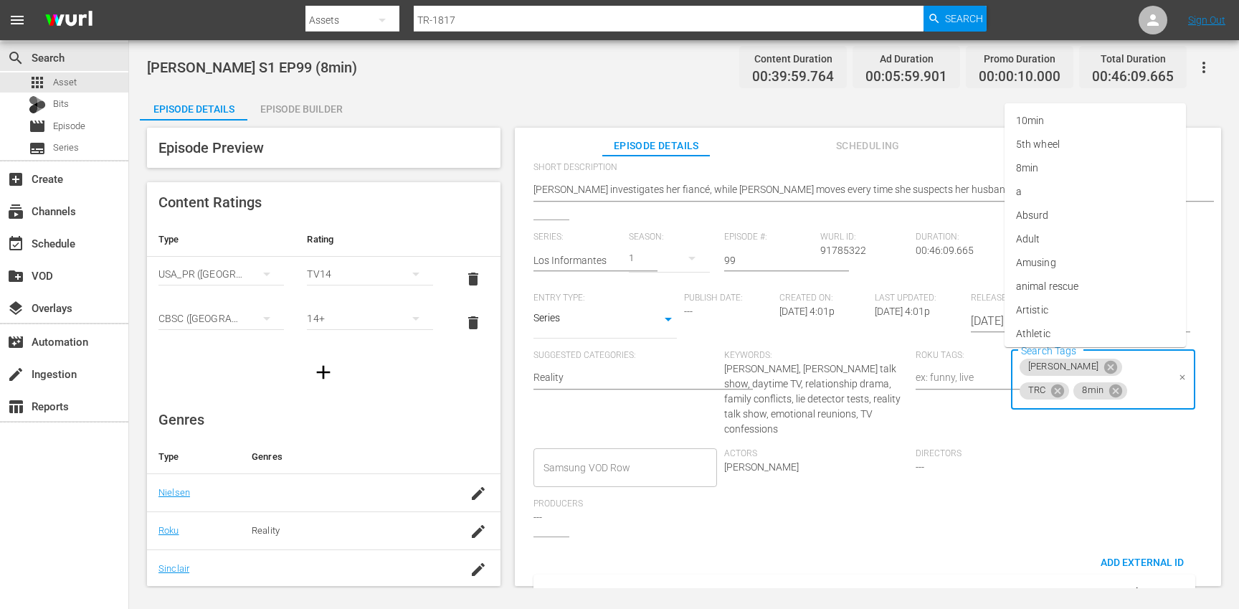
click at [1145, 379] on input "Search Tags" at bounding box center [1148, 391] width 38 height 26
click at [1065, 383] on icon at bounding box center [1058, 391] width 16 height 16
click at [1067, 384] on icon at bounding box center [1061, 390] width 13 height 13
type input "10"
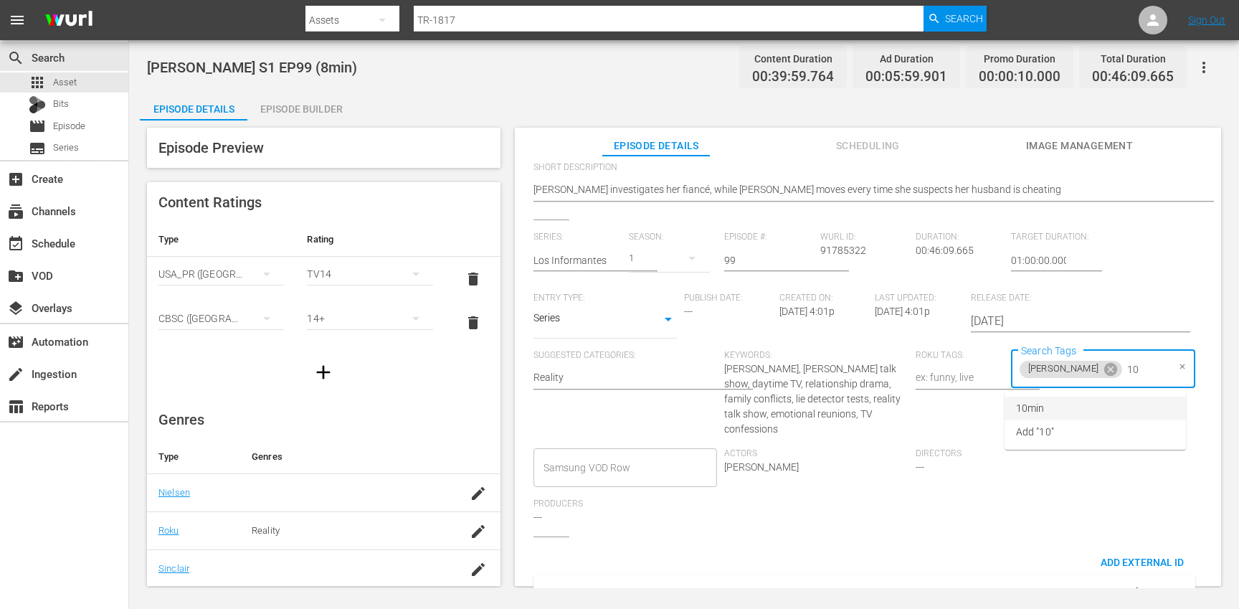
click at [1070, 414] on li "10min" at bounding box center [1094, 408] width 181 height 24
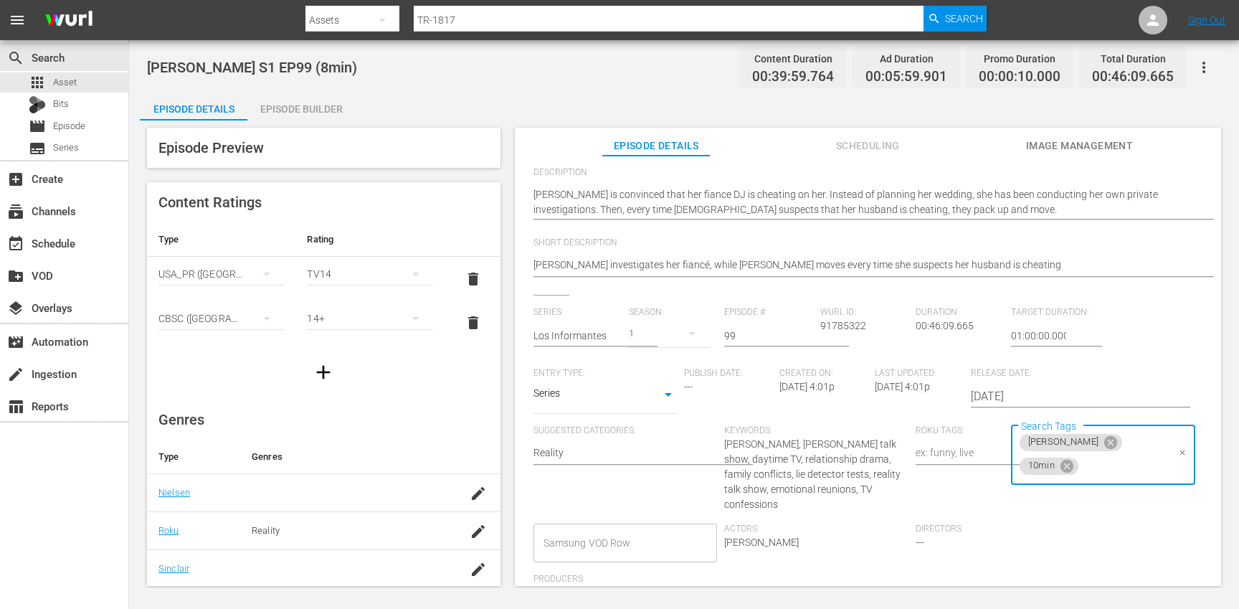
scroll to position [0, 0]
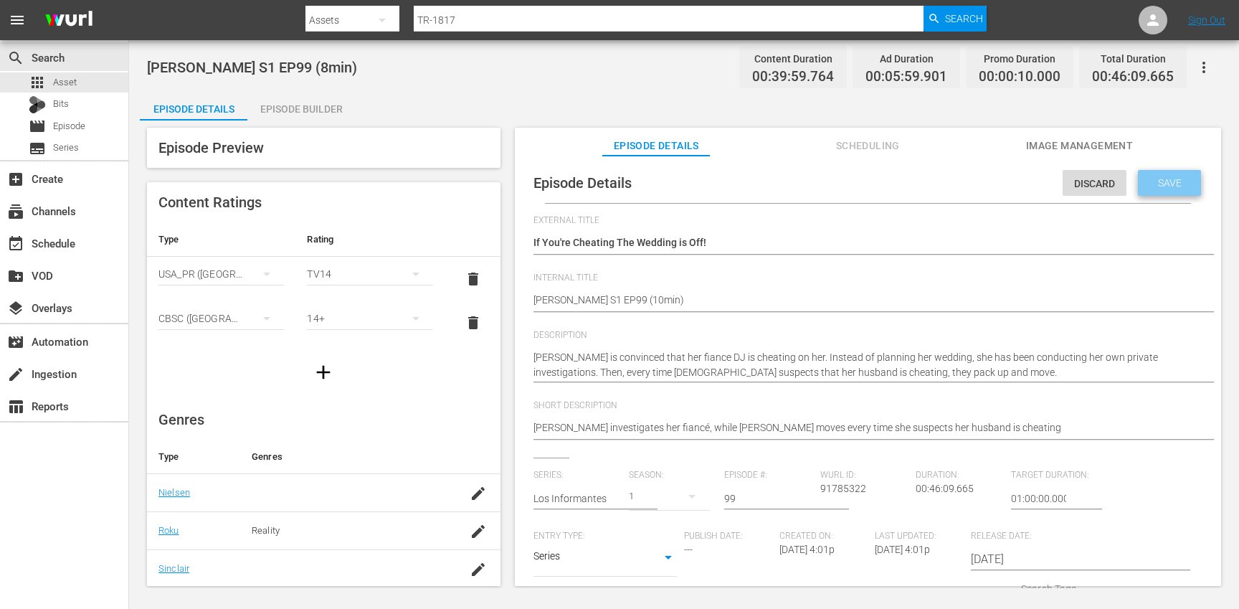
click at [1154, 185] on span "Save" at bounding box center [1169, 182] width 47 height 11
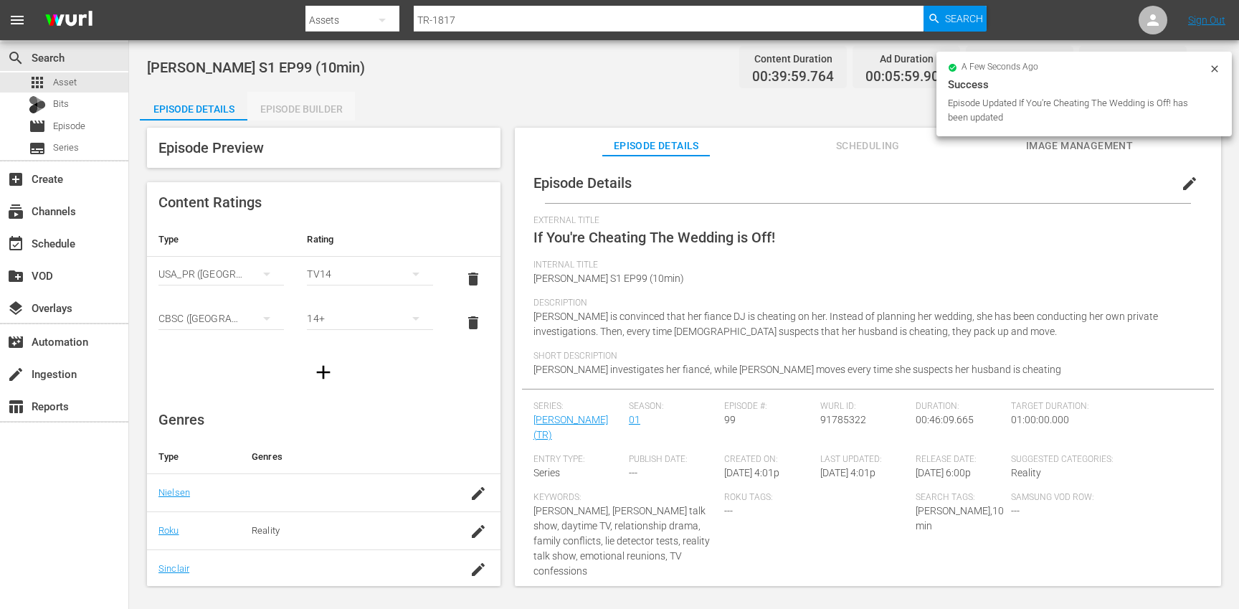
click at [294, 93] on div "Episode Builder" at bounding box center [301, 109] width 108 height 34
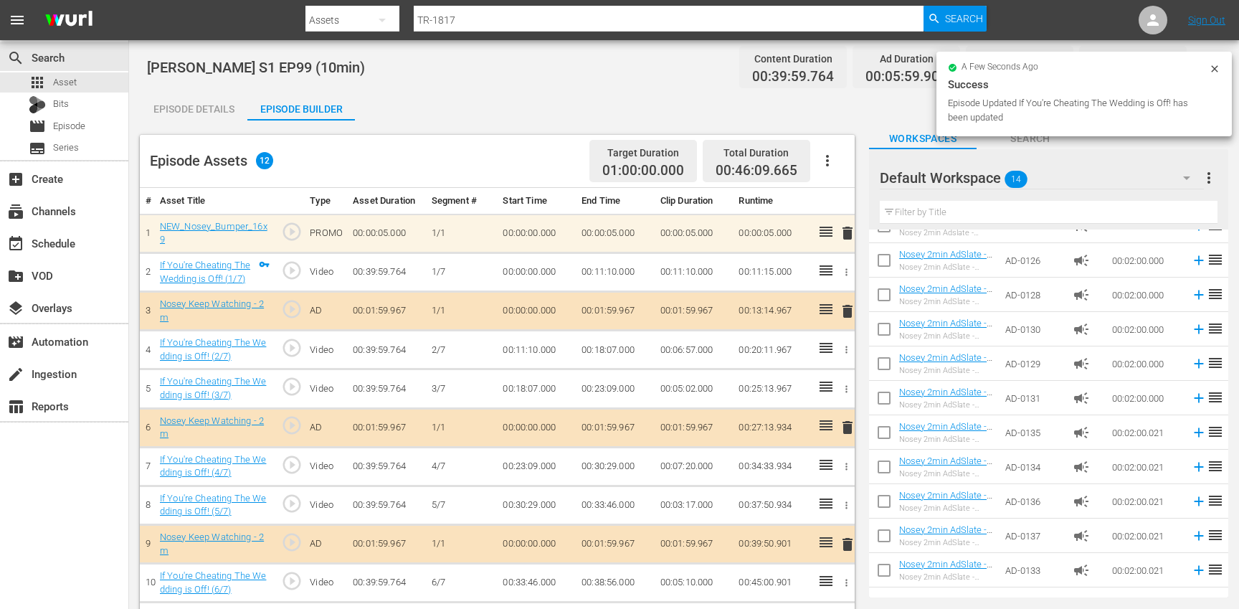
click at [823, 156] on icon "button" at bounding box center [827, 160] width 17 height 17
click at [830, 205] on div "Clear Ads" at bounding box center [870, 201] width 97 height 34
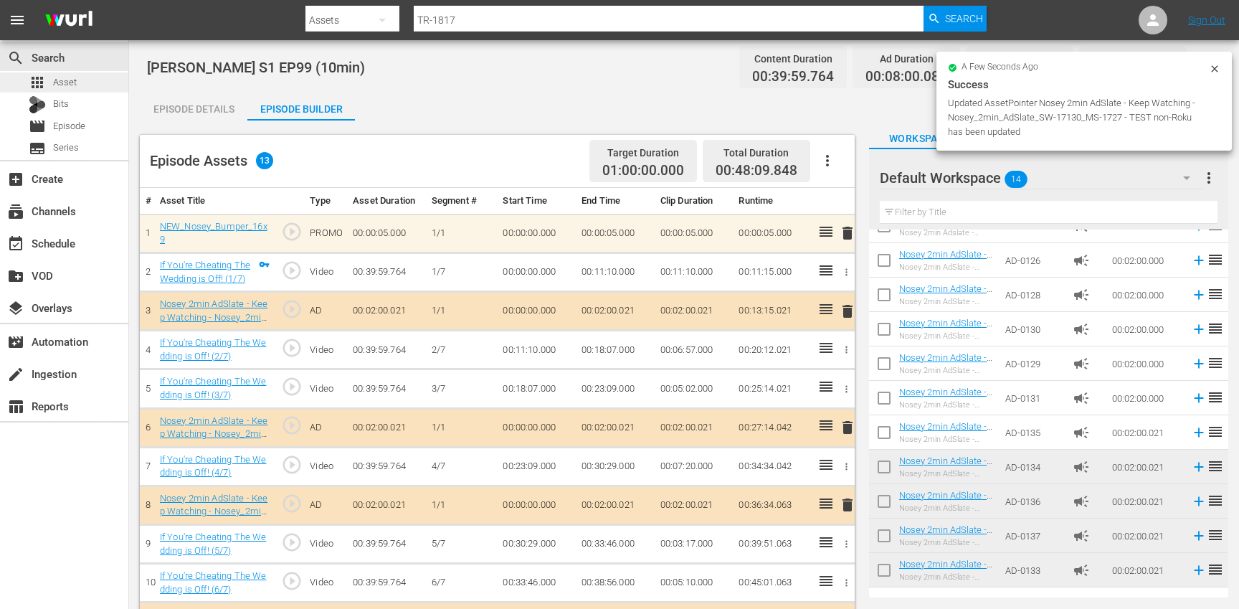
click at [94, 75] on div "apps Asset" at bounding box center [64, 82] width 128 height 20
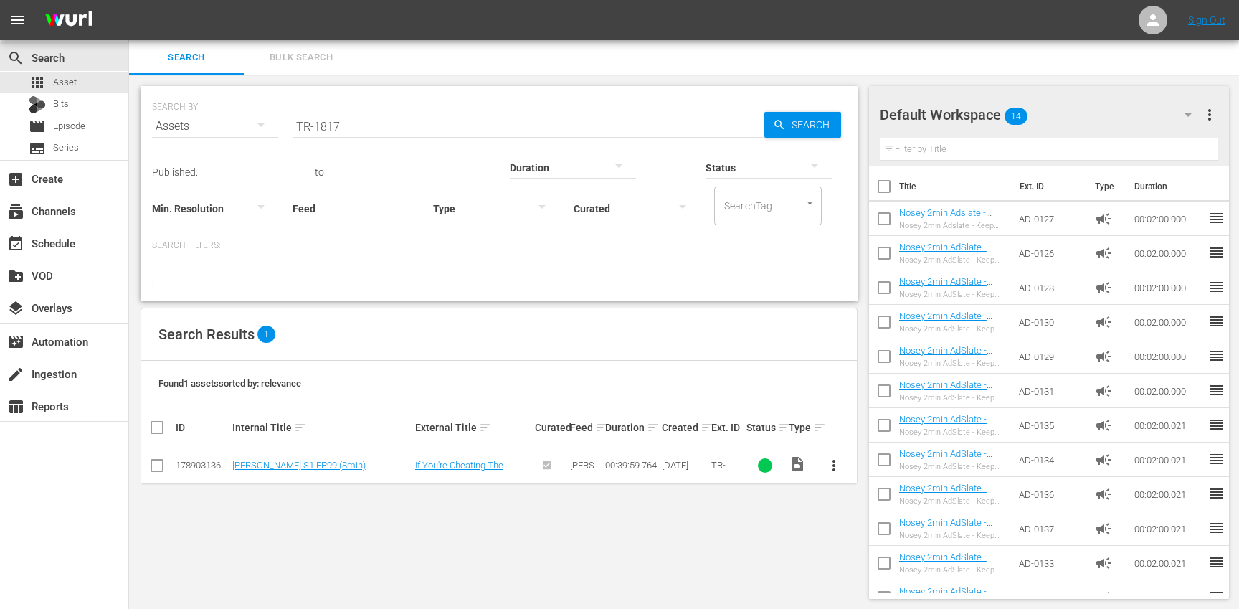
click at [1120, 115] on div "Default Workspace 14" at bounding box center [1042, 115] width 325 height 40
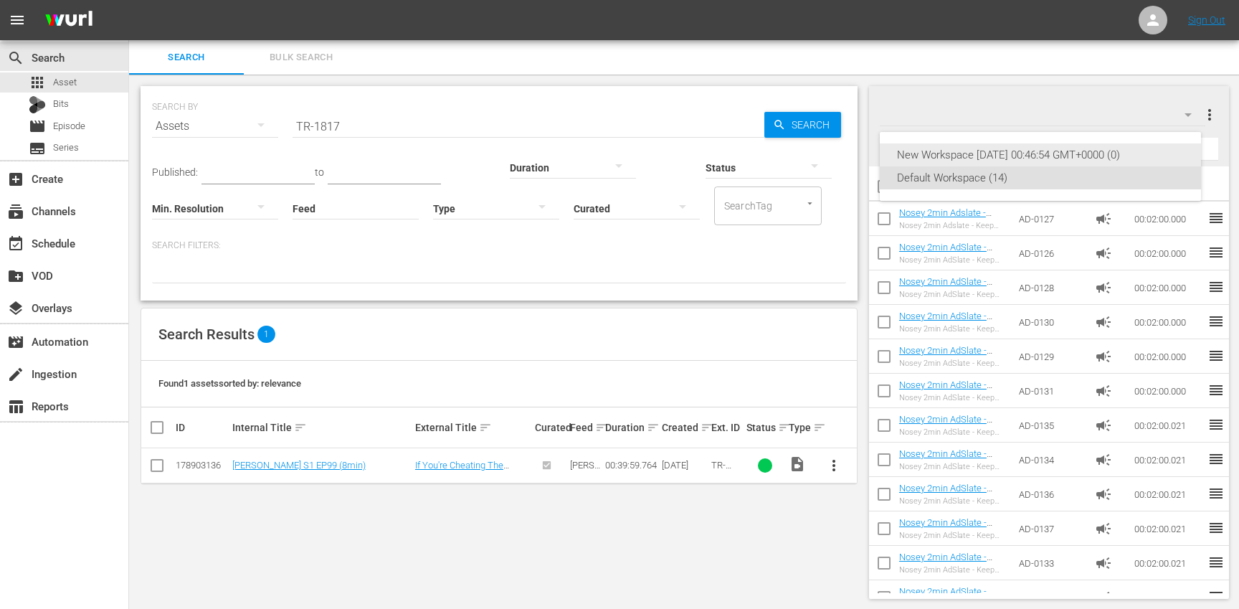
click at [1024, 146] on div "New Workspace [DATE] 00:46:54 GMT+0000 (0)" at bounding box center [1040, 154] width 287 height 23
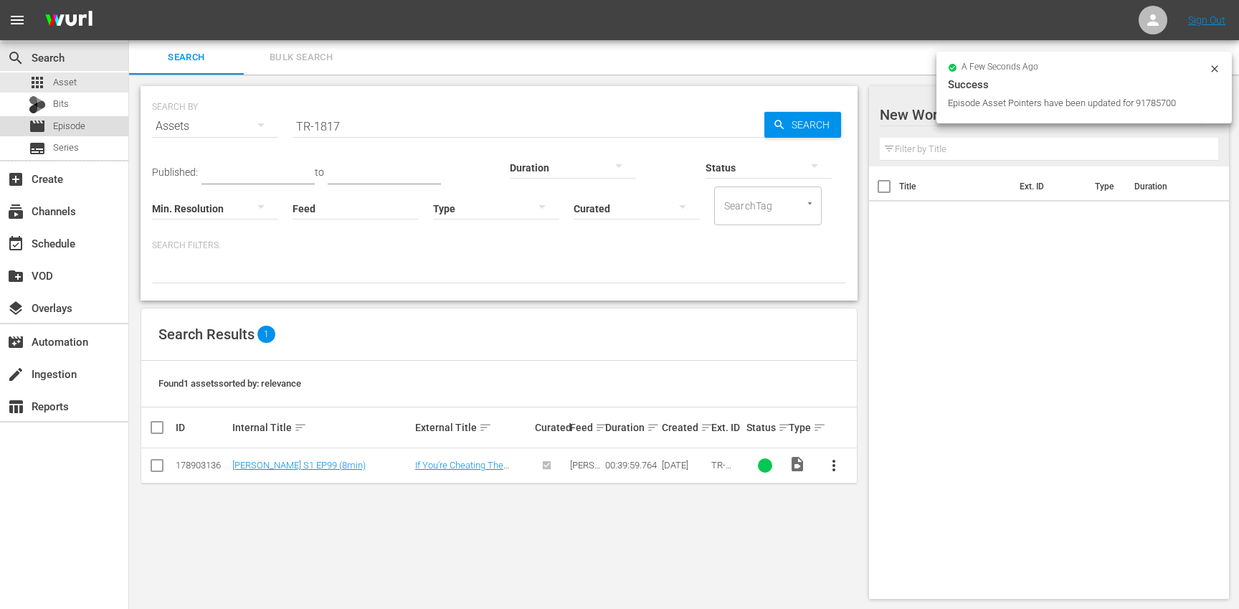
click at [105, 127] on div "movie Episode" at bounding box center [64, 126] width 128 height 20
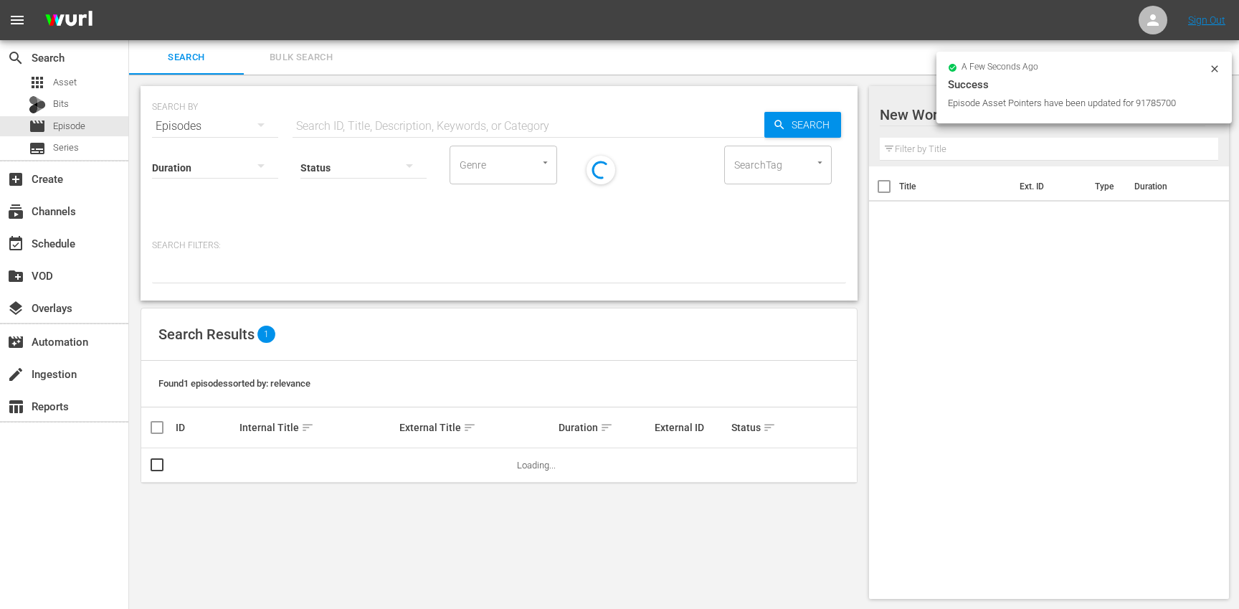
click at [309, 64] on span "Bulk Search" at bounding box center [300, 57] width 97 height 16
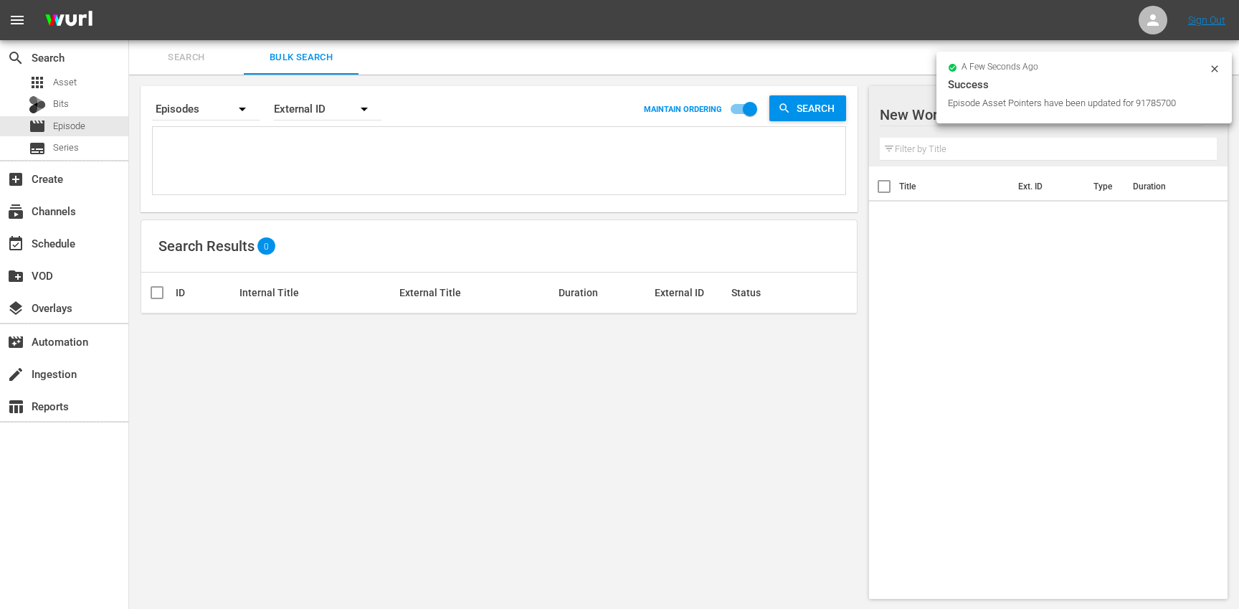
click at [280, 136] on textarea at bounding box center [500, 162] width 689 height 65
paste textarea "TR-1770 TR-1776 TR-1777 TR-1778 TR-1779 TR-1785 TR-1786 TR-1788 TR-1789 TR-1817"
type textarea "TR-1770 TR-1776 TR-1777 TR-1778 TR-1779 TR-1785 TR-1786 TR-1788 TR-1789 TR-1817"
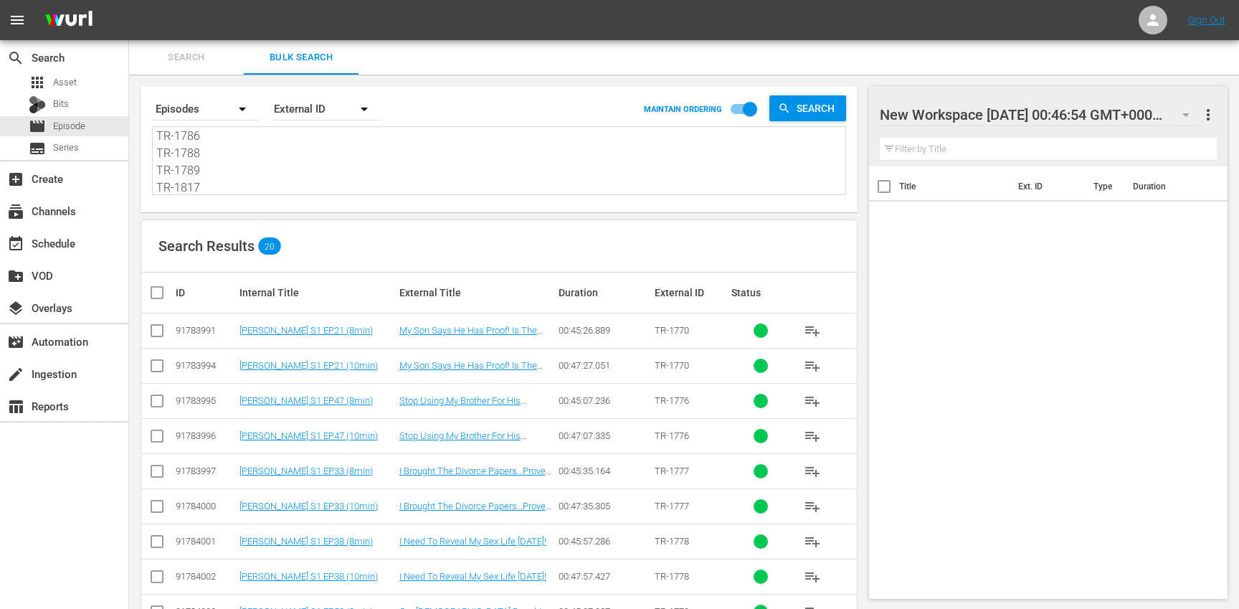
type textarea "TR-1770 TR-1776 TR-1777 TR-1778 TR-1779 TR-1785 TR-1786 TR-1788 TR-1789 TR-1817"
click at [155, 292] on input "checkbox" at bounding box center [162, 292] width 29 height 17
checkbox input "true"
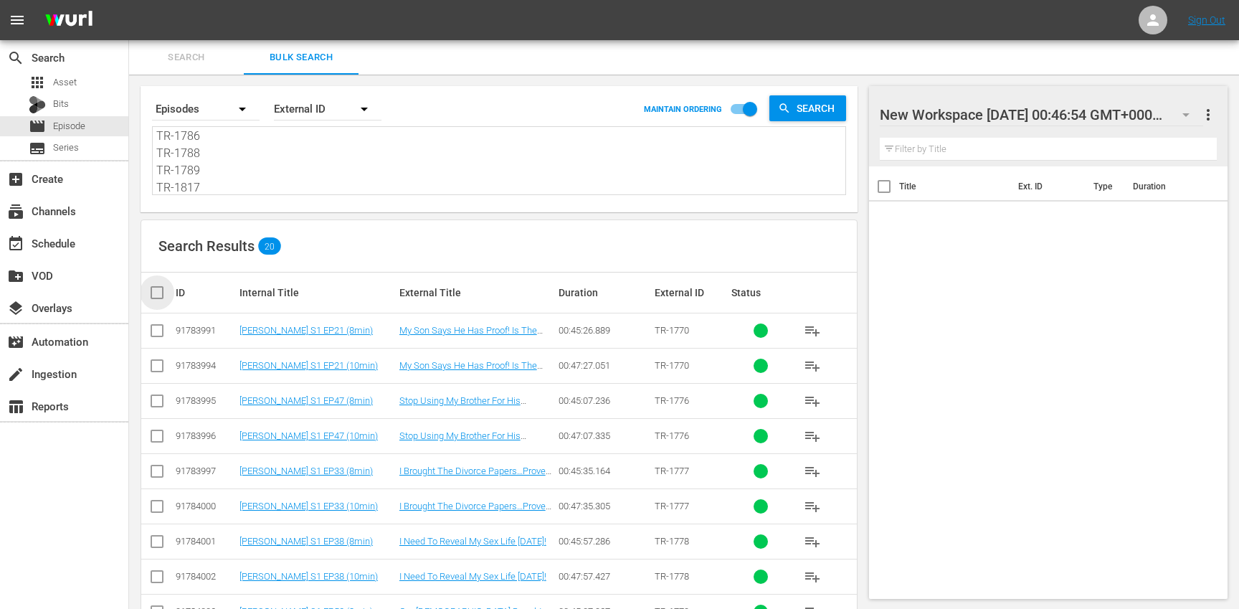
checkbox input "true"
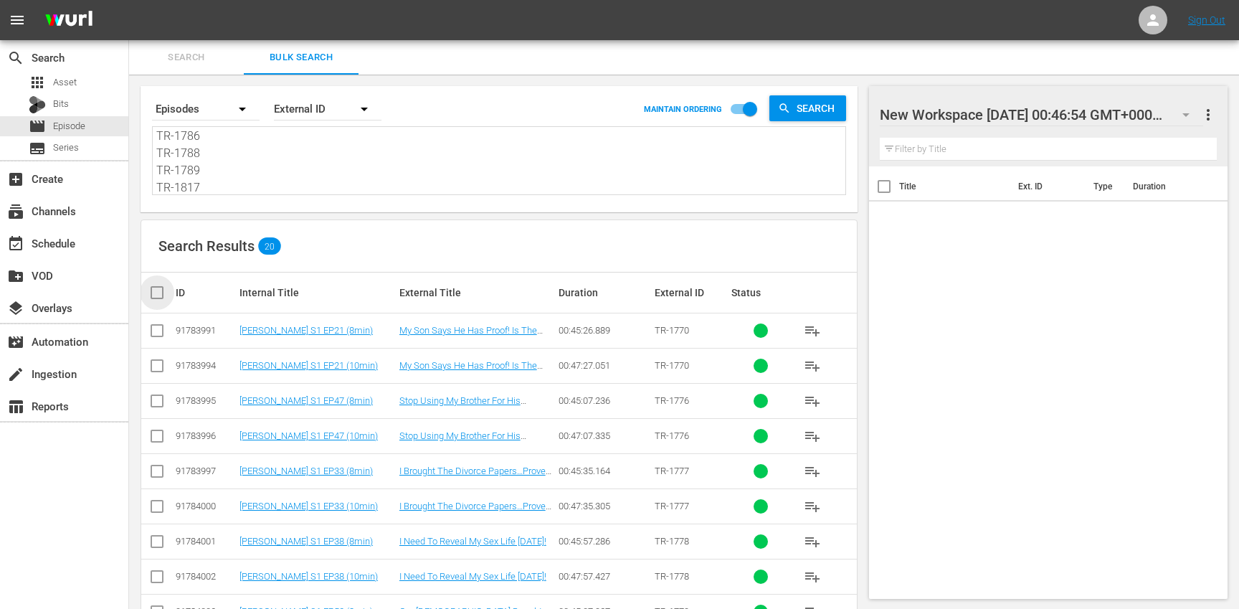
checkbox input "true"
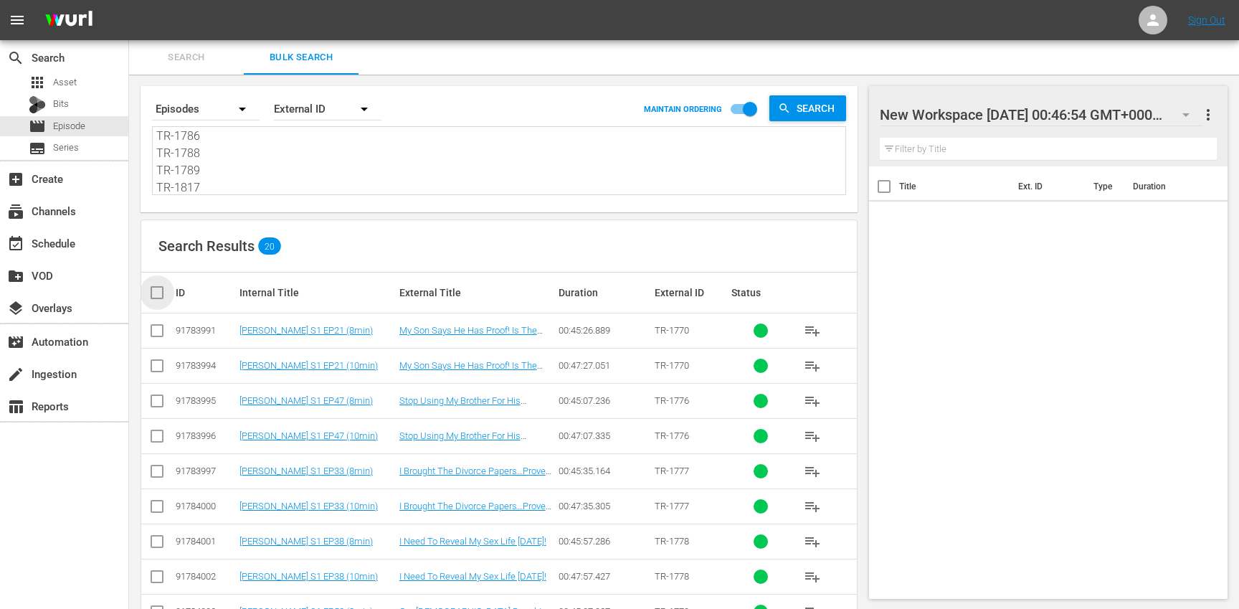
checkbox input "true"
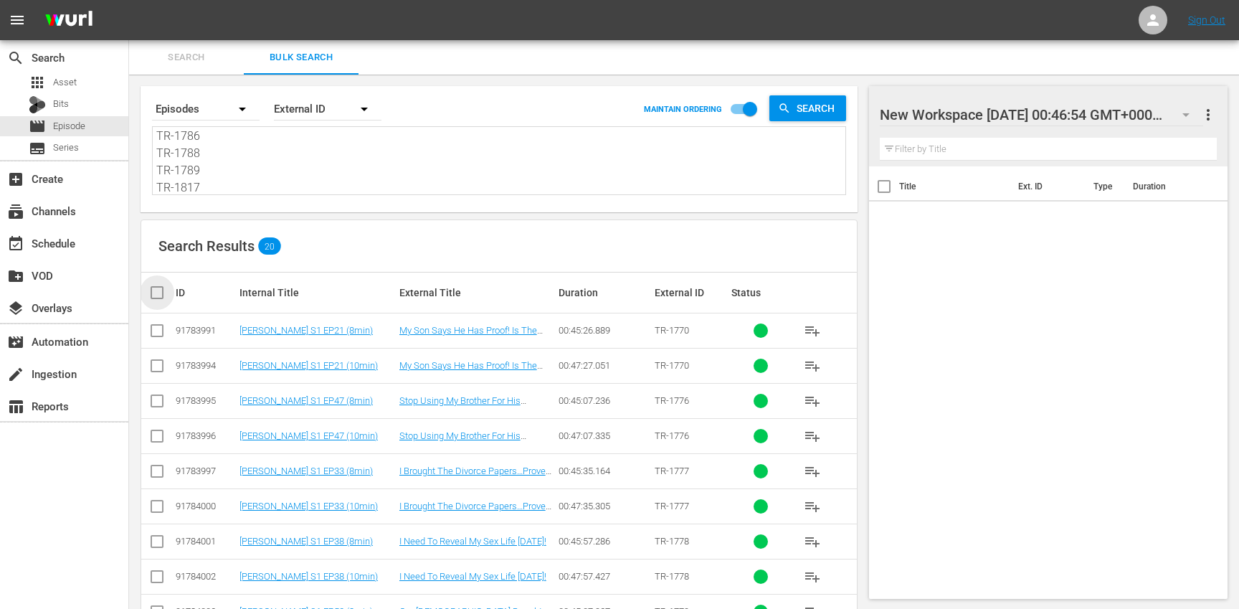
checkbox input "true"
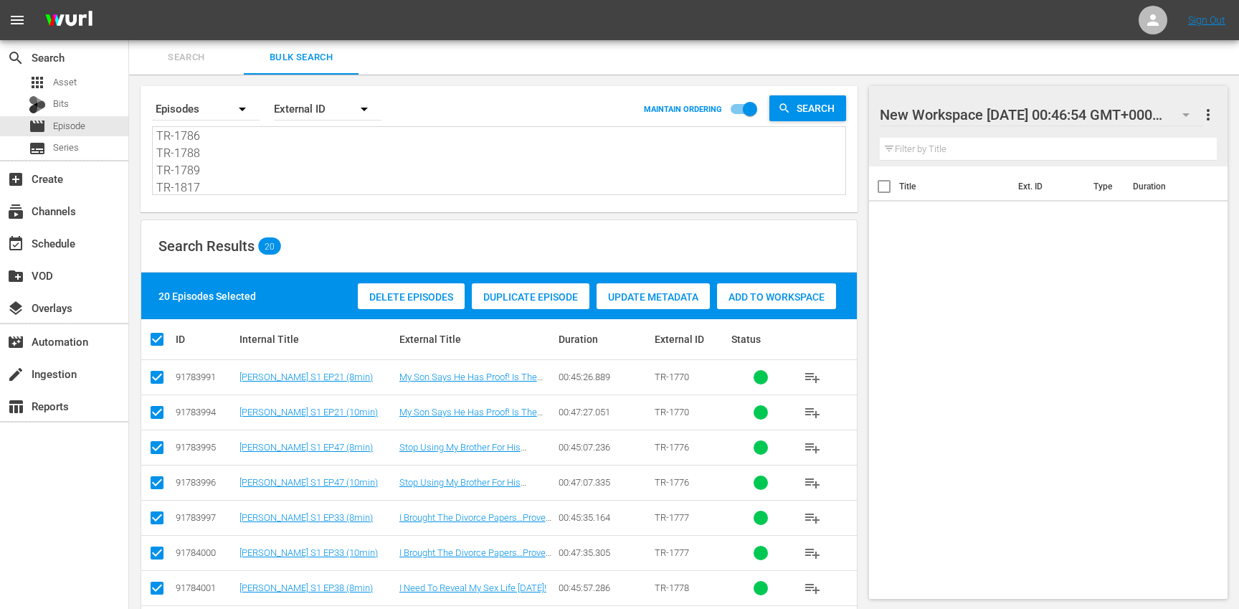
click at [766, 291] on span "Add to Workspace" at bounding box center [776, 296] width 119 height 11
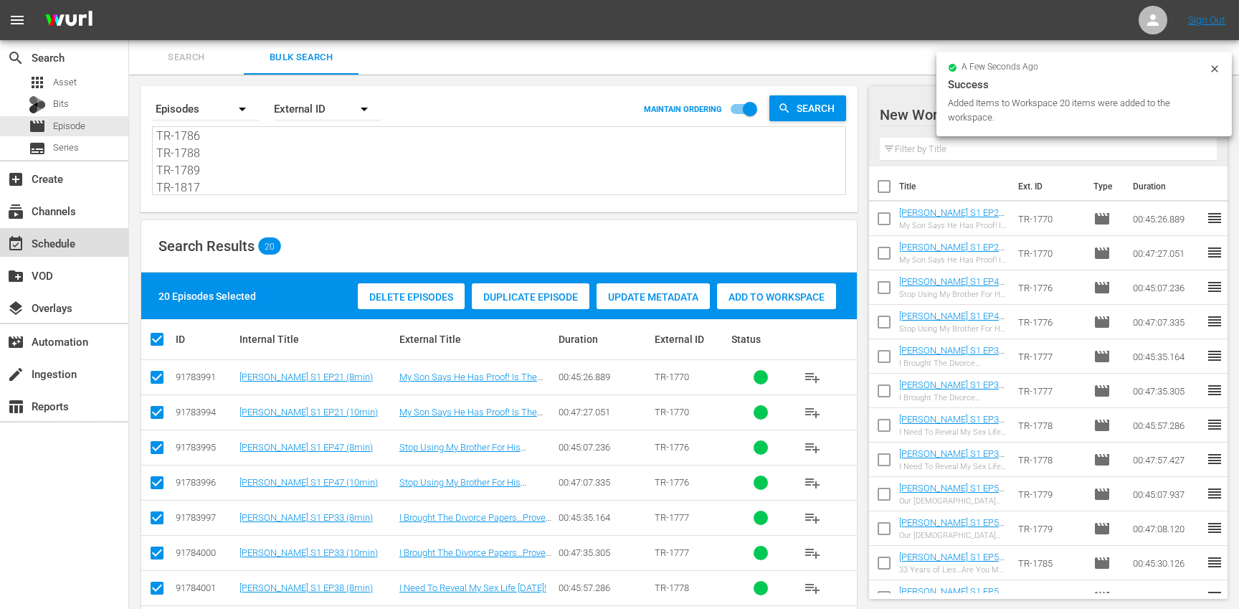
click at [83, 254] on div "event_available Schedule" at bounding box center [64, 242] width 128 height 29
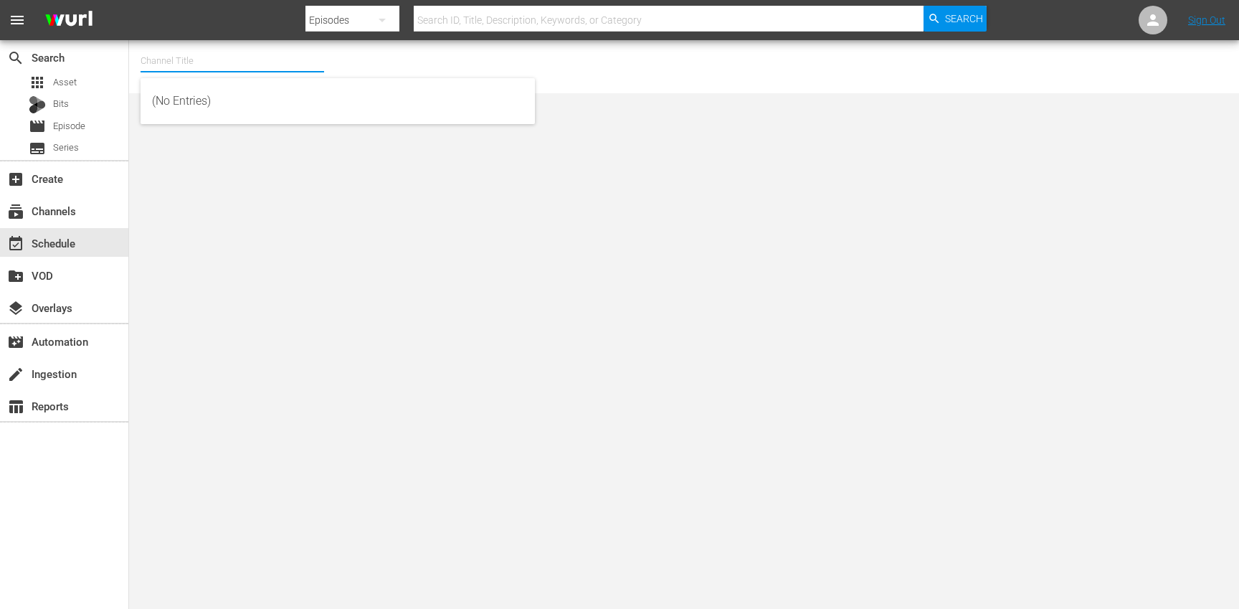
click at [194, 56] on input "text" at bounding box center [233, 61] width 184 height 34
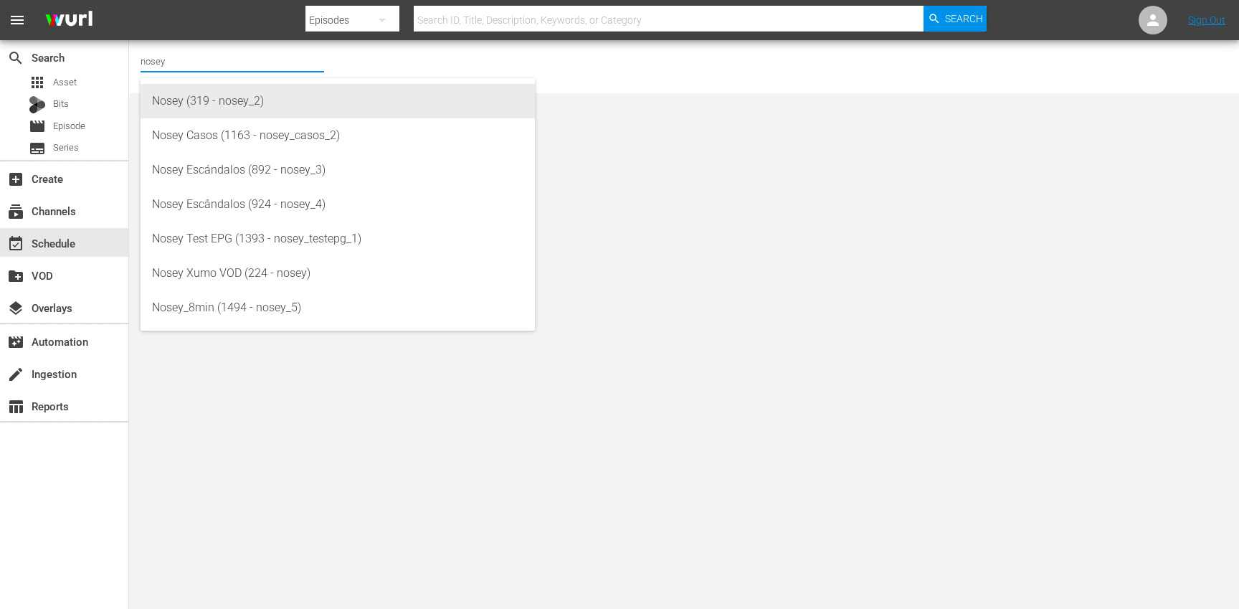
click at [234, 102] on div "Nosey (319 - nosey_2)" at bounding box center [337, 101] width 371 height 34
type input "Nosey (319 - nosey_2)"
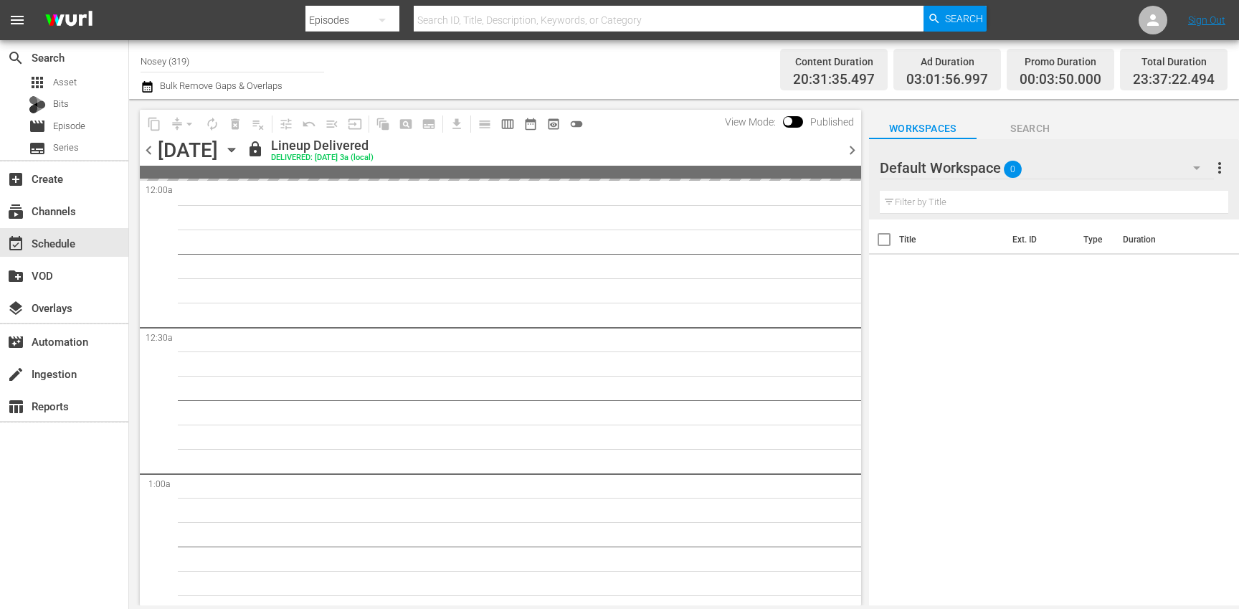
click at [239, 153] on icon "button" at bounding box center [232, 150] width 16 height 16
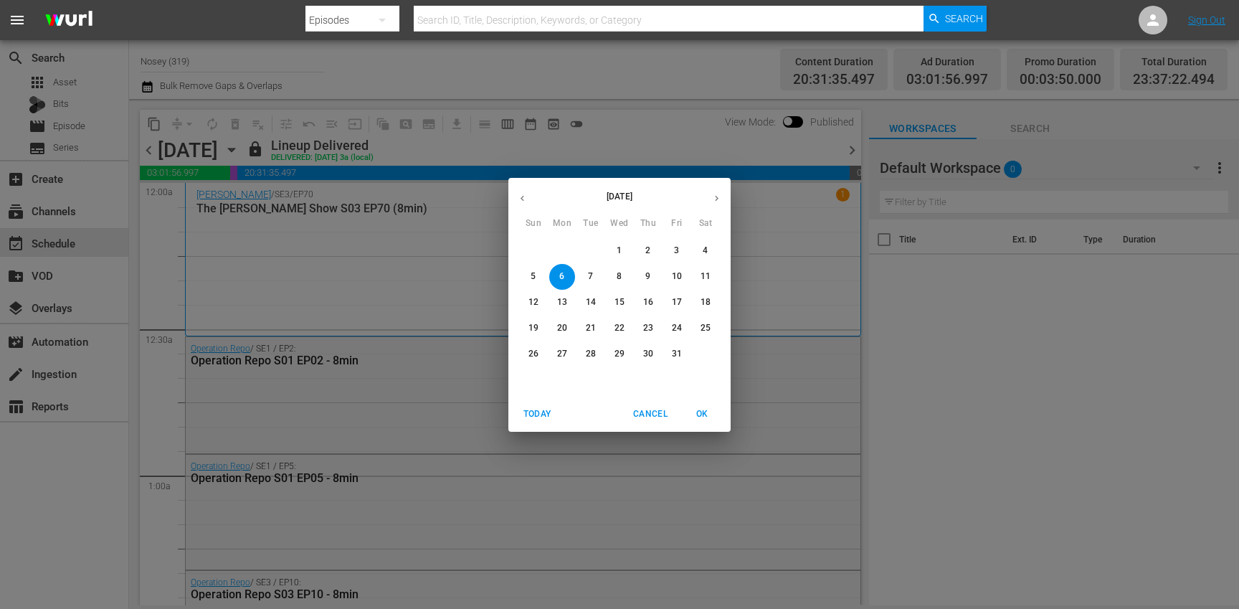
click at [720, 201] on icon "button" at bounding box center [716, 198] width 11 height 11
click at [618, 279] on p "10" at bounding box center [619, 276] width 10 height 12
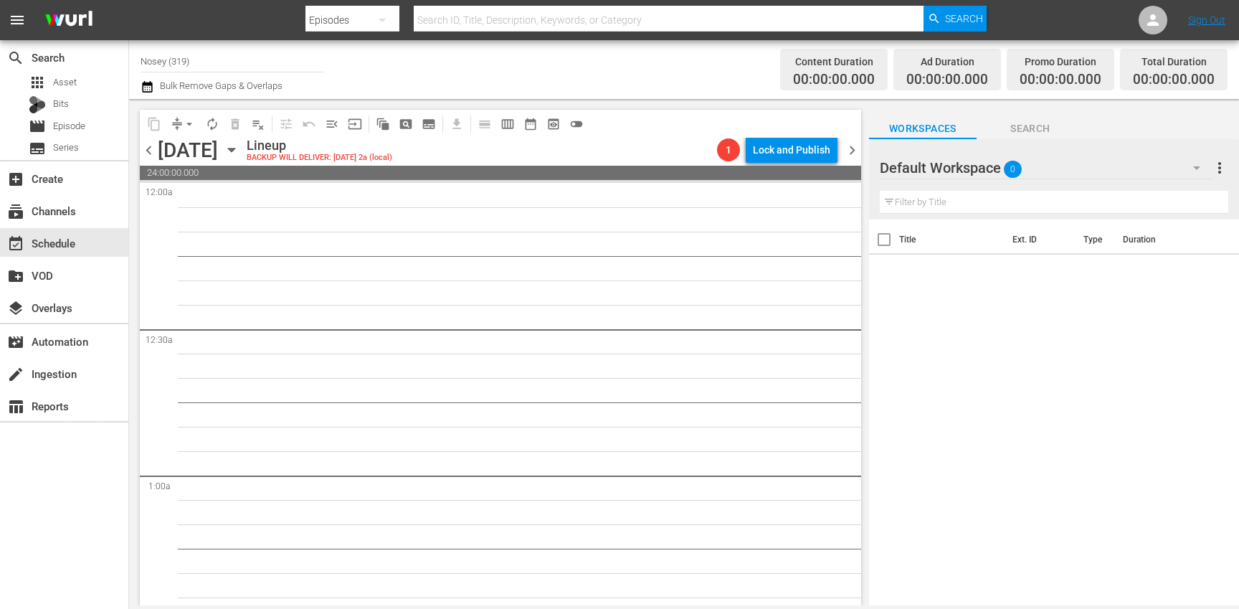
click at [1102, 167] on div "Default Workspace 0" at bounding box center [1047, 168] width 335 height 40
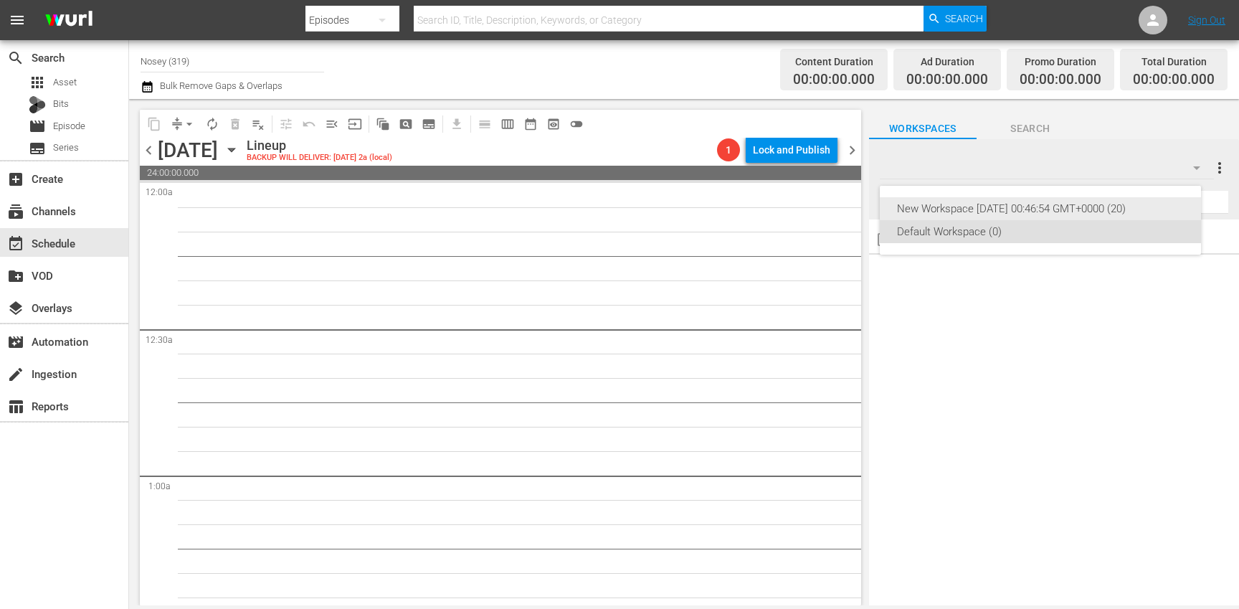
click at [1037, 207] on div "New Workspace [DATE] 00:46:54 GMT+0000 (20)" at bounding box center [1040, 208] width 287 height 23
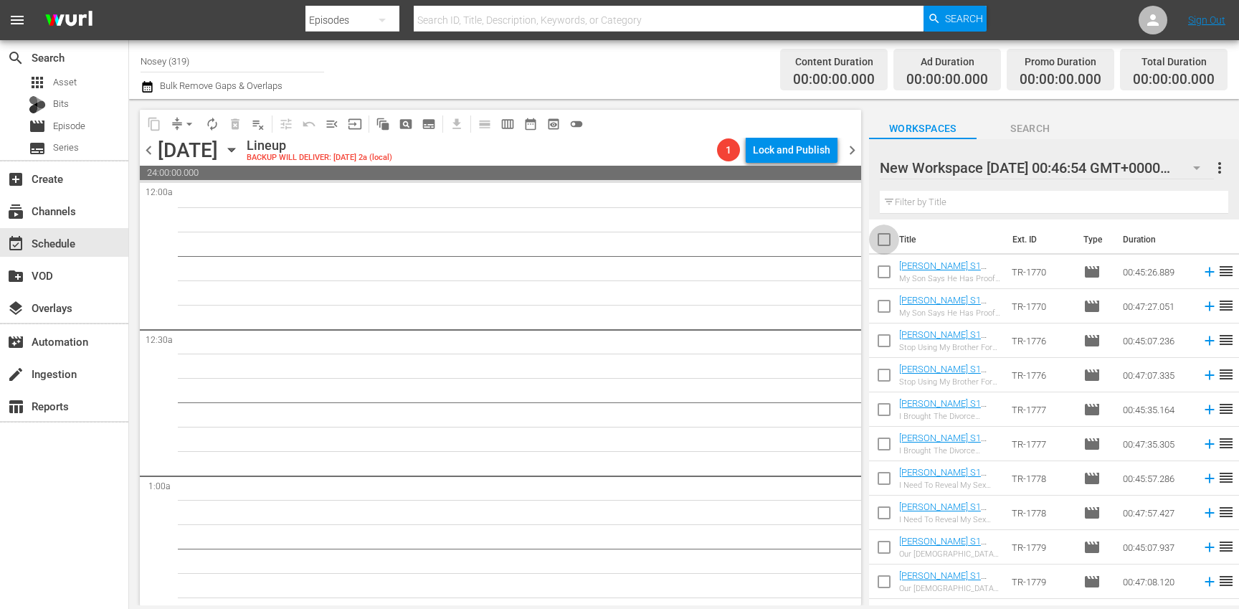
click at [880, 242] on input "checkbox" at bounding box center [884, 242] width 30 height 30
checkbox input "true"
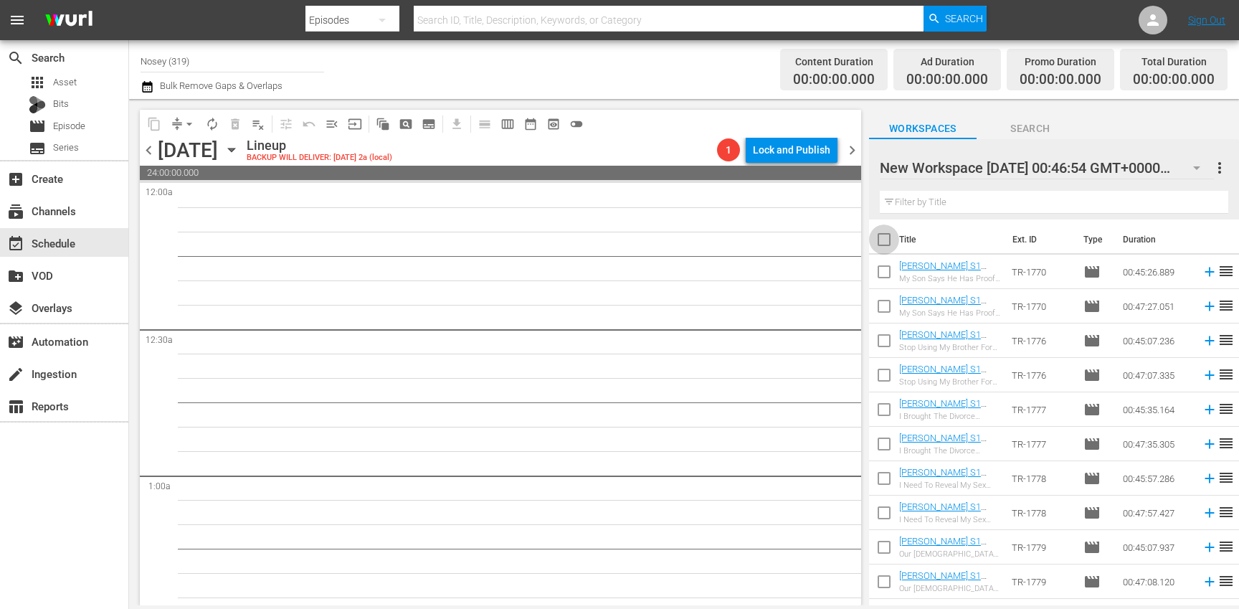
checkbox input "true"
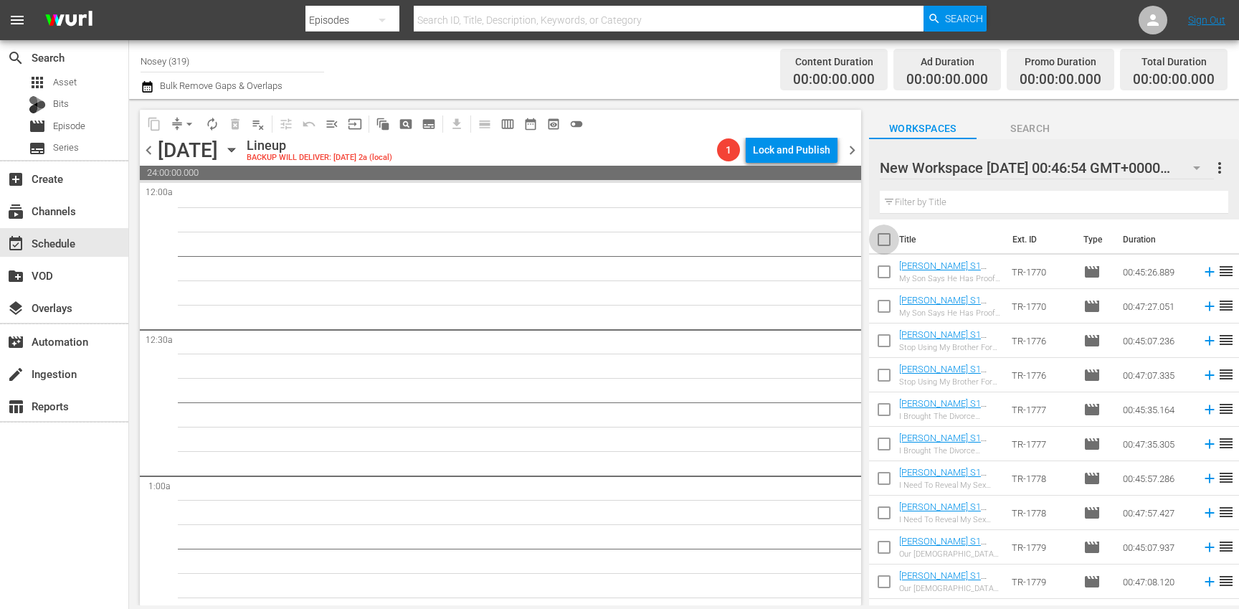
checkbox input "true"
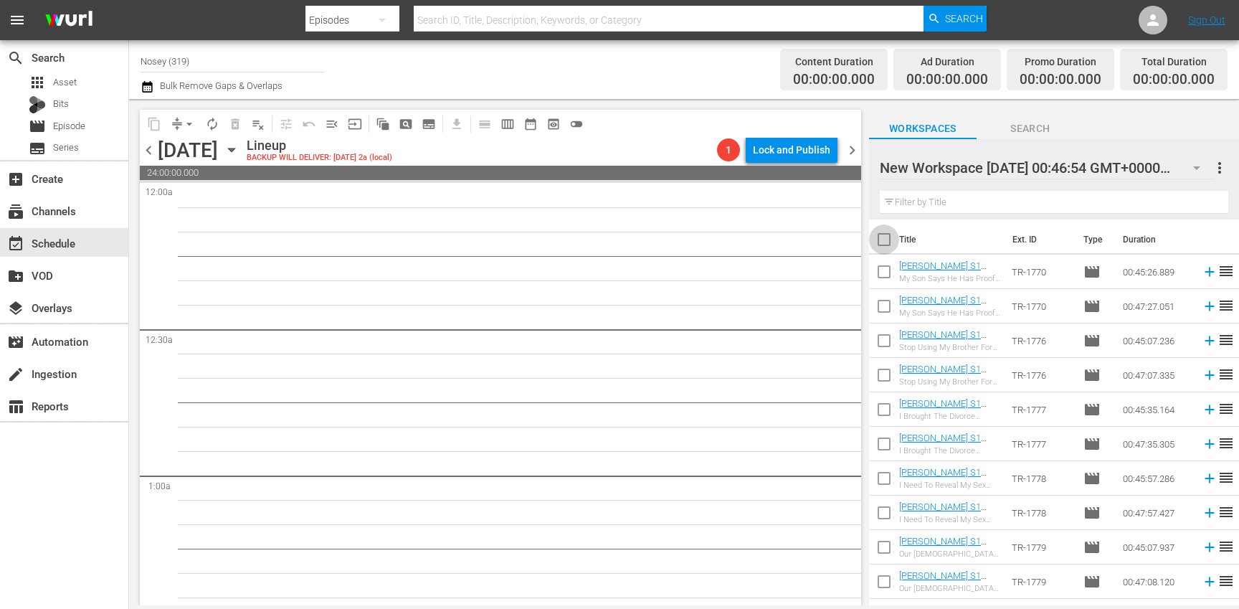
checkbox input "true"
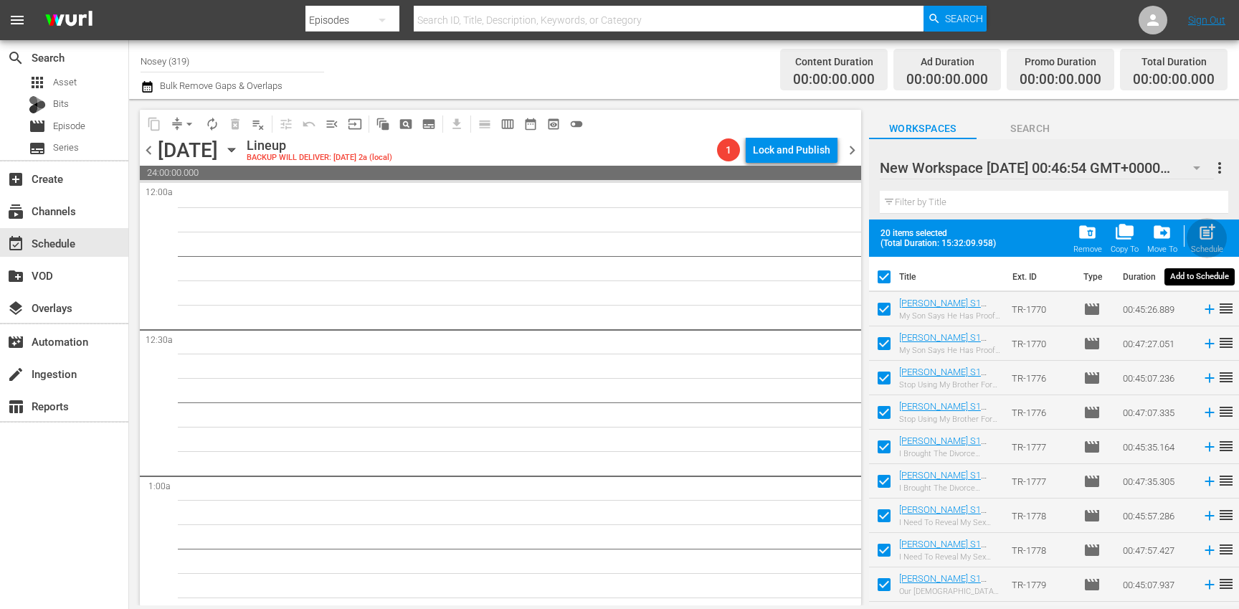
click at [1207, 235] on span "post_add" at bounding box center [1206, 231] width 19 height 19
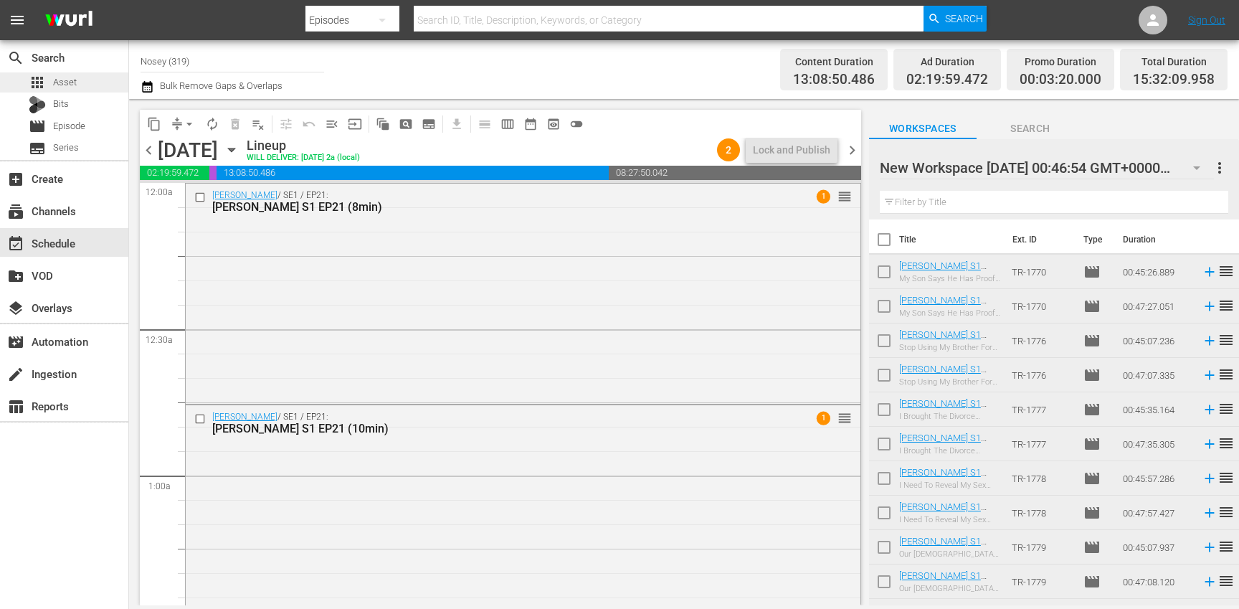
click at [82, 83] on div "apps Asset" at bounding box center [64, 82] width 128 height 20
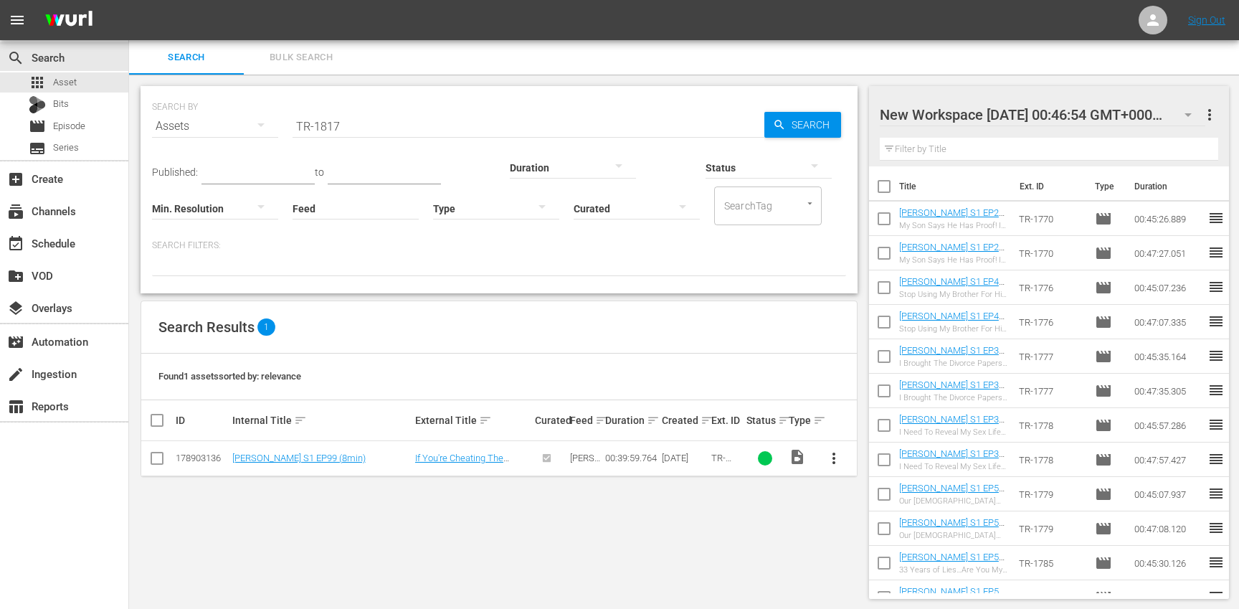
click at [1209, 120] on span "more_vert" at bounding box center [1209, 114] width 17 height 17
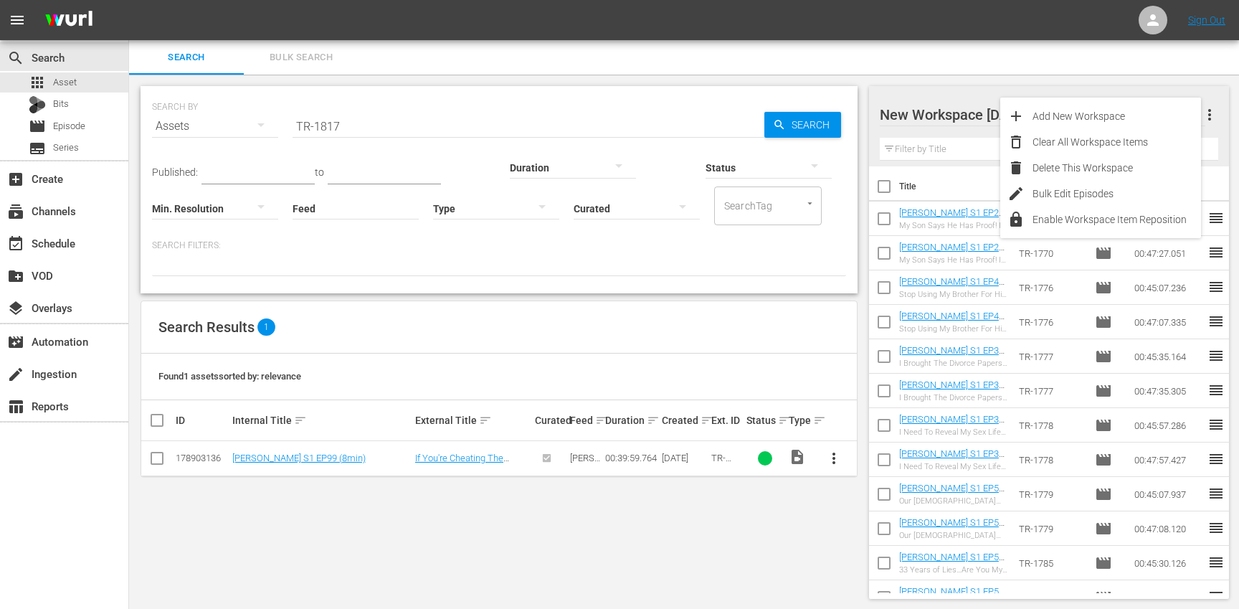
click at [1214, 114] on span "more_vert" at bounding box center [1209, 114] width 17 height 17
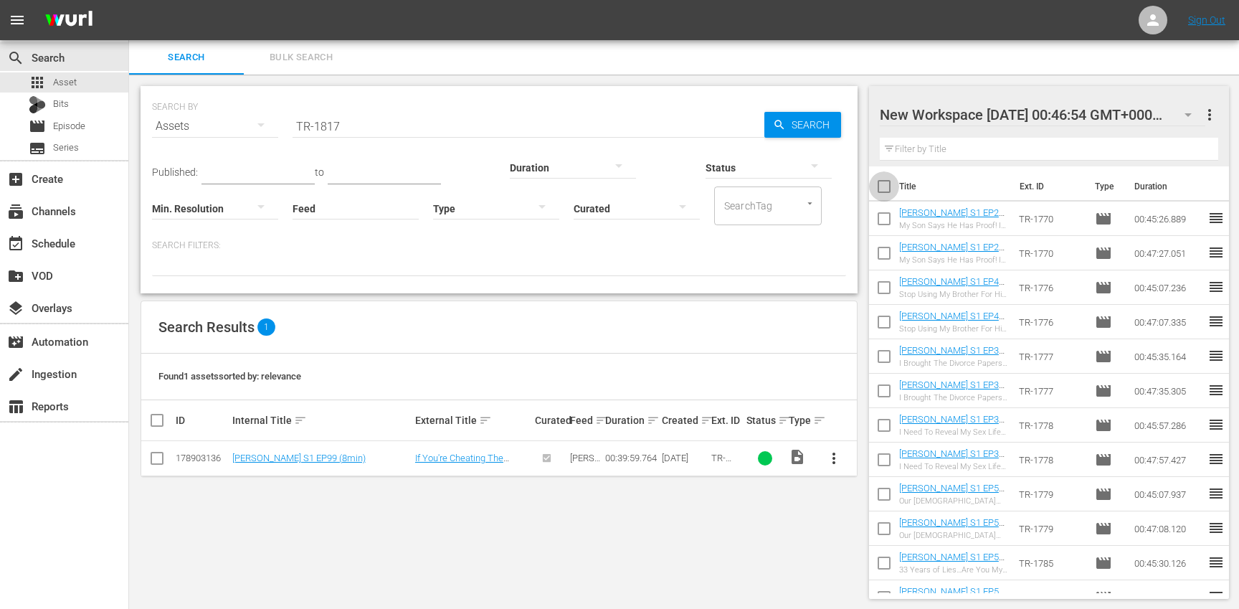
click at [885, 196] on input "checkbox" at bounding box center [884, 189] width 30 height 30
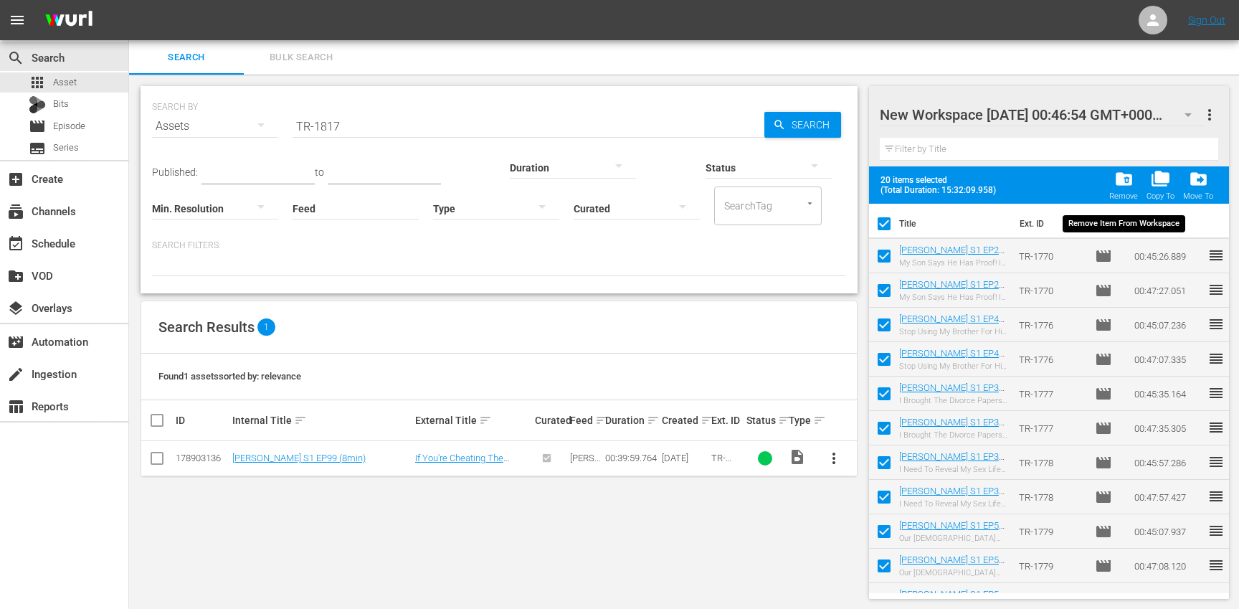
click at [1134, 190] on div "folder_delete Remove" at bounding box center [1123, 185] width 29 height 32
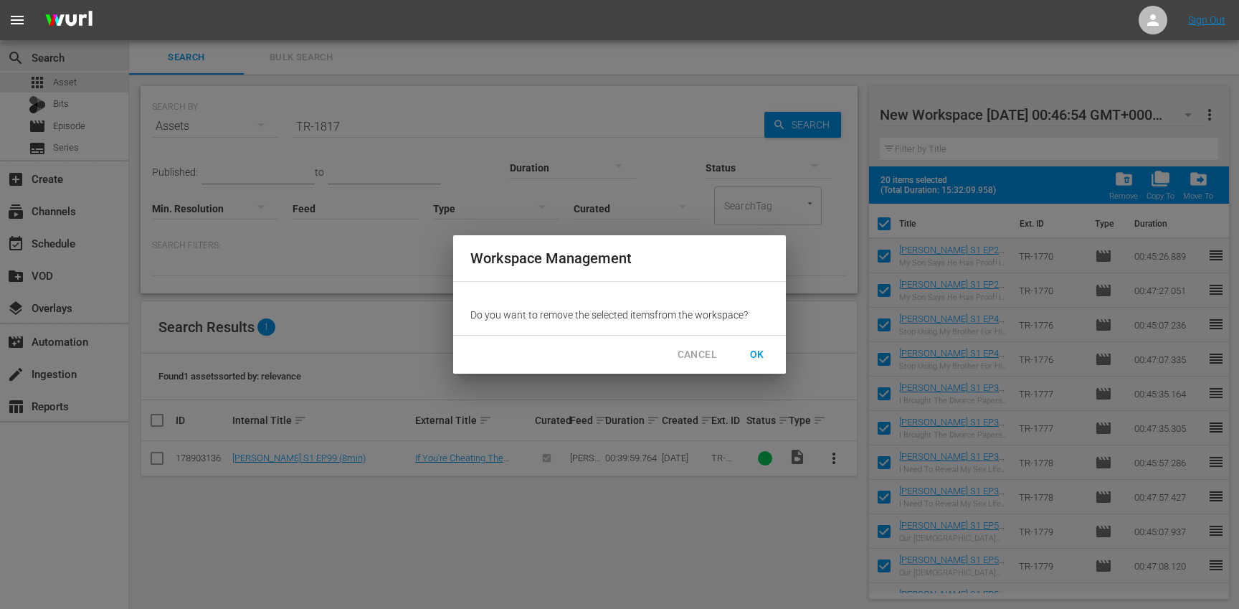
click at [749, 349] on span "OK" at bounding box center [757, 355] width 23 height 18
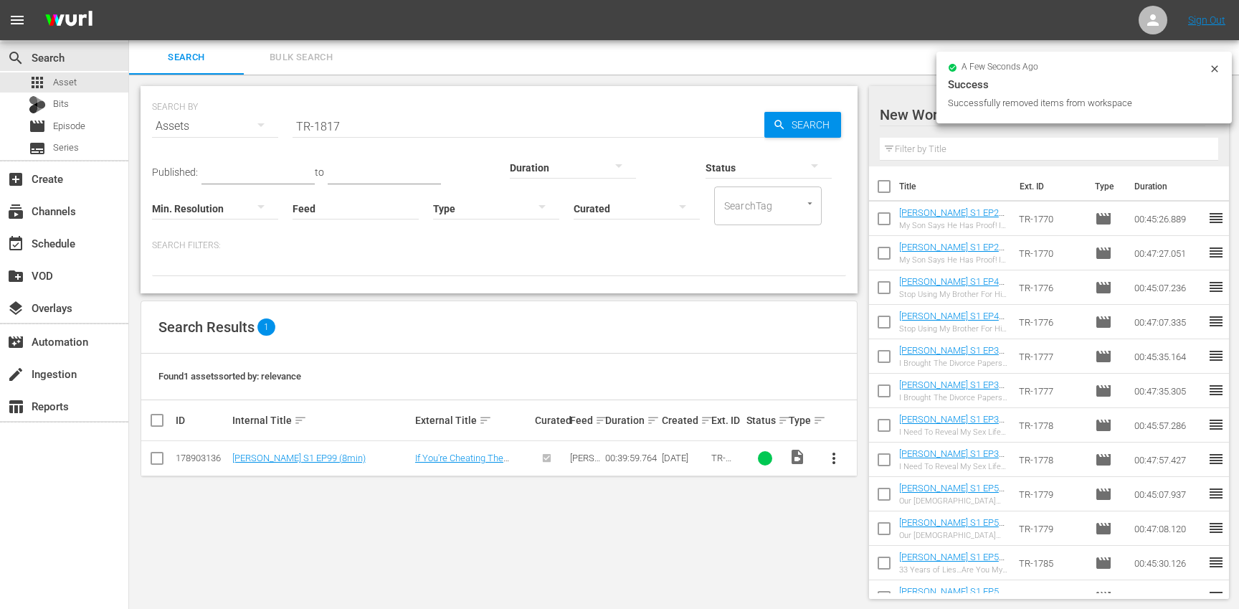
click at [1146, 107] on div "Successfully removed items from workspace" at bounding box center [1076, 103] width 257 height 14
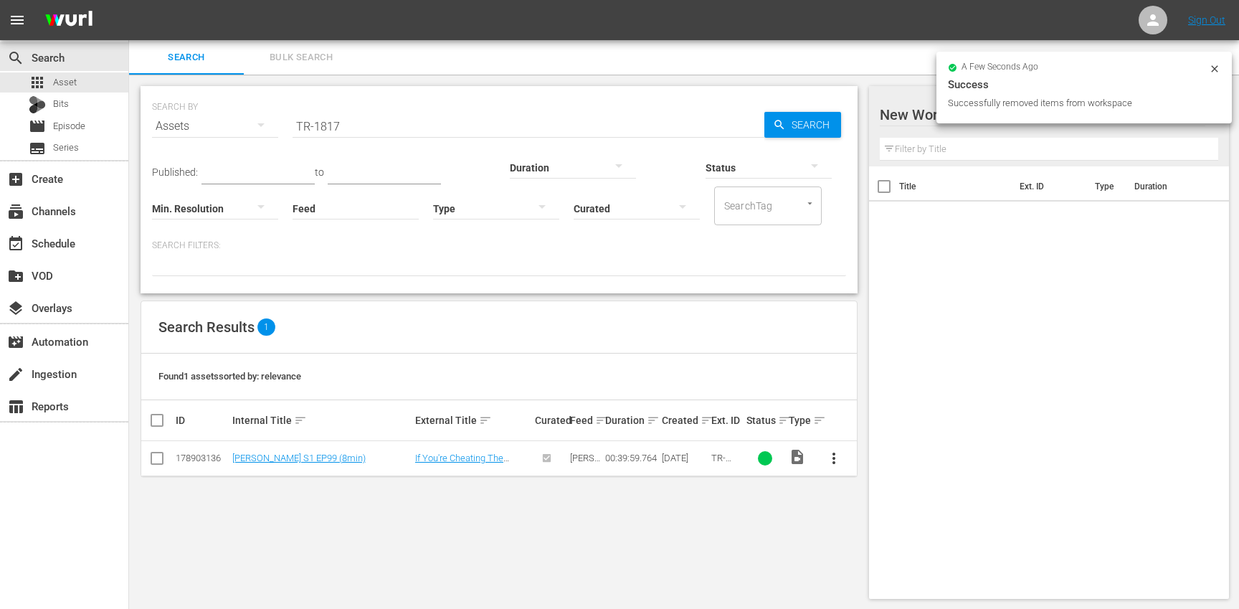
click at [913, 115] on div at bounding box center [1002, 115] width 244 height 36
click at [923, 114] on input "New Workspace [DATE] 00:46:54 GMT+0000" at bounding box center [1043, 114] width 326 height 34
click at [1092, 321] on div "Title Ext. ID Type Duration" at bounding box center [1049, 379] width 361 height 427
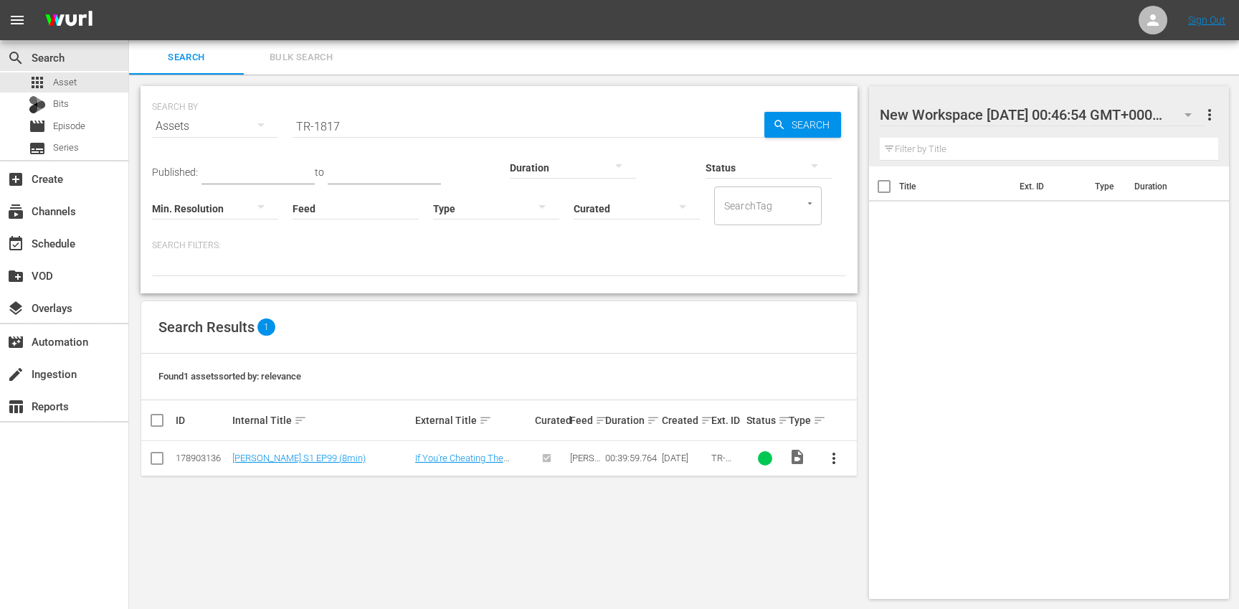
click at [1176, 110] on button "button" at bounding box center [1188, 114] width 34 height 34
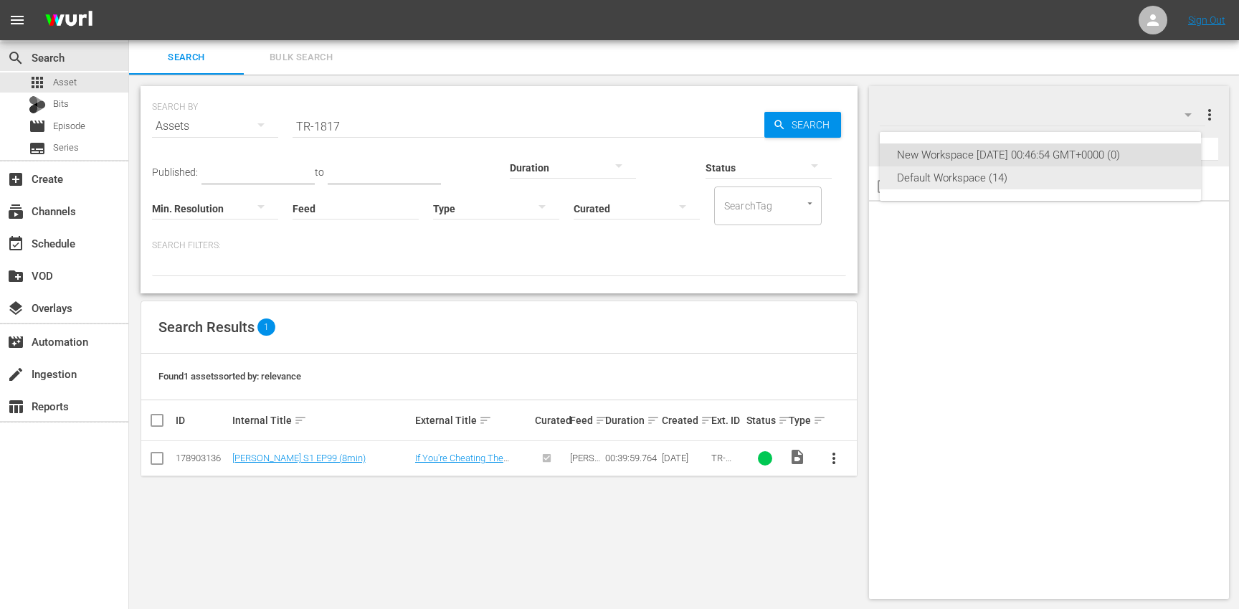
click at [957, 184] on div "Default Workspace (14)" at bounding box center [1040, 177] width 287 height 23
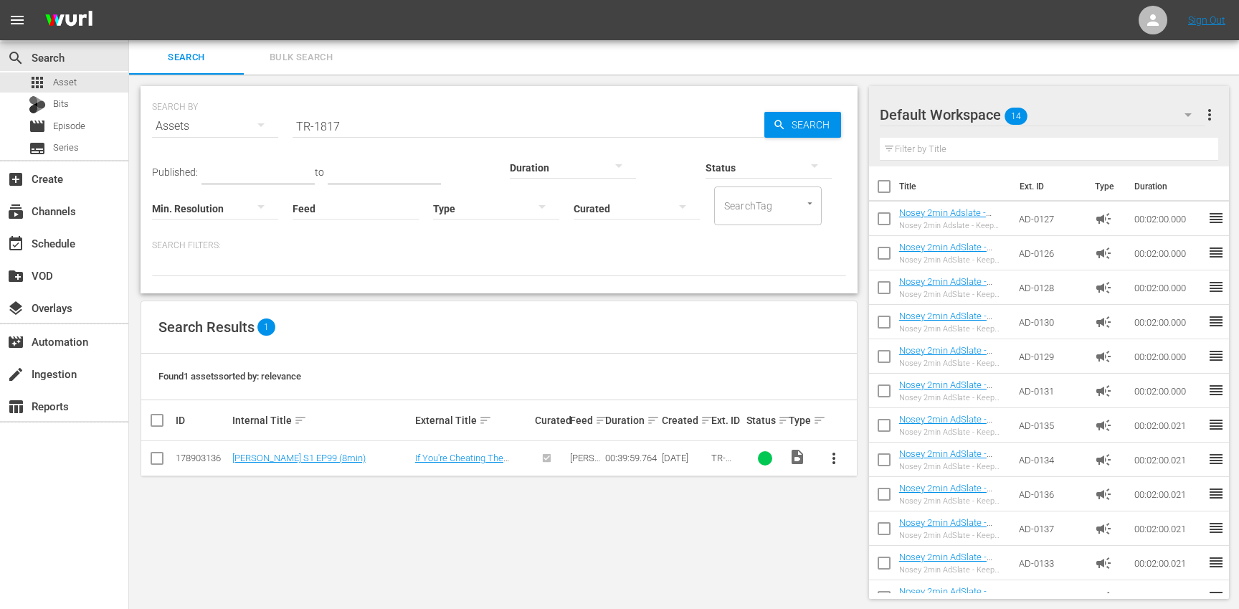
click at [394, 130] on input "TR-1817" at bounding box center [528, 126] width 472 height 34
paste input "1"
click at [835, 465] on span "more_vert" at bounding box center [833, 457] width 17 height 17
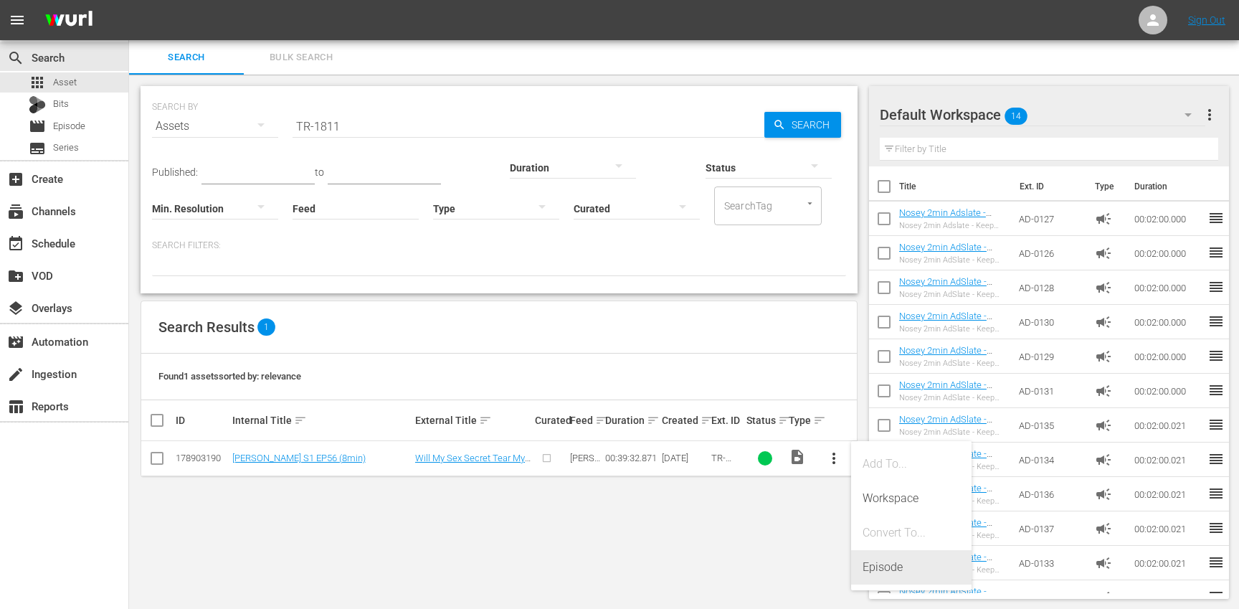
click at [890, 570] on div "Episode" at bounding box center [910, 567] width 97 height 34
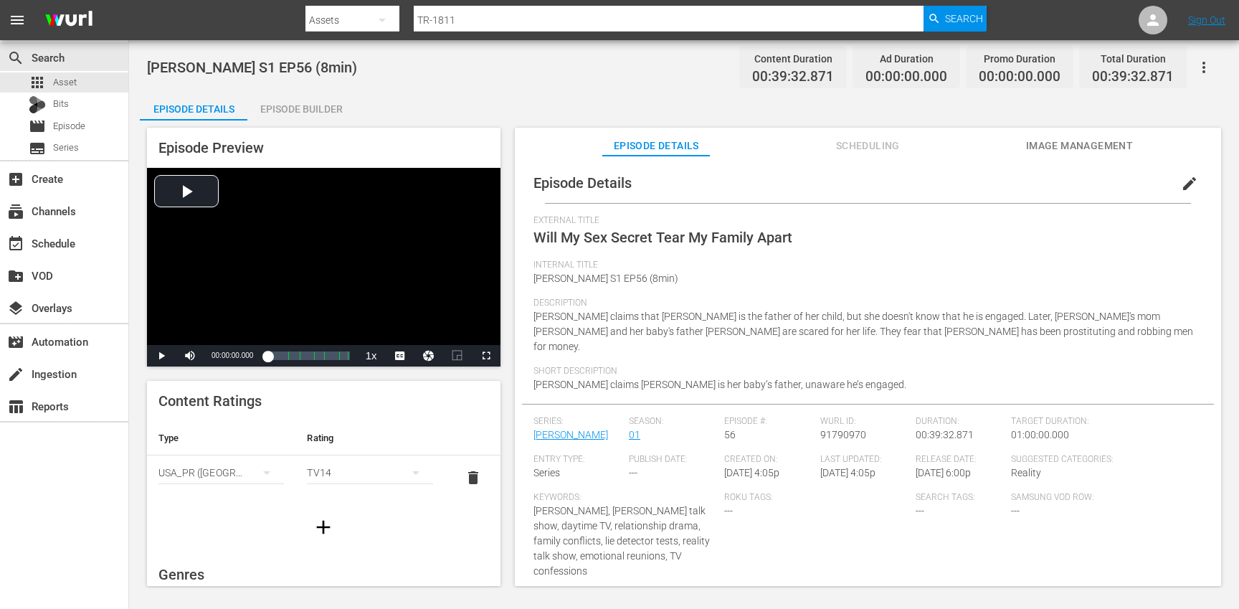
click at [1181, 186] on span "edit" at bounding box center [1189, 183] width 17 height 17
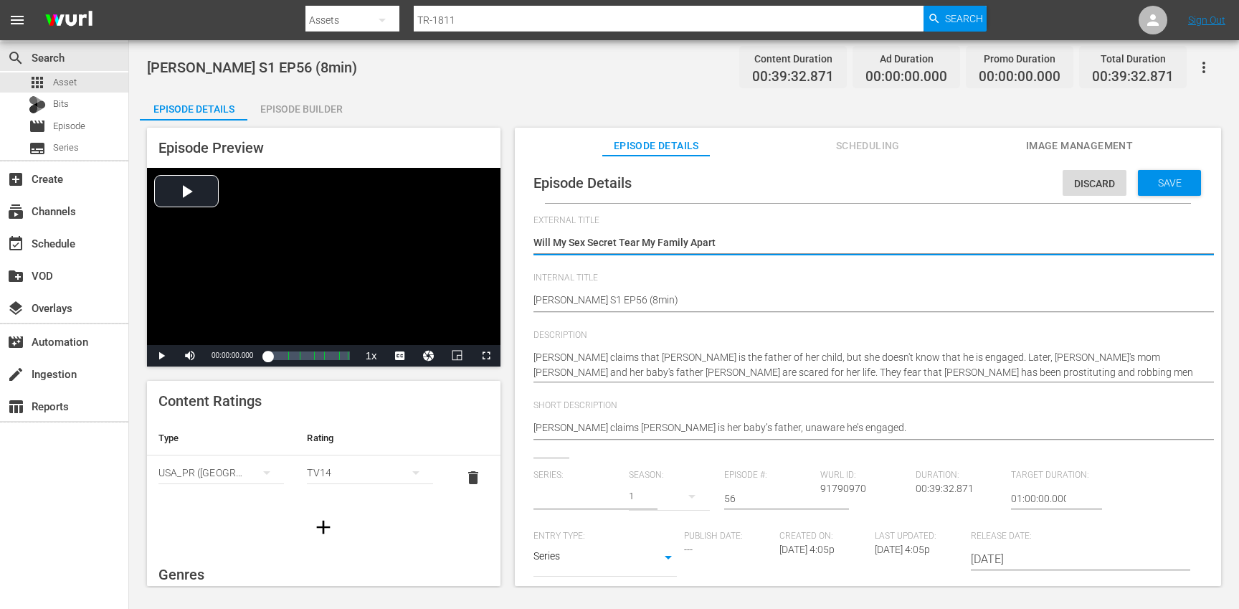
click at [562, 501] on input "text" at bounding box center [577, 498] width 88 height 34
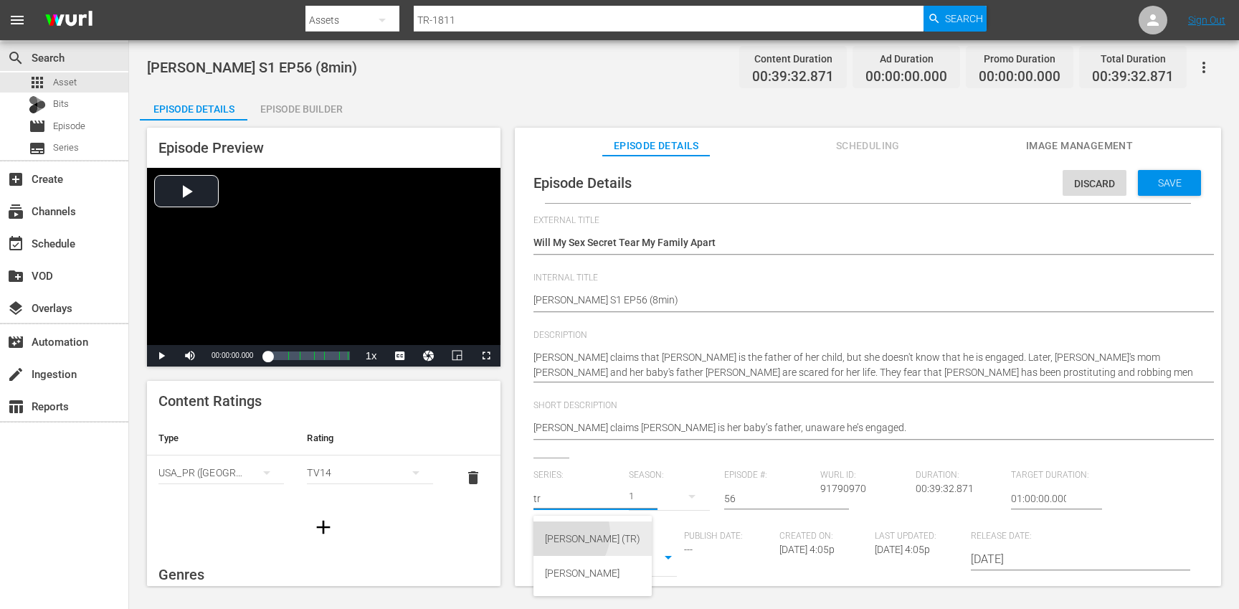
click at [560, 533] on div "[PERSON_NAME] (TR)" at bounding box center [592, 538] width 95 height 34
click at [675, 498] on button "button" at bounding box center [692, 496] width 34 height 34
click at [645, 576] on div "1" at bounding box center [646, 579] width 5 height 14
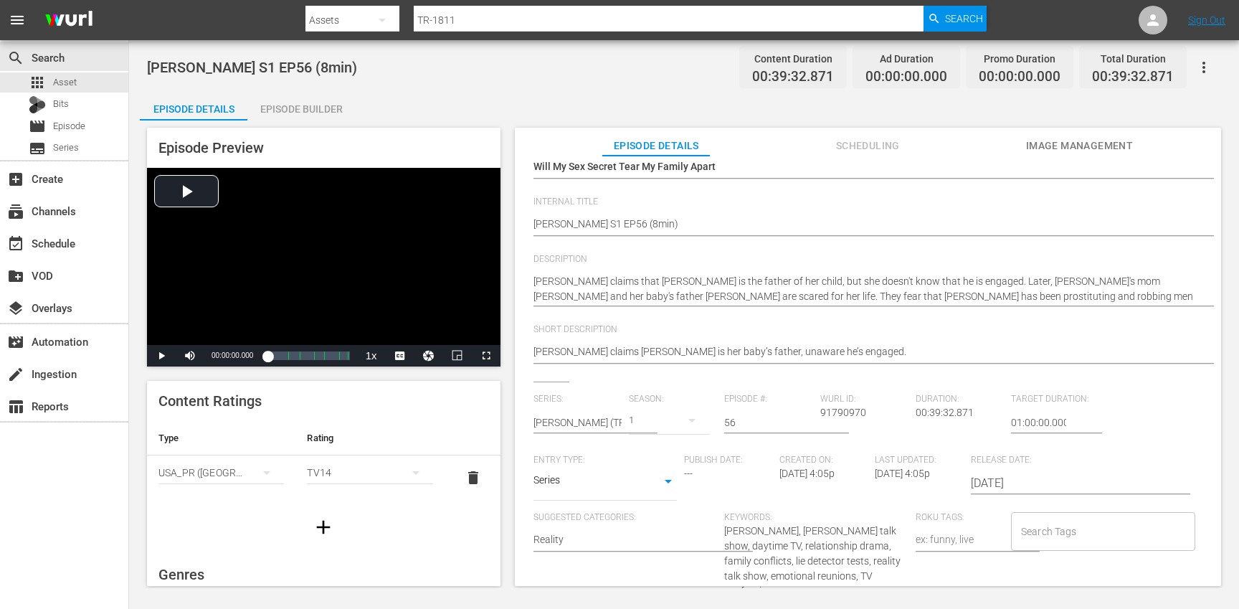
scroll to position [104, 0]
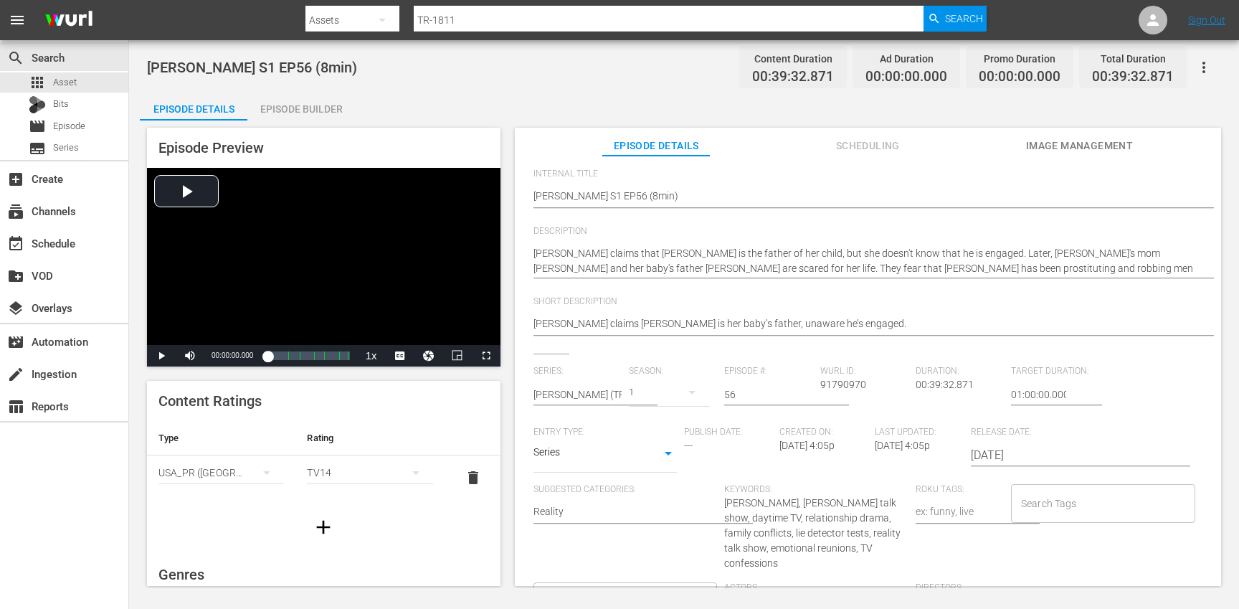
click at [1048, 505] on input "Search Tags" at bounding box center [1092, 503] width 150 height 26
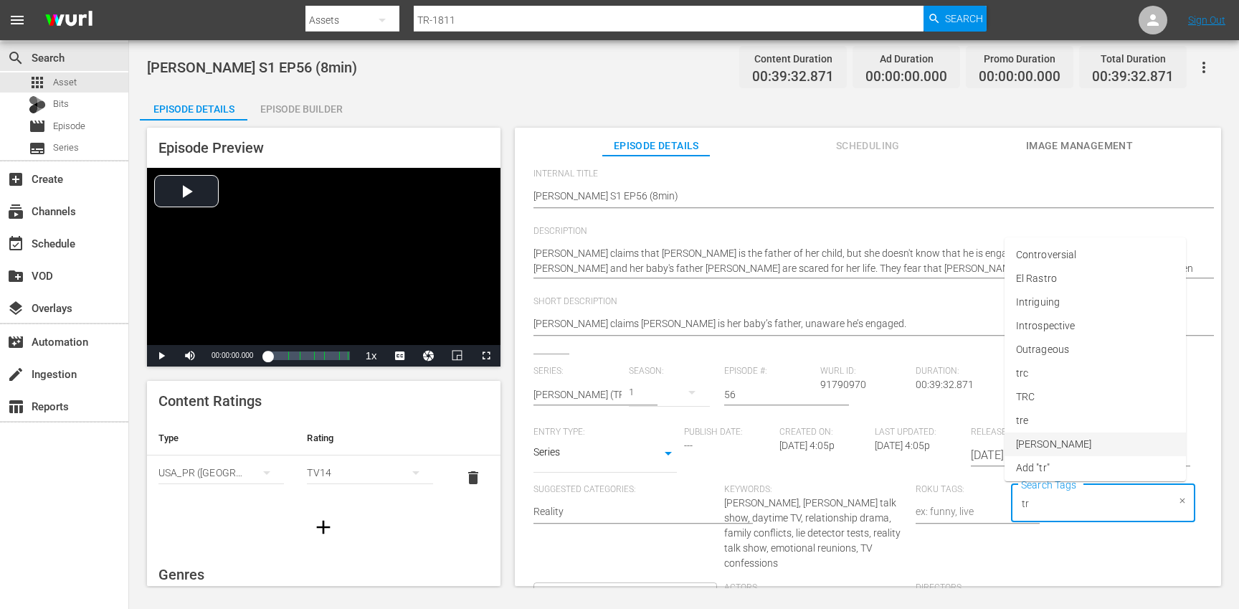
click at [1052, 444] on li "[PERSON_NAME]" at bounding box center [1094, 444] width 181 height 24
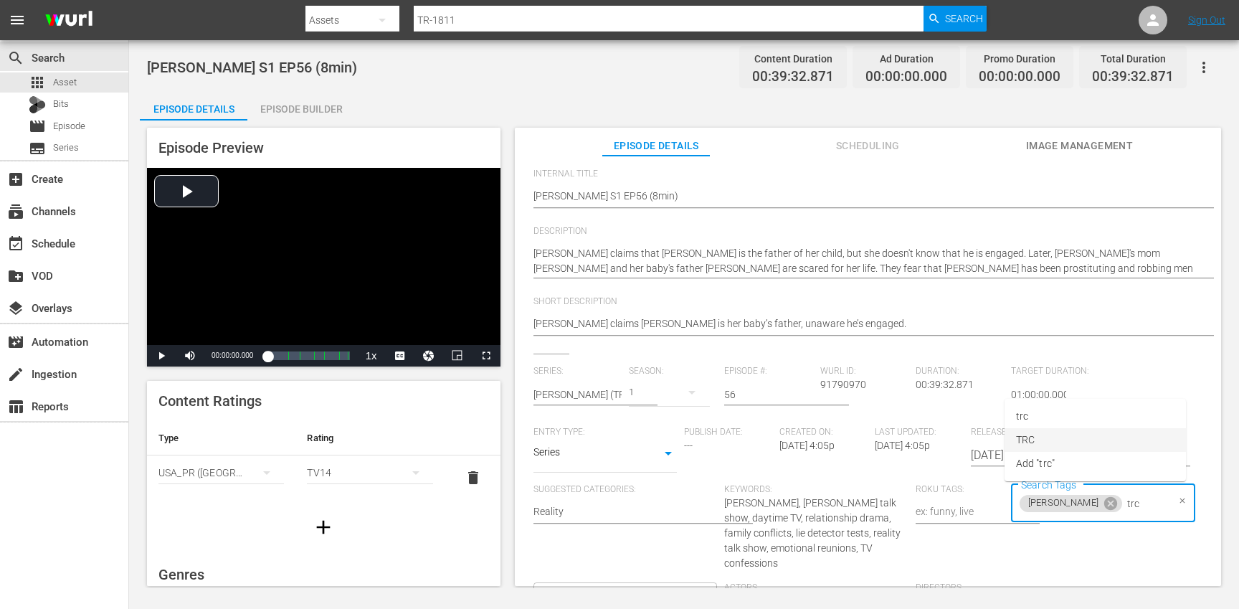
click at [1042, 434] on li "TRC" at bounding box center [1094, 440] width 181 height 24
click at [1035, 537] on span "8min" at bounding box center [1027, 542] width 22 height 15
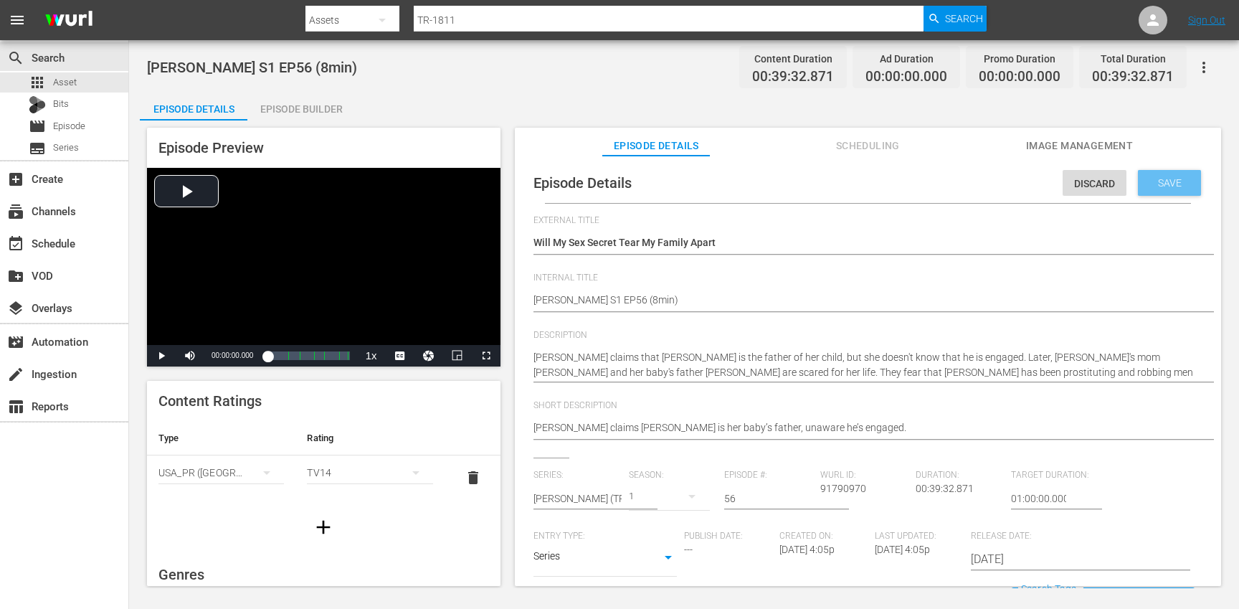
click at [1146, 179] on span "Save" at bounding box center [1169, 182] width 47 height 11
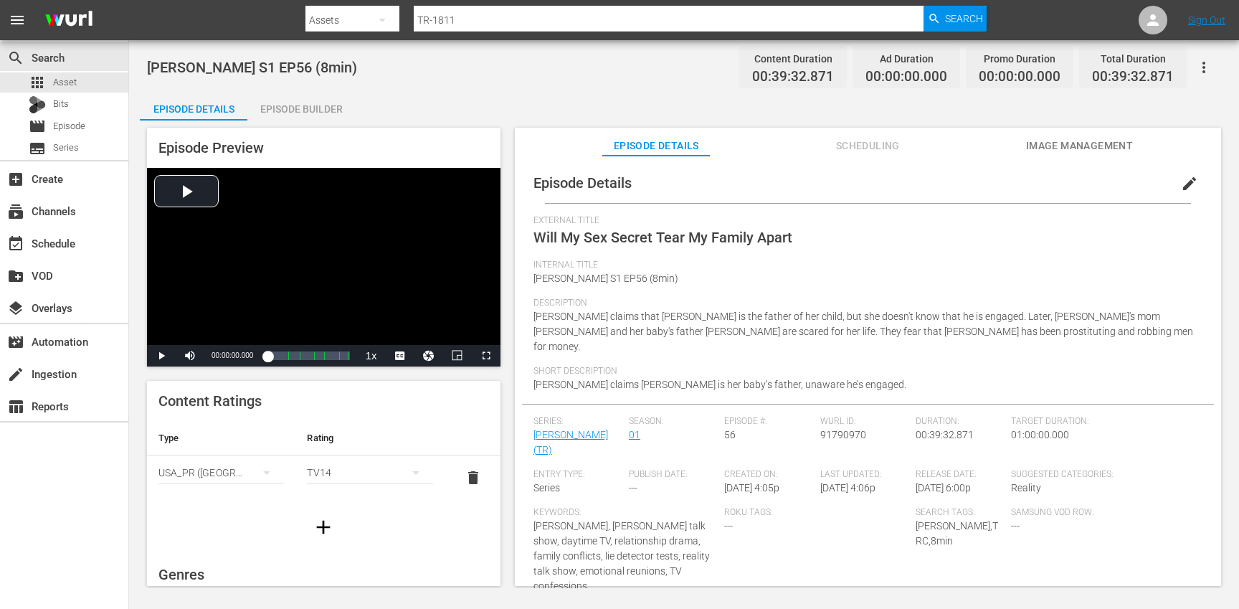
click at [315, 528] on icon "button" at bounding box center [323, 526] width 23 height 23
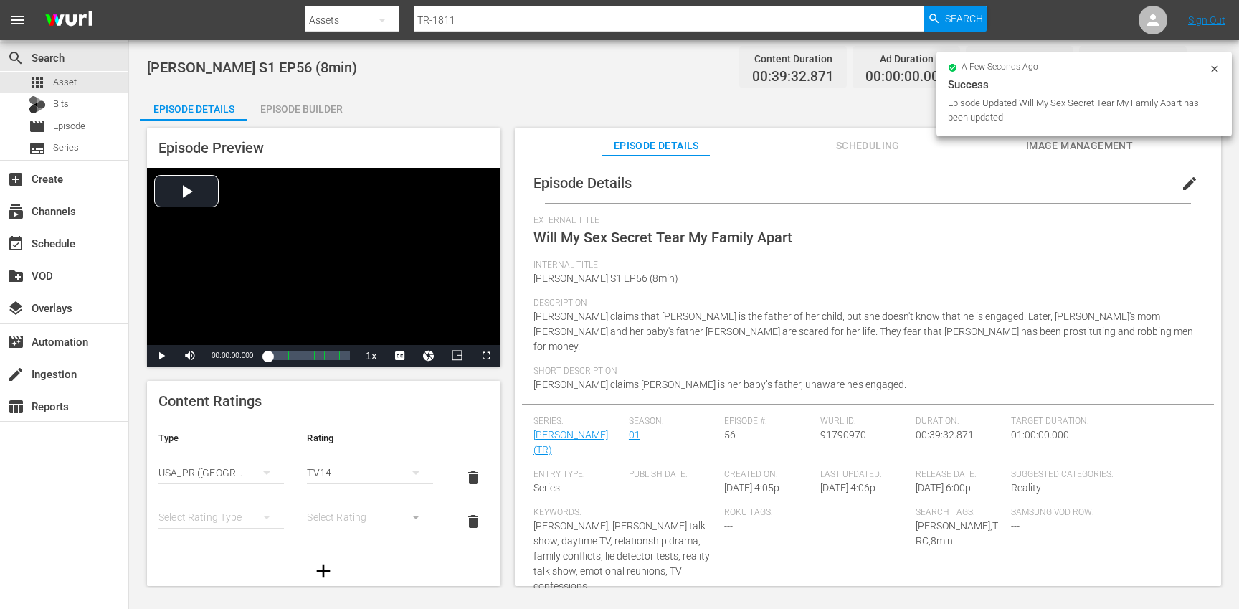
click at [206, 526] on div "simple table" at bounding box center [220, 517] width 125 height 40
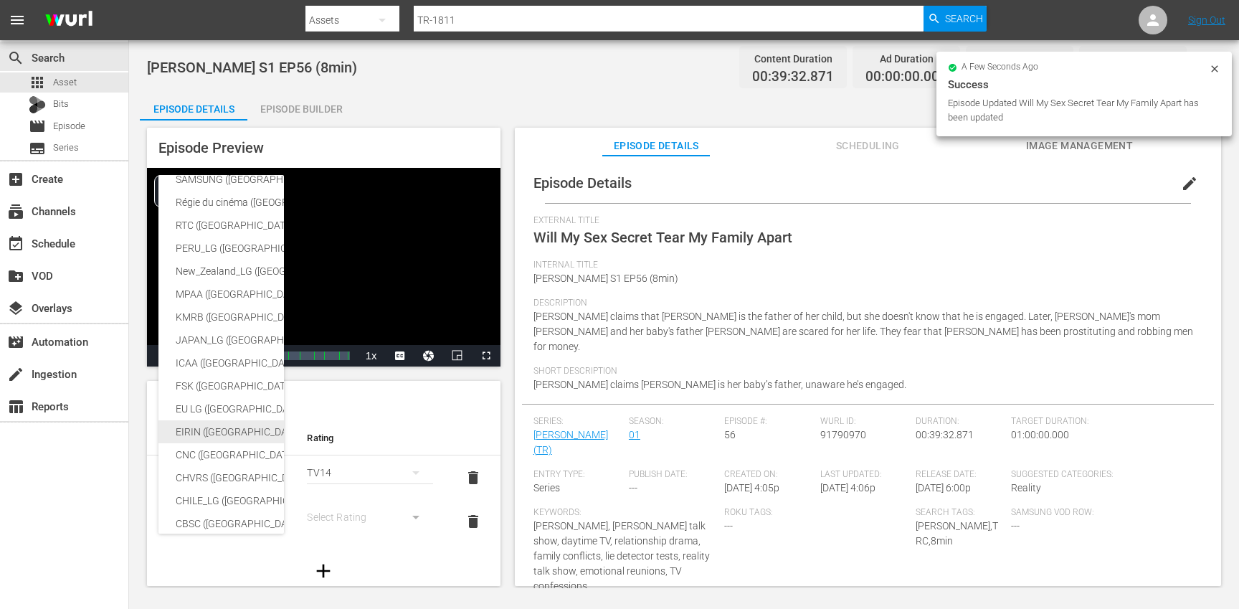
scroll to position [68, 0]
click at [202, 522] on div "CBSC ([GEOGRAPHIC_DATA])" at bounding box center [352, 519] width 352 height 23
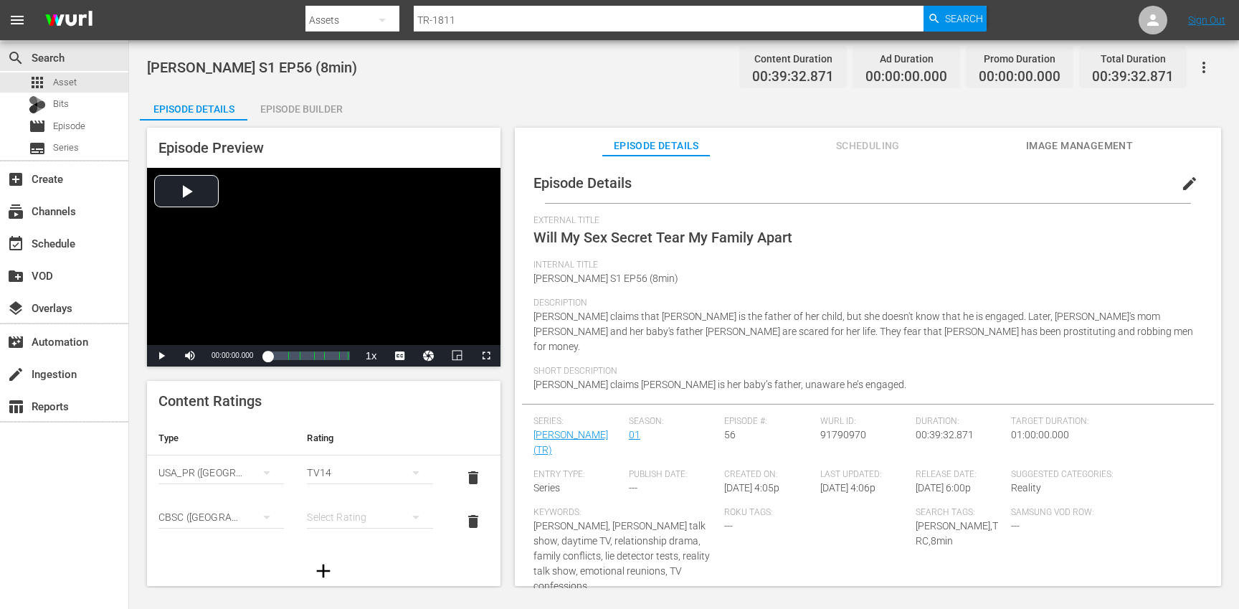
click at [332, 520] on div "simple table" at bounding box center [369, 517] width 125 height 40
click at [343, 490] on div "14+" at bounding box center [369, 487] width 91 height 23
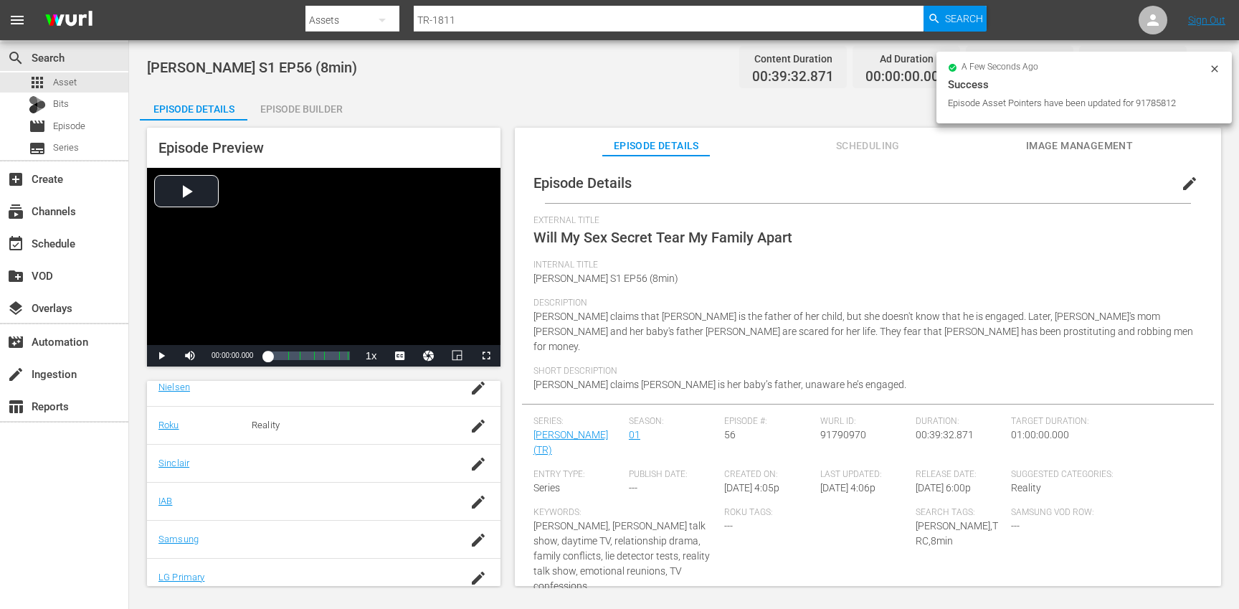
scroll to position [316, 0]
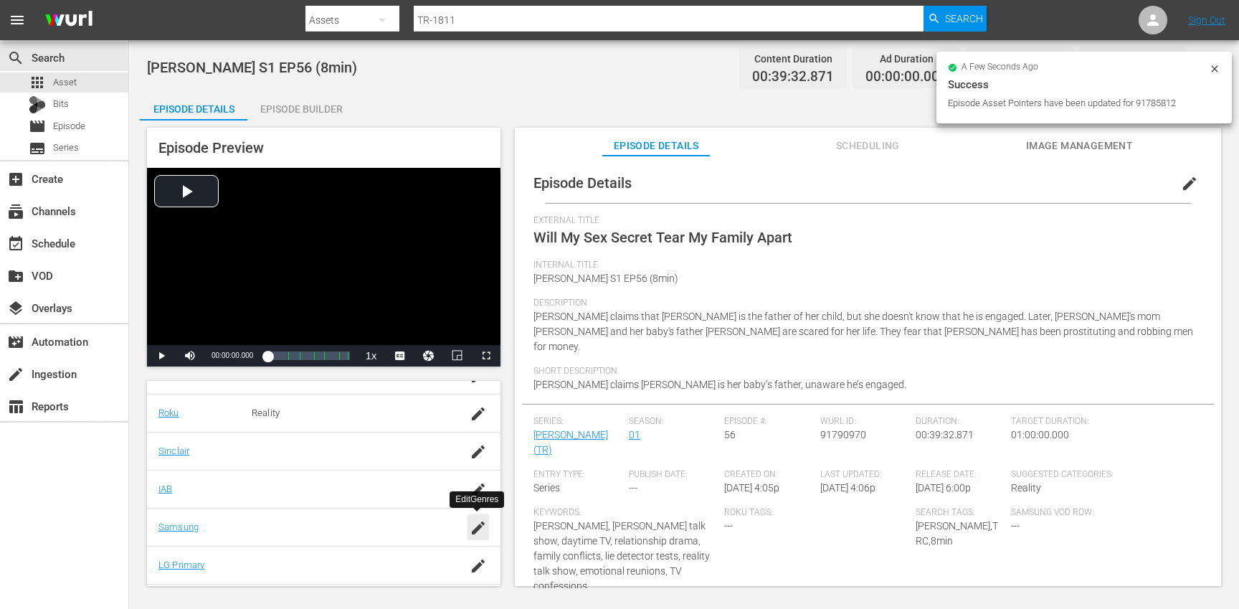
click at [472, 533] on icon "button" at bounding box center [478, 527] width 13 height 13
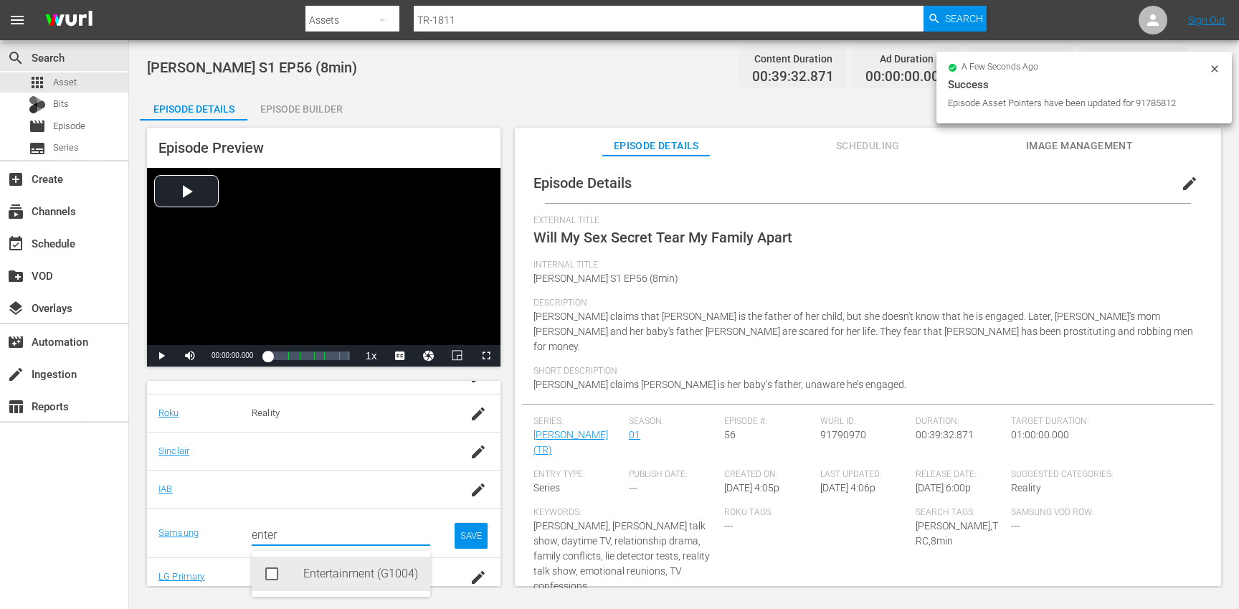
click at [355, 582] on div "Entertainment (G1004)" at bounding box center [360, 573] width 115 height 34
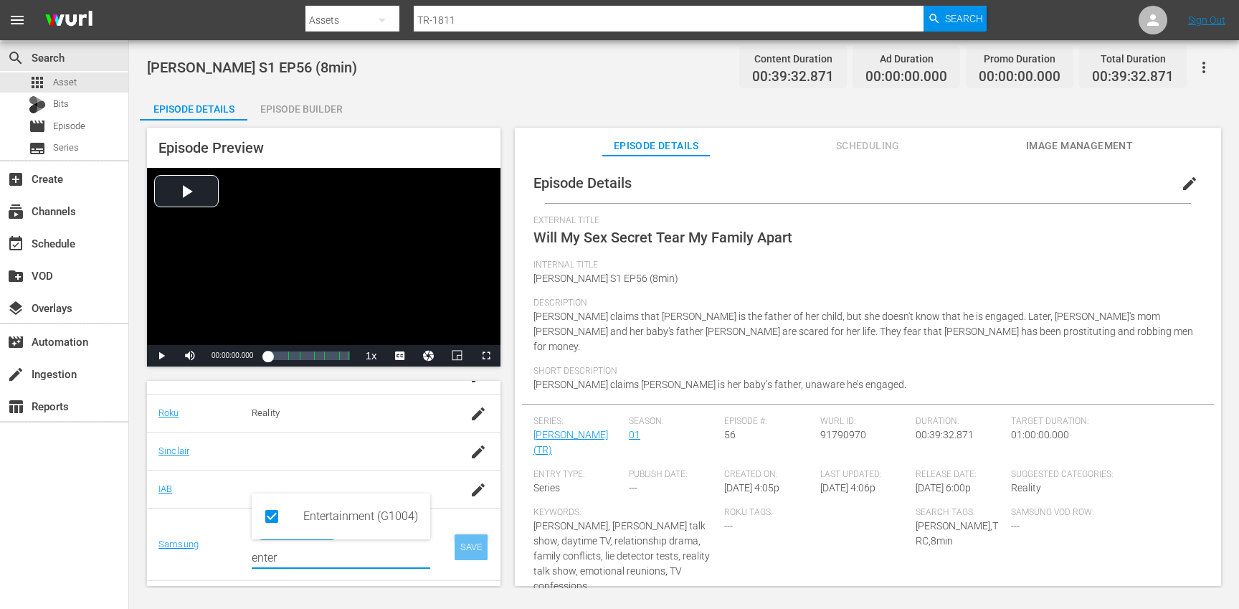
click at [462, 549] on div "SAVE" at bounding box center [471, 547] width 33 height 26
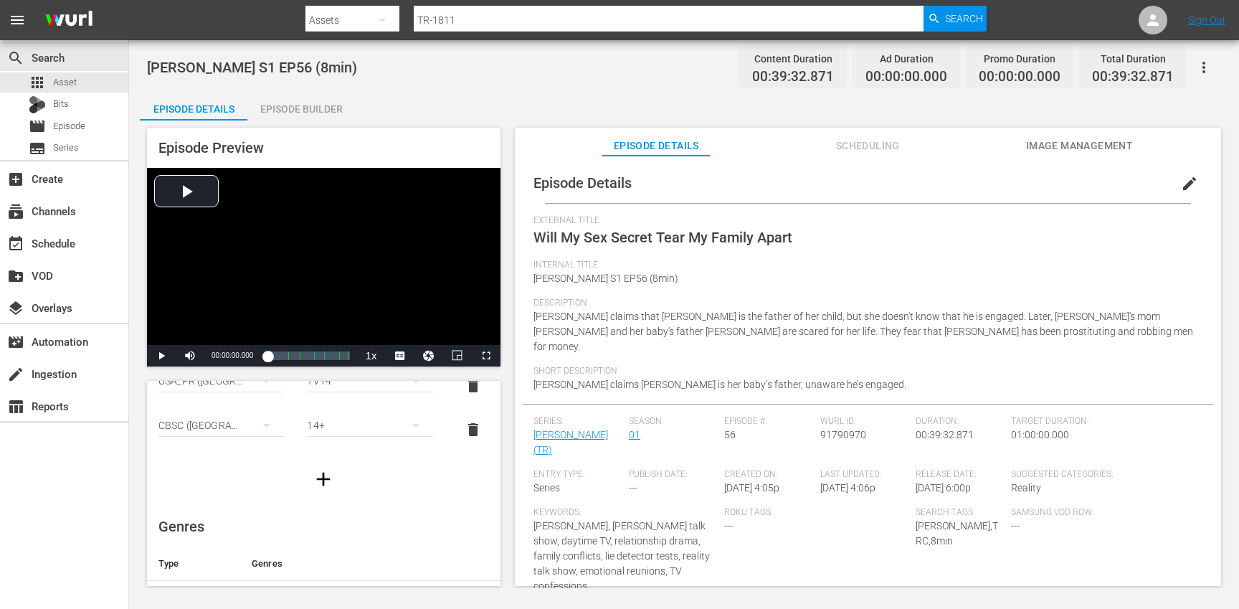
scroll to position [0, 0]
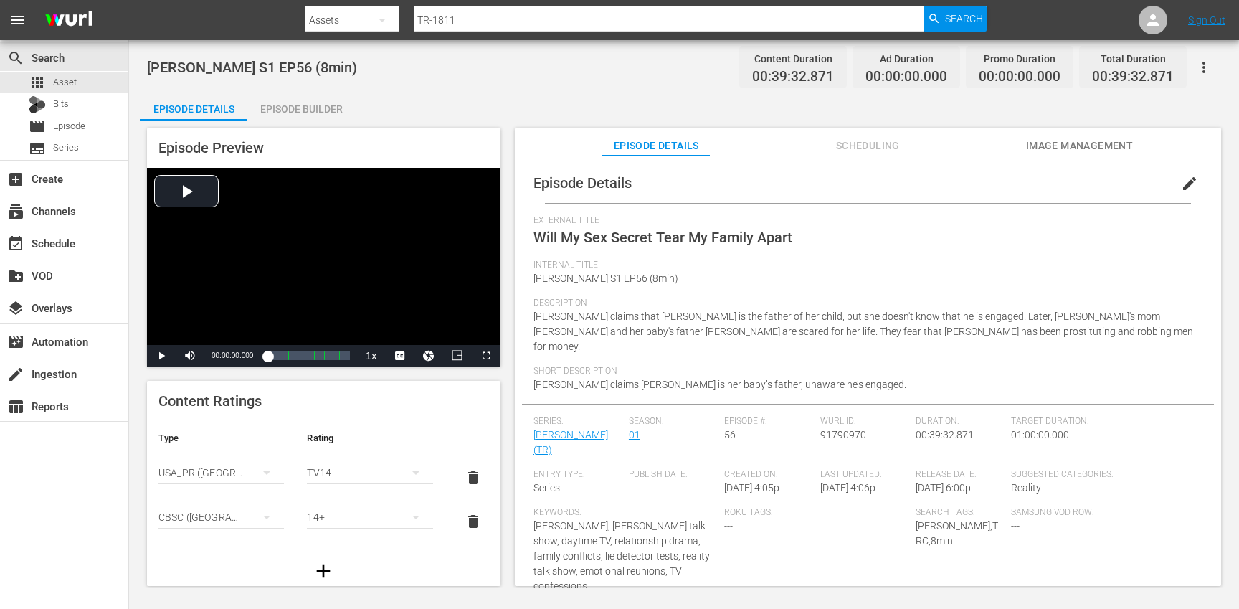
click at [311, 110] on div "Episode Builder" at bounding box center [301, 109] width 108 height 34
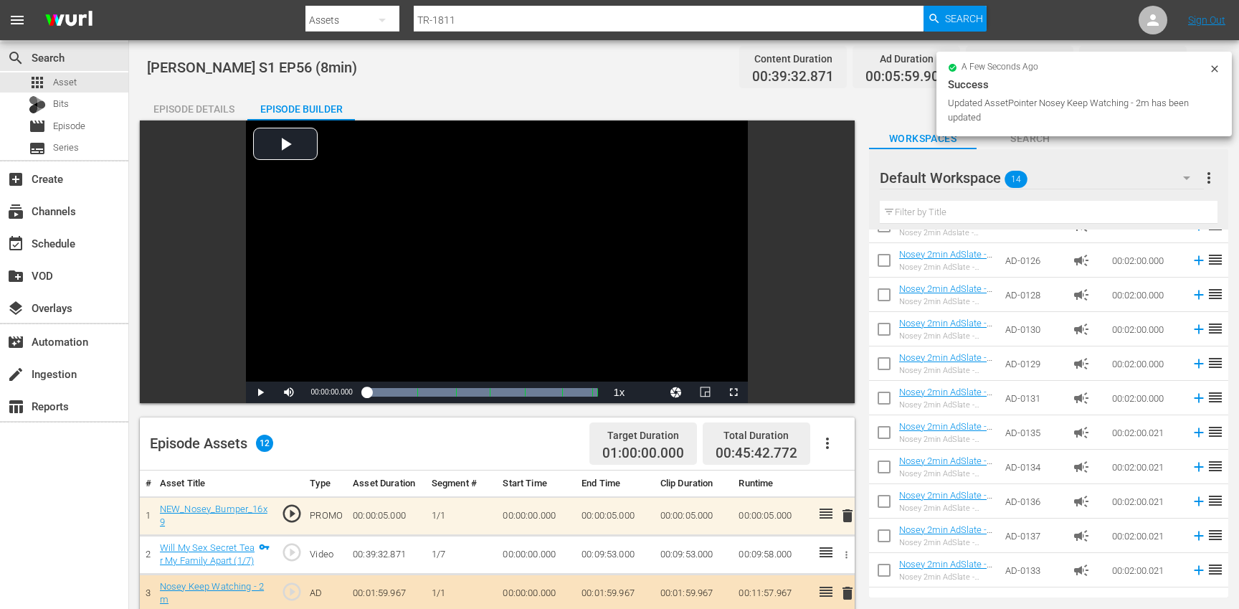
click at [205, 105] on div "Episode Details" at bounding box center [194, 109] width 108 height 34
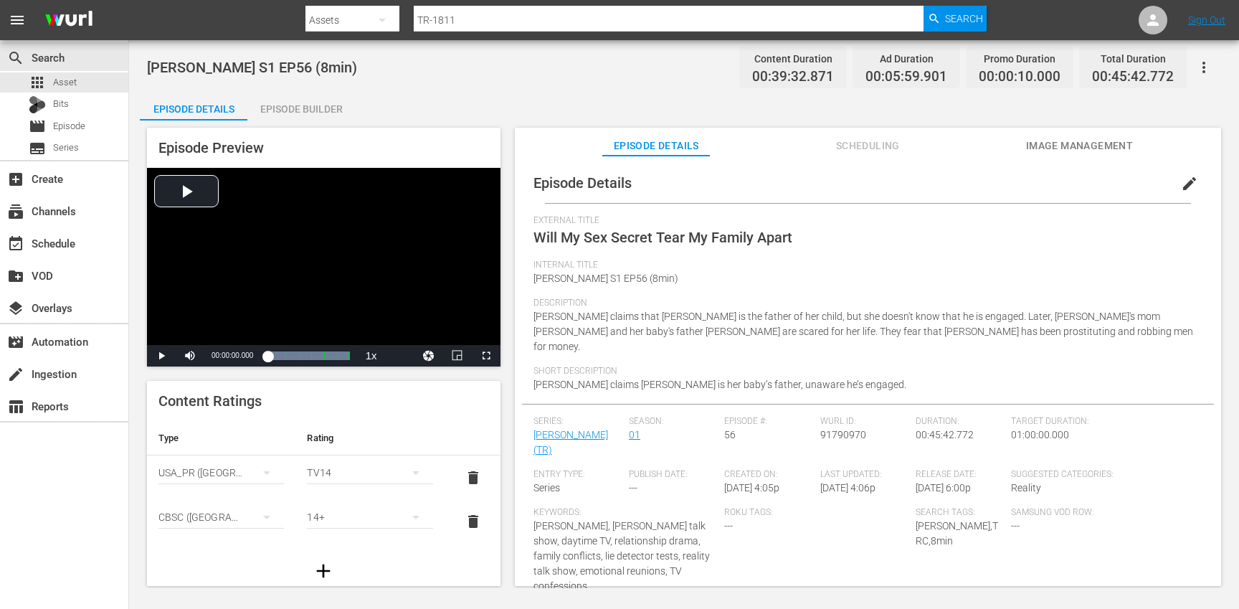
click at [1217, 67] on button "button" at bounding box center [1203, 67] width 34 height 34
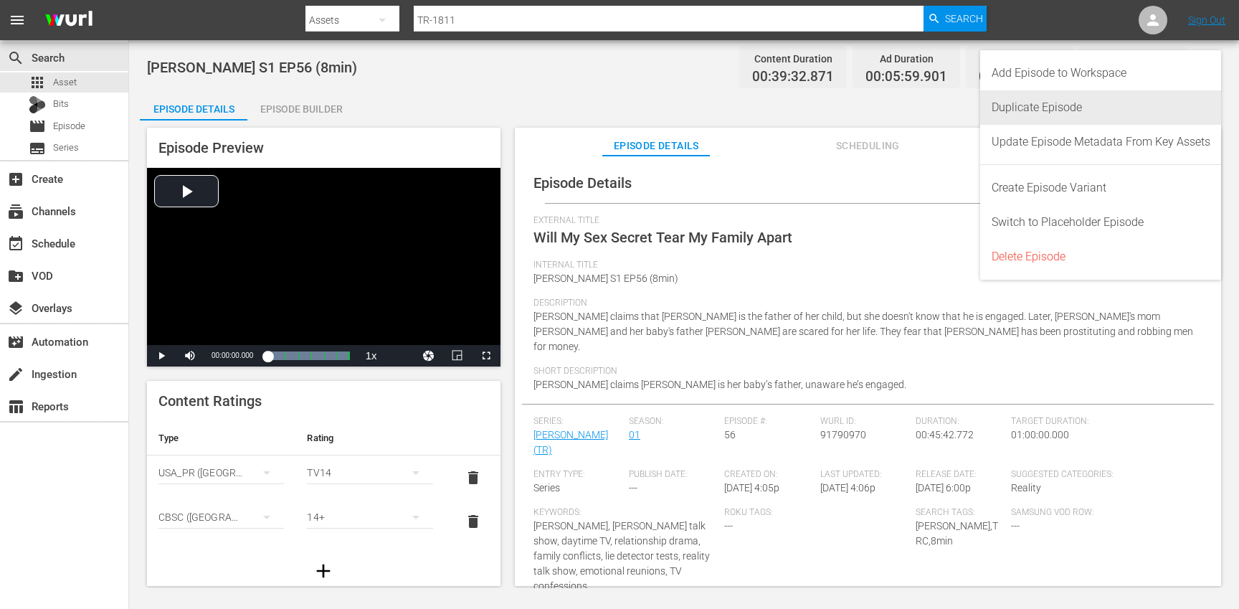
click at [1112, 107] on div "Duplicate Episode" at bounding box center [1100, 107] width 219 height 34
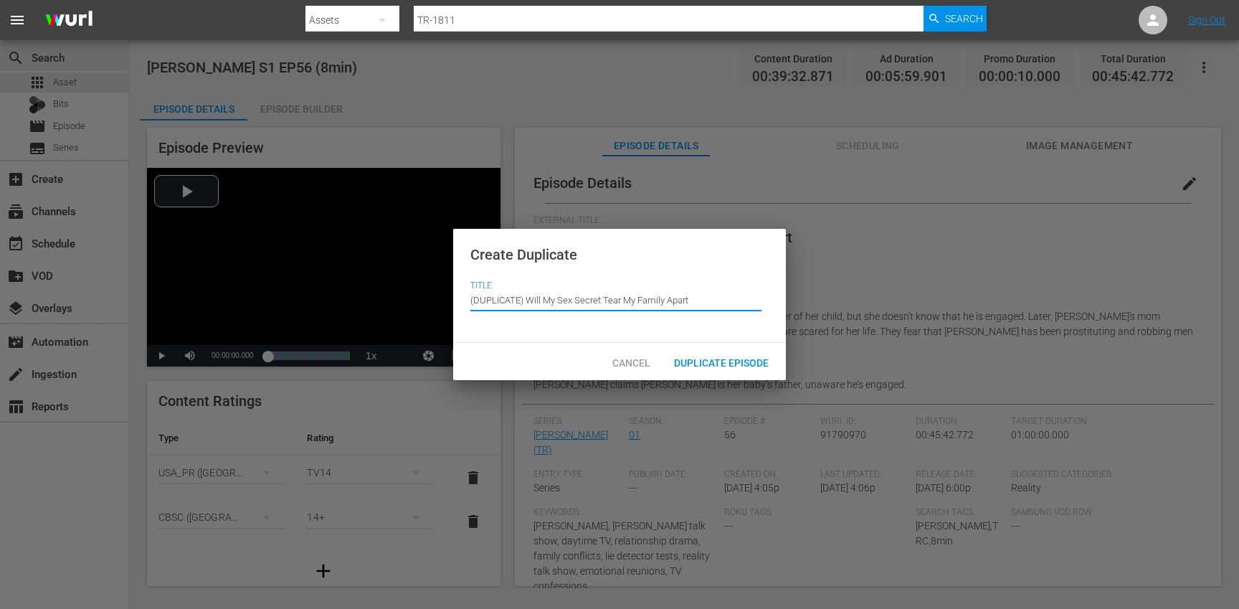
drag, startPoint x: 528, startPoint y: 302, endPoint x: 495, endPoint y: 270, distance: 45.1
click at [495, 270] on div "Create Duplicate Title Episode Title (DUPLICATE) Will My Sex Secret Tear My Fam…" at bounding box center [619, 286] width 333 height 115
click at [744, 362] on span "Duplicate Episode" at bounding box center [721, 362] width 118 height 11
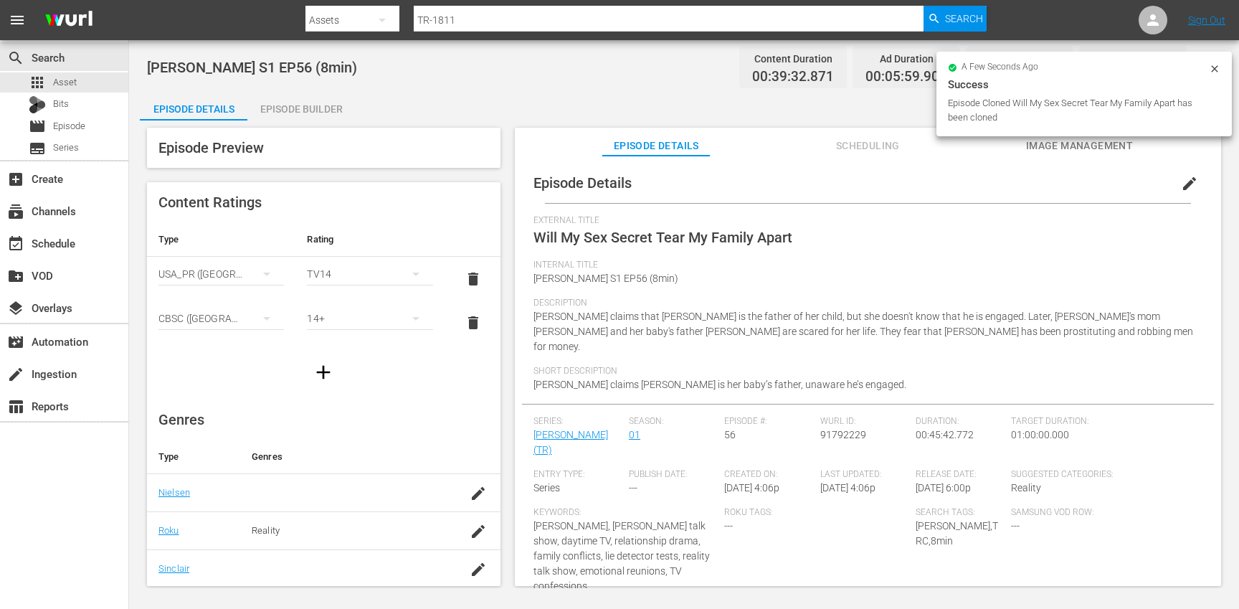
click at [1182, 183] on span "edit" at bounding box center [1189, 183] width 17 height 17
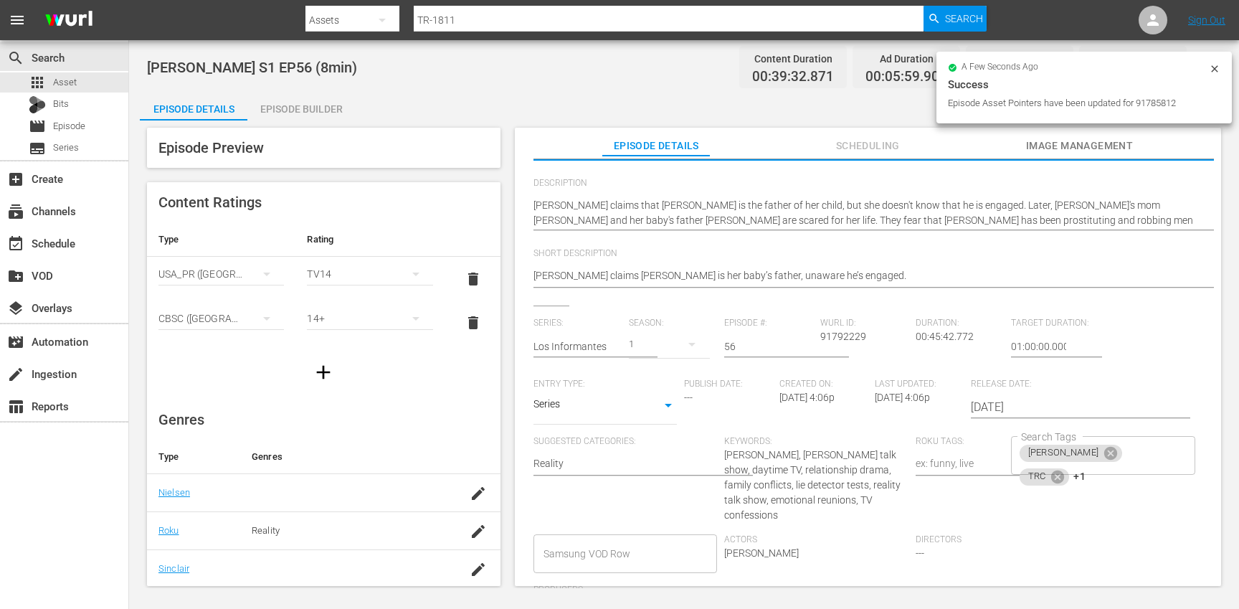
scroll to position [157, 0]
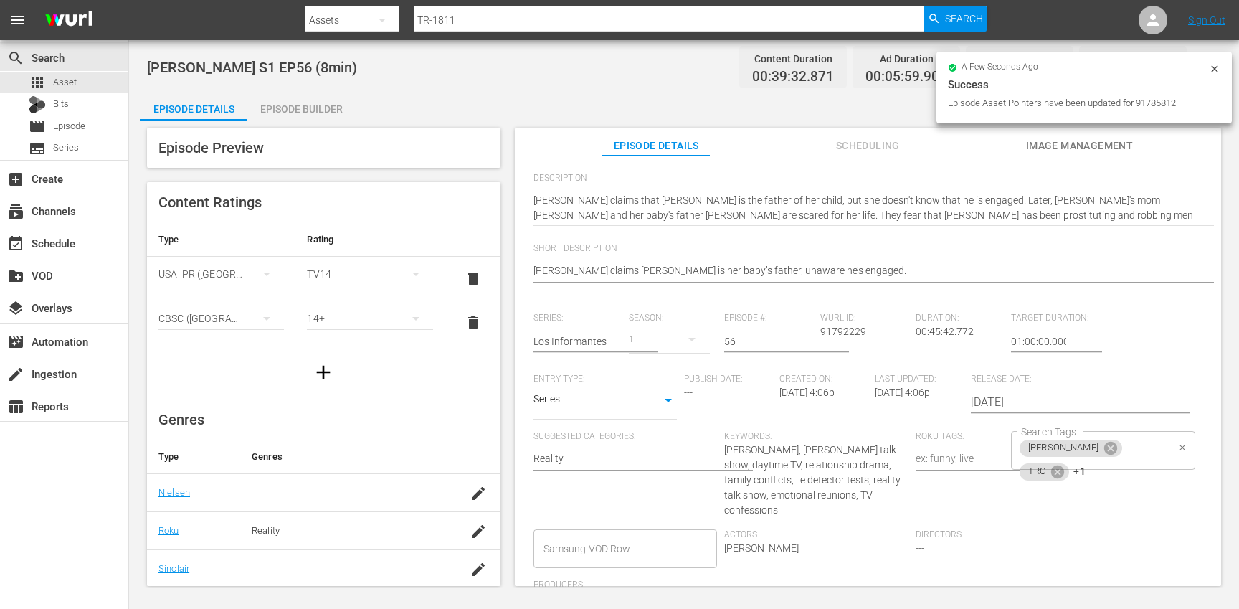
click at [1154, 455] on div "[PERSON_NAME] TRC +1 Search Tags" at bounding box center [1103, 450] width 184 height 39
click at [1065, 464] on icon at bounding box center [1058, 472] width 16 height 16
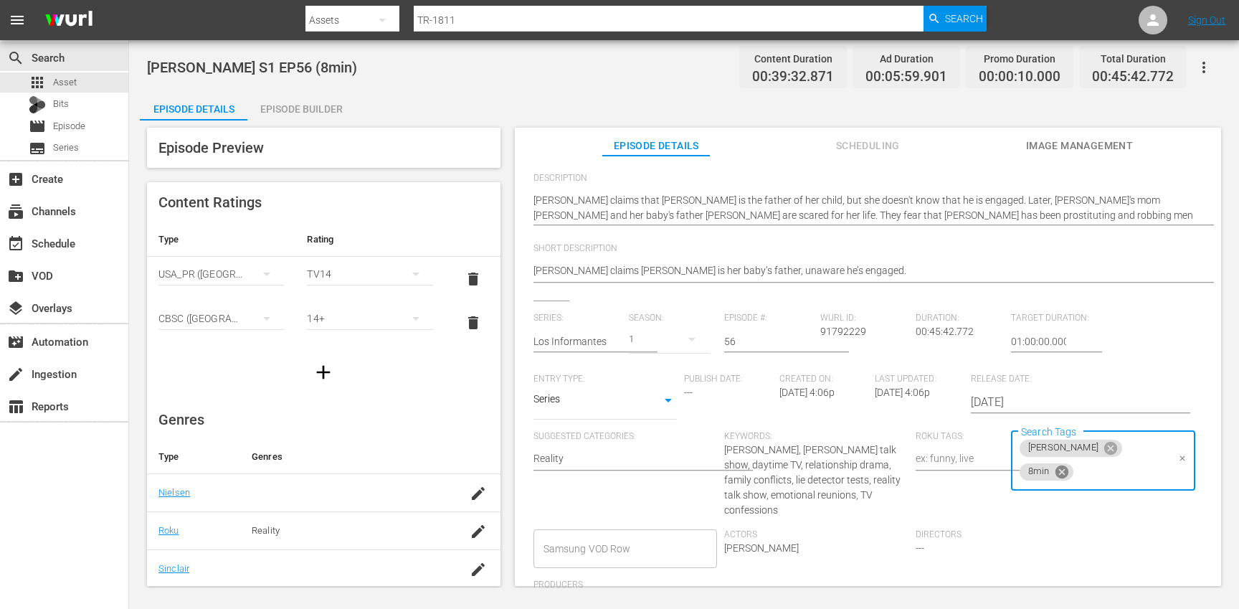
click at [1058, 465] on span "8min" at bounding box center [1038, 471] width 39 height 12
click at [1067, 465] on icon at bounding box center [1061, 471] width 13 height 13
click at [1065, 497] on li "10min" at bounding box center [1094, 489] width 181 height 24
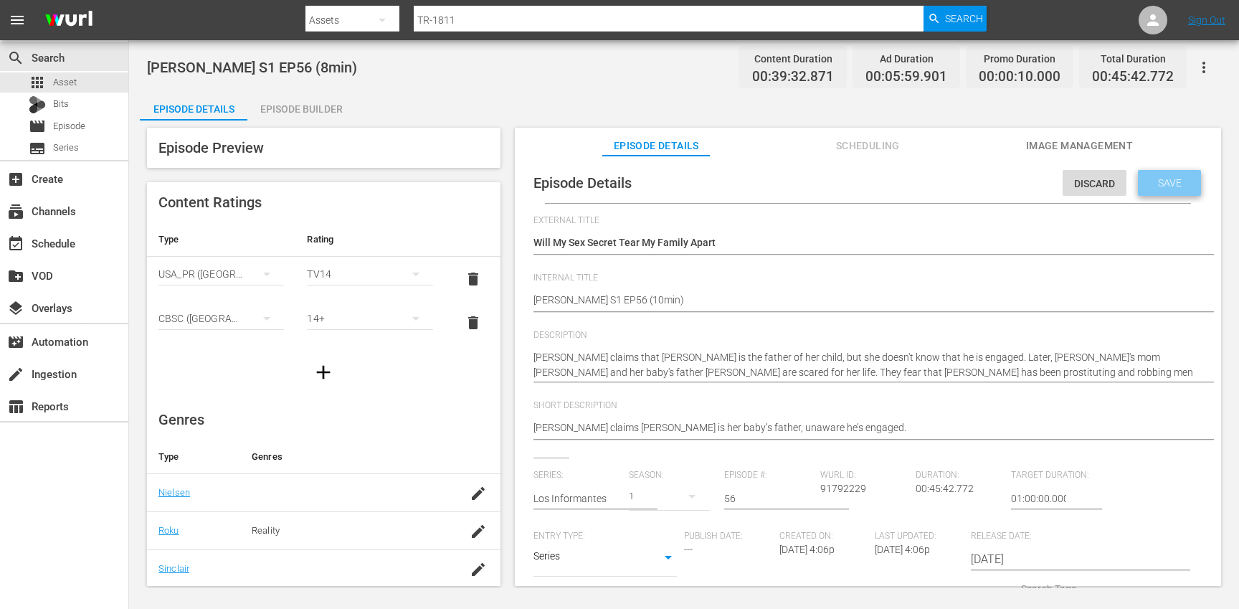
click at [1161, 188] on span "Save" at bounding box center [1169, 182] width 47 height 11
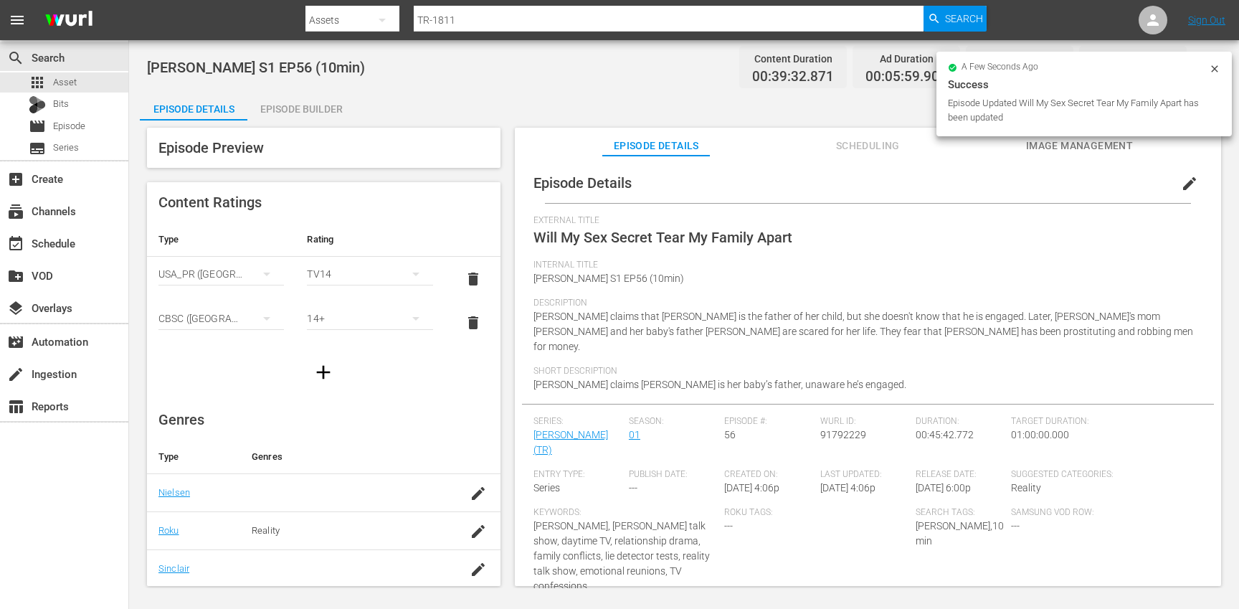
click at [294, 100] on div "Episode Builder" at bounding box center [301, 109] width 108 height 34
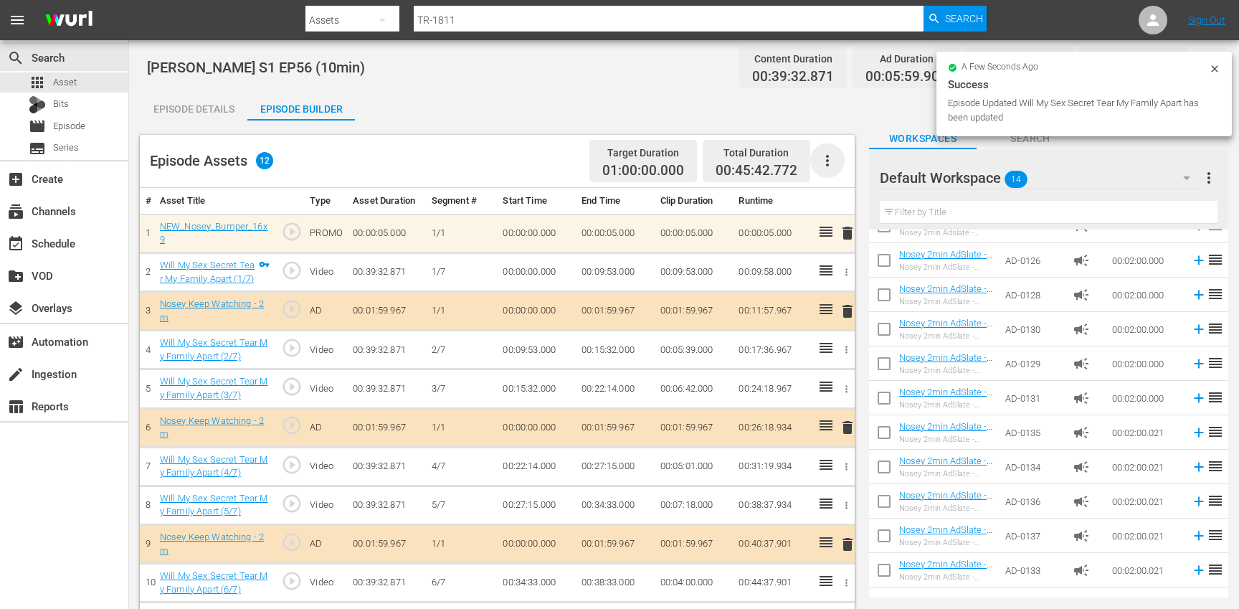
click at [819, 163] on icon "button" at bounding box center [827, 160] width 17 height 17
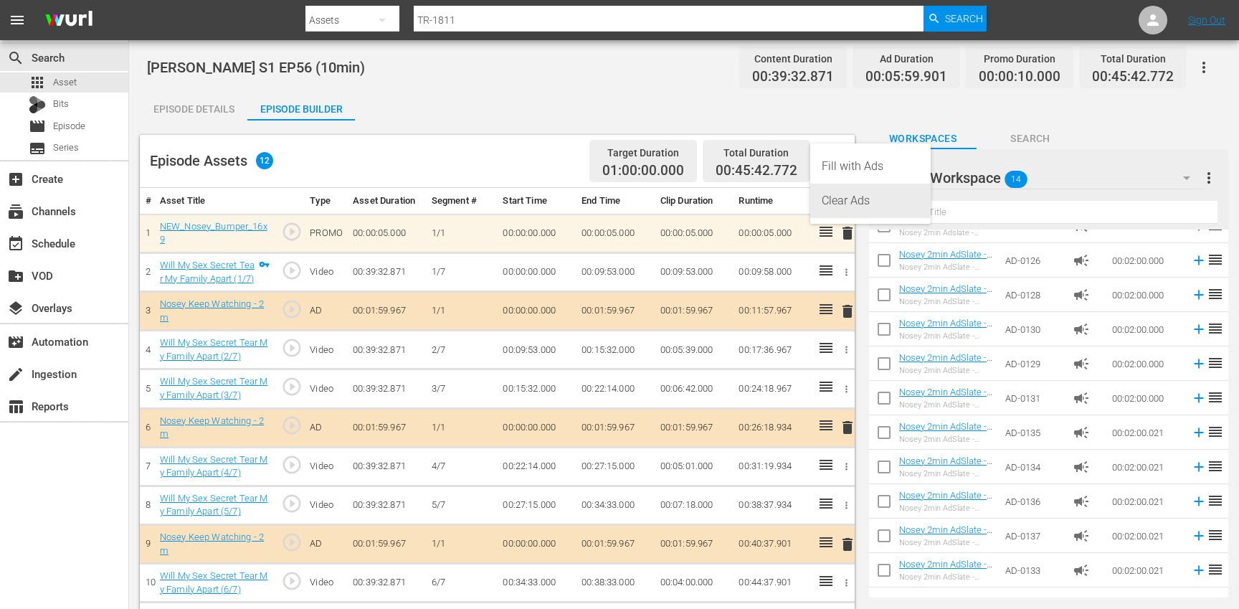
click at [819, 204] on div "Clear Ads" at bounding box center [870, 201] width 120 height 34
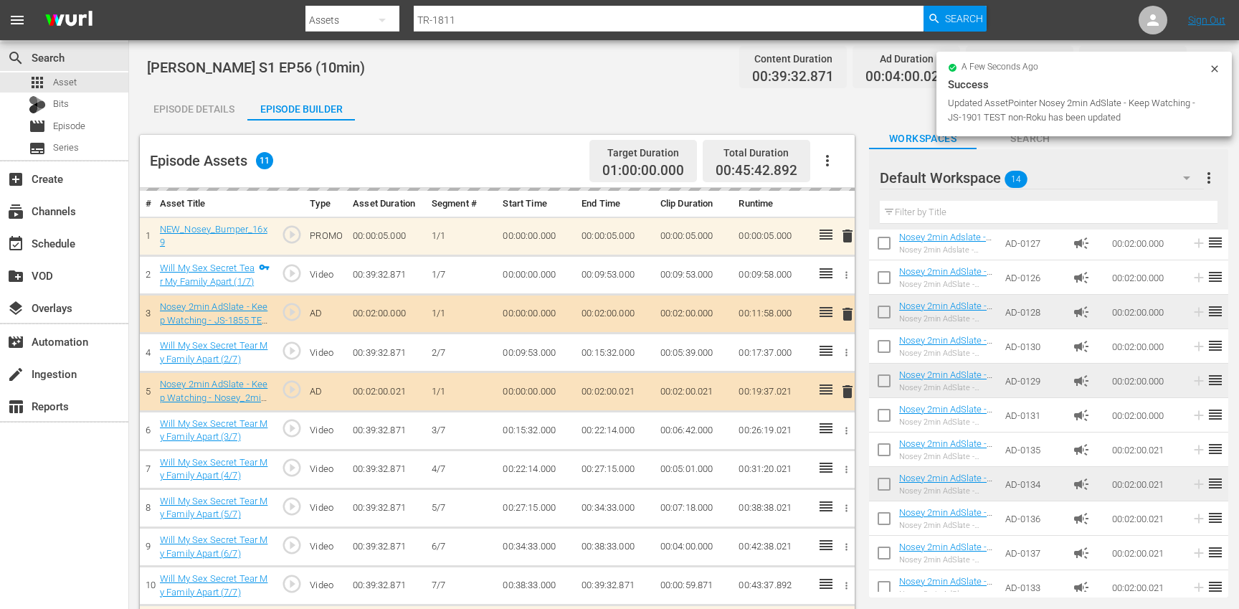
scroll to position [91, 0]
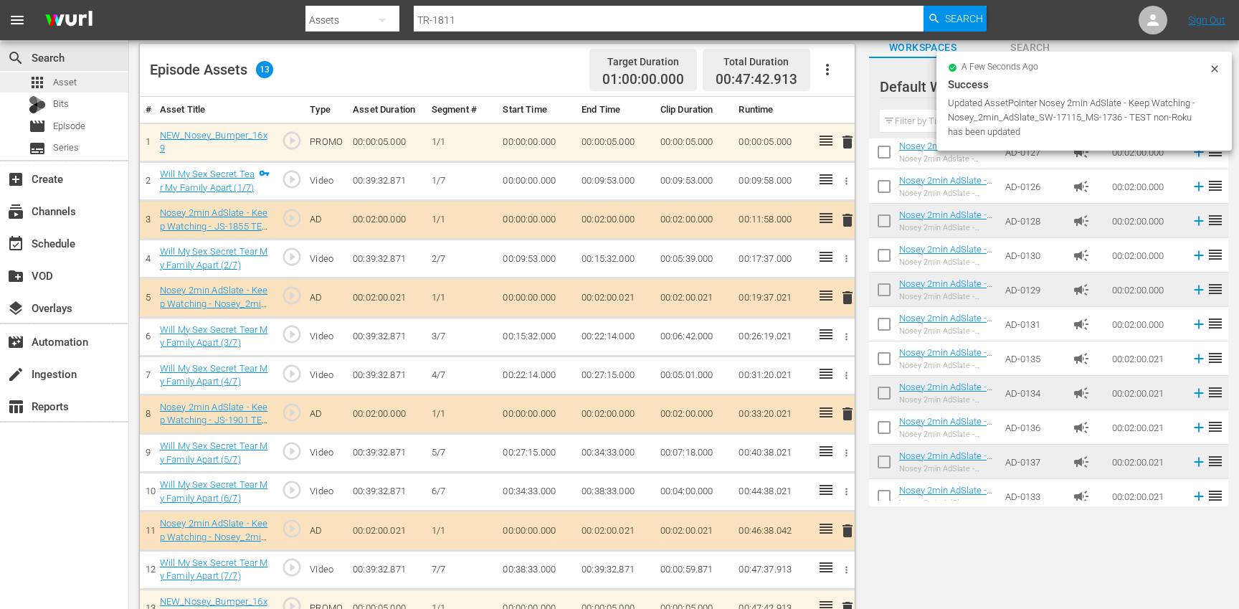
click at [88, 87] on div "apps Asset" at bounding box center [64, 82] width 128 height 20
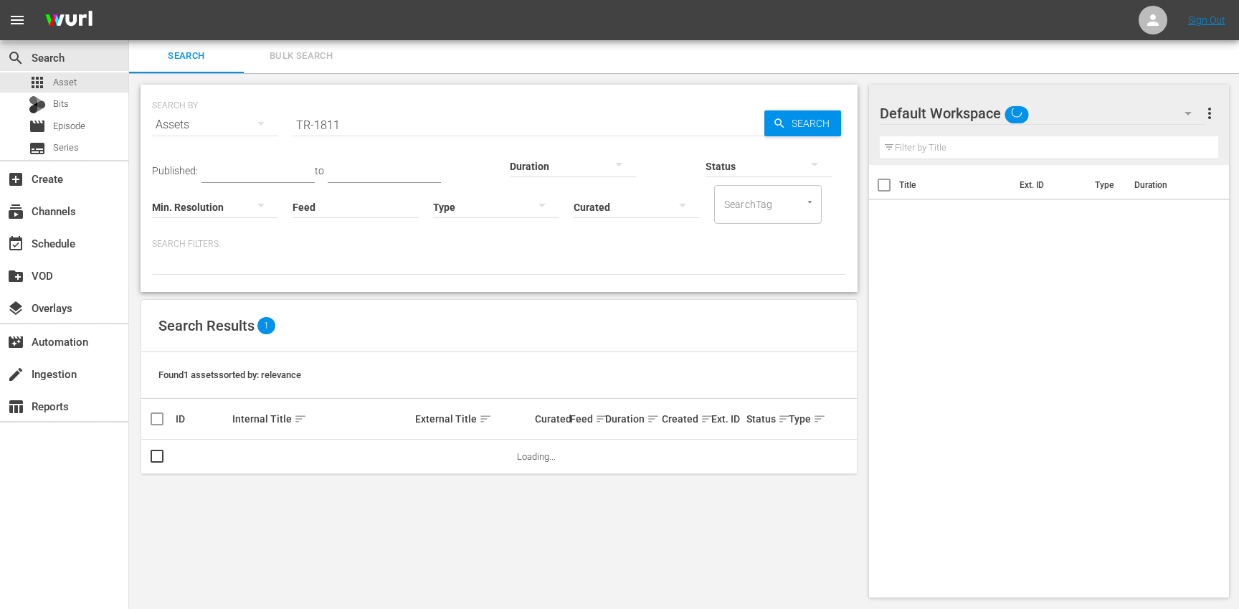
scroll to position [1, 0]
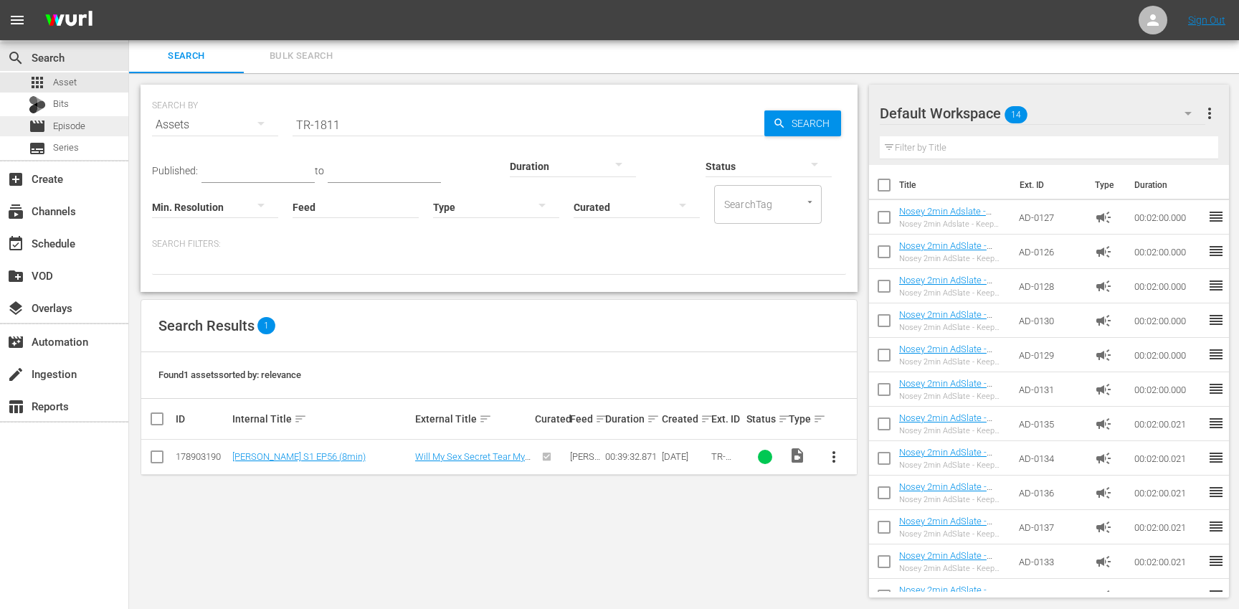
click at [94, 127] on div "movie Episode" at bounding box center [64, 126] width 128 height 20
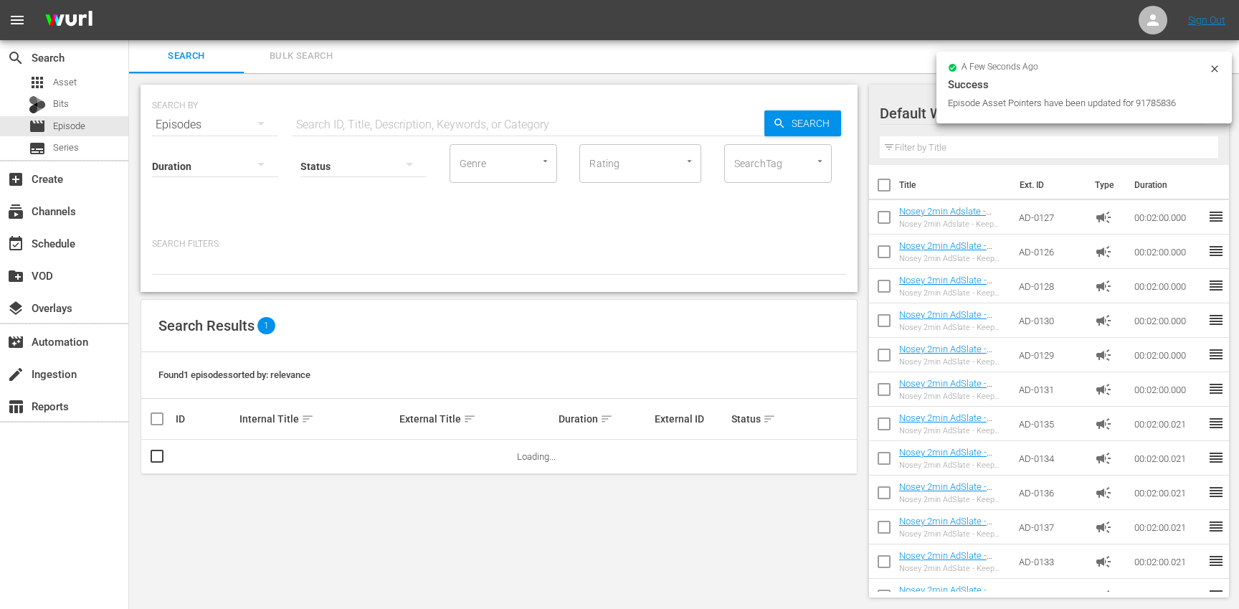
click at [449, 134] on input "text" at bounding box center [528, 125] width 472 height 34
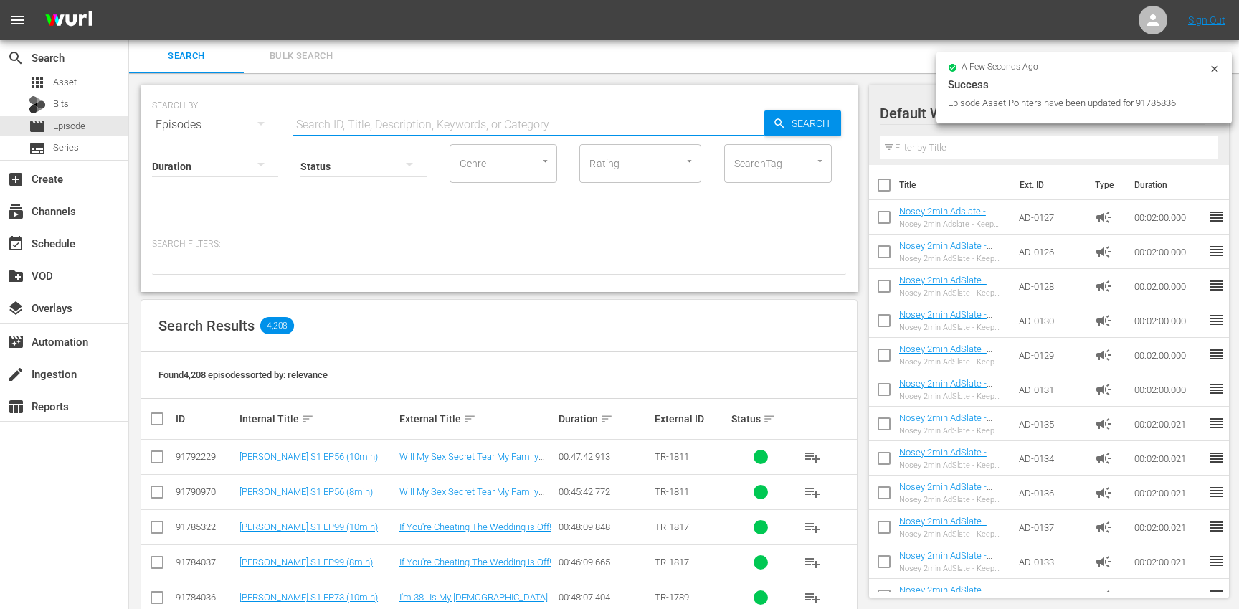
paste input "TR-1811"
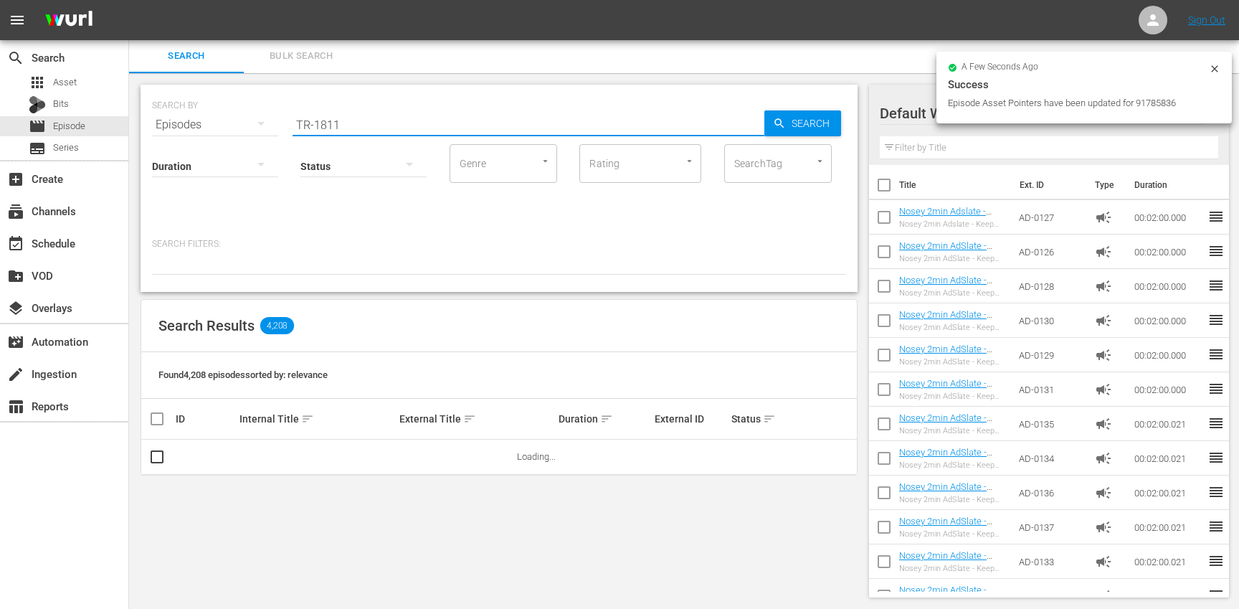
click at [1212, 70] on div "Search Bulk Search" at bounding box center [684, 56] width 1110 height 34
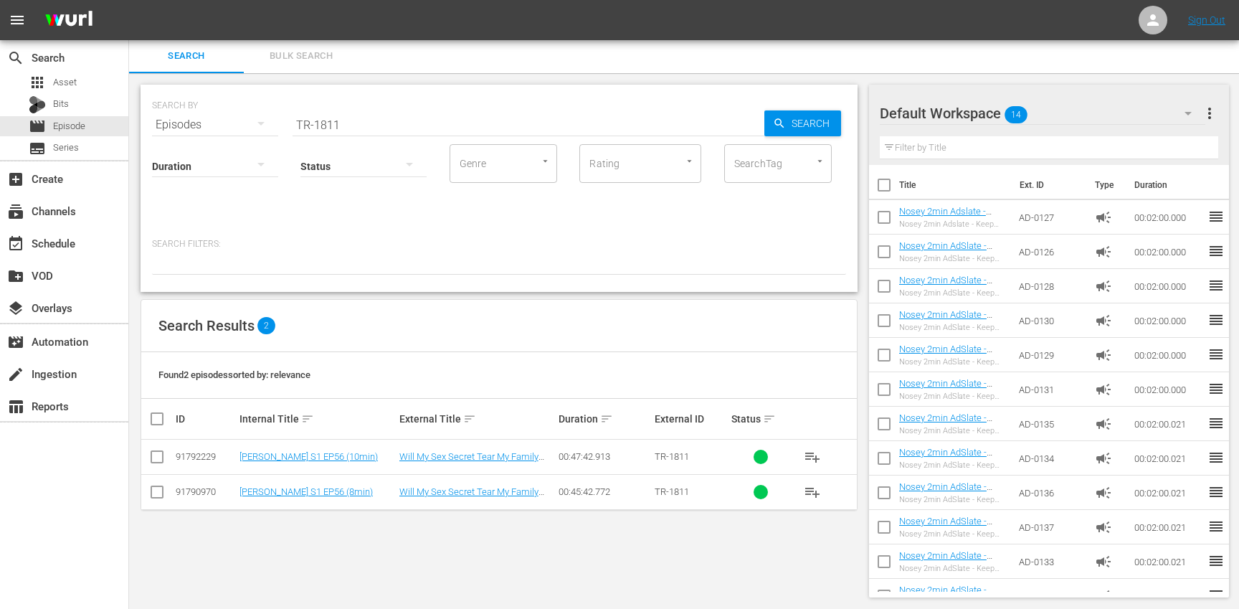
click at [1207, 115] on span "more_vert" at bounding box center [1209, 113] width 17 height 17
click at [1225, 101] on div "Default Workspace 14 Default more_vert Filter by Title" at bounding box center [1049, 125] width 361 height 80
click at [1171, 111] on button "button" at bounding box center [1188, 113] width 34 height 34
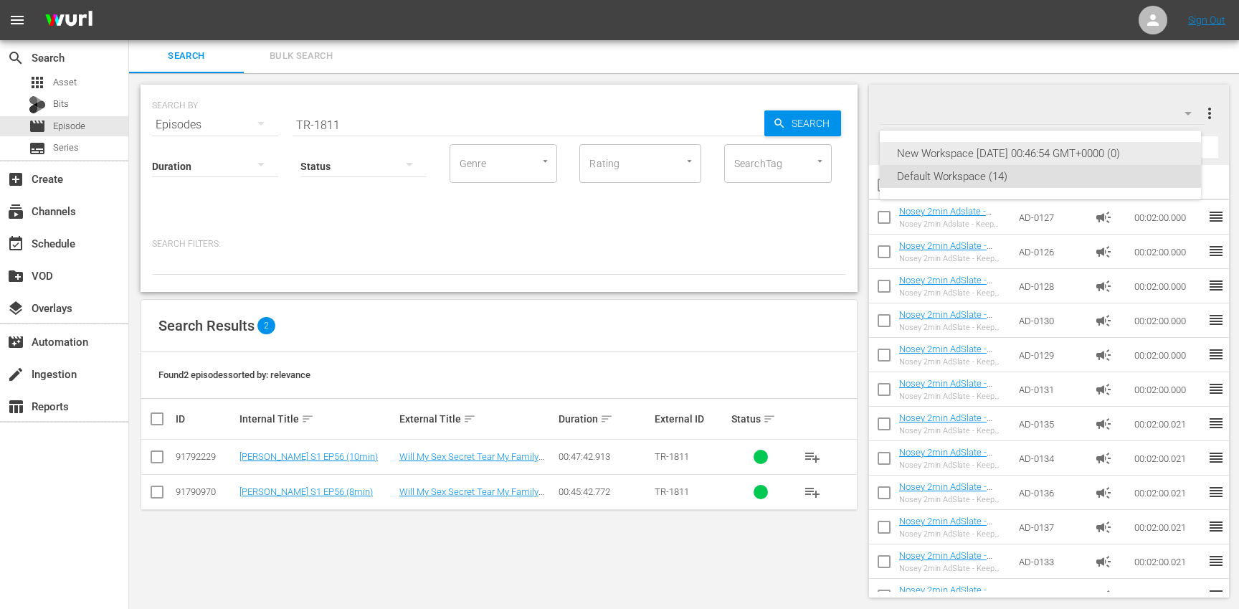
click at [1046, 153] on div "New Workspace [DATE] 00:46:54 GMT+0000 (0)" at bounding box center [1040, 153] width 287 height 23
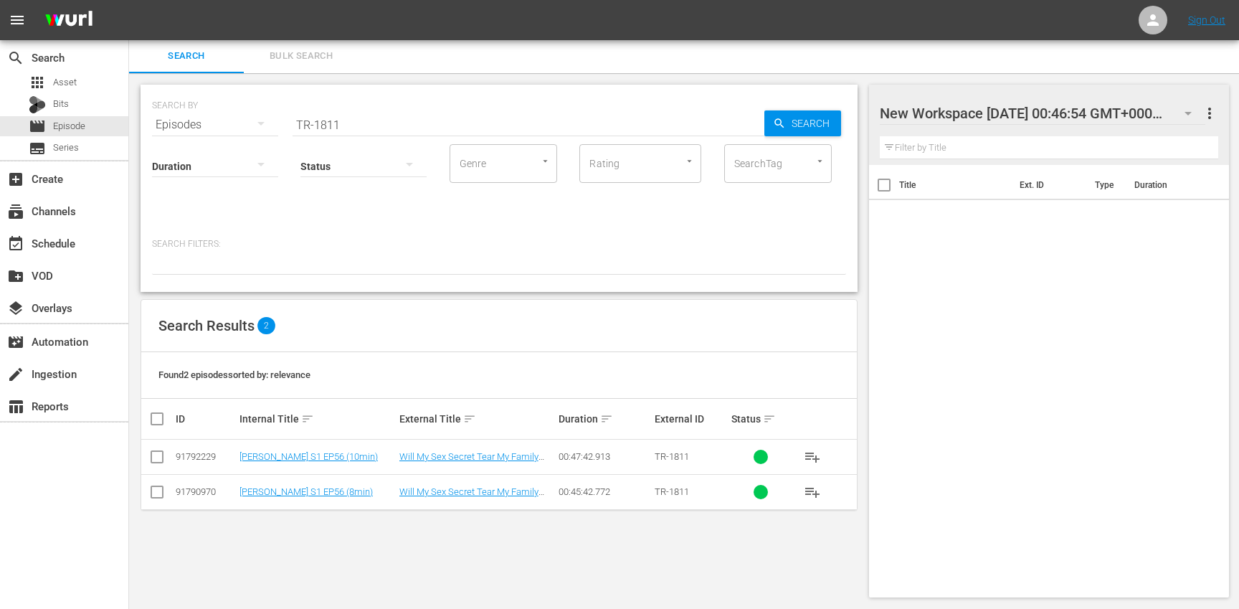
click at [156, 423] on input "checkbox" at bounding box center [162, 418] width 29 height 17
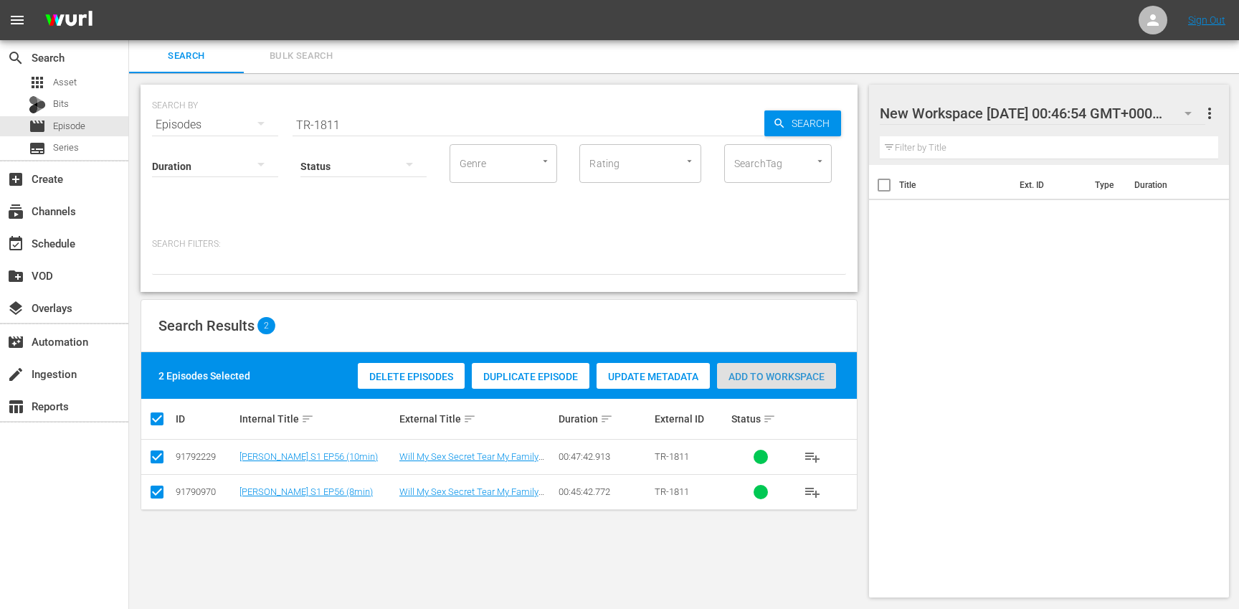
click at [763, 373] on span "Add to Workspace" at bounding box center [776, 376] width 119 height 11
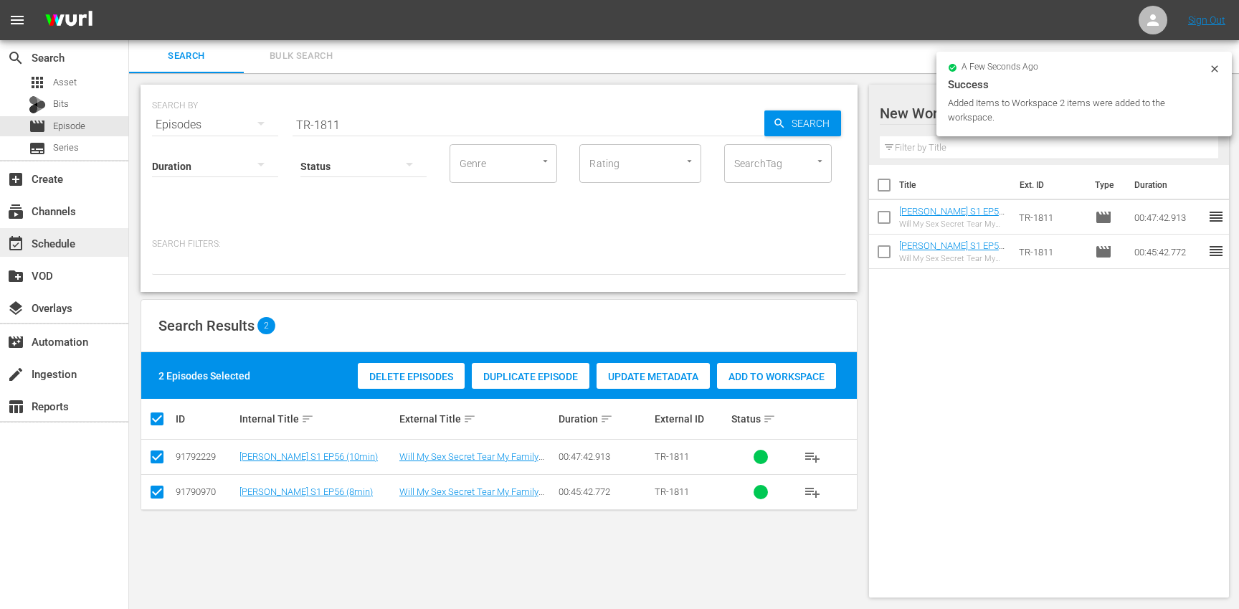
click at [73, 244] on div "event_available Schedule" at bounding box center [40, 240] width 80 height 13
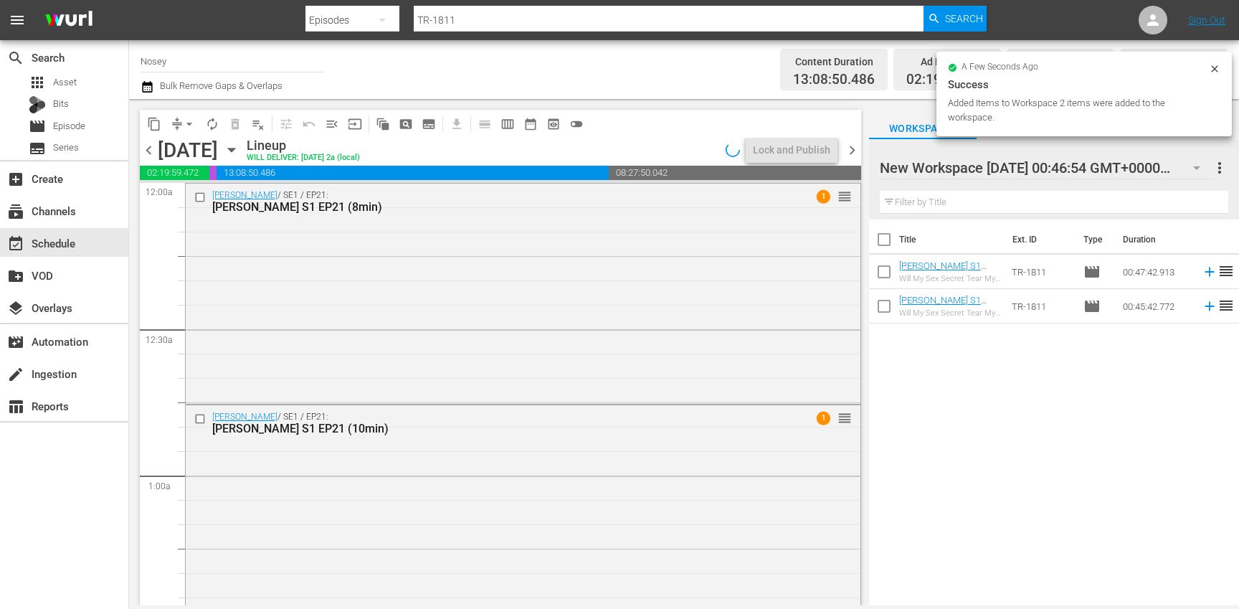
click at [885, 242] on input "checkbox" at bounding box center [884, 242] width 30 height 30
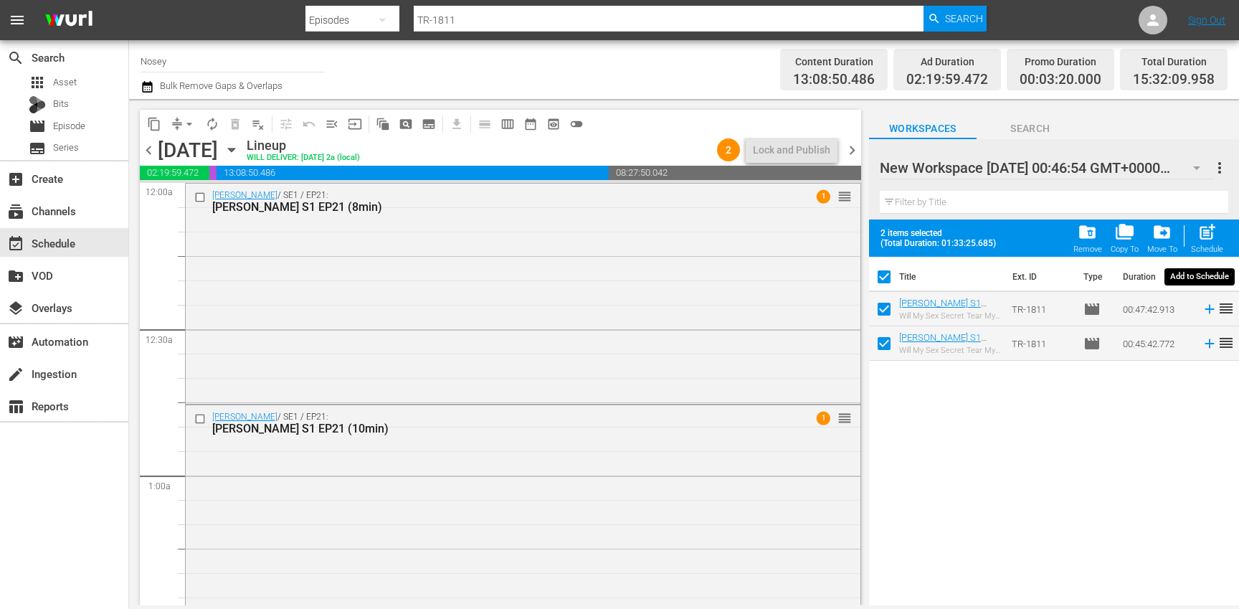
click at [1206, 233] on span "post_add" at bounding box center [1206, 231] width 19 height 19
